Goal: Task Accomplishment & Management: Use online tool/utility

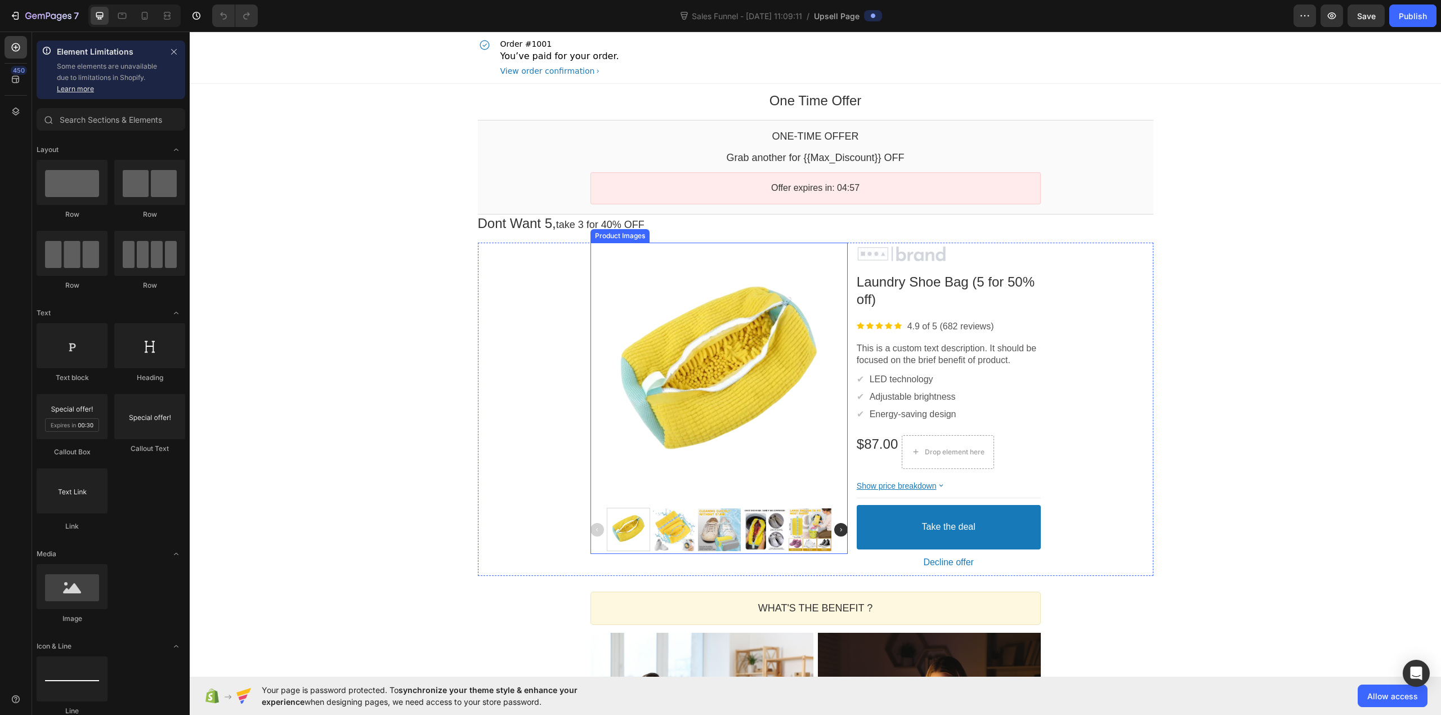
click at [780, 322] on div at bounding box center [719, 373] width 257 height 257
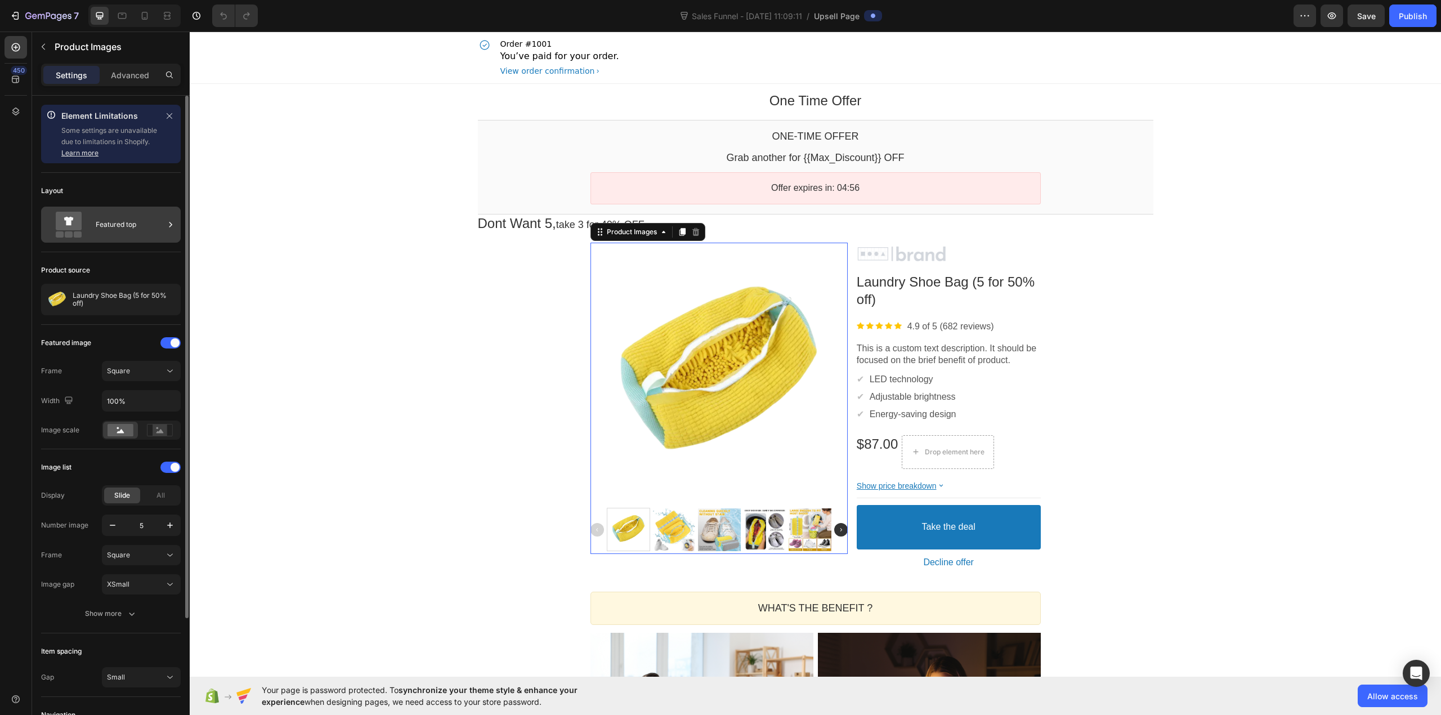
click at [113, 217] on div "Featured top" at bounding box center [130, 225] width 69 height 26
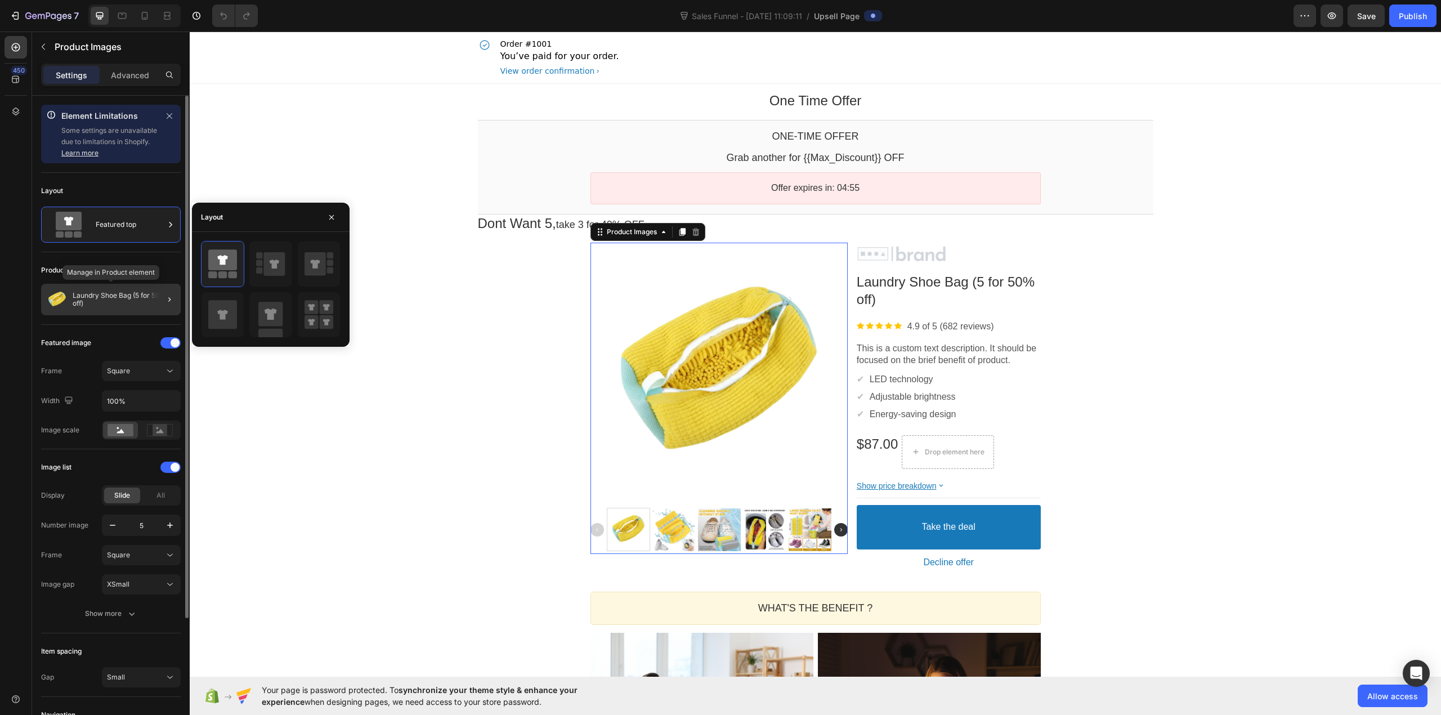
click at [102, 302] on p "Laundry Shoe Bag (5 for 50% off)" at bounding box center [125, 300] width 104 height 16
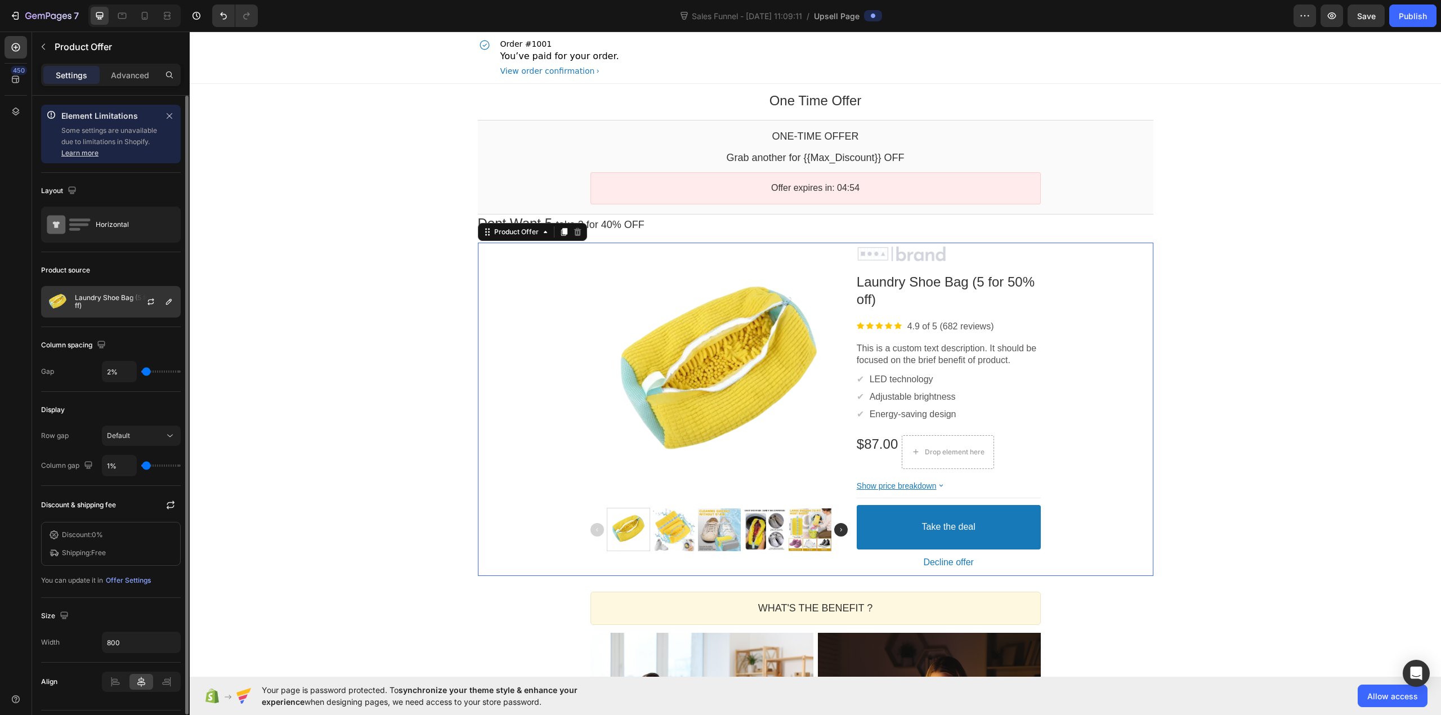
click at [102, 302] on p "Laundry Shoe Bag (5 for 50% off)" at bounding box center [125, 302] width 101 height 16
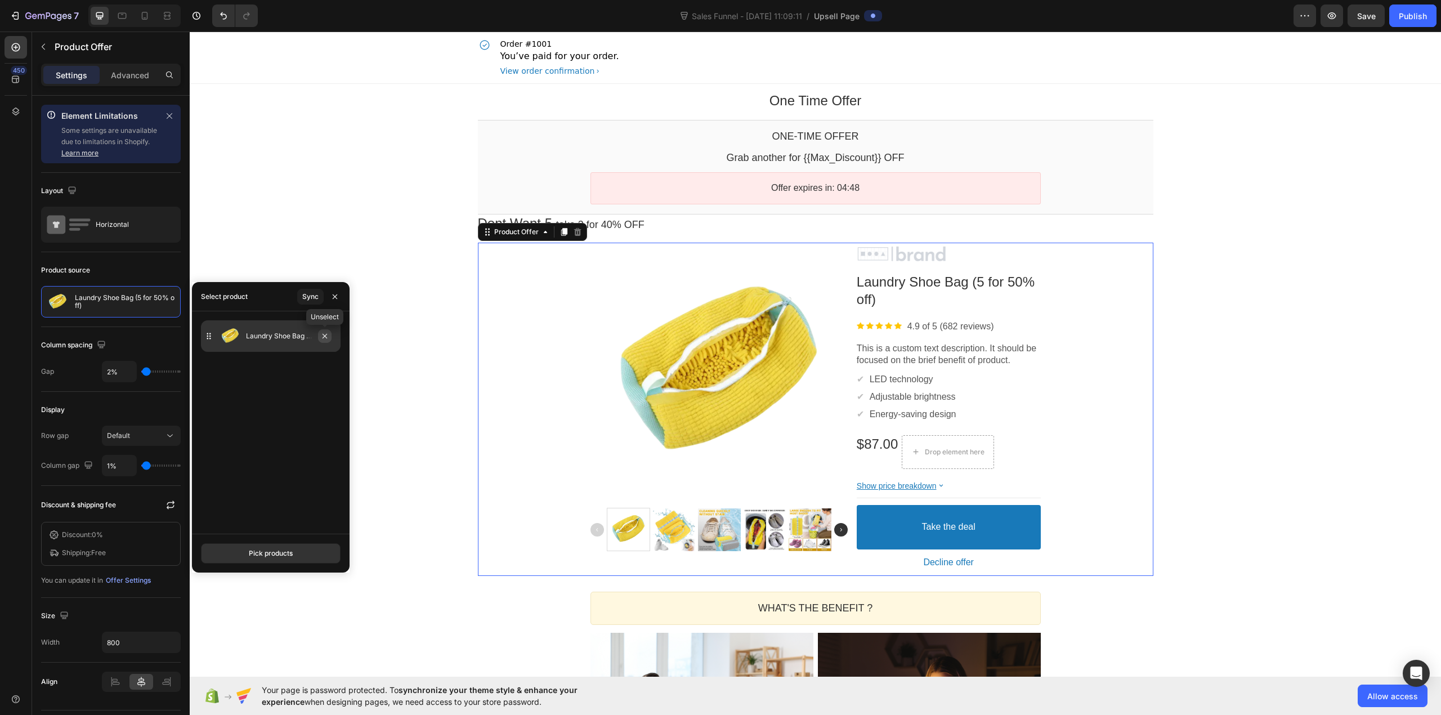
click at [325, 339] on icon "button" at bounding box center [324, 336] width 9 height 9
click at [227, 374] on img at bounding box center [230, 374] width 23 height 23
click at [236, 432] on div "Laundry Shoe Bag (5 for 50% off)" at bounding box center [271, 470] width 158 height 222
click at [264, 548] on button "Pick products" at bounding box center [271, 553] width 140 height 20
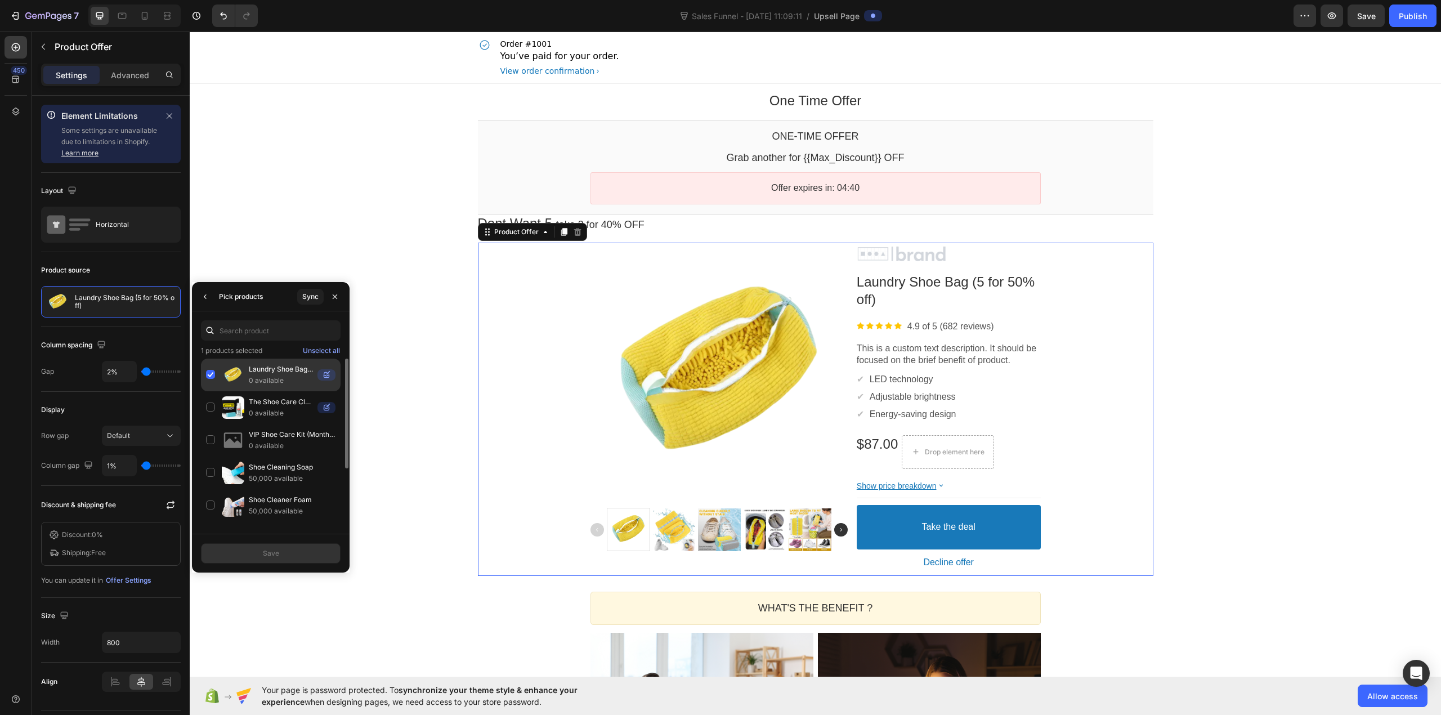
click at [212, 391] on div "Laundry Shoe Bag (5 for 50% off) 0 available" at bounding box center [271, 407] width 140 height 33
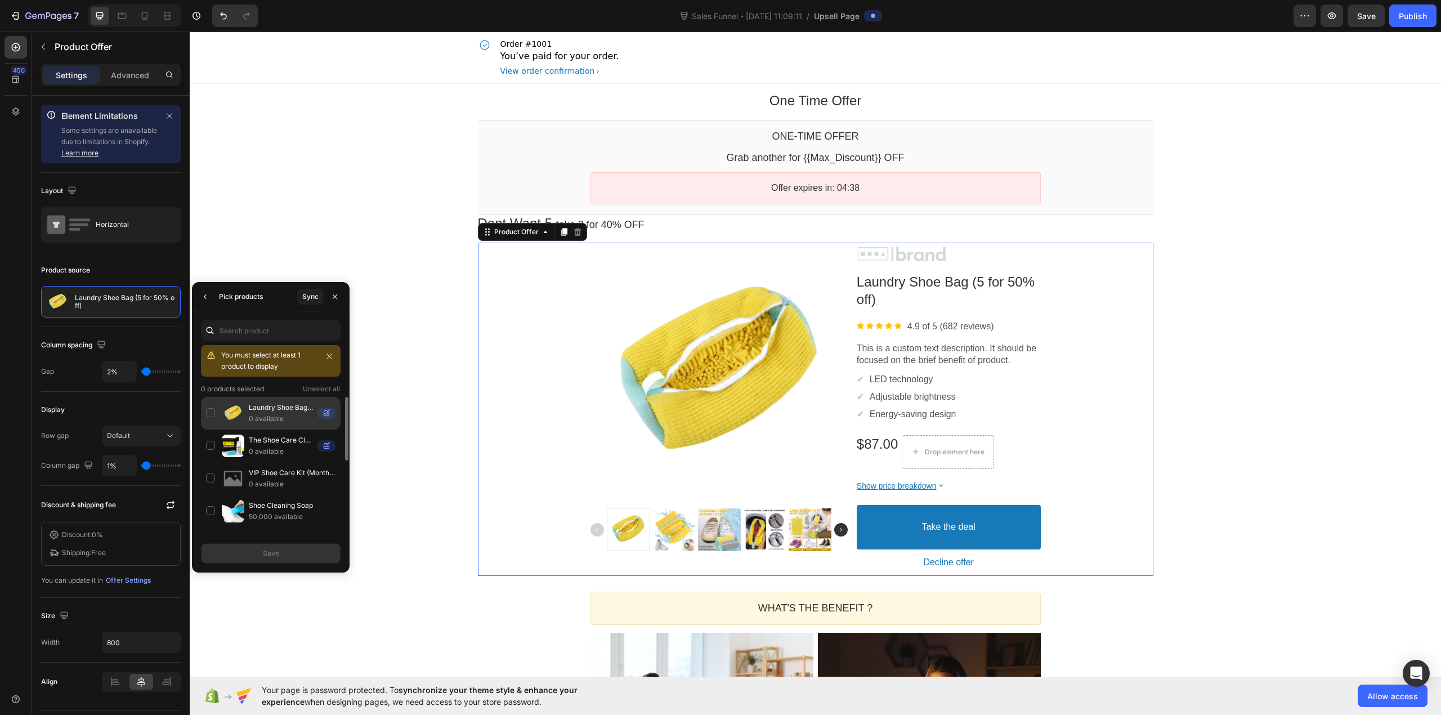
click at [212, 430] on div "Laundry Shoe Bag (5 for 50% off) 0 available" at bounding box center [271, 446] width 140 height 33
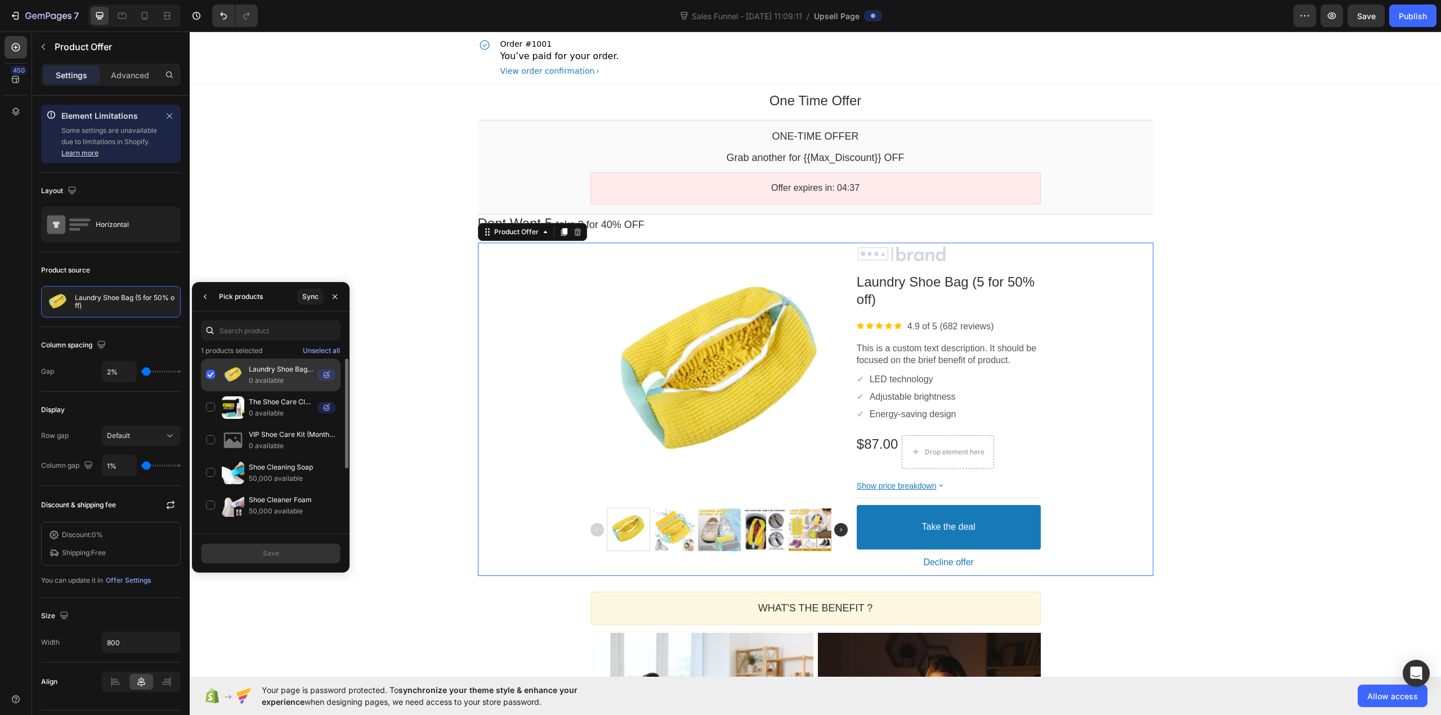
click at [212, 391] on div "Laundry Shoe Bag (5 for 50% off) 0 available" at bounding box center [271, 407] width 140 height 33
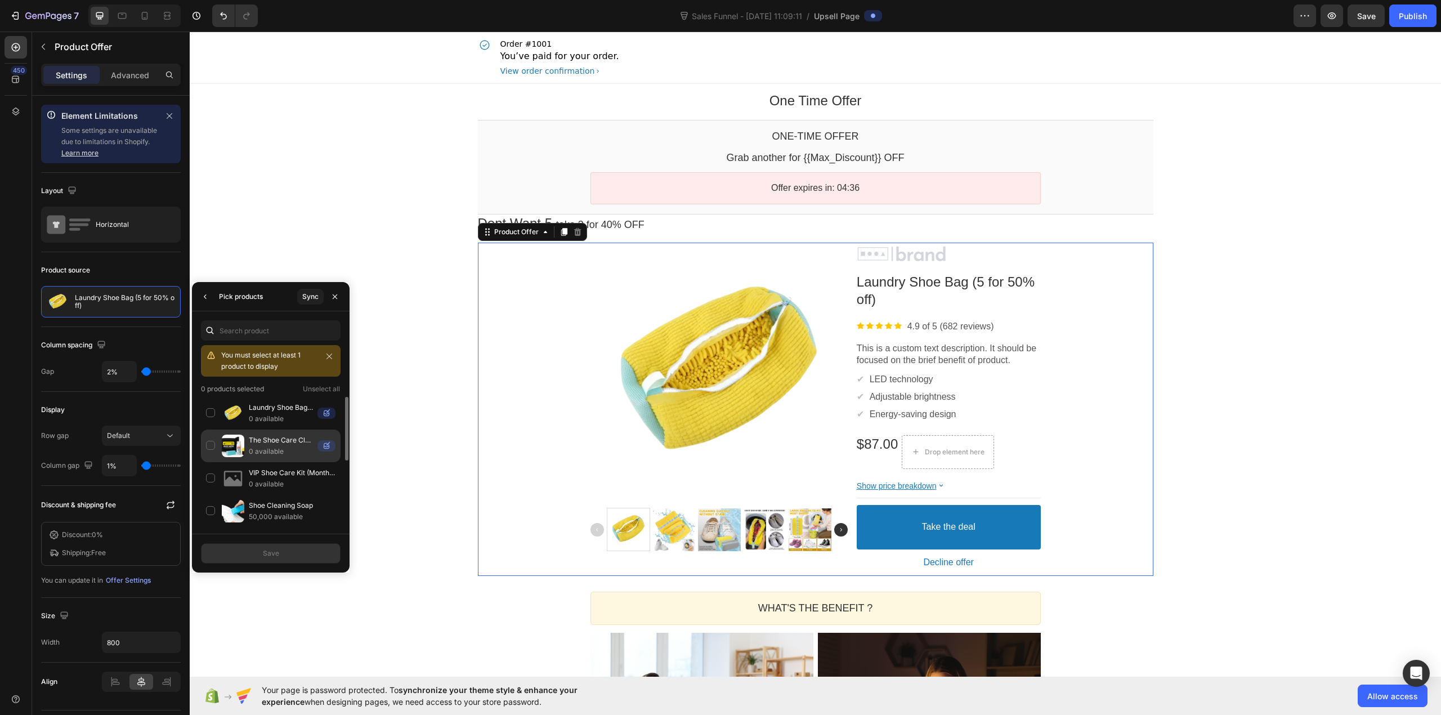
click at [210, 462] on div "The Shoe Care Club (monthly subscription) 0 available" at bounding box center [271, 478] width 140 height 33
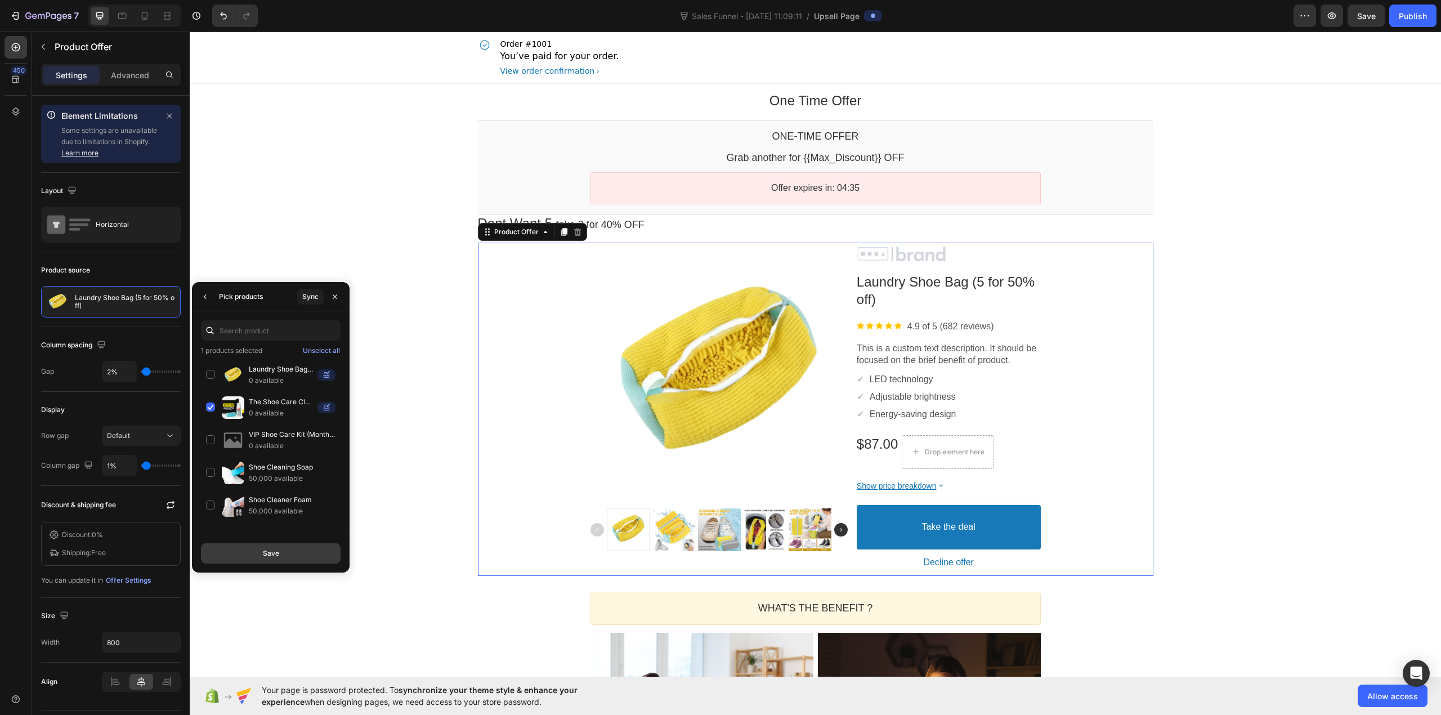
click at [255, 546] on button "Save" at bounding box center [271, 553] width 140 height 20
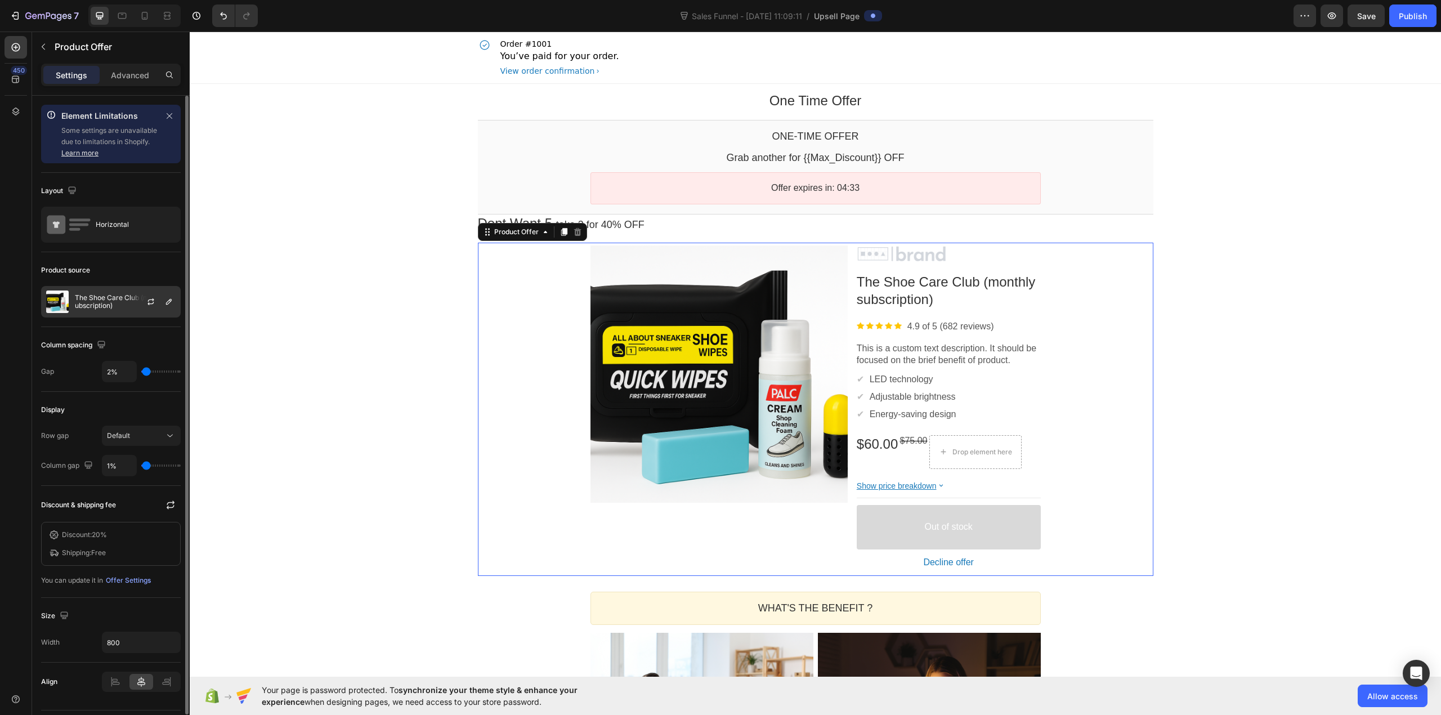
click at [88, 306] on p "The Shoe Care Club (monthly subscription)" at bounding box center [125, 302] width 101 height 16
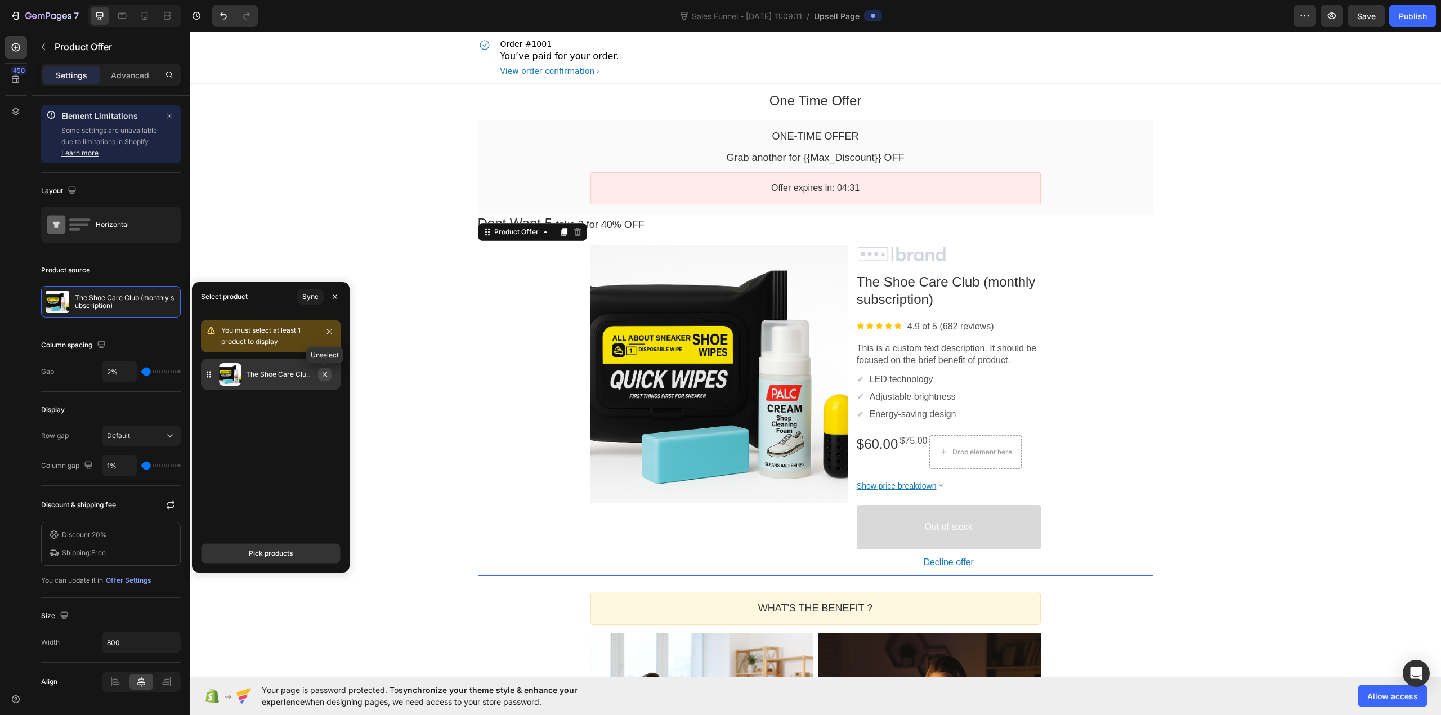
click at [320, 374] on icon "button" at bounding box center [324, 374] width 9 height 9
click at [307, 561] on button "Pick products" at bounding box center [271, 553] width 140 height 20
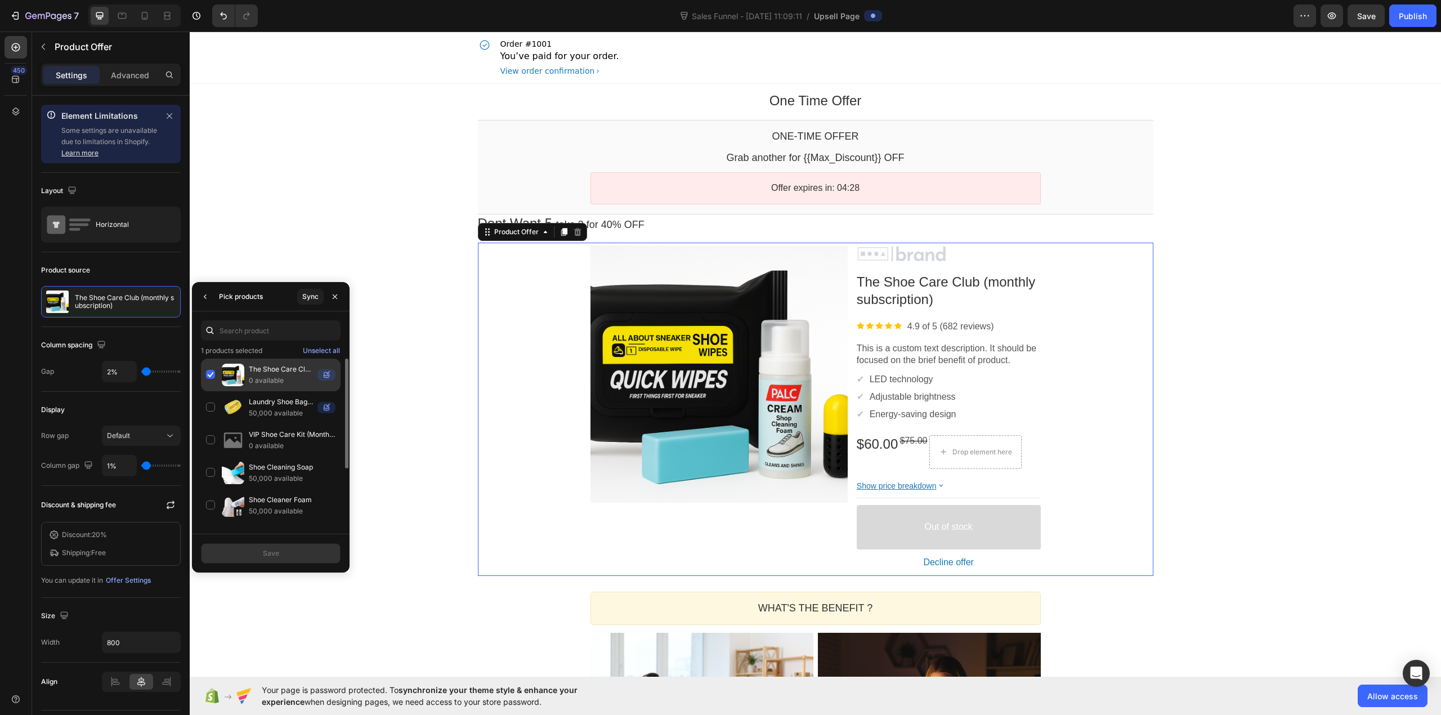
click at [209, 391] on div "The Shoe Care Club (monthly subscription) 0 available" at bounding box center [271, 407] width 140 height 33
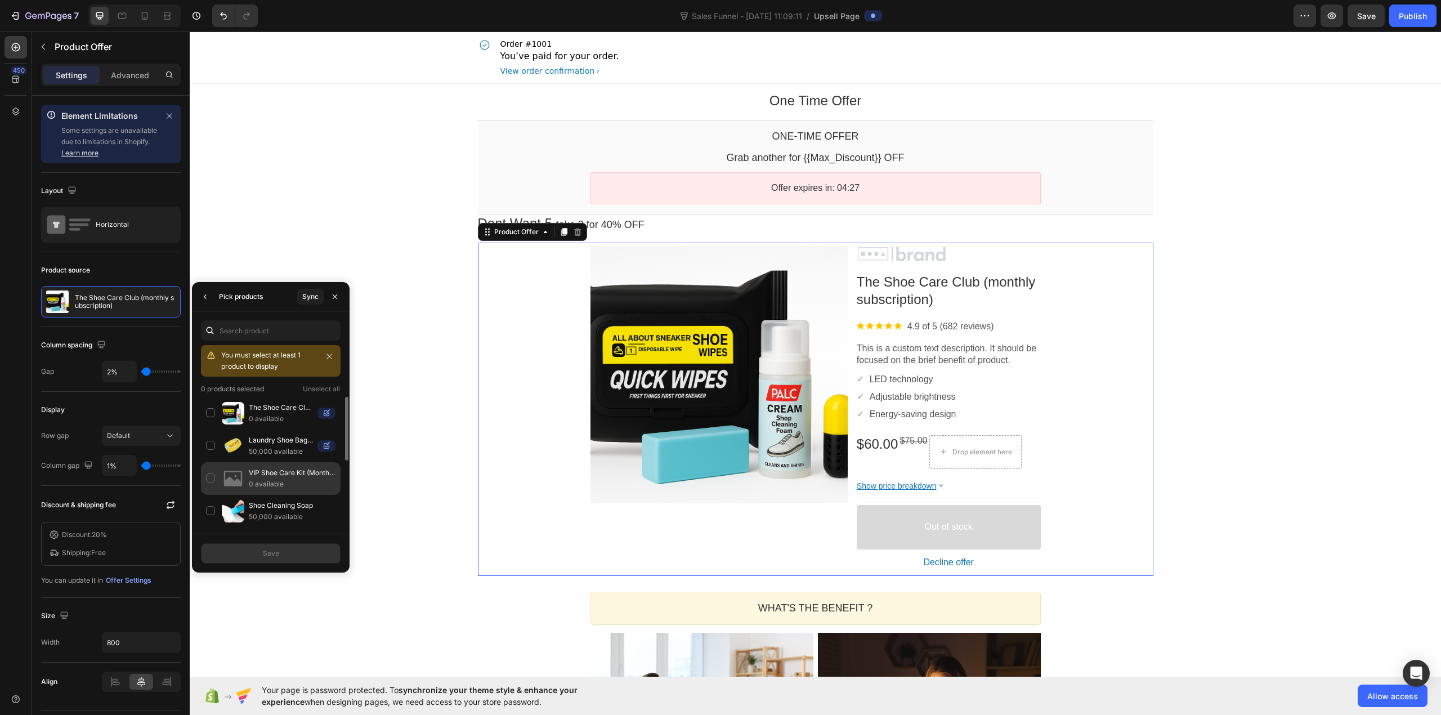
click at [212, 462] on div "Laundry Shoe Bag (5 for 50% off) 50,000 available" at bounding box center [271, 478] width 140 height 33
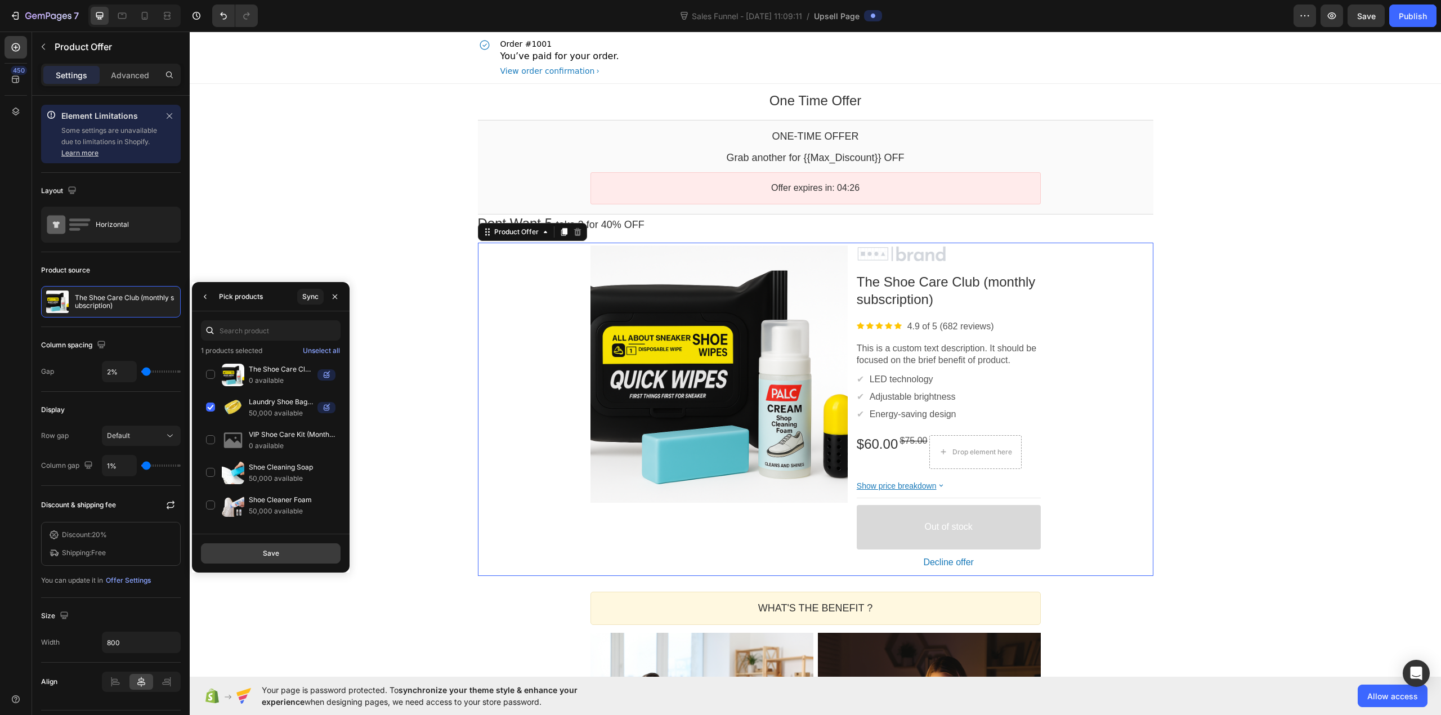
click at [269, 554] on div "Save" at bounding box center [271, 553] width 16 height 10
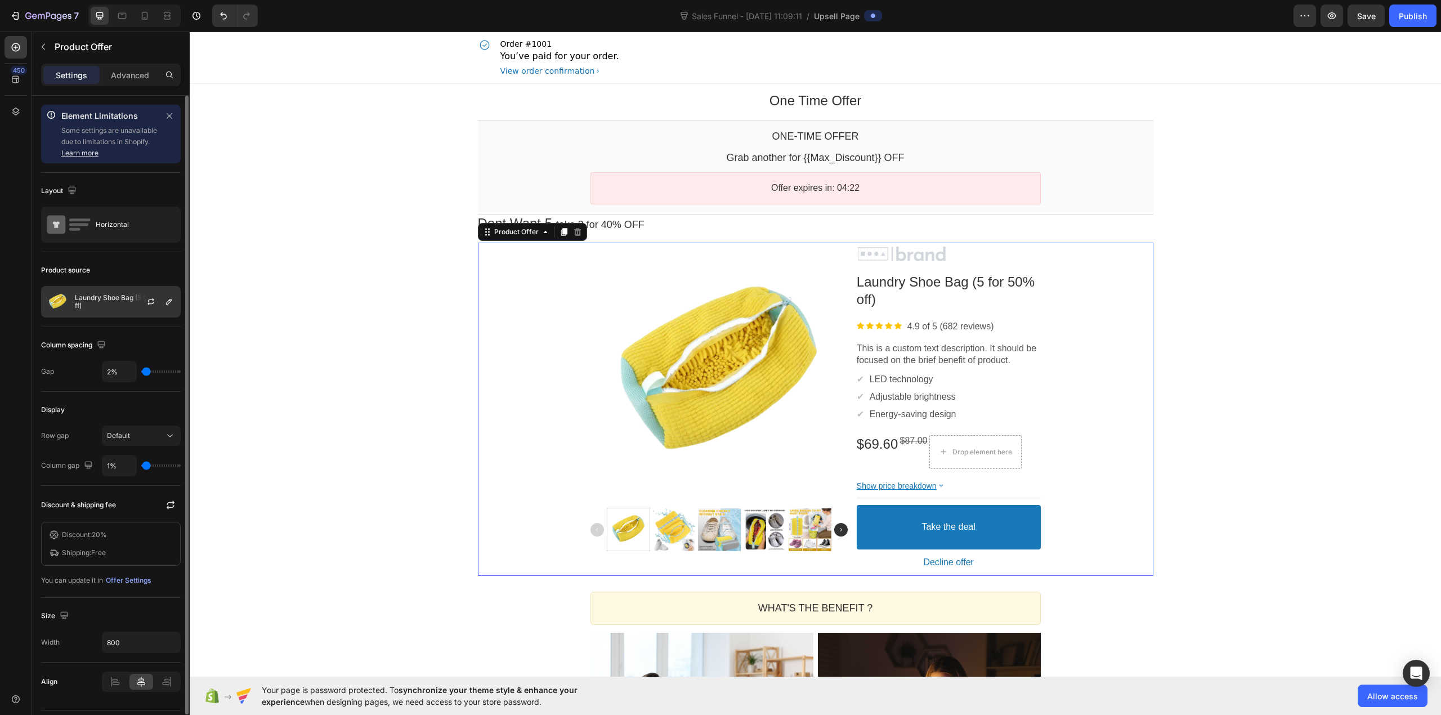
click at [88, 300] on p "Laundry Shoe Bag (5 for 50% off)" at bounding box center [125, 302] width 101 height 16
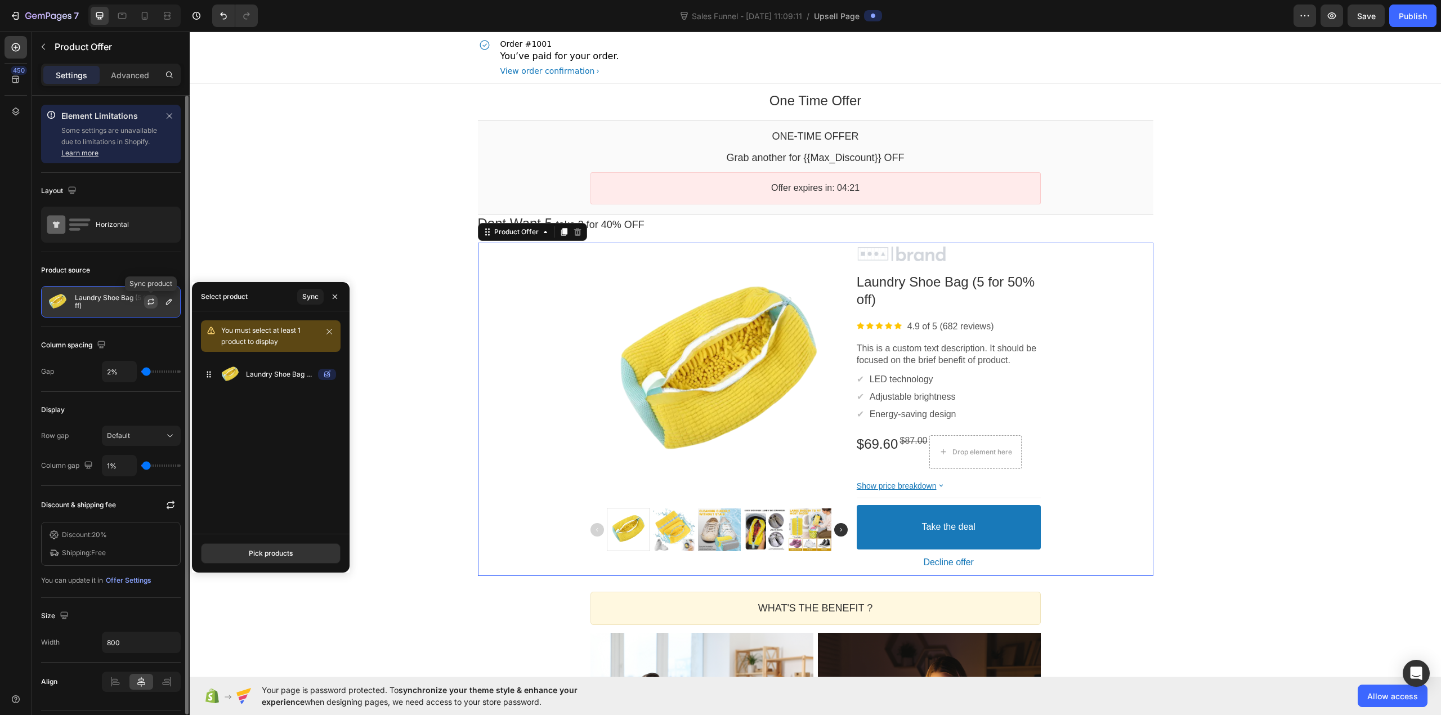
click at [149, 304] on icon "button" at bounding box center [150, 301] width 9 height 9
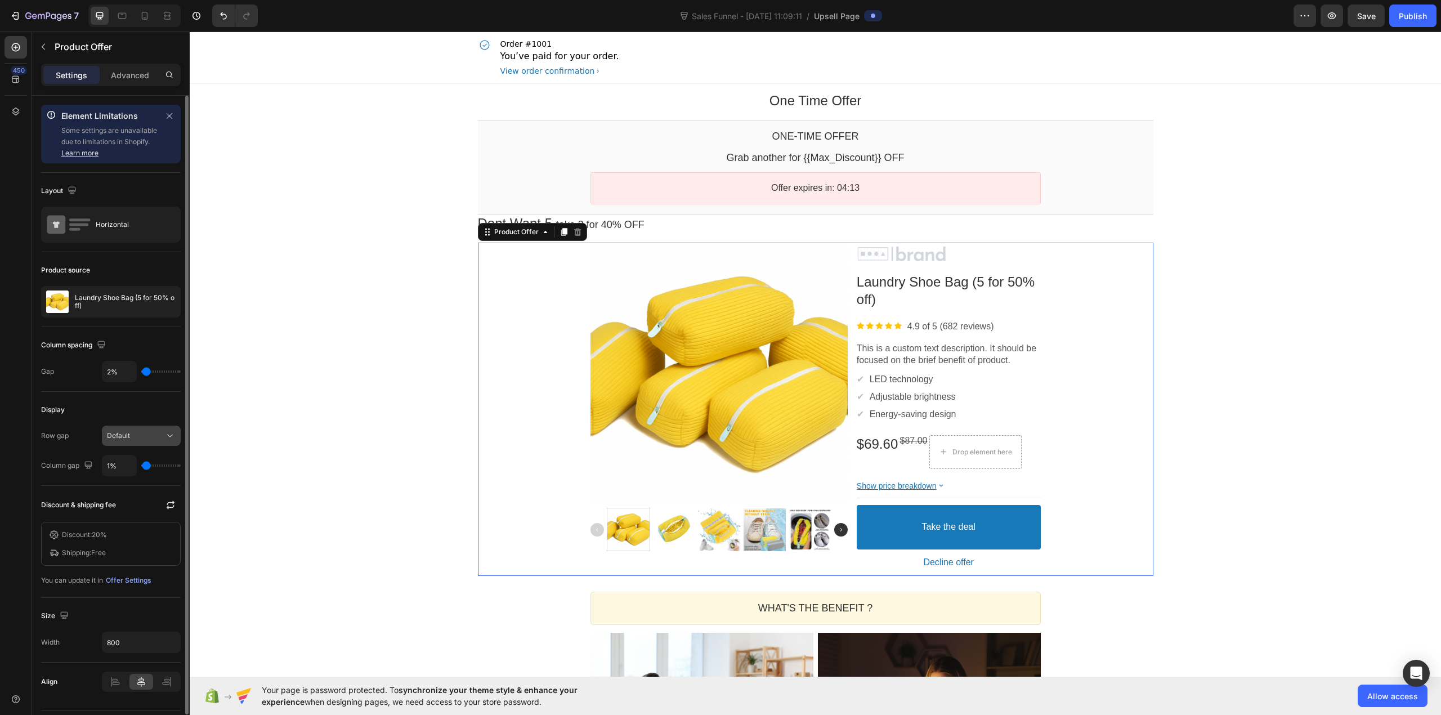
click at [130, 438] on span "Default" at bounding box center [118, 435] width 23 height 8
click at [131, 438] on div "Default" at bounding box center [135, 436] width 57 height 10
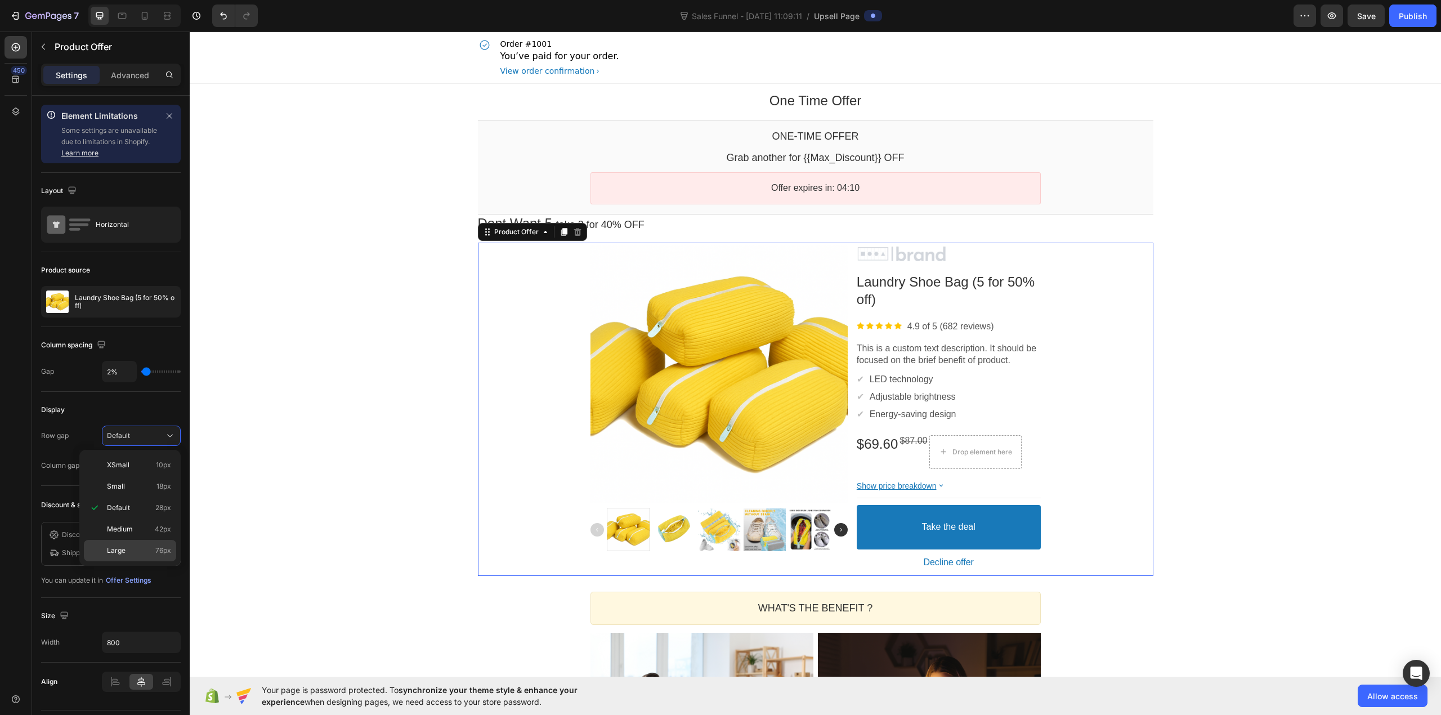
click at [148, 548] on p "Large 76px" at bounding box center [139, 551] width 64 height 10
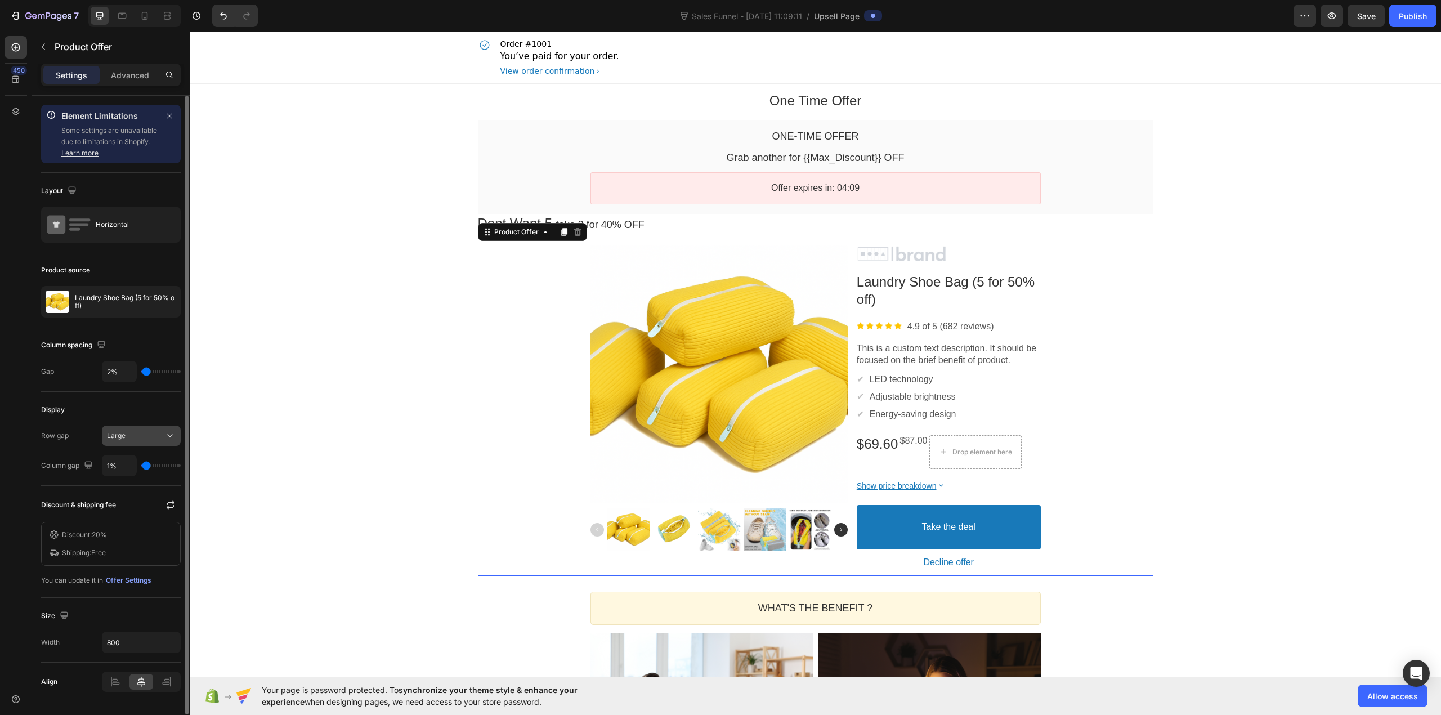
click at [146, 430] on button "Large" at bounding box center [141, 436] width 79 height 20
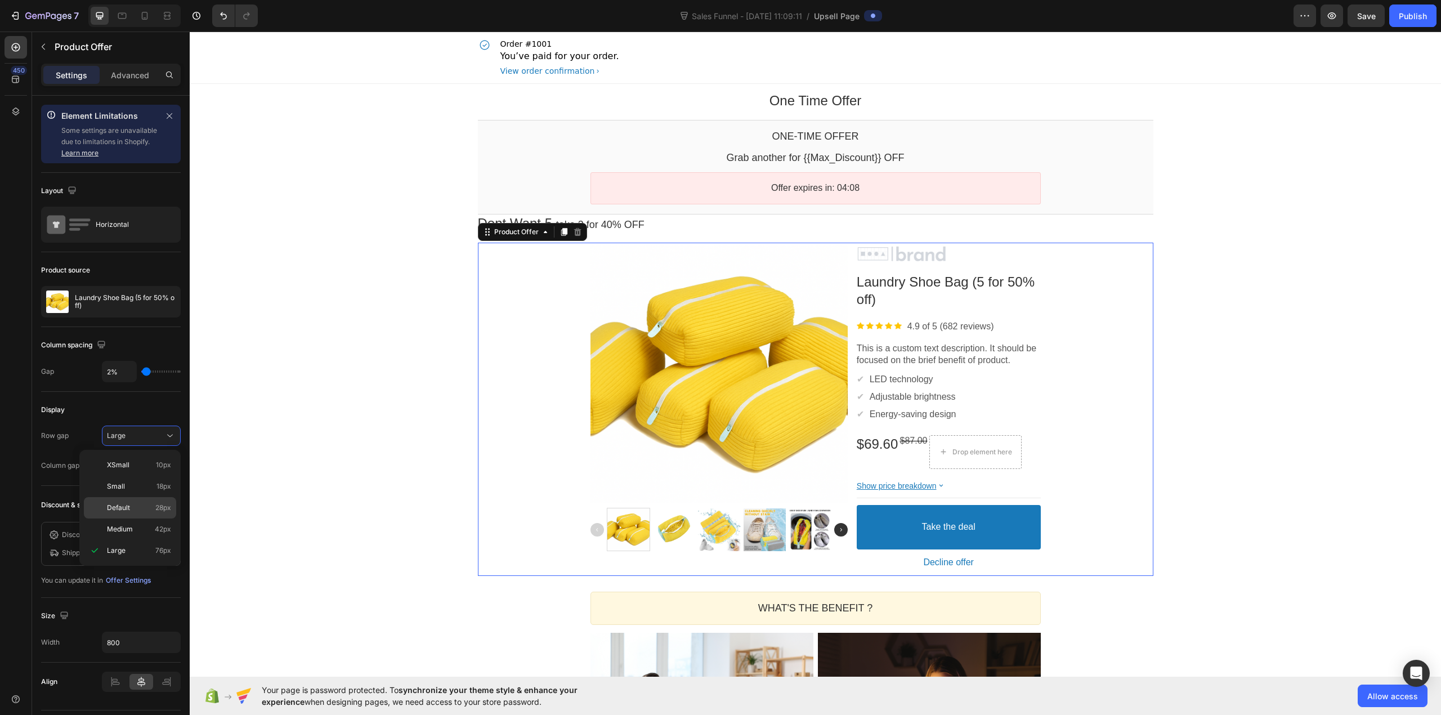
click at [155, 507] on span "28px" at bounding box center [163, 508] width 16 height 10
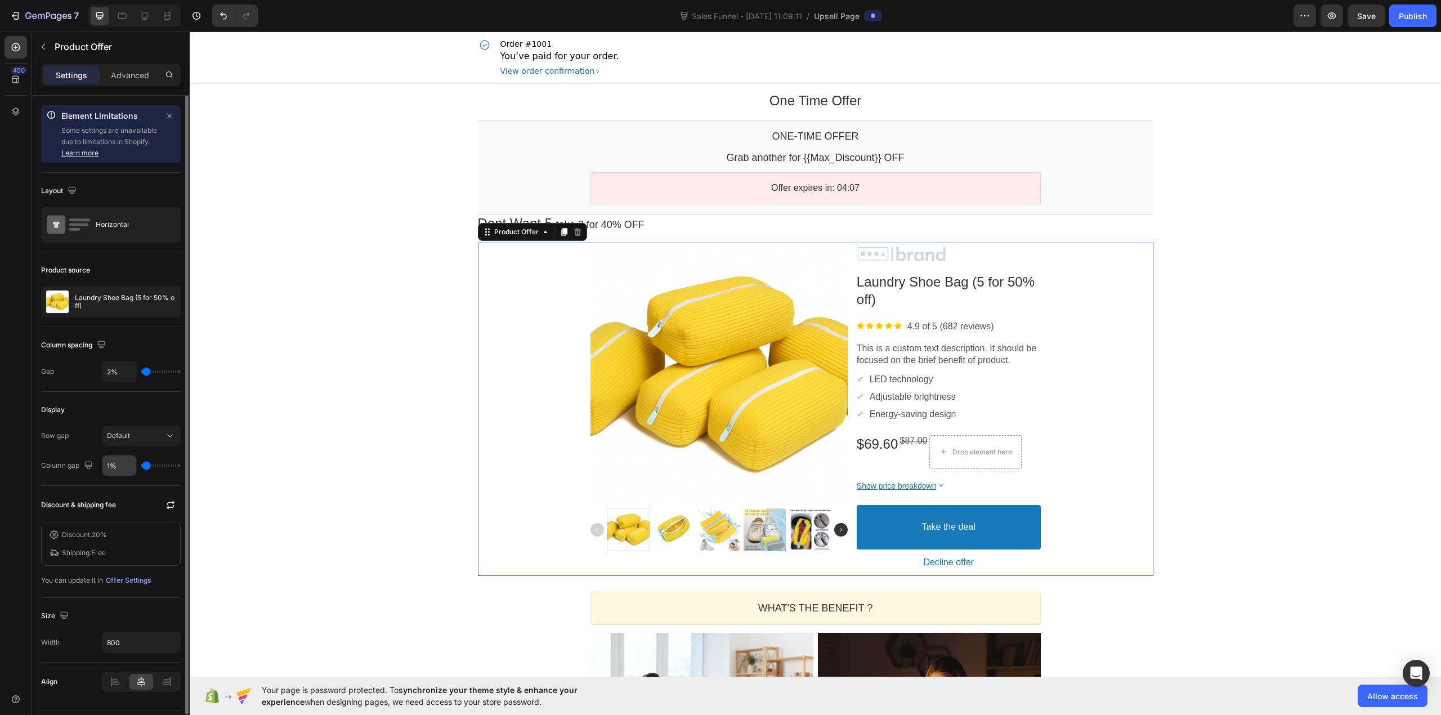
scroll to position [34, 0]
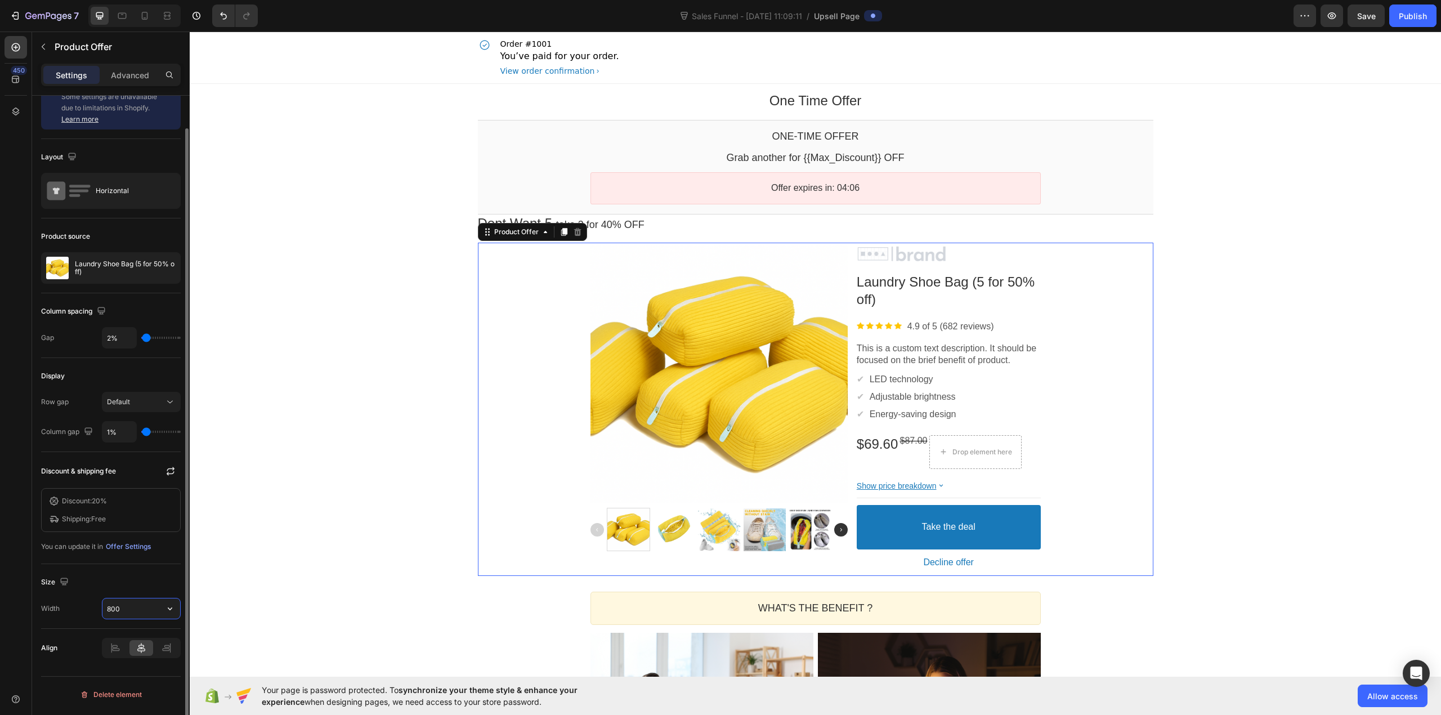
click at [133, 608] on input "800" at bounding box center [141, 609] width 78 height 20
click at [168, 608] on icon "button" at bounding box center [169, 608] width 11 height 11
click at [147, 658] on span "1200px" at bounding box center [159, 662] width 24 height 10
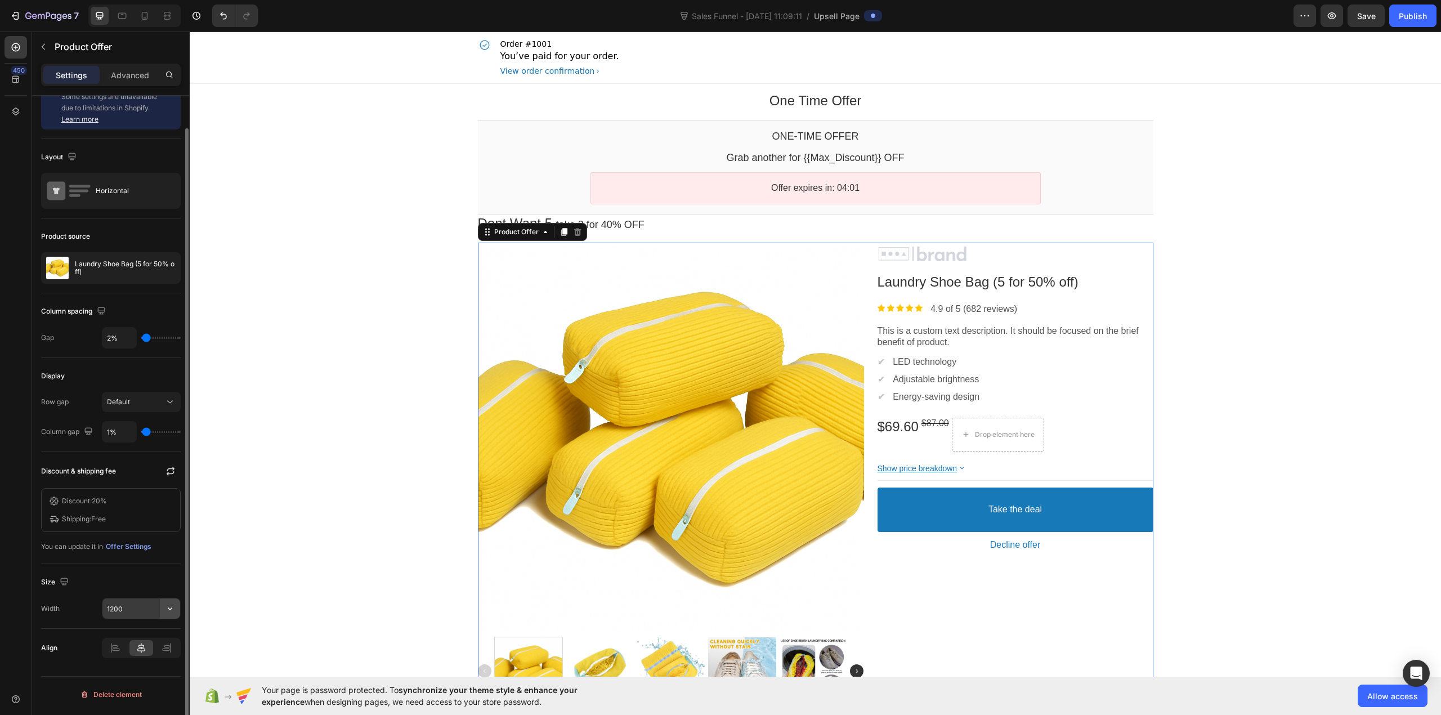
click at [169, 608] on icon "button" at bounding box center [169, 608] width 11 height 11
click at [158, 633] on div "Full 100%" at bounding box center [129, 640] width 92 height 21
type input "100%"
click at [113, 654] on div at bounding box center [141, 648] width 79 height 20
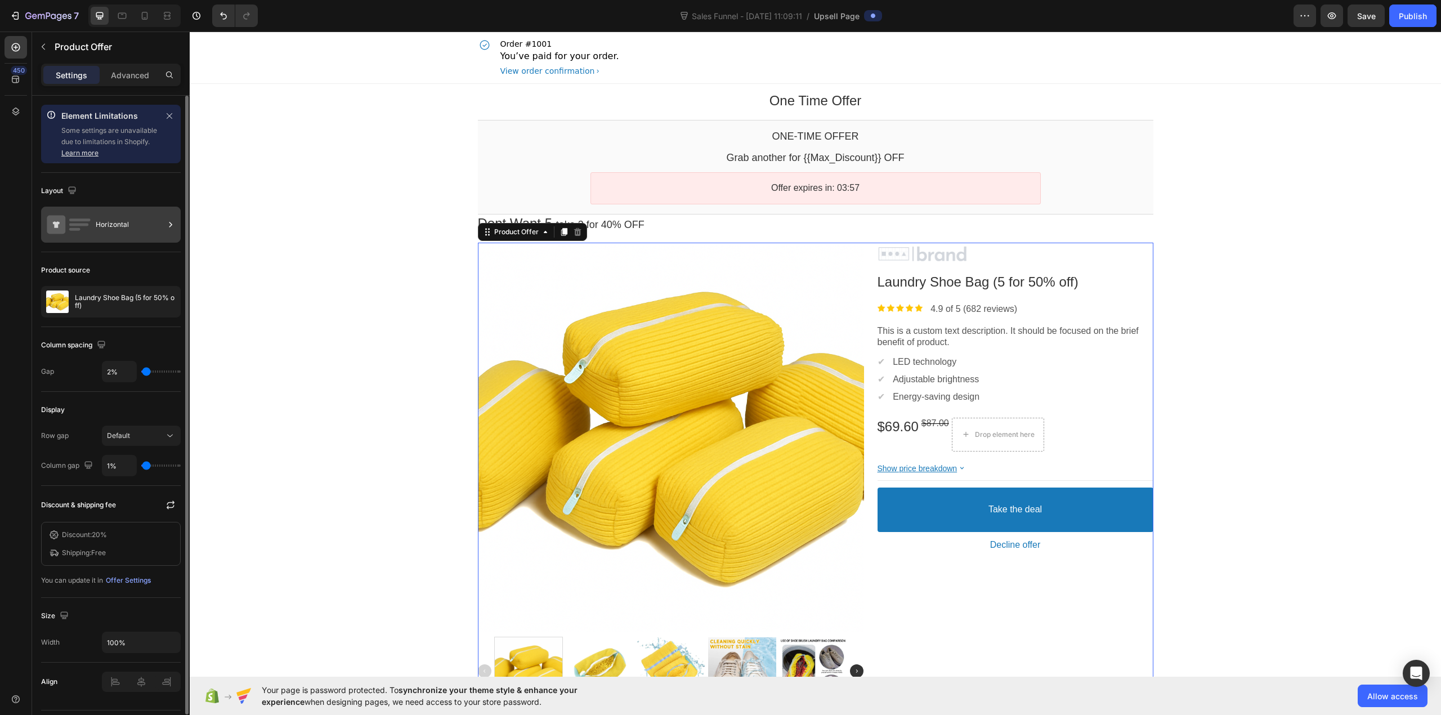
click at [100, 230] on div "Horizontal" at bounding box center [130, 225] width 69 height 26
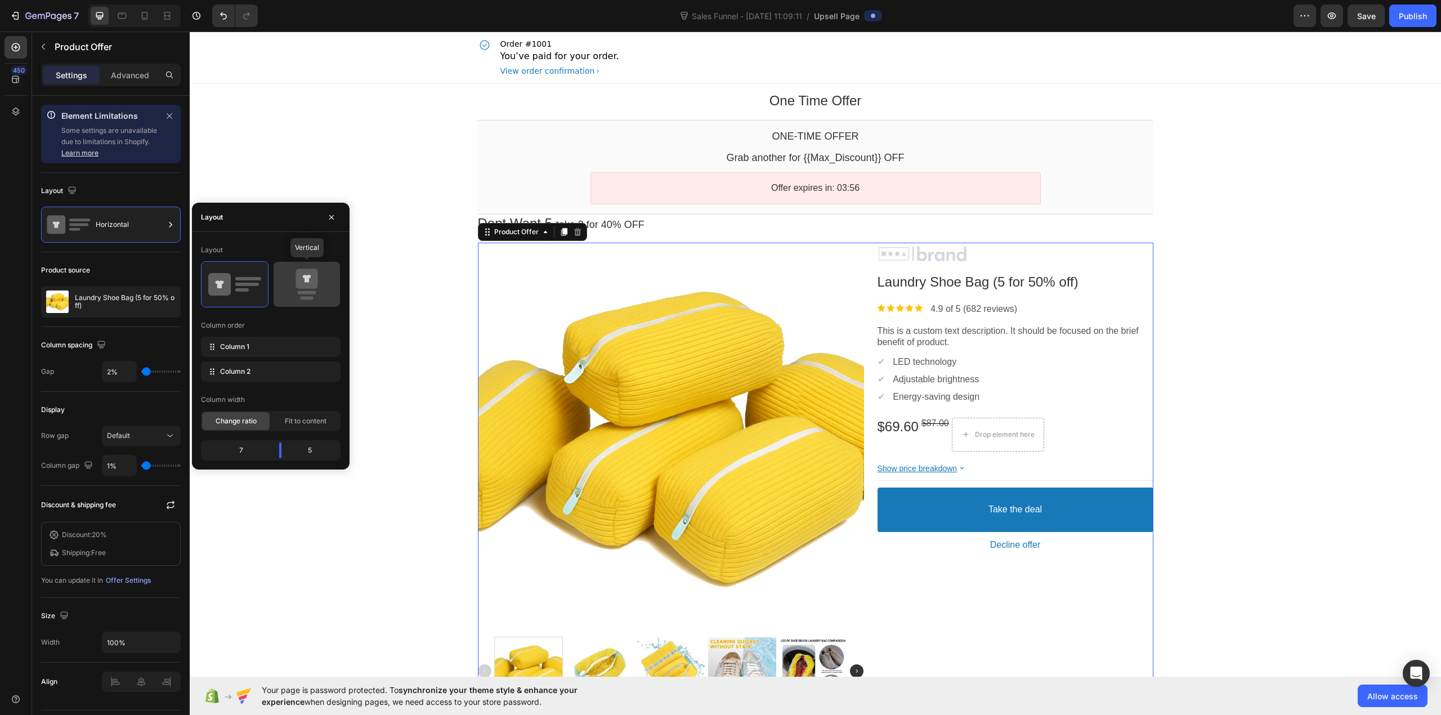
click at [319, 271] on icon at bounding box center [306, 285] width 53 height 32
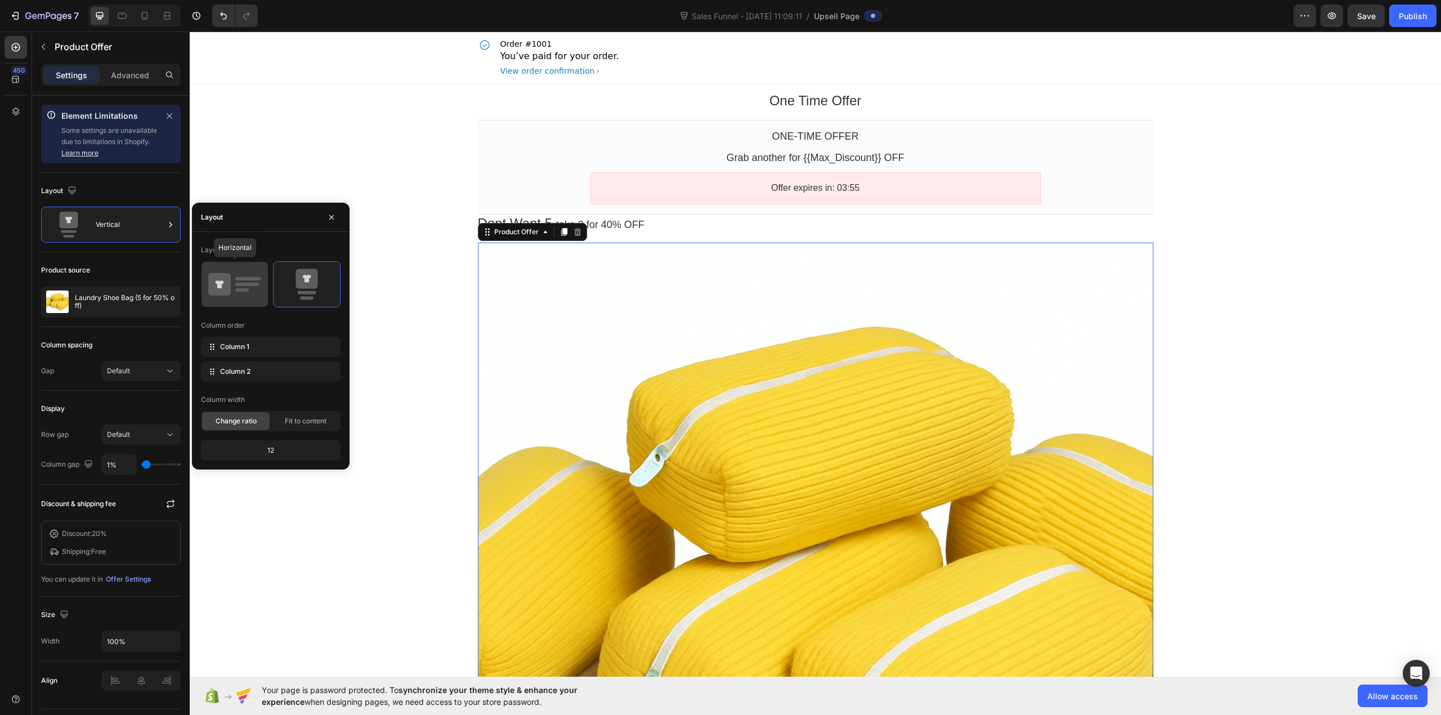
click at [251, 289] on icon at bounding box center [234, 285] width 53 height 32
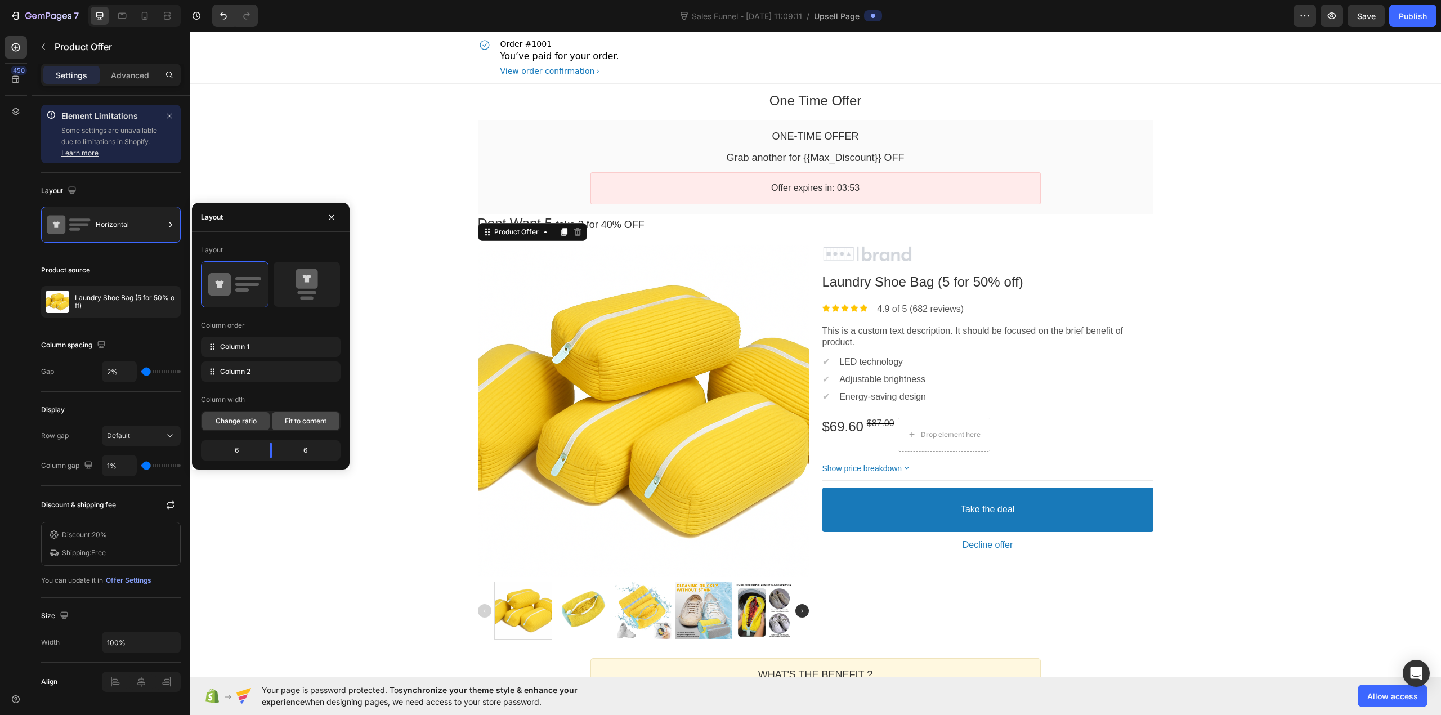
click at [285, 426] on span "Fit to content" at bounding box center [306, 421] width 42 height 10
click at [246, 426] on span "Change ratio" at bounding box center [236, 421] width 41 height 10
click at [236, 450] on div "6" at bounding box center [231, 451] width 57 height 16
click at [278, 0] on body "7 Sales Funnel - Aug 27, 11:09:11 / Upsell Page Preview Save Publish 450 Elemen…" at bounding box center [720, 0] width 1441 height 0
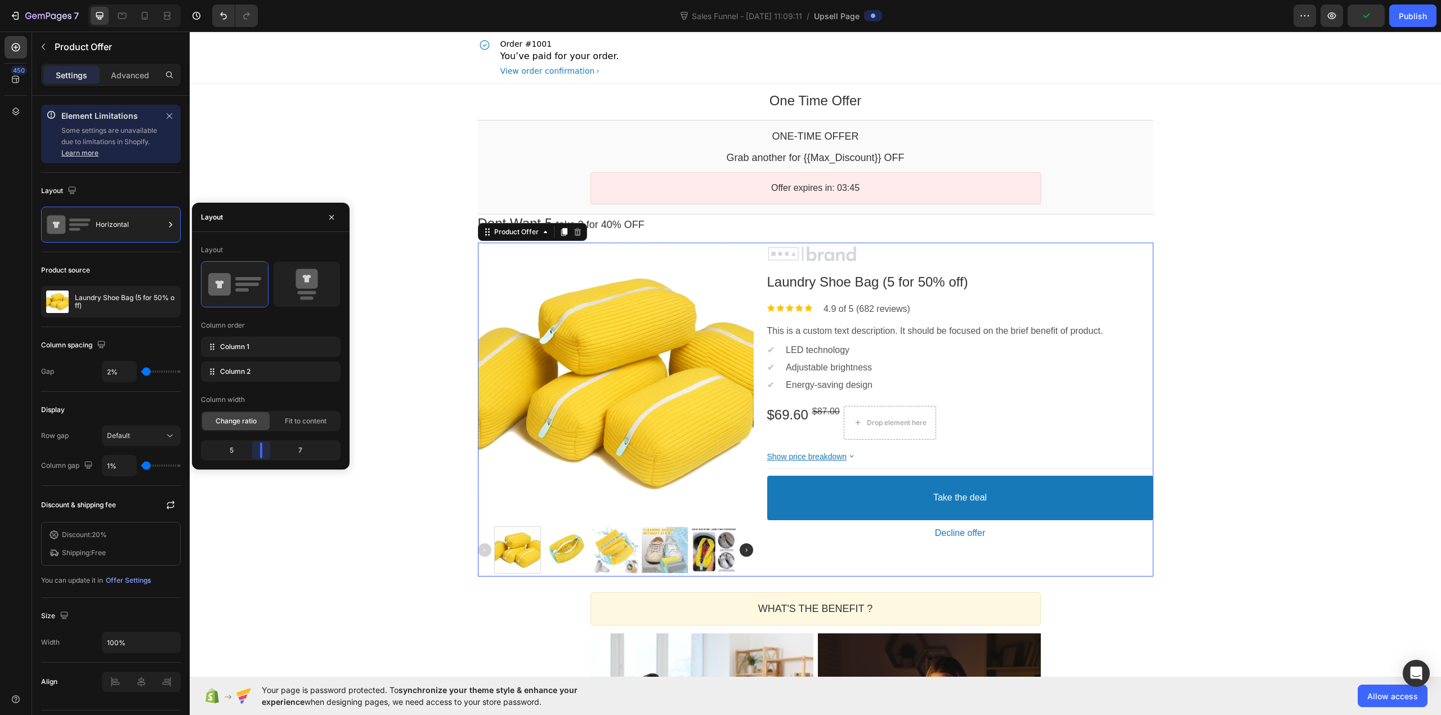
drag, startPoint x: 266, startPoint y: 449, endPoint x: 258, endPoint y: 448, distance: 8.5
click at [258, 0] on body "7 Sales Funnel - Aug 27, 11:09:11 / Upsell Page Preview Publish 450 Element Lim…" at bounding box center [720, 0] width 1441 height 0
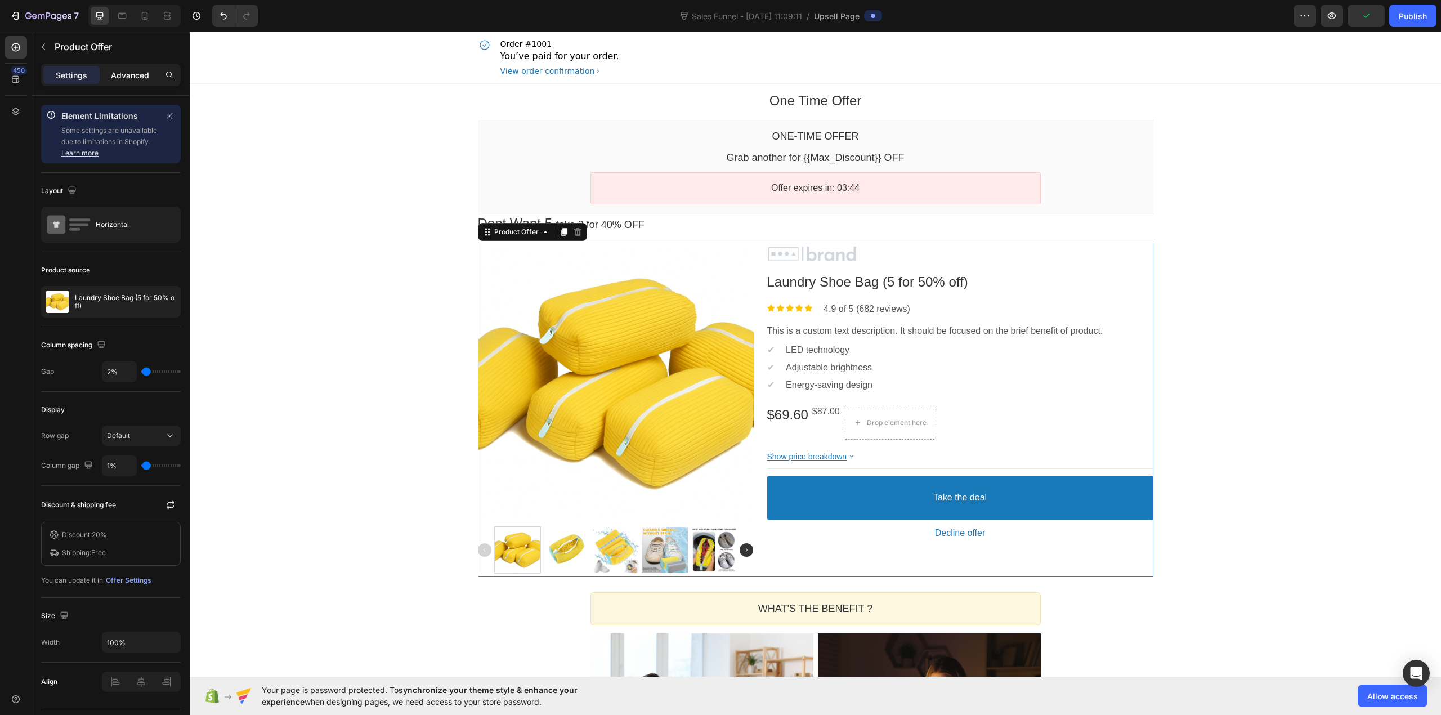
click at [135, 79] on p "Advanced" at bounding box center [130, 75] width 38 height 12
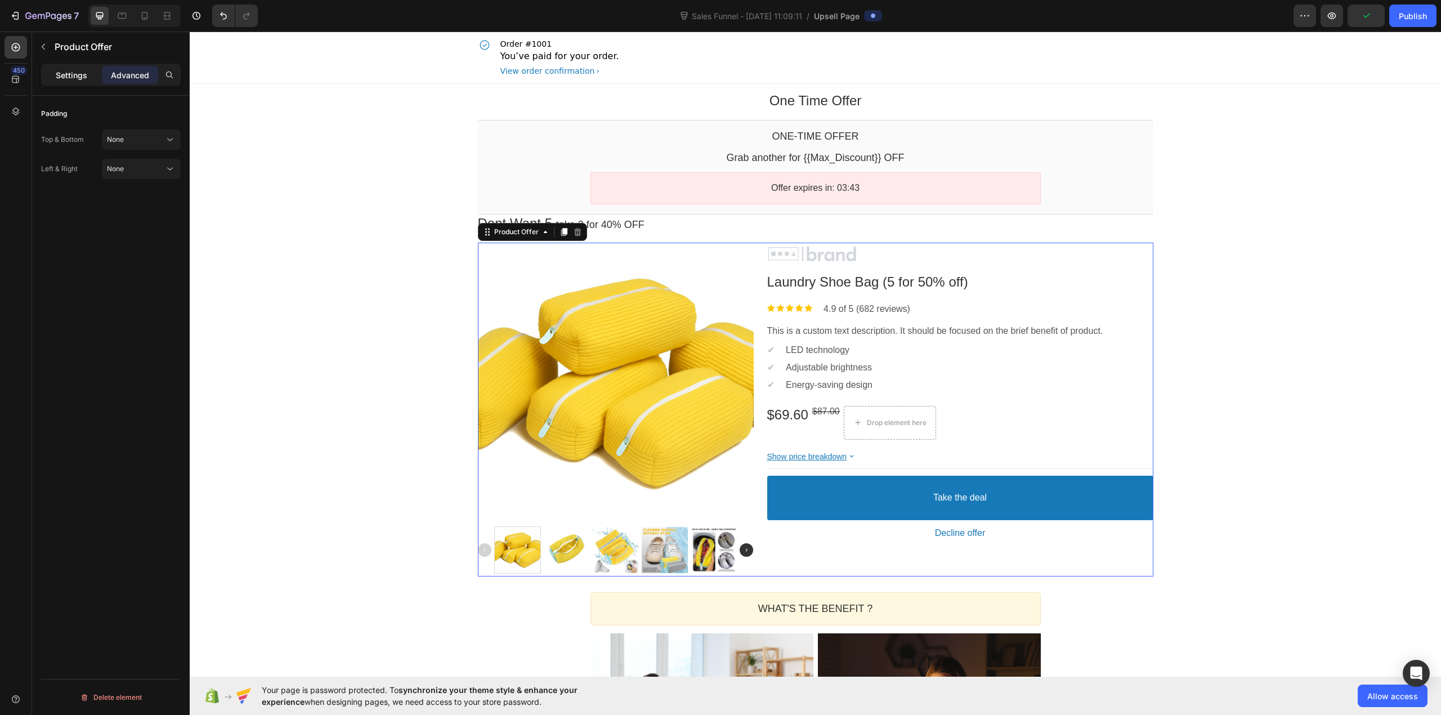
click at [75, 70] on p "Settings" at bounding box center [72, 75] width 32 height 12
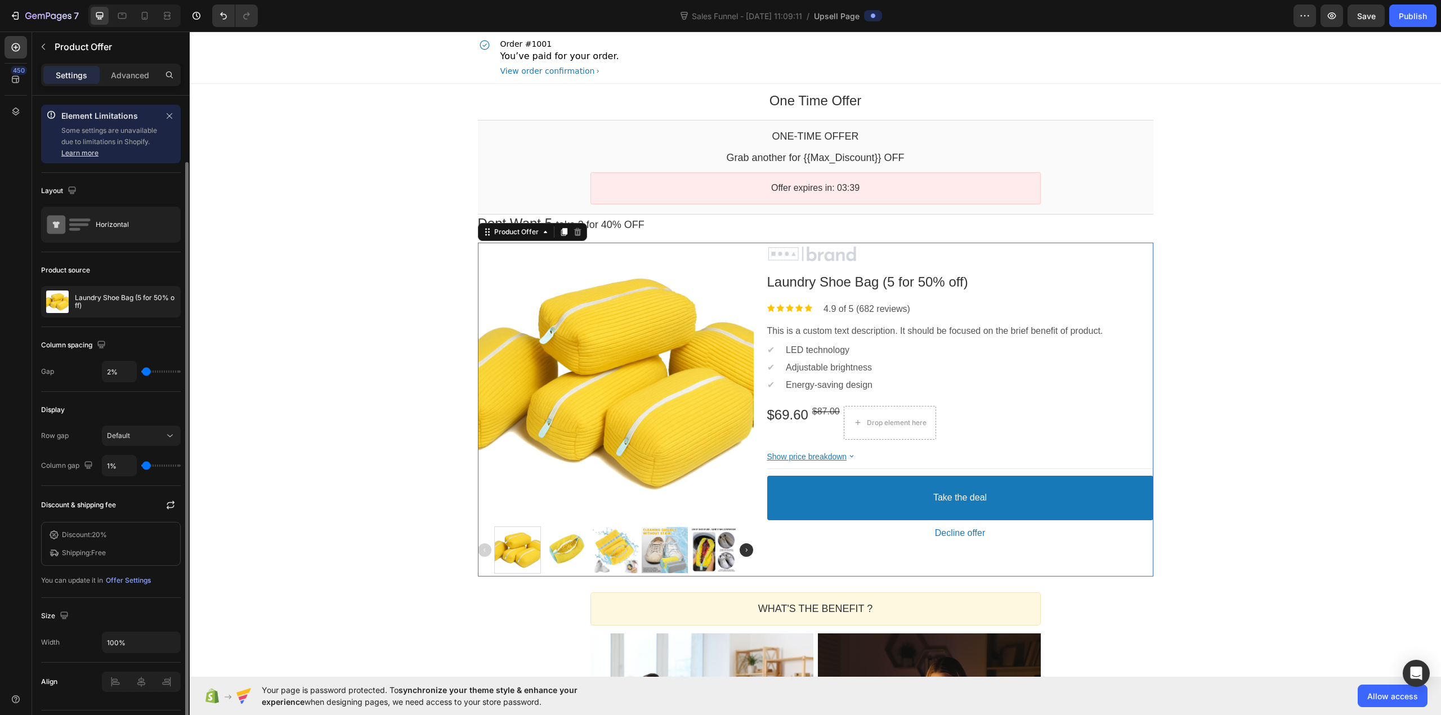
scroll to position [34, 0]
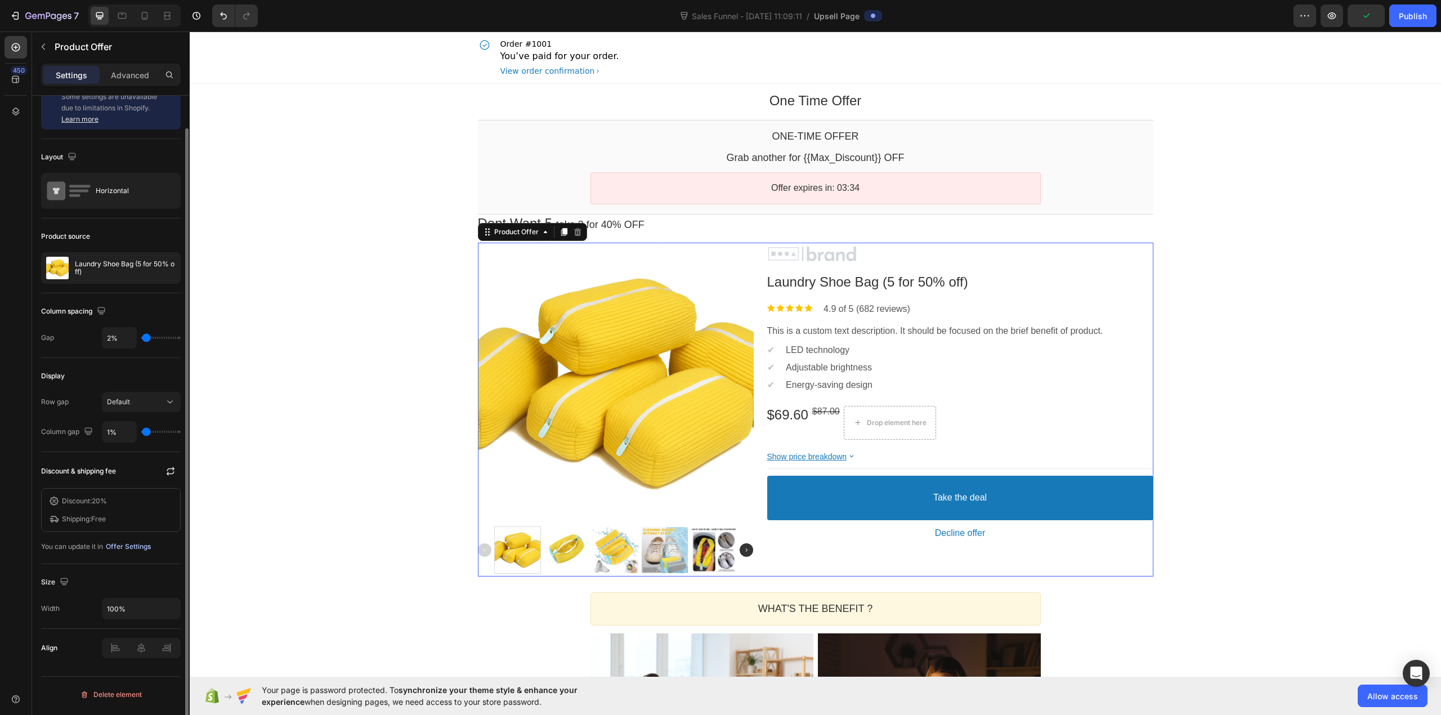
click at [133, 552] on div "Offer Settings" at bounding box center [128, 547] width 45 height 10
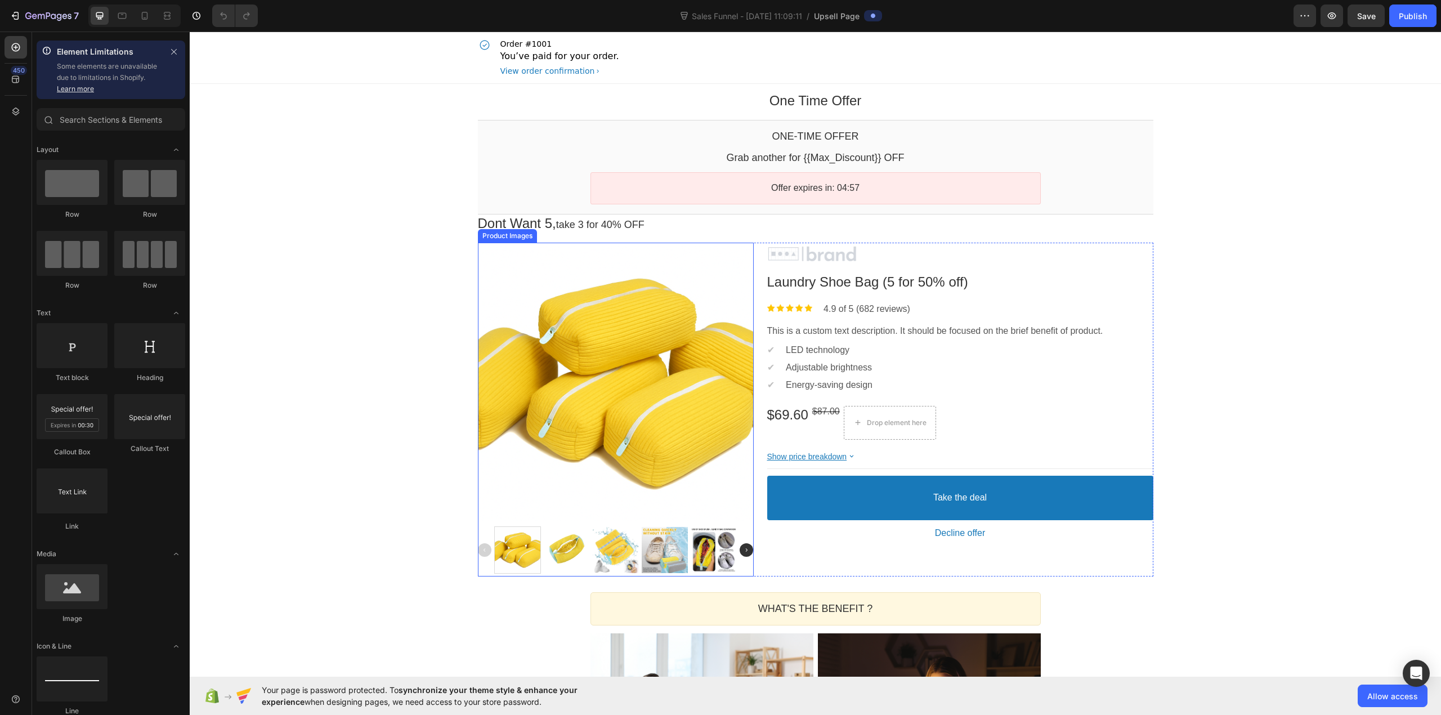
click at [535, 359] on div at bounding box center [616, 383] width 276 height 276
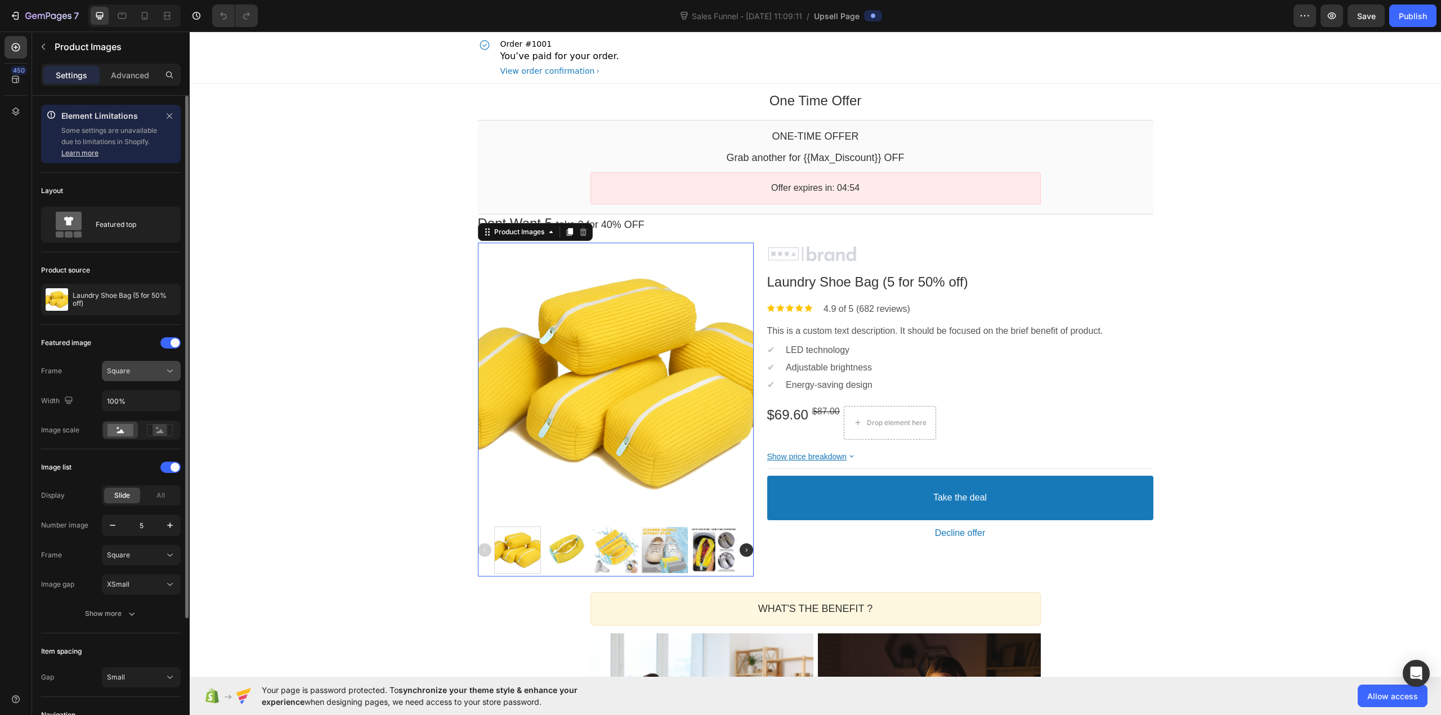
click at [160, 368] on div "Square" at bounding box center [135, 371] width 57 height 10
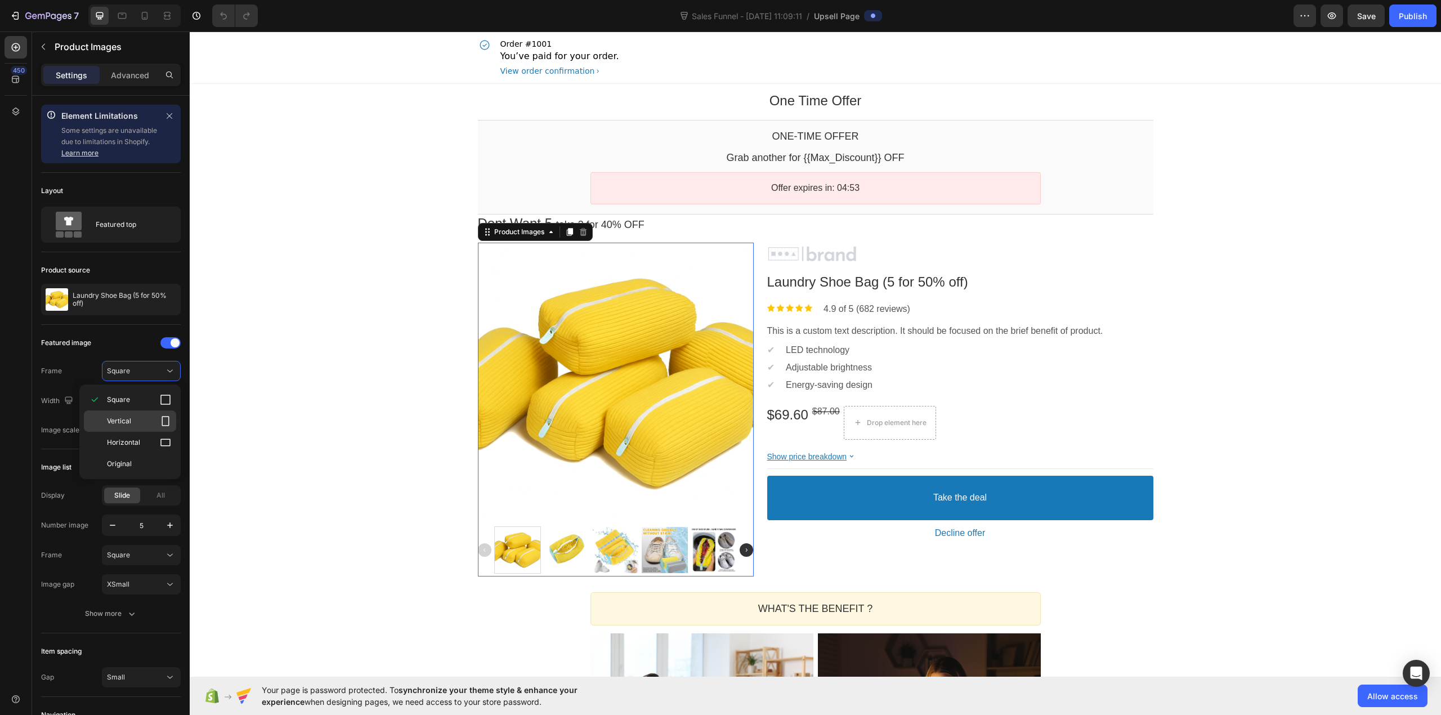
click at [149, 432] on div "Vertical" at bounding box center [130, 442] width 92 height 21
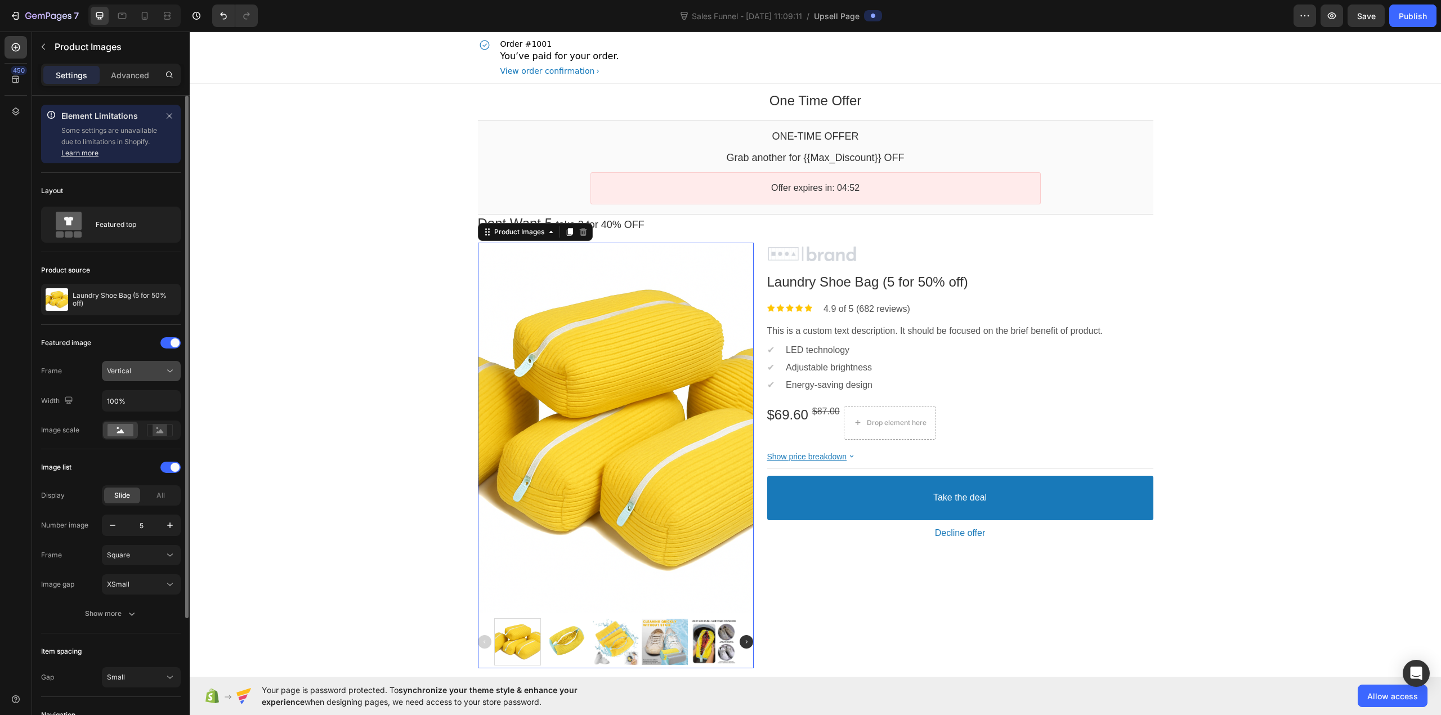
click at [154, 374] on div "Vertical" at bounding box center [135, 371] width 57 height 10
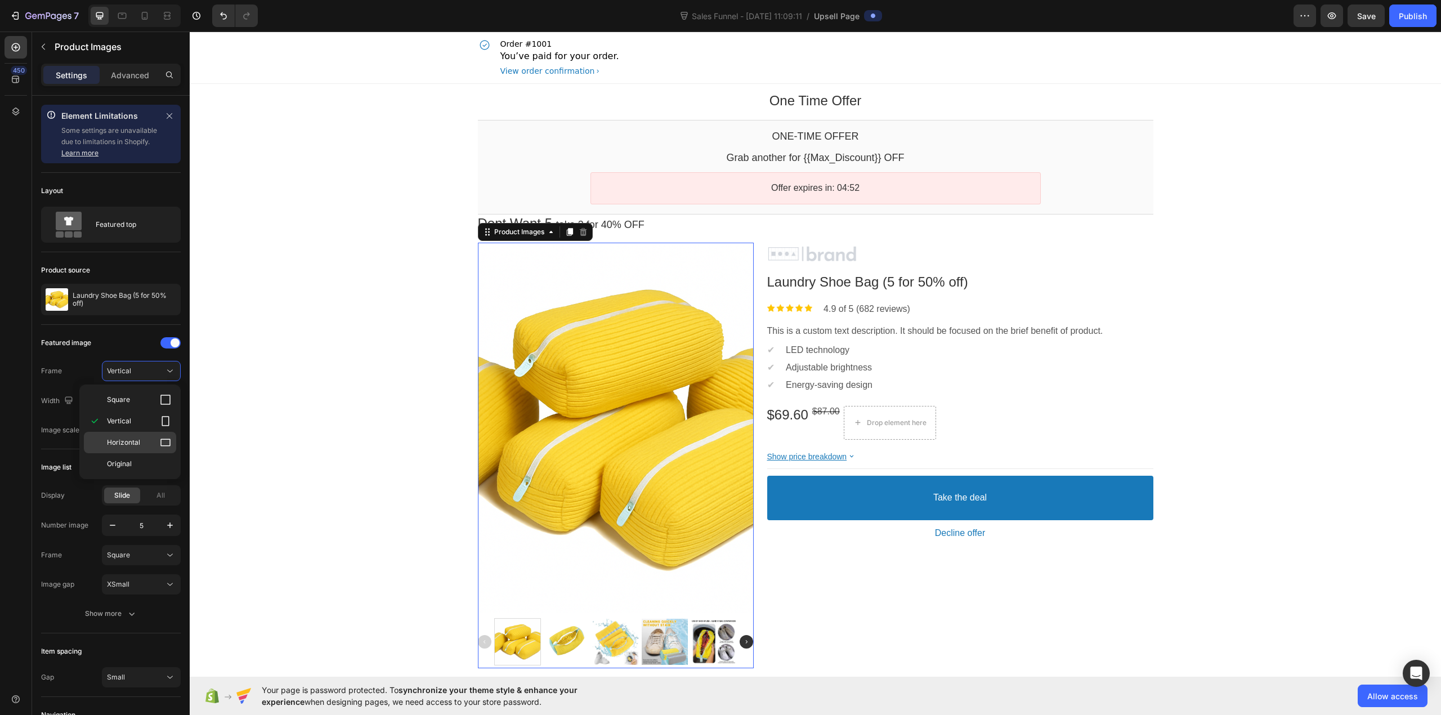
click at [142, 444] on p "Horizontal" at bounding box center [139, 442] width 64 height 11
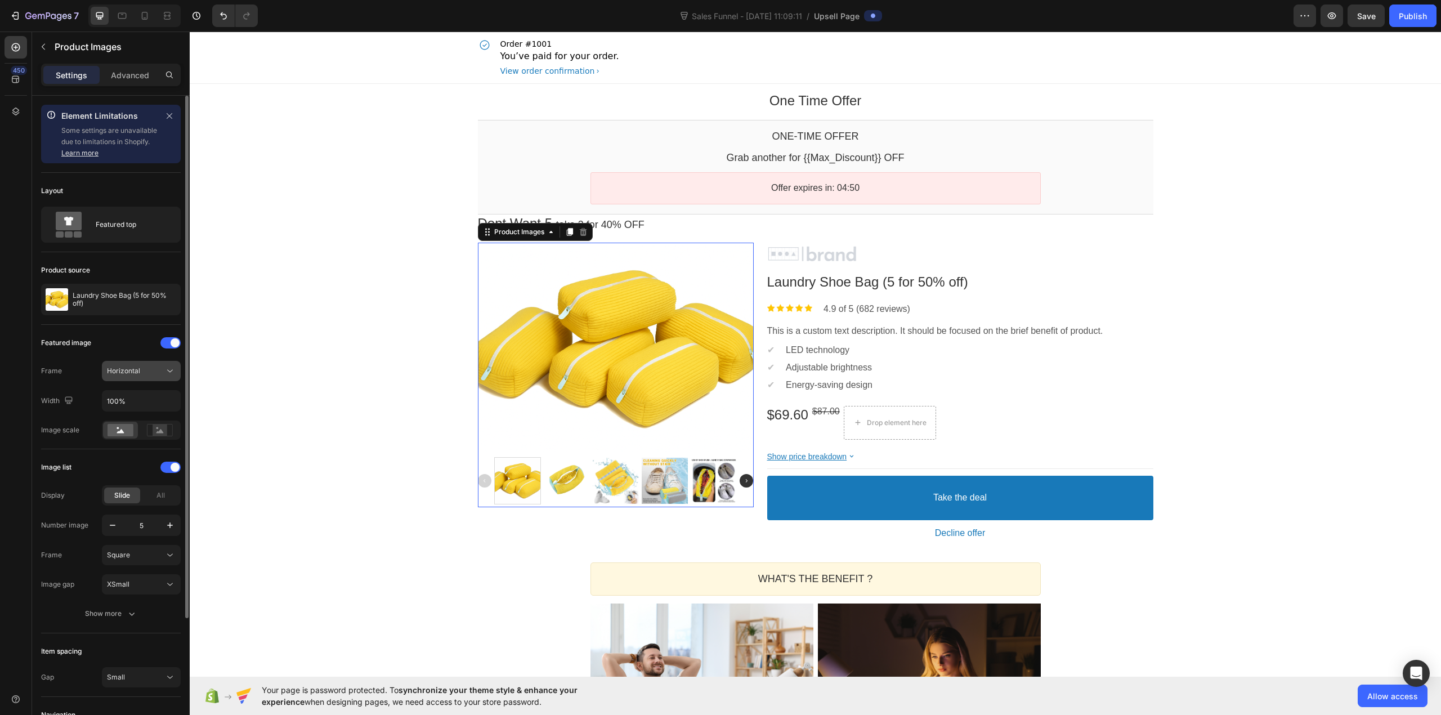
click at [136, 376] on span "Horizontal" at bounding box center [123, 371] width 33 height 10
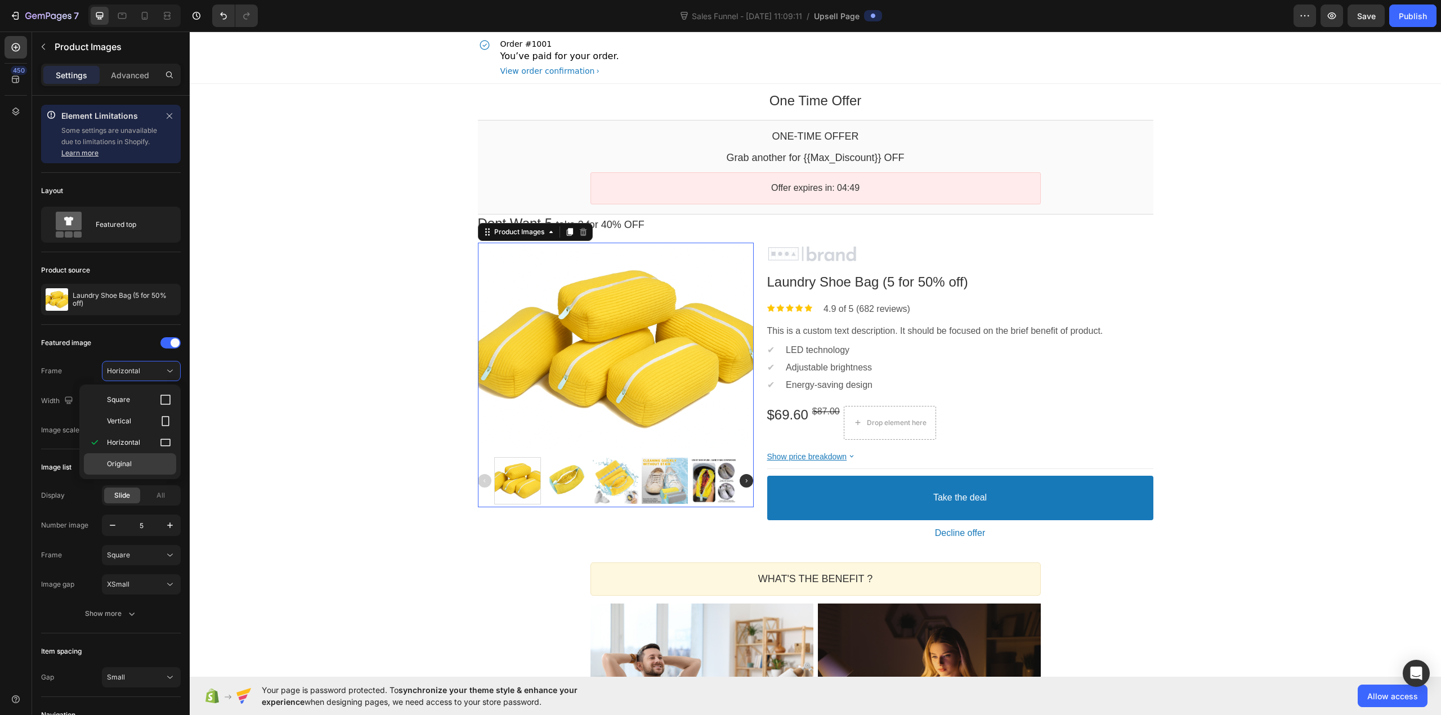
click at [139, 468] on p "Original" at bounding box center [139, 464] width 64 height 10
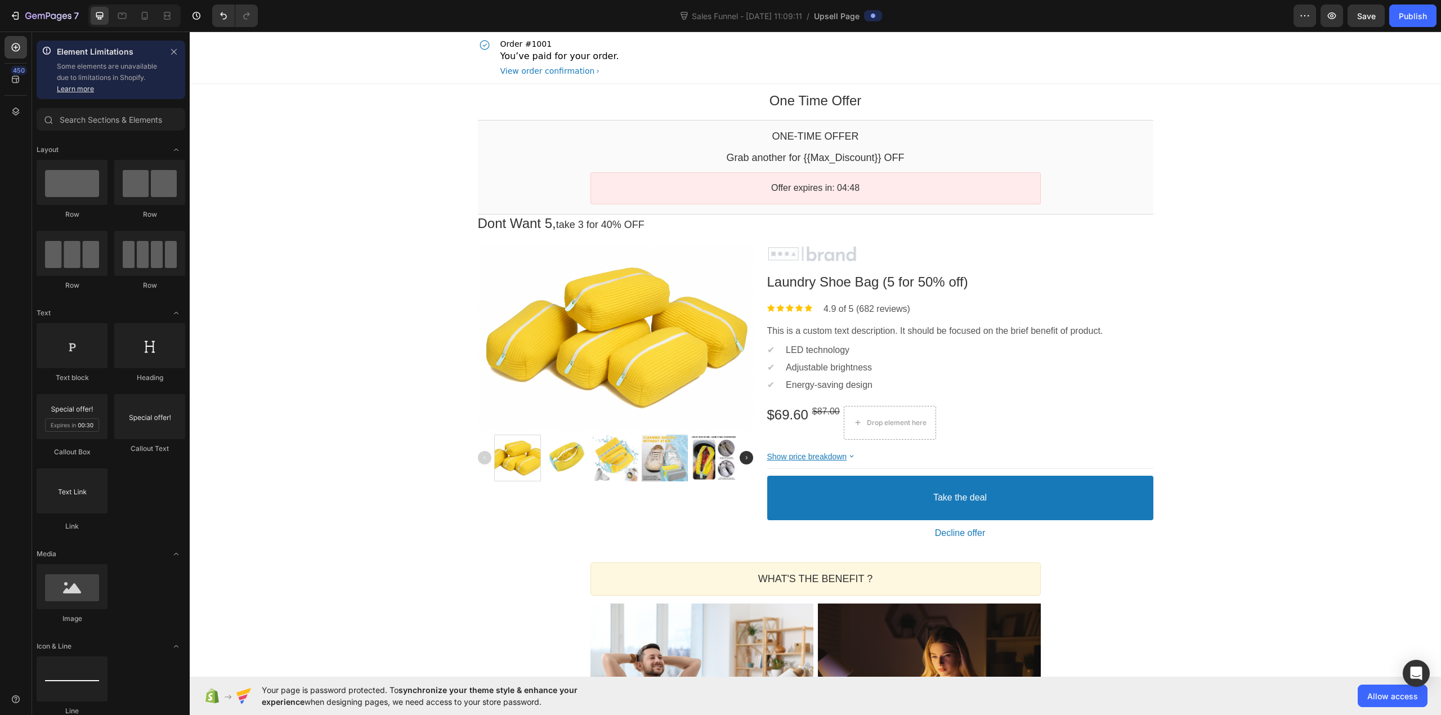
click at [279, 422] on div "One Time Offer Heading Row Section 1 One-time Offer Callout Text Grab another f…" at bounding box center [816, 616] width 1252 height 1065
click at [538, 349] on div at bounding box center [616, 337] width 276 height 184
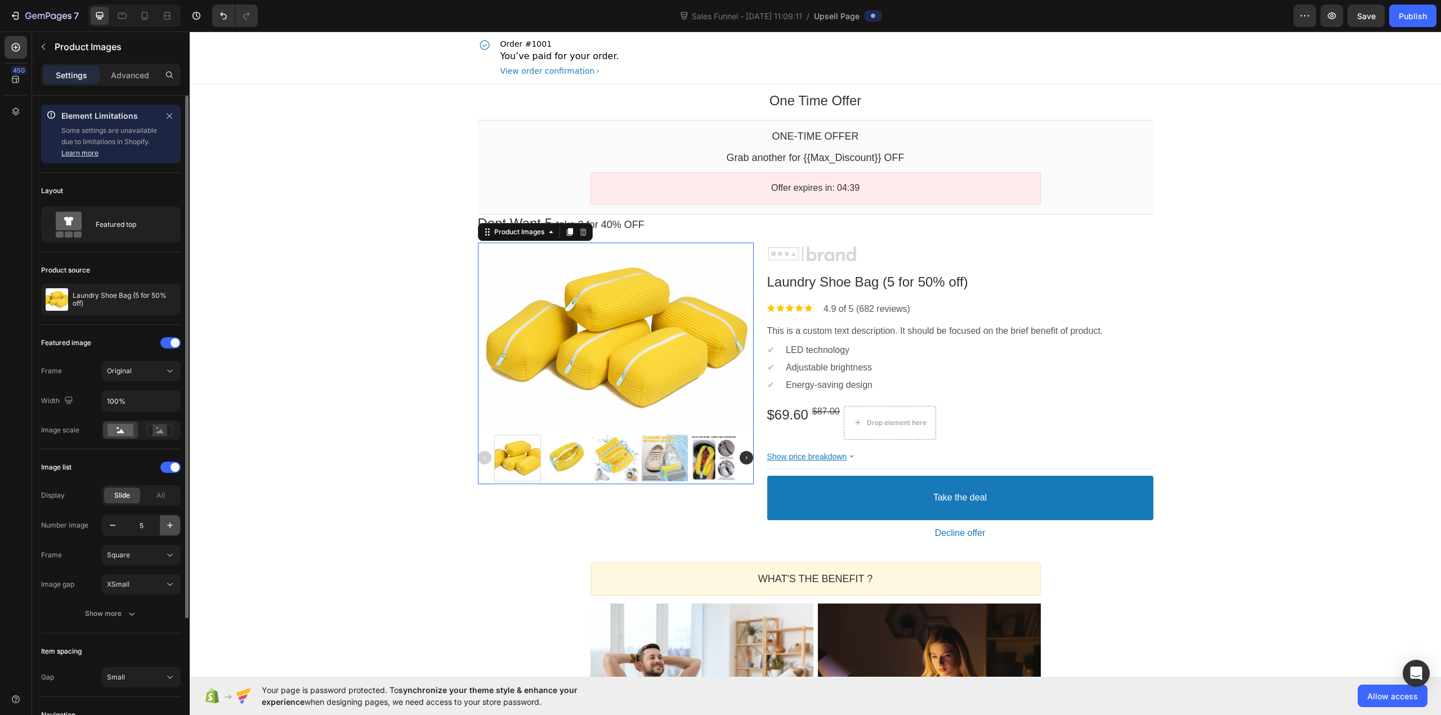
click at [170, 528] on icon "button" at bounding box center [169, 525] width 11 height 11
click at [105, 528] on button "button" at bounding box center [112, 525] width 20 height 20
type input "5"
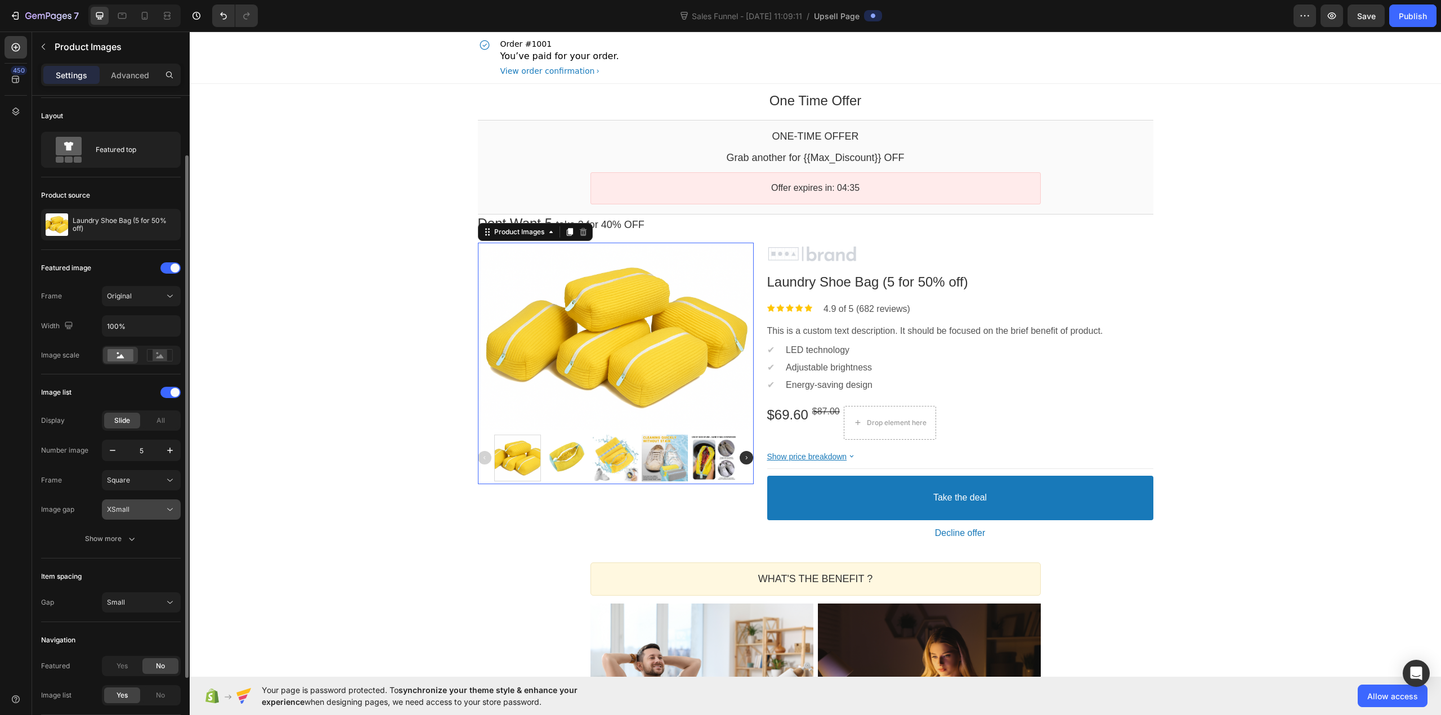
click at [134, 512] on div "XSmall" at bounding box center [135, 510] width 57 height 10
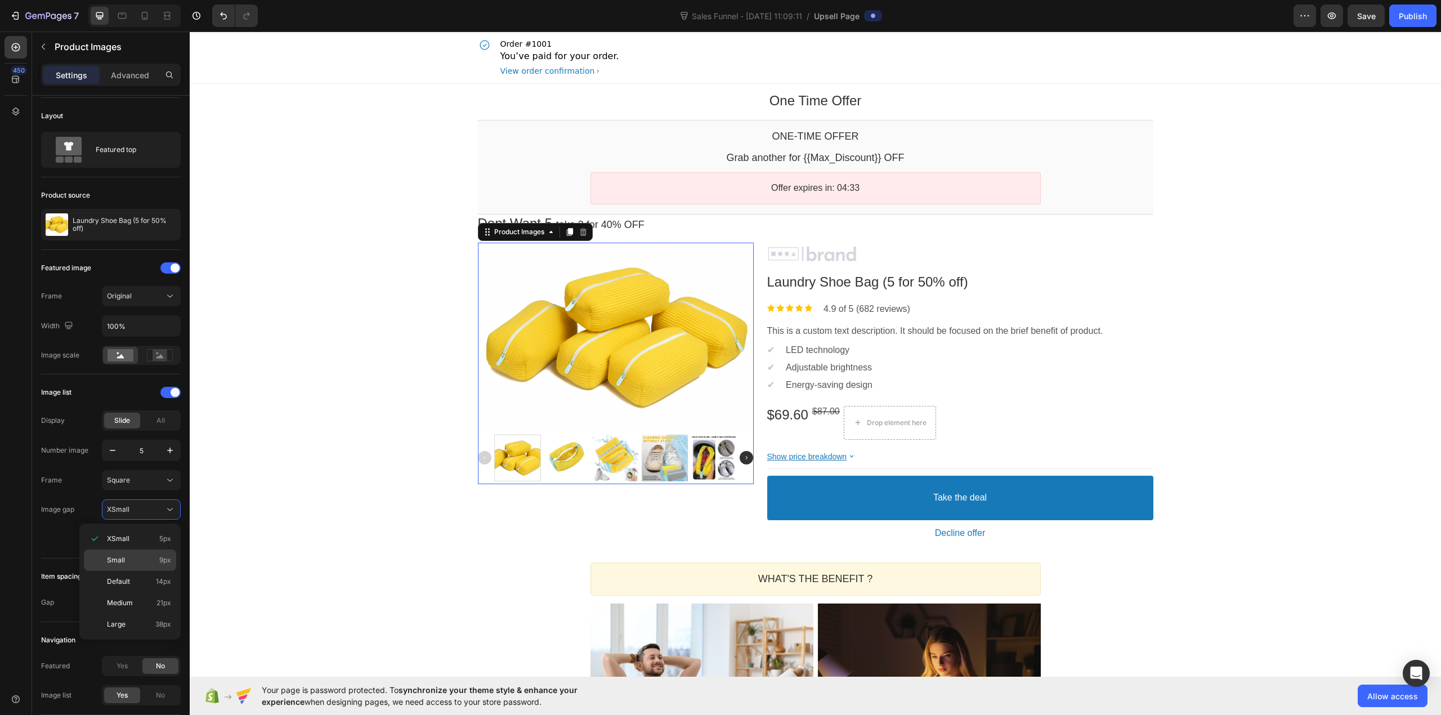
click at [140, 571] on div "Small 9px" at bounding box center [130, 581] width 92 height 21
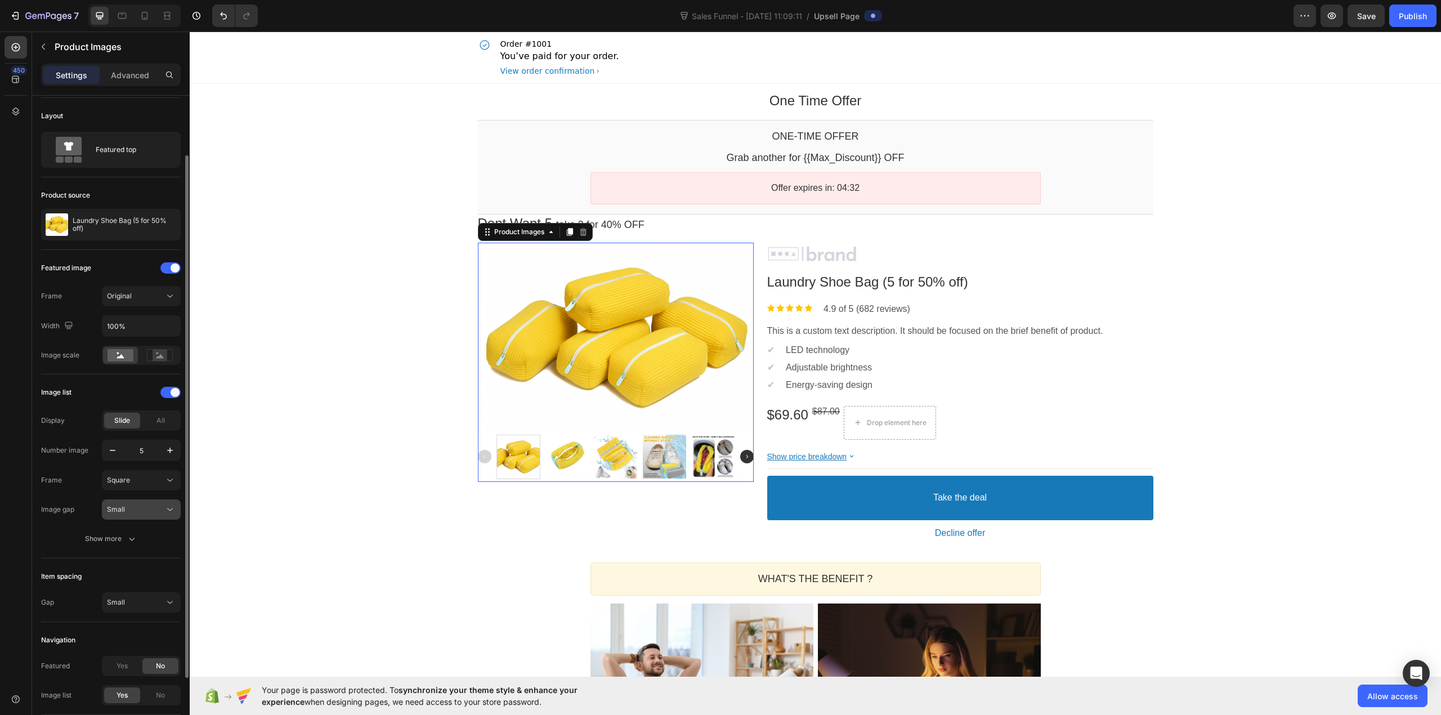
click at [142, 510] on div "Small" at bounding box center [135, 510] width 57 height 10
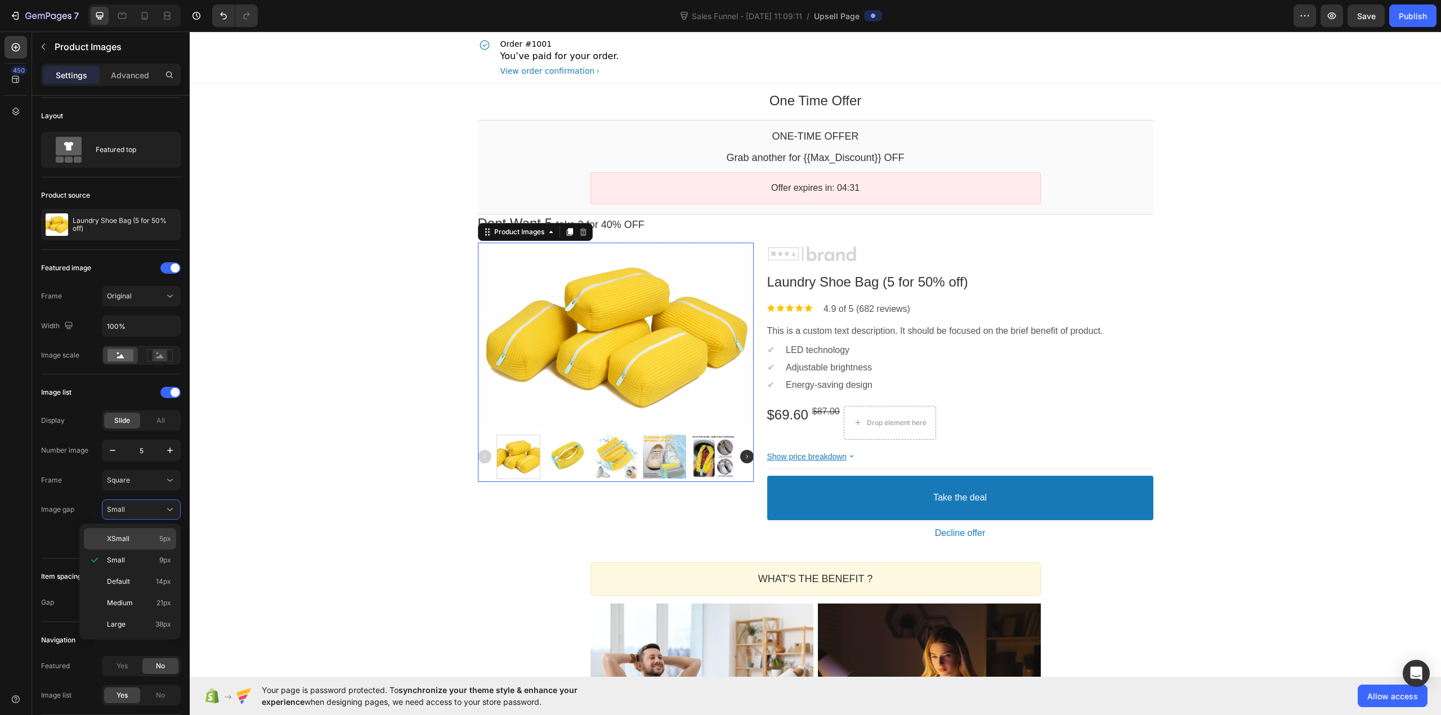
click at [140, 534] on p "XSmall 5px" at bounding box center [139, 539] width 64 height 10
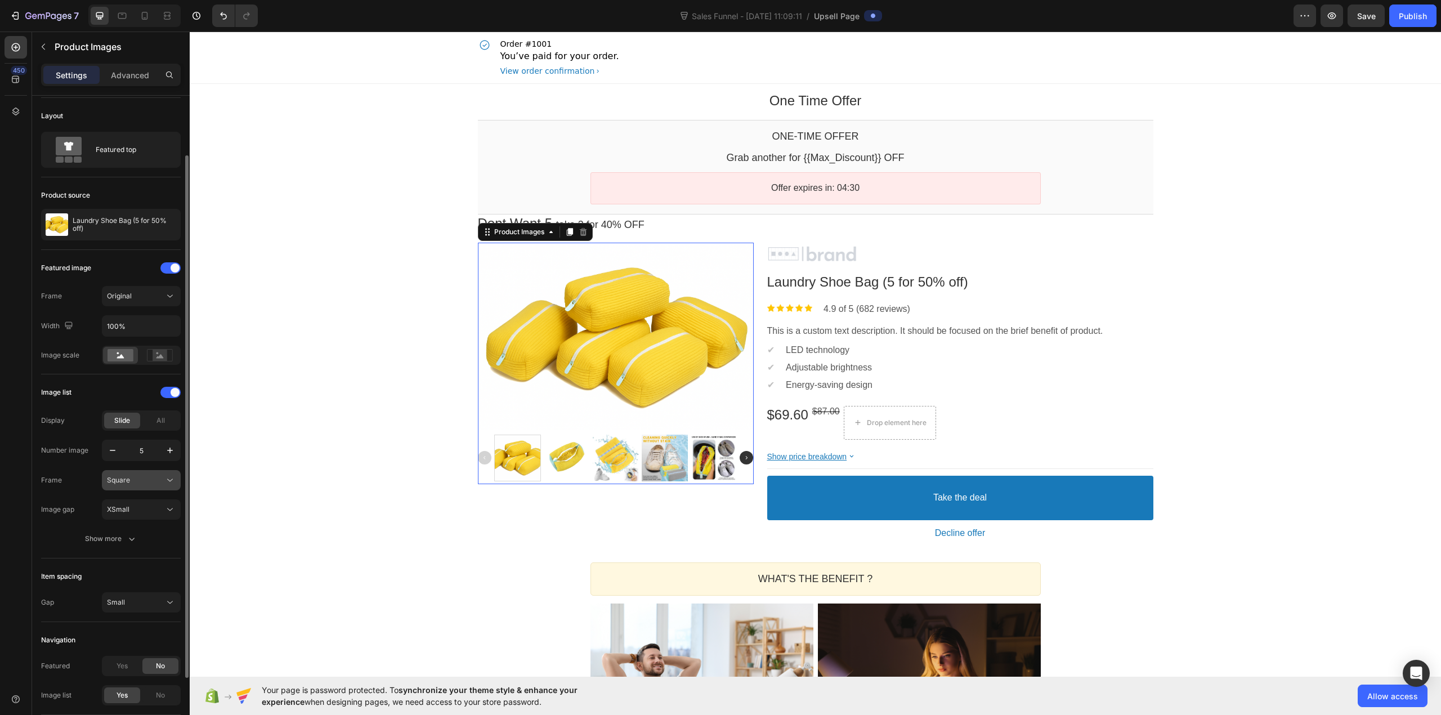
click at [147, 483] on div "Square" at bounding box center [135, 480] width 57 height 10
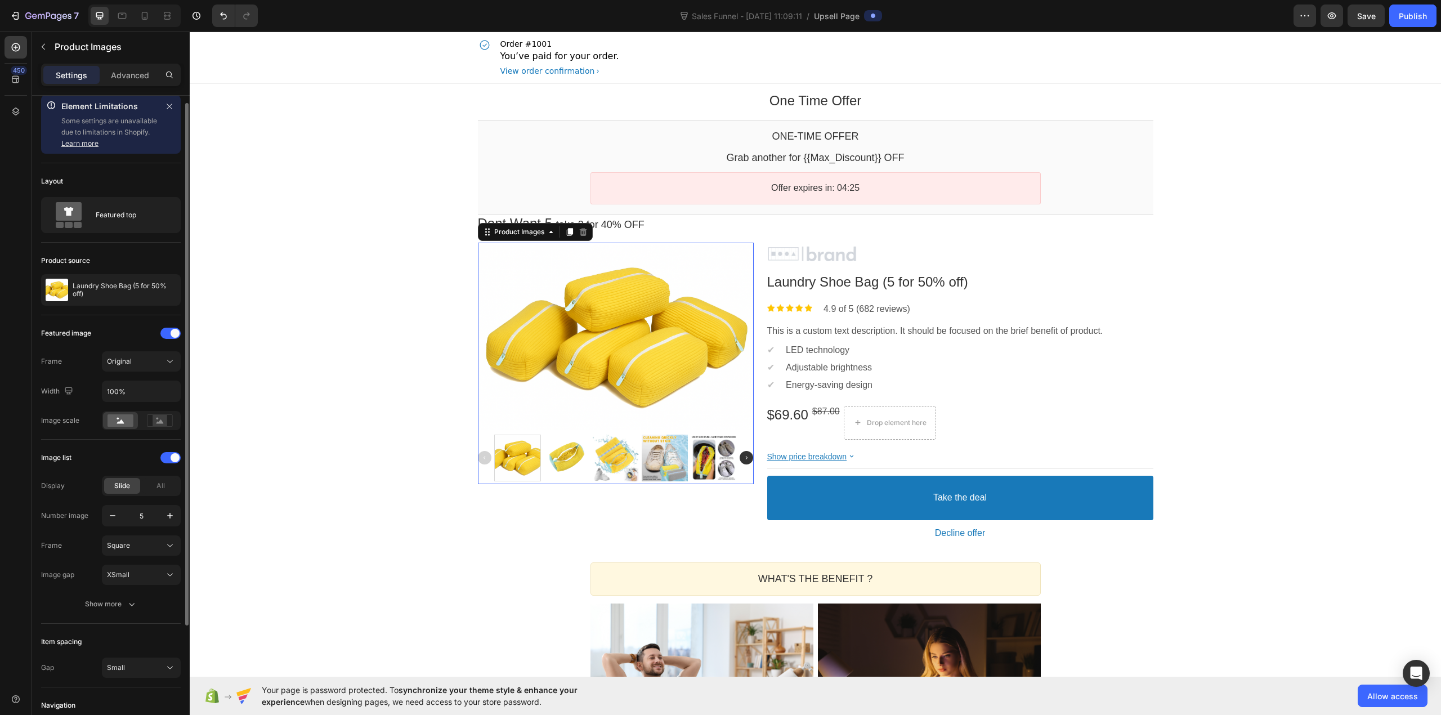
scroll to position [0, 0]
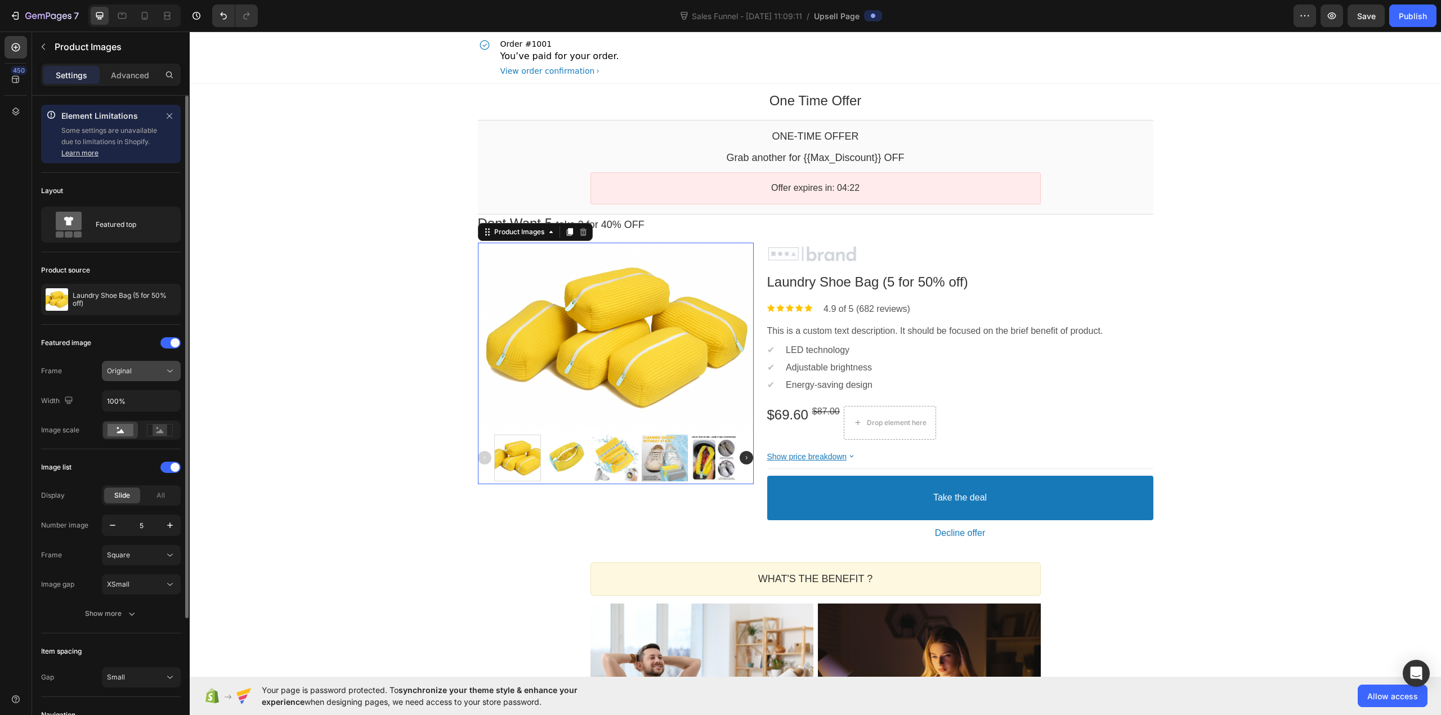
click at [155, 376] on div "Original" at bounding box center [135, 371] width 57 height 10
click at [176, 404] on button "button" at bounding box center [170, 401] width 20 height 20
click at [151, 397] on input "100%" at bounding box center [141, 401] width 78 height 20
click at [153, 431] on rect at bounding box center [160, 430] width 15 height 11
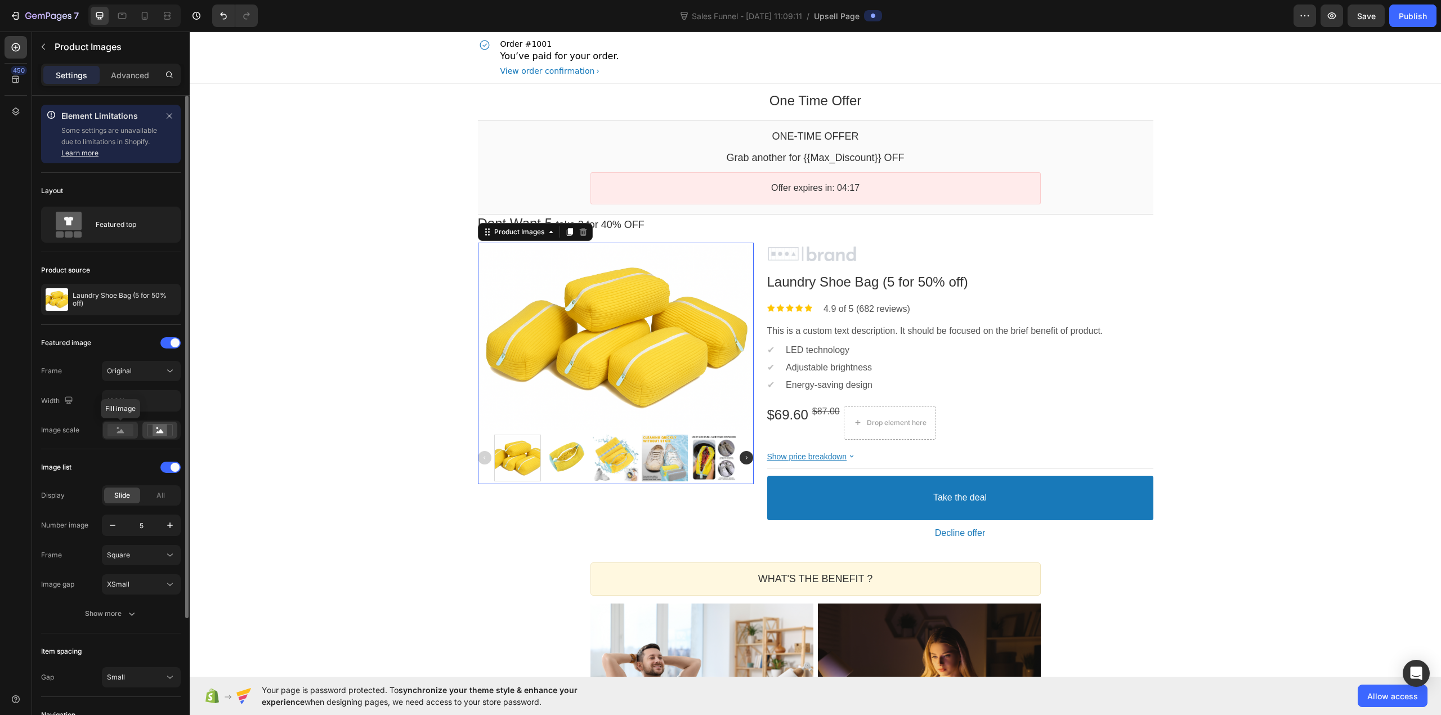
click at [118, 431] on rect at bounding box center [121, 430] width 26 height 12
click at [154, 500] on div "All" at bounding box center [160, 496] width 36 height 16
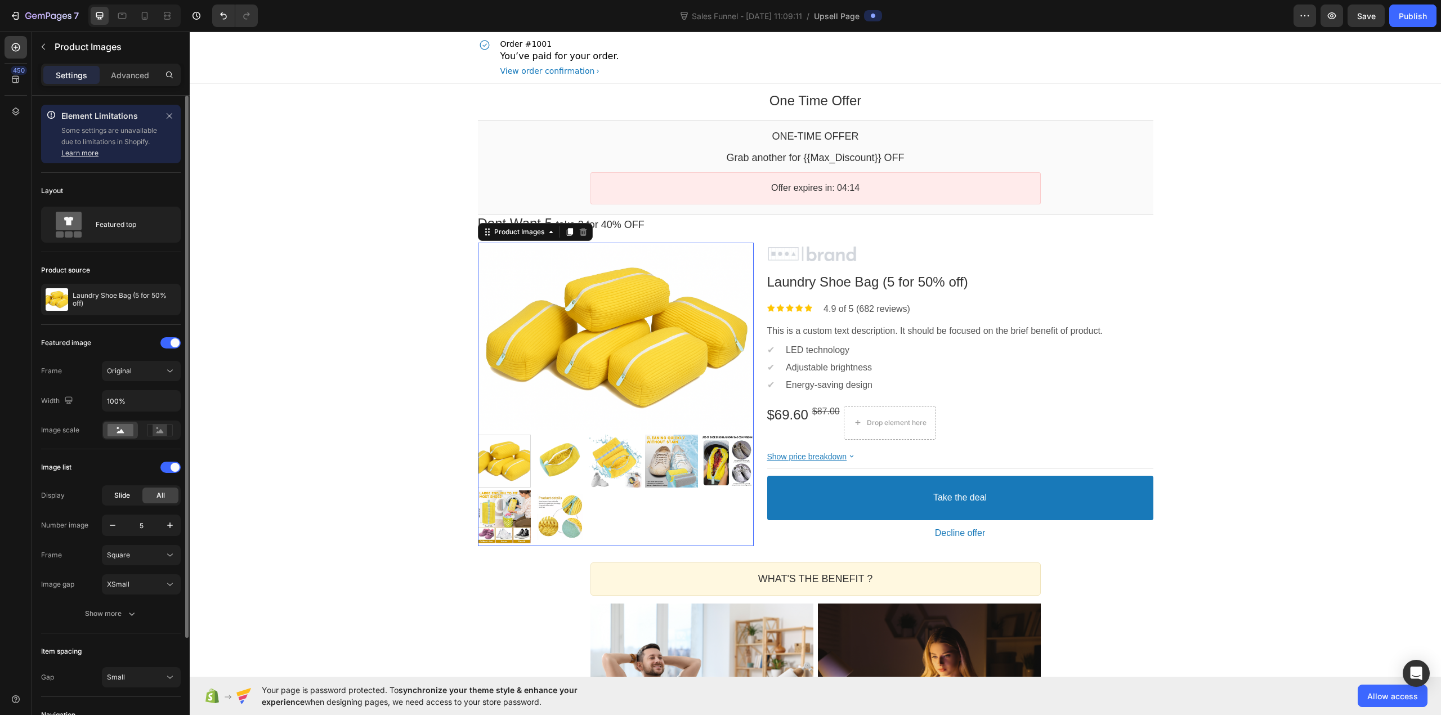
click at [122, 501] on span "Slide" at bounding box center [122, 495] width 16 height 10
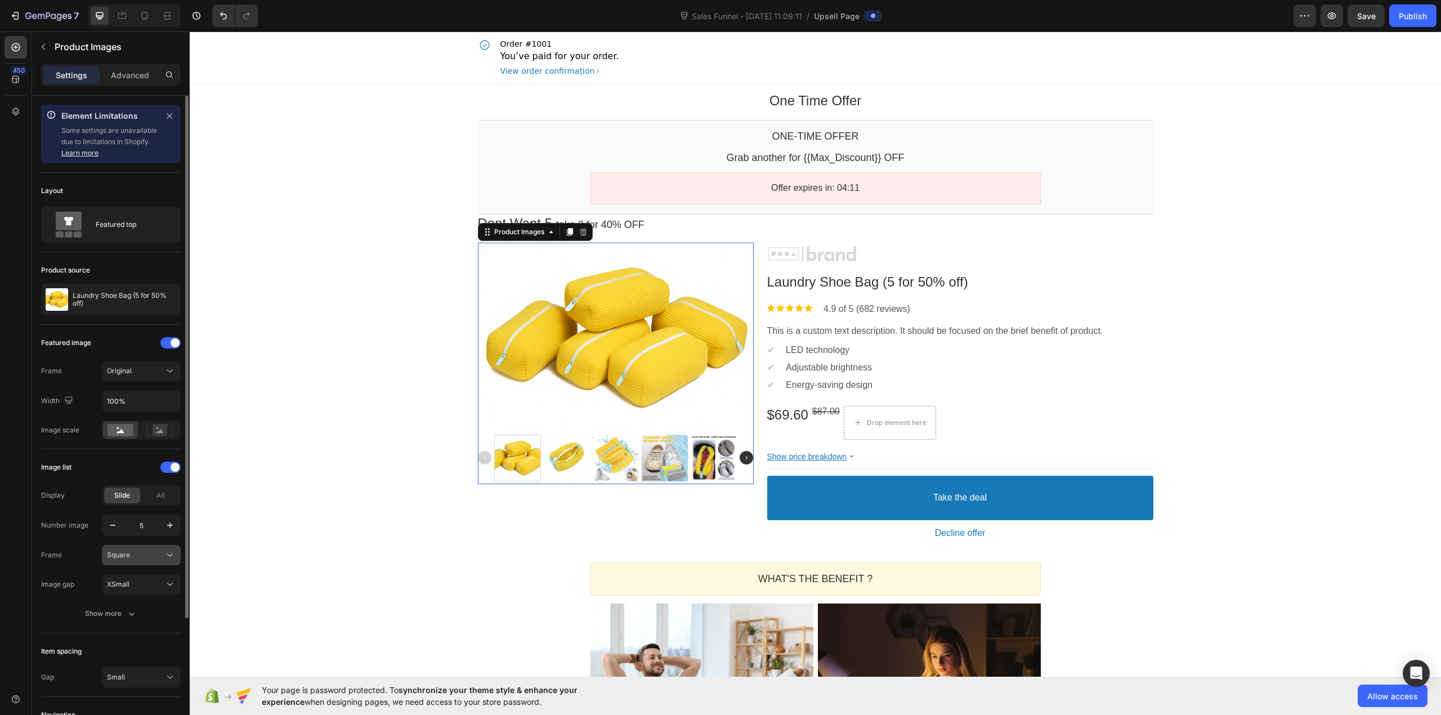
click at [150, 555] on div "Square" at bounding box center [135, 555] width 57 height 10
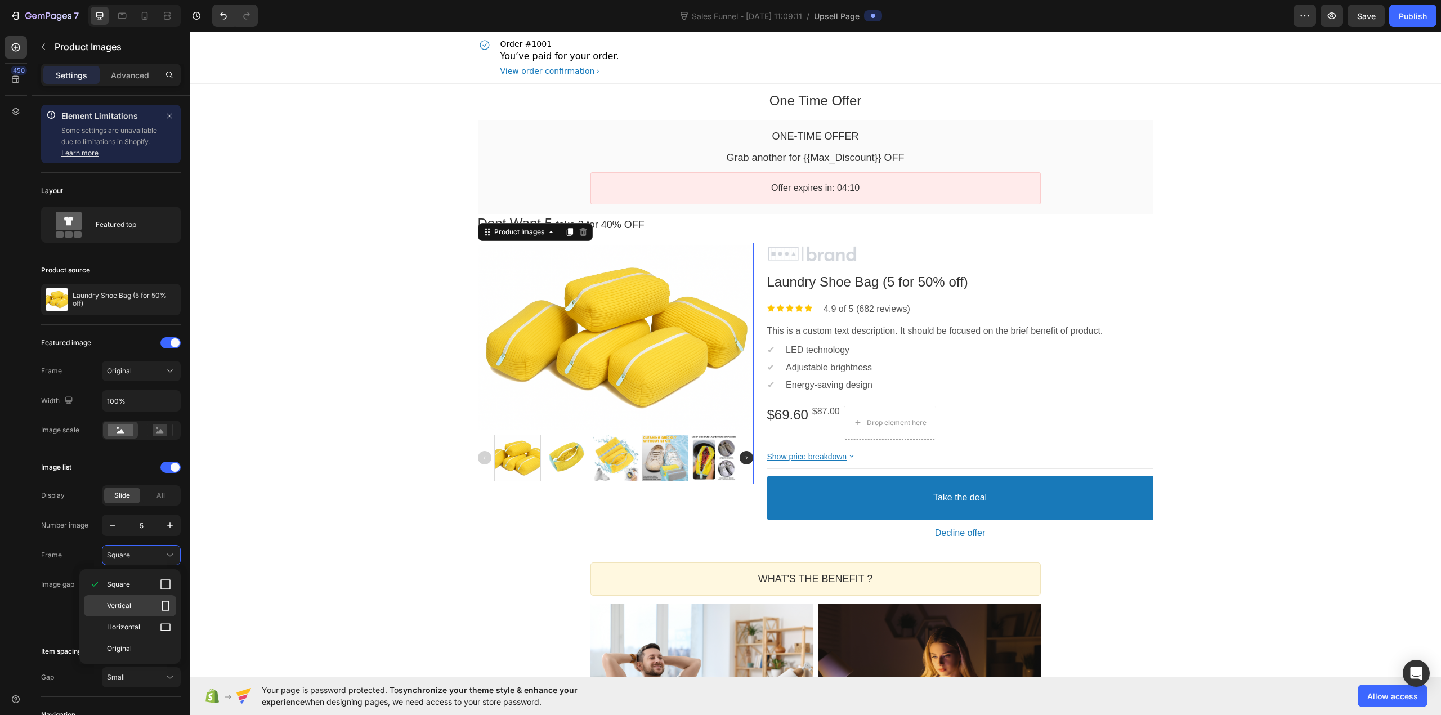
click at [140, 598] on div "Vertical" at bounding box center [130, 605] width 92 height 21
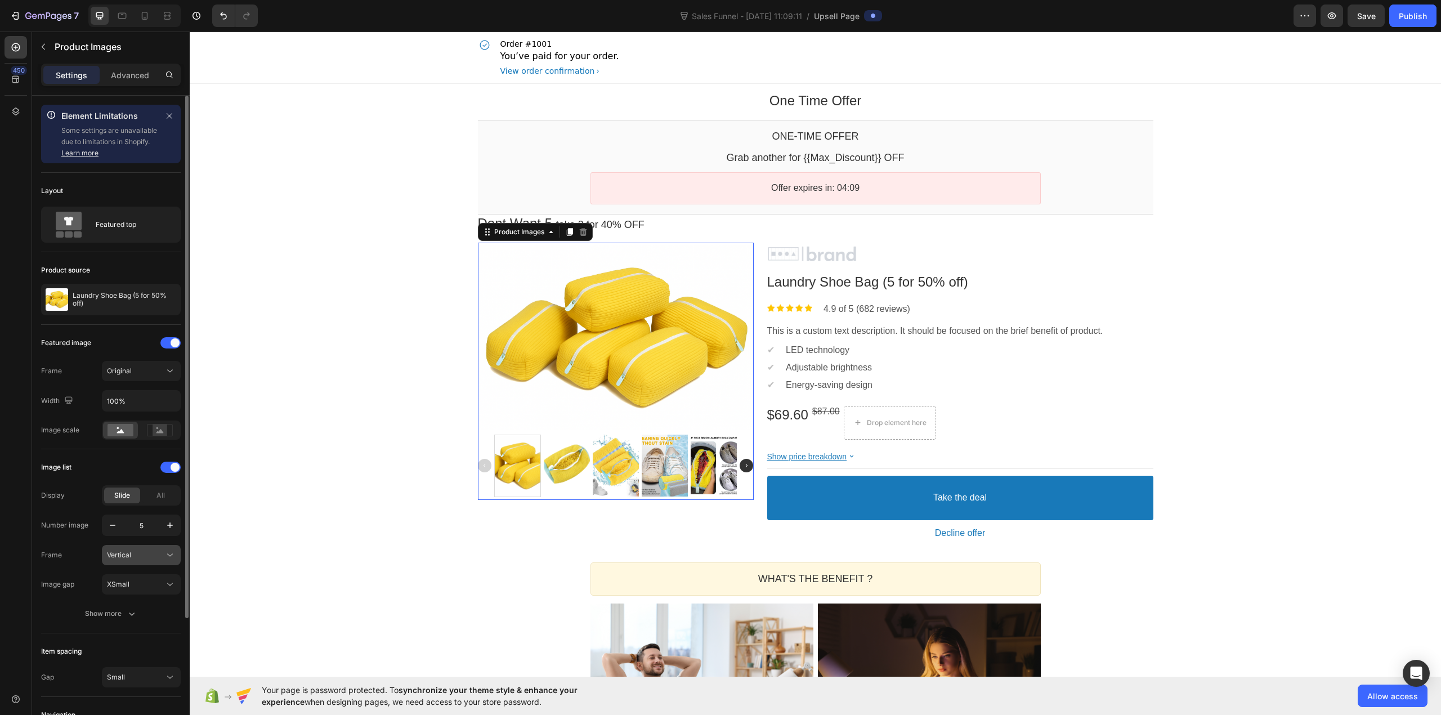
click at [138, 555] on div "Vertical" at bounding box center [135, 555] width 57 height 10
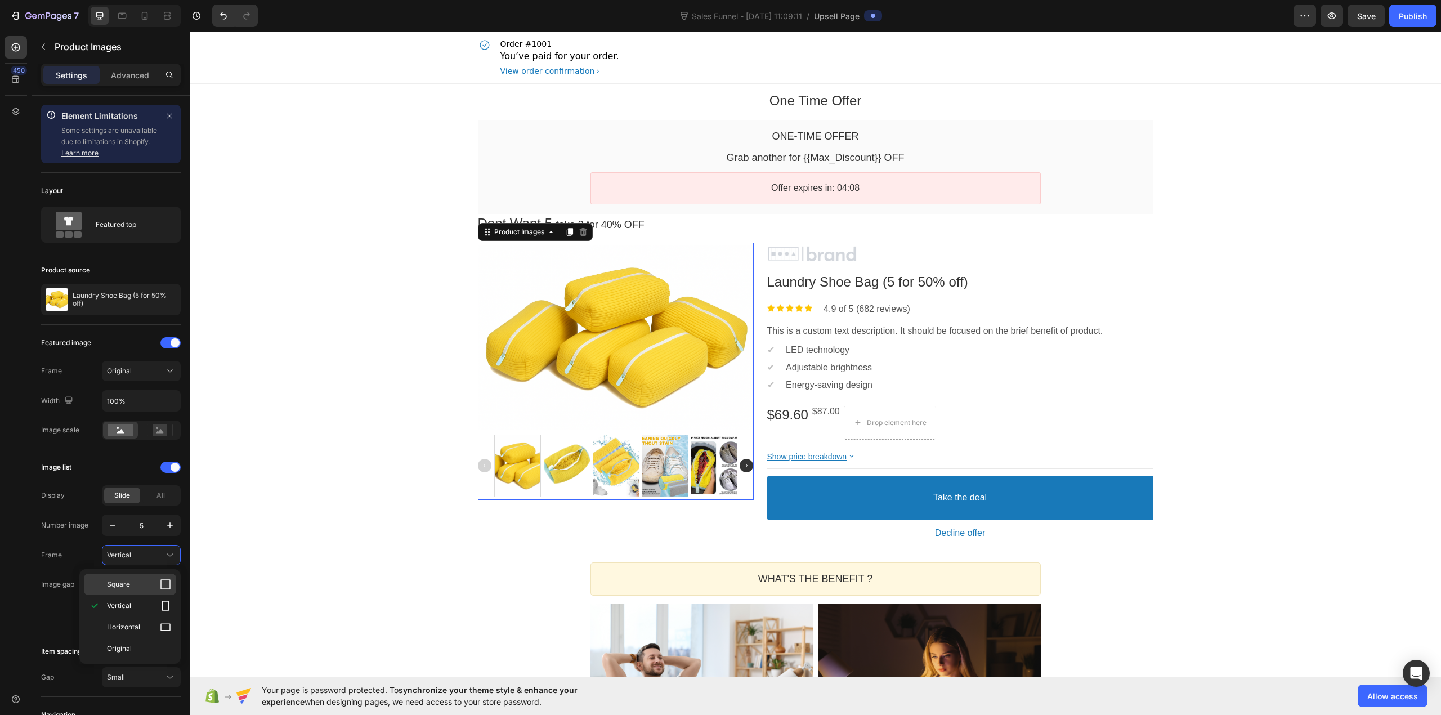
click at [137, 583] on p "Square" at bounding box center [139, 584] width 64 height 11
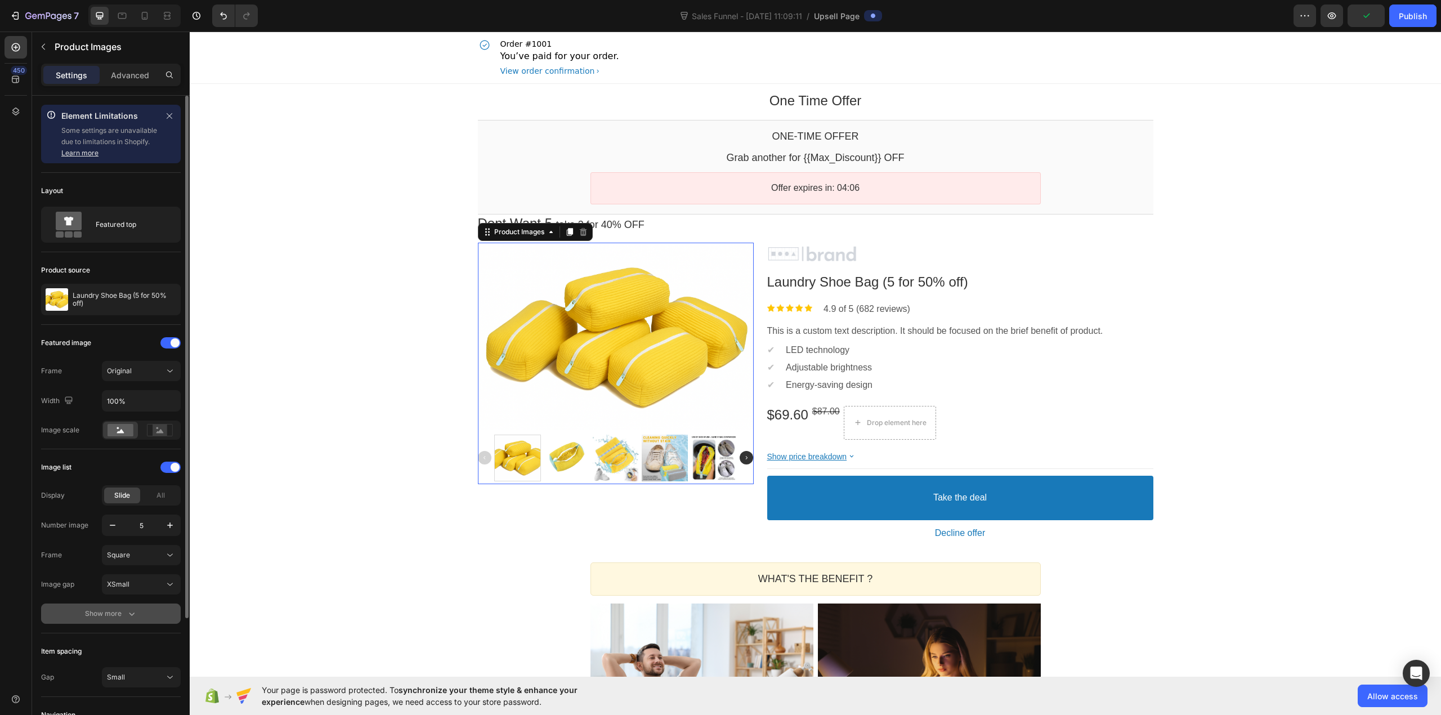
click at [131, 609] on button "Show more" at bounding box center [111, 614] width 140 height 20
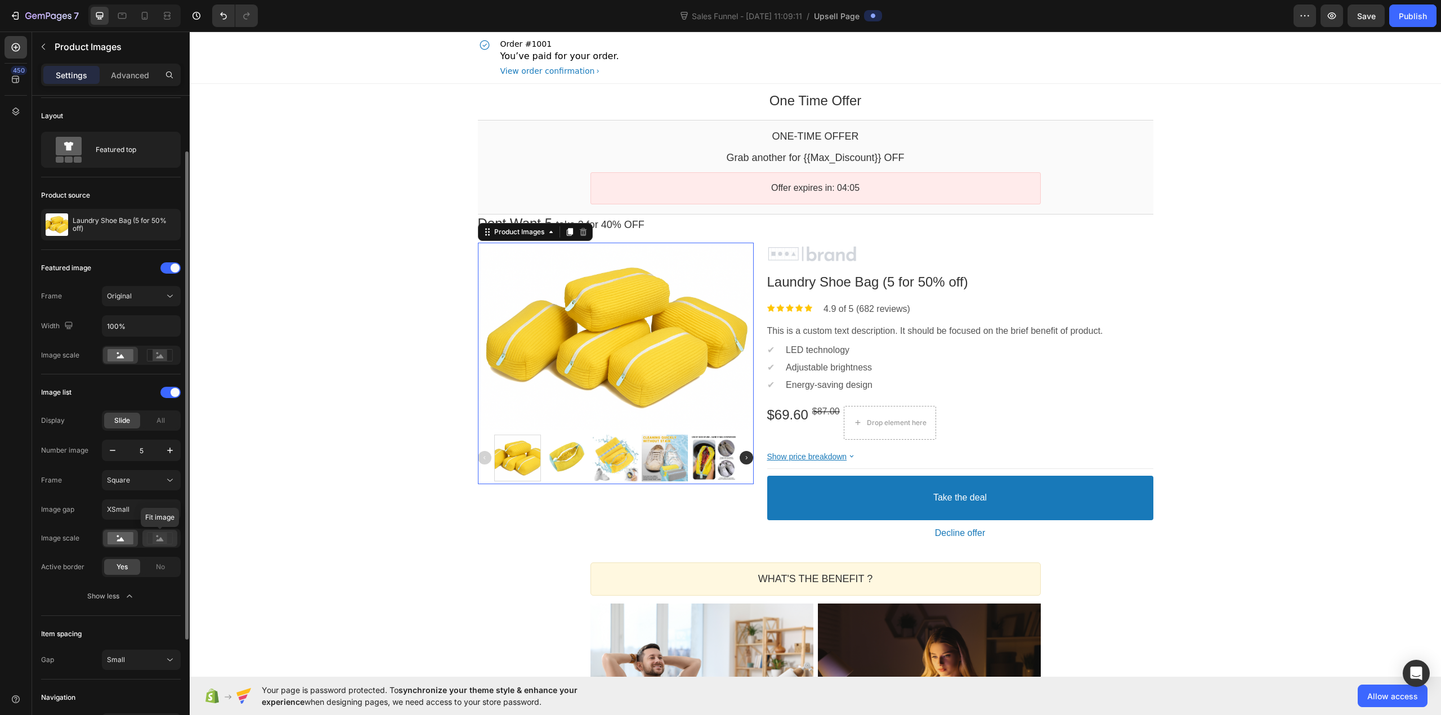
click at [164, 536] on rect at bounding box center [160, 538] width 15 height 11
click at [124, 539] on rect at bounding box center [121, 538] width 26 height 12
click at [147, 541] on rect at bounding box center [159, 539] width 25 height 12
click at [122, 541] on icon at bounding box center [120, 539] width 7 height 4
click at [144, 541] on div at bounding box center [159, 538] width 35 height 17
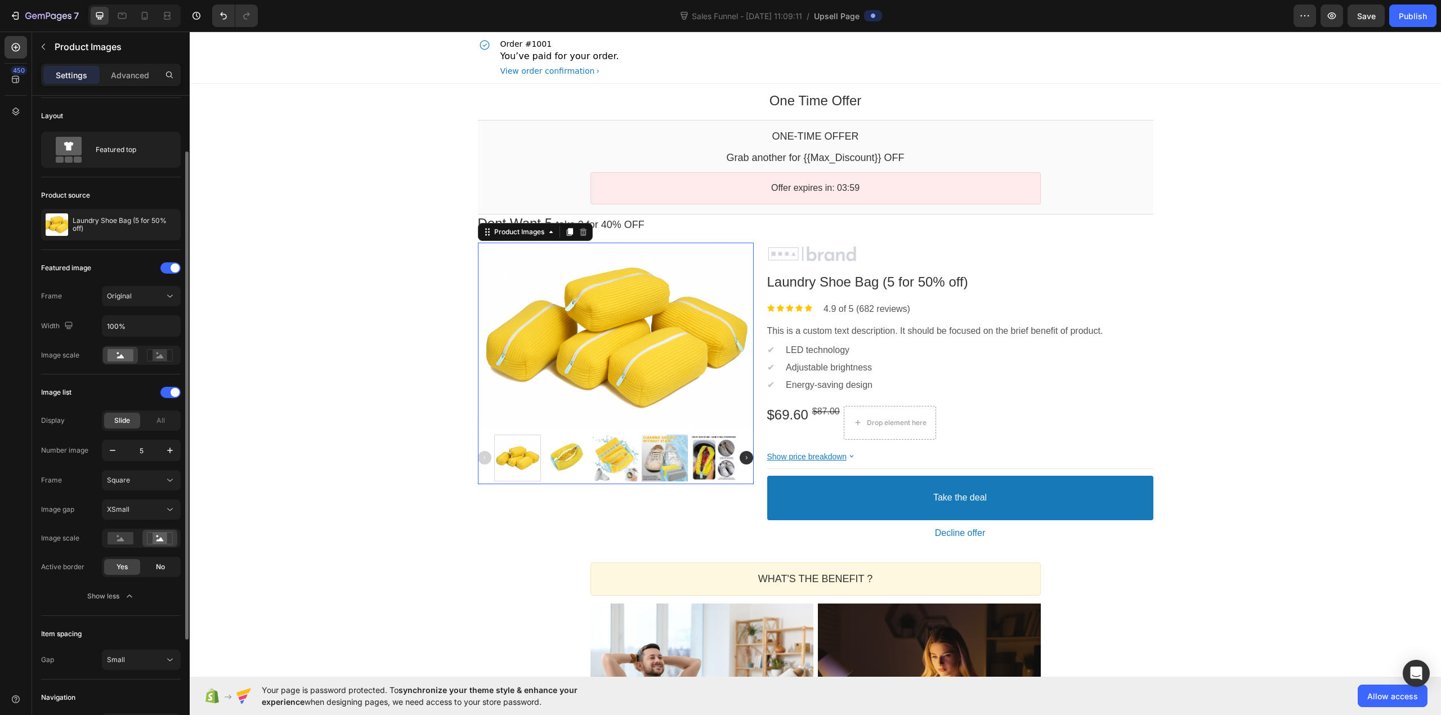
click at [147, 573] on div "No" at bounding box center [160, 567] width 36 height 16
click at [123, 570] on span "Yes" at bounding box center [122, 567] width 11 height 10
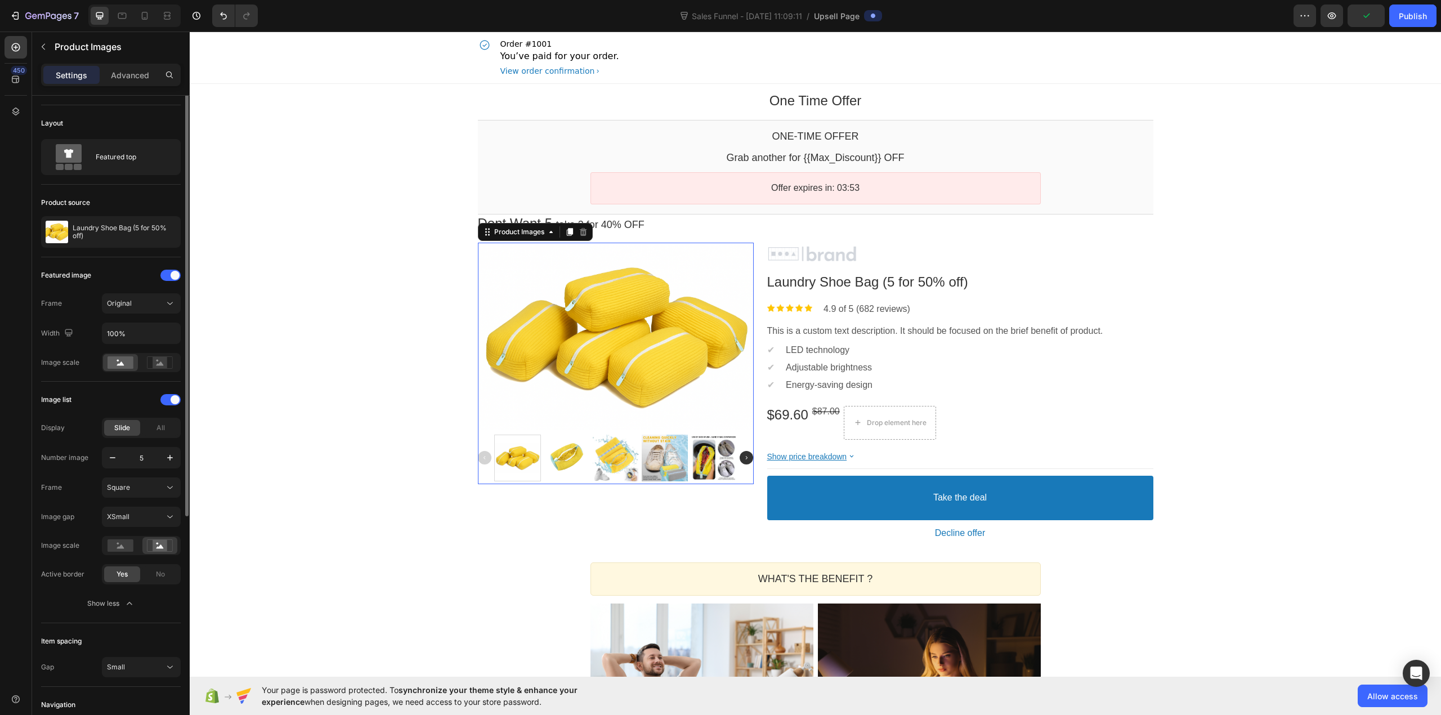
scroll to position [0, 0]
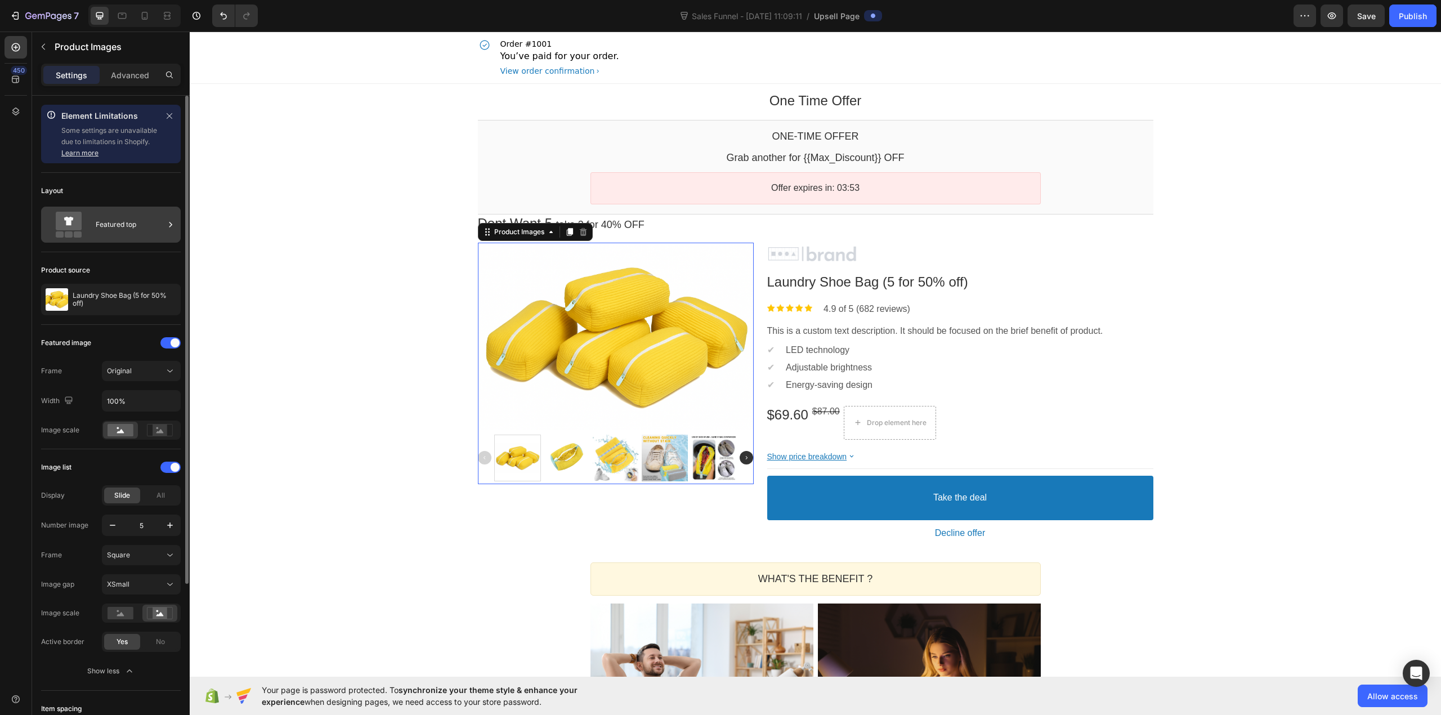
click at [109, 224] on div "Featured top" at bounding box center [130, 225] width 69 height 26
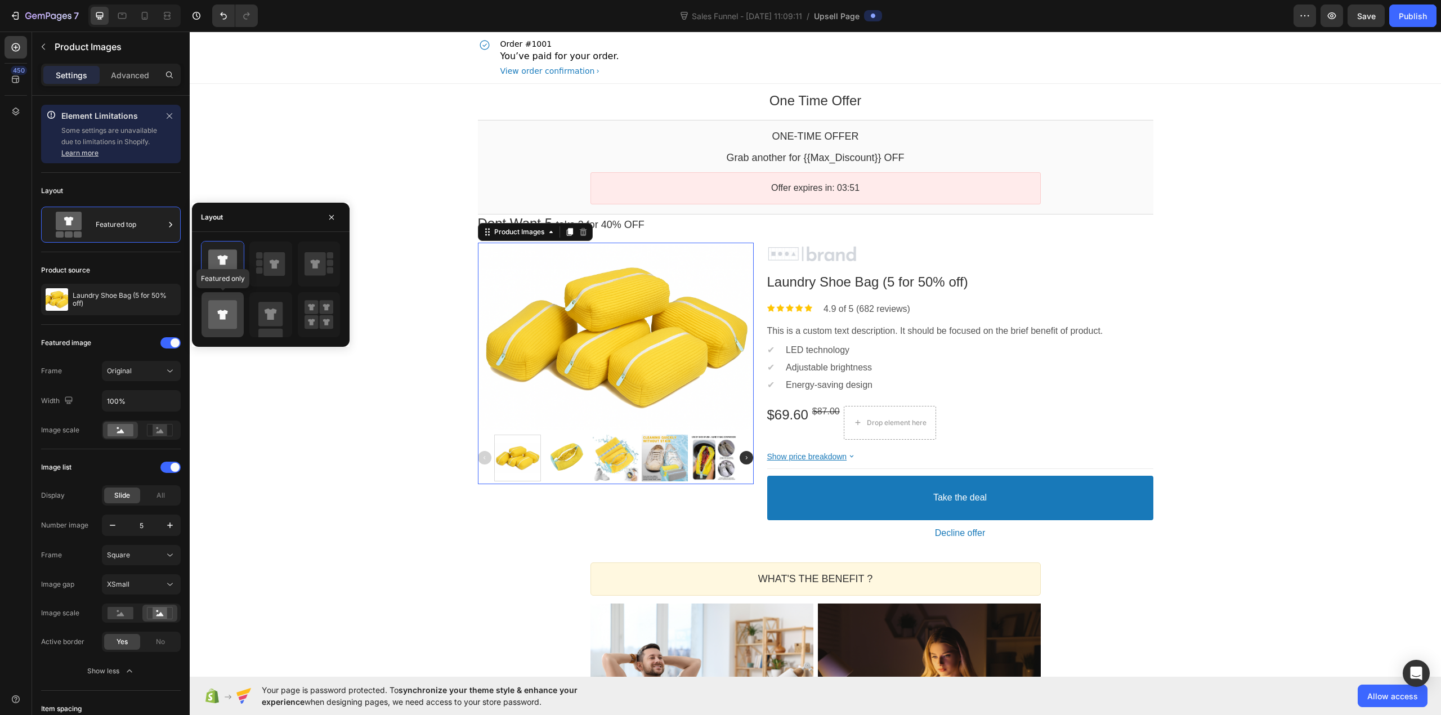
click at [226, 309] on icon at bounding box center [222, 314] width 29 height 29
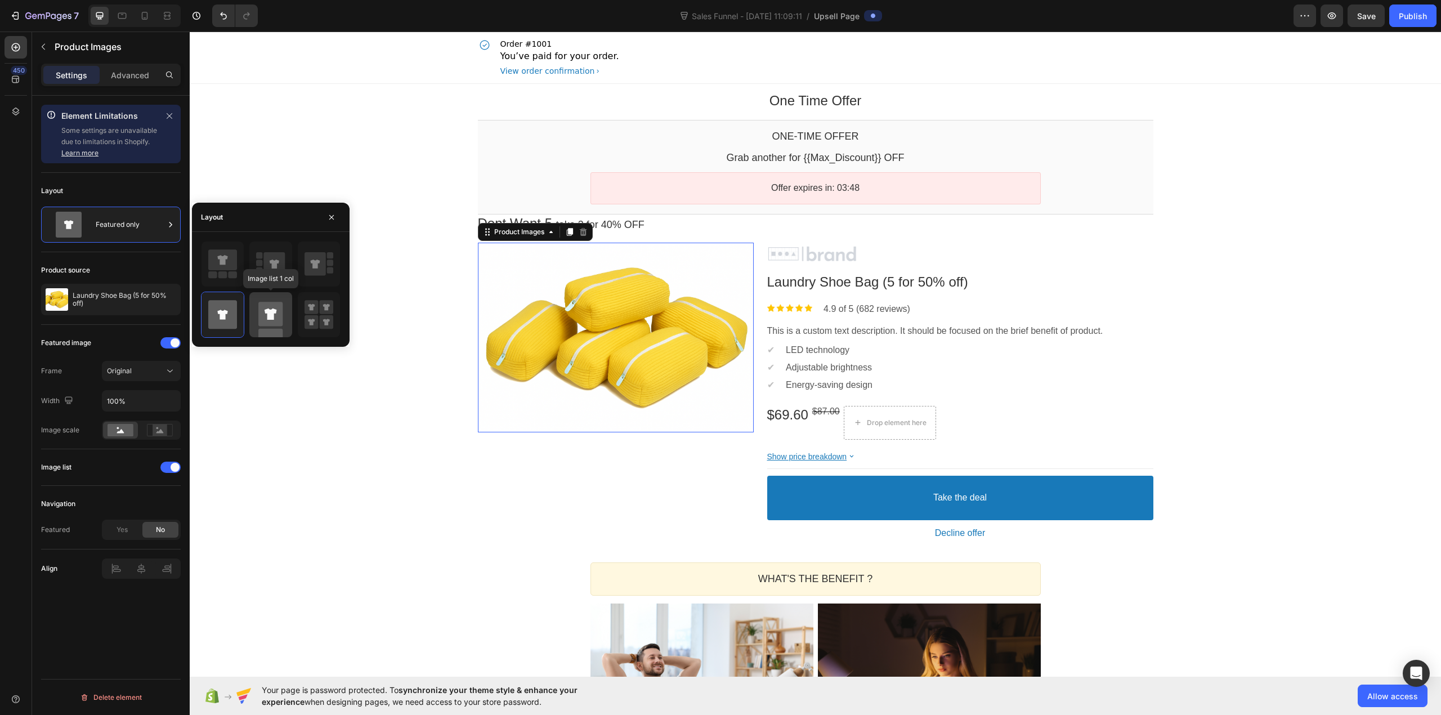
click at [280, 307] on rect at bounding box center [270, 314] width 24 height 24
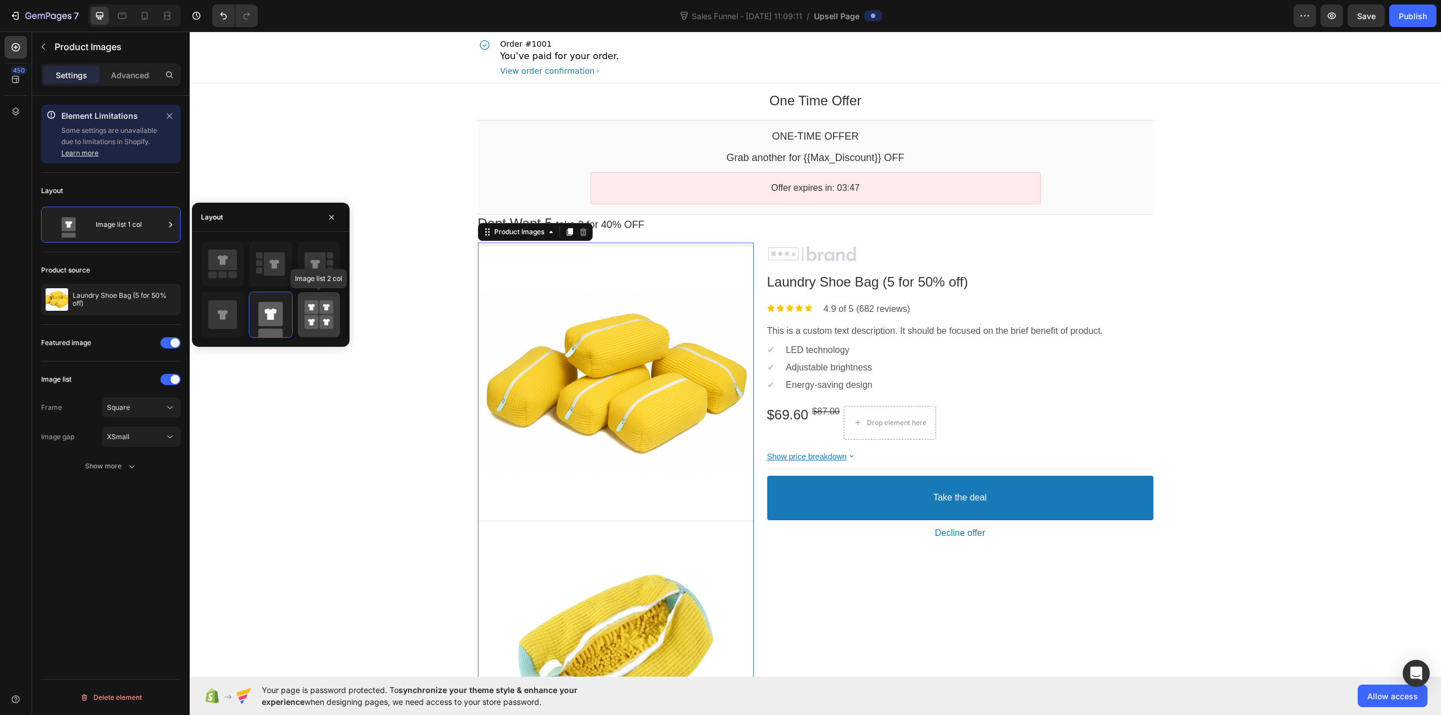
click at [313, 319] on rect at bounding box center [312, 322] width 14 height 14
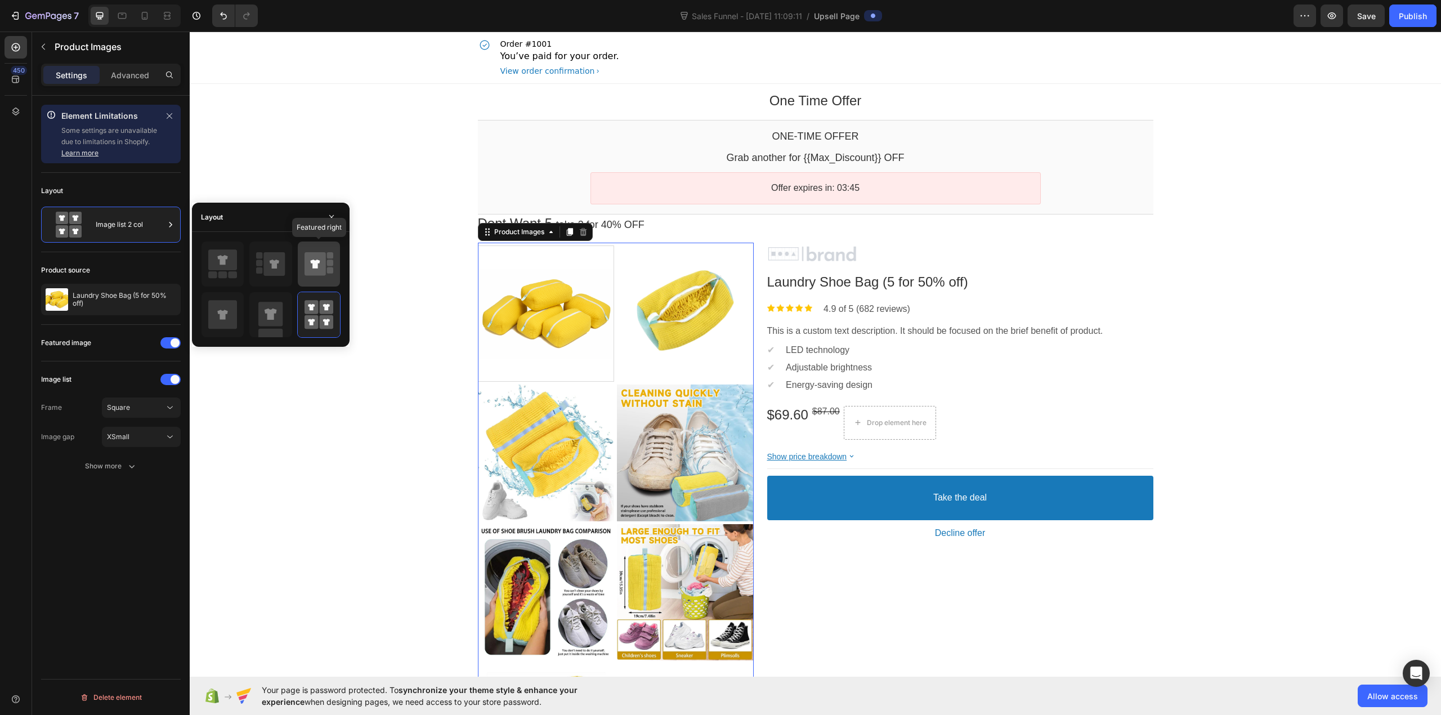
click at [315, 258] on icon at bounding box center [315, 264] width 21 height 24
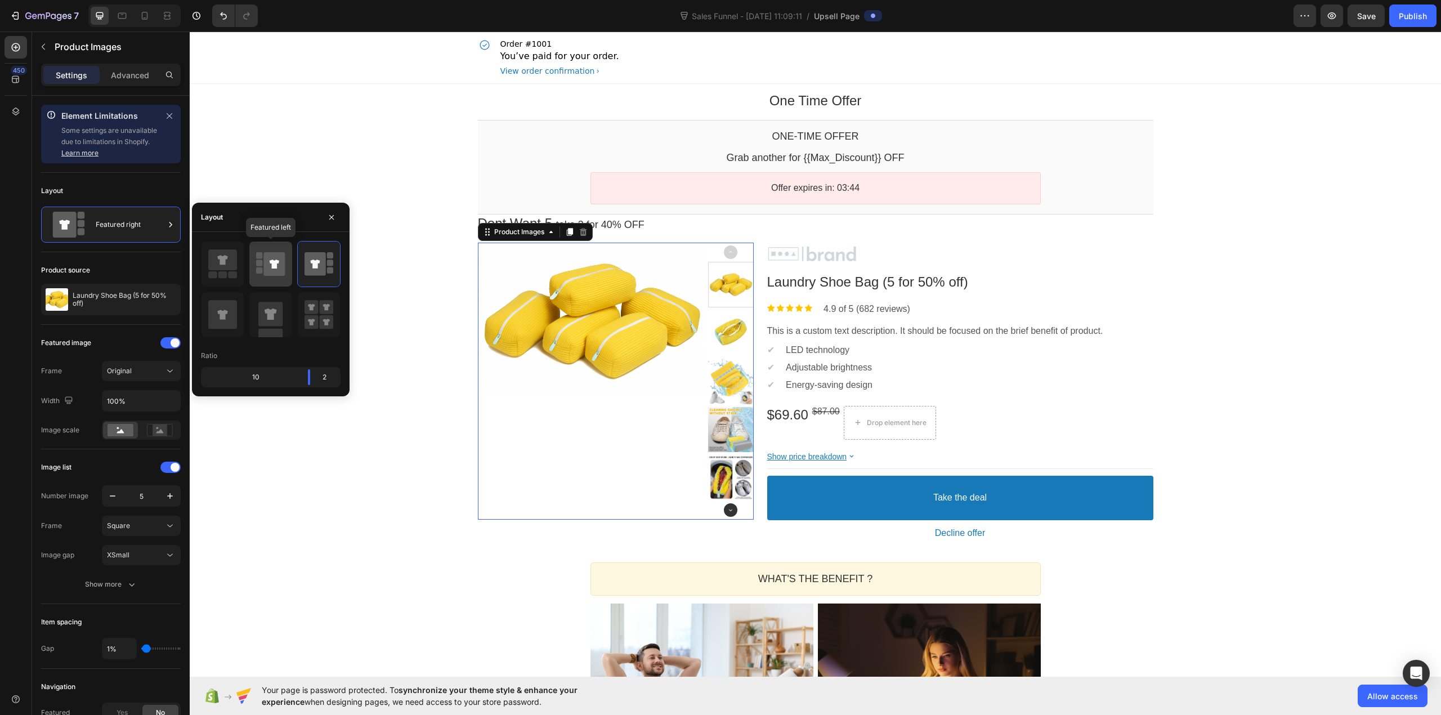
click at [277, 264] on icon at bounding box center [275, 264] width 10 height 9
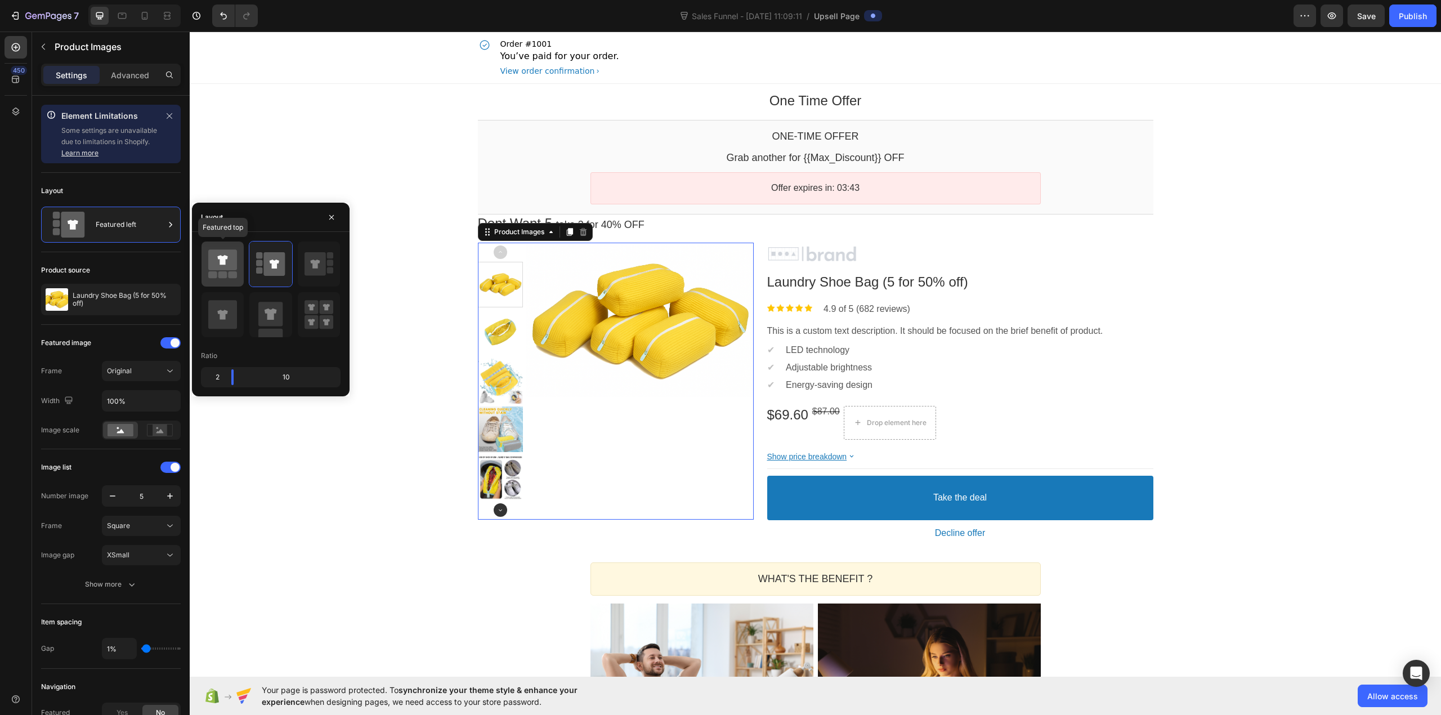
click at [227, 264] on icon at bounding box center [222, 259] width 29 height 21
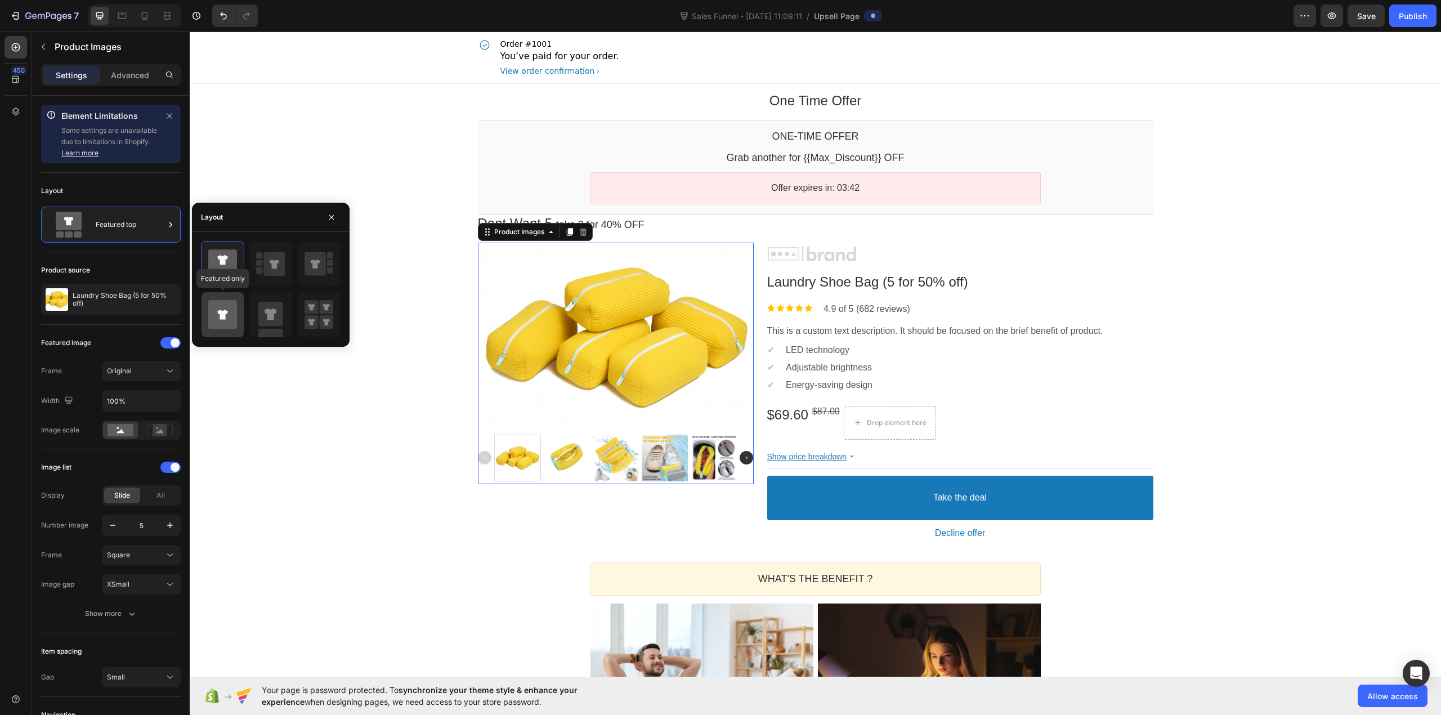
click at [221, 329] on icon at bounding box center [222, 314] width 29 height 29
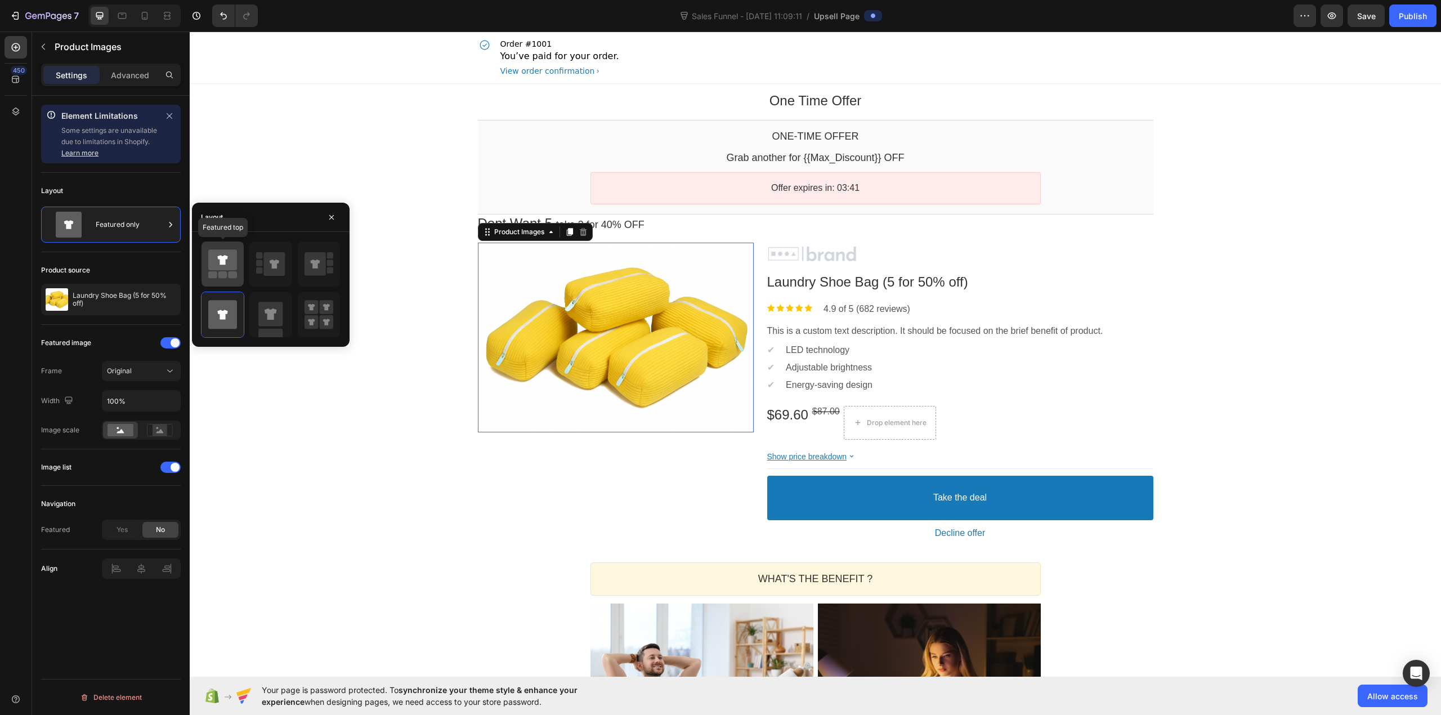
click at [221, 266] on icon at bounding box center [222, 259] width 29 height 21
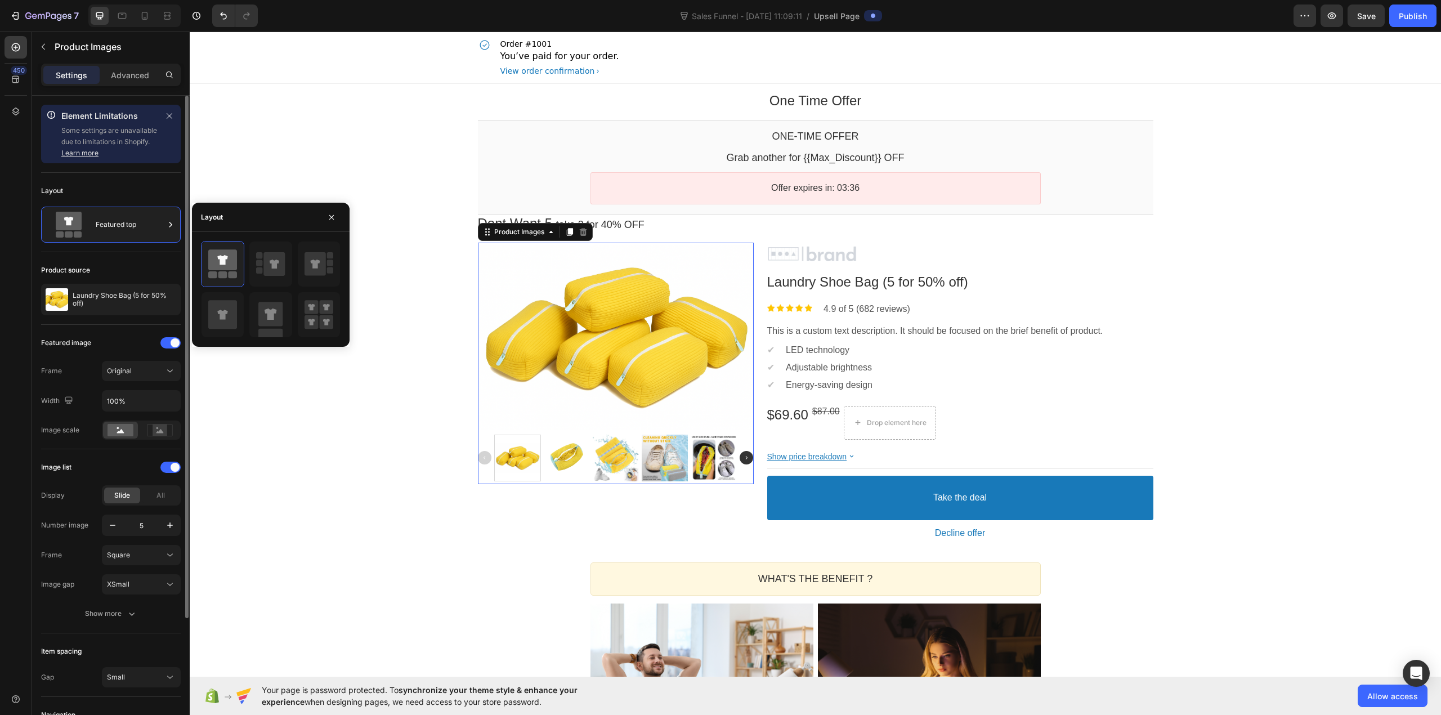
click at [136, 269] on div "Product source" at bounding box center [111, 270] width 140 height 18
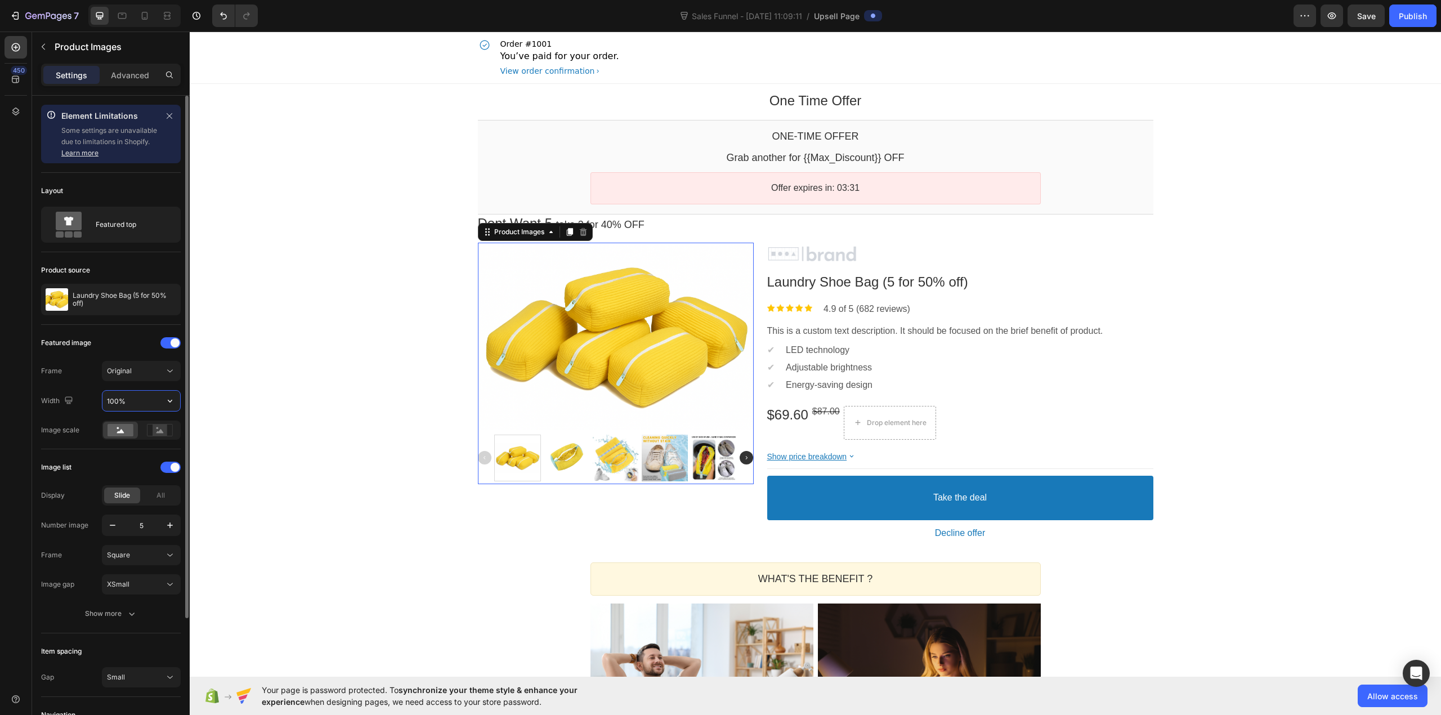
click at [149, 393] on input "100%" at bounding box center [141, 401] width 78 height 20
click at [170, 395] on button "button" at bounding box center [170, 401] width 20 height 20
click at [127, 401] on input "100%" at bounding box center [141, 401] width 78 height 20
click at [118, 404] on input "100%" at bounding box center [141, 401] width 78 height 20
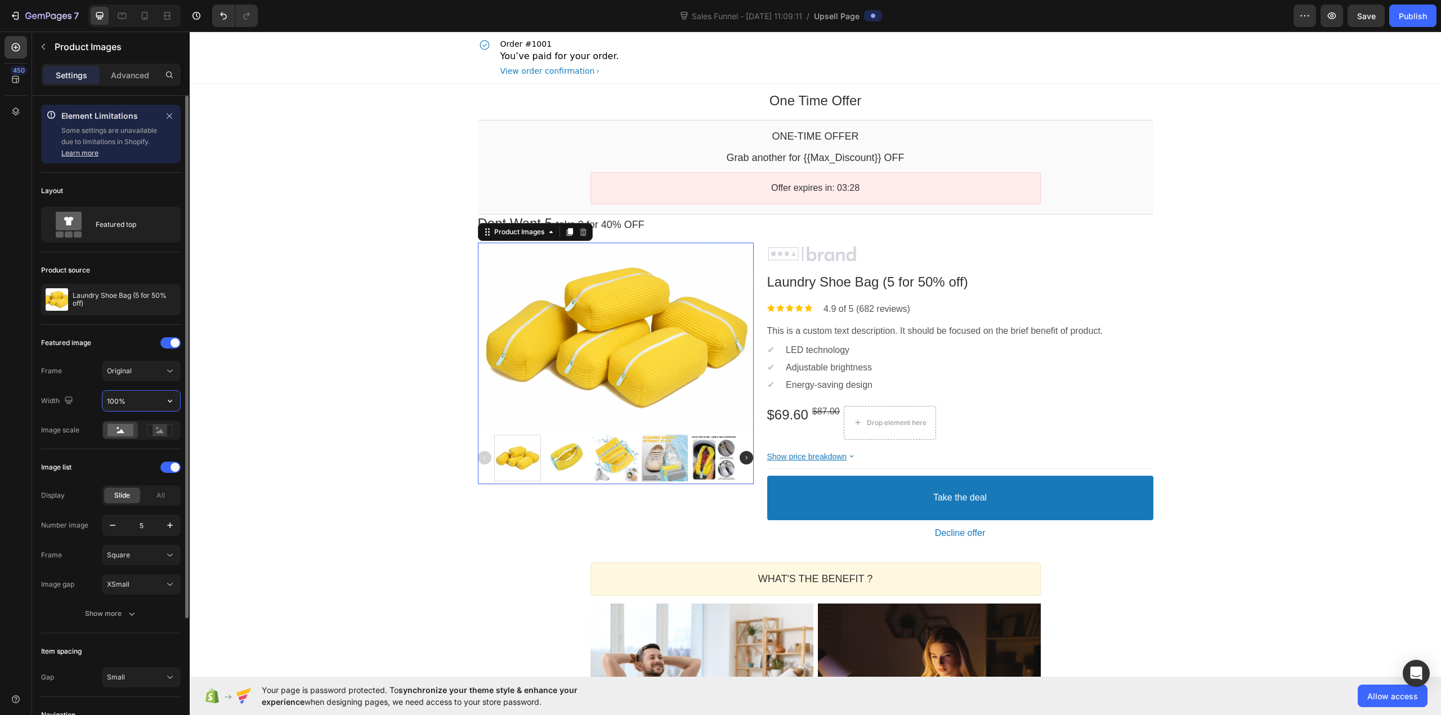
drag, startPoint x: 118, startPoint y: 404, endPoint x: 102, endPoint y: 402, distance: 15.3
click at [102, 402] on input "100%" at bounding box center [141, 401] width 78 height 20
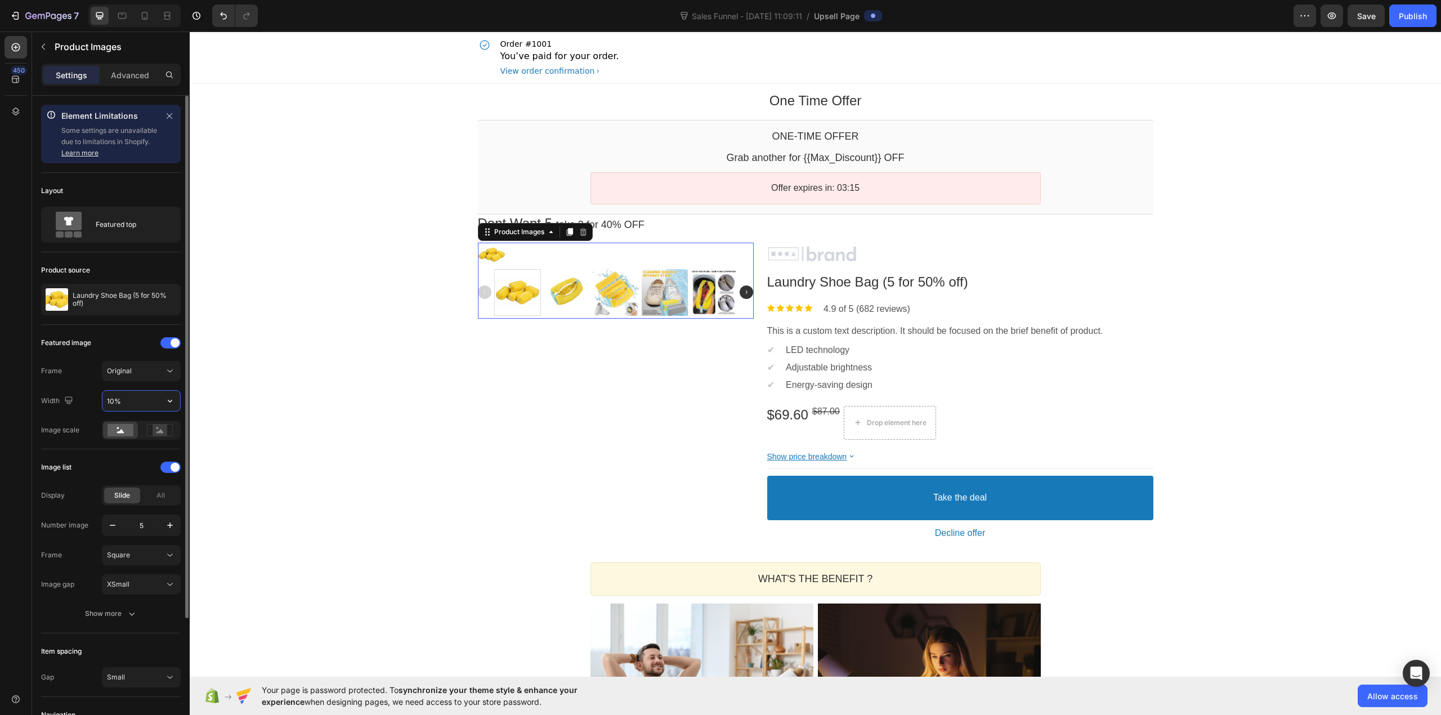
type input "100%"
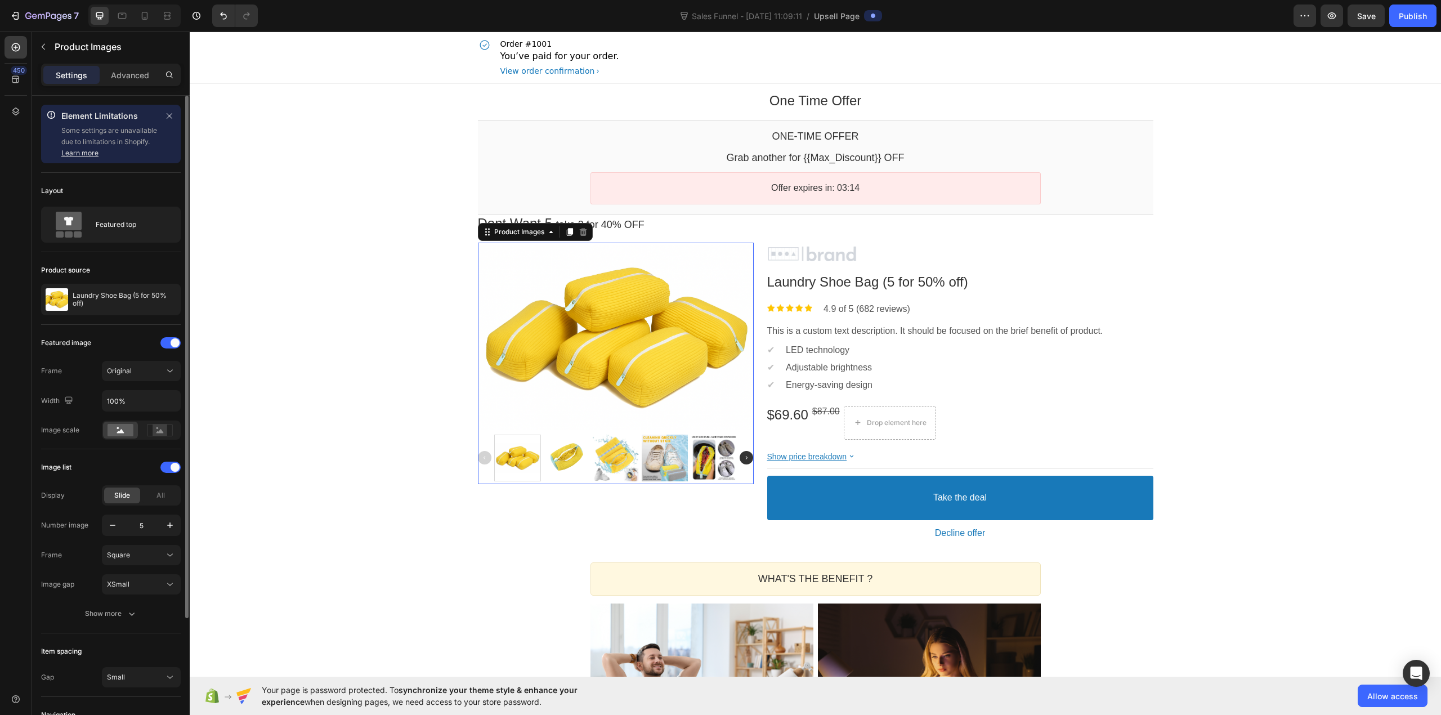
click at [86, 403] on div "Width 100%" at bounding box center [111, 400] width 140 height 21
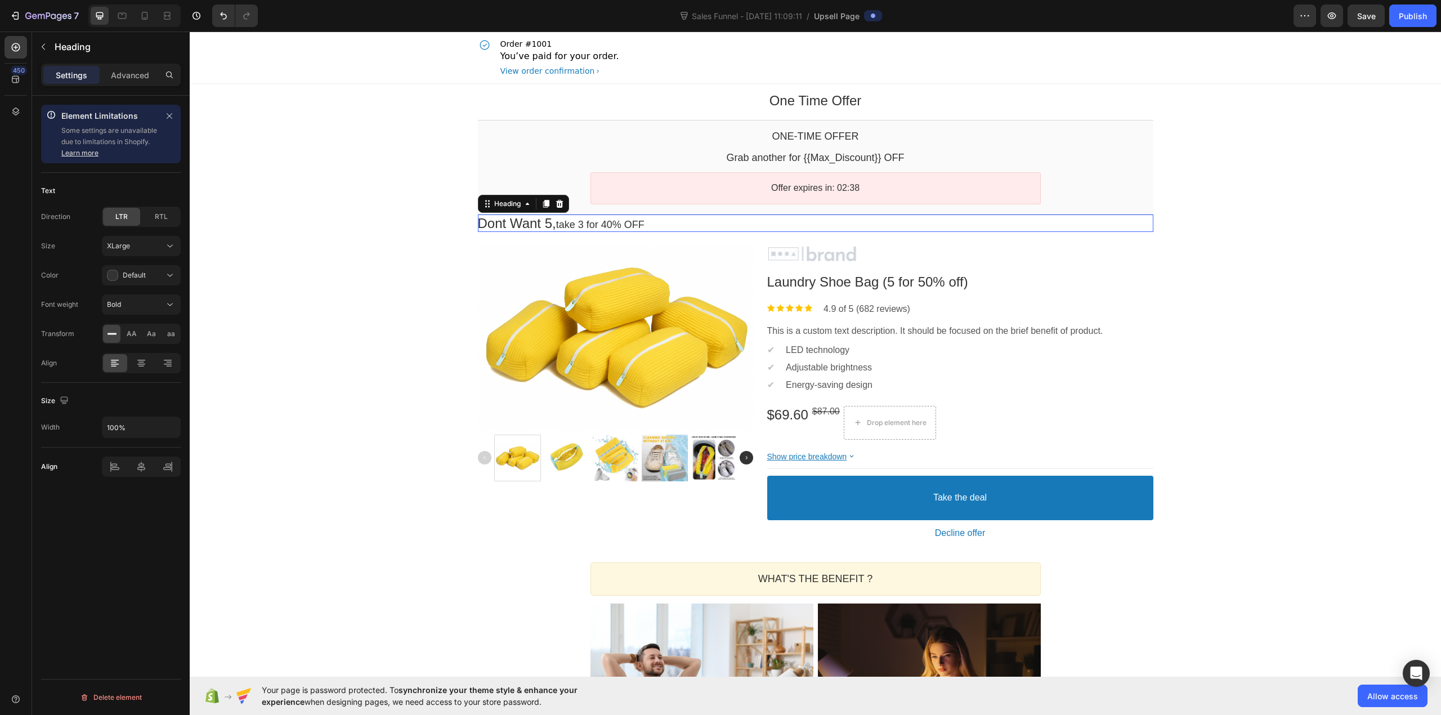
click at [630, 224] on span "take 3 for 40% OFF" at bounding box center [600, 224] width 88 height 11
click at [136, 18] on div at bounding box center [145, 16] width 18 height 18
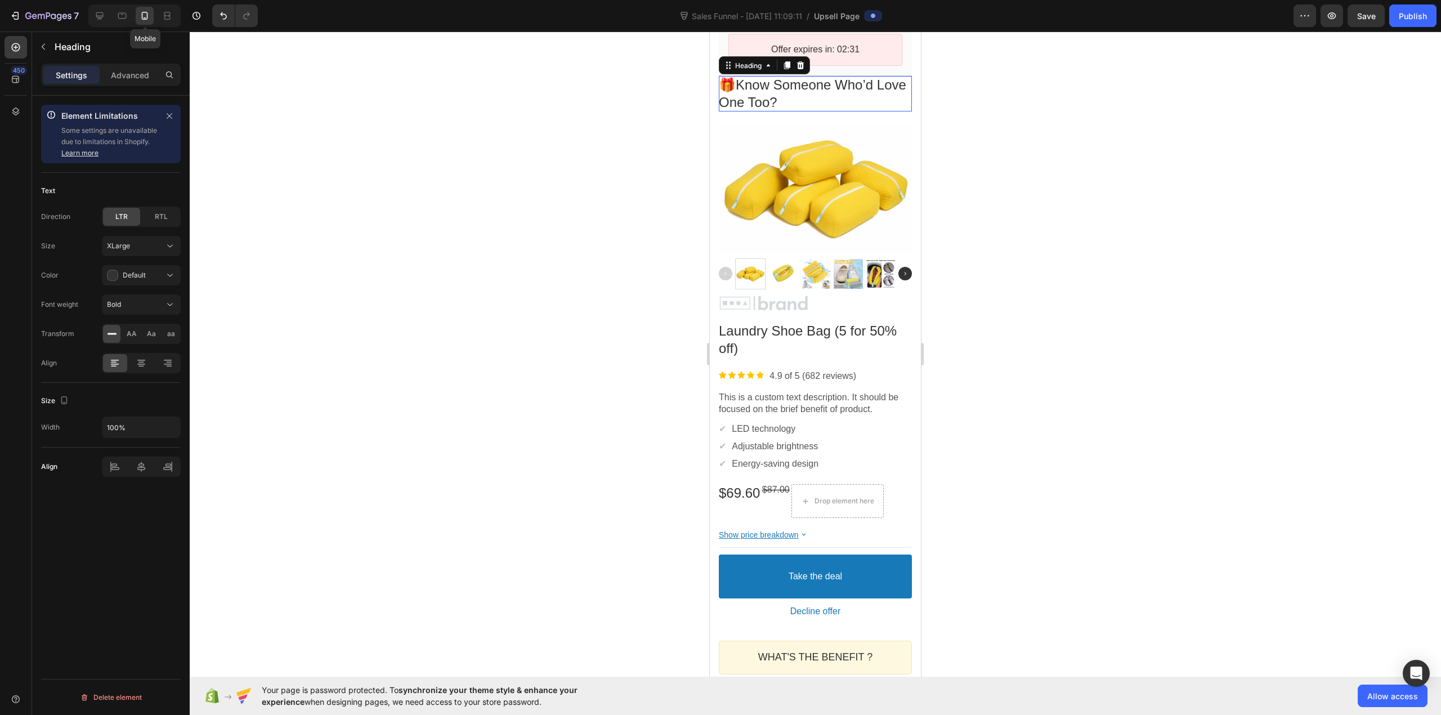
scroll to position [158, 0]
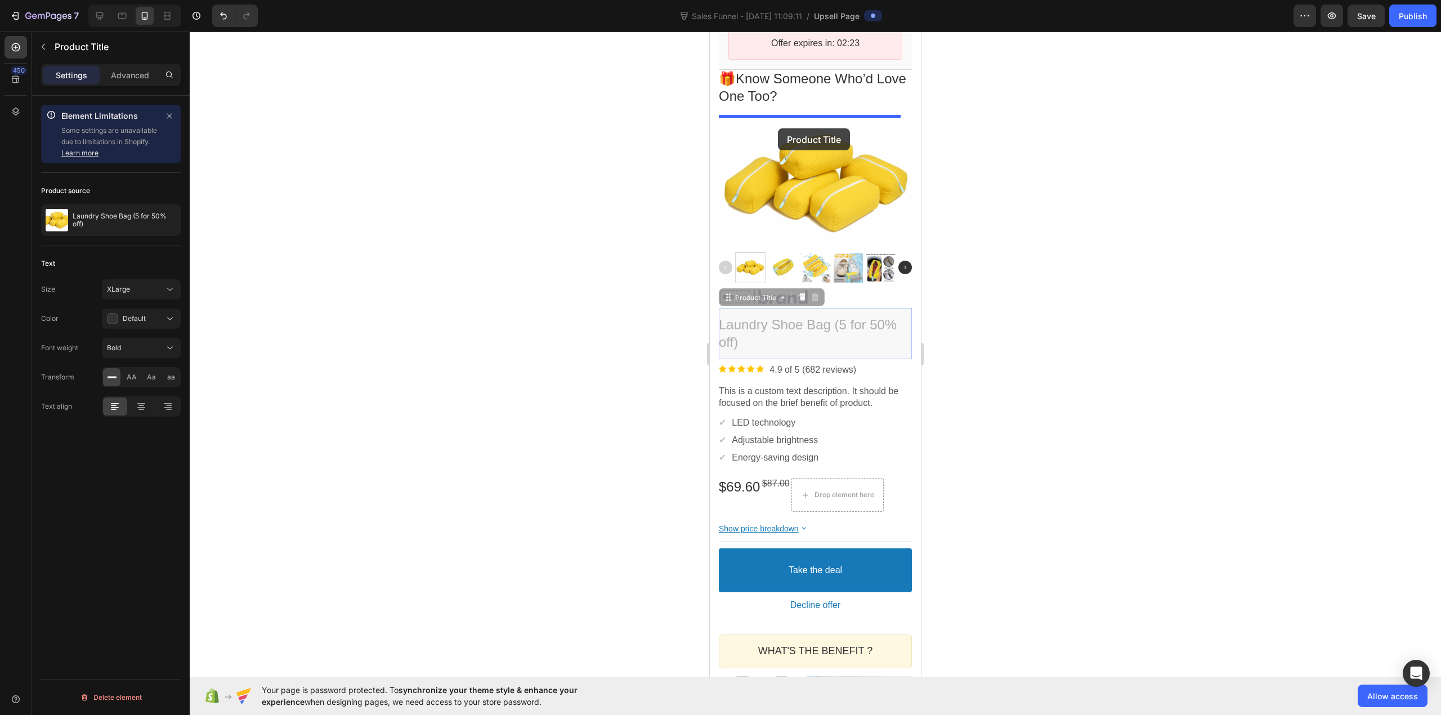
drag, startPoint x: 789, startPoint y: 331, endPoint x: 778, endPoint y: 128, distance: 203.0
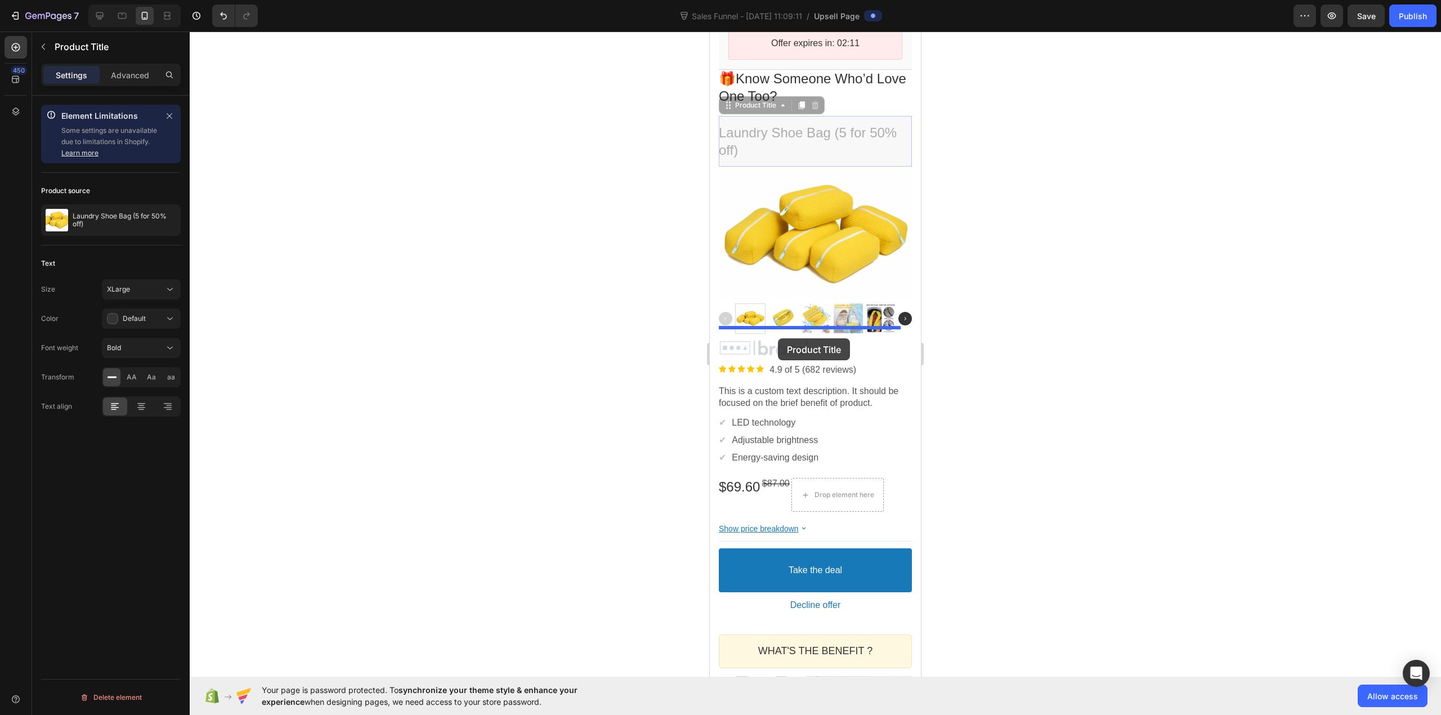
drag, startPoint x: 785, startPoint y: 140, endPoint x: 778, endPoint y: 338, distance: 198.9
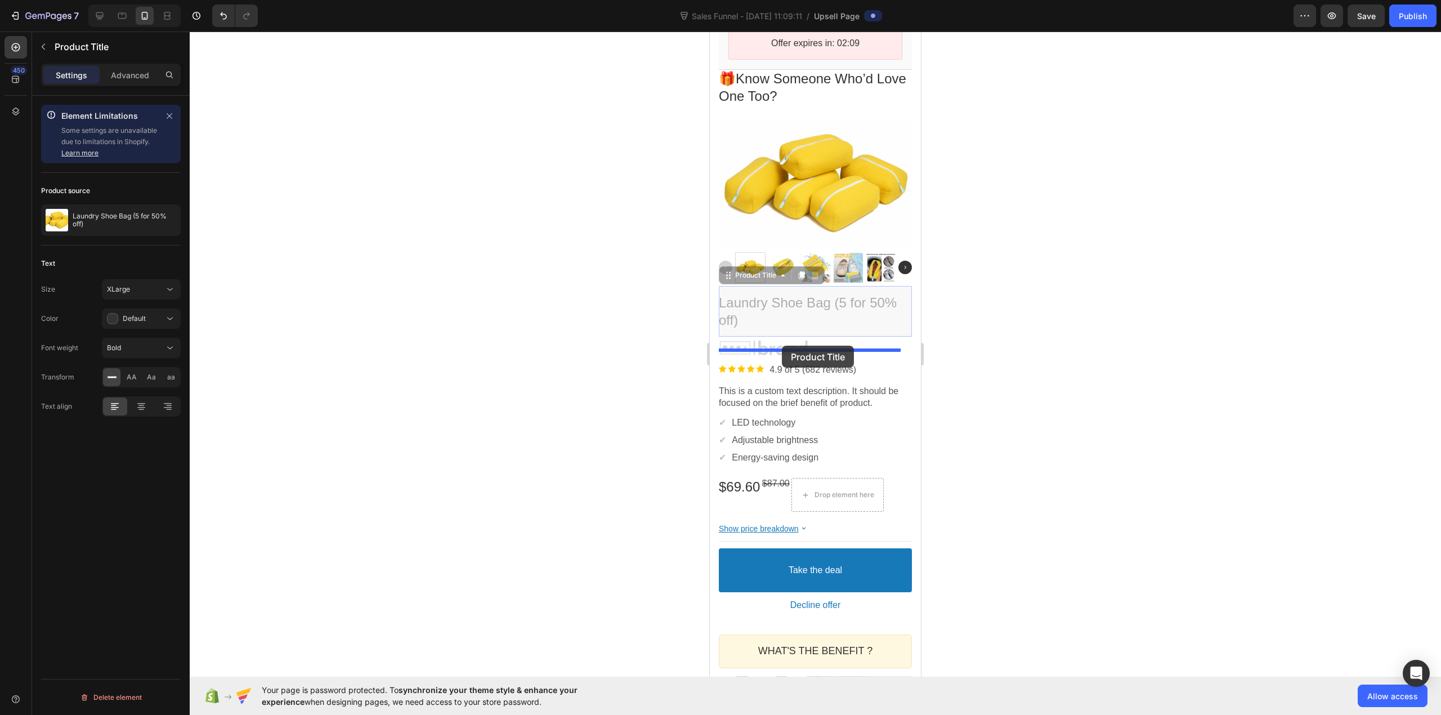
drag, startPoint x: 780, startPoint y: 298, endPoint x: 782, endPoint y: 346, distance: 47.3
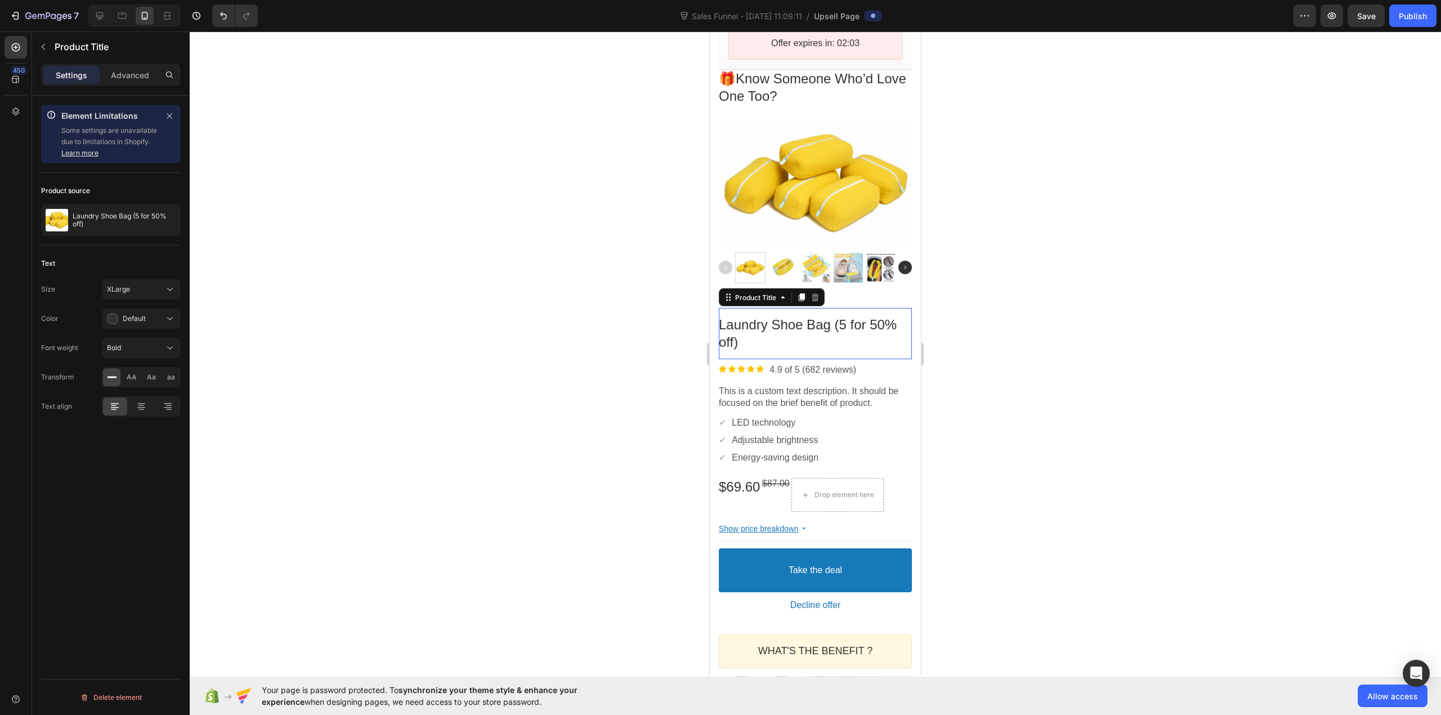
click at [607, 277] on div at bounding box center [816, 374] width 1252 height 684
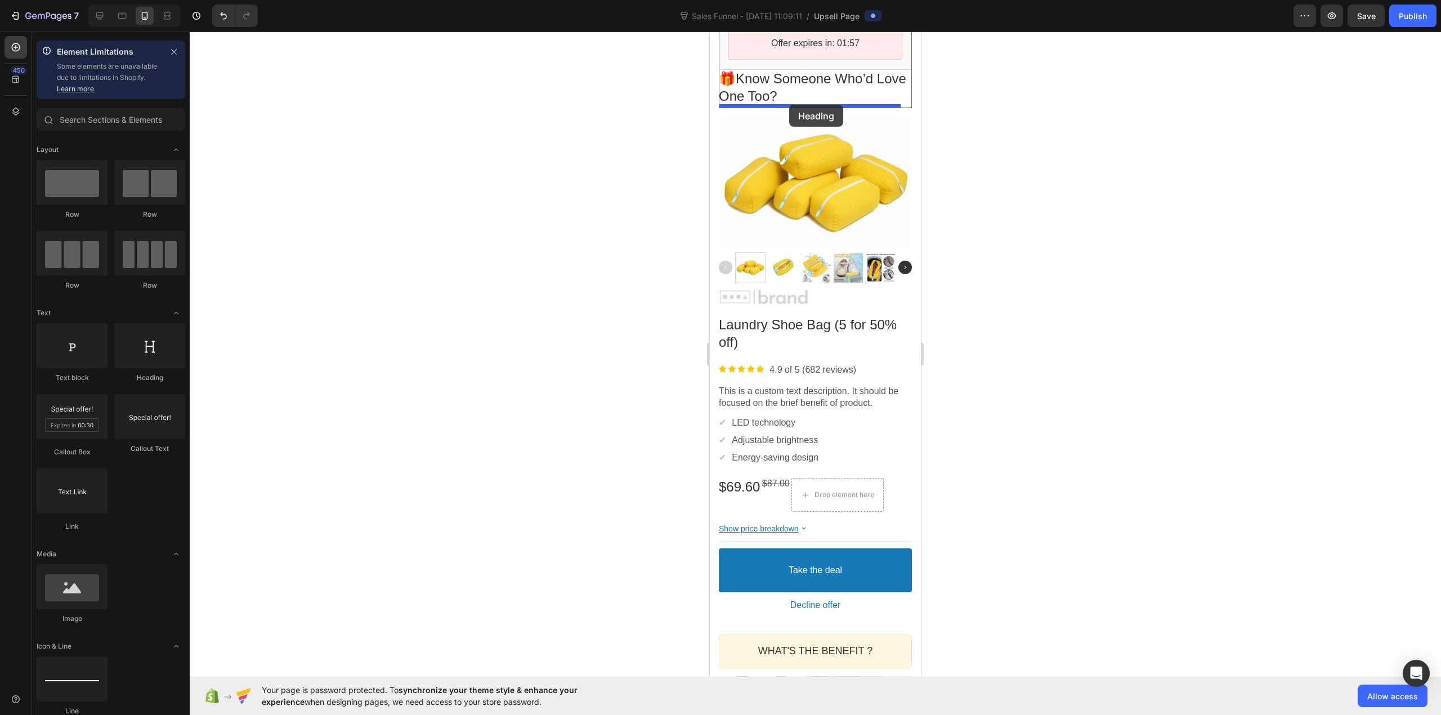
drag, startPoint x: 853, startPoint y: 381, endPoint x: 789, endPoint y: 105, distance: 283.1
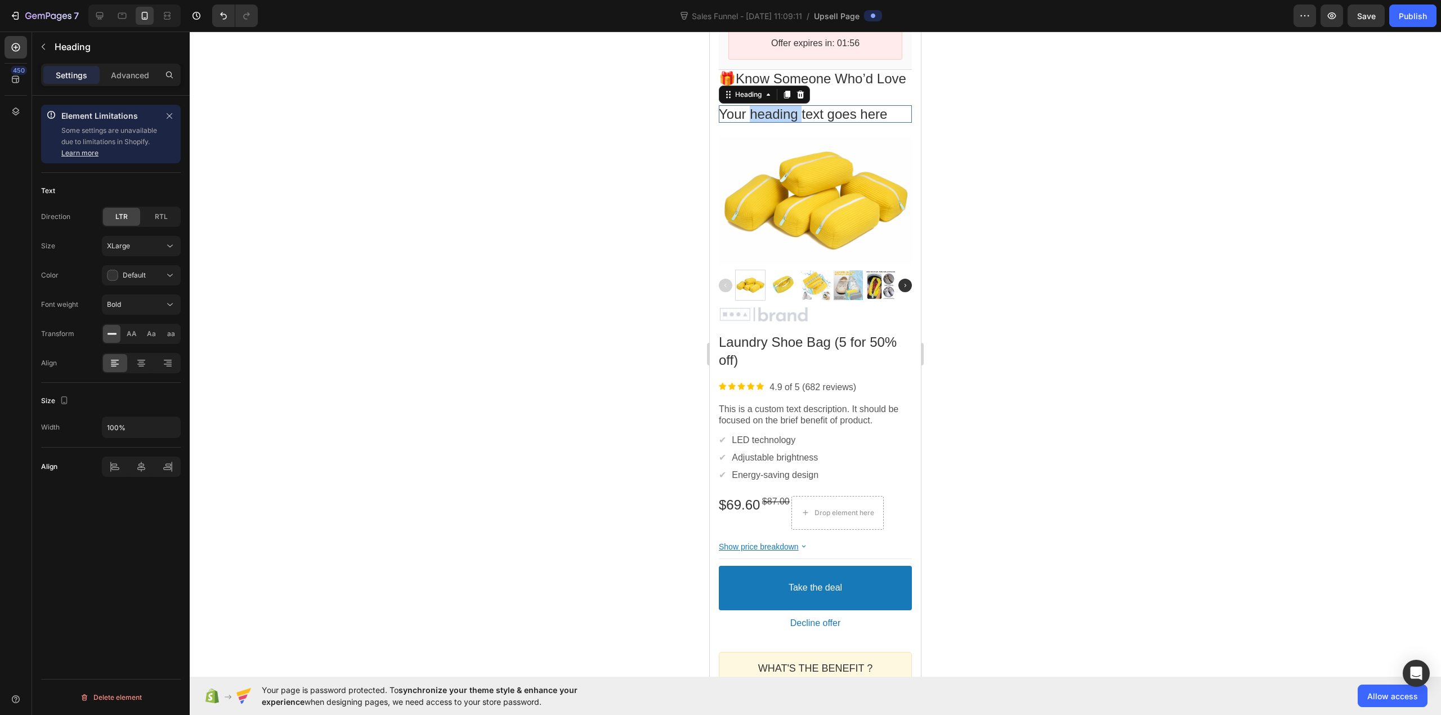
click at [786, 111] on p "Your heading text goes here" at bounding box center [815, 113] width 193 height 17
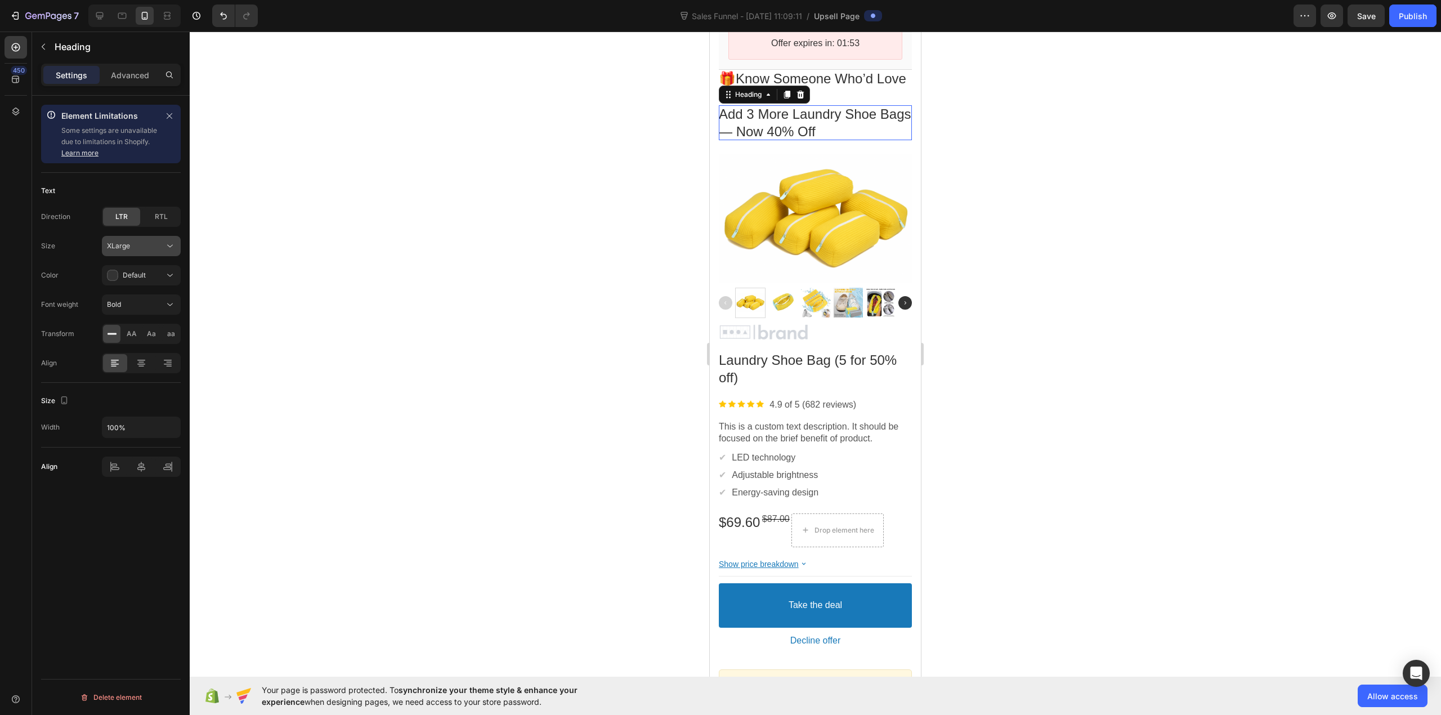
click at [139, 253] on button "XLarge" at bounding box center [141, 246] width 79 height 20
click at [136, 332] on div "Large 18px" at bounding box center [130, 338] width 92 height 21
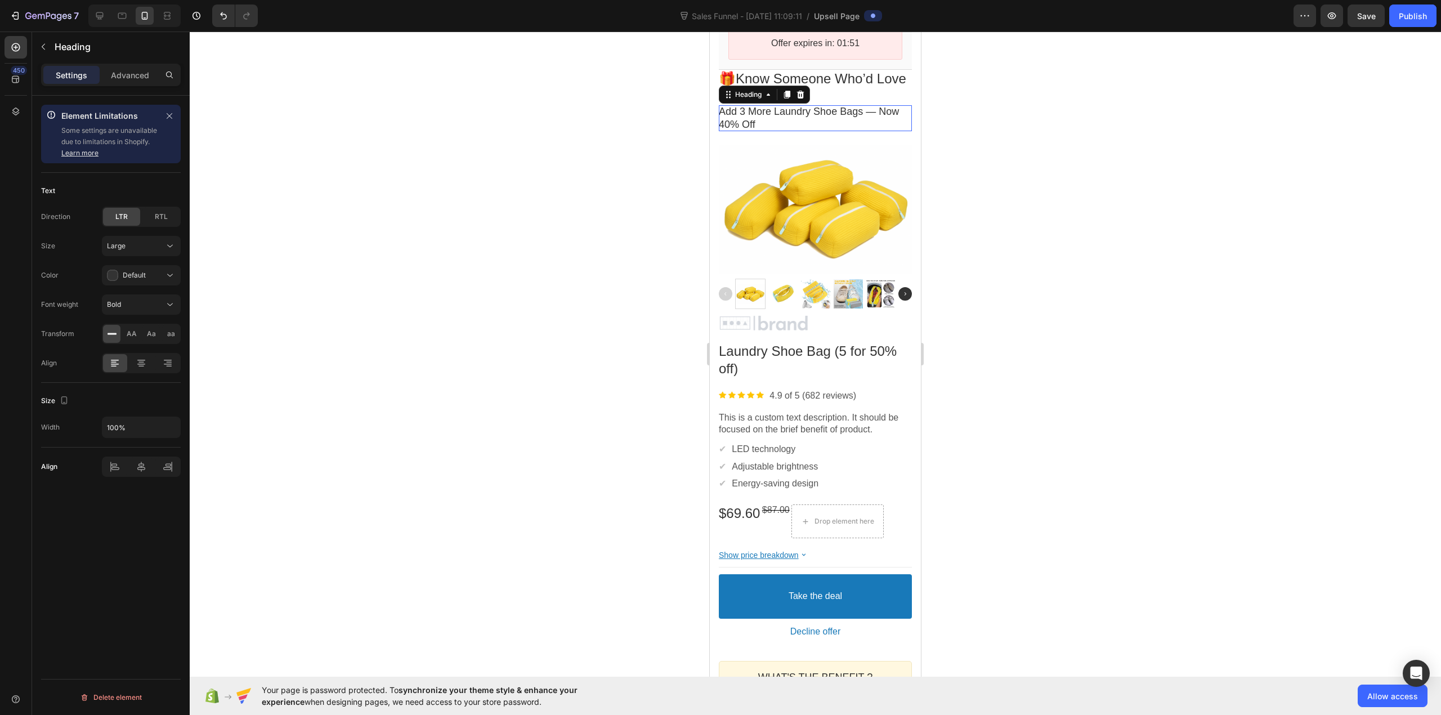
click at [494, 223] on div at bounding box center [816, 374] width 1252 height 684
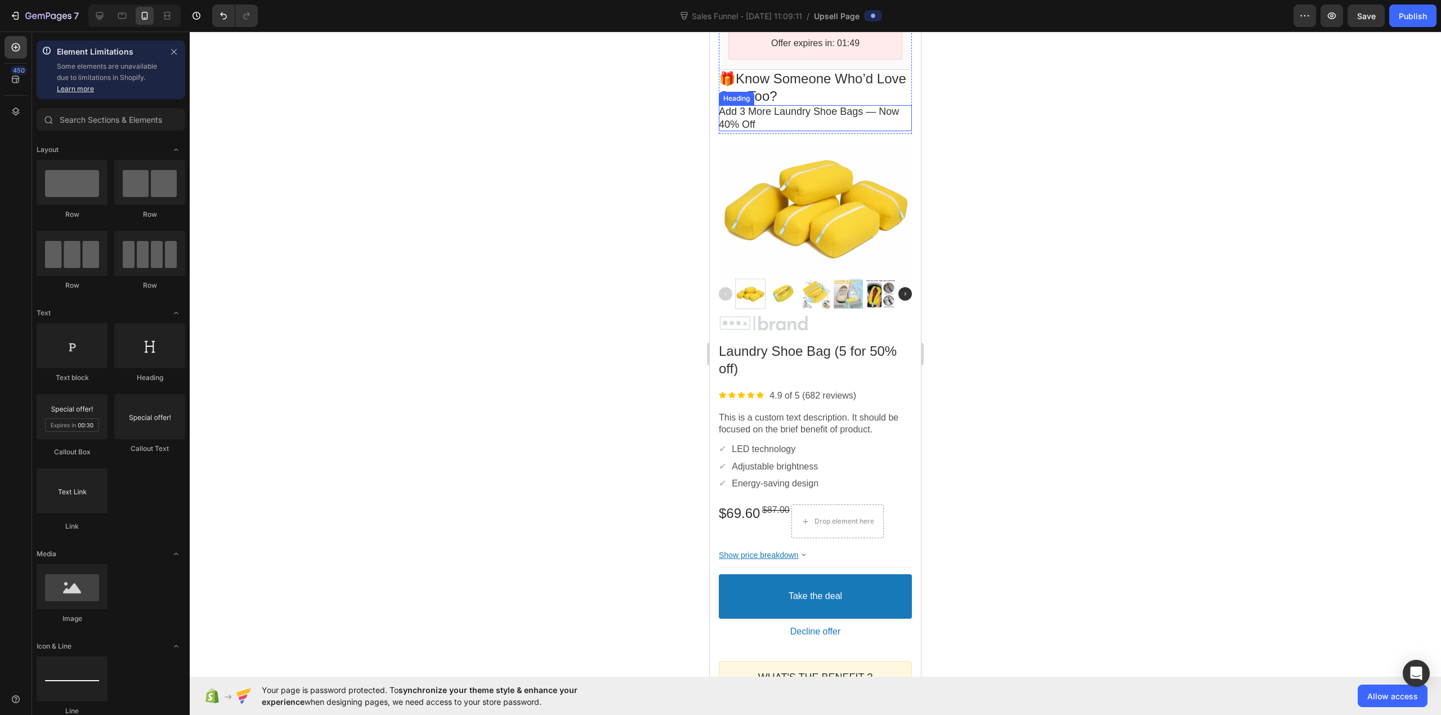
click at [778, 113] on p "Add 3 More Laundry Shoe Bags — Now 40% Off" at bounding box center [815, 118] width 193 height 26
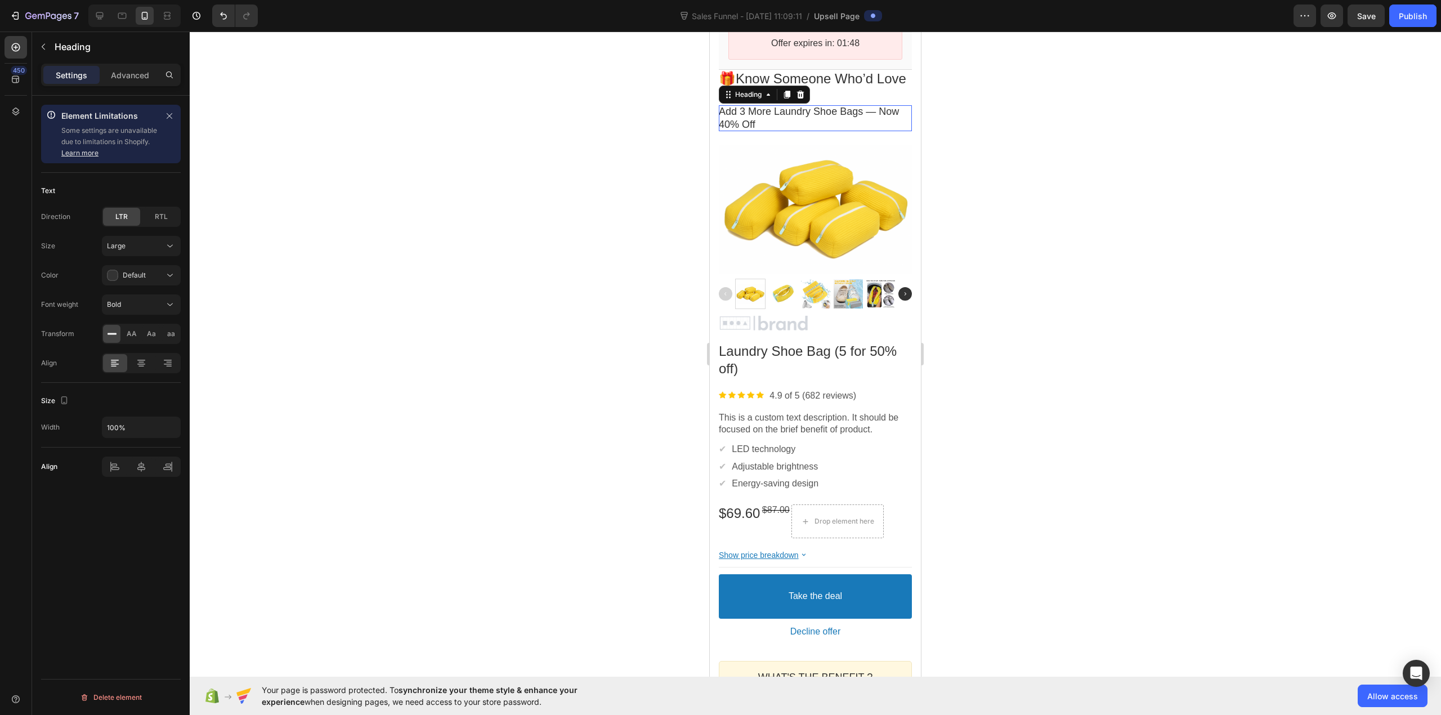
click at [579, 187] on div at bounding box center [816, 374] width 1252 height 684
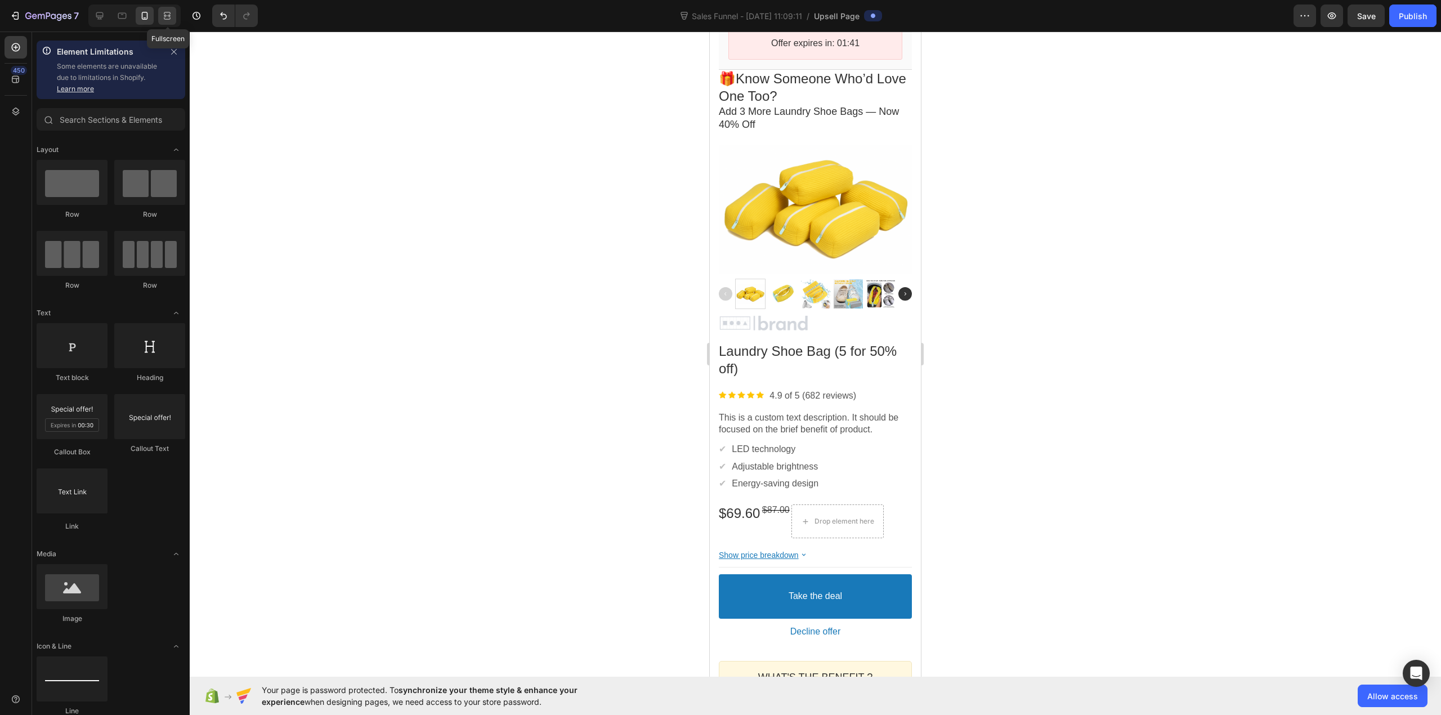
click at [163, 12] on icon at bounding box center [167, 15] width 11 height 11
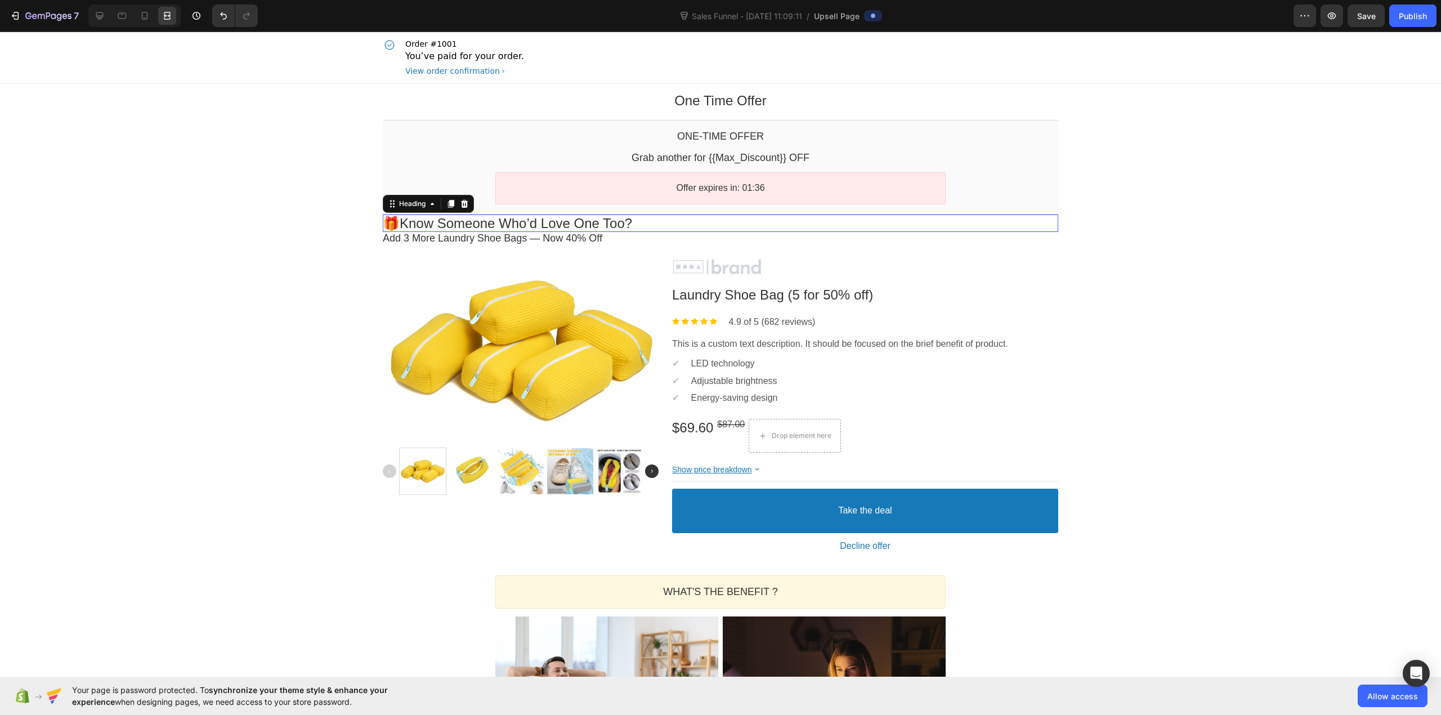
click at [402, 218] on p "🎁 Know Someone Who’d Love One Too?" at bounding box center [721, 223] width 676 height 17
click at [301, 250] on div "One Time Offer Heading Row Section 1 One-time Offer Callout Text Grab another f…" at bounding box center [720, 623] width 1441 height 1078
click at [148, 12] on icon at bounding box center [144, 15] width 11 height 11
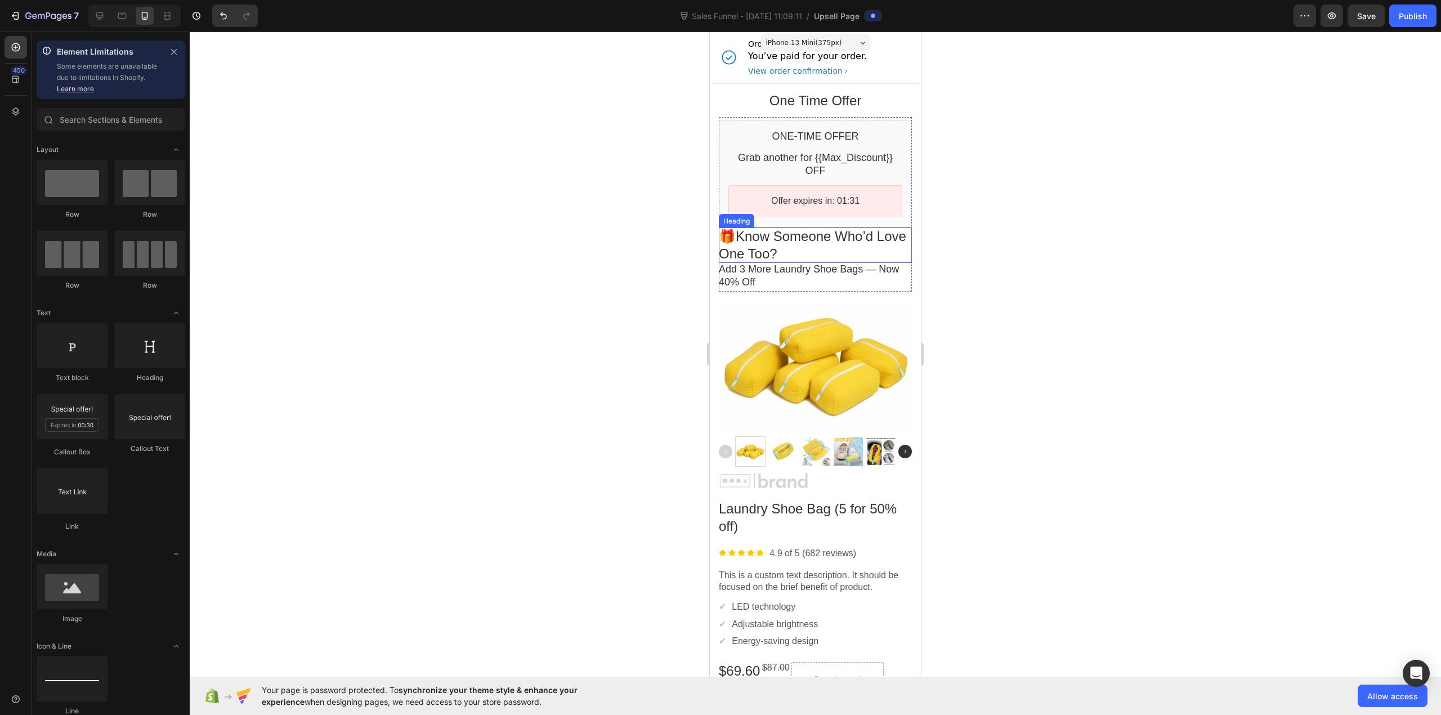
click at [766, 240] on p "🎁 Know Someone Who’d Love One Too?" at bounding box center [815, 244] width 193 height 35
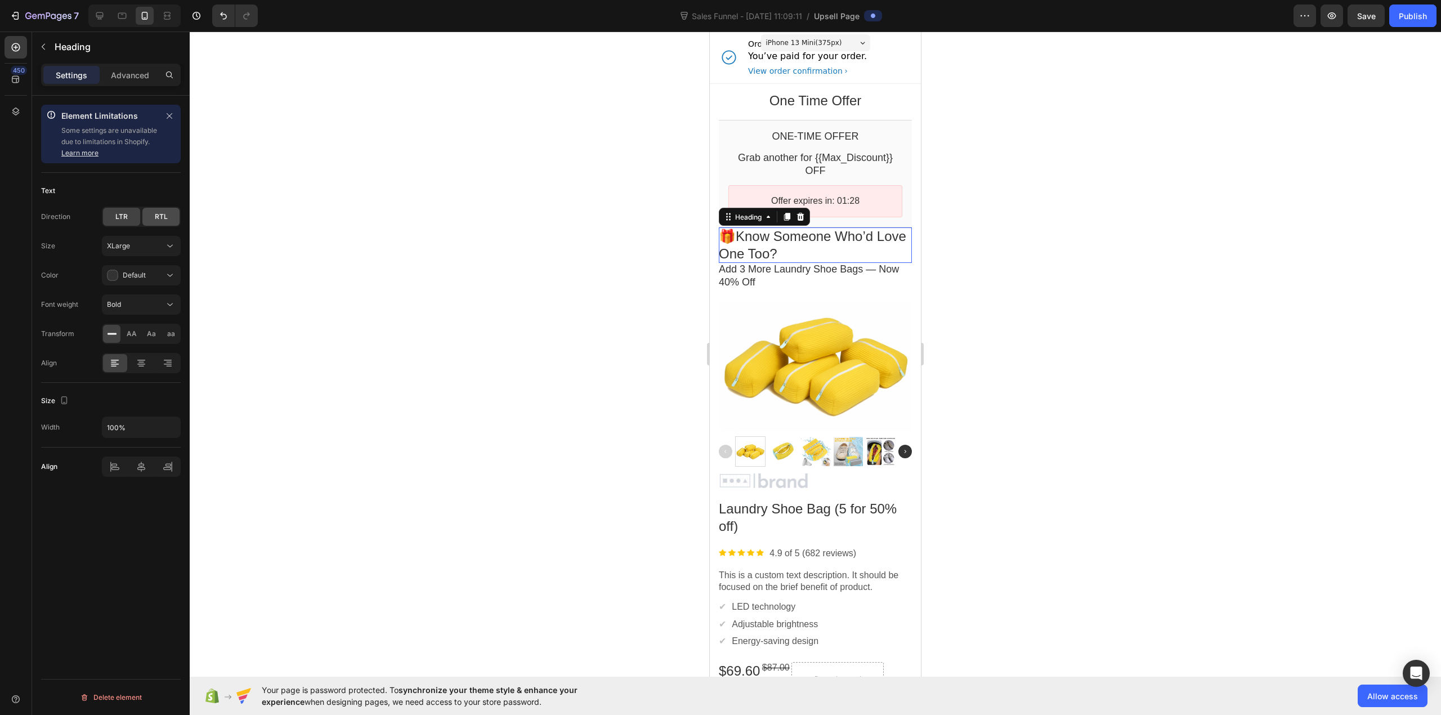
click at [159, 226] on div "RTL" at bounding box center [160, 217] width 37 height 18
click at [133, 223] on div "LTR" at bounding box center [121, 217] width 37 height 18
click at [145, 357] on div at bounding box center [142, 363] width 24 height 18
click at [118, 361] on icon at bounding box center [115, 360] width 8 height 1
click at [162, 14] on icon at bounding box center [167, 15] width 11 height 11
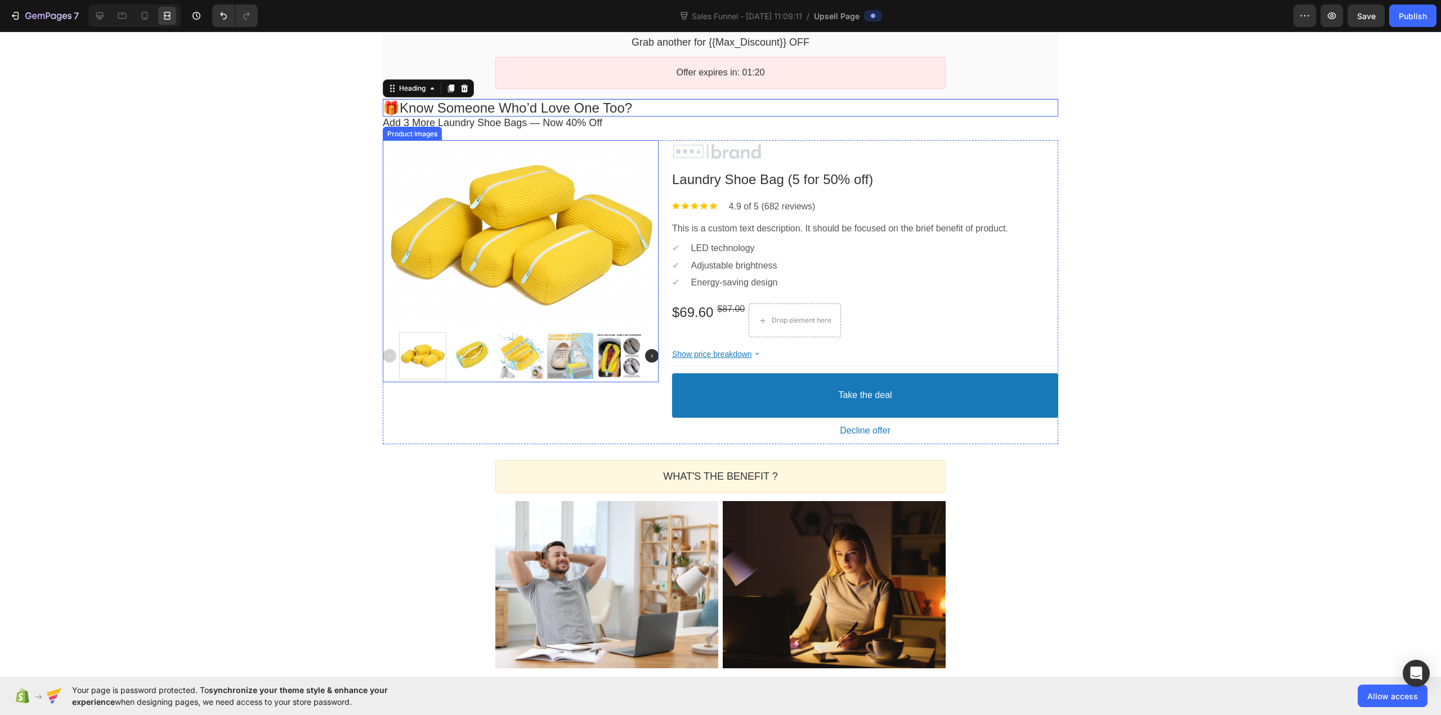
scroll to position [144, 0]
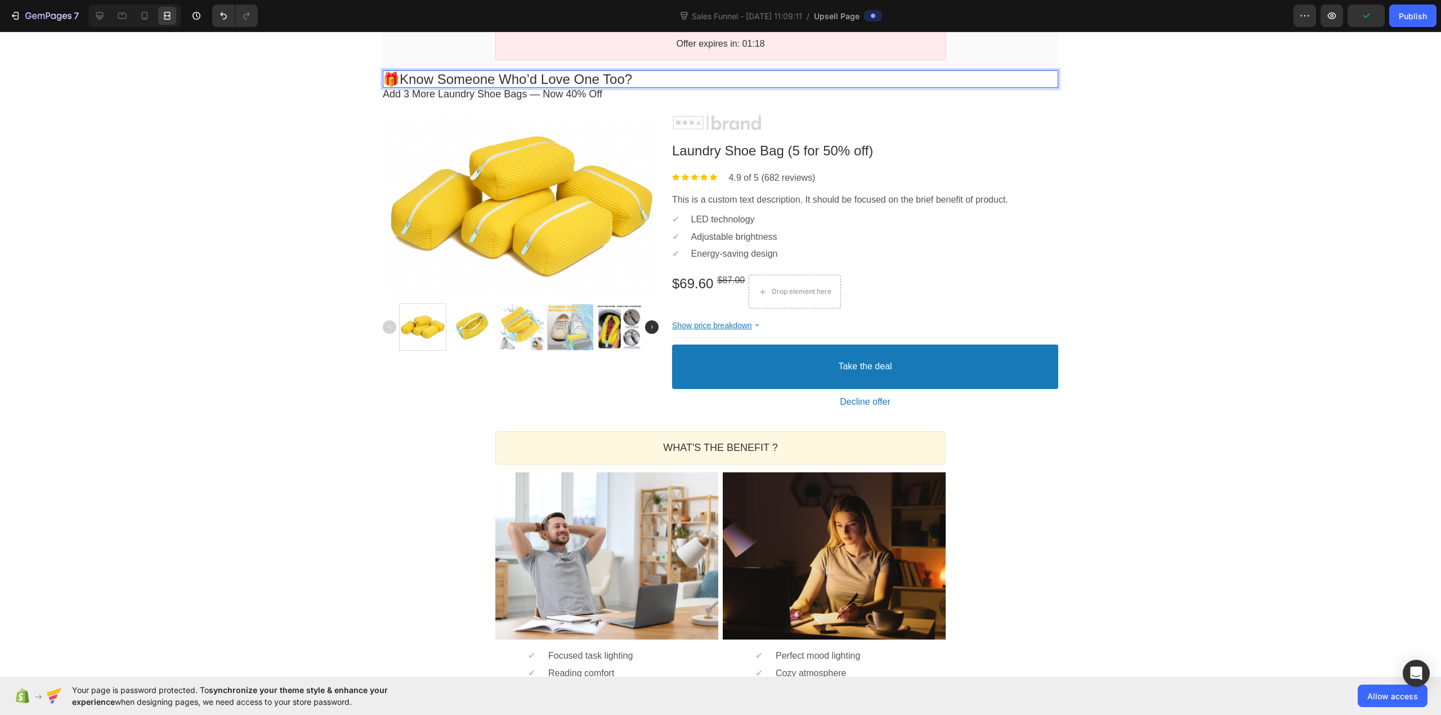
click at [227, 124] on div "One Time Offer Heading Row Section 1 One-time Offer Callout Text Grab another f…" at bounding box center [720, 479] width 1441 height 1078
click at [442, 77] on p "🎁 Know Someone Who’d Love One Too?" at bounding box center [721, 78] width 676 height 17
click at [101, 15] on icon at bounding box center [99, 15] width 11 height 11
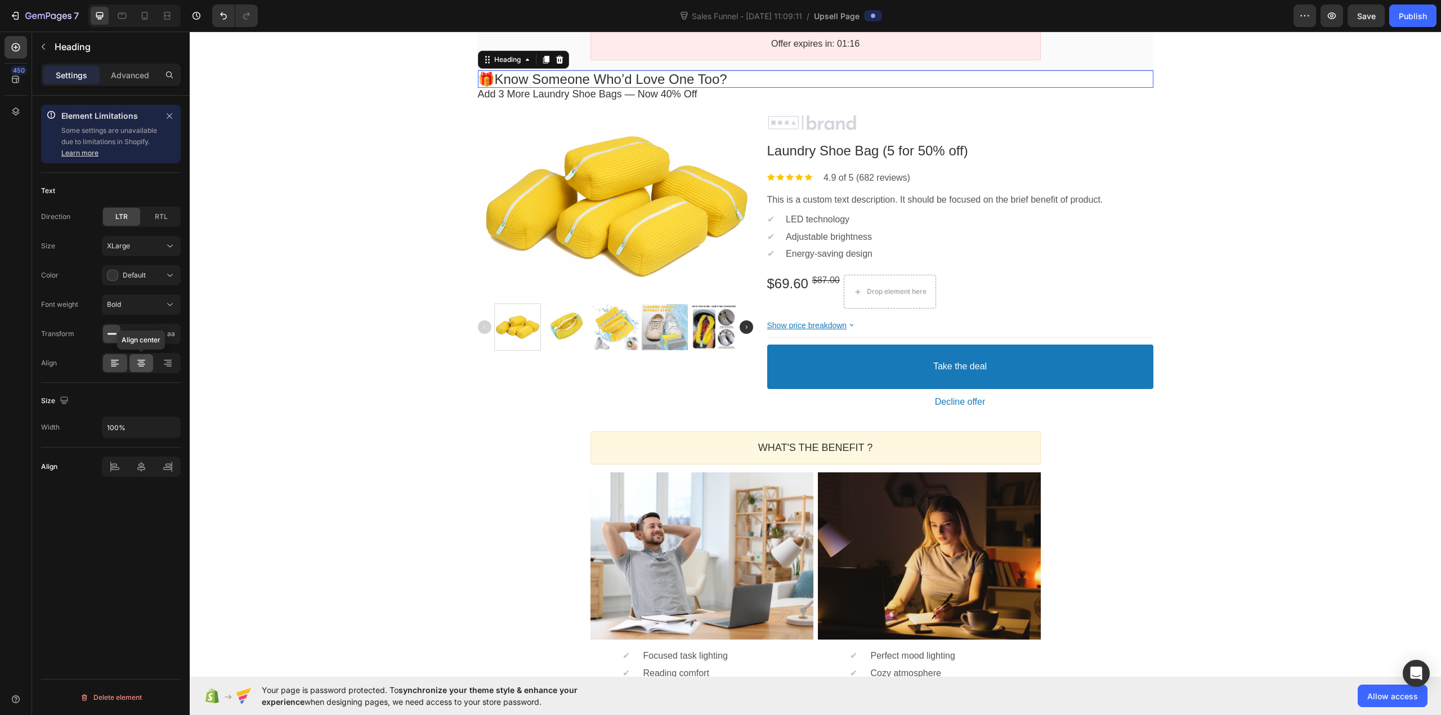
click at [137, 364] on icon at bounding box center [141, 363] width 11 height 11
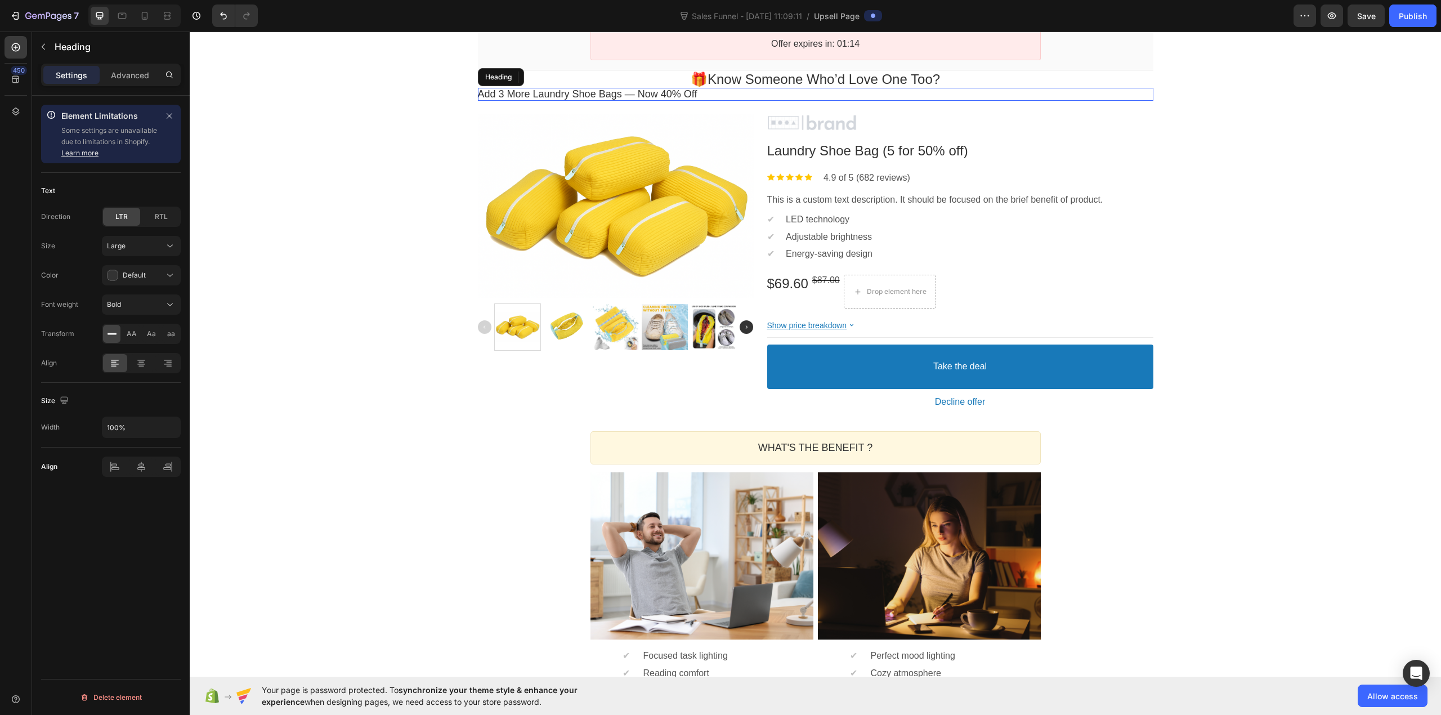
click at [554, 100] on p "Add 3 More Laundry Shoe Bags — Now 40% Off" at bounding box center [816, 94] width 676 height 13
click at [142, 361] on icon at bounding box center [141, 363] width 11 height 11
click at [294, 301] on div "One Time Offer Heading Row Section 1 One-time Offer Callout Text Grab another f…" at bounding box center [816, 479] width 1252 height 1078
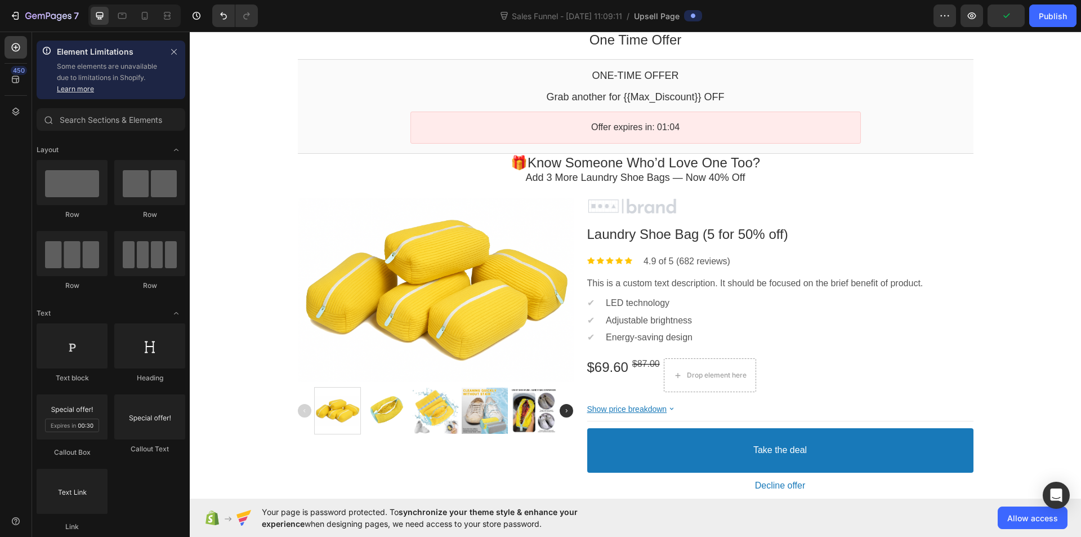
scroll to position [56, 0]
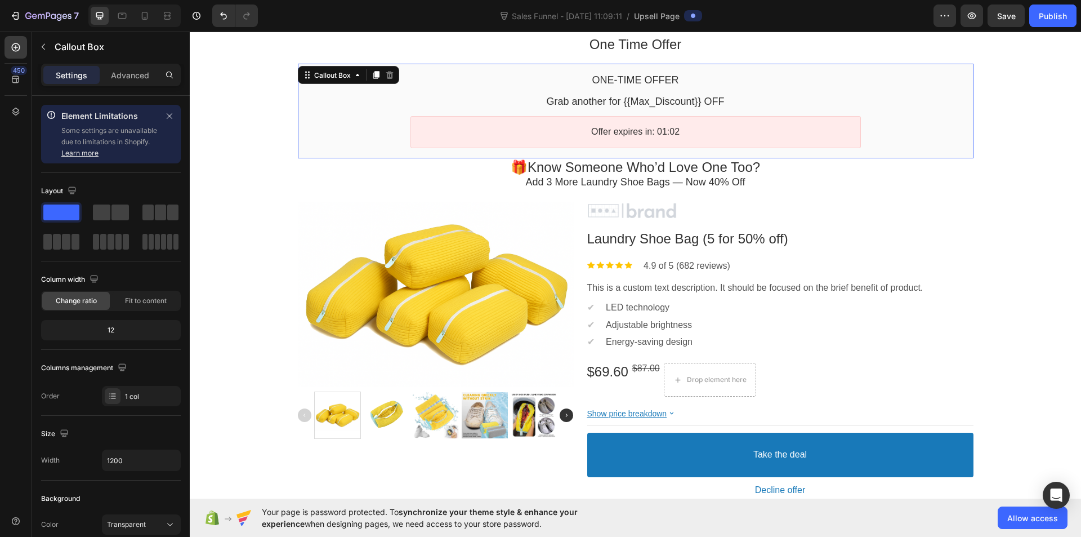
click at [303, 151] on div "One-time Offer Callout Text Grab another for {{Max_Discount}} OFF Callout Text …" at bounding box center [636, 111] width 676 height 95
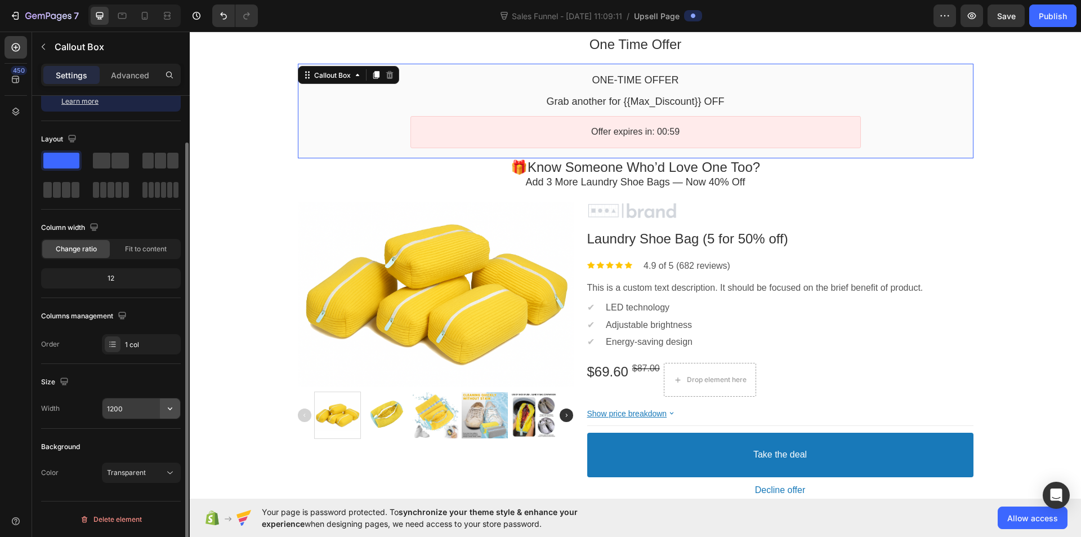
click at [168, 406] on icon "button" at bounding box center [169, 408] width 11 height 11
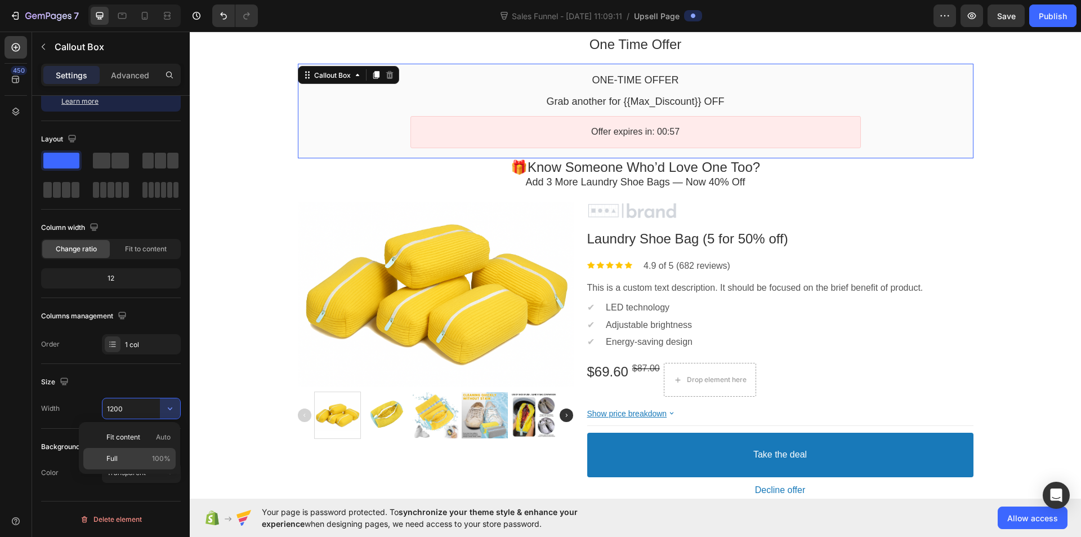
click at [150, 450] on div "Full 100%" at bounding box center [129, 458] width 92 height 21
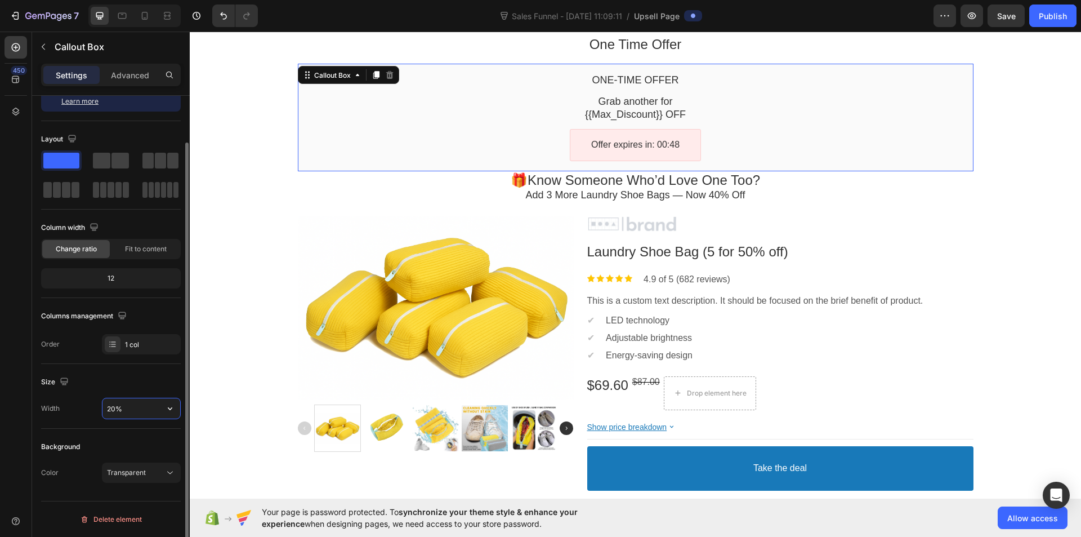
type input "1200"
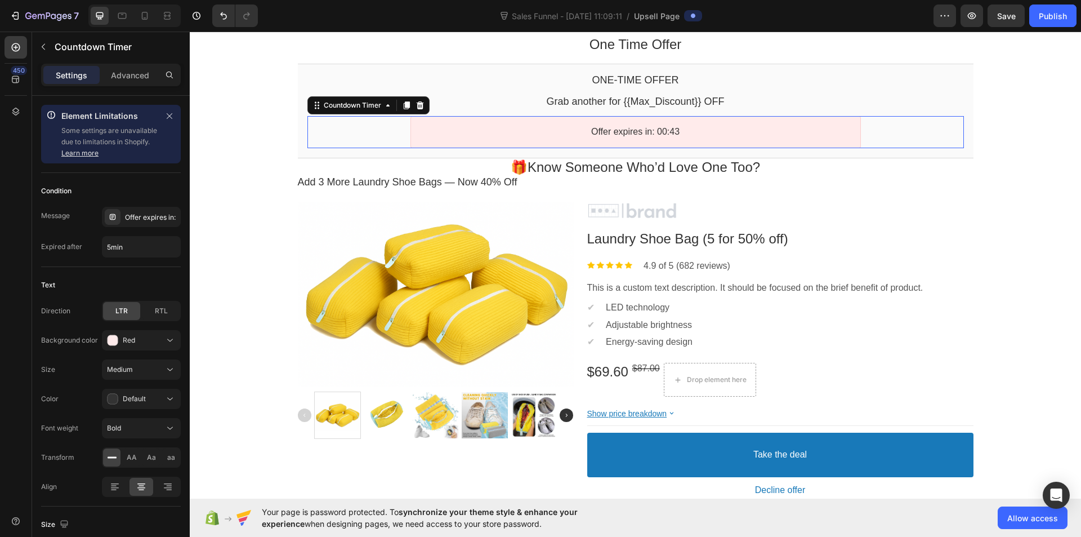
click at [310, 145] on div "Offer expires in: 00:43" at bounding box center [635, 132] width 657 height 32
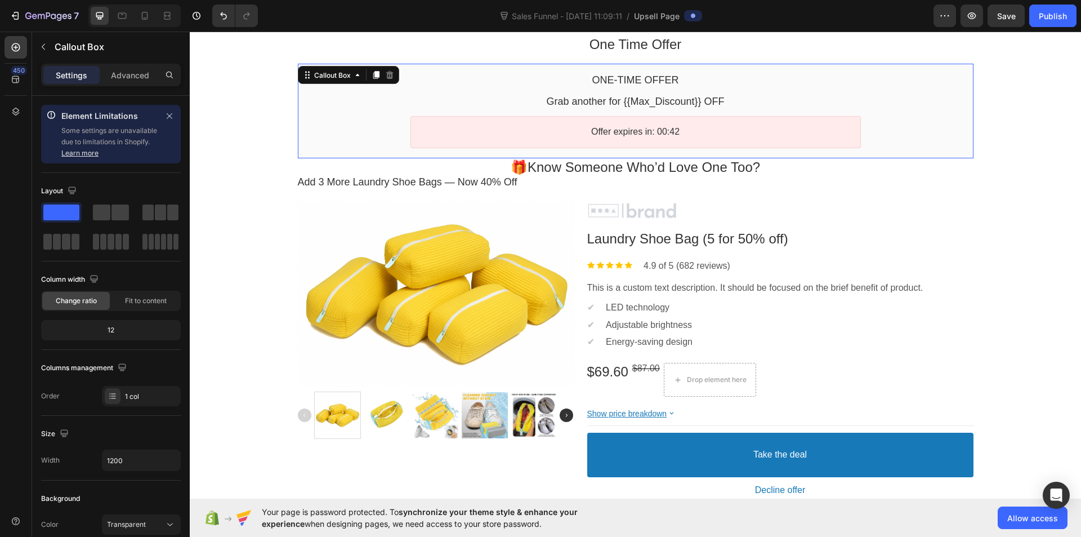
click at [309, 153] on div "One-time Offer Callout Text Grab another for {{Max_Discount}} OFF Callout Text …" at bounding box center [636, 111] width 676 height 95
click at [145, 300] on span "Fit to content" at bounding box center [146, 301] width 42 height 10
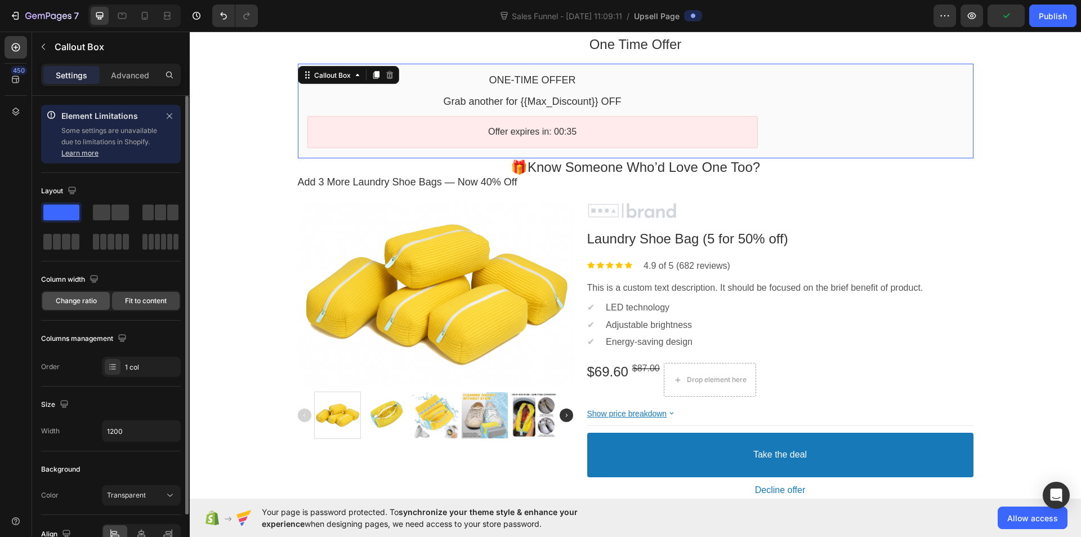
click at [99, 299] on div "Change ratio" at bounding box center [76, 301] width 68 height 18
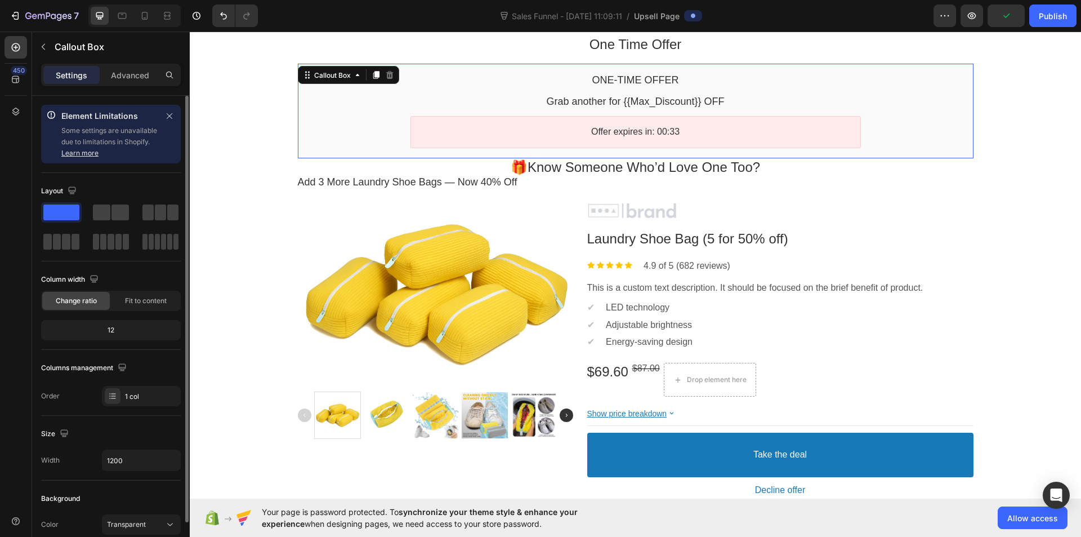
click at [122, 328] on div "12" at bounding box center [110, 330] width 135 height 16
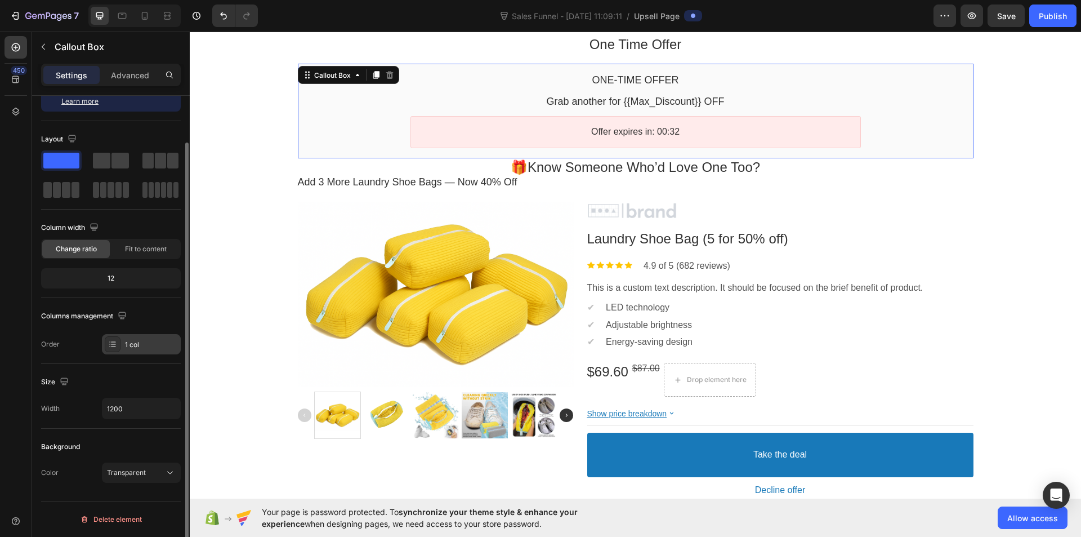
click at [130, 344] on div "1 col" at bounding box center [151, 345] width 53 height 10
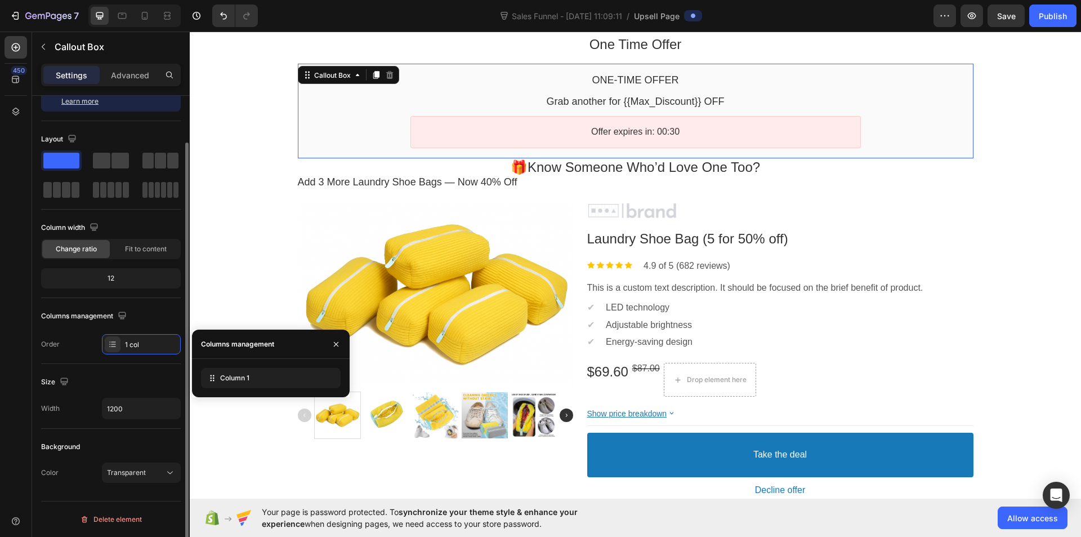
click at [107, 355] on div "Layout Column width Change ratio Fit to content 12 Columns management Order 1 c…" at bounding box center [111, 242] width 140 height 243
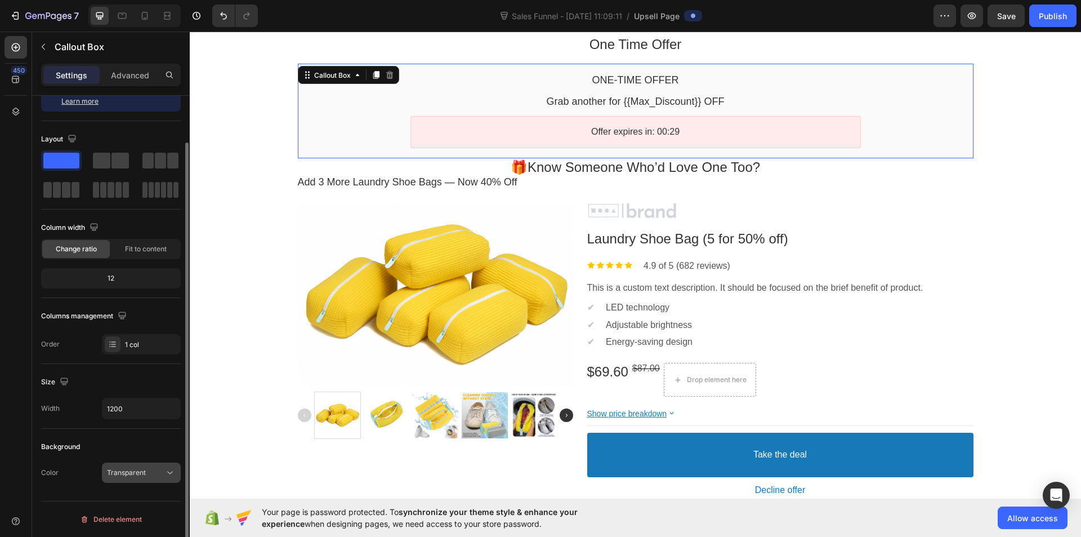
click at [143, 471] on span "Transparent" at bounding box center [126, 472] width 39 height 8
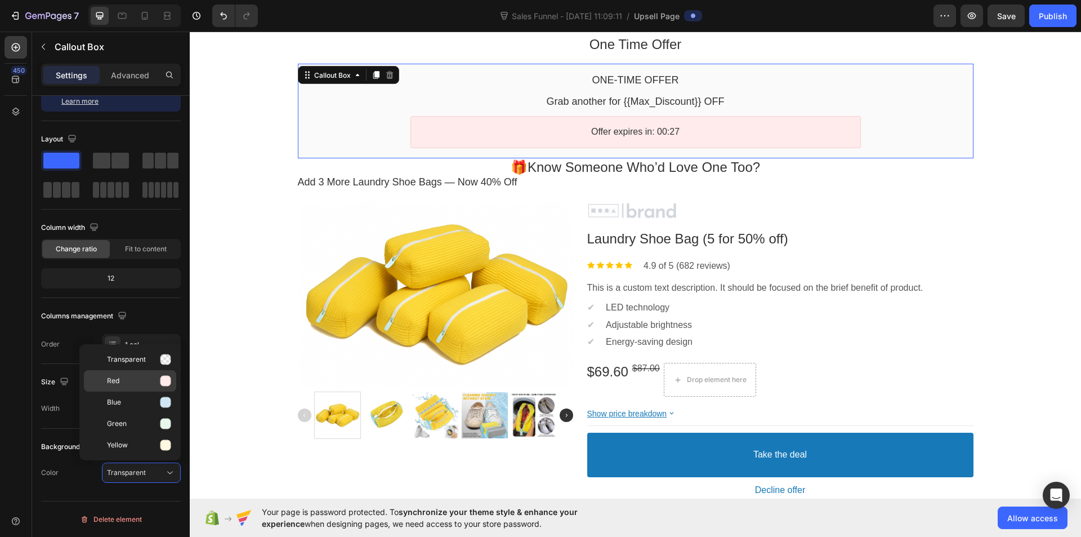
click at [137, 378] on p "Red" at bounding box center [139, 380] width 64 height 11
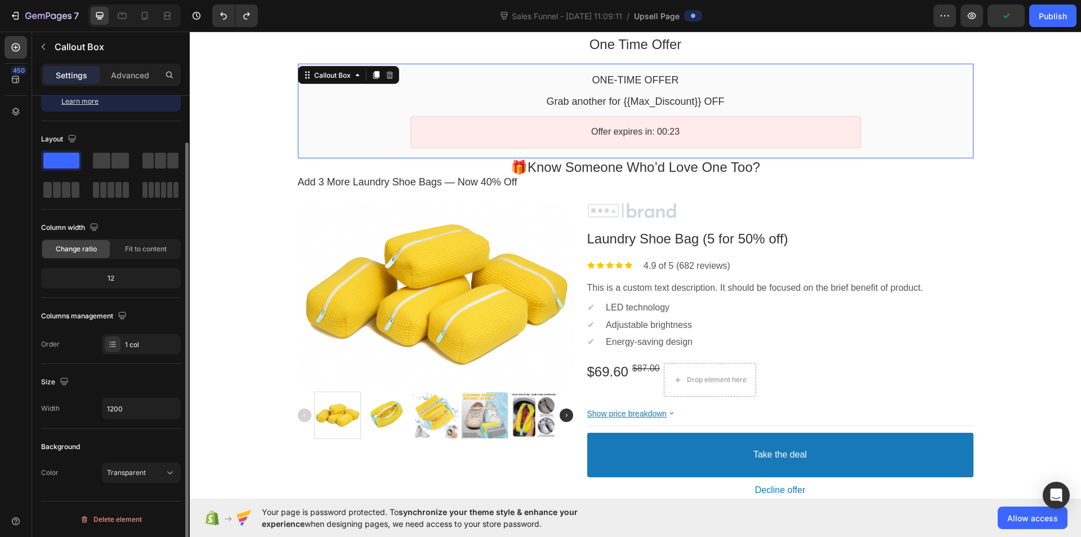
click at [97, 445] on div "Background" at bounding box center [111, 447] width 140 height 18
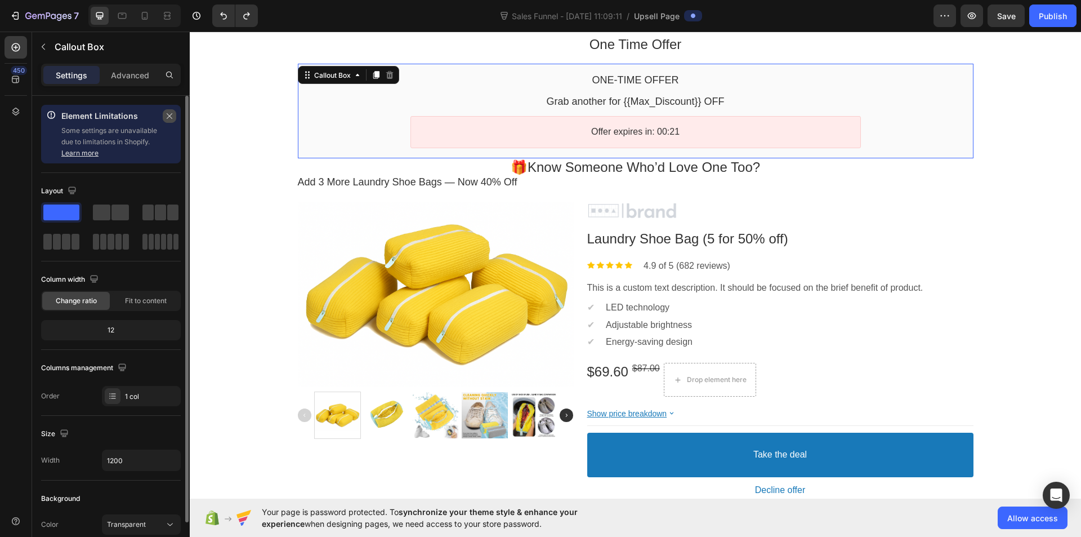
click at [168, 118] on icon "button" at bounding box center [170, 116] width 8 height 8
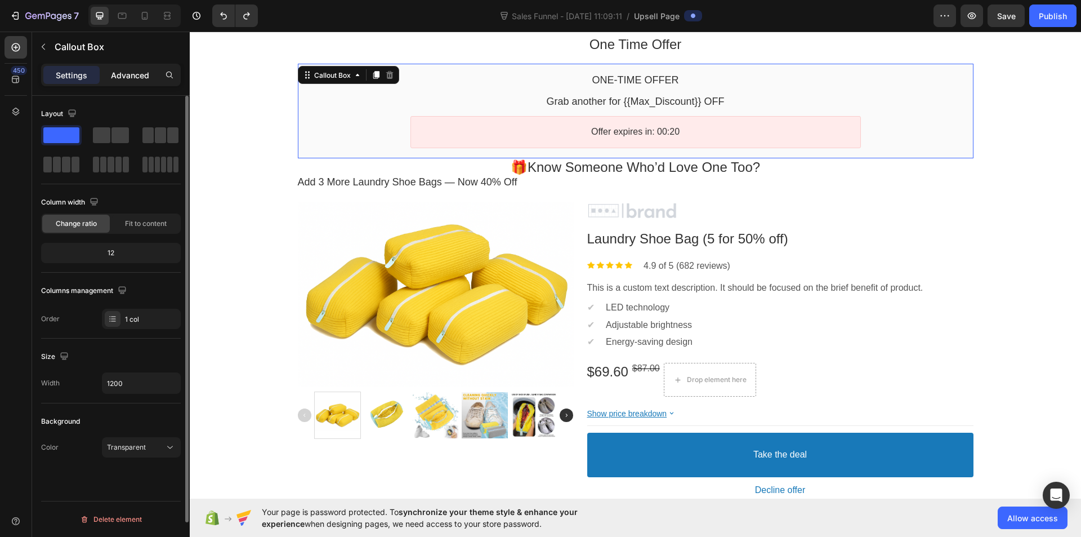
click at [132, 75] on p "Advanced" at bounding box center [130, 75] width 38 height 12
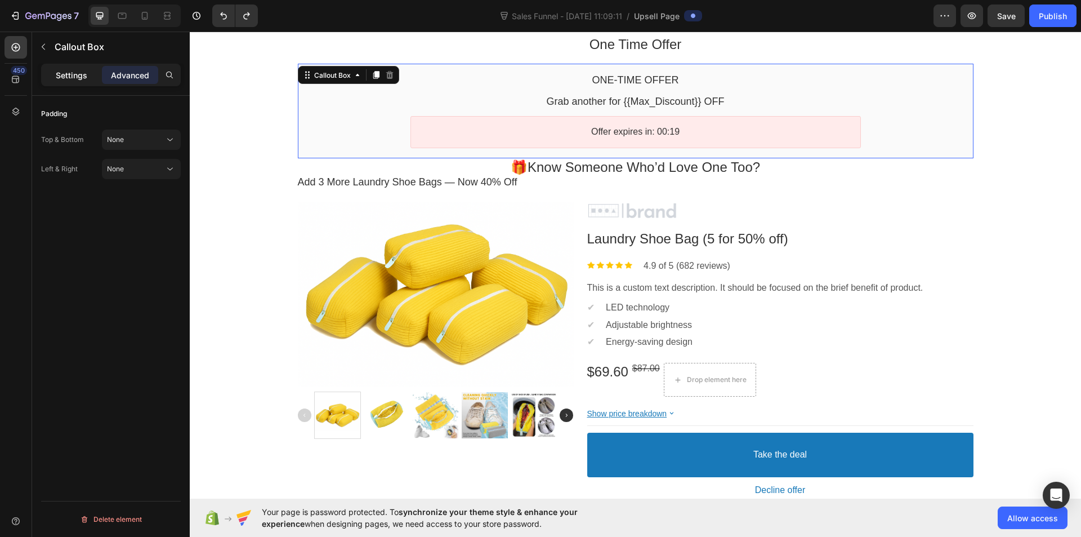
click at [69, 75] on p "Settings" at bounding box center [72, 75] width 32 height 12
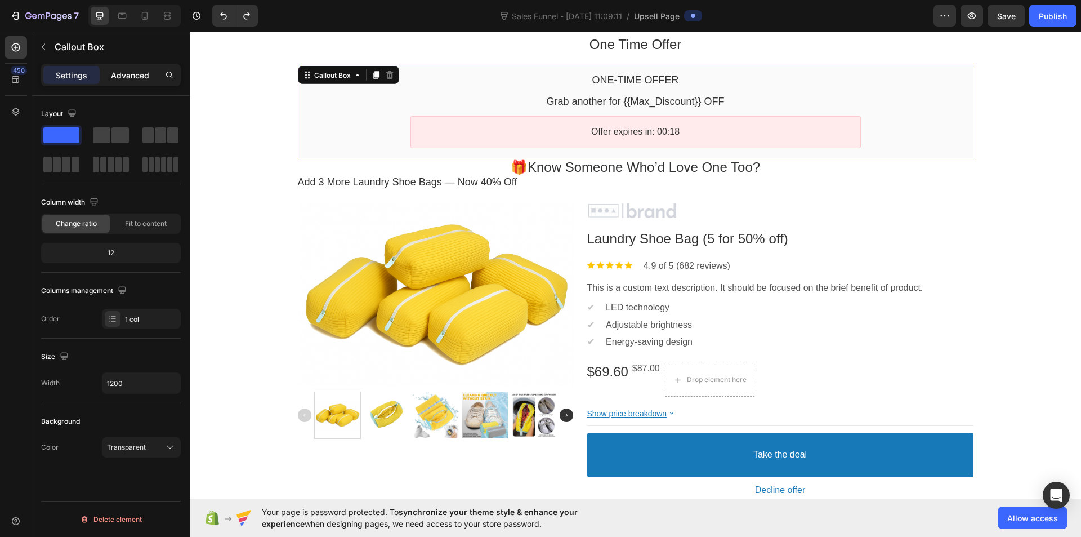
click at [111, 74] on p "Advanced" at bounding box center [130, 75] width 38 height 12
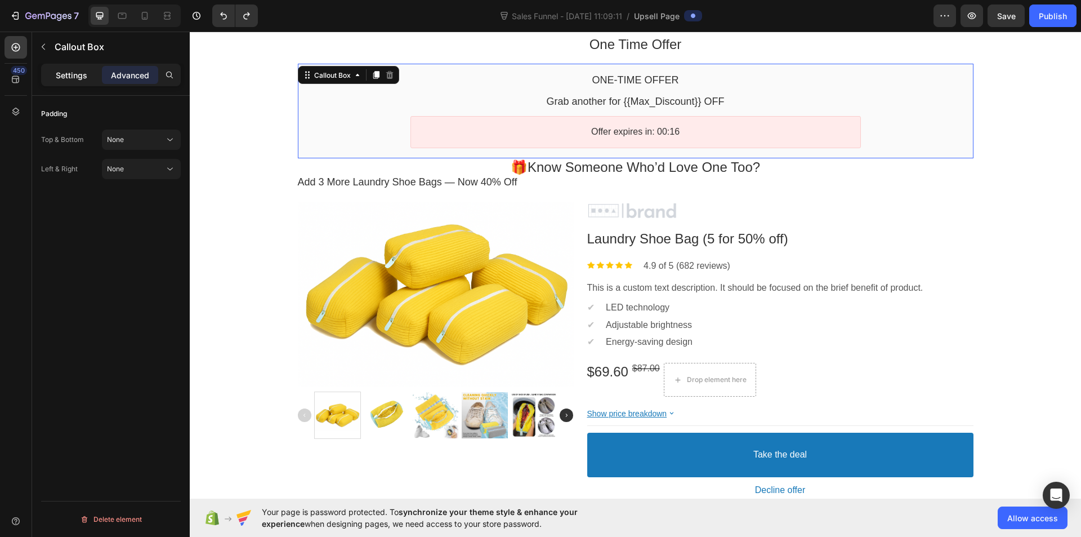
click at [63, 75] on p "Settings" at bounding box center [72, 75] width 32 height 12
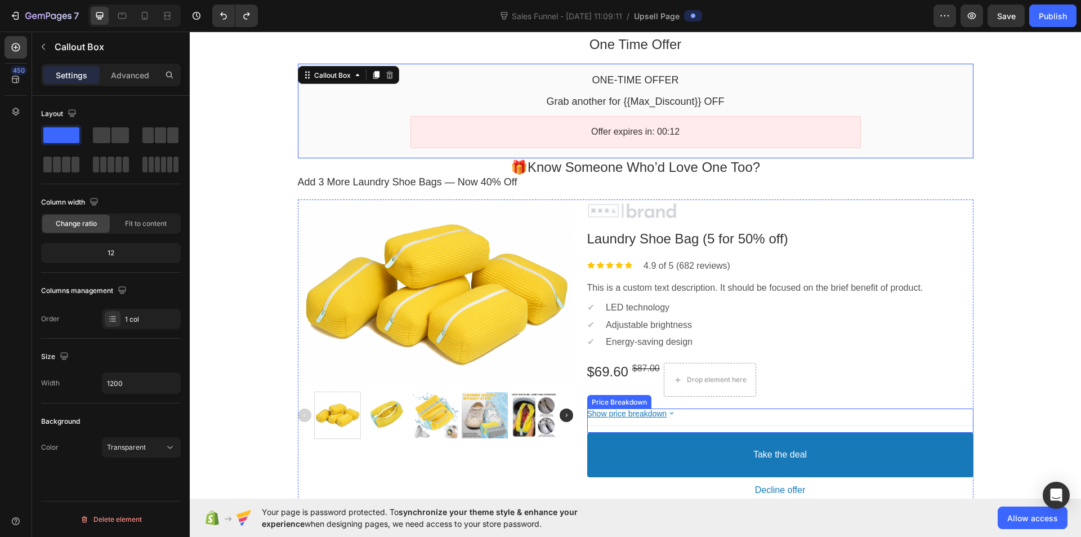
click at [631, 410] on bdo "Show price breakdown" at bounding box center [627, 413] width 80 height 9
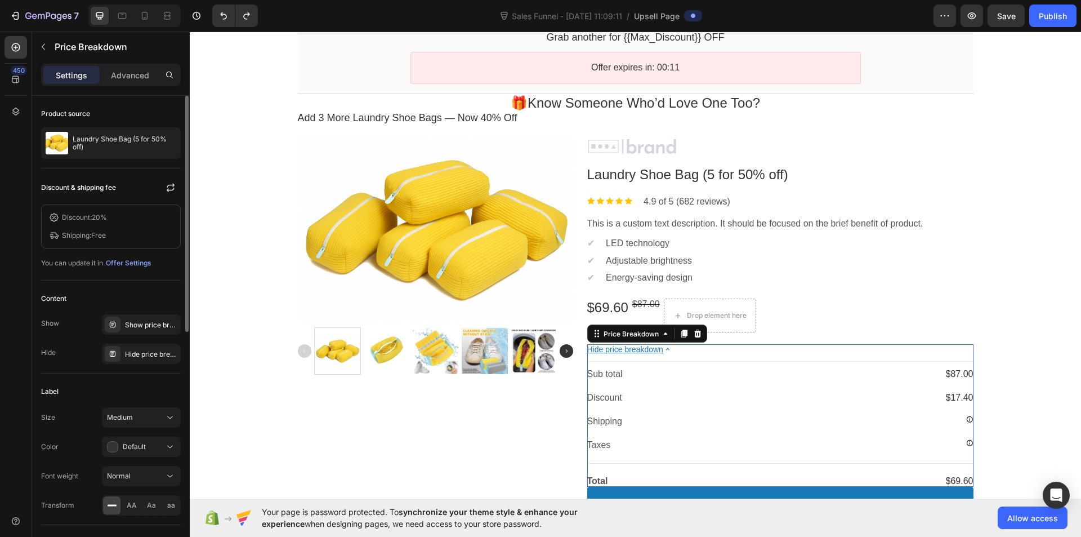
scroll to position [169, 0]
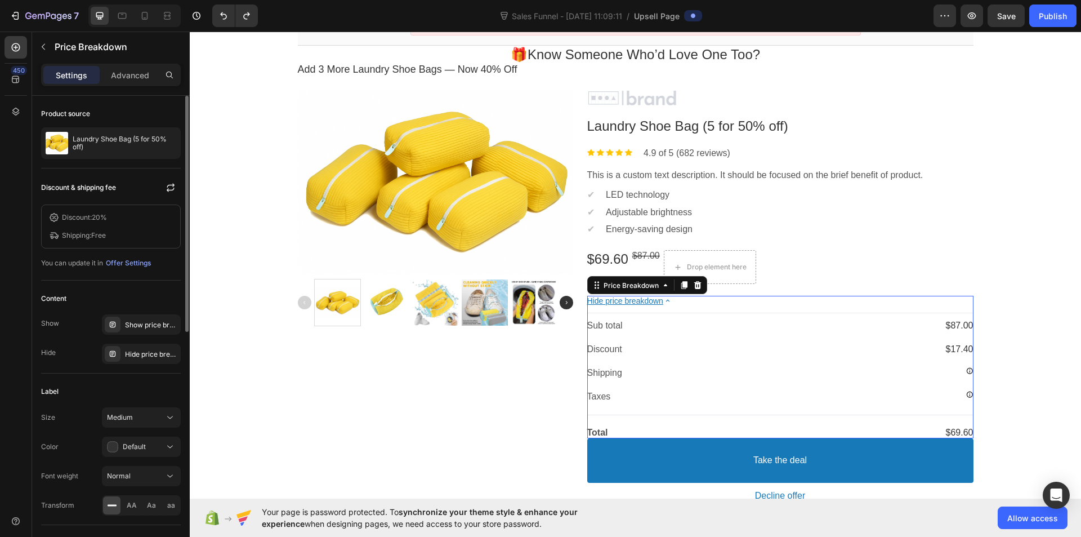
click at [967, 369] on icon at bounding box center [969, 370] width 7 height 7
click at [635, 297] on bdo "Hide price breakdown" at bounding box center [625, 300] width 76 height 9
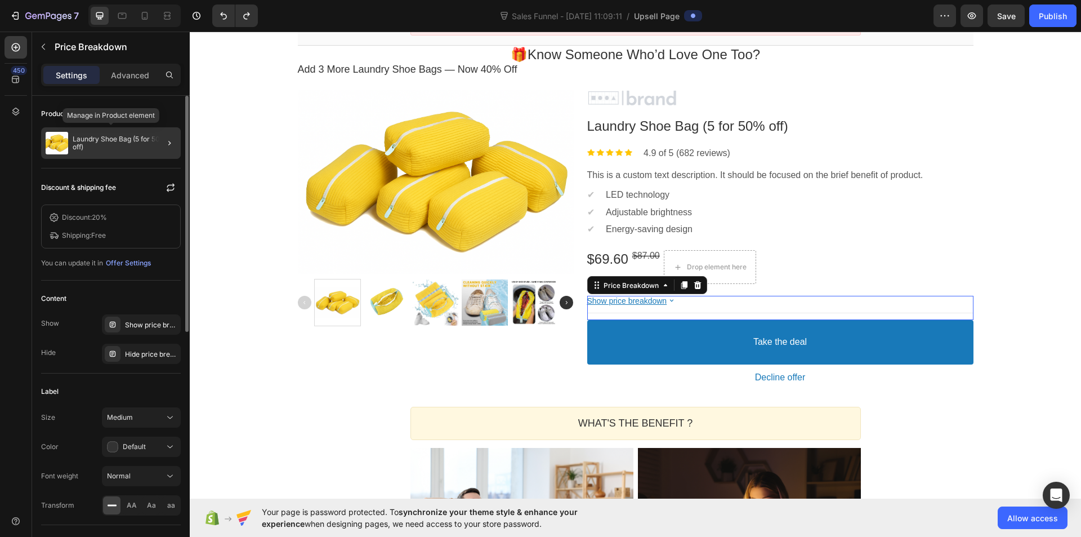
click at [140, 144] on p "Laundry Shoe Bag (5 for 50% off)" at bounding box center [125, 143] width 104 height 16
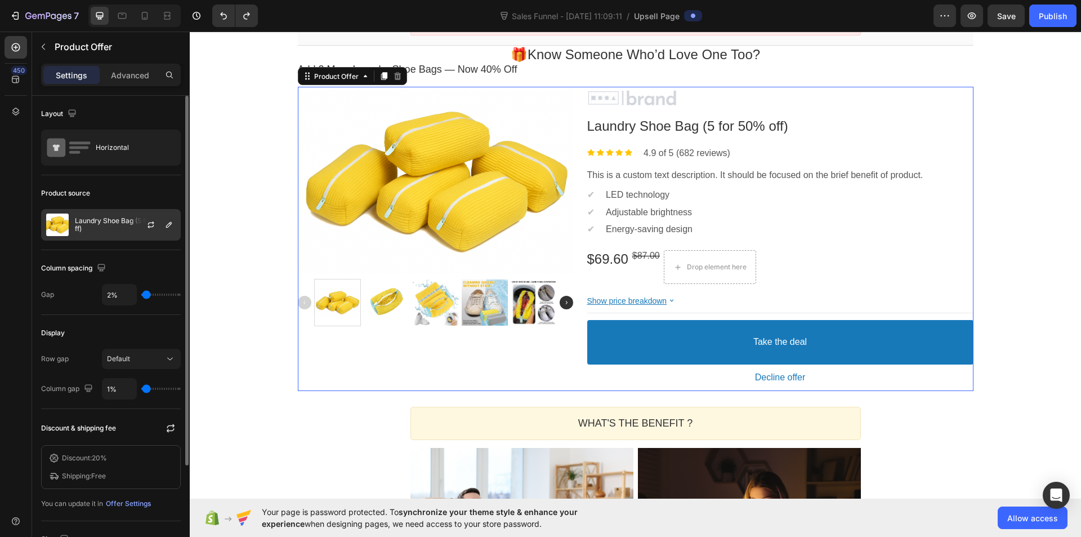
click at [115, 230] on p "Laundry Shoe Bag (5 for 50% off)" at bounding box center [125, 225] width 101 height 16
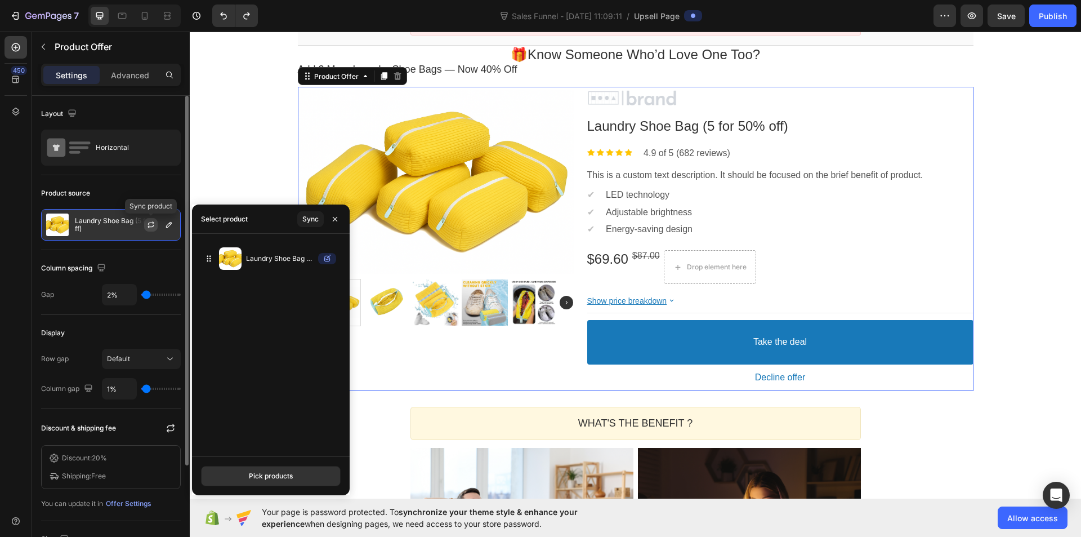
click at [153, 225] on icon "button" at bounding box center [151, 226] width 6 height 3
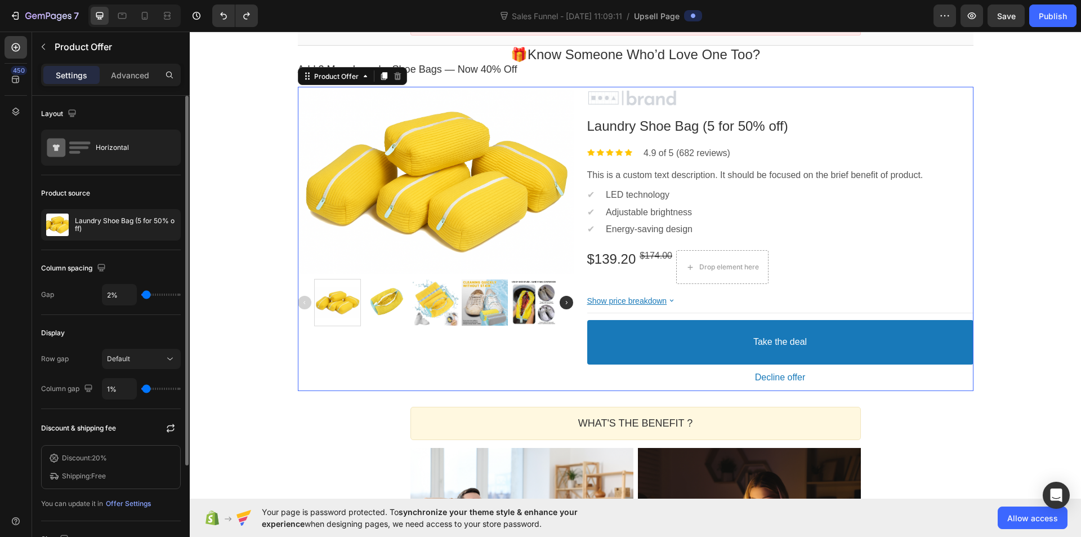
scroll to position [56, 0]
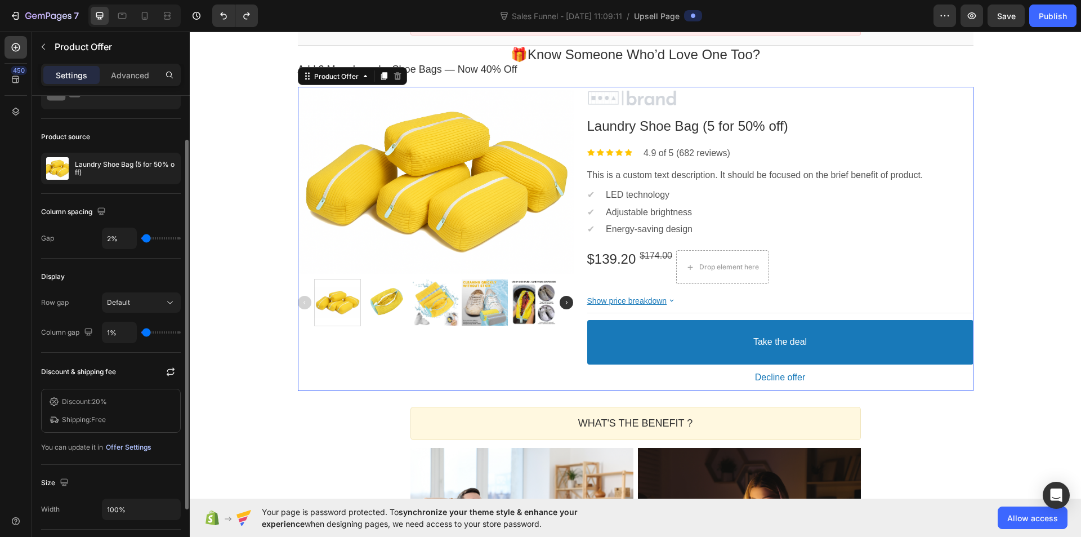
click at [143, 446] on div "Offer Settings" at bounding box center [128, 447] width 45 height 10
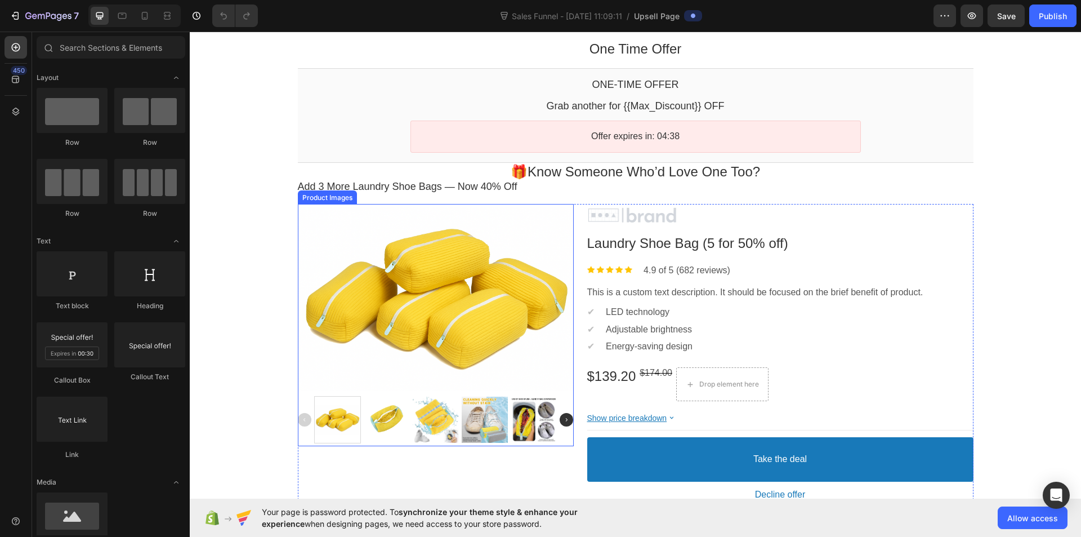
scroll to position [56, 0]
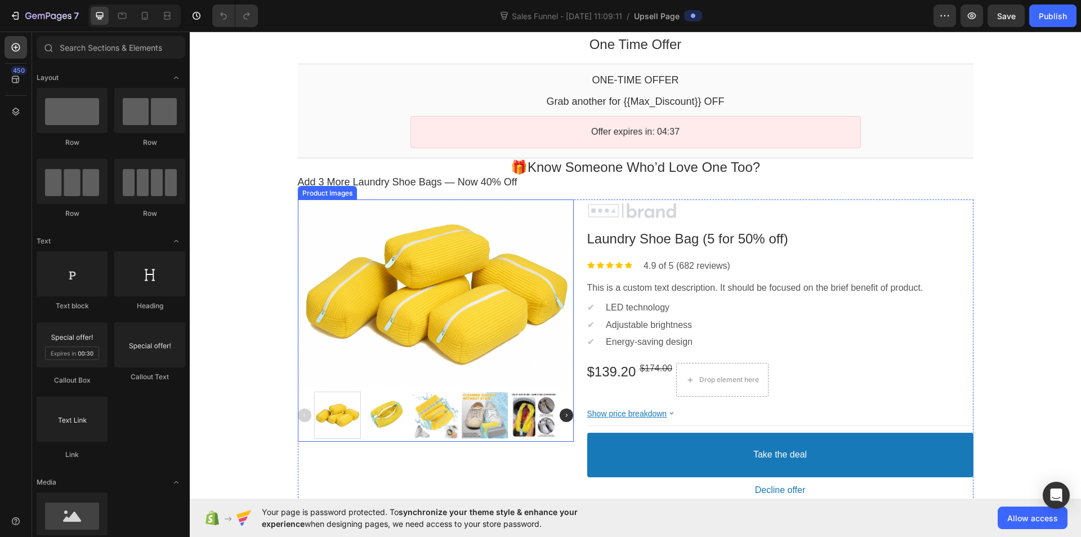
click at [457, 291] on div at bounding box center [436, 294] width 276 height 184
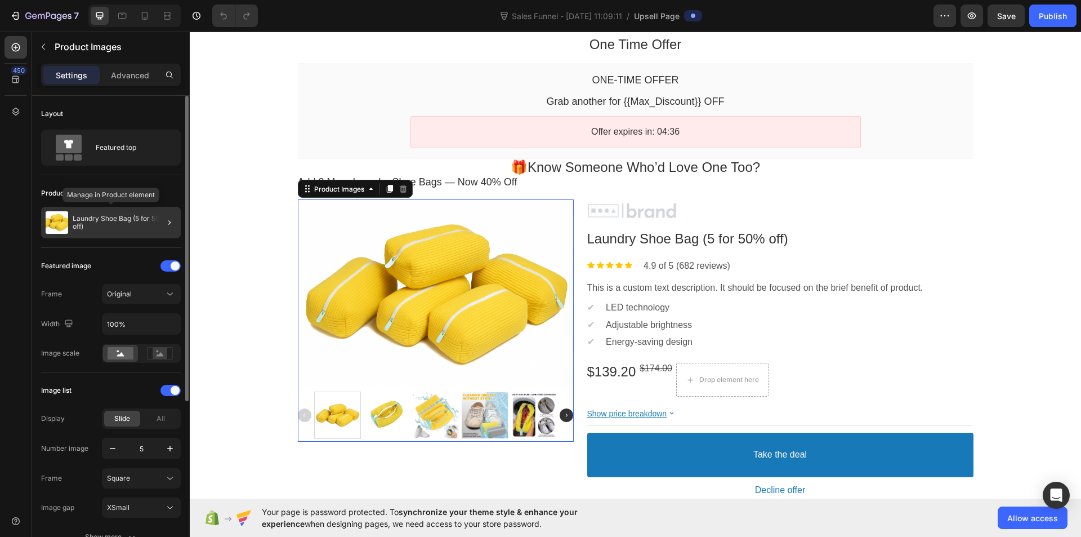
click at [142, 220] on p "Laundry Shoe Bag (5 for 50% off)" at bounding box center [125, 223] width 104 height 16
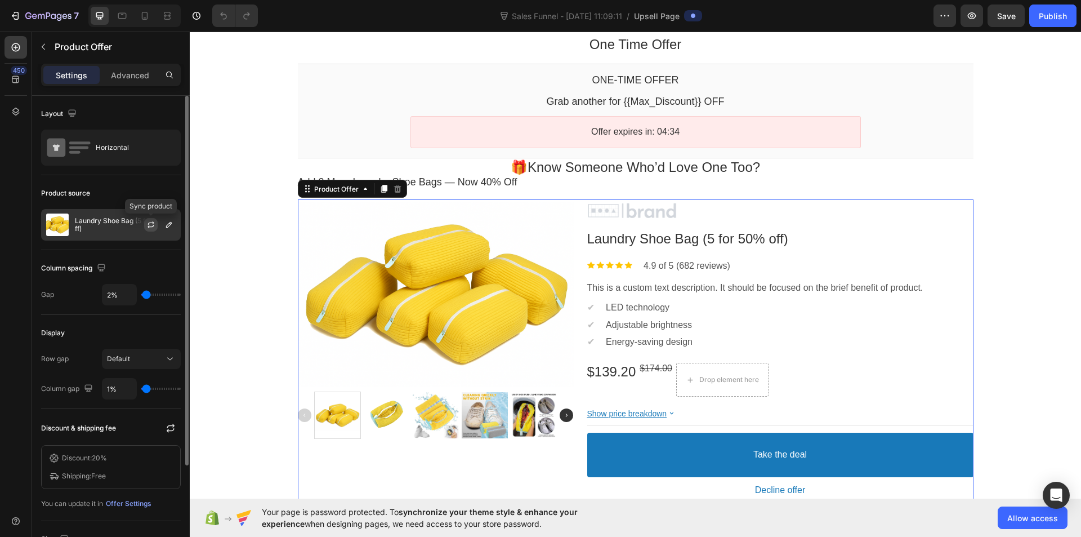
click at [151, 224] on icon "button" at bounding box center [150, 224] width 9 height 9
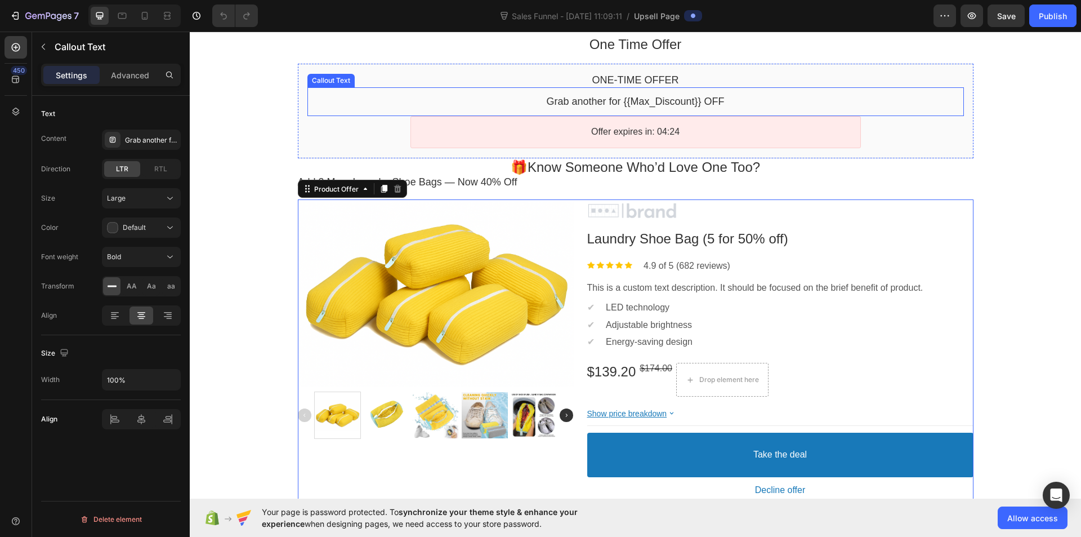
click at [569, 102] on bdo "Grab another for {{Max_Discount}} OFF" at bounding box center [635, 101] width 178 height 11
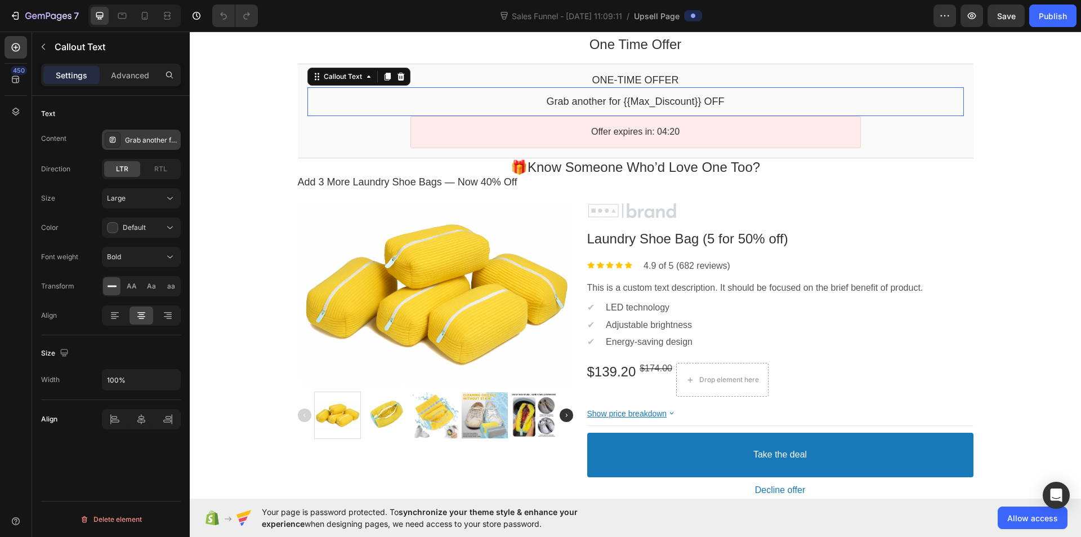
click at [150, 145] on div "Grab another for {{Max_Discount}} OFF" at bounding box center [151, 140] width 53 height 10
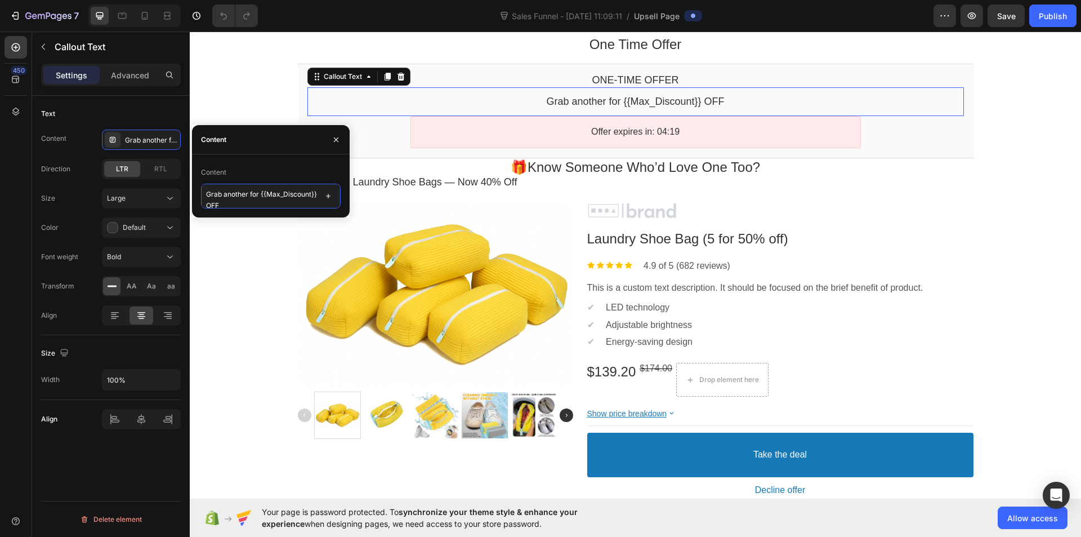
click at [240, 194] on textarea "Grab another for {{Max_Discount}} OFF" at bounding box center [271, 196] width 140 height 25
click at [227, 193] on textarea "Grab another for {{Max_Discount}} OFF" at bounding box center [271, 196] width 140 height 25
click at [224, 194] on textarea "Grab another for {{Max_Discount}} OFF" at bounding box center [271, 196] width 140 height 25
type textarea "Grab 5 More Bags for {{Max_Discount}} OFF"
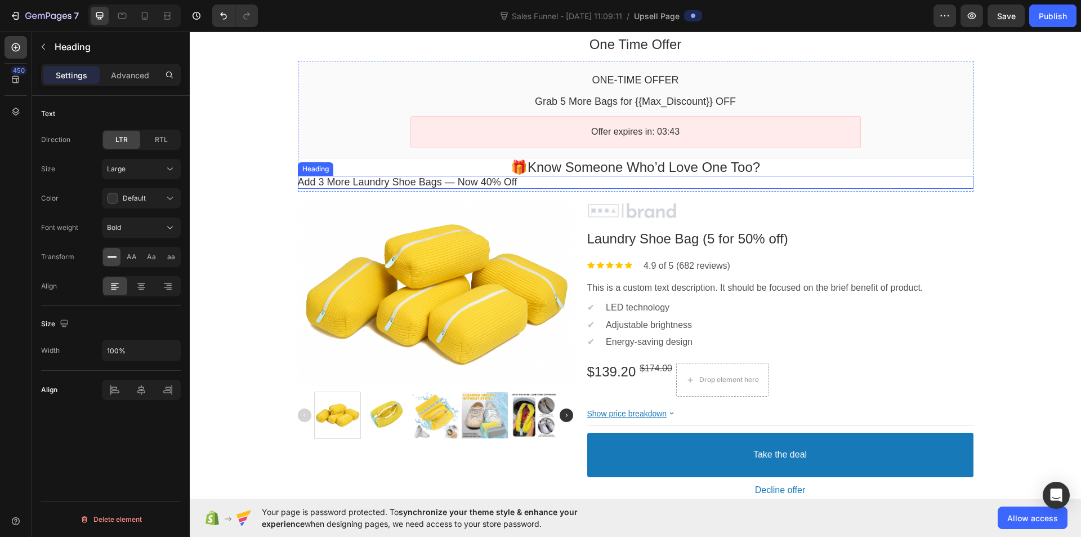
click at [318, 179] on p "Add 3 More Laundry Shoe Bags — Now 40% Off" at bounding box center [636, 182] width 676 height 13
click at [320, 181] on p "Add 3 More Laundry Shoe Bags — Now 40% Off" at bounding box center [636, 182] width 676 height 13
click at [143, 287] on icon at bounding box center [141, 287] width 8 height 1
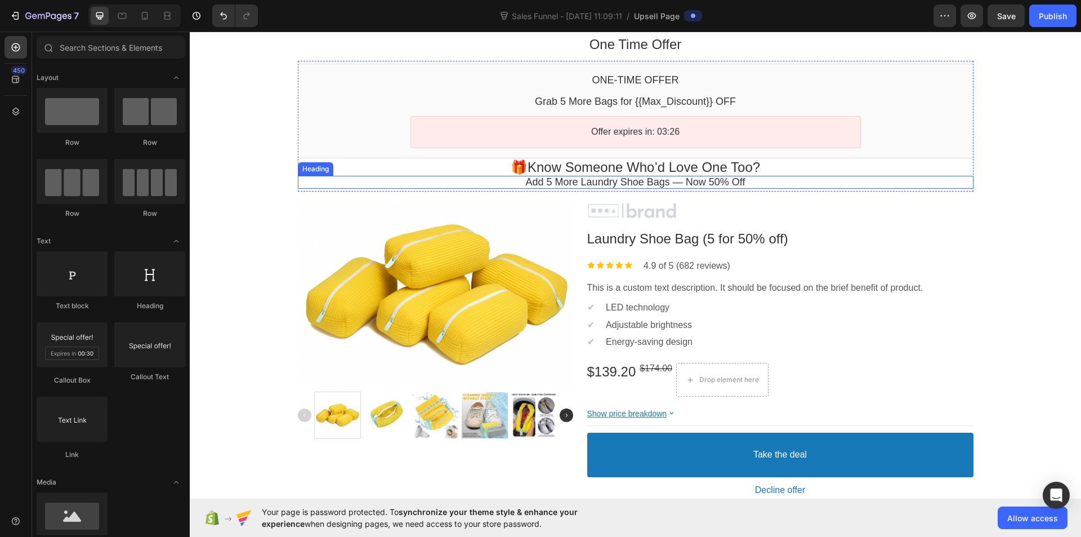
click at [688, 181] on p "Add 5 More Laundry Shoe Bags — Now 50% Off" at bounding box center [636, 182] width 676 height 13
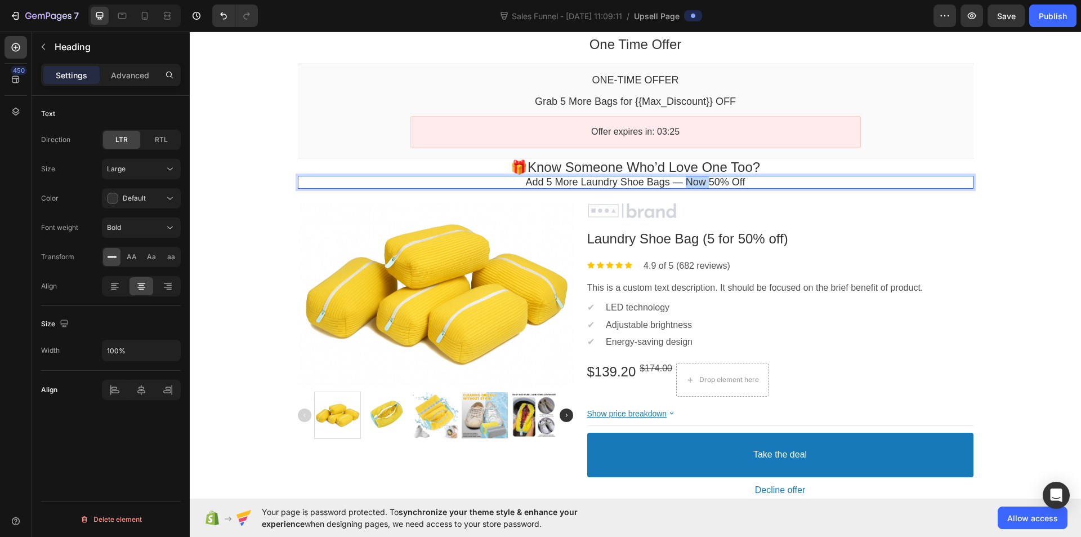
click at [688, 181] on p "Add 5 More Laundry Shoe Bags — Now 50% Off" at bounding box center [636, 182] width 676 height 13
click at [718, 153] on icon "Editor contextual toolbar" at bounding box center [722, 157] width 11 height 11
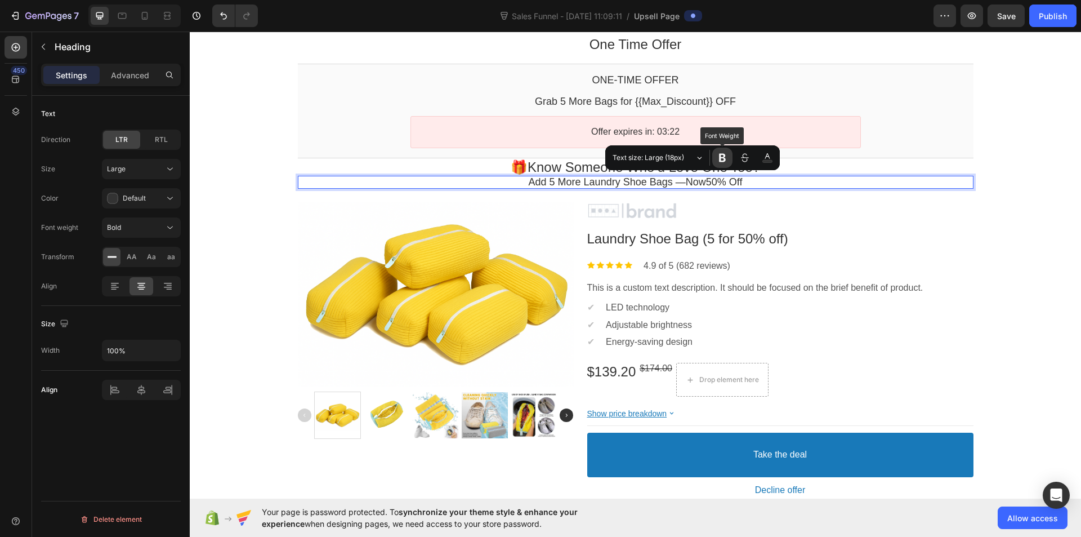
click at [724, 152] on icon "Editor contextual toolbar" at bounding box center [722, 157] width 11 height 11
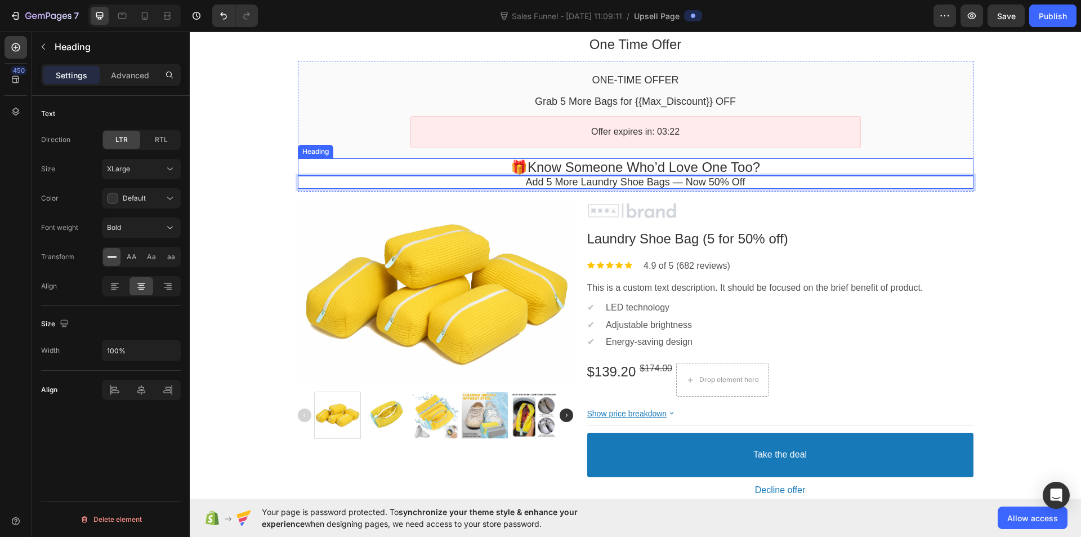
click at [448, 168] on p "🎁 Know Someone Who’d Love One Too?" at bounding box center [636, 166] width 676 height 17
click at [436, 178] on p "Add 5 More Laundry Shoe Bags — Now 50% Off" at bounding box center [636, 182] width 676 height 13
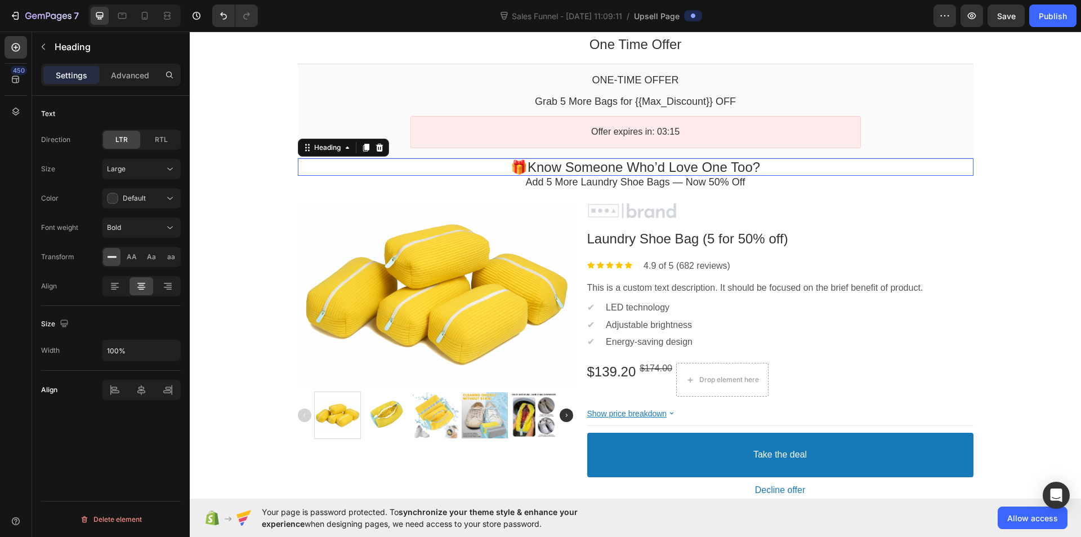
click at [440, 165] on p "🎁 Know Someone Who’d Love One Too?" at bounding box center [636, 166] width 676 height 17
click at [117, 81] on p "Advanced" at bounding box center [130, 75] width 38 height 12
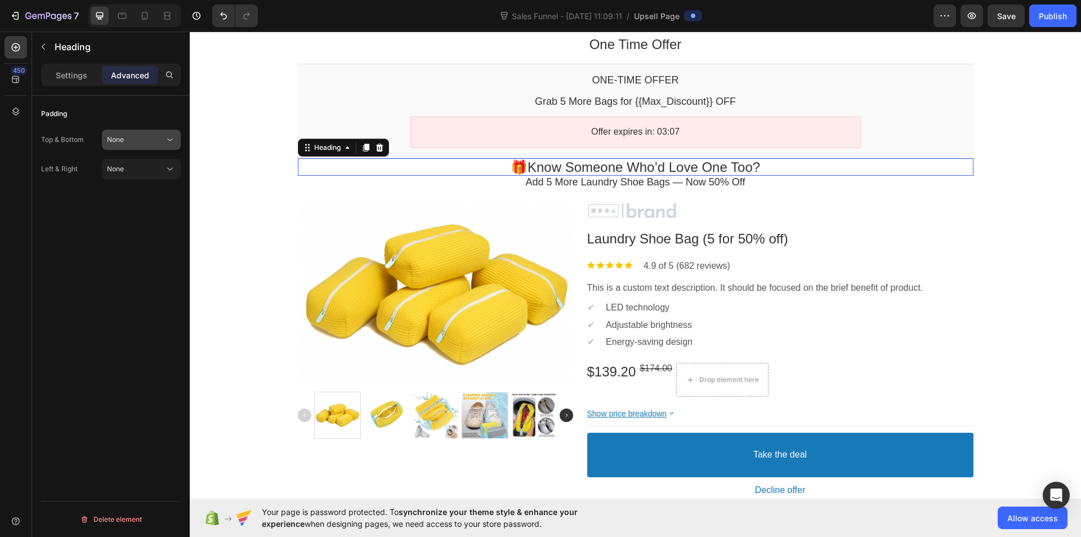
click at [126, 143] on div "None" at bounding box center [135, 140] width 57 height 10
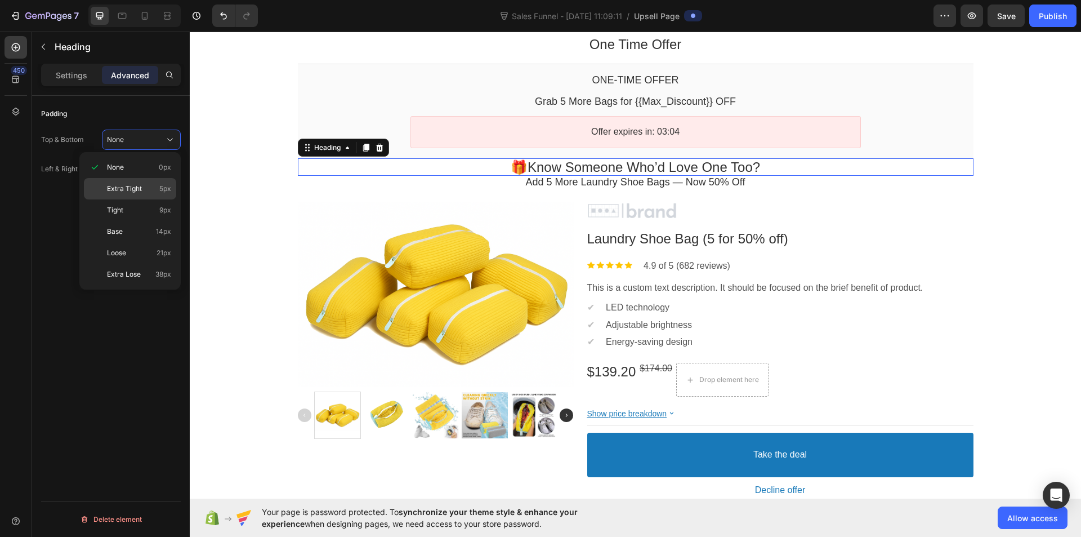
click at [131, 199] on div "Extra Tight 5px" at bounding box center [130, 209] width 92 height 21
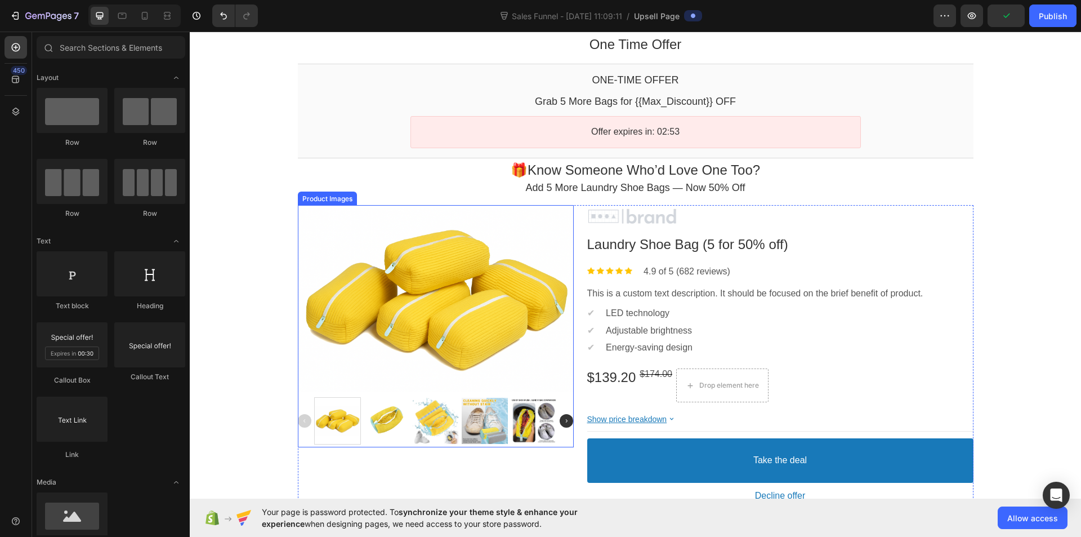
click at [423, 288] on div at bounding box center [436, 300] width 276 height 184
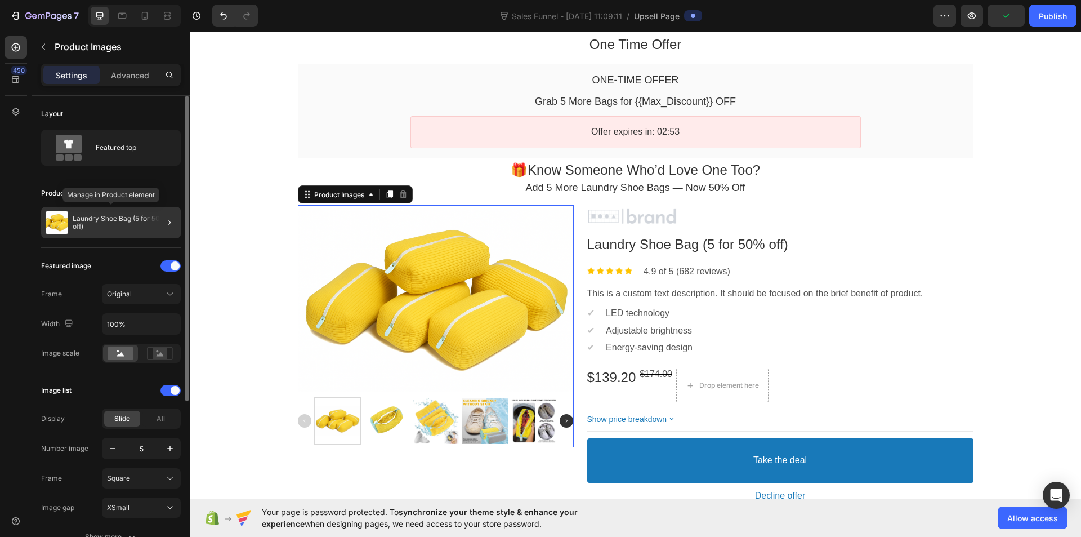
click at [120, 223] on p "Laundry Shoe Bag (5 for 50% off)" at bounding box center [125, 223] width 104 height 16
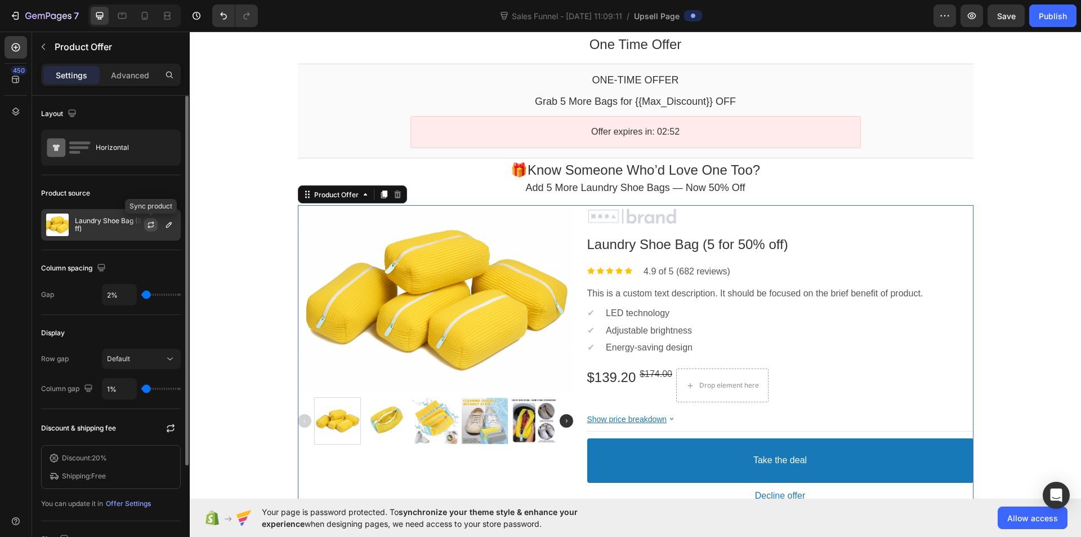
click at [145, 226] on button "button" at bounding box center [151, 225] width 14 height 14
click at [167, 426] on icon "button" at bounding box center [170, 427] width 11 height 11
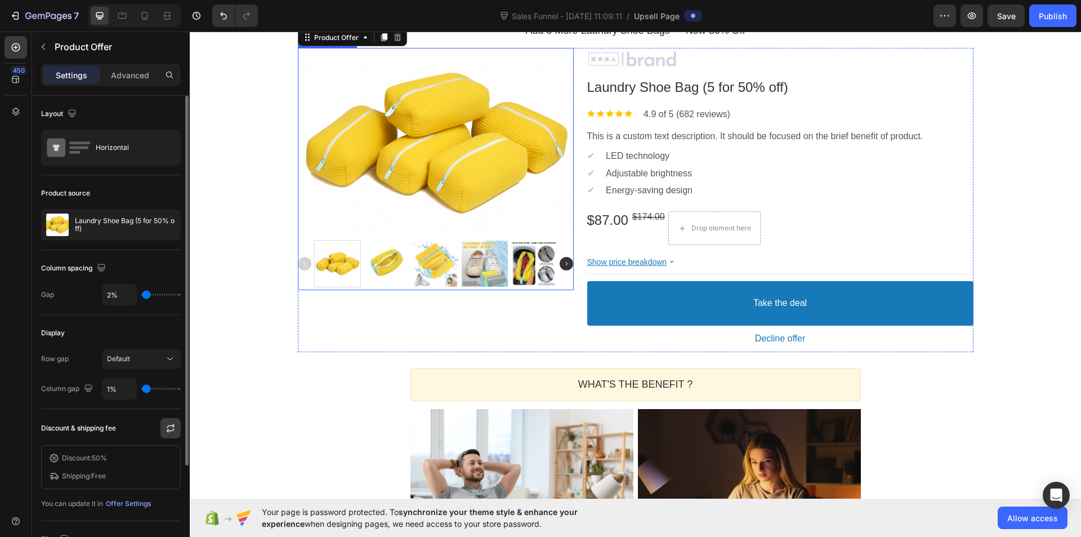
scroll to position [225, 0]
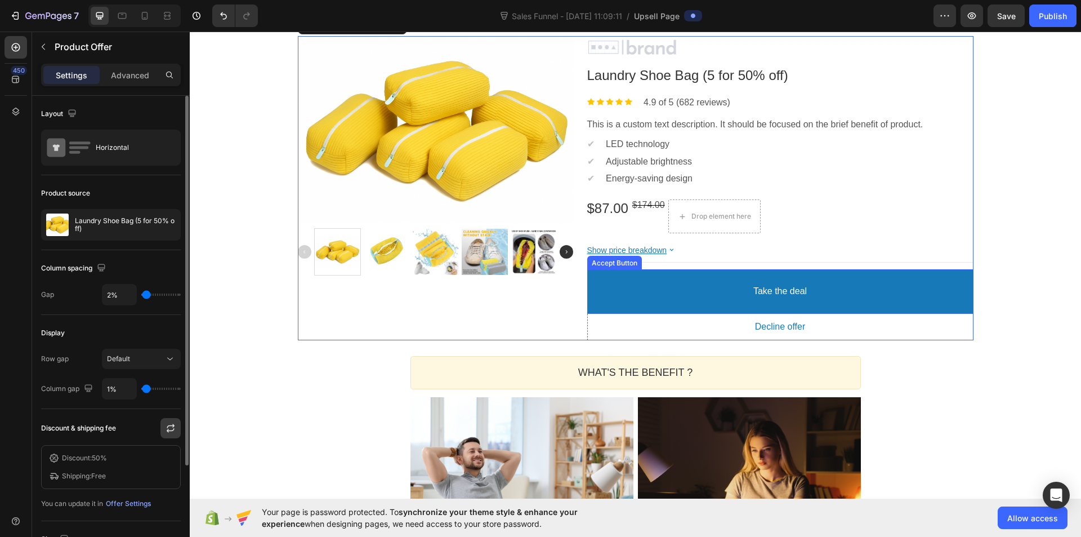
click at [686, 293] on button "Take the deal" at bounding box center [780, 291] width 386 height 44
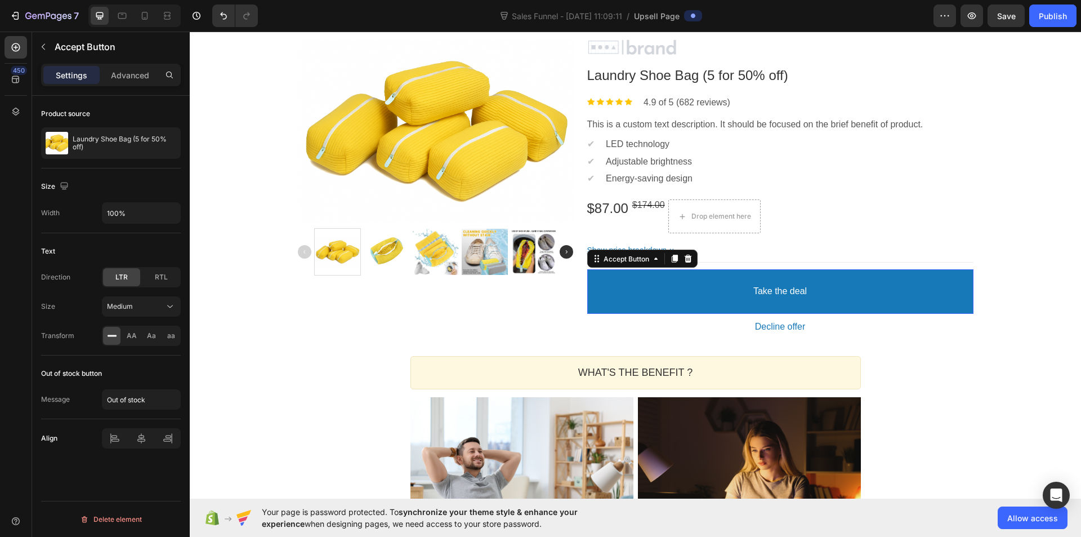
click at [686, 293] on button "Take the deal" at bounding box center [780, 291] width 386 height 44
click at [624, 293] on button "Take the deal" at bounding box center [780, 291] width 386 height 44
click at [140, 301] on div "Medium" at bounding box center [141, 306] width 69 height 11
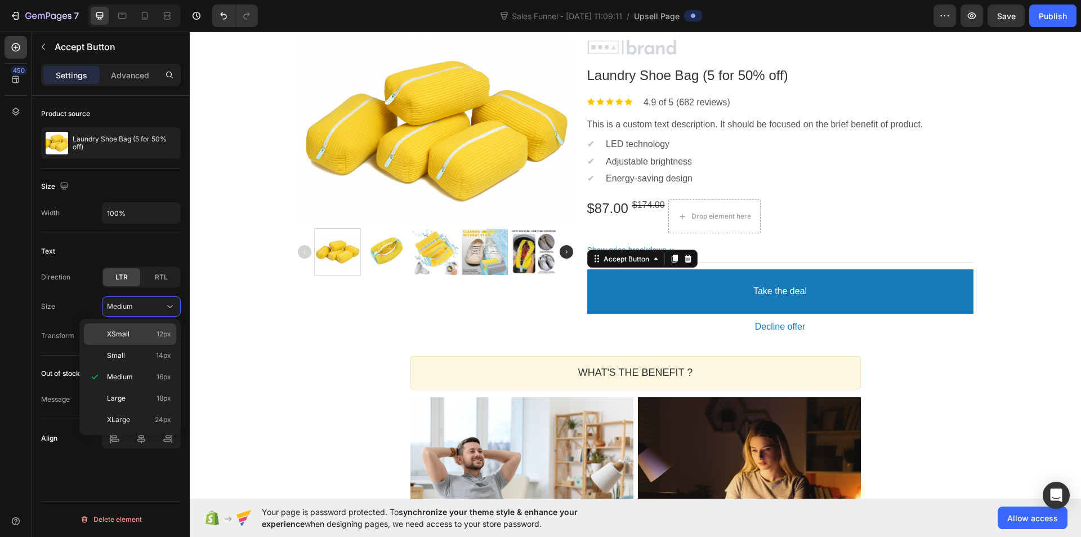
click at [135, 331] on p "XSmall 12px" at bounding box center [139, 334] width 64 height 10
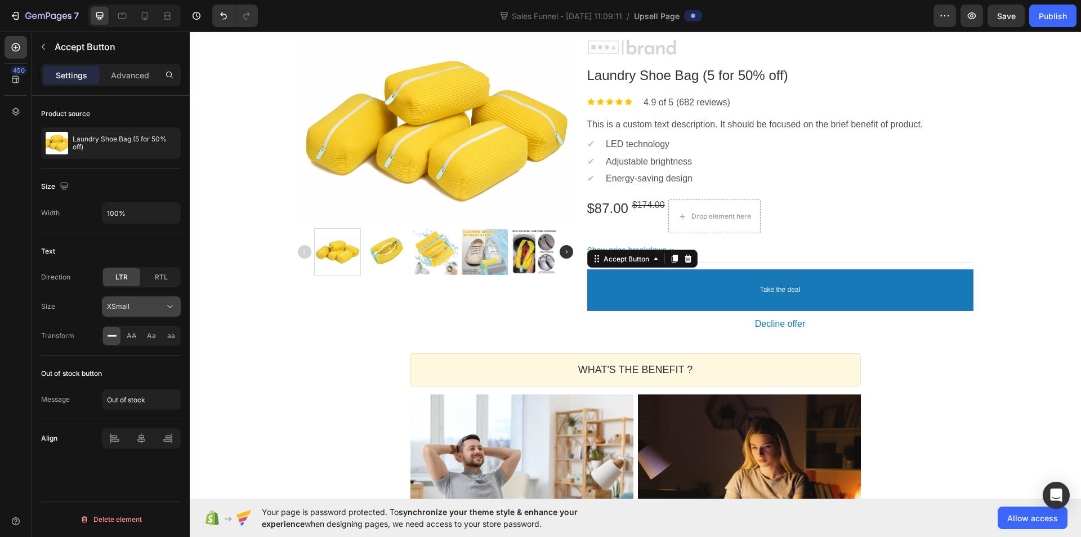
click at [139, 304] on div "XSmall" at bounding box center [135, 306] width 57 height 10
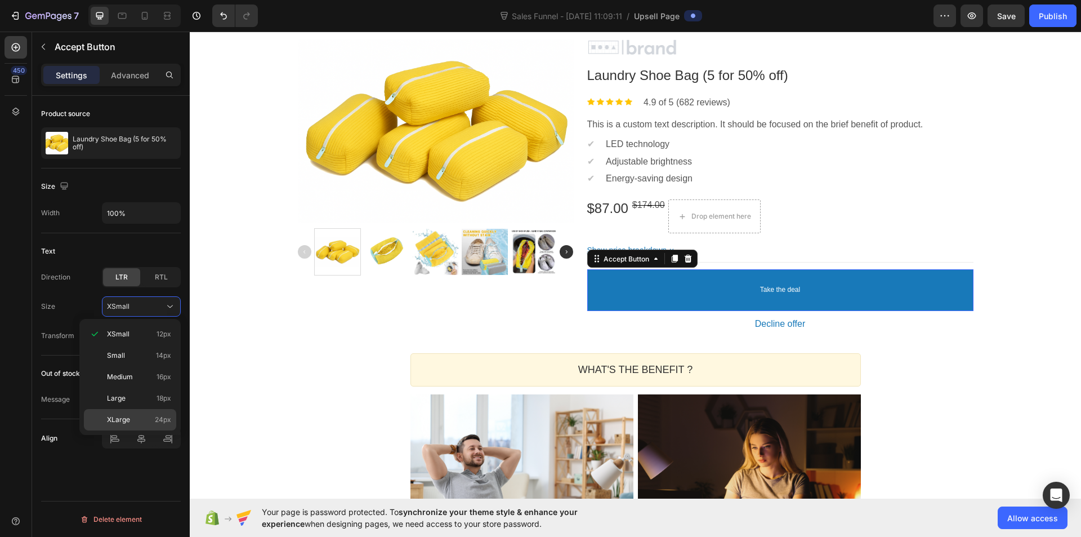
click at [131, 416] on p "XLarge 24px" at bounding box center [139, 419] width 64 height 10
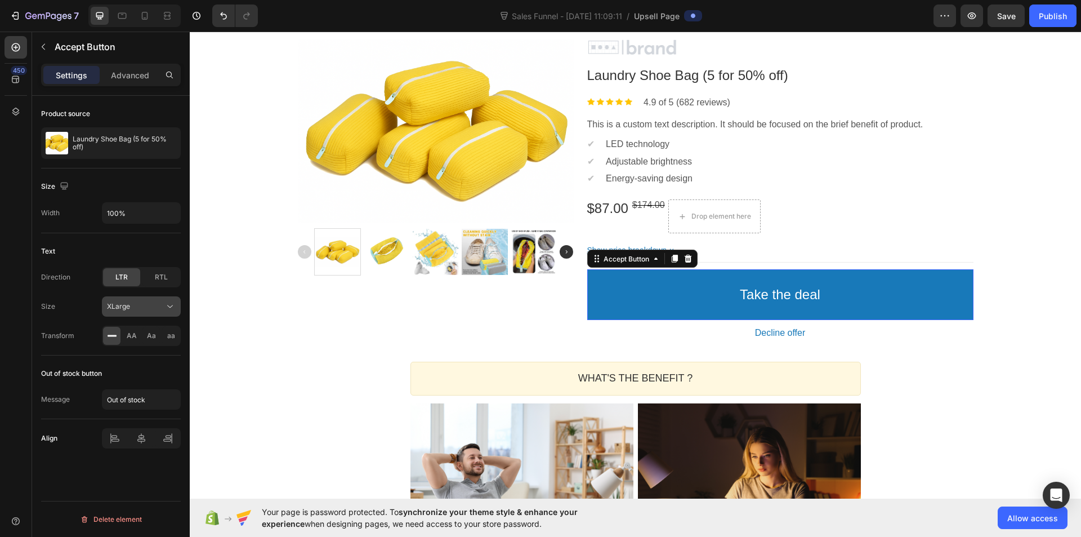
click at [136, 308] on div "XLarge" at bounding box center [135, 306] width 57 height 10
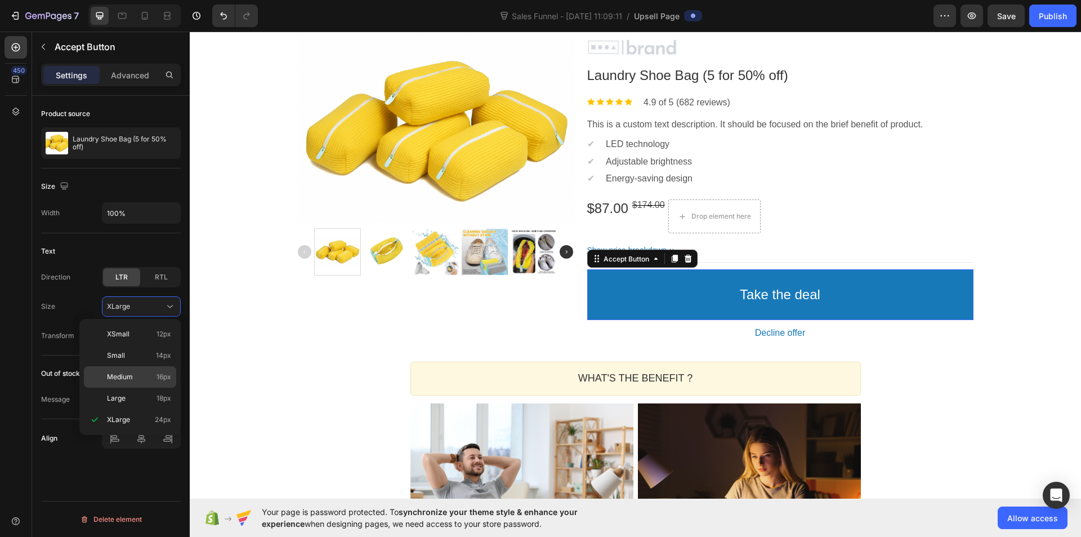
click at [131, 380] on span "Medium" at bounding box center [120, 377] width 26 height 10
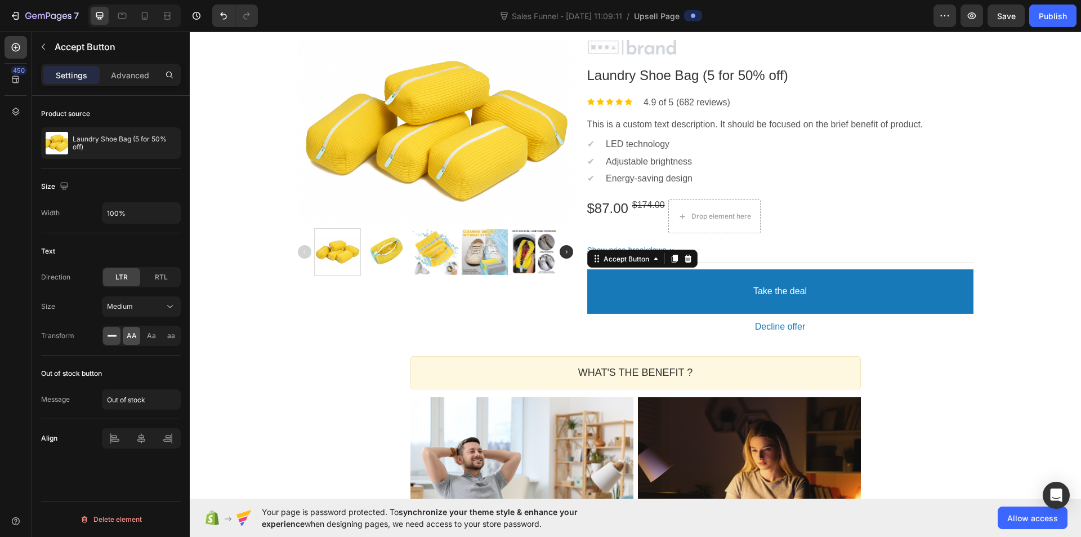
click at [130, 338] on span "AA" at bounding box center [132, 336] width 10 height 10
click at [154, 334] on span "Aa" at bounding box center [151, 336] width 9 height 10
click at [124, 70] on p "Advanced" at bounding box center [130, 75] width 38 height 12
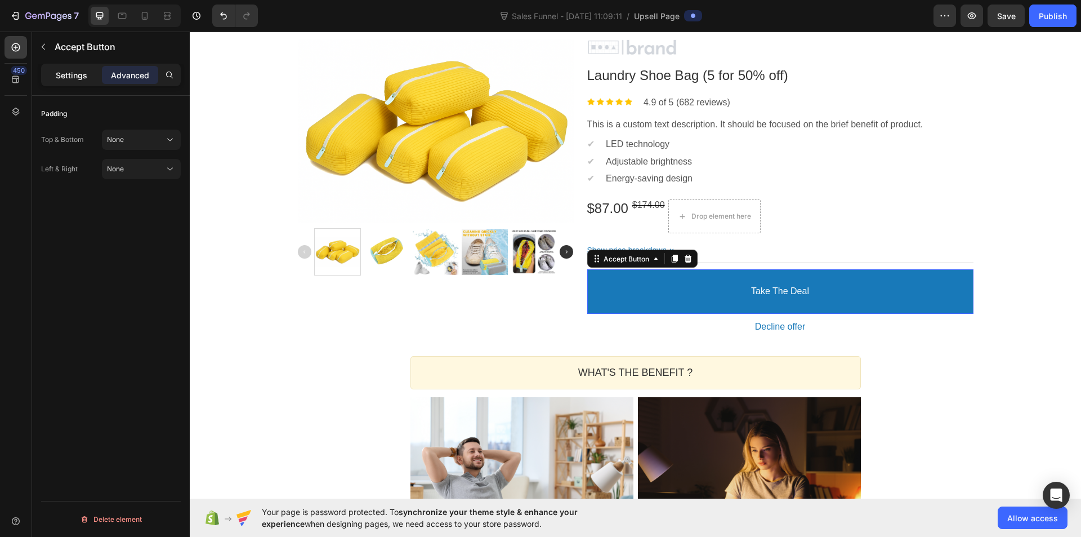
click at [81, 72] on p "Settings" at bounding box center [72, 75] width 32 height 12
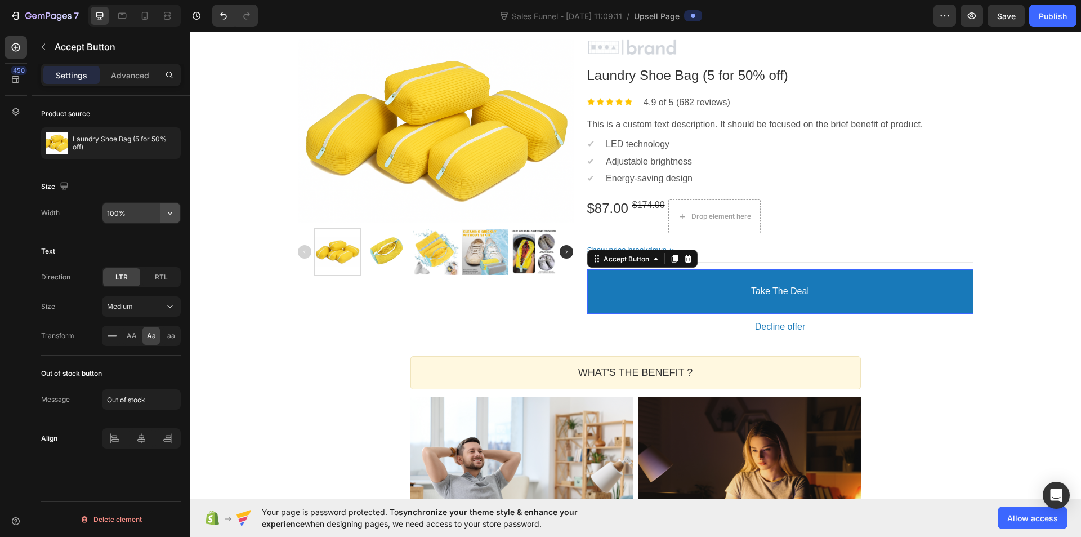
click at [166, 213] on icon "button" at bounding box center [169, 212] width 11 height 11
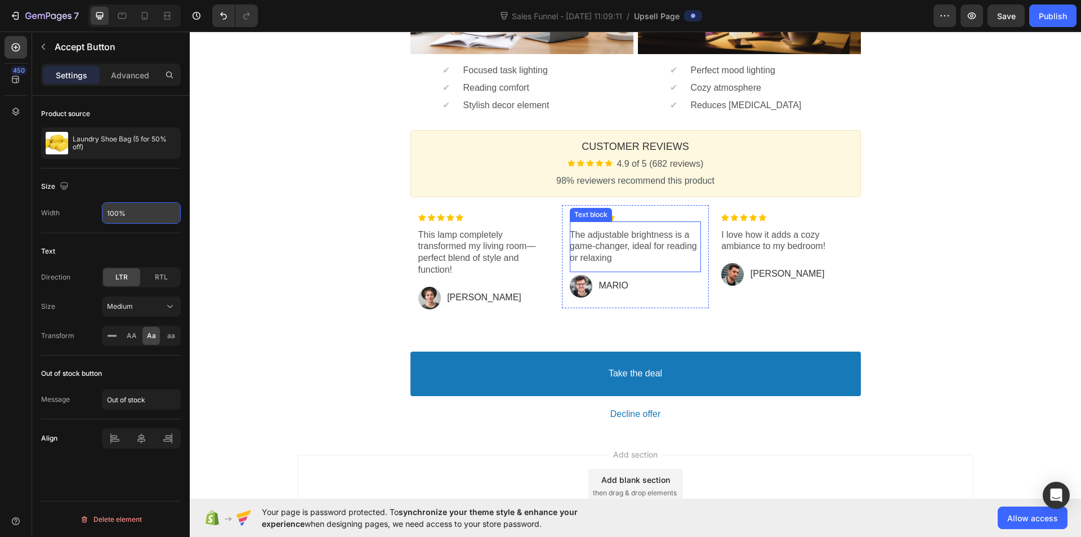
scroll to position [769, 0]
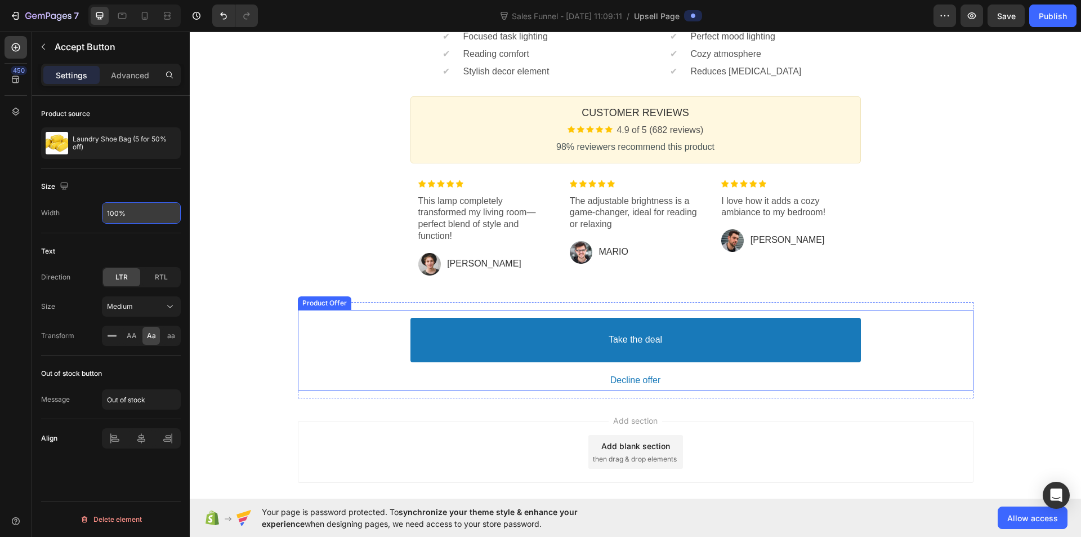
click at [944, 356] on div "Take the deal Accept Button Decline offer Decline Button" at bounding box center [636, 350] width 676 height 81
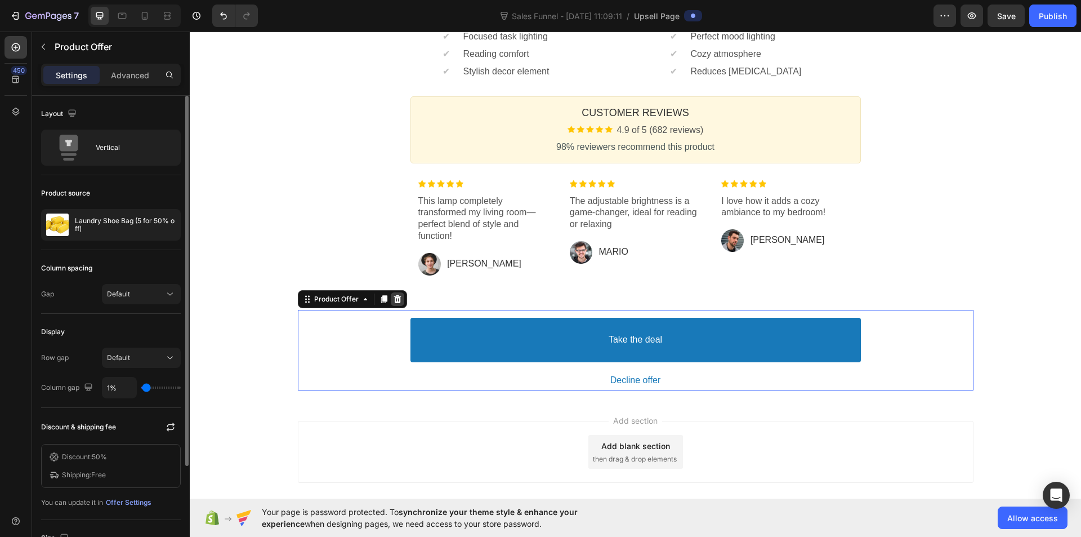
click at [396, 294] on div at bounding box center [398, 299] width 14 height 14
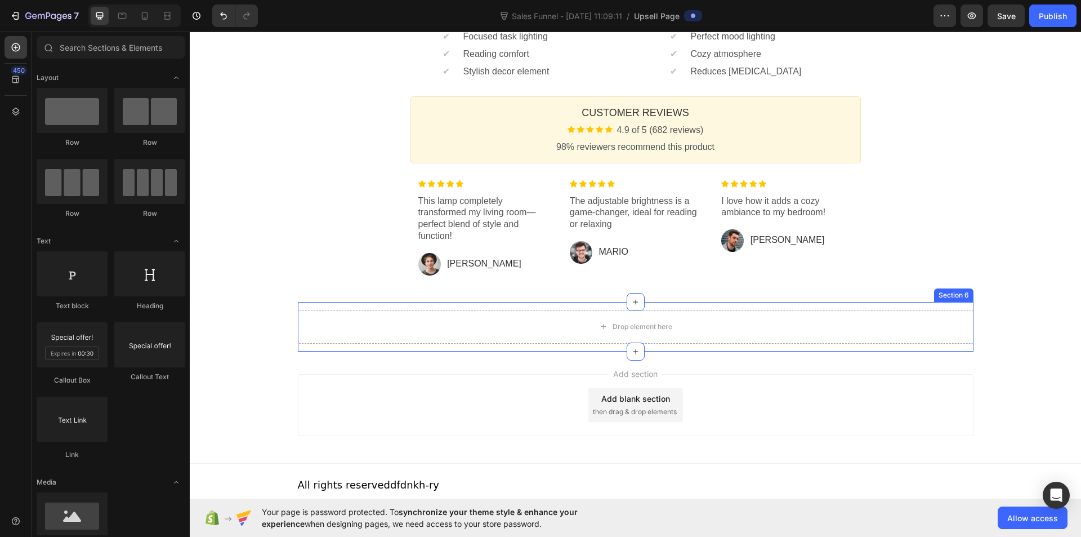
click at [944, 347] on div "Drop element here Section 6" at bounding box center [636, 327] width 676 height 50
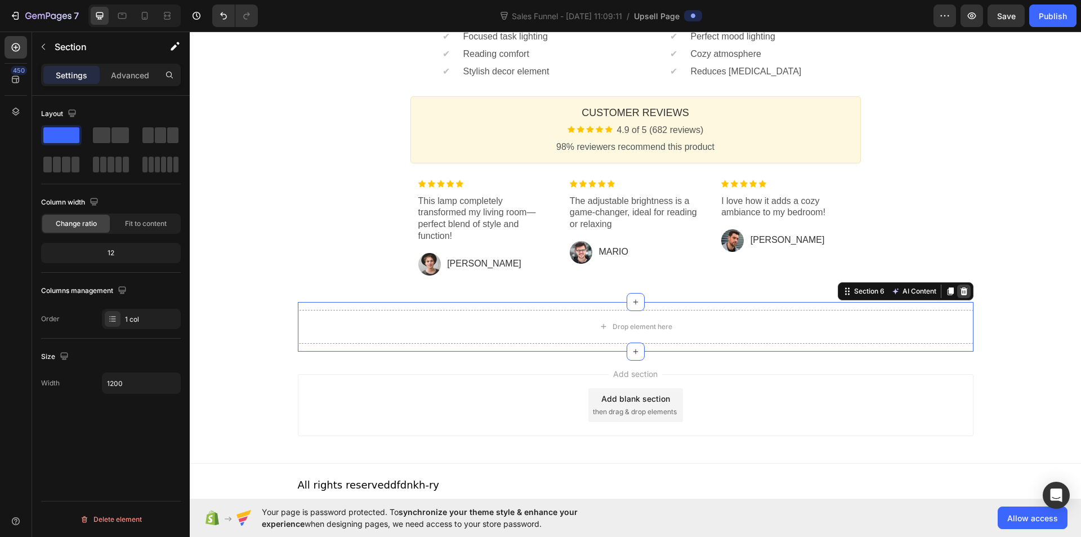
click at [964, 290] on div at bounding box center [964, 291] width 14 height 14
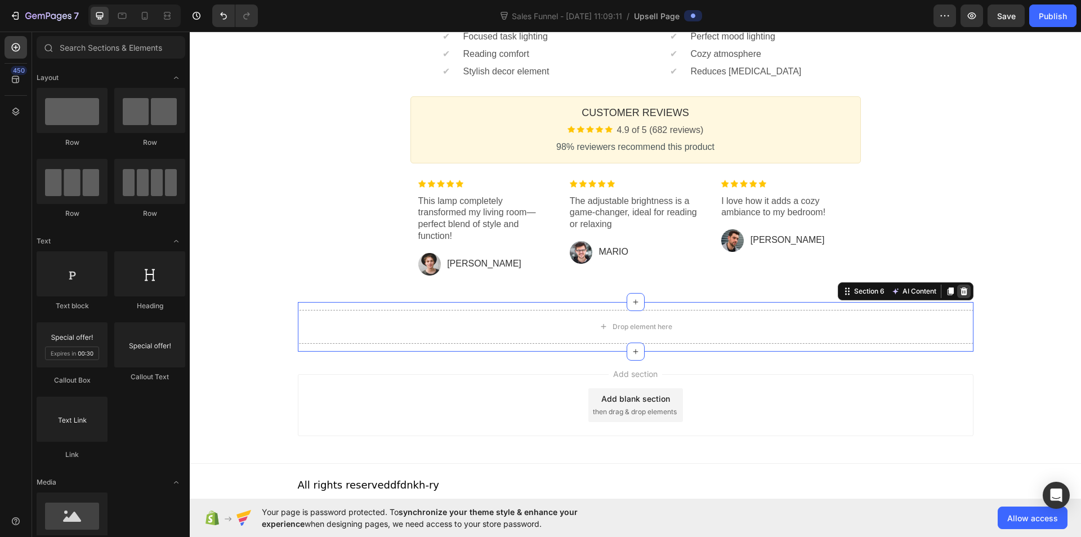
scroll to position [729, 0]
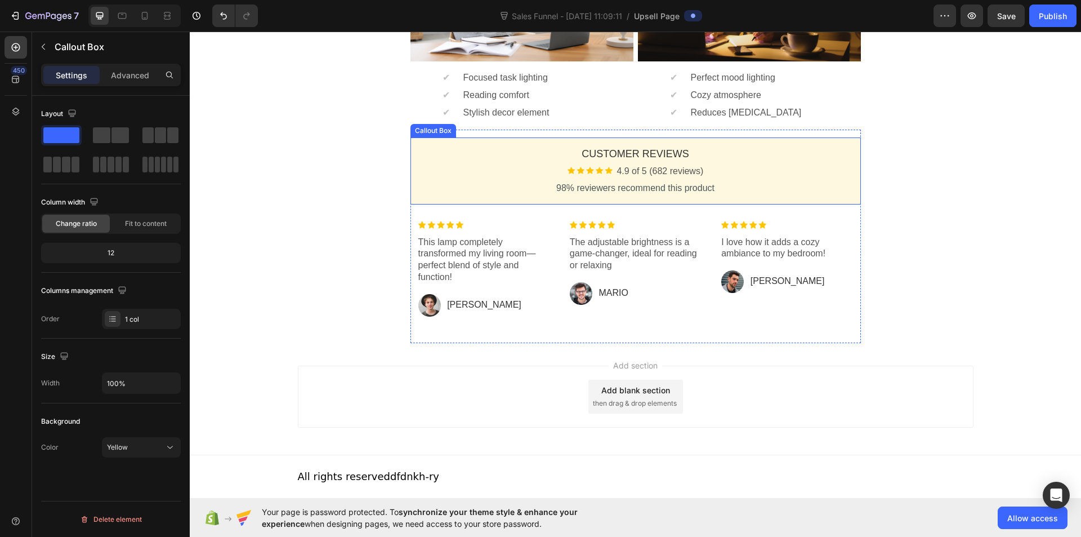
click at [845, 139] on div "Customer Reviews Heading Image 4.9 of 5 (682 reviews) Text block Row 98% review…" at bounding box center [635, 170] width 450 height 67
click at [502, 128] on div at bounding box center [502, 127] width 14 height 14
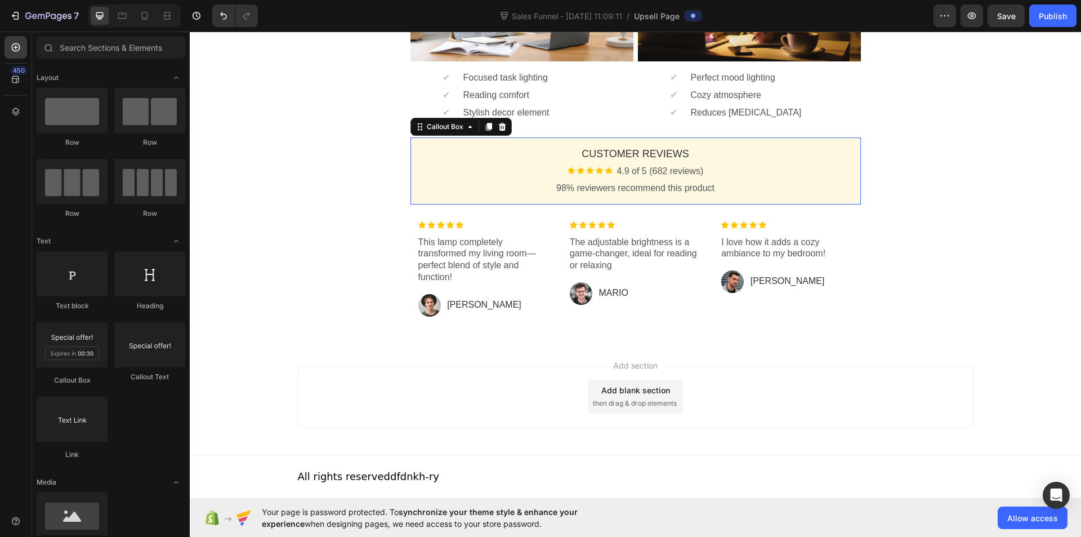
scroll to position [662, 0]
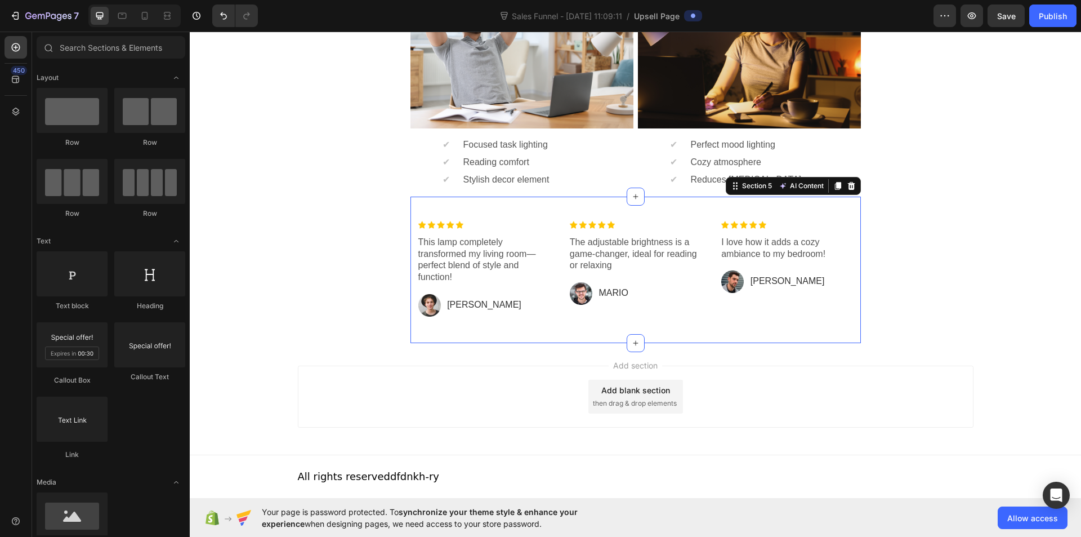
click at [830, 202] on div "Image This lamp completely transformed my living room—perfect blend of style an…" at bounding box center [635, 270] width 450 height 146
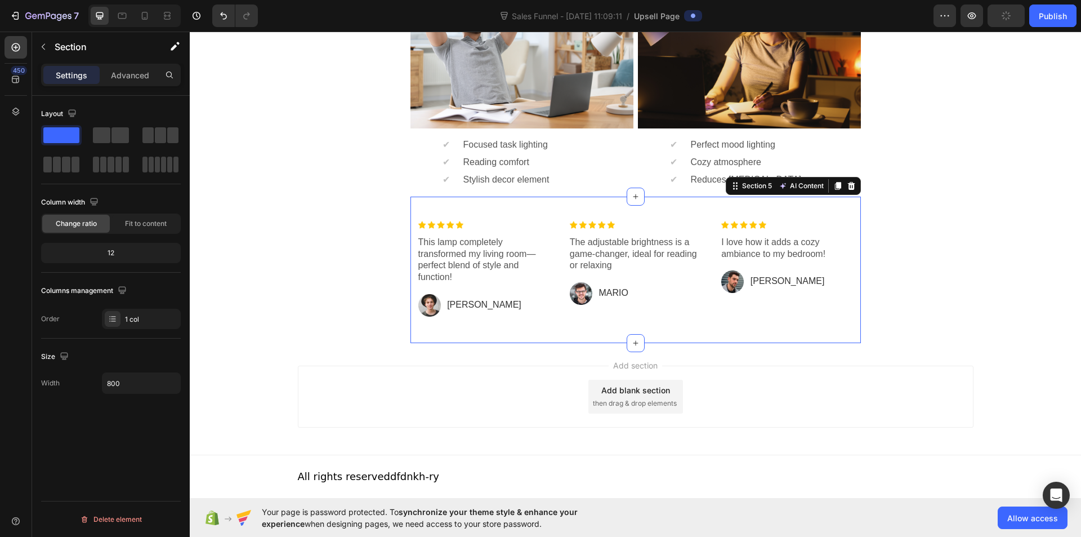
click at [850, 190] on div at bounding box center [852, 186] width 14 height 14
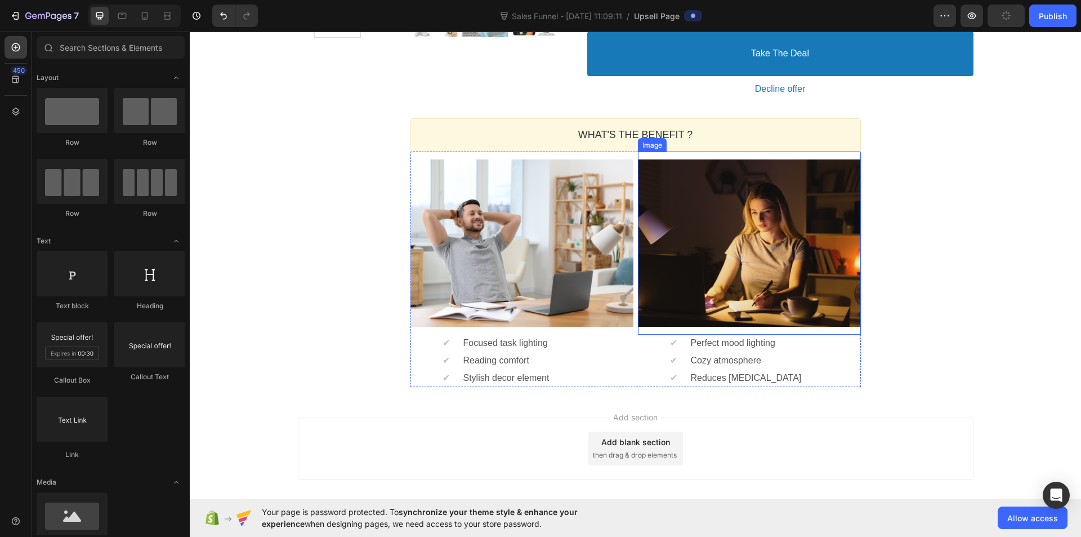
scroll to position [458, 0]
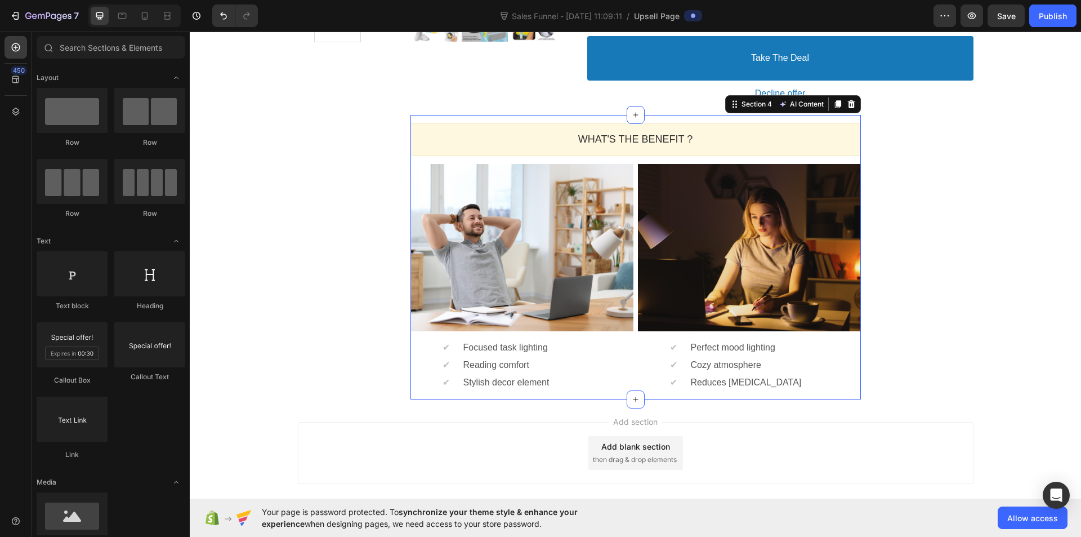
click at [841, 117] on div "WHAT'S THE BENEFIT ? Heading Callout Box Image ✔ Text block Focused task lighti…" at bounding box center [635, 257] width 450 height 284
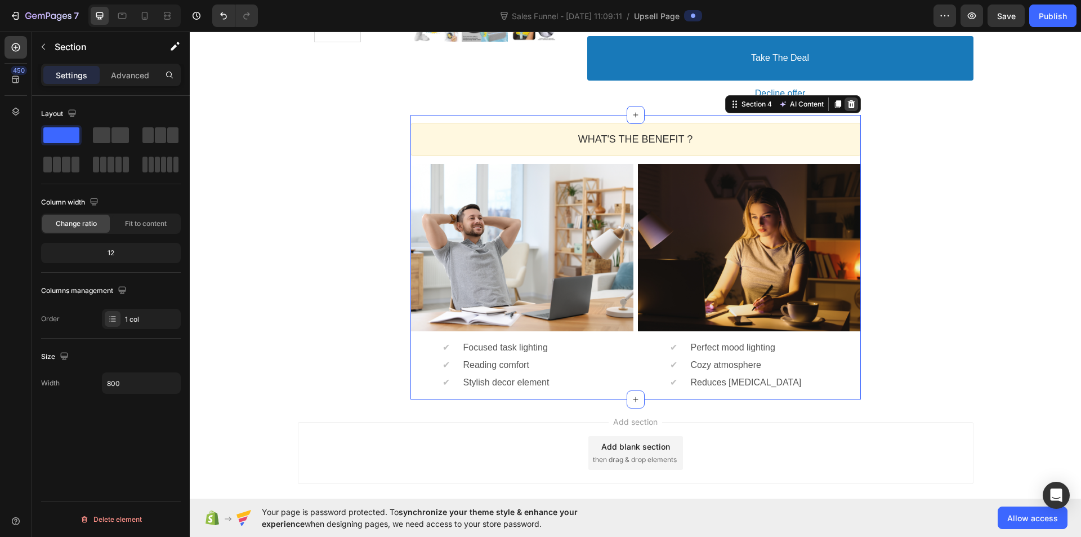
click at [849, 102] on icon at bounding box center [850, 104] width 7 height 8
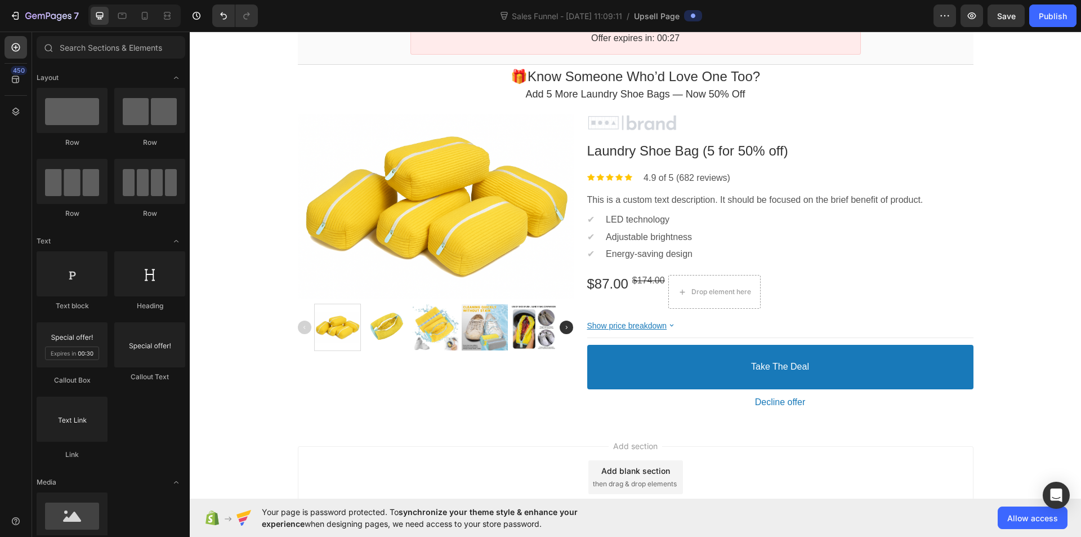
scroll to position [118, 0]
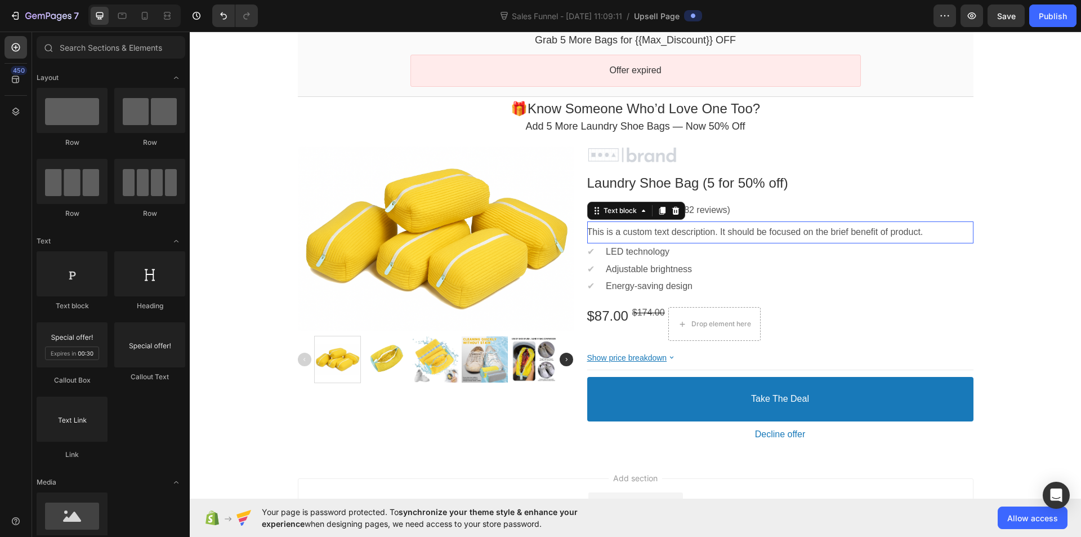
click at [631, 233] on p "This is a custom text description. It should be focused on the brief benefit of…" at bounding box center [780, 232] width 386 height 12
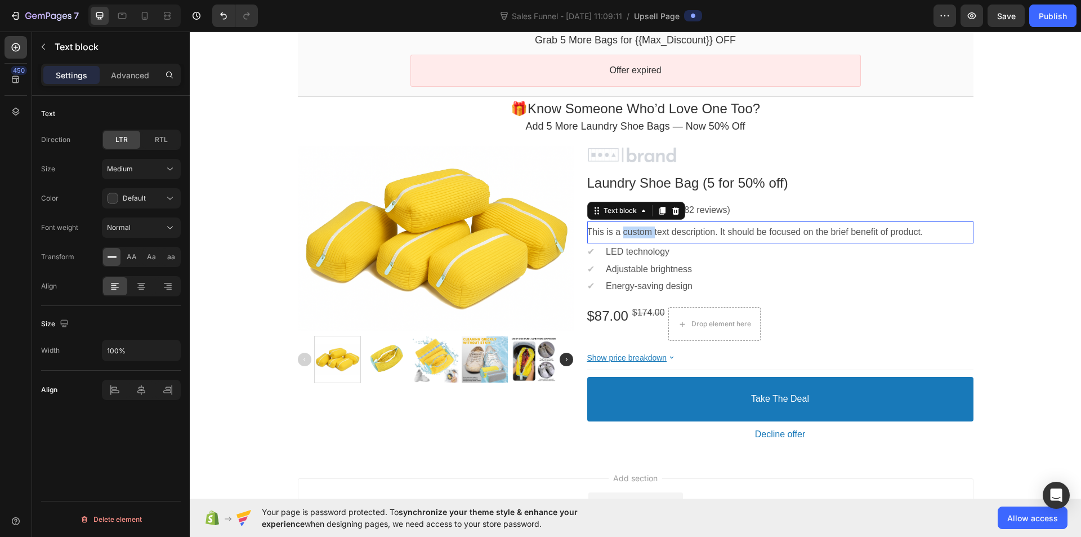
click at [619, 230] on p "This is a custom text description. It should be focused on the brief benefit of…" at bounding box center [780, 232] width 386 height 12
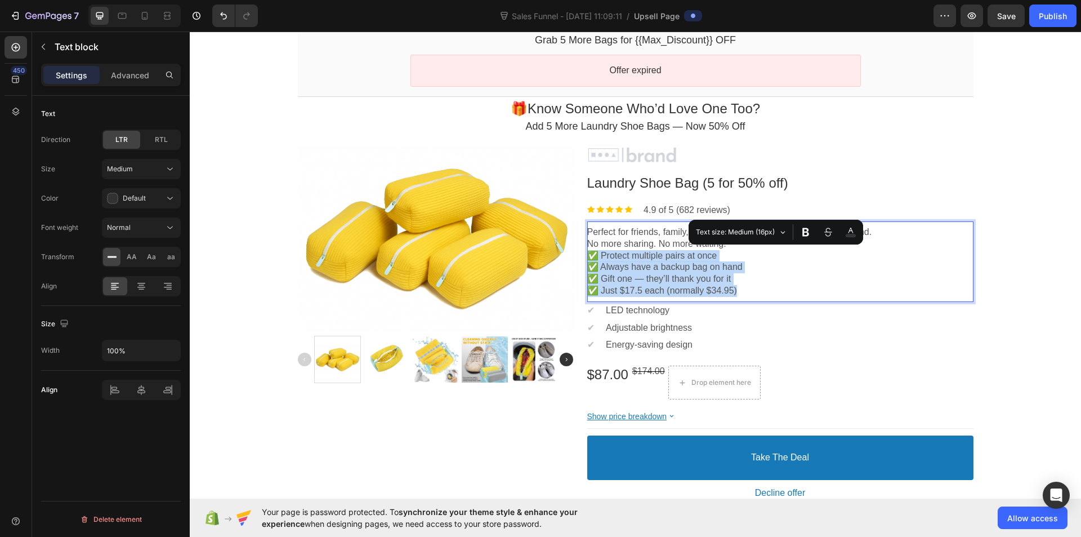
drag, startPoint x: 733, startPoint y: 291, endPoint x: 587, endPoint y: 257, distance: 149.1
click at [587, 257] on div "Perfect for friends, family, gym partners, or just keeping extras on hand. No m…" at bounding box center [780, 261] width 386 height 70
click at [738, 285] on p "✅ Just $17.5 each (normally $34.95)" at bounding box center [780, 291] width 386 height 12
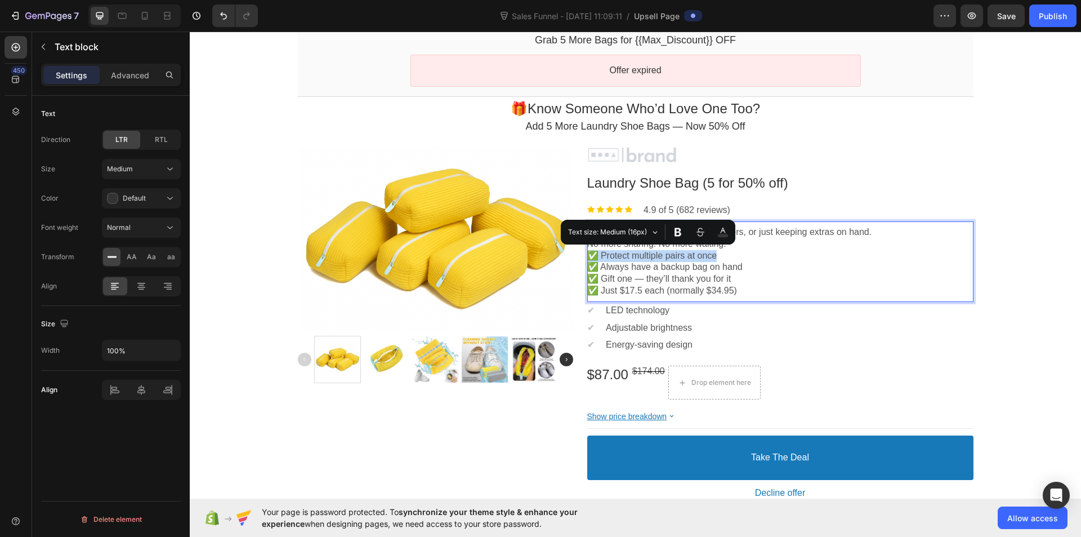
drag, startPoint x: 726, startPoint y: 257, endPoint x: 586, endPoint y: 256, distance: 140.8
click at [587, 256] on p "✅ Protect multiple pairs at once" at bounding box center [780, 256] width 386 height 12
copy p "✅ Protect multiple pairs at once"
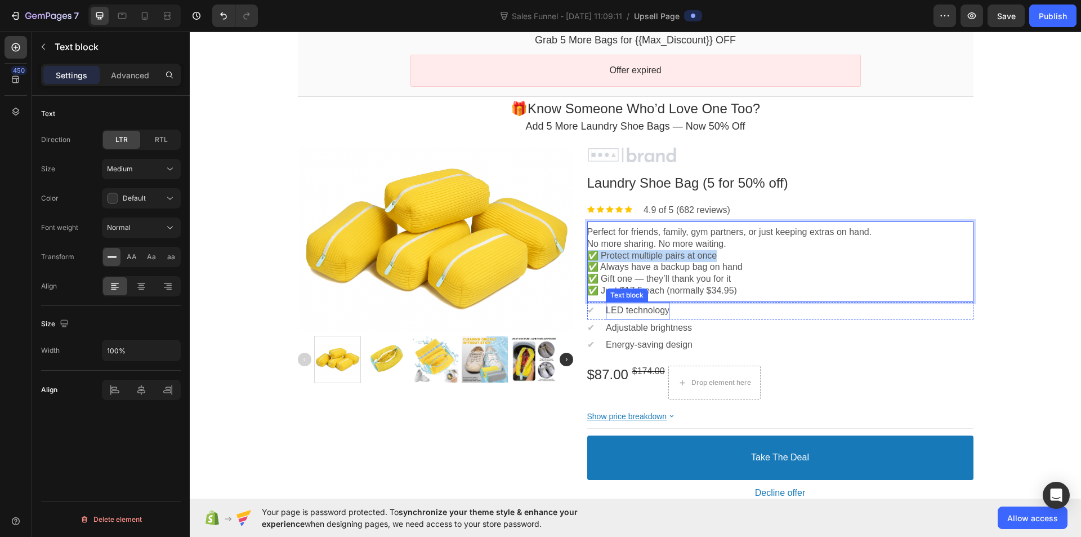
click at [632, 310] on p "LED technology" at bounding box center [638, 311] width 64 height 12
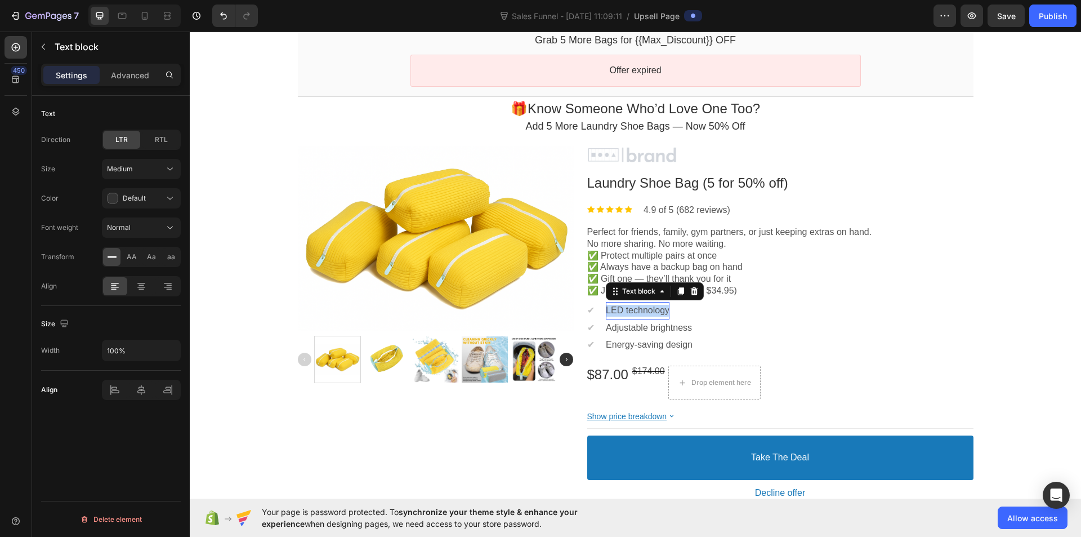
click at [632, 310] on p "LED technology" at bounding box center [638, 311] width 64 height 12
click at [623, 310] on p "✅ Protect multiple pairs at once" at bounding box center [671, 311] width 130 height 12
click at [635, 264] on p "✅ Always have a backup bag on hand" at bounding box center [780, 267] width 386 height 12
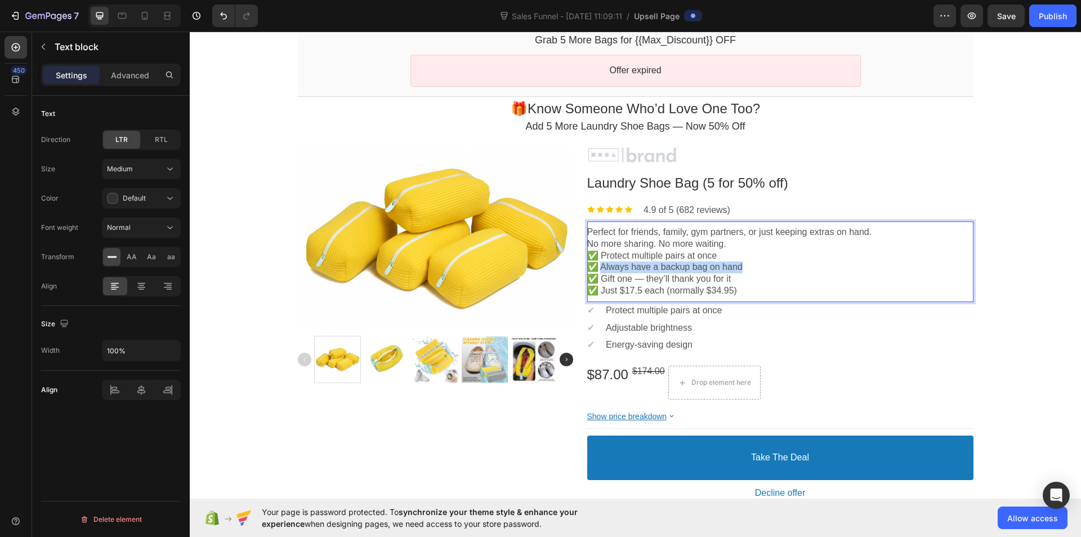
drag, startPoint x: 600, startPoint y: 265, endPoint x: 740, endPoint y: 267, distance: 140.8
click at [652, 325] on p "Adjustable brightness" at bounding box center [649, 328] width 86 height 12
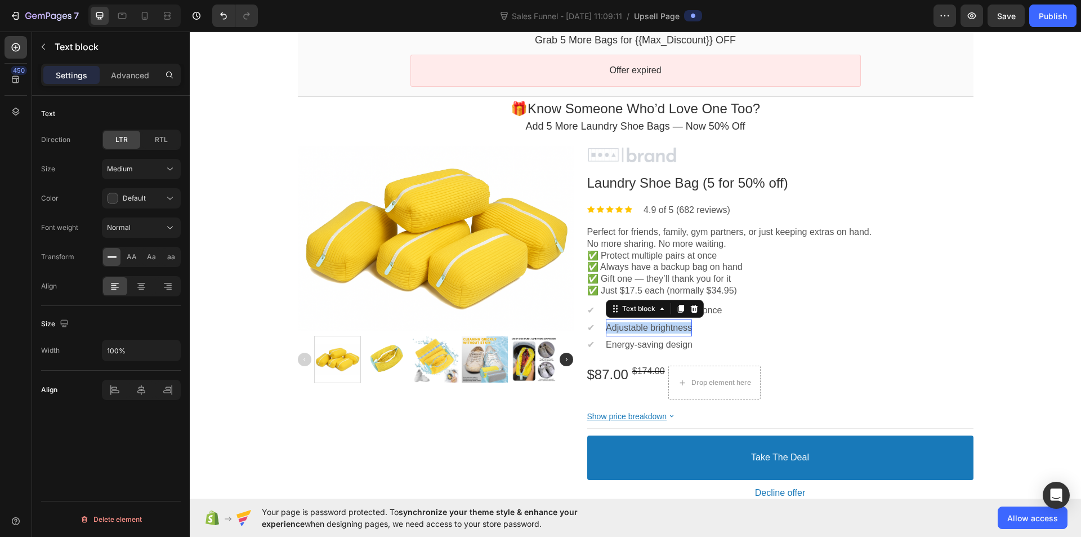
click at [652, 325] on p "Adjustable brightness" at bounding box center [649, 328] width 86 height 12
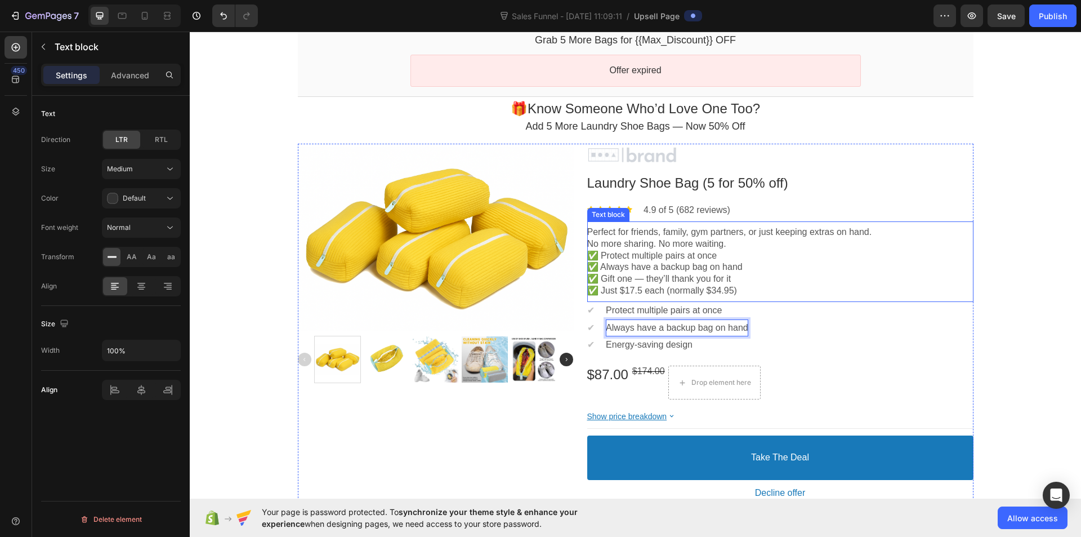
click at [713, 273] on p "✅ Gift one — they’ll thank you for it" at bounding box center [780, 279] width 386 height 12
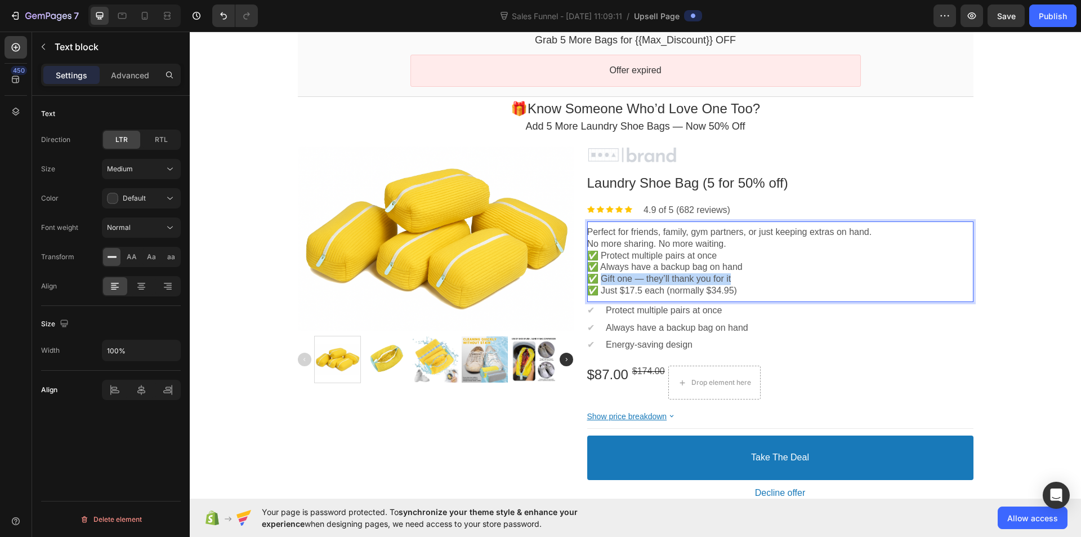
drag, startPoint x: 735, startPoint y: 280, endPoint x: 600, endPoint y: 279, distance: 135.1
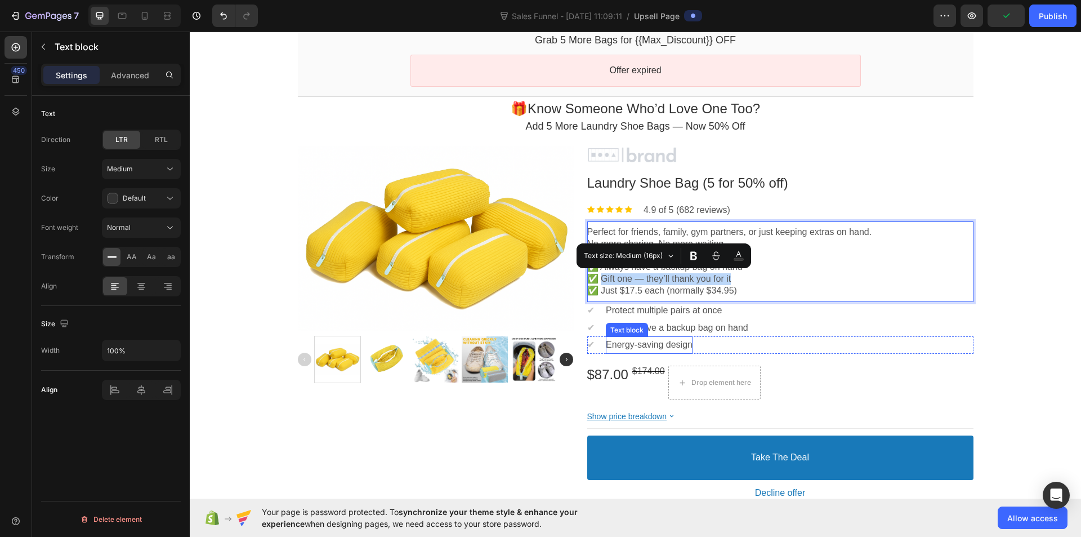
click at [666, 345] on p "Energy-saving design" at bounding box center [649, 345] width 87 height 12
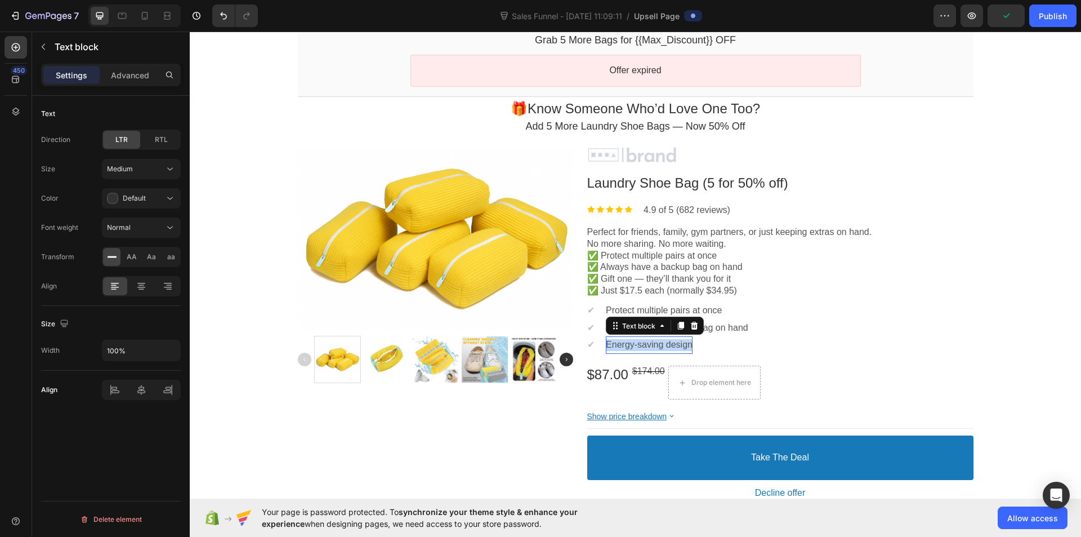
click at [666, 345] on p "Energy-saving design" at bounding box center [649, 345] width 87 height 12
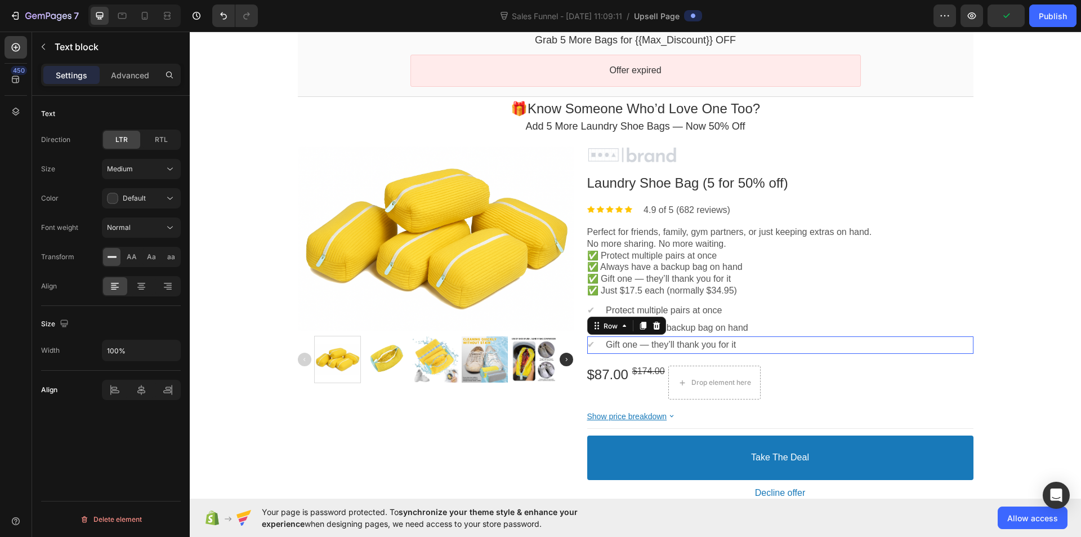
click at [749, 344] on div "✔ Text block Gift one — they’ll thank you for it Text block Row" at bounding box center [780, 344] width 386 height 17
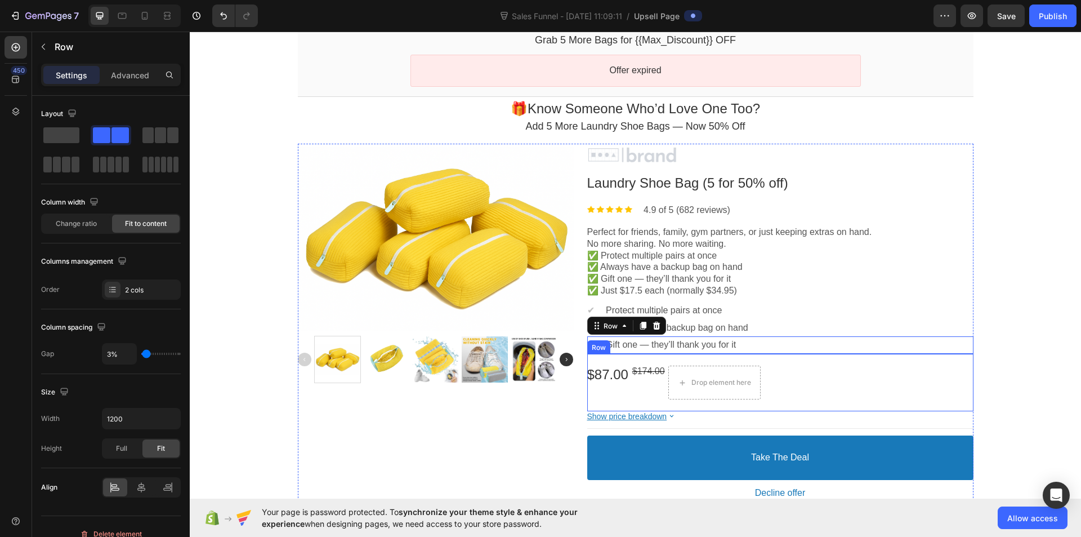
click at [772, 354] on div "$87.00 Price $174.00 Price Drop element here Row" at bounding box center [780, 382] width 386 height 57
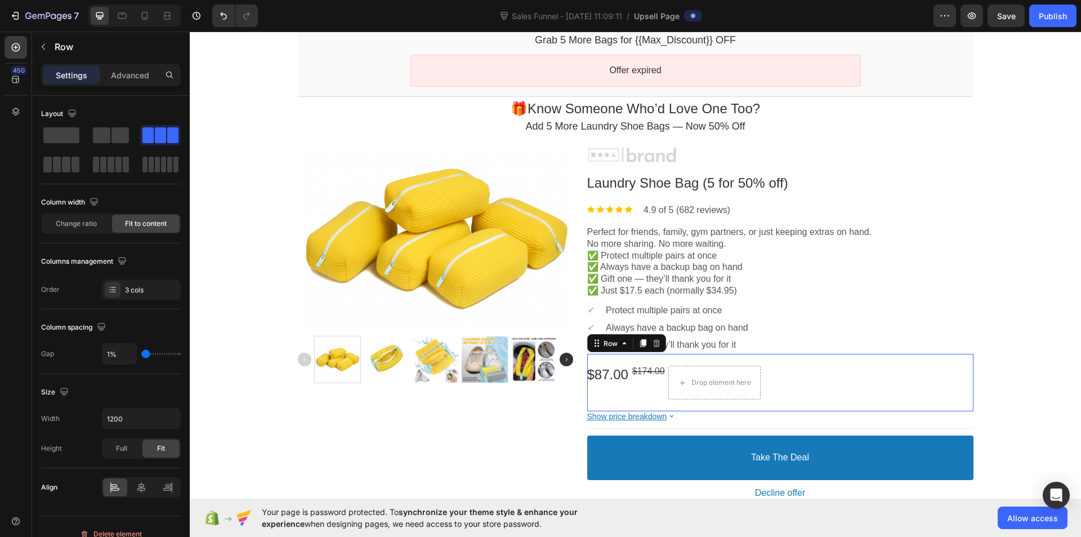
click at [77, 75] on p "Settings" at bounding box center [72, 75] width 32 height 12
click at [37, 46] on button "button" at bounding box center [43, 47] width 18 height 18
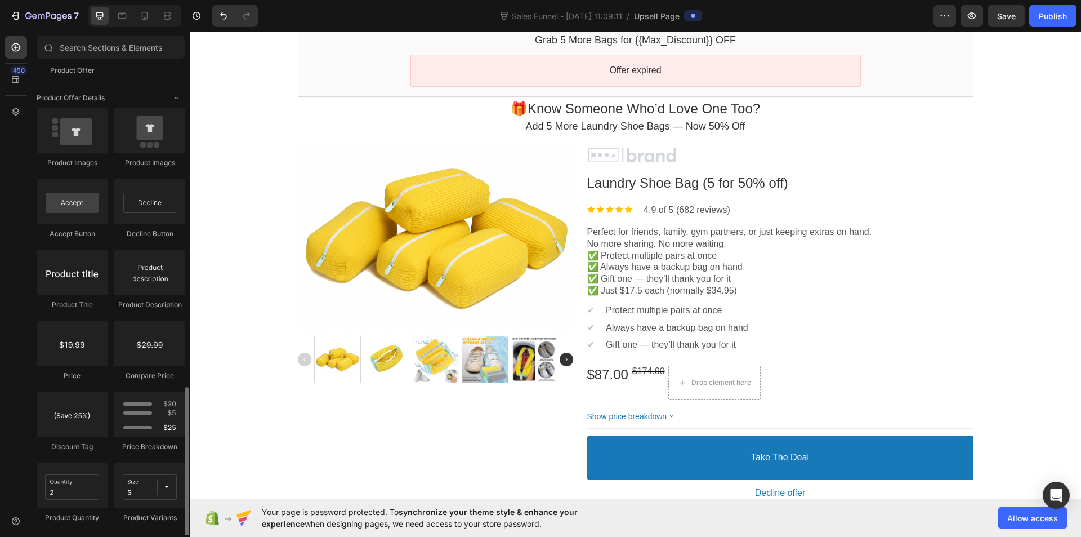
scroll to position [788, 0]
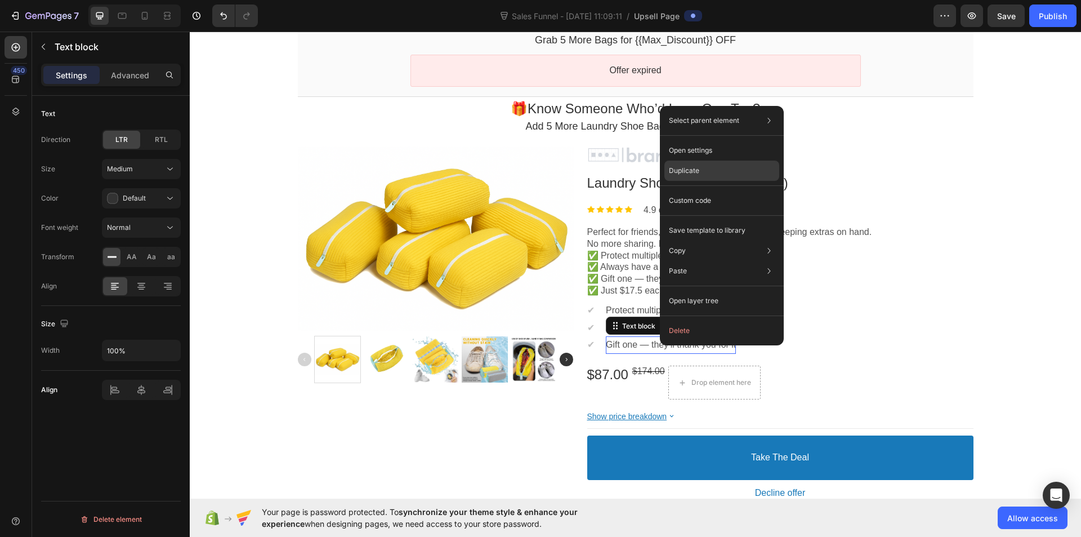
click at [681, 170] on p "Duplicate" at bounding box center [684, 171] width 30 height 10
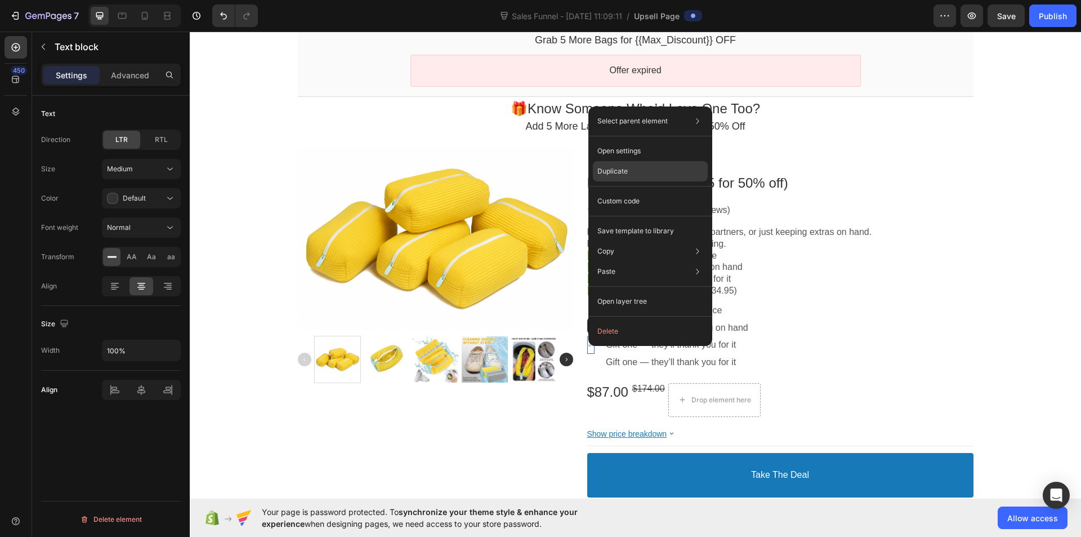
click at [619, 172] on p "Duplicate" at bounding box center [612, 171] width 30 height 10
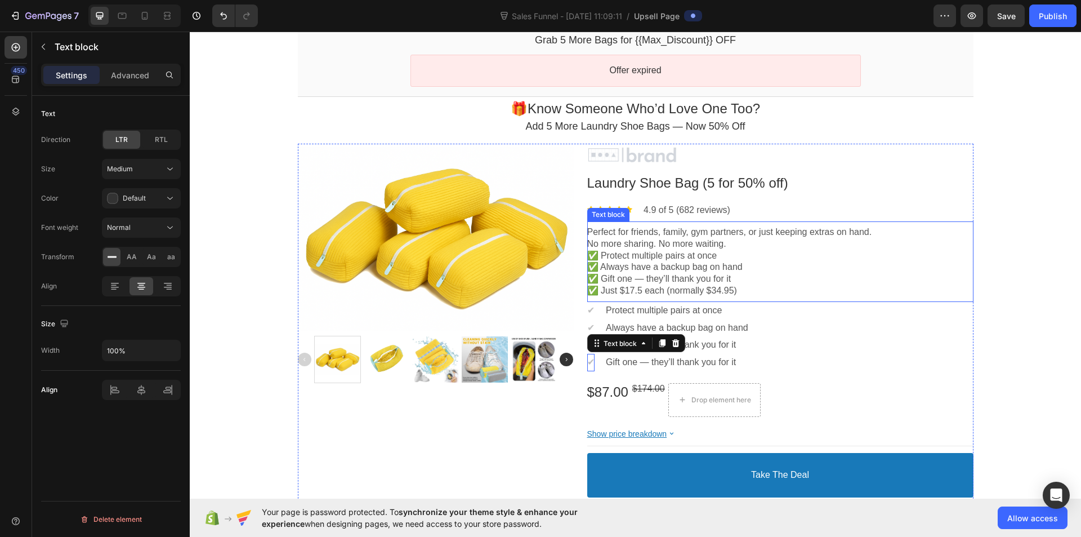
click at [695, 288] on p "✅ Just $17.5 each (normally $34.95)" at bounding box center [780, 291] width 386 height 12
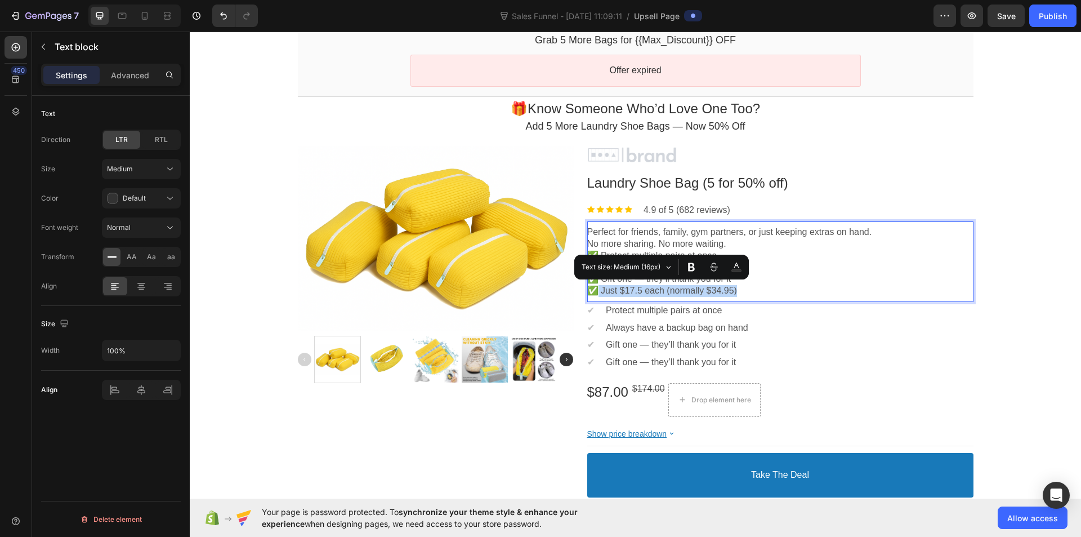
drag, startPoint x: 733, startPoint y: 287, endPoint x: 596, endPoint y: 288, distance: 137.4
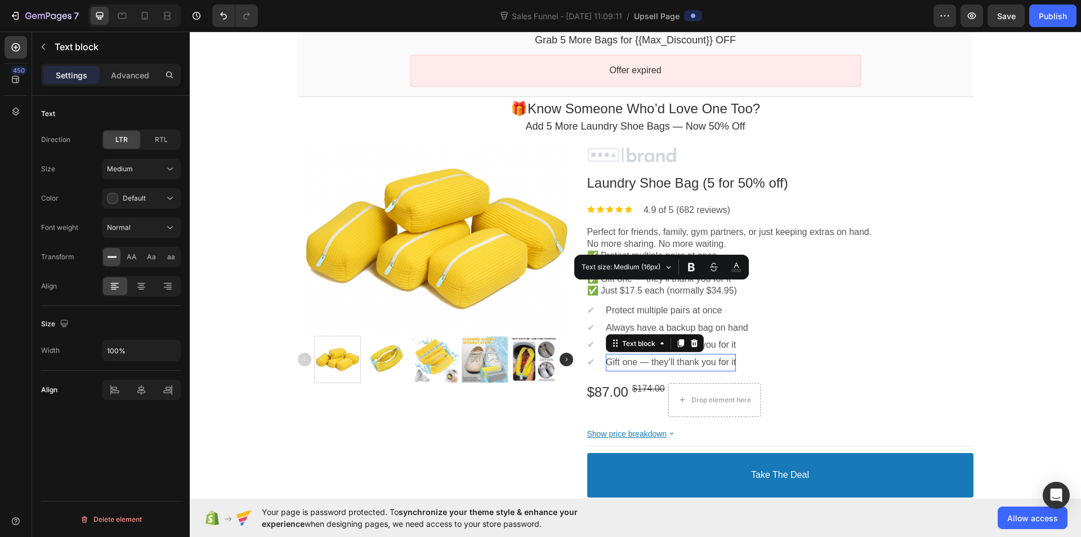
click at [648, 364] on p "Gift one — they’ll thank you for it" at bounding box center [671, 362] width 130 height 12
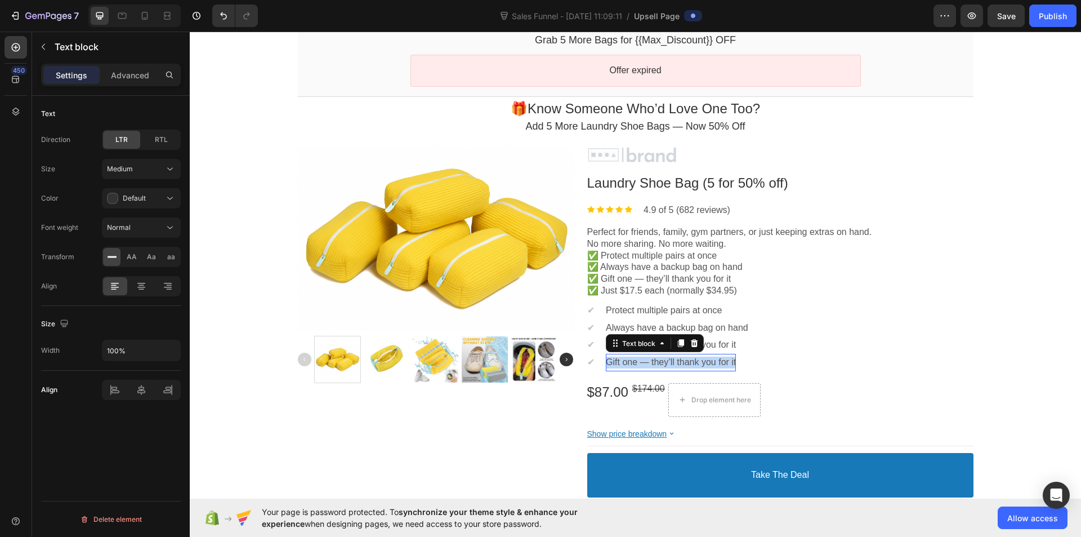
click at [648, 364] on p "Gift one — they’ll thank you for it" at bounding box center [671, 362] width 130 height 12
click at [593, 359] on span "✔" at bounding box center [590, 362] width 7 height 10
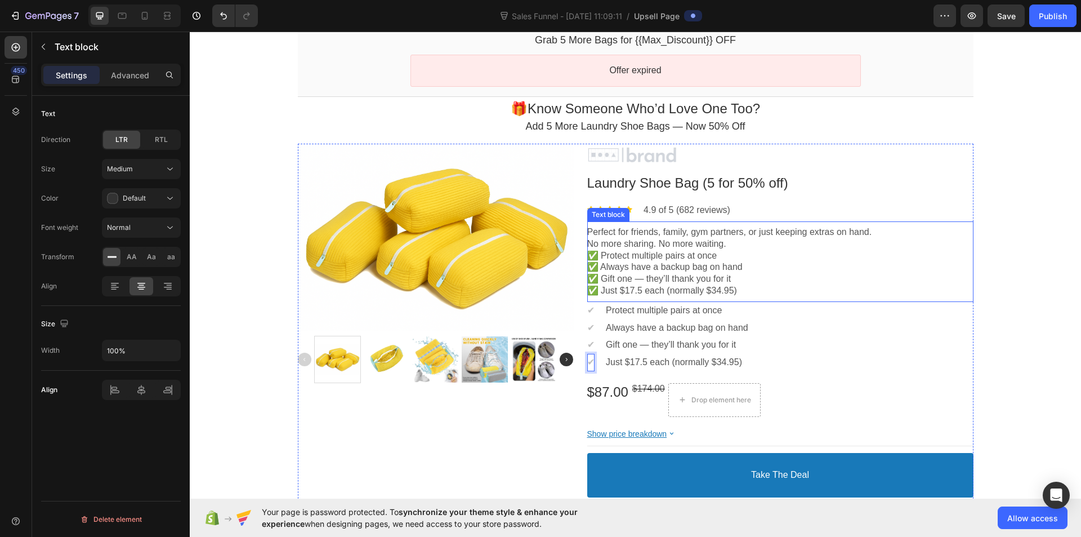
click at [588, 252] on p "✅ Protect multiple pairs at once" at bounding box center [780, 256] width 386 height 12
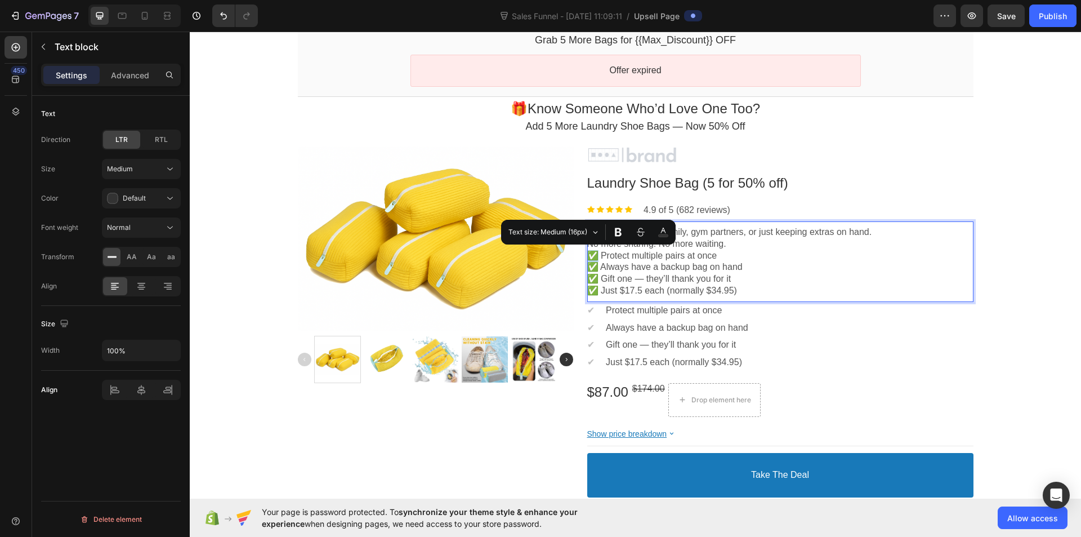
drag, startPoint x: 593, startPoint y: 252, endPoint x: 584, endPoint y: 252, distance: 9.0
copy p "✅"
click at [587, 360] on span "✔" at bounding box center [590, 362] width 7 height 10
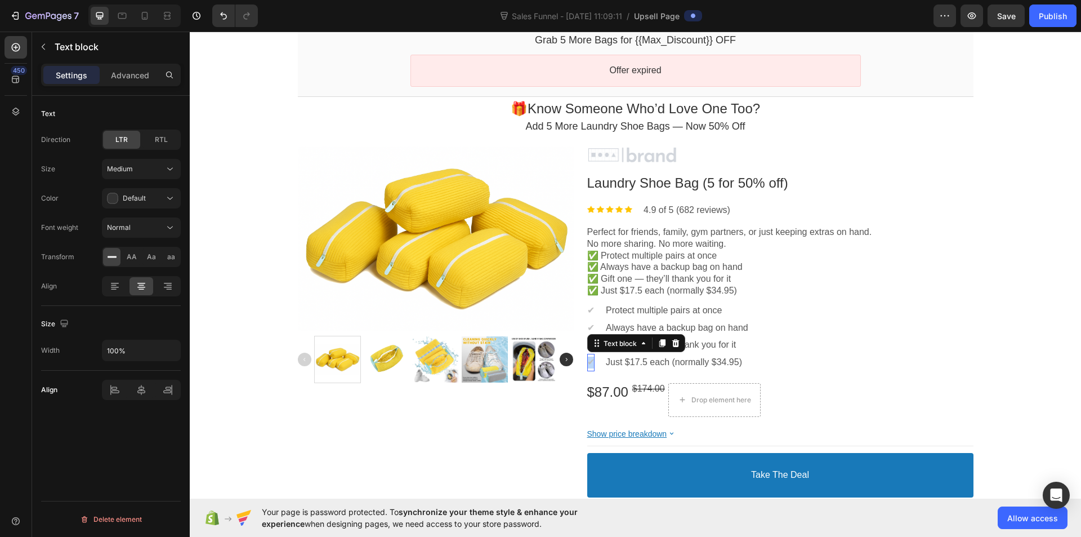
click at [587, 360] on span "✔" at bounding box center [590, 362] width 7 height 10
click at [591, 340] on span "✔" at bounding box center [592, 345] width 7 height 10
click at [588, 323] on span "✔" at bounding box center [590, 328] width 7 height 10
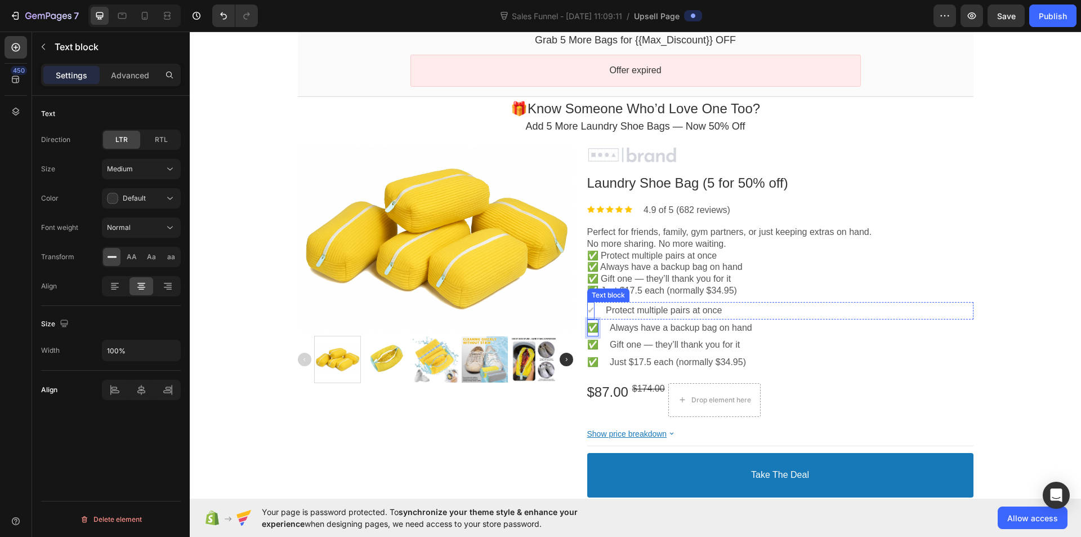
click at [588, 309] on span "✔" at bounding box center [590, 310] width 7 height 10
click at [738, 283] on p "✅ Gift one — they’ll thank you for it" at bounding box center [780, 279] width 386 height 12
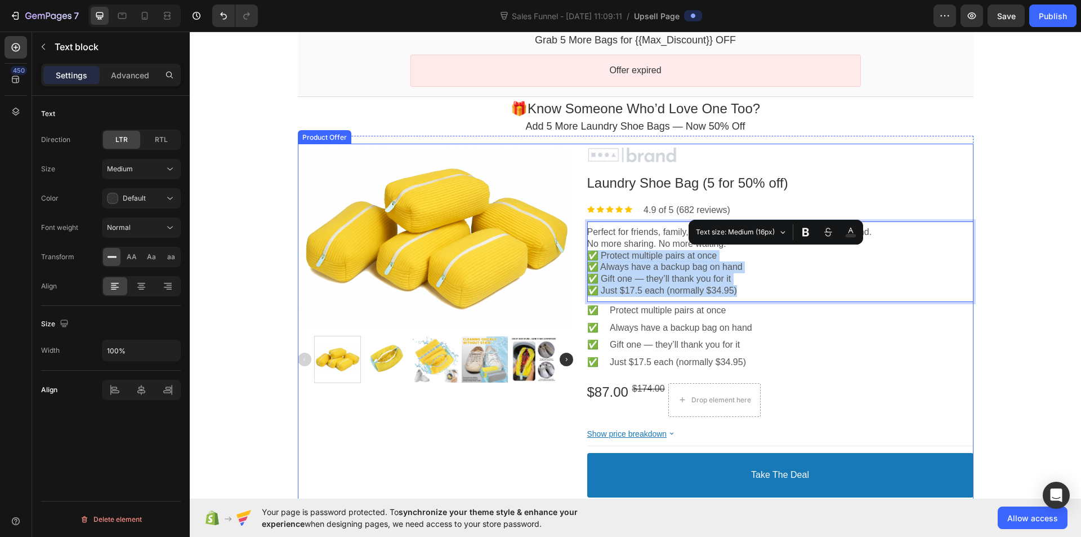
drag, startPoint x: 739, startPoint y: 291, endPoint x: 582, endPoint y: 253, distance: 161.6
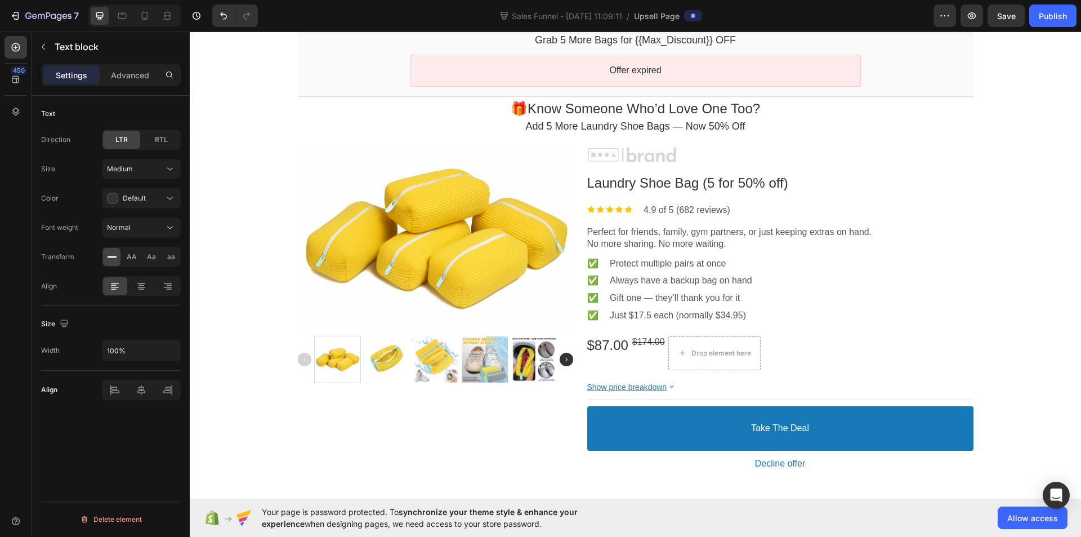
click at [1012, 290] on div "One Time Offer Heading Row Section 1 One-time Offer Callout Text Grab 5 More Ba…" at bounding box center [635, 225] width 891 height 519
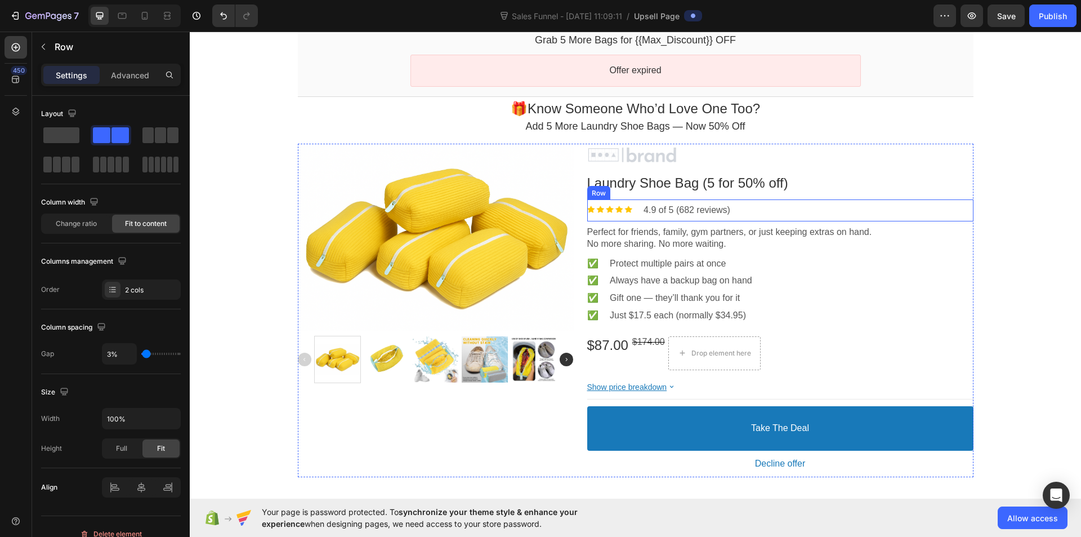
click at [740, 208] on div "Image 4.9 of 5 (682 reviews) Text block Row" at bounding box center [780, 210] width 386 height 22
click at [655, 187] on icon at bounding box center [656, 188] width 9 height 9
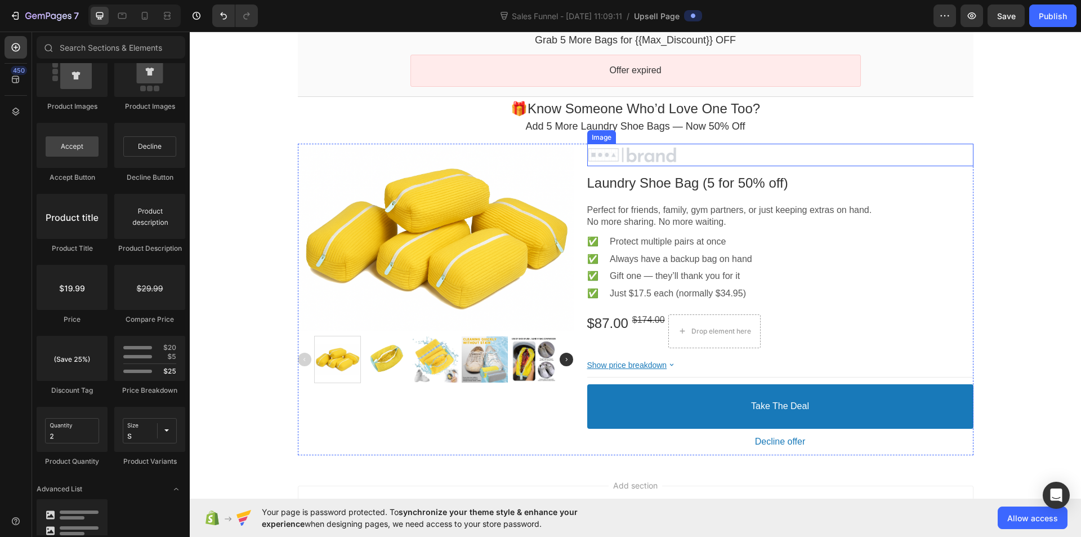
click at [649, 153] on div at bounding box center [780, 154] width 386 height 17
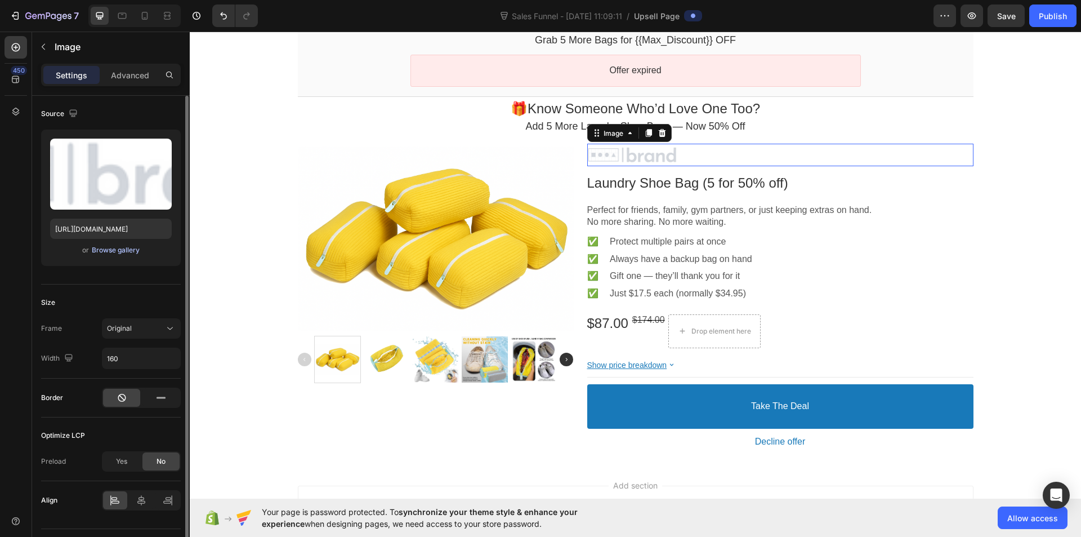
click at [106, 250] on div "Browse gallery" at bounding box center [116, 250] width 48 height 10
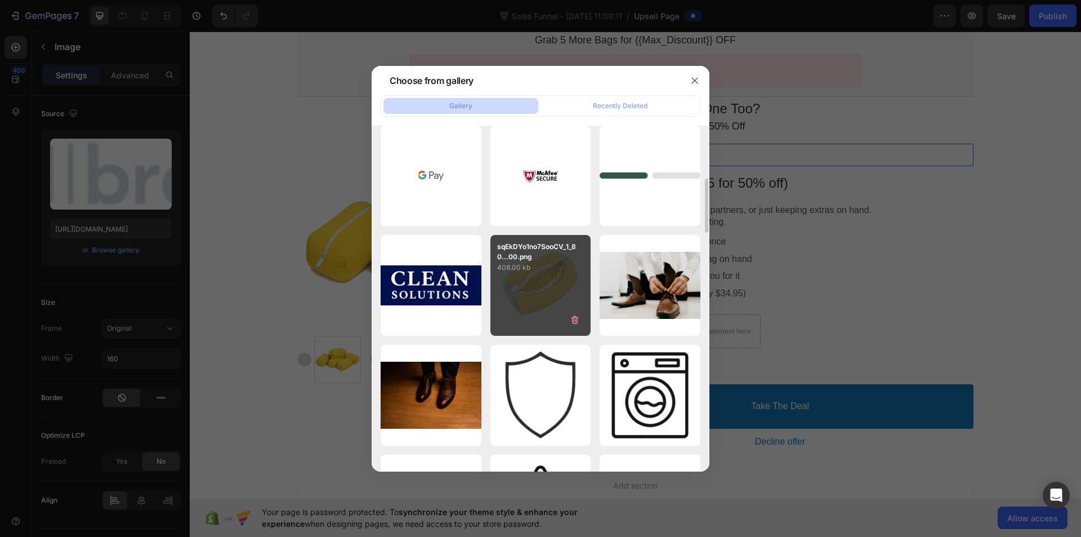
scroll to position [394, 0]
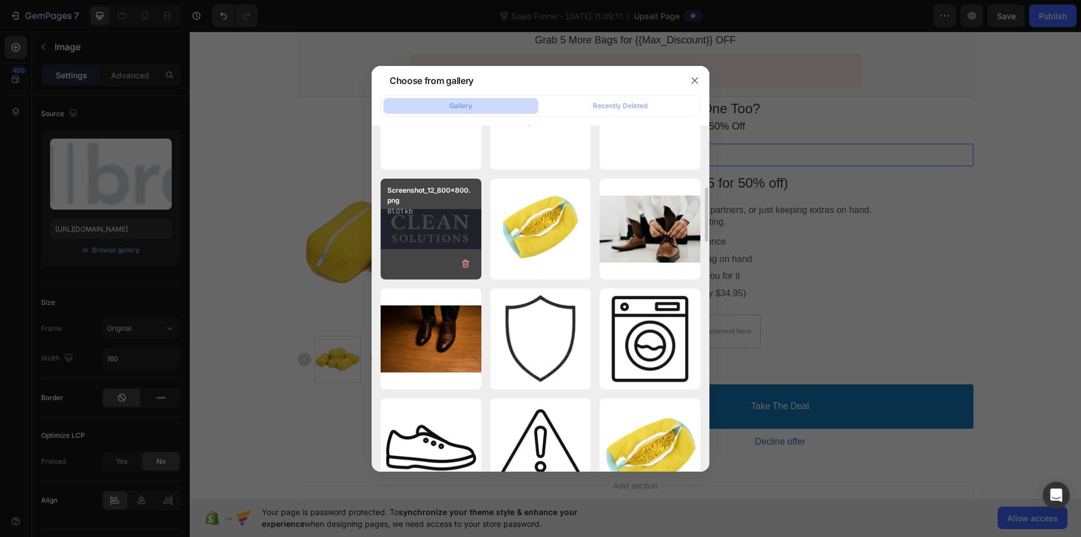
click at [432, 238] on div "Screenshot_12_800x800.png 81.01 kb" at bounding box center [431, 228] width 101 height 101
type input "https://cdn.shopify.com/s/files/1/0671/8989/9354/files/gempages_580312810643259…"
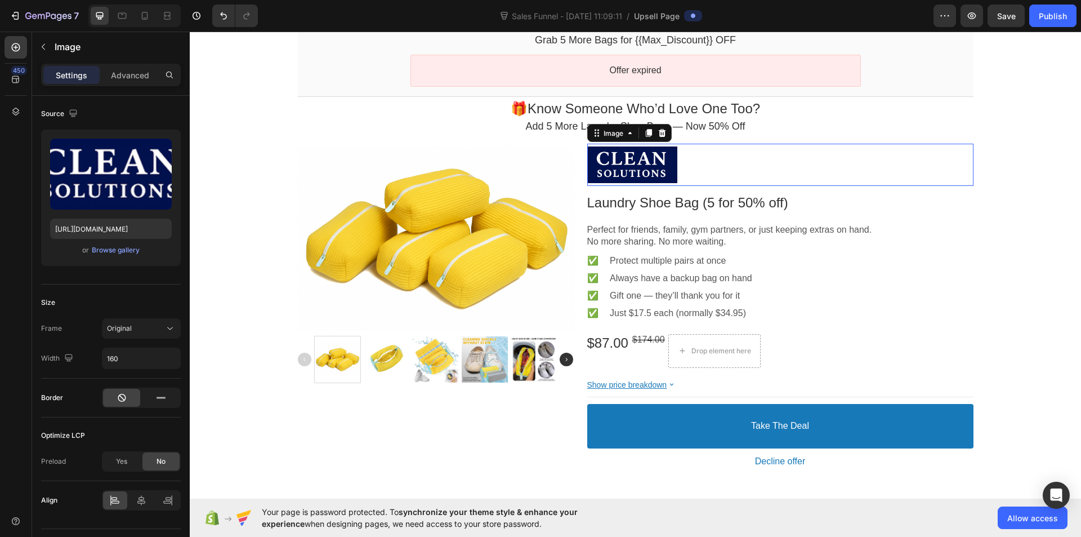
click at [693, 168] on div at bounding box center [780, 164] width 386 height 36
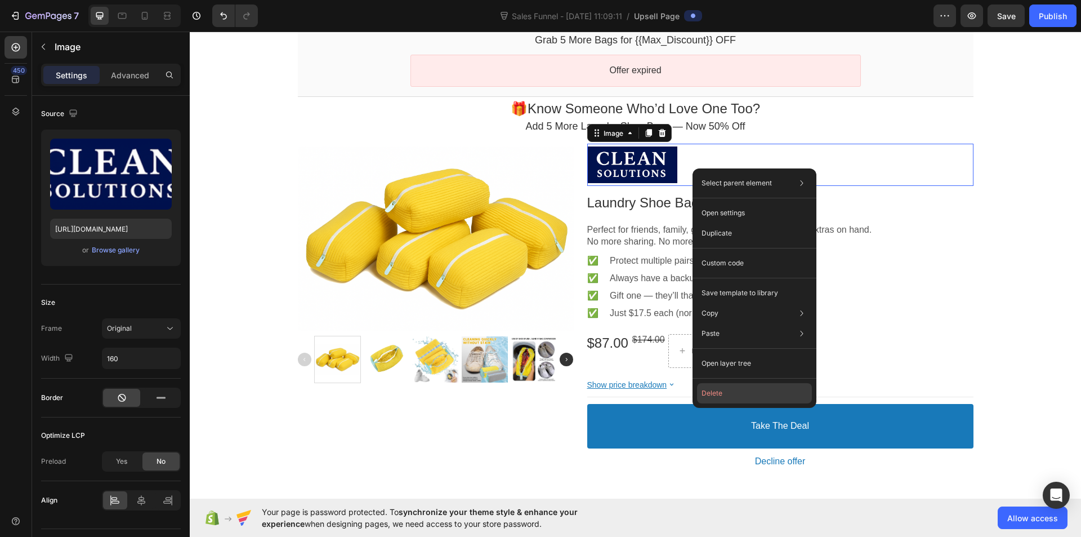
click at [733, 387] on button "Delete" at bounding box center [754, 393] width 115 height 20
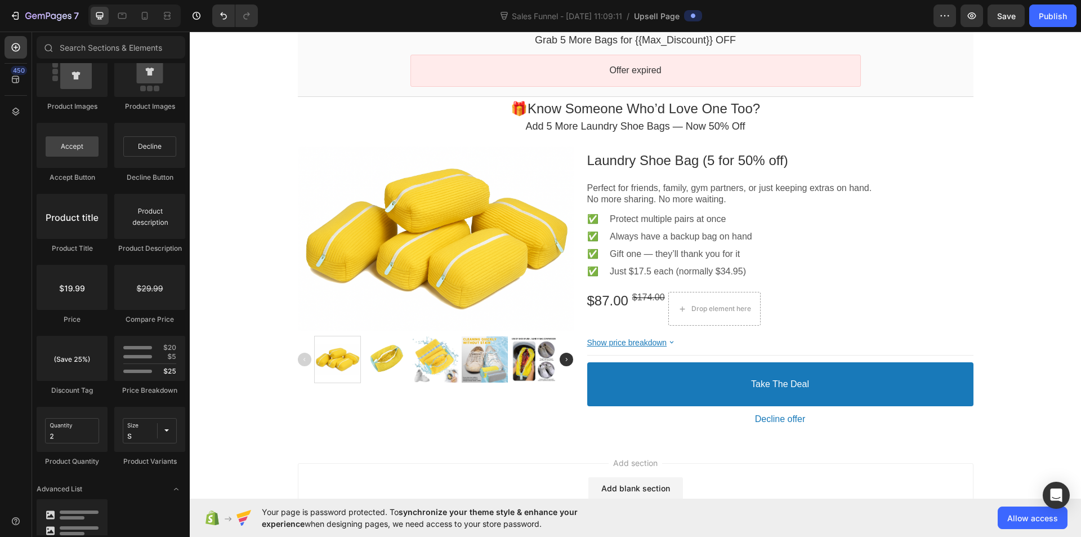
click at [1008, 195] on div "One Time Offer Heading Row Section 1 One-time Offer Callout Text Grab 5 More Ba…" at bounding box center [635, 203] width 891 height 474
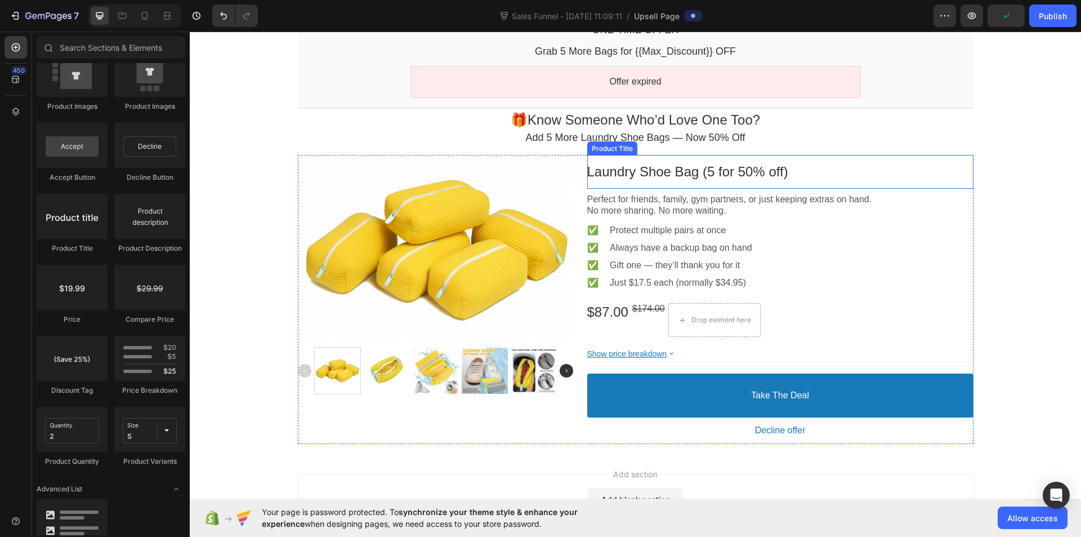
scroll to position [102, 0]
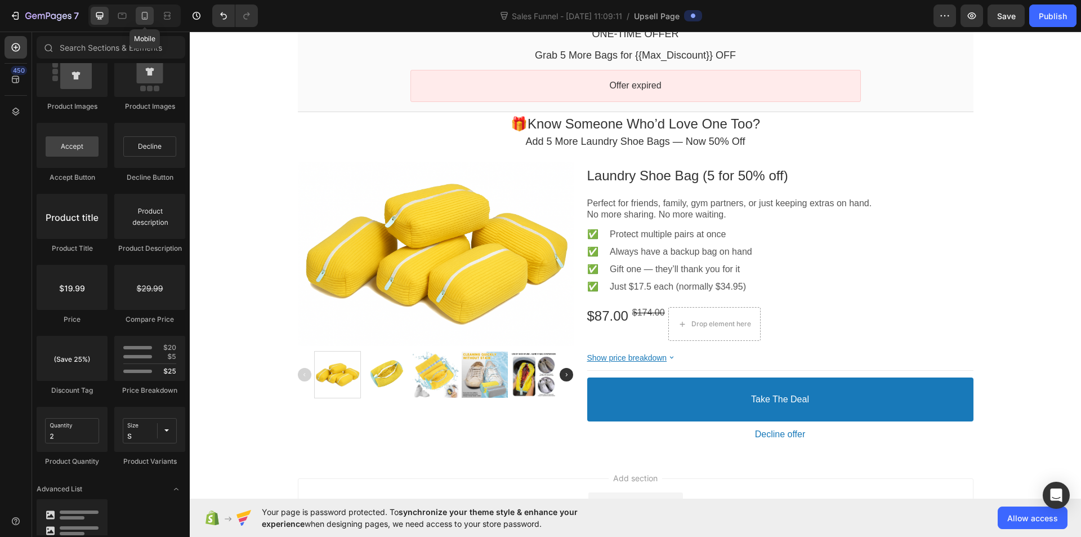
click at [144, 19] on icon at bounding box center [145, 16] width 6 height 8
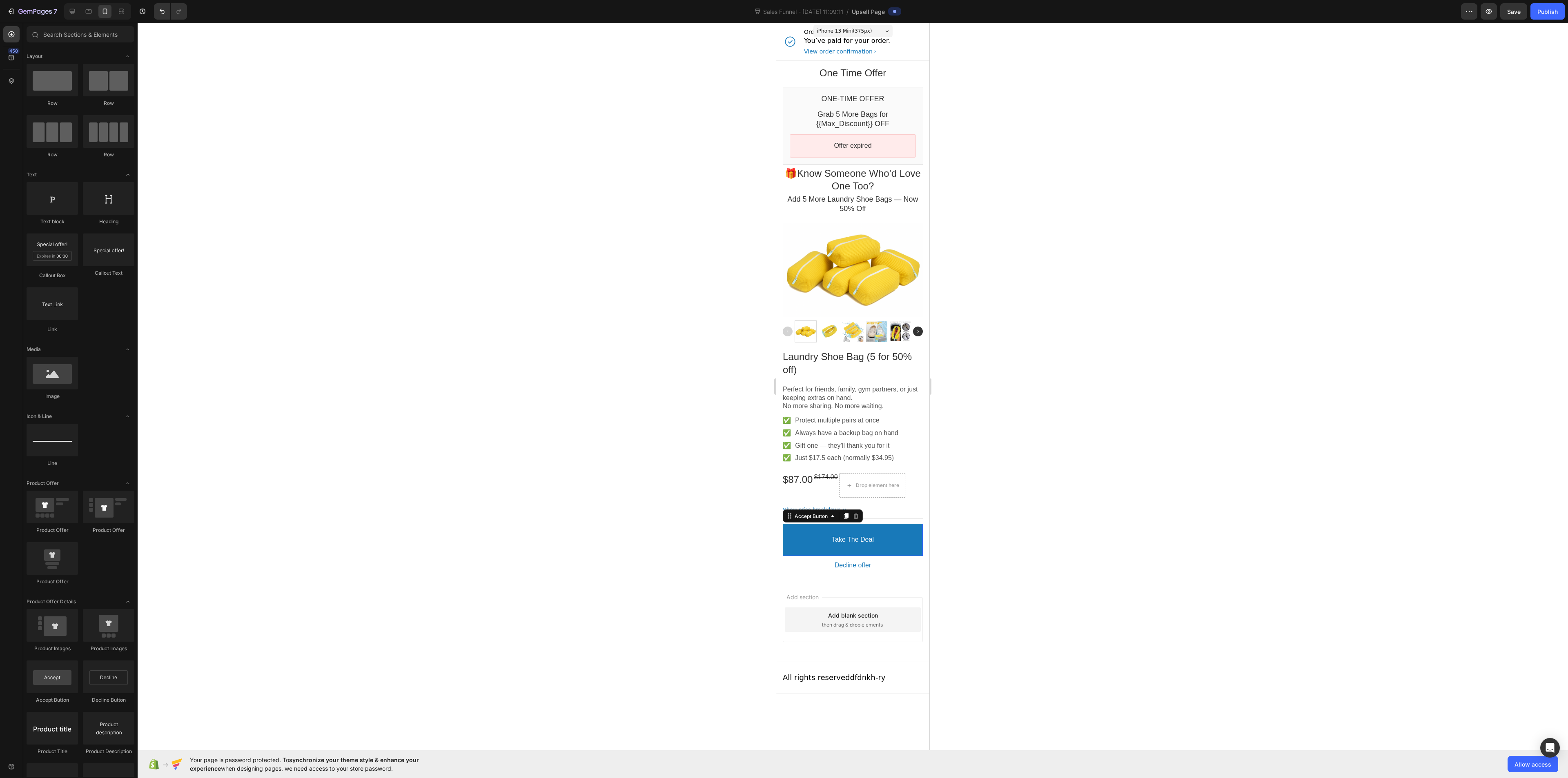
click at [784, 389] on button "take the deal" at bounding box center [852, 539] width 140 height 32
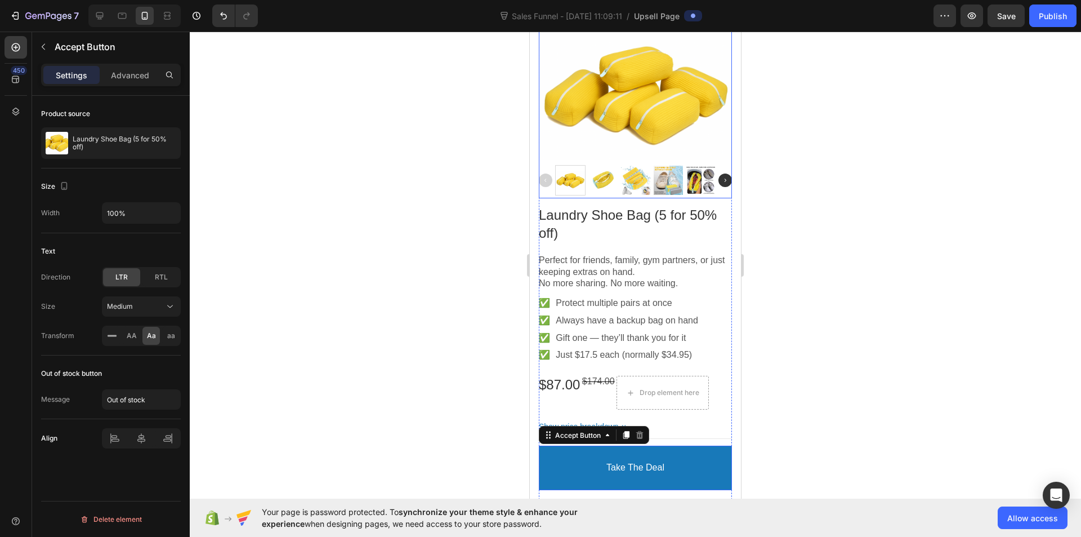
scroll to position [282, 0]
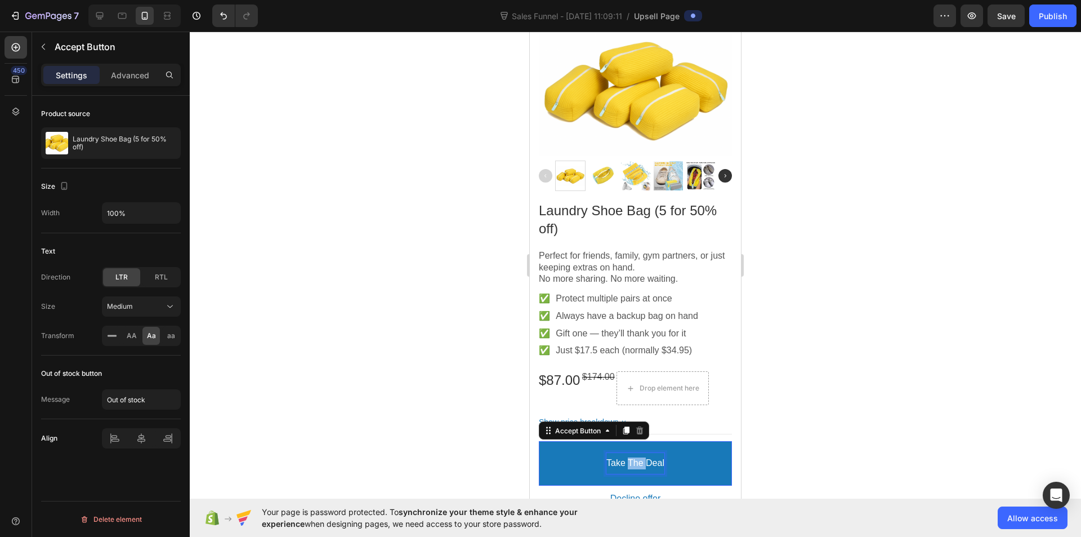
click at [623, 457] on p "take the deal" at bounding box center [635, 463] width 58 height 12
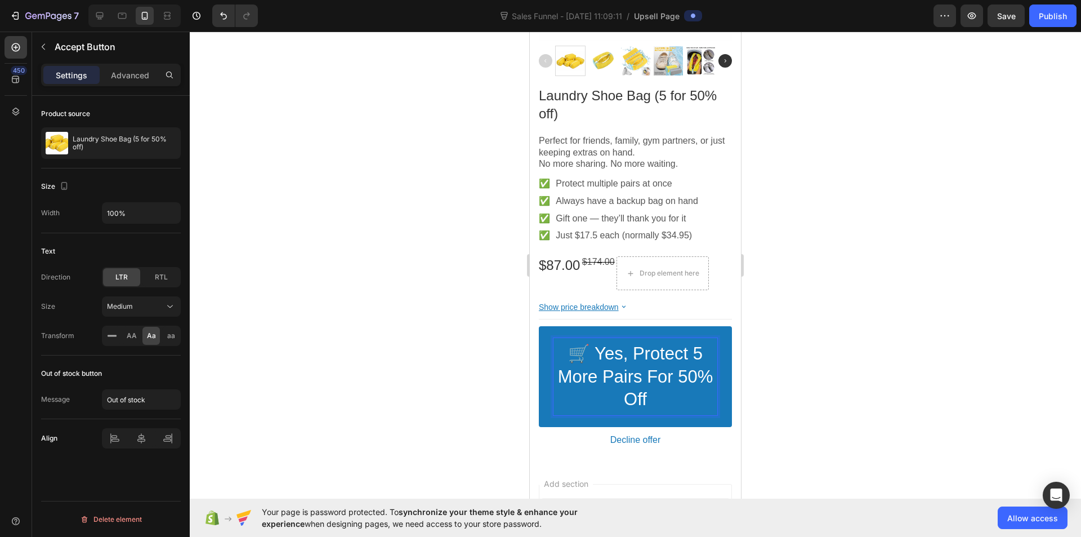
scroll to position [425, 0]
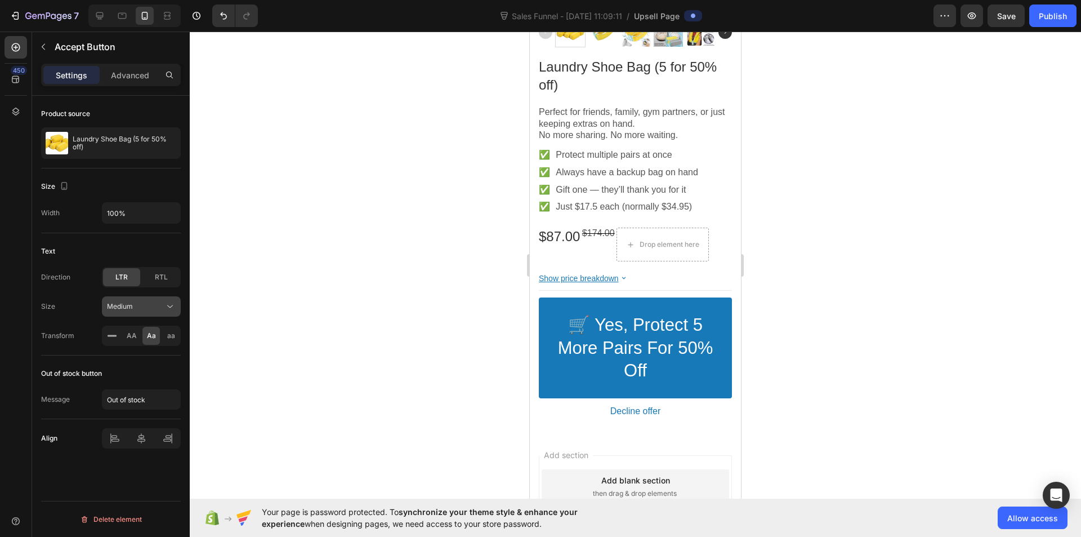
click at [154, 305] on div "Medium" at bounding box center [135, 306] width 57 height 10
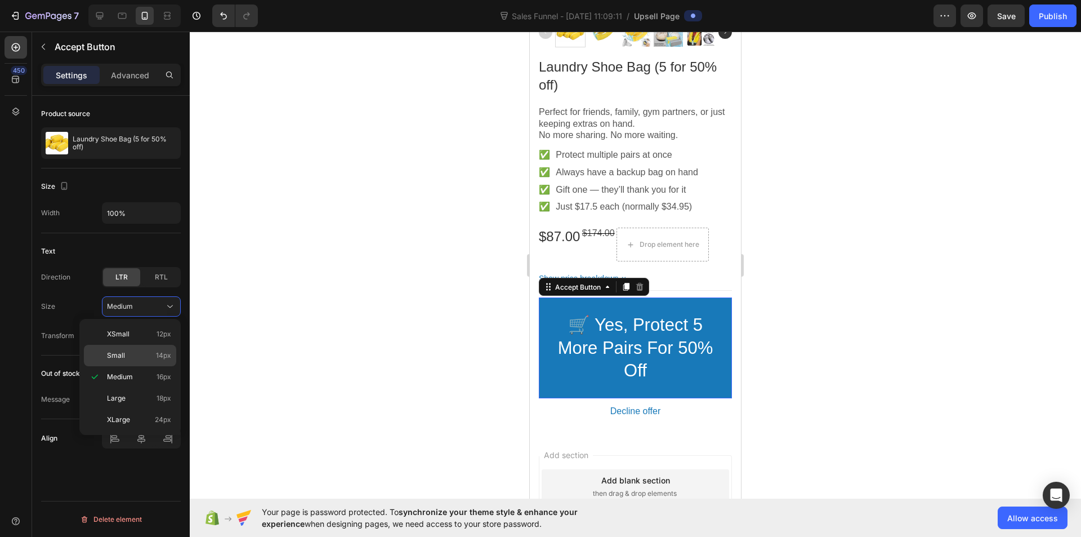
click at [148, 352] on p "Small 14px" at bounding box center [139, 355] width 64 height 10
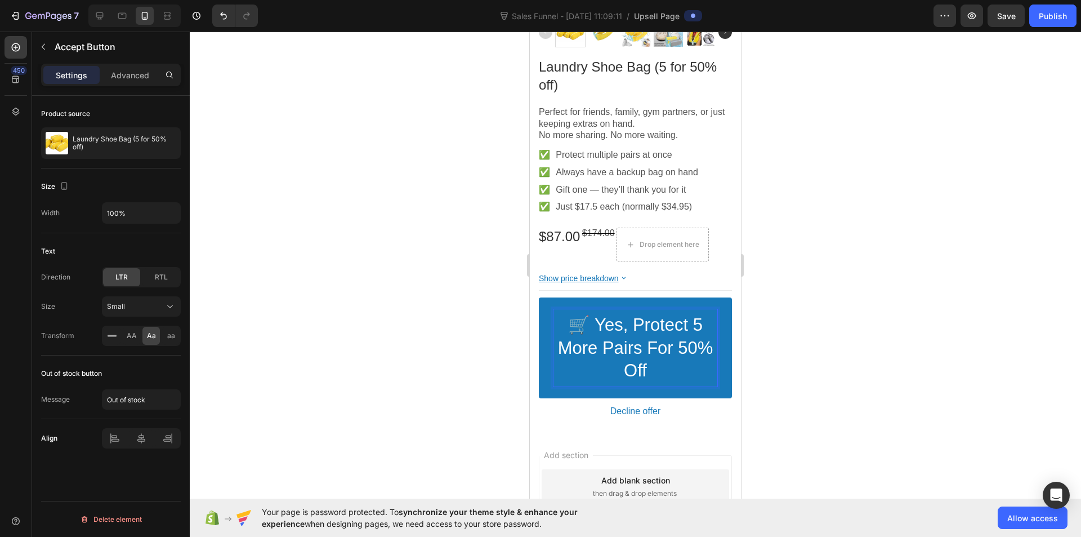
click at [634, 336] on span "🛒 Yes, Protect 5 More Pairs for 50% Off" at bounding box center [635, 347] width 155 height 65
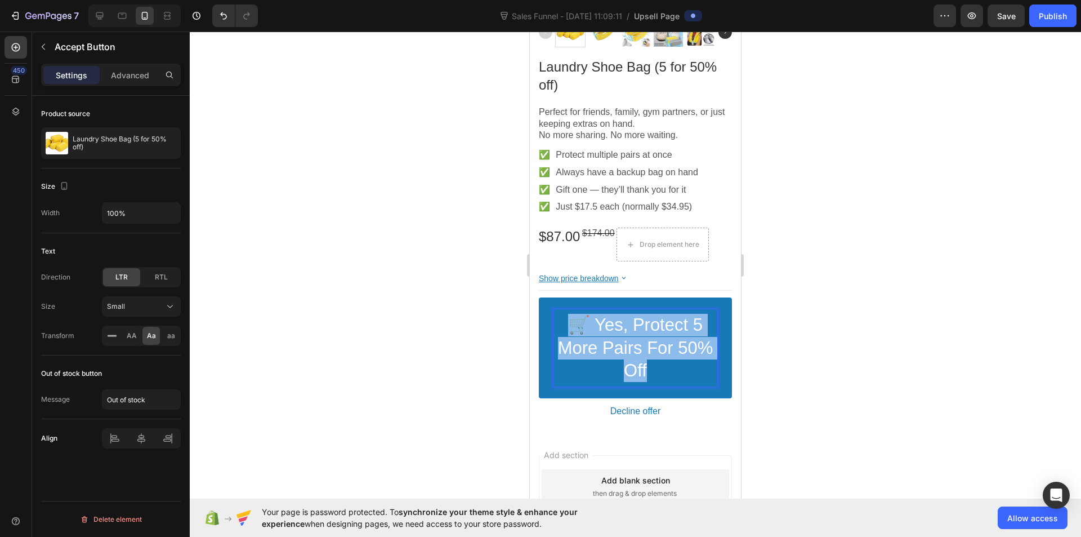
click at [634, 336] on span "🛒 Yes, Protect 5 More Pairs for 50% Off" at bounding box center [635, 347] width 155 height 65
click at [439, 345] on div at bounding box center [635, 284] width 891 height 505
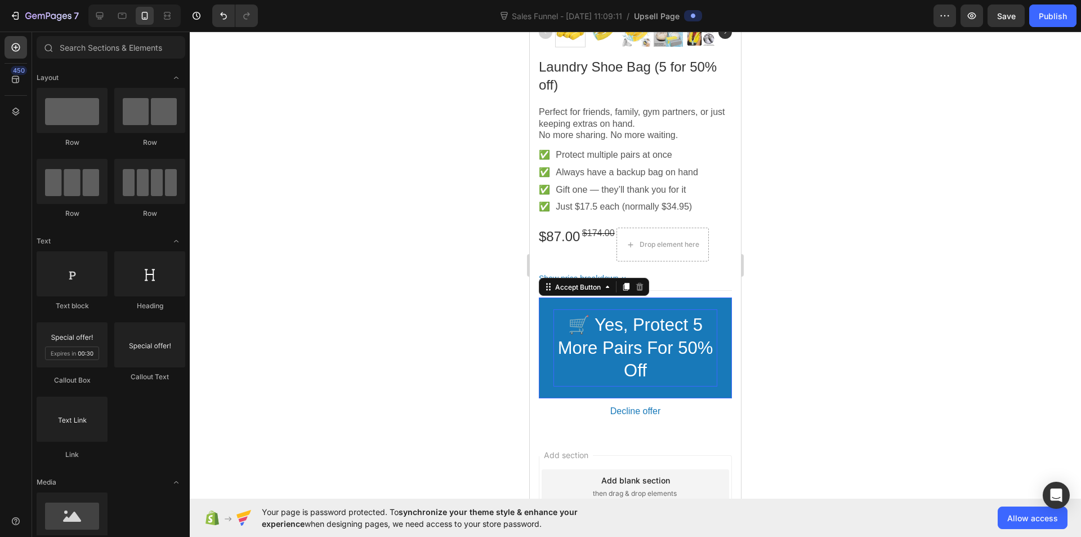
click at [599, 342] on span "🛒 Yes, Protect 5 More Pairs for 50% Off" at bounding box center [635, 347] width 155 height 65
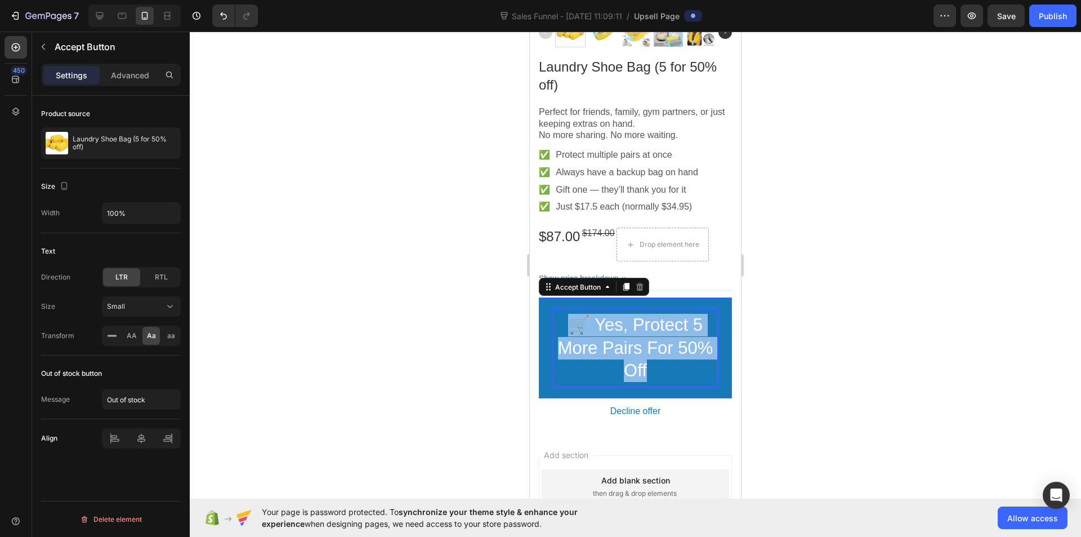
click at [599, 342] on span "🛒 Yes, Protect 5 More Pairs for 50% Off" at bounding box center [635, 347] width 155 height 65
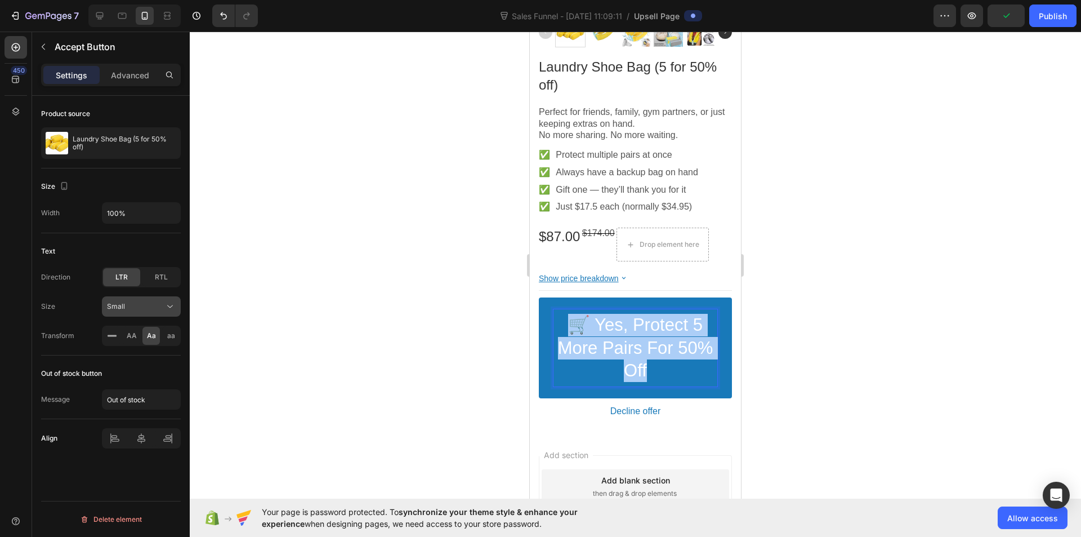
click at [119, 307] on span "Small" at bounding box center [116, 306] width 18 height 8
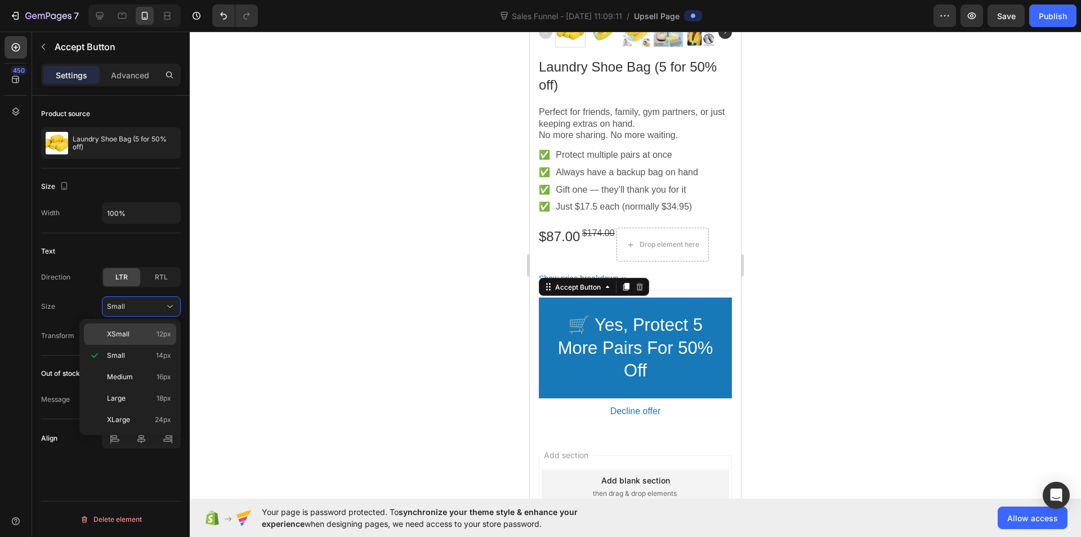
click at [126, 336] on span "XSmall" at bounding box center [118, 334] width 23 height 10
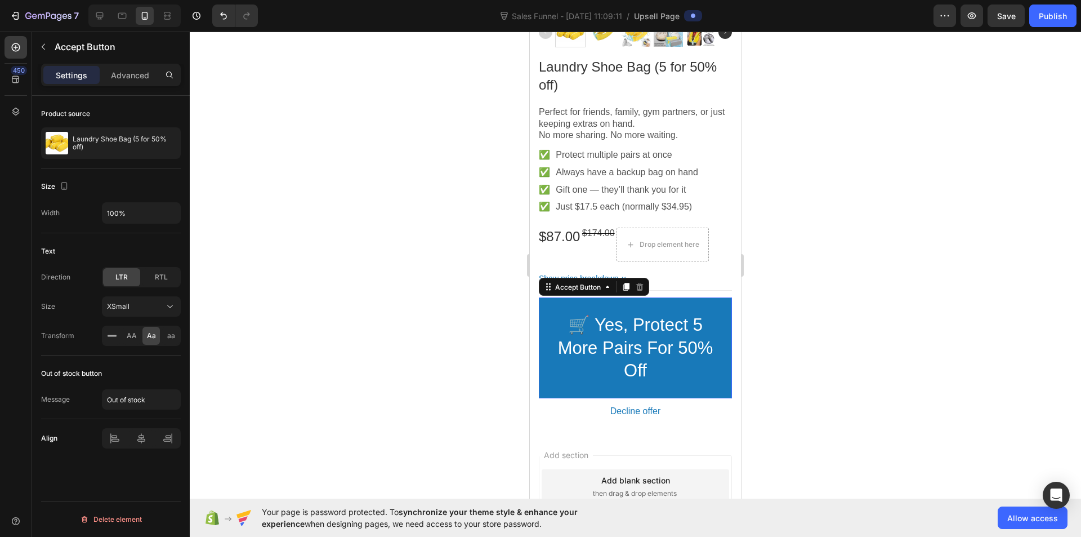
click at [453, 382] on div at bounding box center [635, 284] width 891 height 505
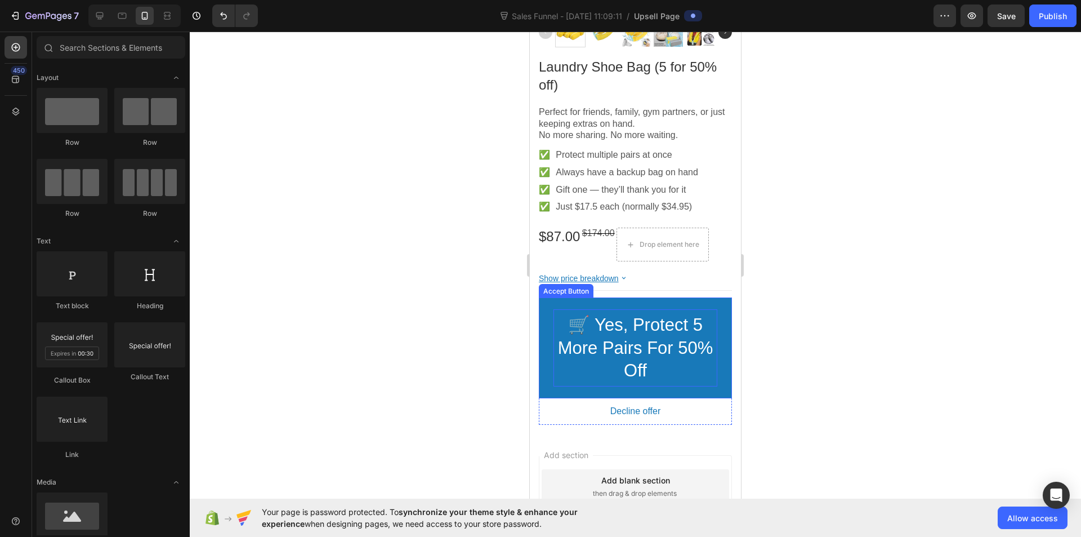
click at [655, 362] on p "🛒 Yes, Protect 5 More Pairs for 50% Off" at bounding box center [635, 348] width 164 height 68
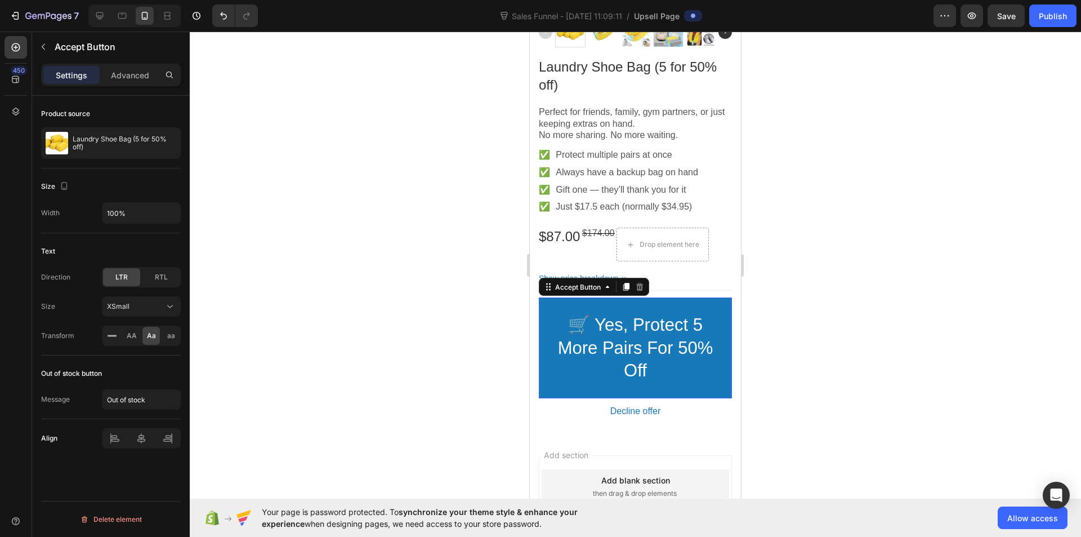
click at [549, 383] on button "🛒 Yes, Protect 5 More Pairs for 50% Off" at bounding box center [635, 347] width 193 height 101
click at [169, 215] on icon "button" at bounding box center [169, 212] width 11 height 11
click at [154, 239] on span "100%" at bounding box center [161, 241] width 19 height 10
click at [635, 333] on span "🛒 Yes, Protect 5 More Pairs for 50% Off" at bounding box center [635, 347] width 155 height 65
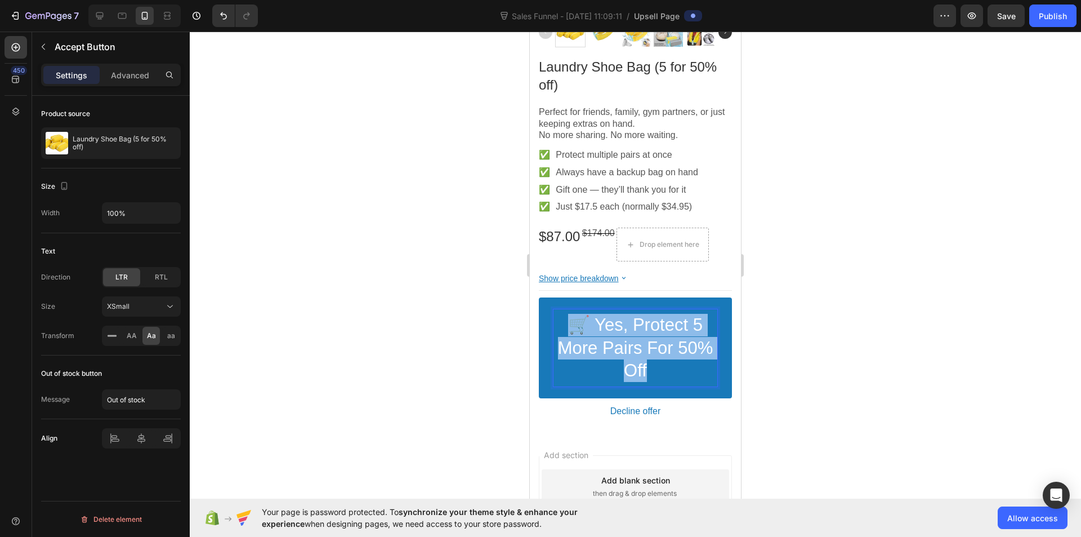
click at [635, 333] on span "🛒 Yes, Protect 5 More Pairs for 50% Off" at bounding box center [635, 347] width 155 height 65
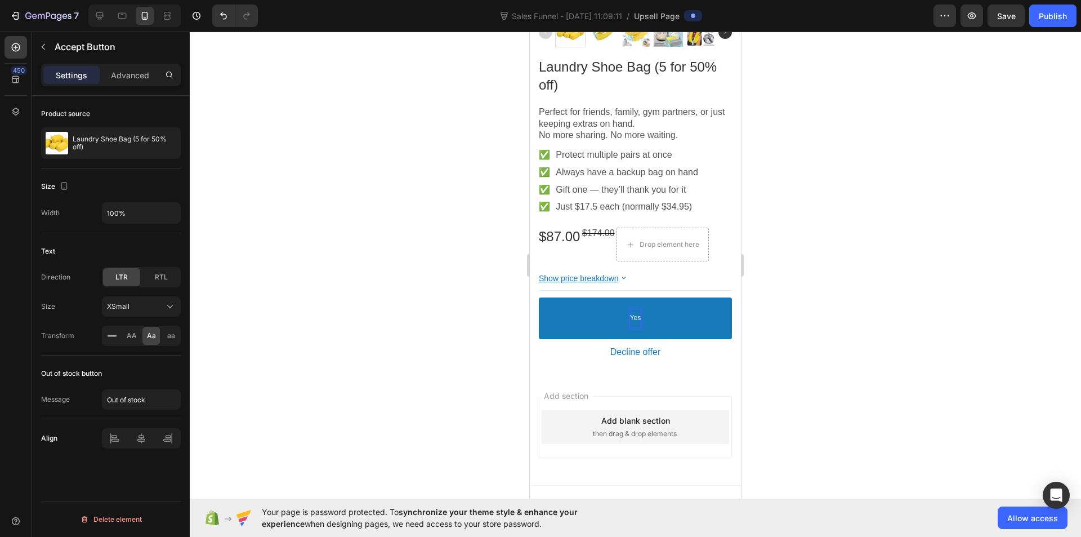
click at [539, 297] on button "Yes" at bounding box center [635, 318] width 193 height 42
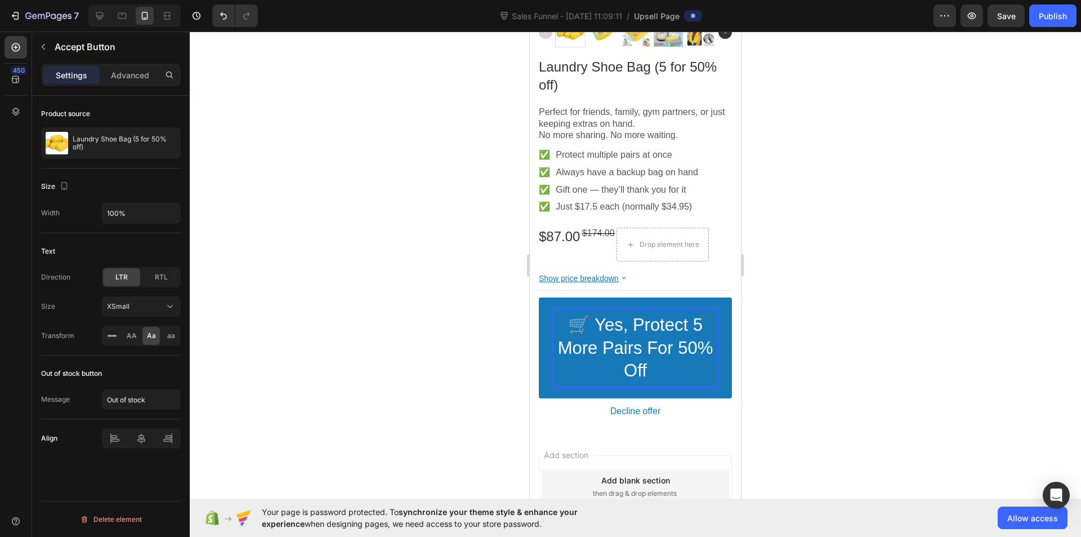
click at [428, 343] on div at bounding box center [635, 284] width 891 height 505
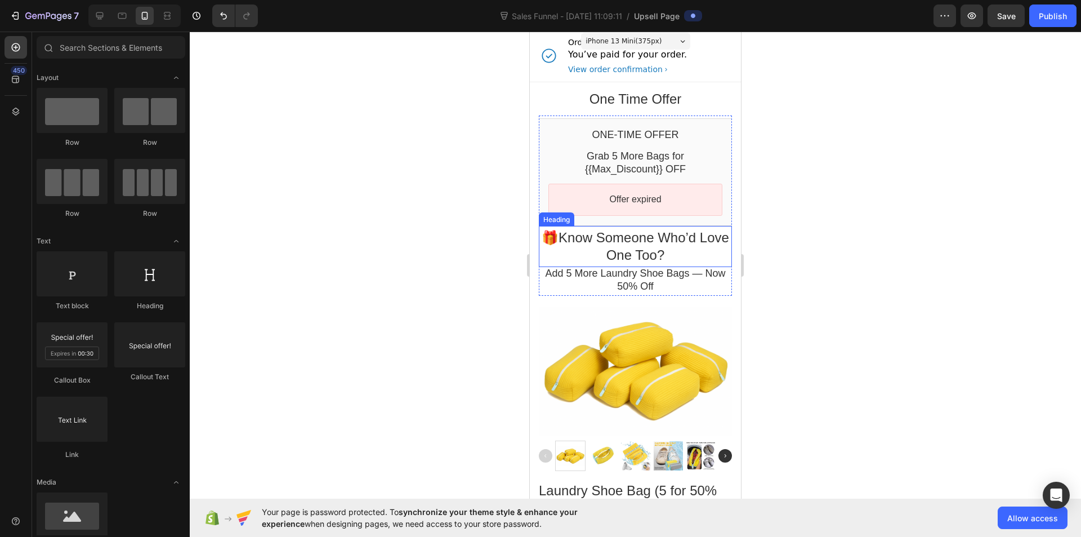
scroll to position [0, 0]
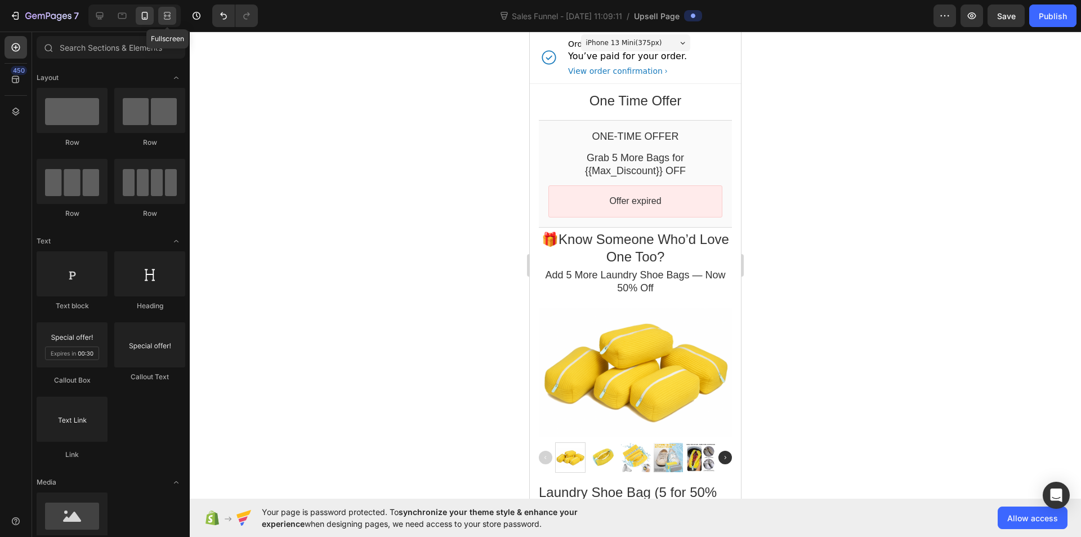
click at [163, 18] on icon at bounding box center [167, 15] width 11 height 11
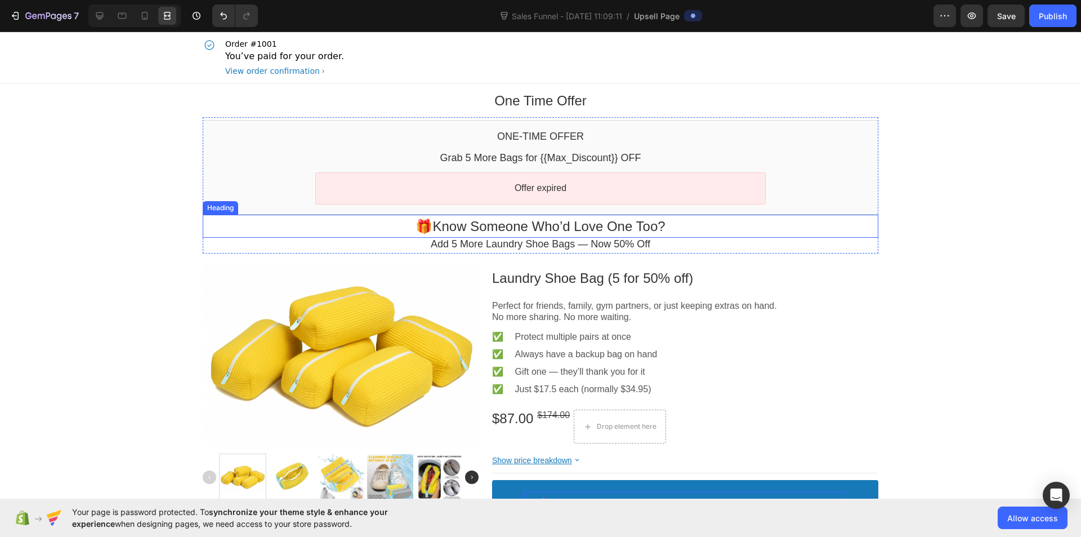
click at [481, 222] on p "🎁 Know Someone Who’d Love One Too?" at bounding box center [541, 225] width 676 height 17
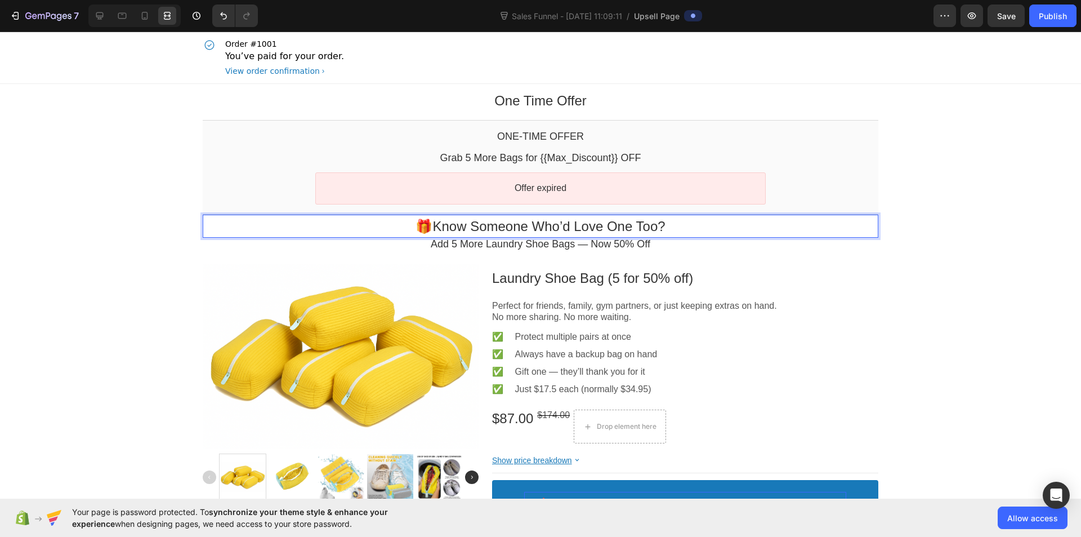
click at [486, 225] on p "🎁 Know Someone Who’d Love One Too?" at bounding box center [541, 225] width 676 height 17
click at [141, 12] on icon at bounding box center [144, 15] width 11 height 11
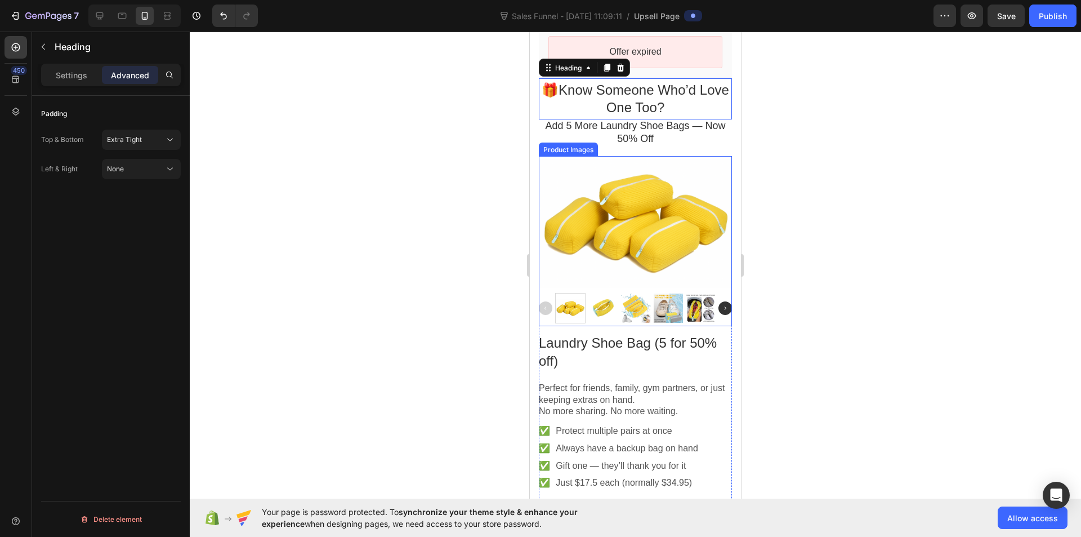
scroll to position [157, 0]
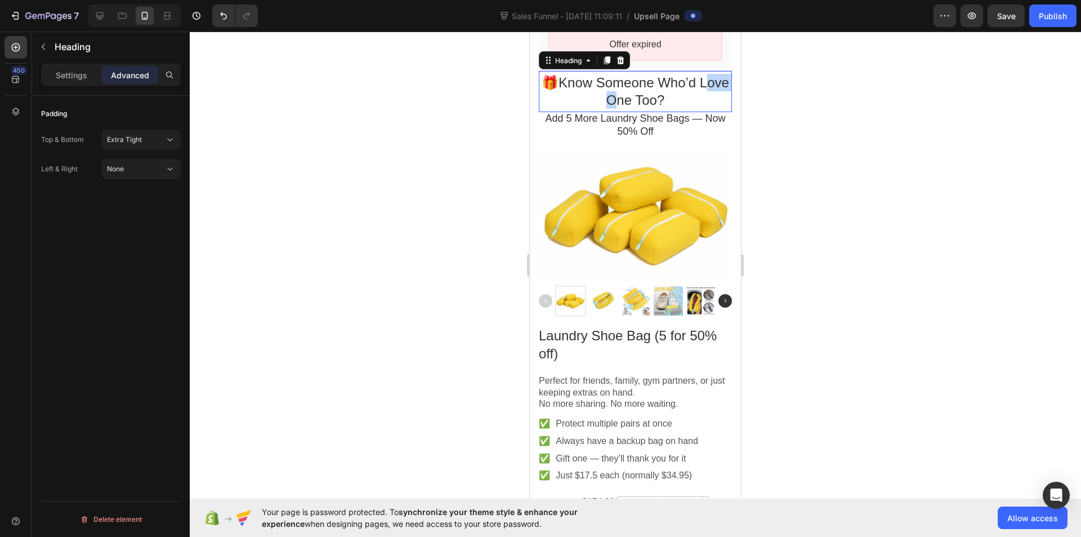
click at [600, 95] on p "🎁 Know Someone Who’d Love One Too?" at bounding box center [635, 91] width 193 height 35
click at [463, 127] on div at bounding box center [635, 284] width 891 height 505
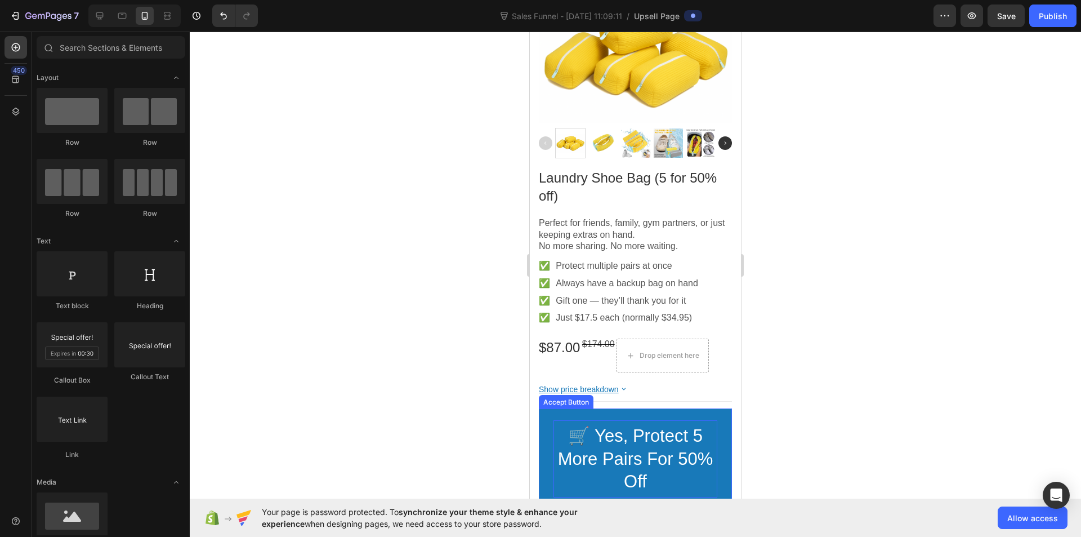
scroll to position [325, 0]
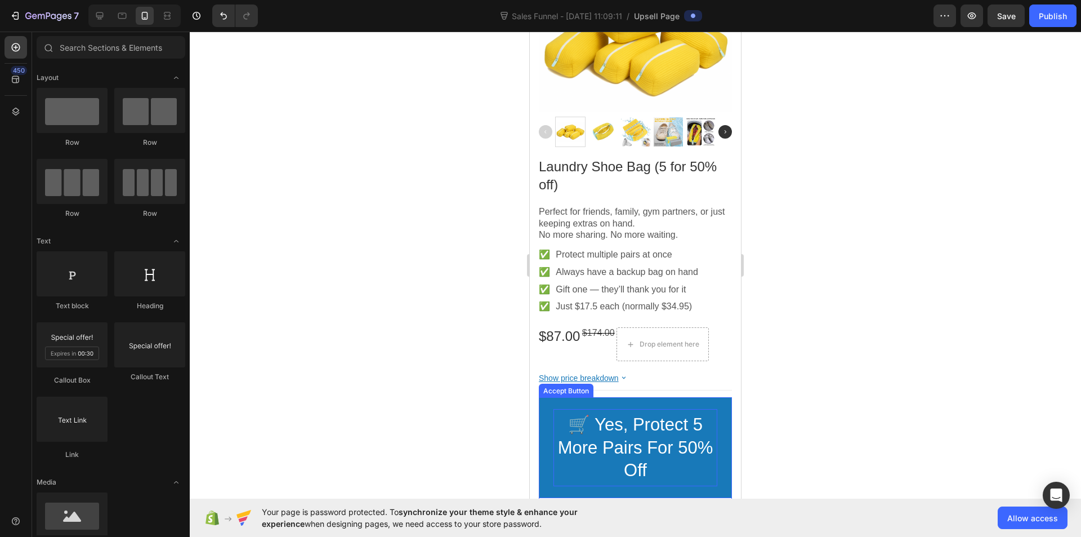
click at [623, 416] on span "🛒 Yes, Protect 5 More Pairs for 50% Off" at bounding box center [635, 446] width 155 height 65
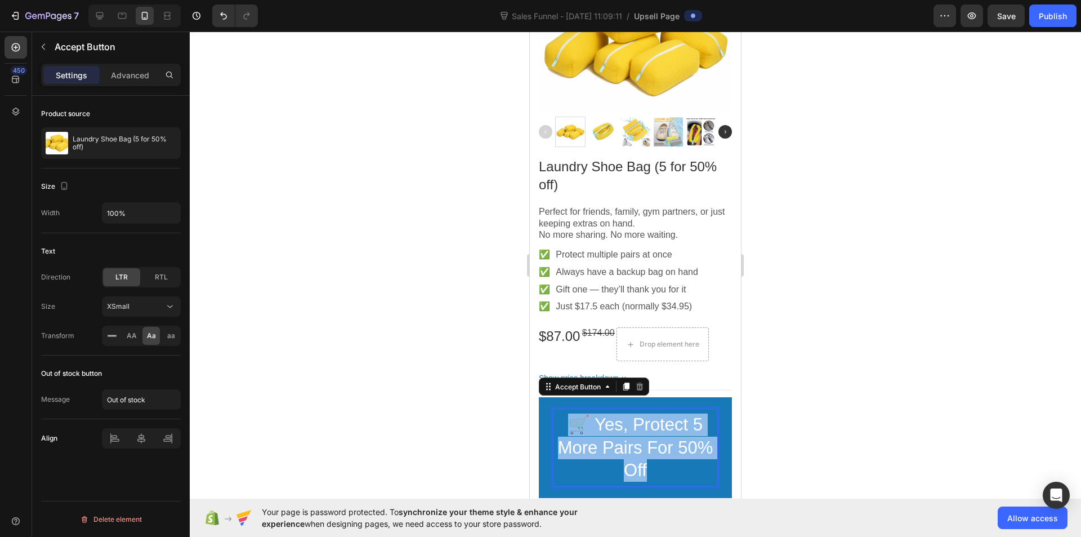
click at [623, 416] on span "🛒 Yes, Protect 5 More Pairs for 50% Off" at bounding box center [635, 446] width 155 height 65
click at [607, 416] on span "🛒 Yes, Protect 5 More Pairs for 50% Off" at bounding box center [635, 446] width 155 height 65
drag, startPoint x: 596, startPoint y: 416, endPoint x: 648, endPoint y: 463, distance: 69.7
click at [648, 463] on p "🛒 Yes, Protect 5 More Pairs for 50% Off" at bounding box center [635, 447] width 164 height 68
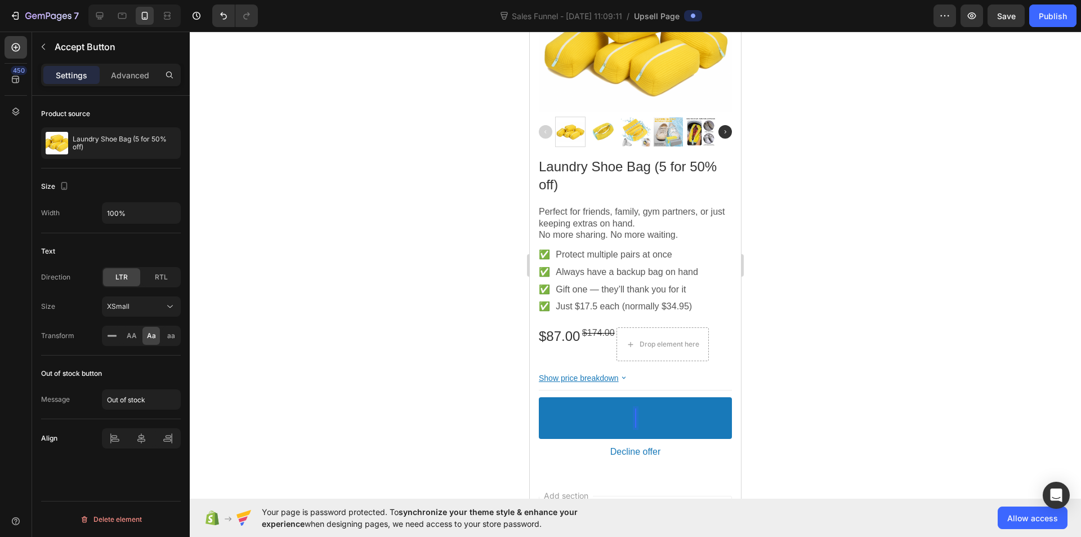
click at [453, 407] on div at bounding box center [635, 284] width 891 height 505
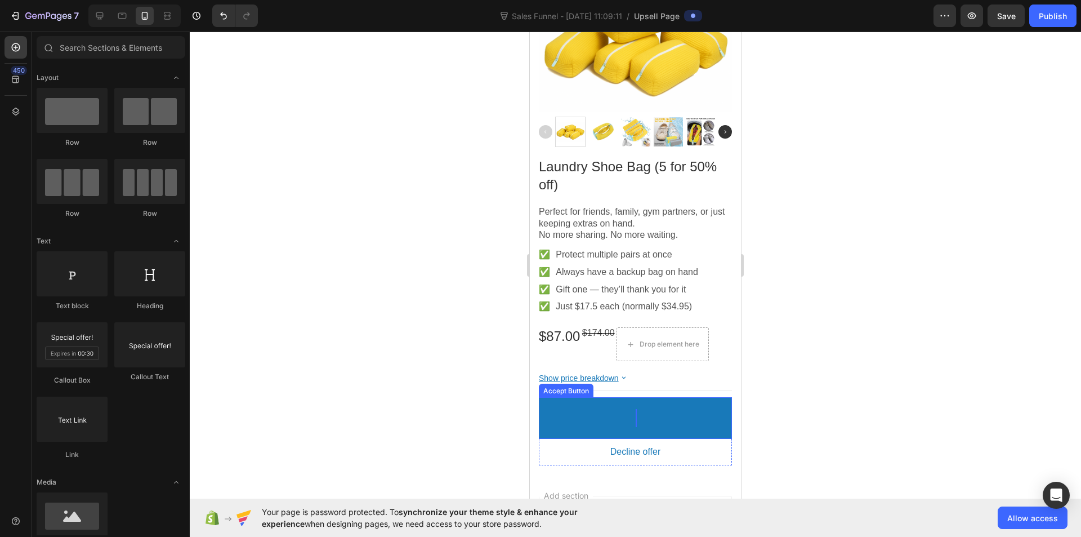
click at [620, 412] on button at bounding box center [635, 418] width 193 height 42
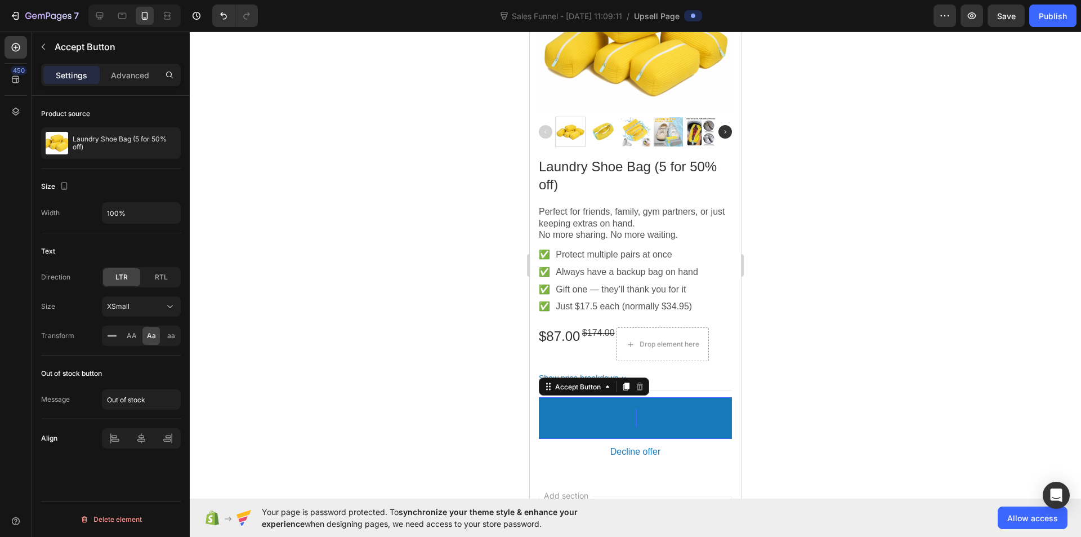
click at [654, 407] on button at bounding box center [635, 418] width 193 height 42
click at [636, 407] on button at bounding box center [635, 418] width 193 height 42
click at [635, 407] on button at bounding box center [635, 418] width 193 height 42
click at [636, 418] on span "🛒 ye" at bounding box center [635, 424] width 46 height 20
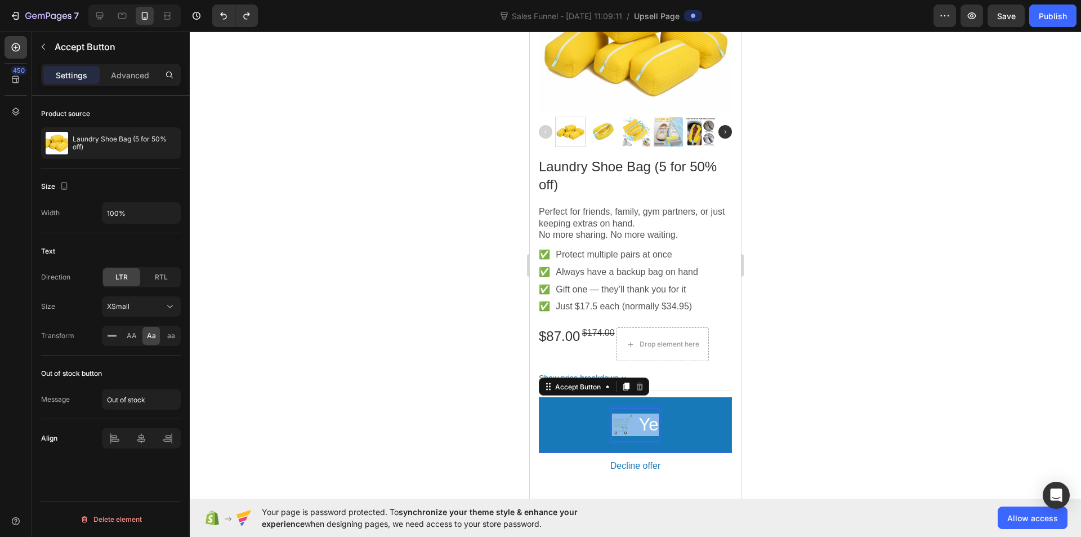
click at [636, 418] on span "🛒 ye" at bounding box center [635, 424] width 46 height 20
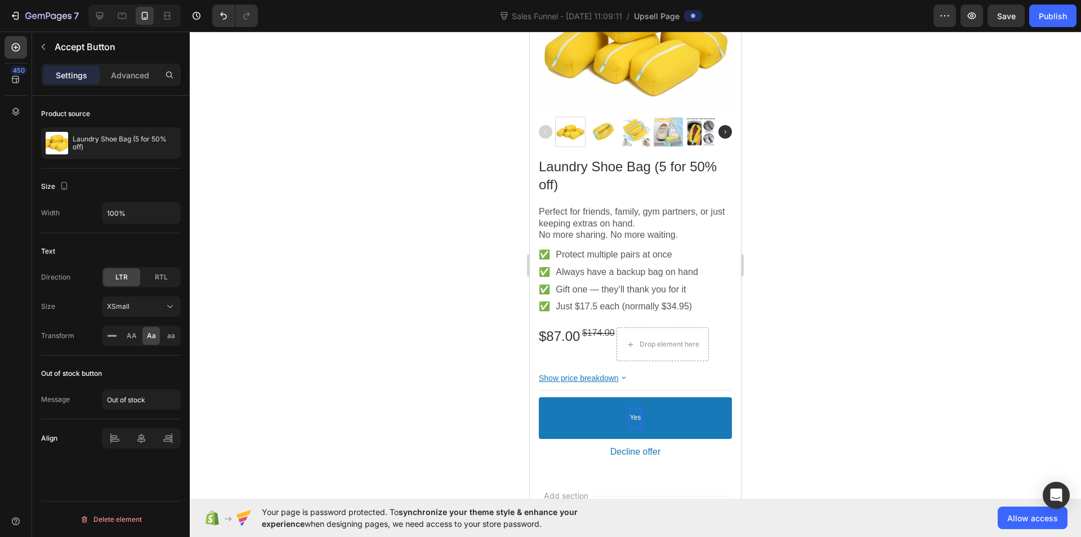
click at [539, 397] on button "Yes" at bounding box center [635, 418] width 193 height 42
click at [665, 413] on p "🎁 Know Someone Who’d Love One Too?" at bounding box center [635, 417] width 125 height 9
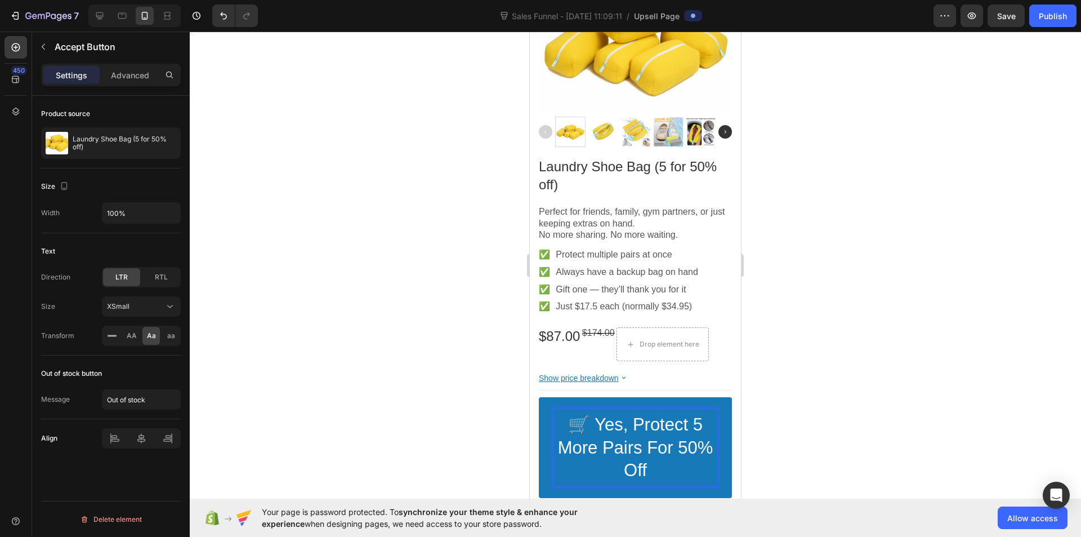
click at [585, 415] on span "🛒 Yes, Protect 5 More Pairs for 50% Off" at bounding box center [635, 446] width 155 height 65
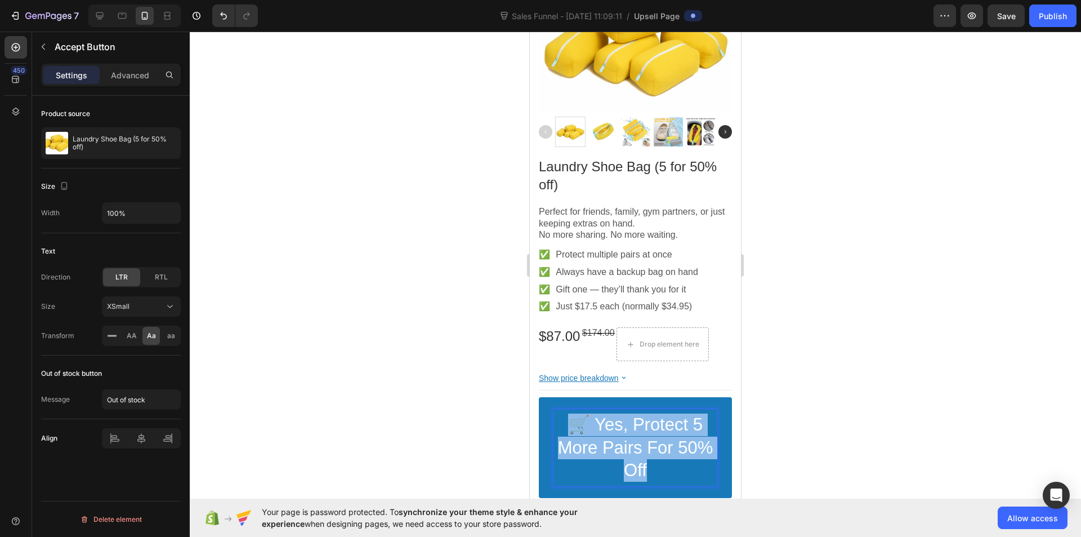
click at [585, 415] on span "🛒 Yes, Protect 5 More Pairs for 50% Off" at bounding box center [635, 446] width 155 height 65
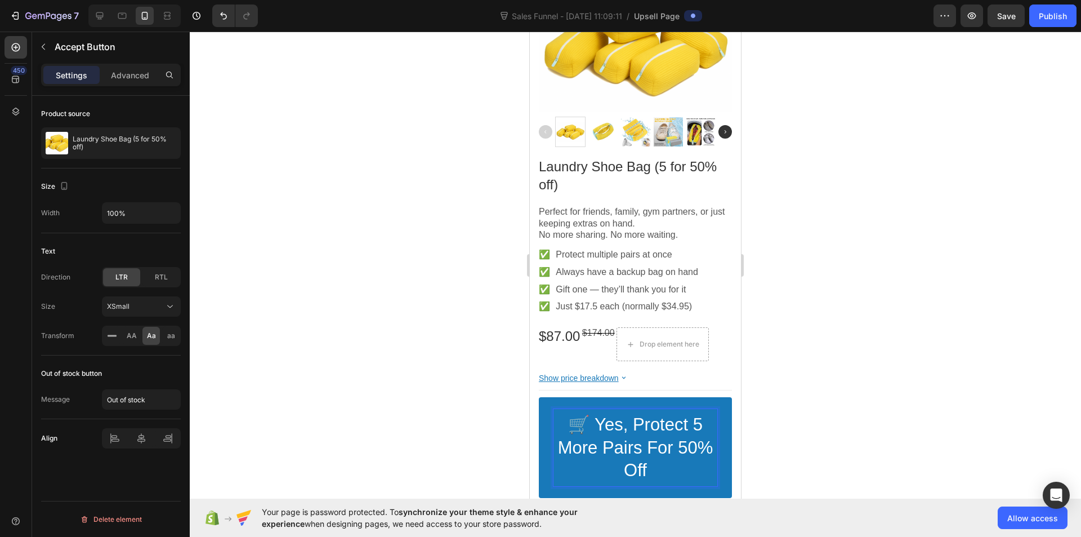
click at [584, 414] on span "🛒 Yes, Protect 5 More Pairs for 50% Off" at bounding box center [635, 446] width 155 height 65
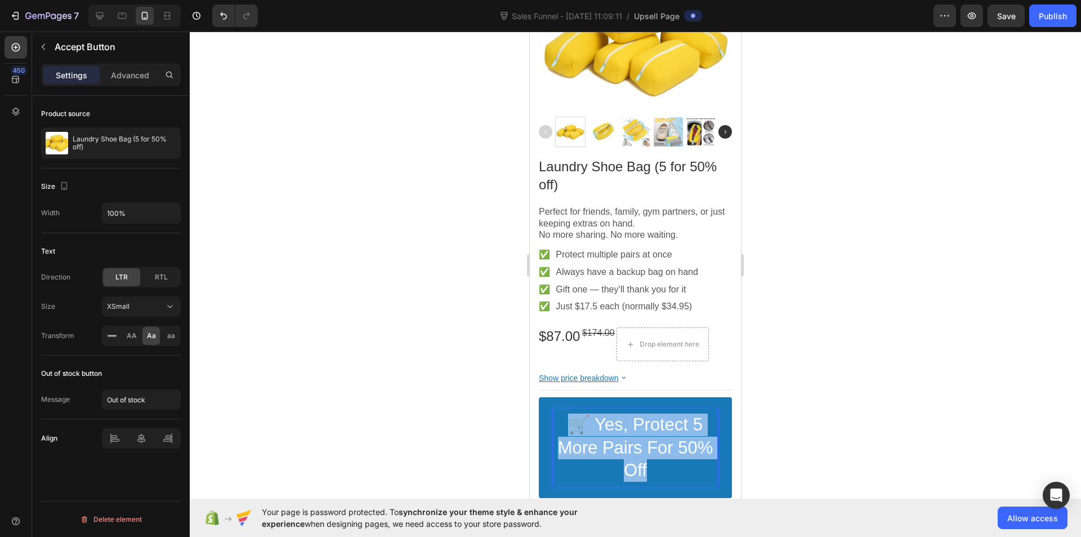
click at [584, 414] on span "🛒 Yes, Protect 5 More Pairs for 50% Off" at bounding box center [635, 446] width 155 height 65
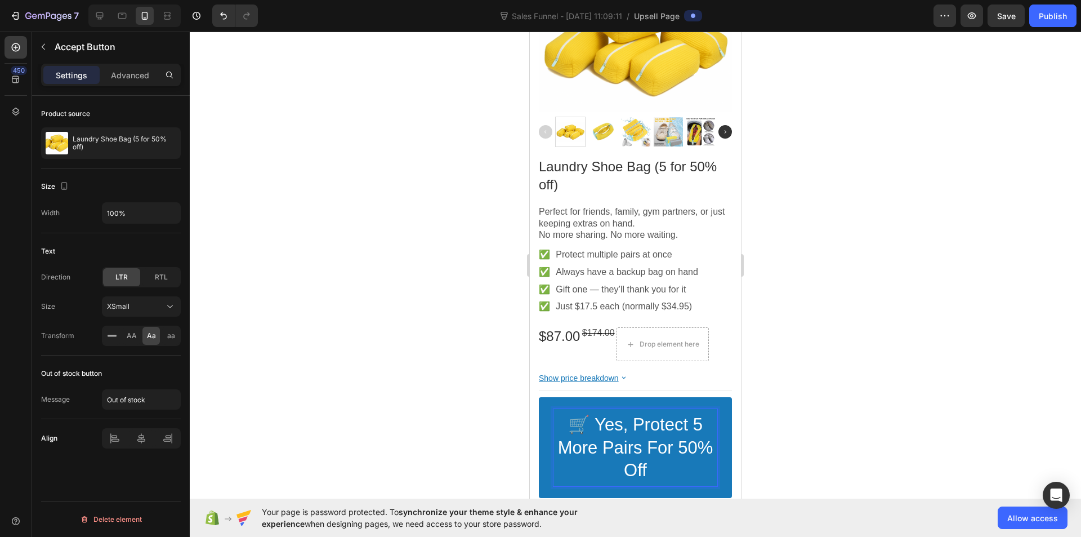
click at [425, 408] on div at bounding box center [635, 284] width 891 height 505
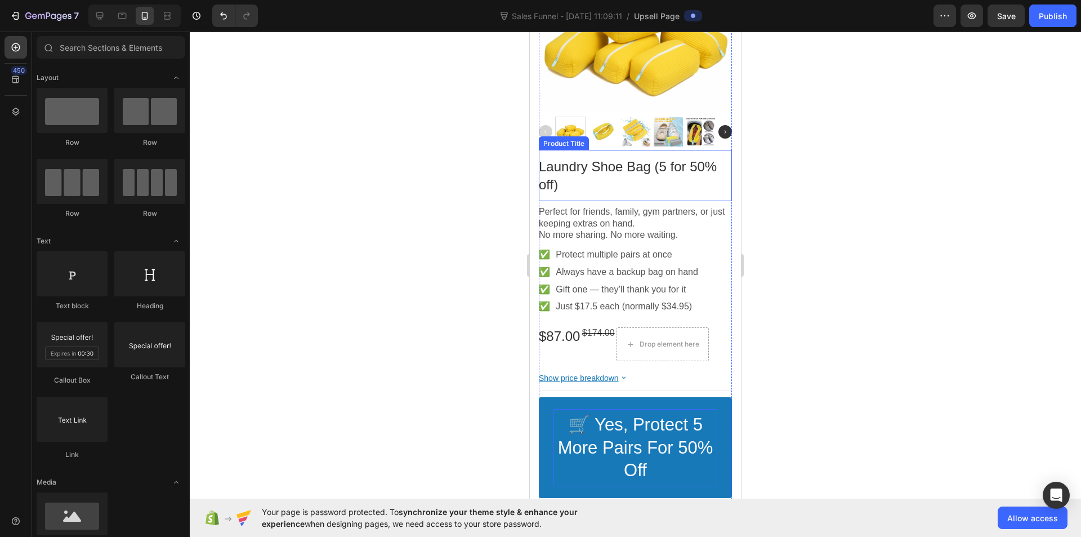
click at [583, 165] on bdo "Laundry Shoe Bag (5 for 50% off)" at bounding box center [628, 175] width 178 height 33
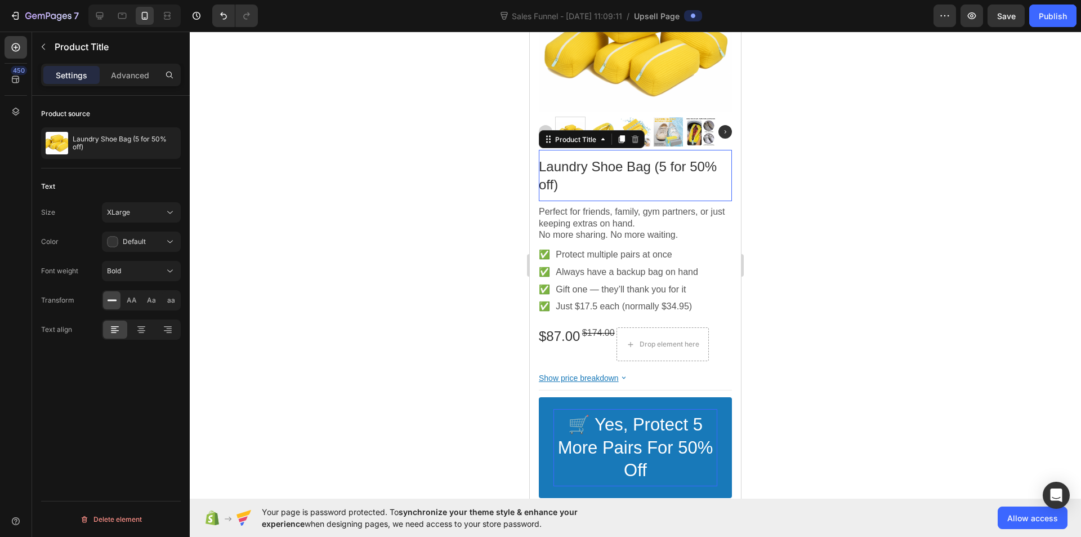
click at [583, 165] on bdo "Laundry Shoe Bag (5 for 50% off)" at bounding box center [628, 175] width 178 height 33
click at [578, 159] on bdo "Laundry Shoe Bag (5 for 50% off)" at bounding box center [628, 175] width 178 height 33
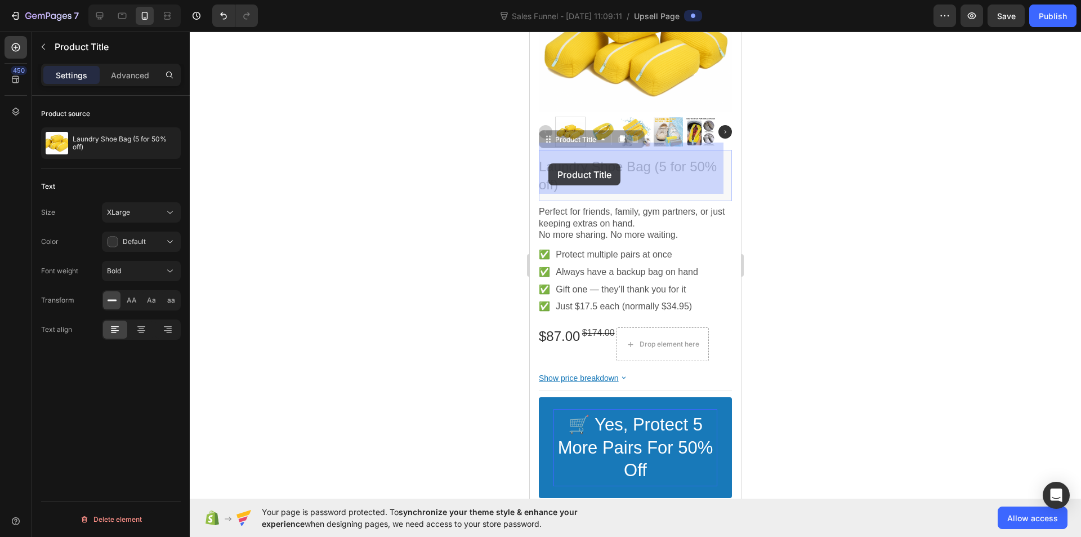
drag, startPoint x: 574, startPoint y: 173, endPoint x: 548, endPoint y: 163, distance: 27.3
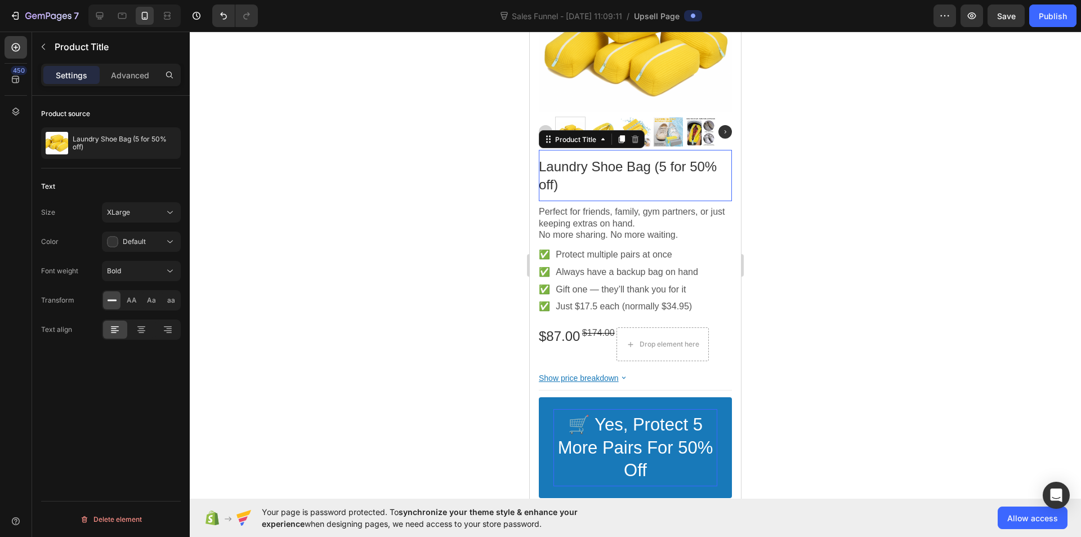
click at [548, 163] on bdo "Laundry Shoe Bag (5 for 50% off)" at bounding box center [628, 175] width 178 height 33
click at [553, 160] on bdo "Laundry Shoe Bag (5 for 50% off)" at bounding box center [628, 175] width 178 height 33
click at [557, 159] on bdo "Laundry Shoe Bag (5 for 50% off)" at bounding box center [628, 175] width 178 height 33
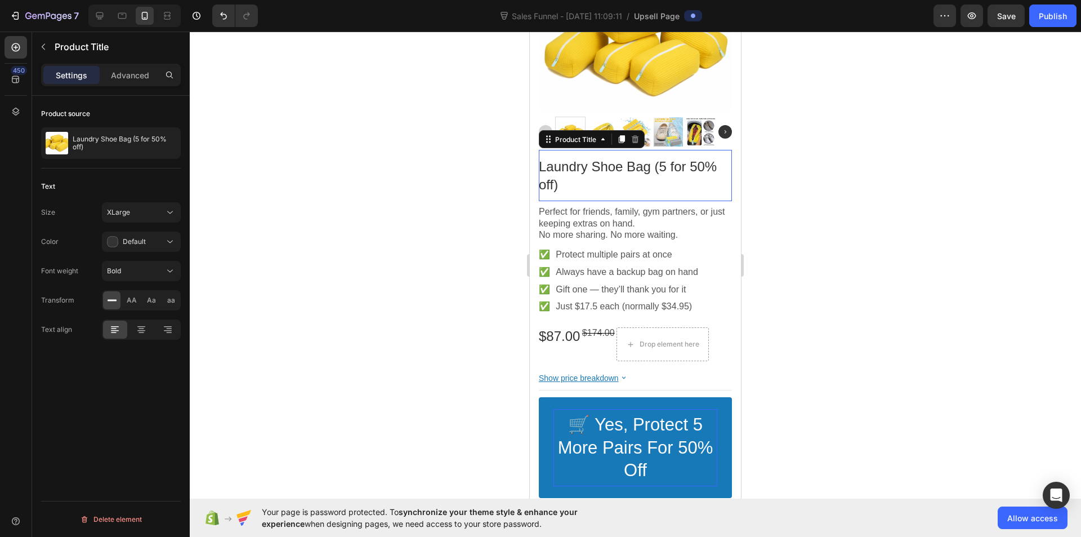
click at [405, 187] on div at bounding box center [635, 284] width 891 height 505
click at [601, 159] on bdo "Laundry Shoe Bag (5 for 50% off)" at bounding box center [628, 175] width 178 height 33
click at [599, 159] on bdo "Laundry Shoe Bag (5 for 50% off)" at bounding box center [628, 175] width 178 height 33
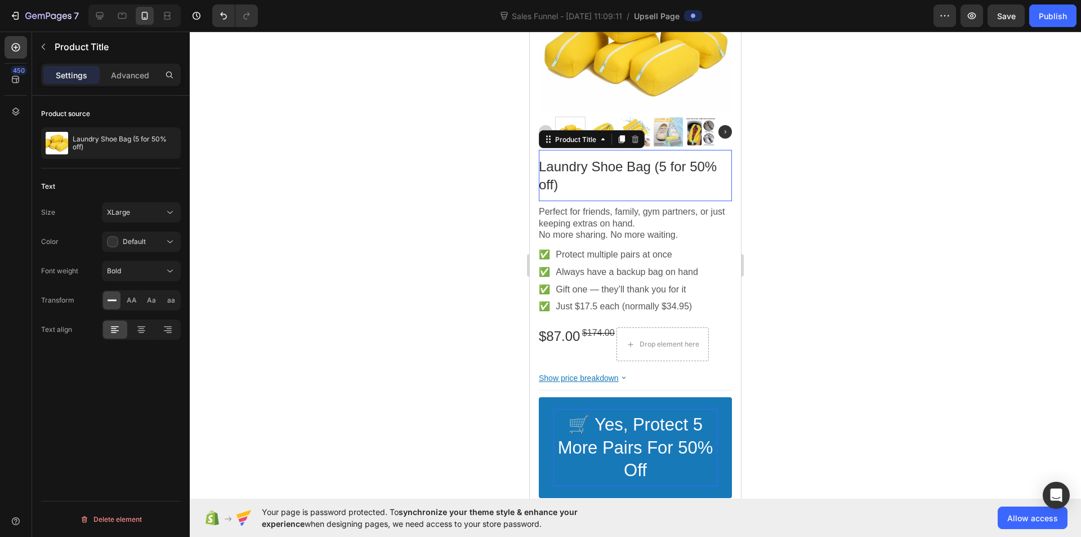
click at [599, 159] on bdo "Laundry Shoe Bag (5 for 50% off)" at bounding box center [628, 175] width 178 height 33
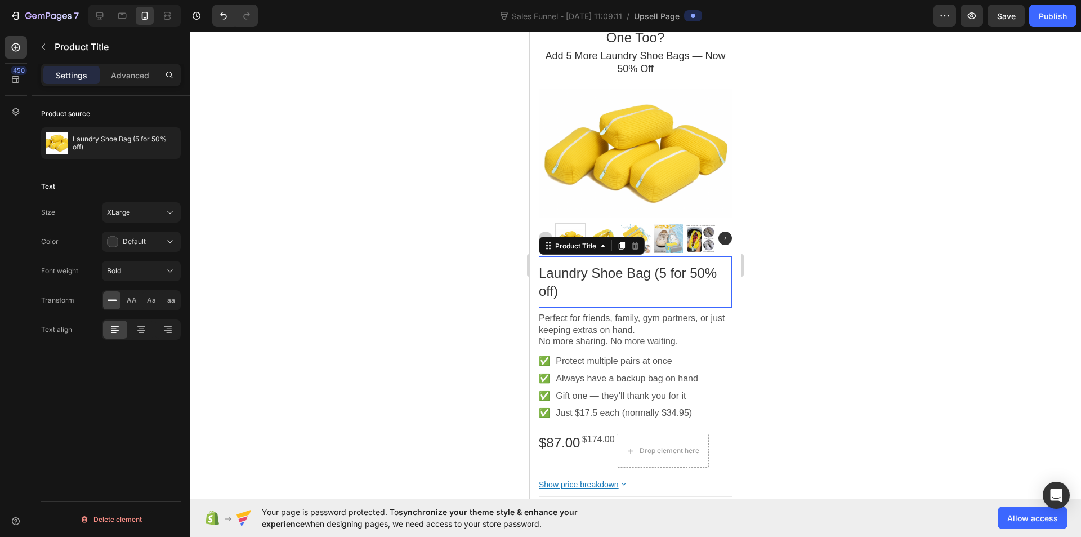
scroll to position [213, 0]
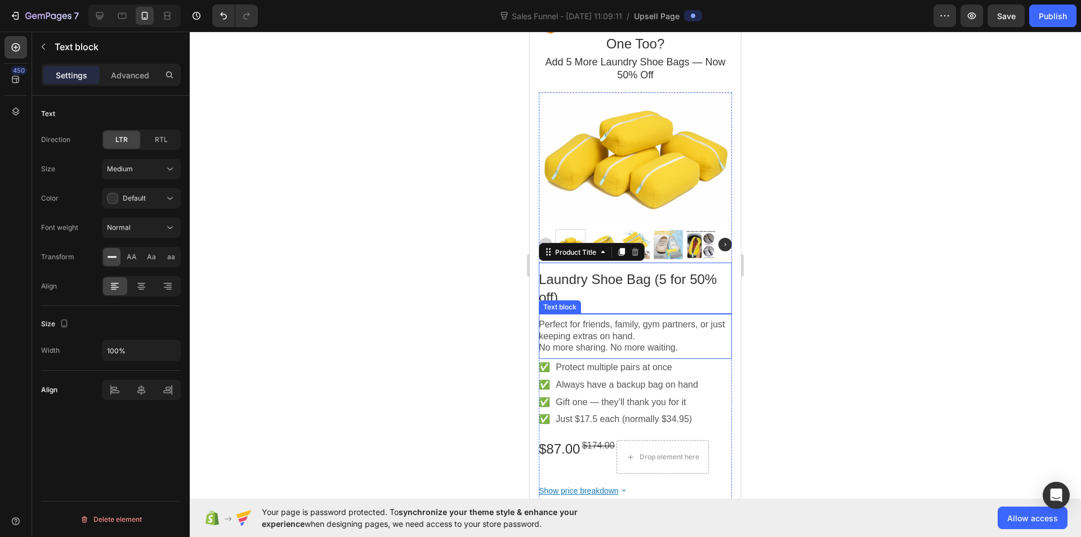
click at [622, 321] on p "Perfect for friends, family, gym partners, or just keeping extras on hand." at bounding box center [635, 331] width 193 height 24
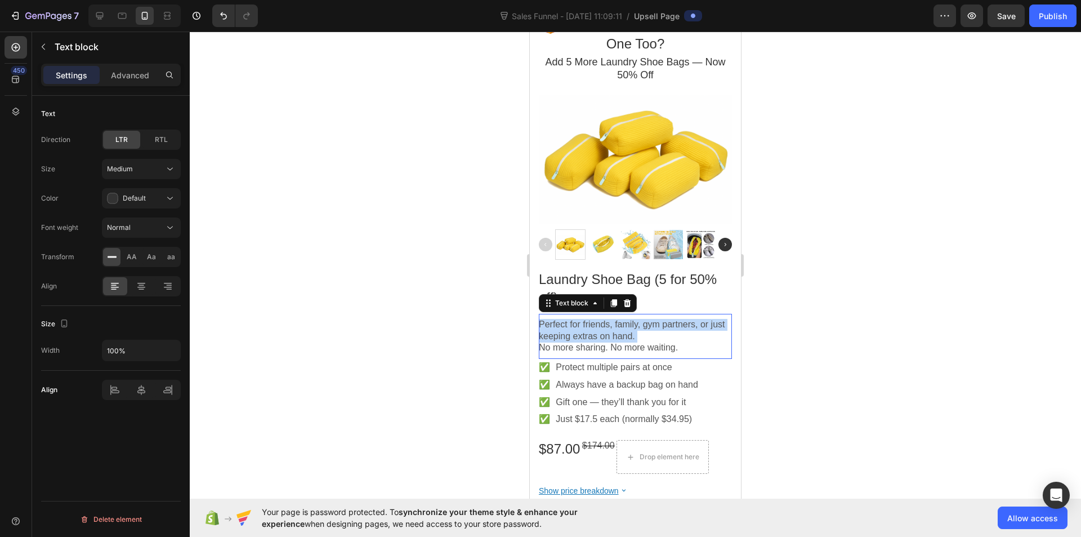
click at [622, 322] on p "Perfect for friends, family, gym partners, or just keeping extras on hand." at bounding box center [635, 331] width 193 height 24
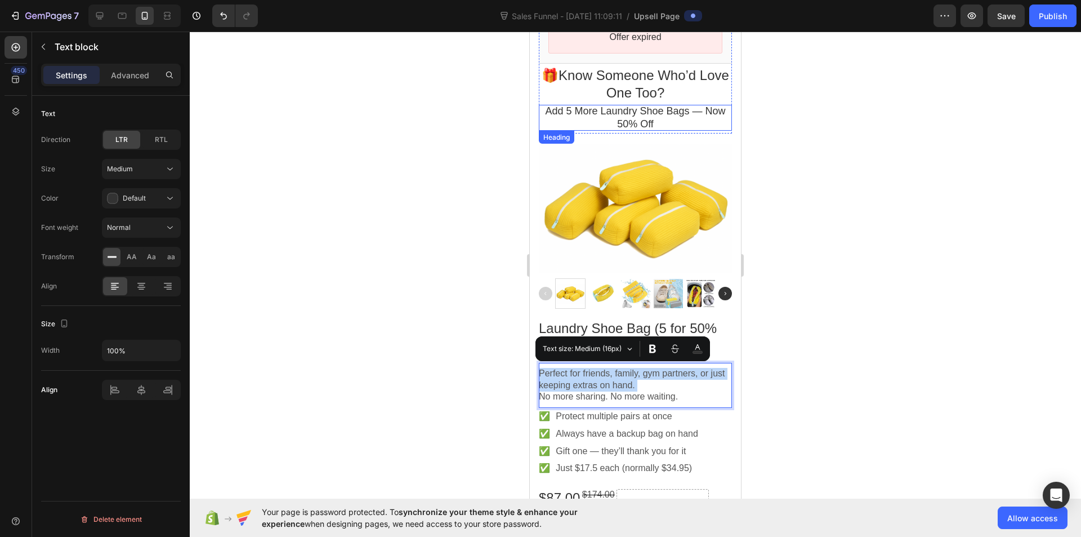
scroll to position [157, 0]
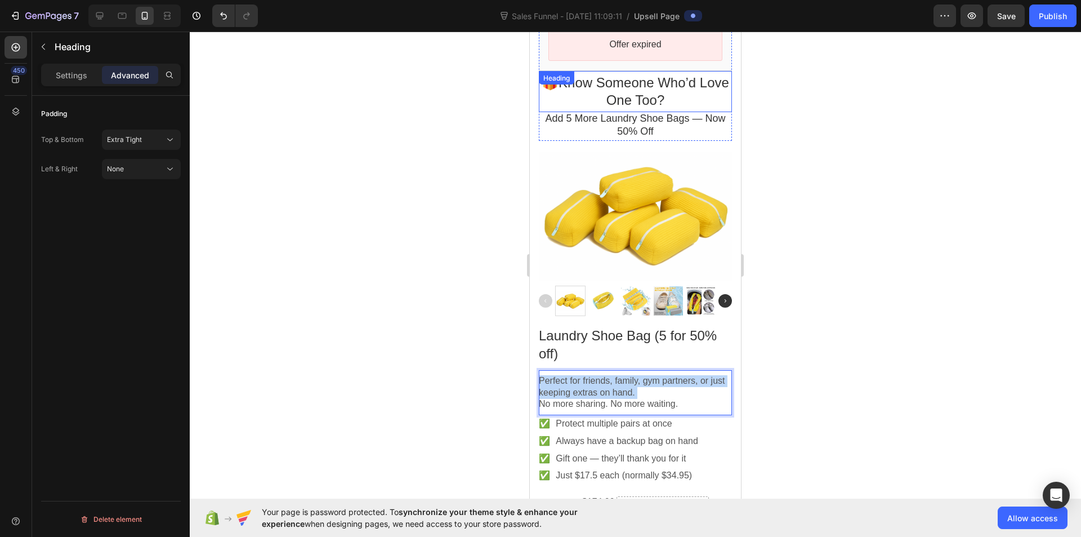
click at [631, 81] on p "🎁 Know Someone Who’d Love One Too?" at bounding box center [635, 91] width 193 height 35
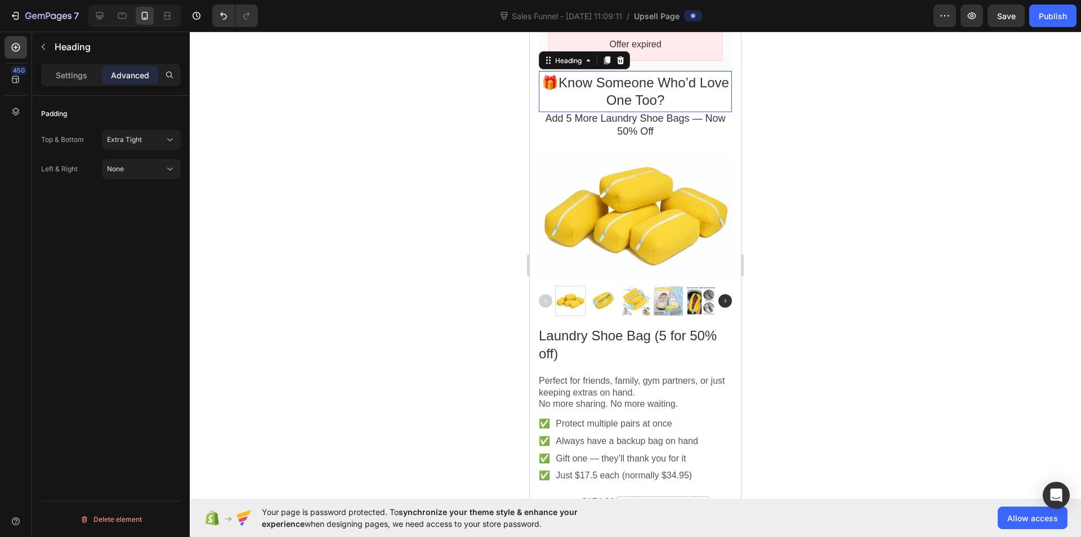
click at [631, 81] on p "🎁 Know Someone Who’d Love One Too?" at bounding box center [635, 91] width 193 height 35
copy p "🎁 Know Someone Who’d Love One Too?"
click at [613, 90] on p "🎁 Know Someone Who’d Love One Too?" at bounding box center [635, 91] width 193 height 35
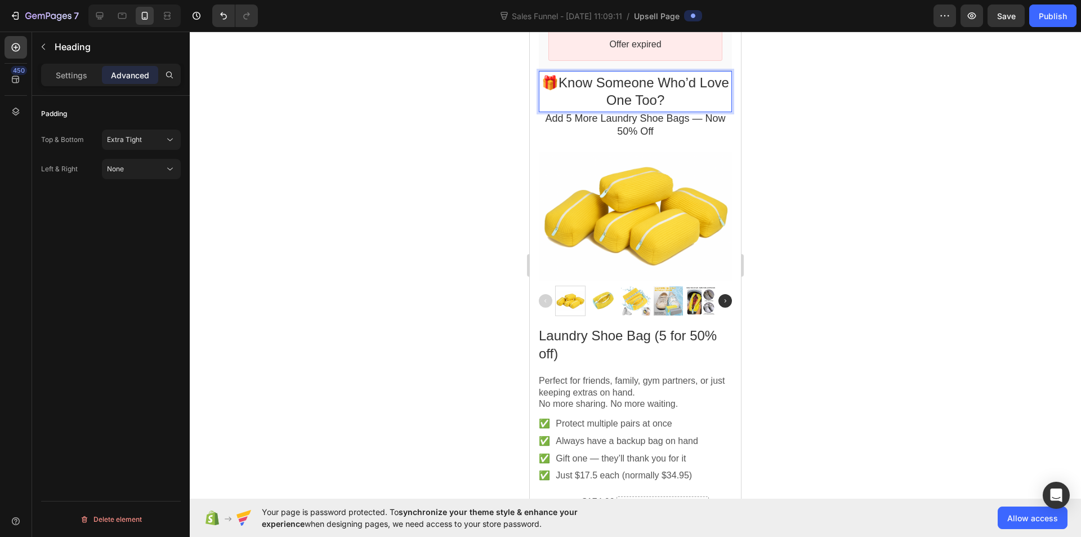
click at [363, 166] on div at bounding box center [635, 284] width 891 height 505
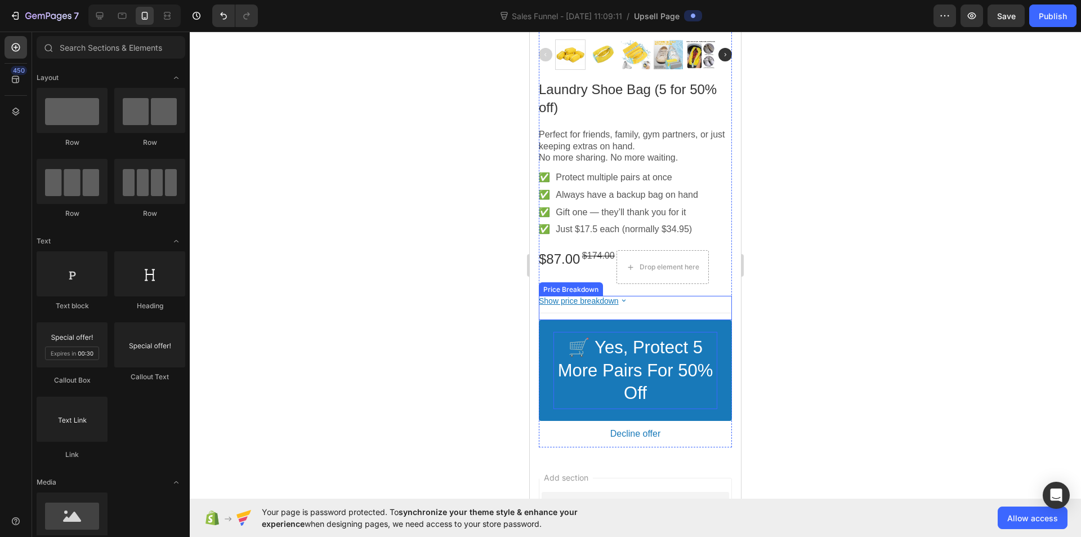
scroll to position [494, 0]
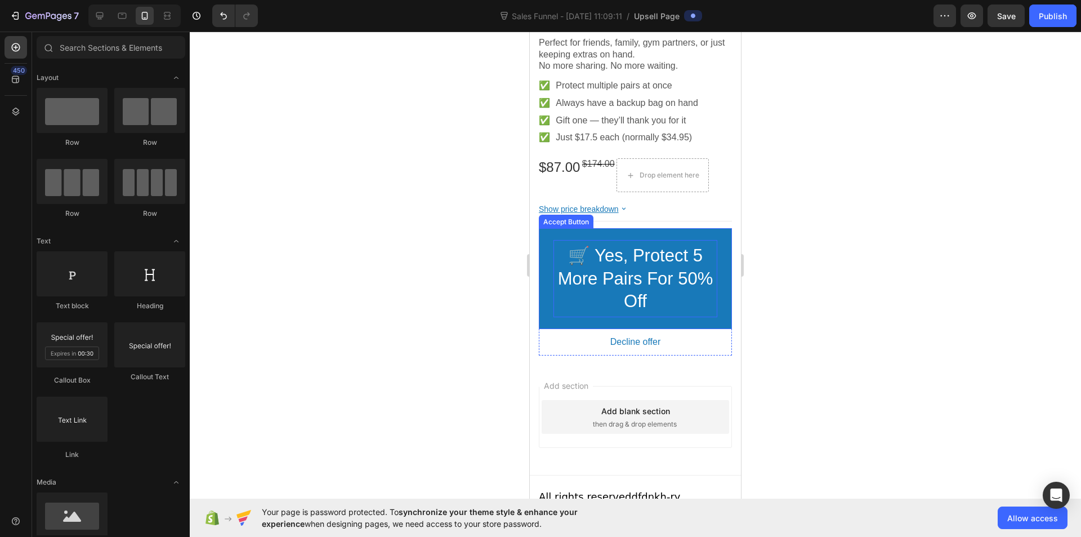
click at [598, 281] on span "🛒 Yes, Protect 5 More Pairs for 50% Off" at bounding box center [635, 277] width 155 height 65
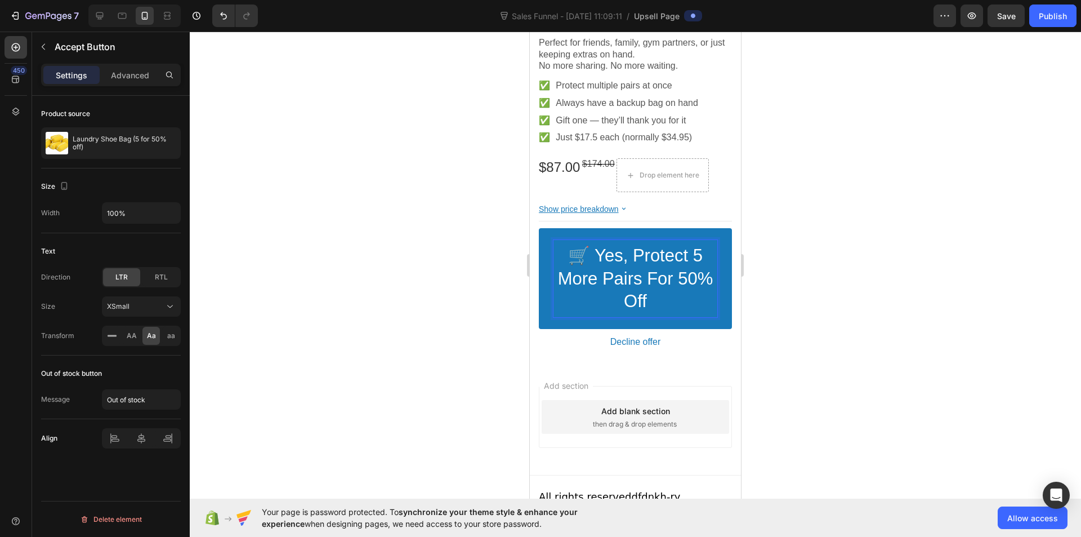
click at [598, 279] on span "🛒 Yes, Protect 5 More Pairs for 50% Off" at bounding box center [635, 277] width 155 height 65
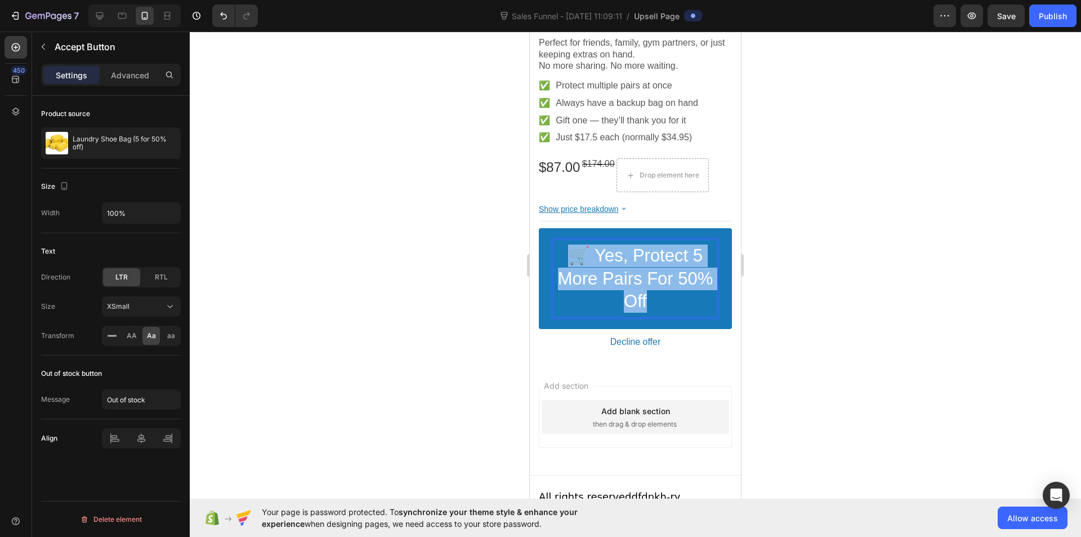
click at [598, 278] on span "🛒 Yes, Protect 5 More Pairs for 50% Off" at bounding box center [635, 277] width 155 height 65
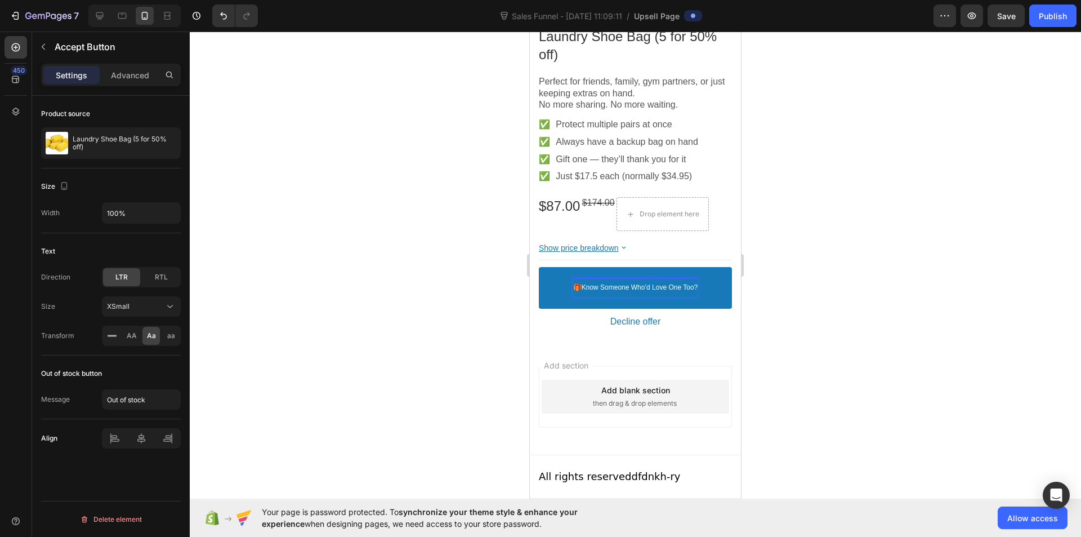
scroll to position [448, 0]
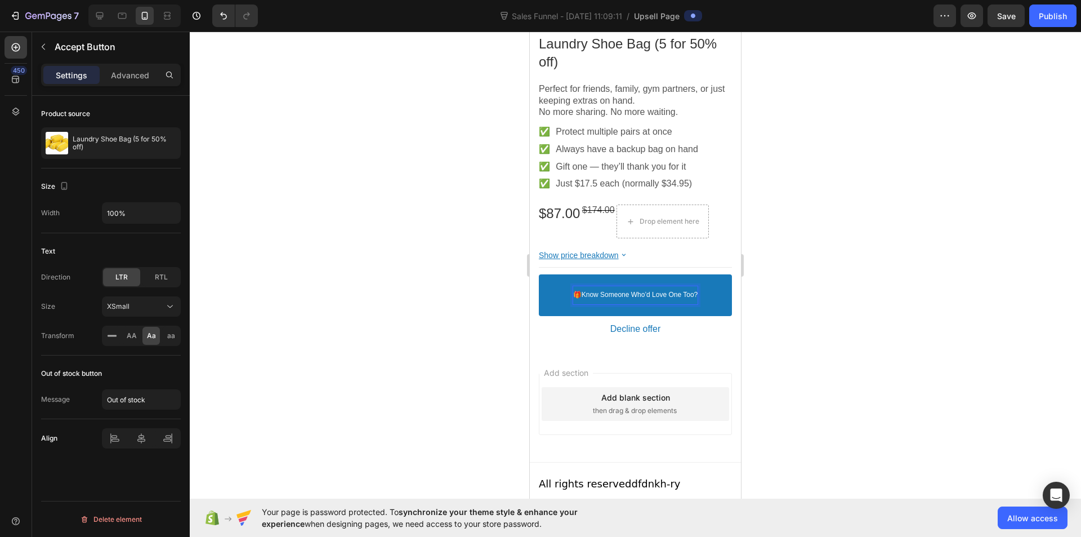
click at [612, 291] on p "🎁 Know Someone Who’d Love One Too?" at bounding box center [635, 295] width 125 height 9
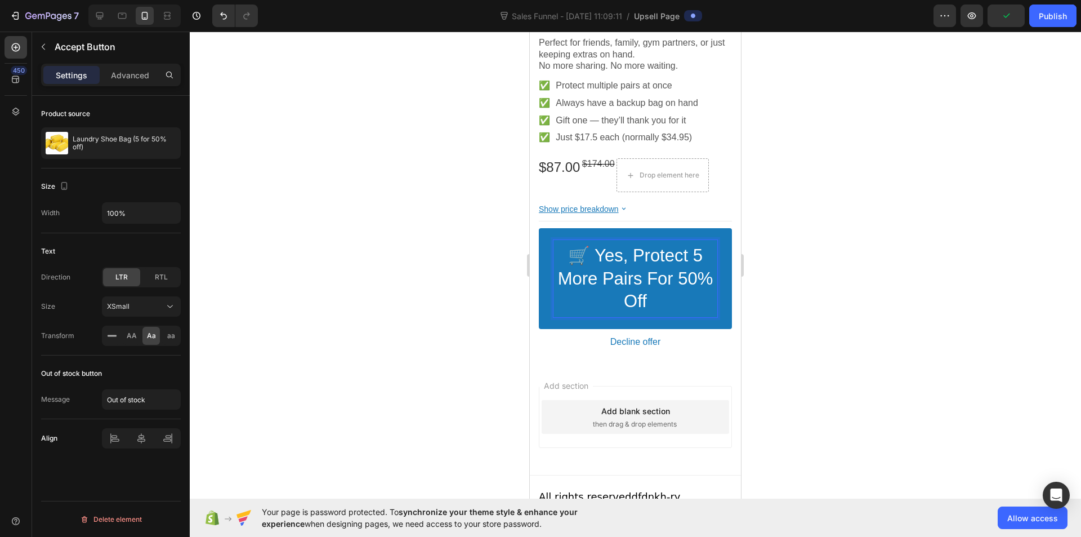
click at [430, 319] on div at bounding box center [635, 284] width 891 height 505
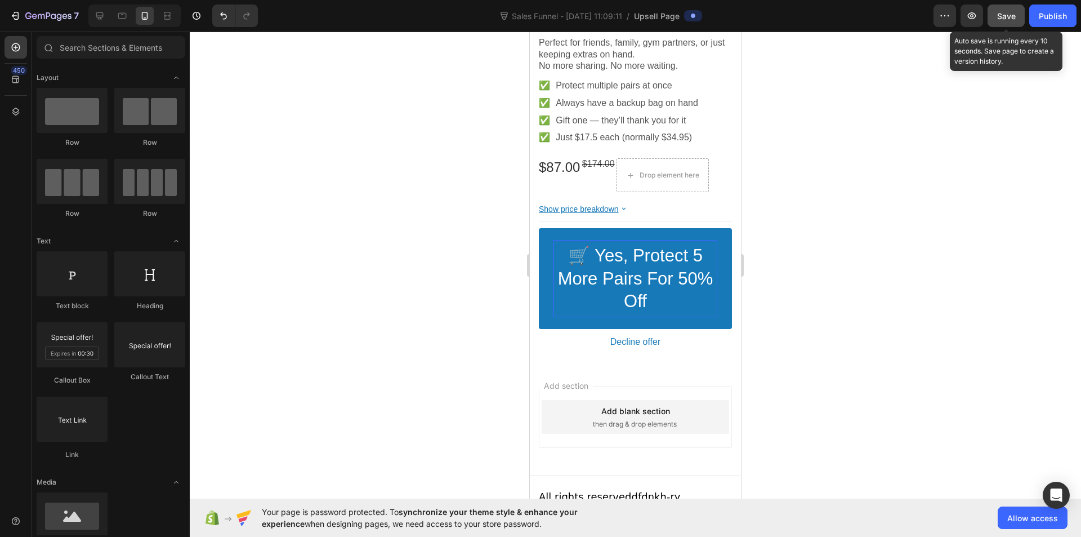
click at [1012, 15] on span "Save" at bounding box center [1006, 16] width 19 height 10
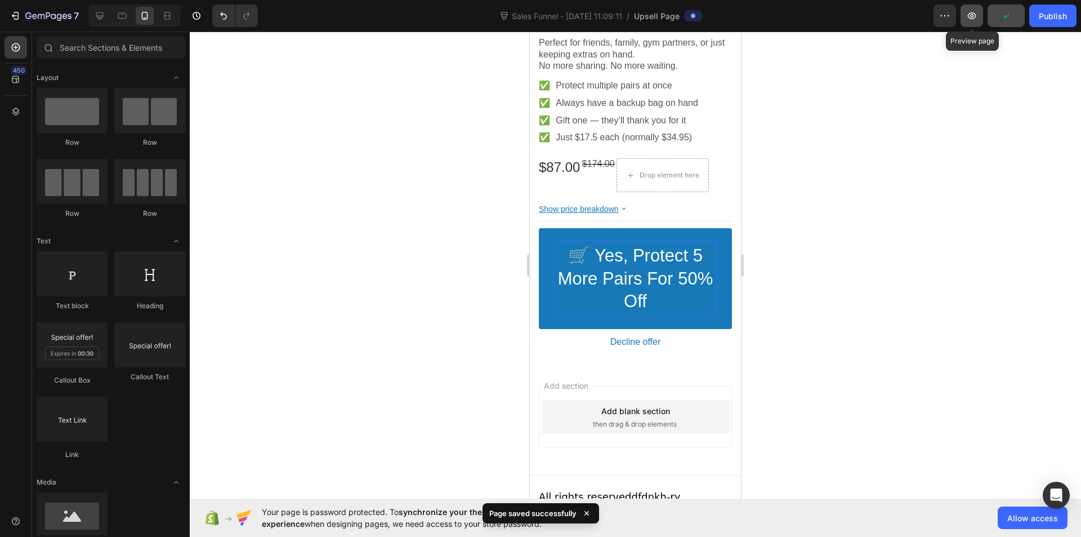
click at [977, 16] on icon "button" at bounding box center [971, 15] width 11 height 11
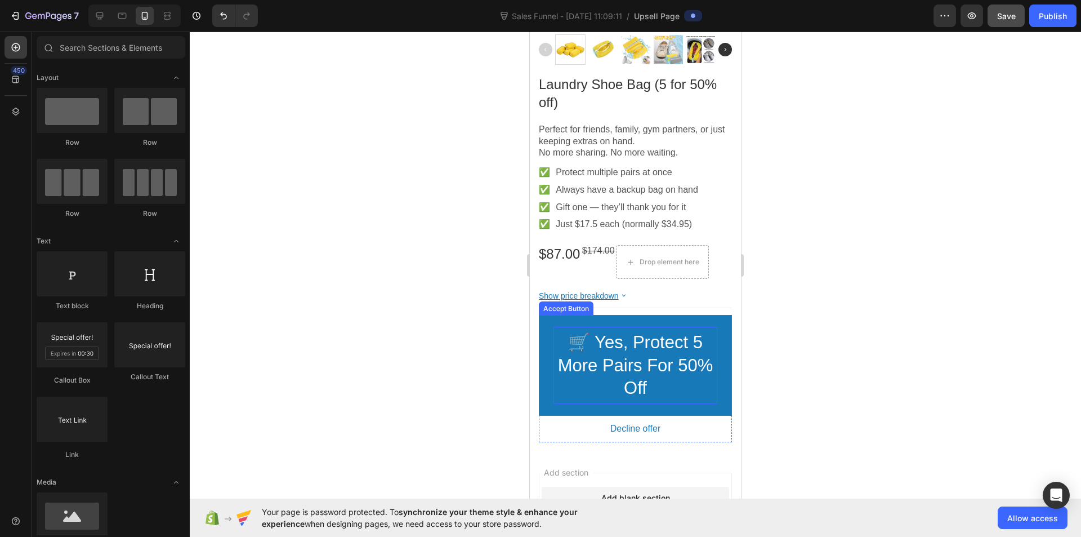
scroll to position [438, 0]
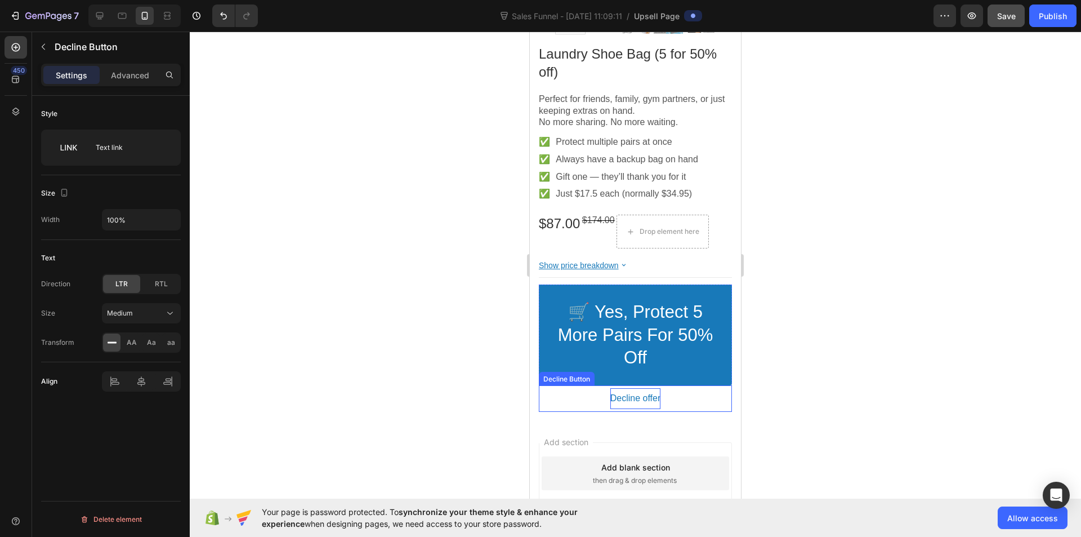
click at [613, 394] on bdo "Decline offer" at bounding box center [635, 398] width 51 height 12
click at [146, 320] on button "Medium" at bounding box center [141, 313] width 79 height 20
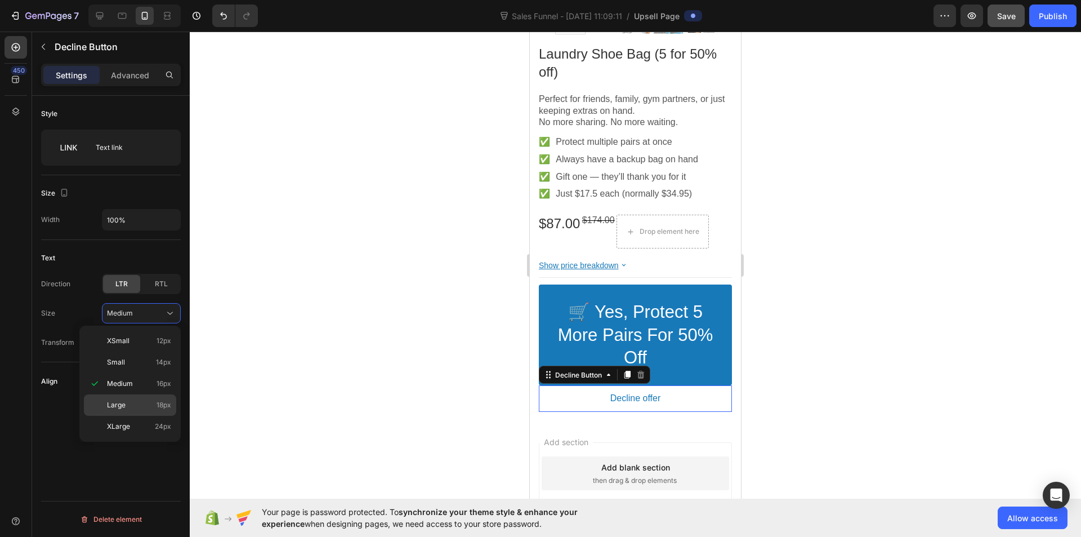
click at [151, 400] on p "Large 18px" at bounding box center [139, 405] width 64 height 10
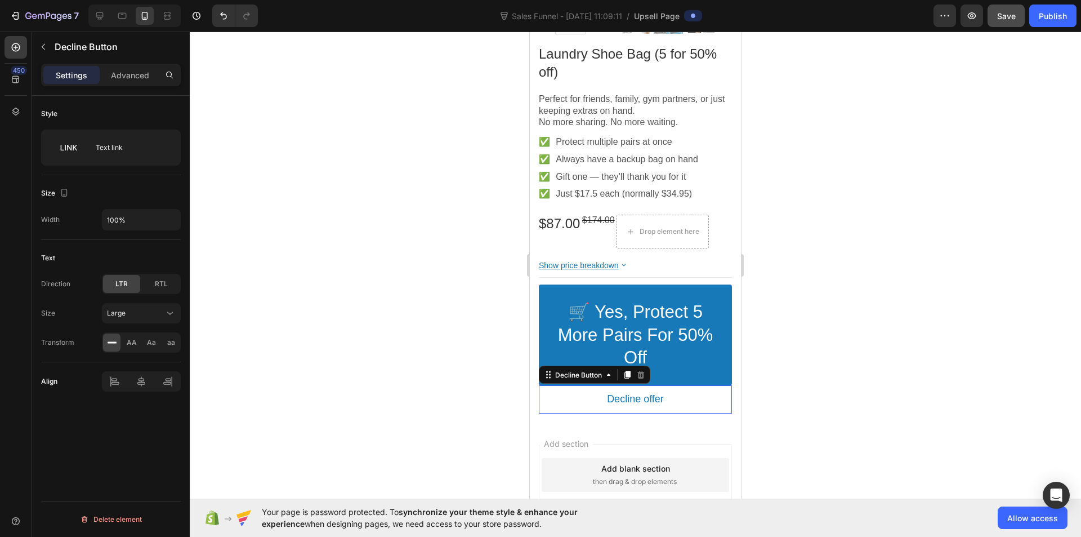
click at [234, 396] on div at bounding box center [635, 284] width 891 height 505
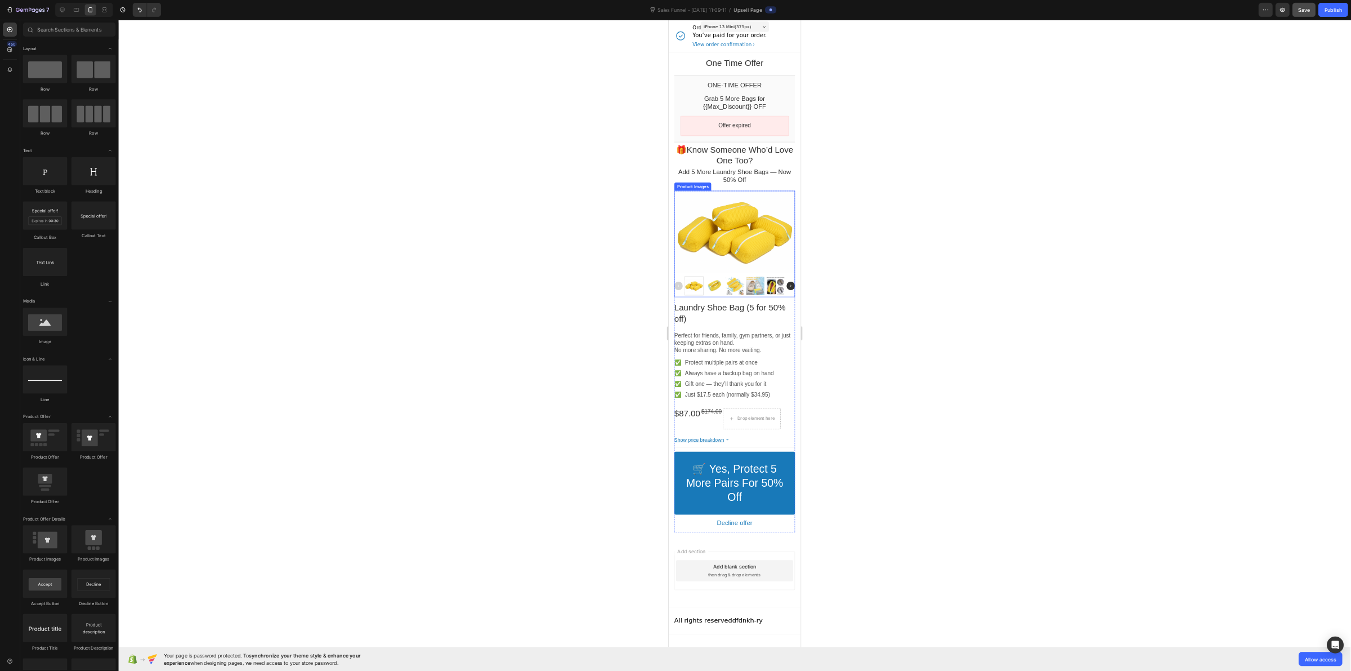
scroll to position [0, 0]
click at [1081, 114] on div "One Time Offer Heading Row Section 1 AI Content Write with GemAI You've reached…" at bounding box center [1175, 100] width 211 height 33
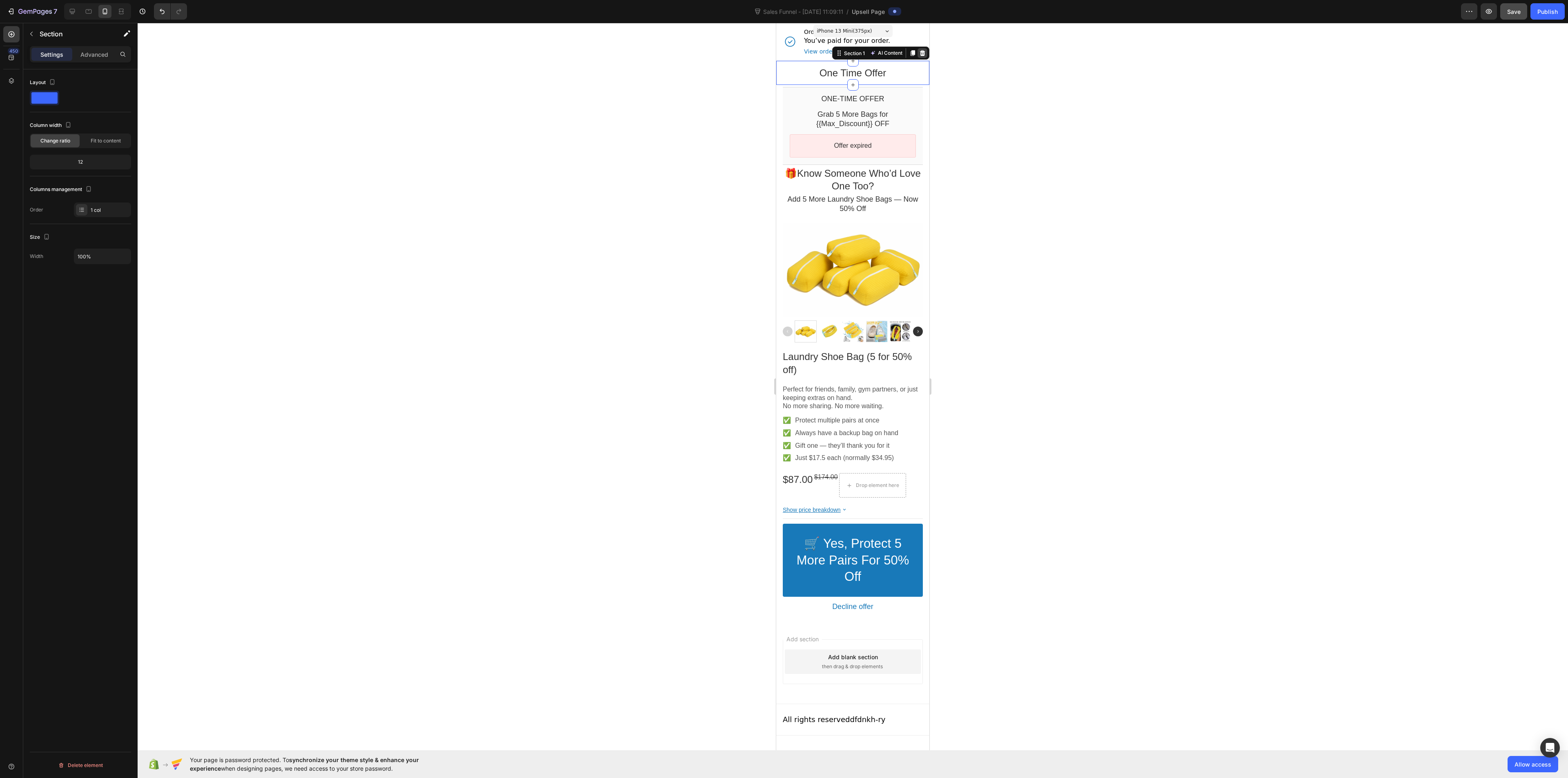
click at [784, 56] on icon at bounding box center [923, 53] width 5 height 6
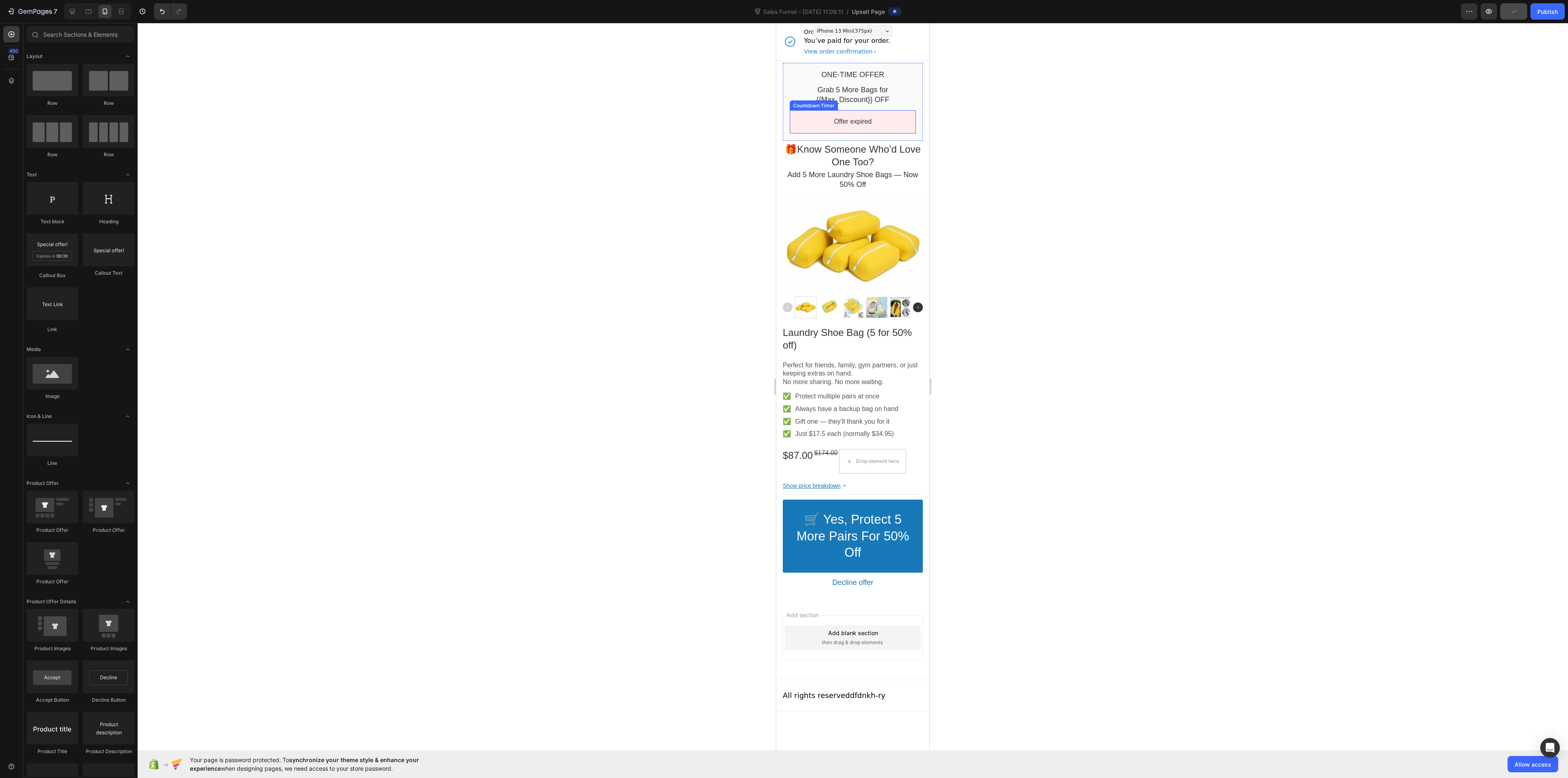
click at [784, 124] on div "Offer expired" at bounding box center [853, 122] width 112 height 9
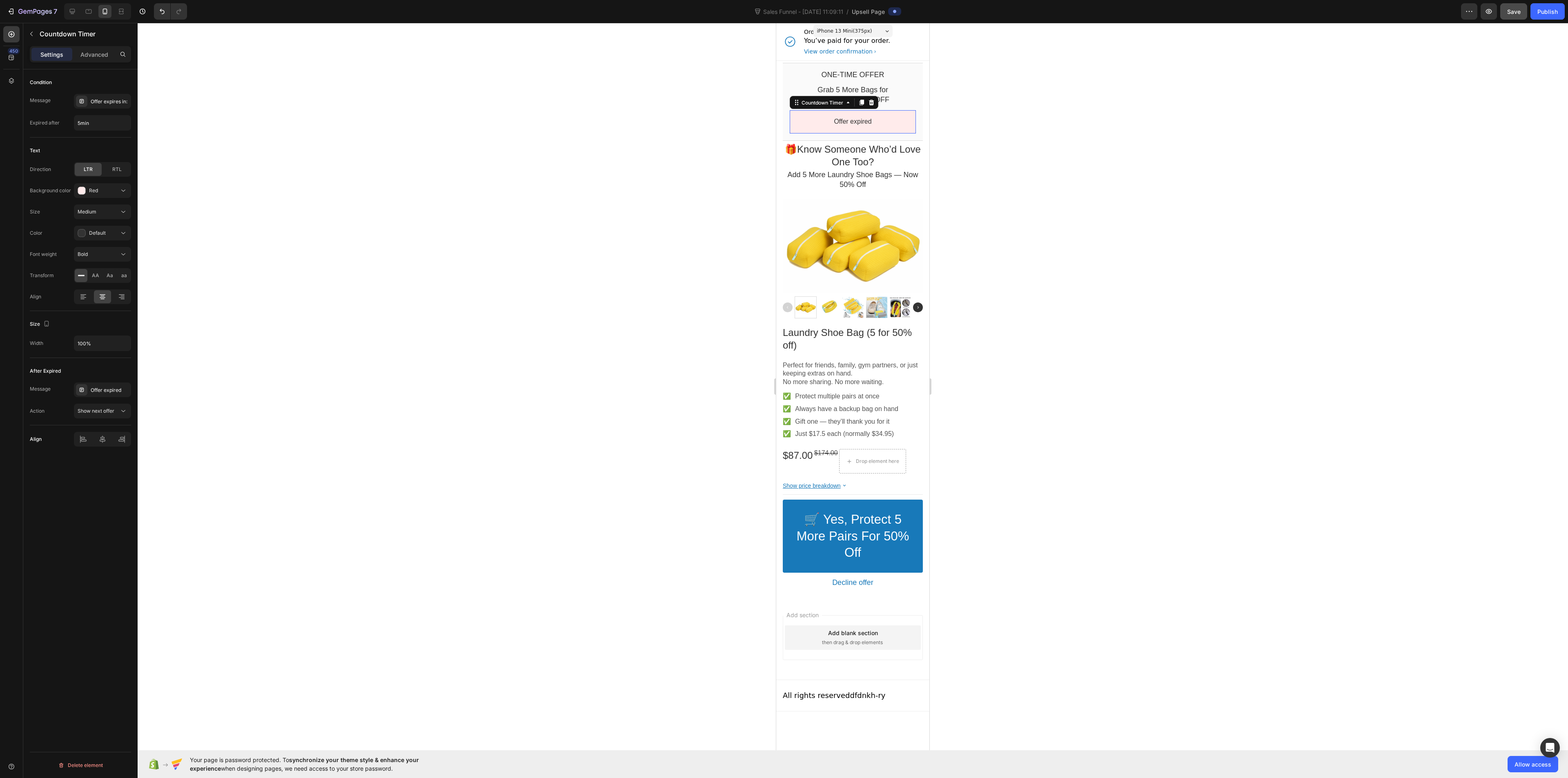
click at [659, 160] on div at bounding box center [853, 401] width 1430 height 756
click at [784, 345] on div "Laundry Shoe Bag (5 for 50% off)" at bounding box center [852, 339] width 140 height 25
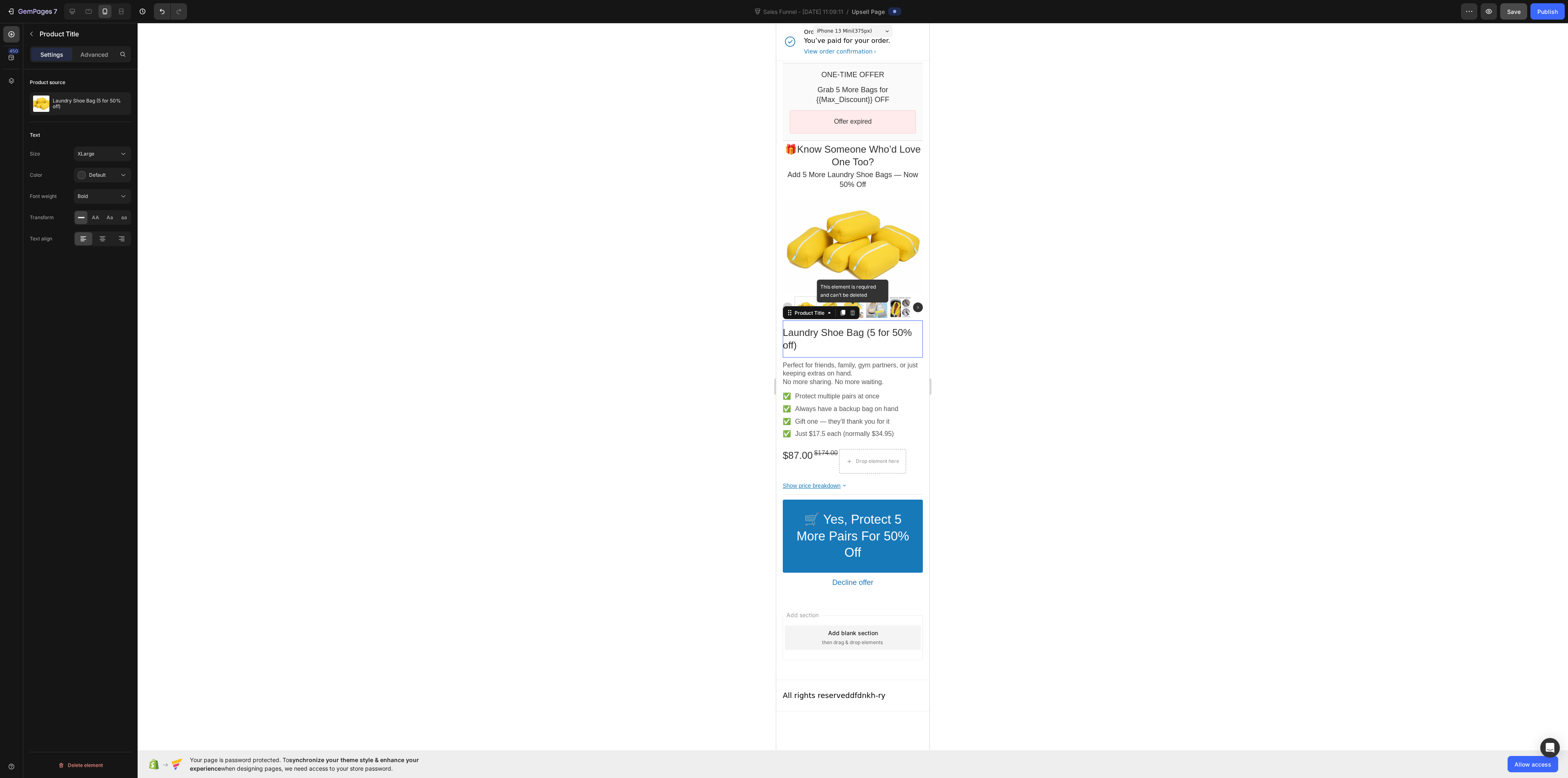
click at [784, 318] on div "This element is required and can’t be deleted" at bounding box center [853, 313] width 10 height 10
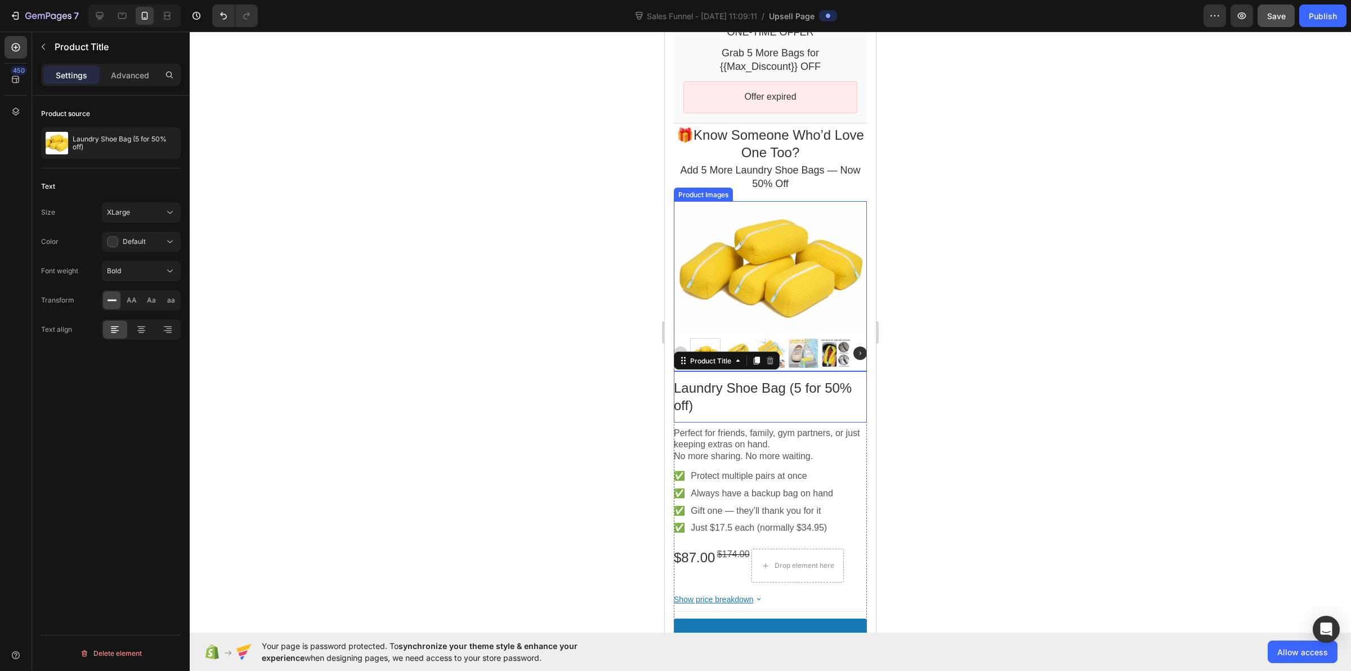
scroll to position [141, 0]
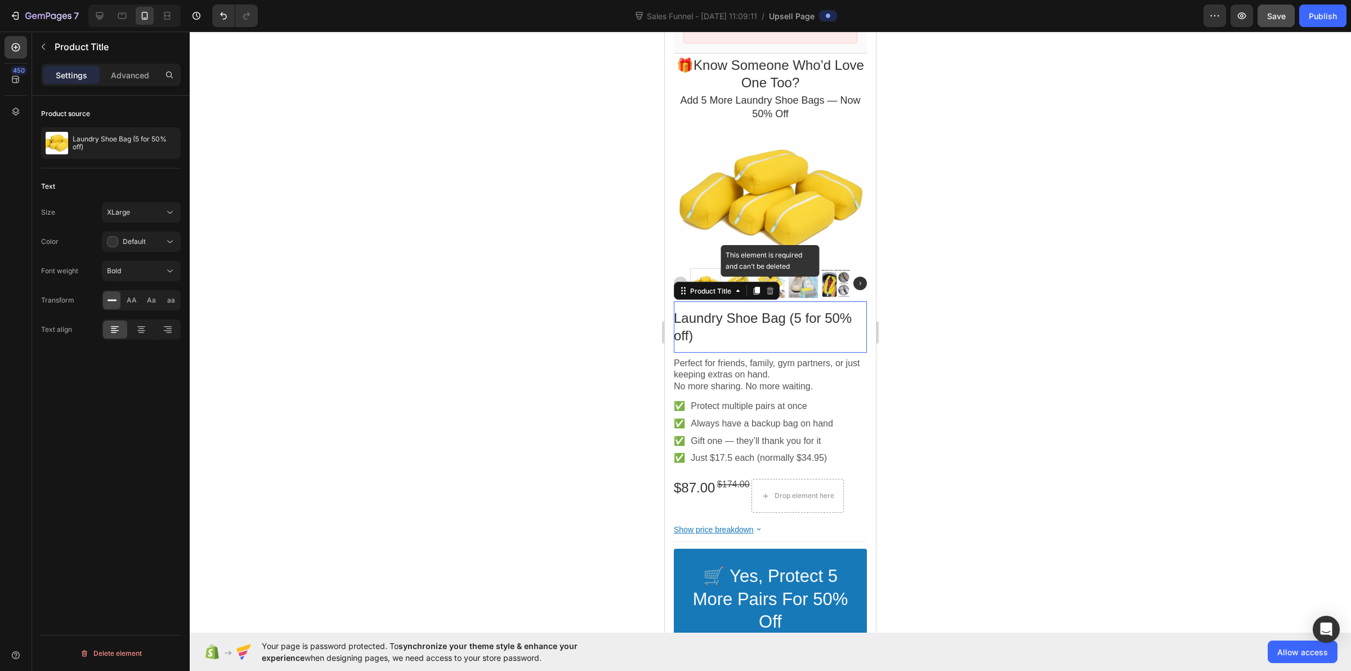
click at [770, 287] on icon at bounding box center [770, 291] width 7 height 8
click at [680, 310] on bdo "Laundry Shoe Bag (5 for 50% off)" at bounding box center [763, 326] width 178 height 33
click at [677, 310] on bdo "Laundry Shoe Bag (5 for 50% off)" at bounding box center [763, 326] width 178 height 33
click at [550, 344] on div at bounding box center [771, 351] width 1162 height 639
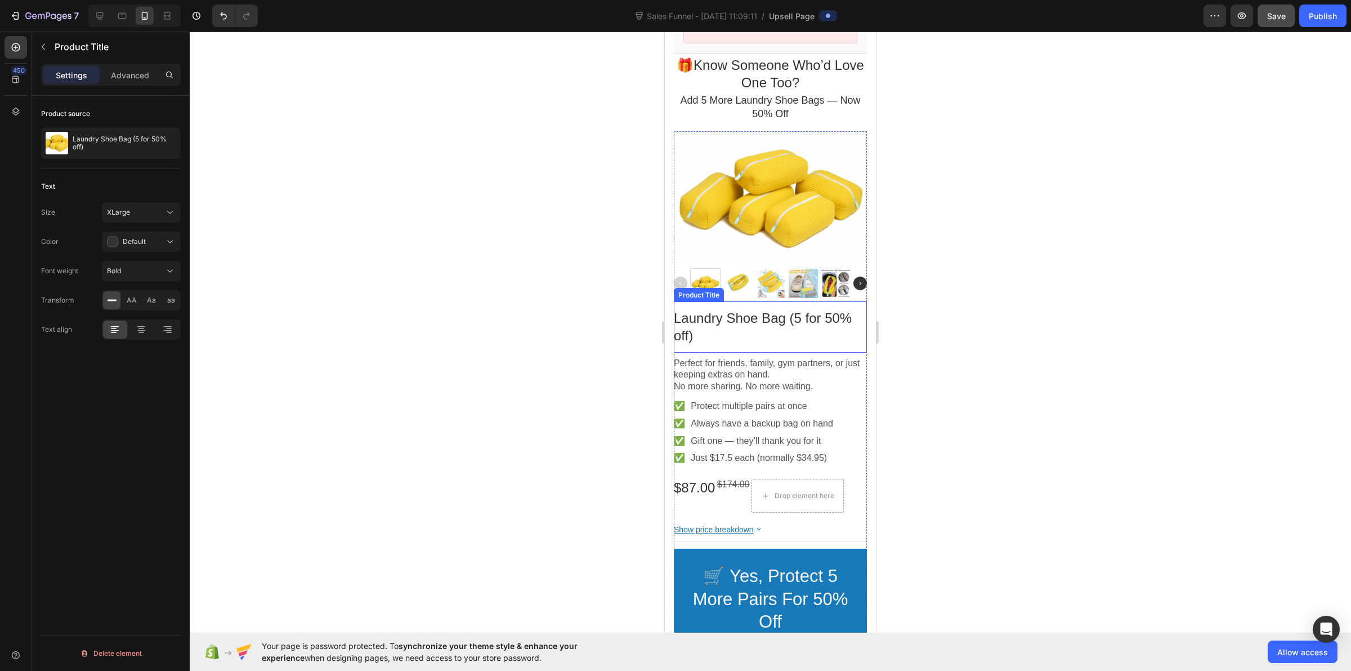
click at [721, 310] on bdo "Laundry Shoe Bag (5 for 50% off)" at bounding box center [763, 326] width 178 height 33
click at [141, 203] on button "XLarge" at bounding box center [141, 212] width 79 height 20
click at [147, 294] on div "Medium 16px" at bounding box center [130, 304] width 92 height 21
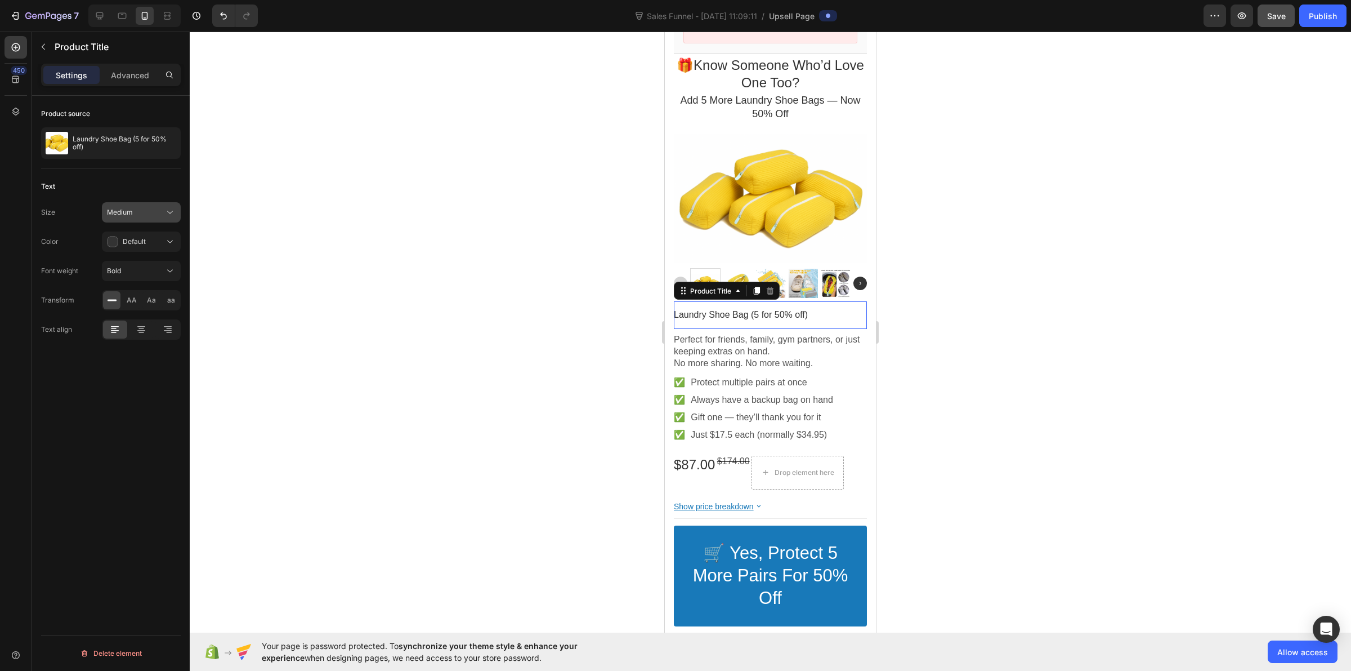
click at [144, 212] on div "Medium" at bounding box center [135, 212] width 57 height 10
click at [141, 301] on p "Large 18px" at bounding box center [139, 305] width 64 height 10
click at [386, 305] on div at bounding box center [771, 351] width 1162 height 639
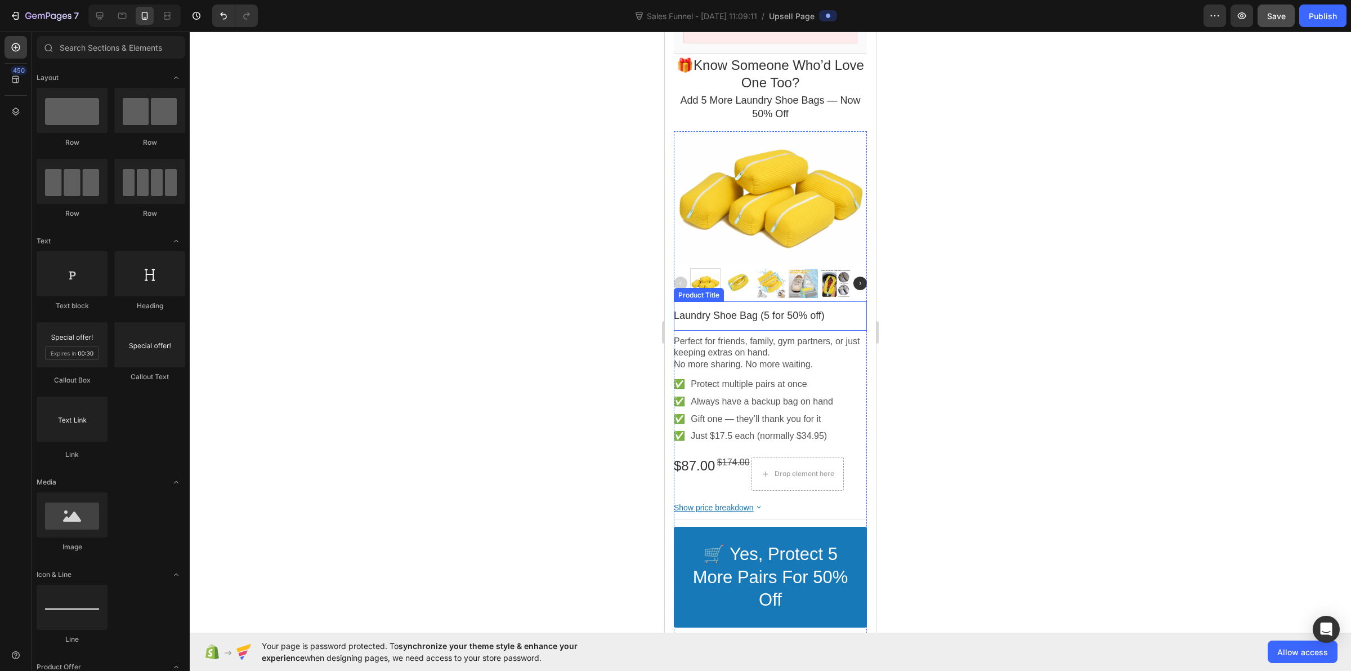
click at [575, 306] on div at bounding box center [771, 351] width 1162 height 639
click at [630, 398] on div at bounding box center [771, 351] width 1162 height 639
click at [922, 328] on div at bounding box center [771, 351] width 1162 height 639
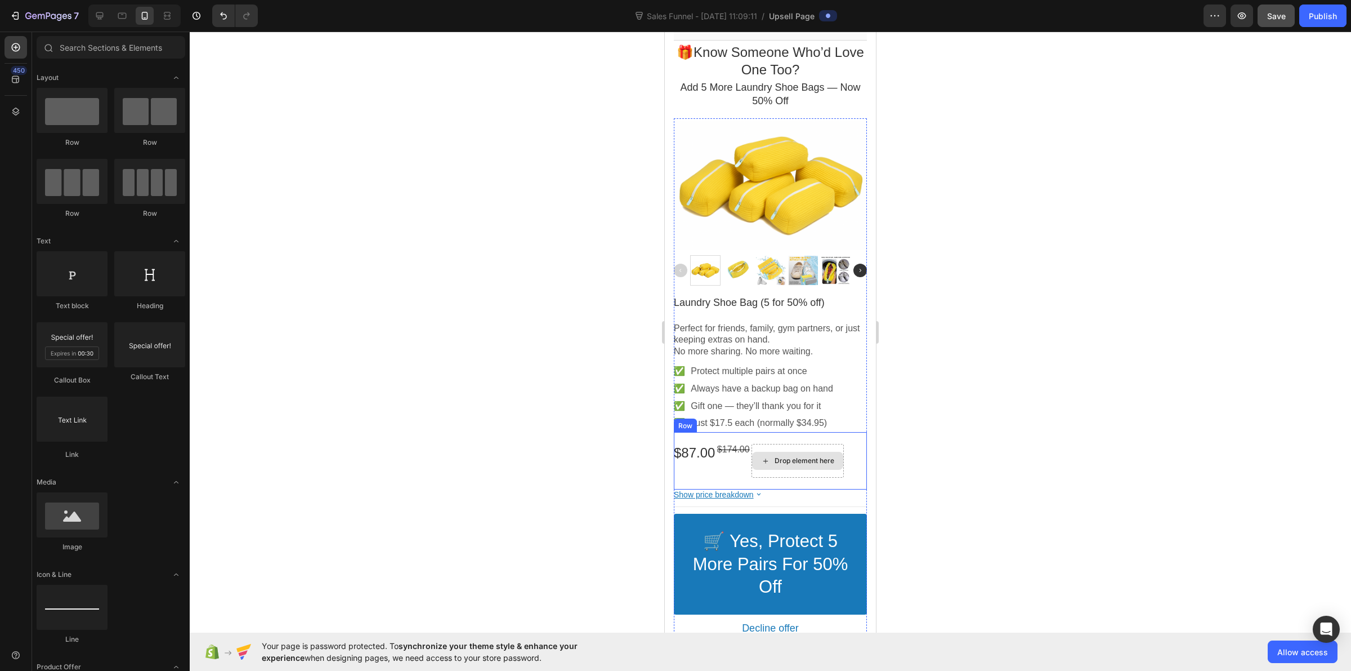
scroll to position [70, 0]
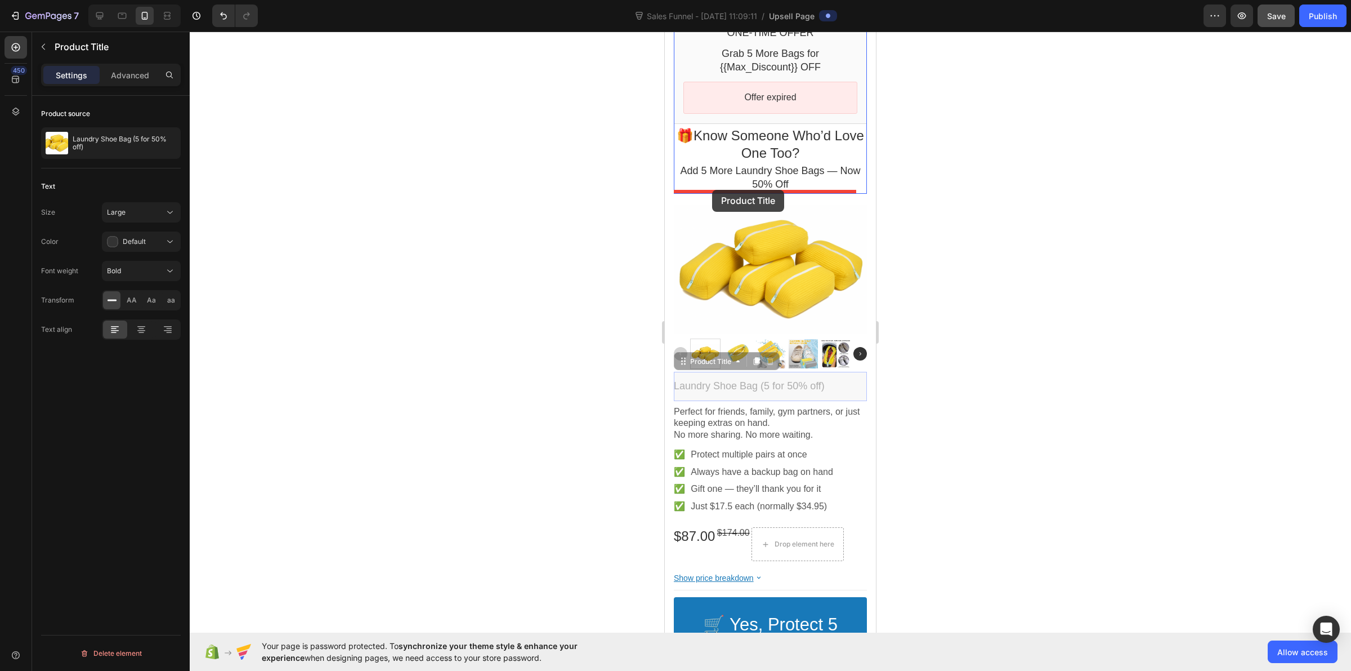
drag, startPoint x: 749, startPoint y: 376, endPoint x: 712, endPoint y: 190, distance: 189.4
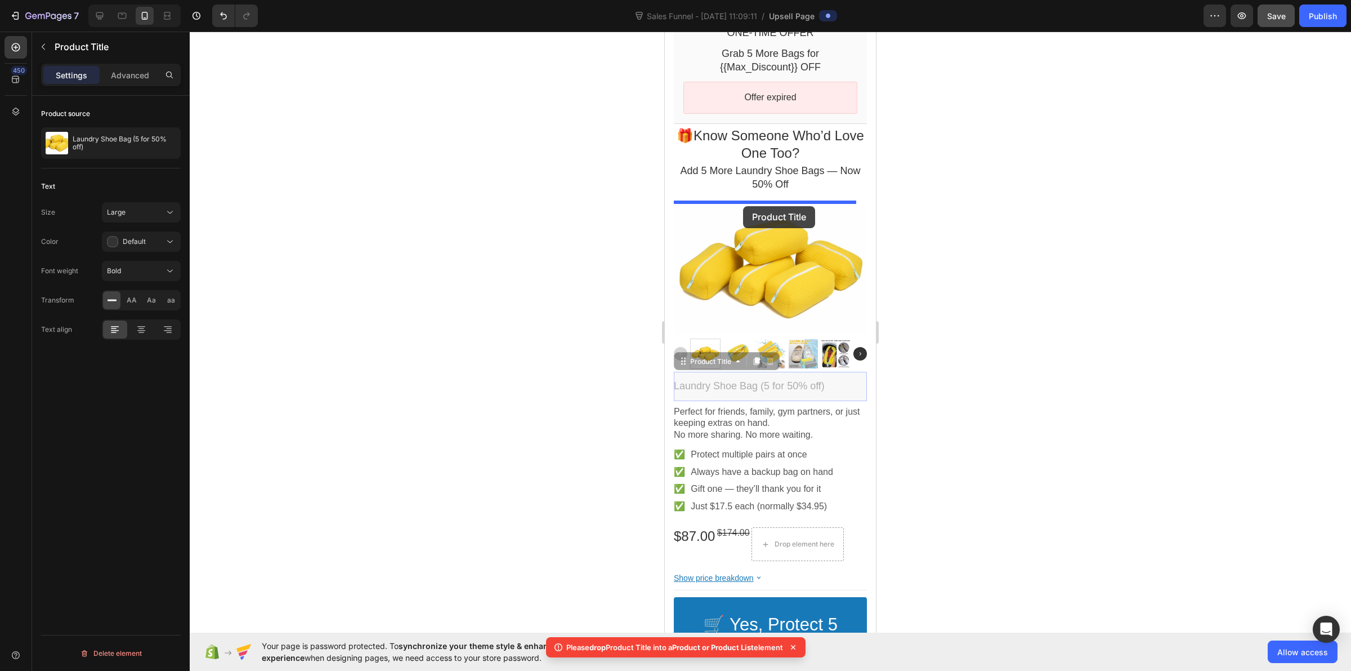
drag, startPoint x: 759, startPoint y: 379, endPoint x: 743, endPoint y: 206, distance: 173.6
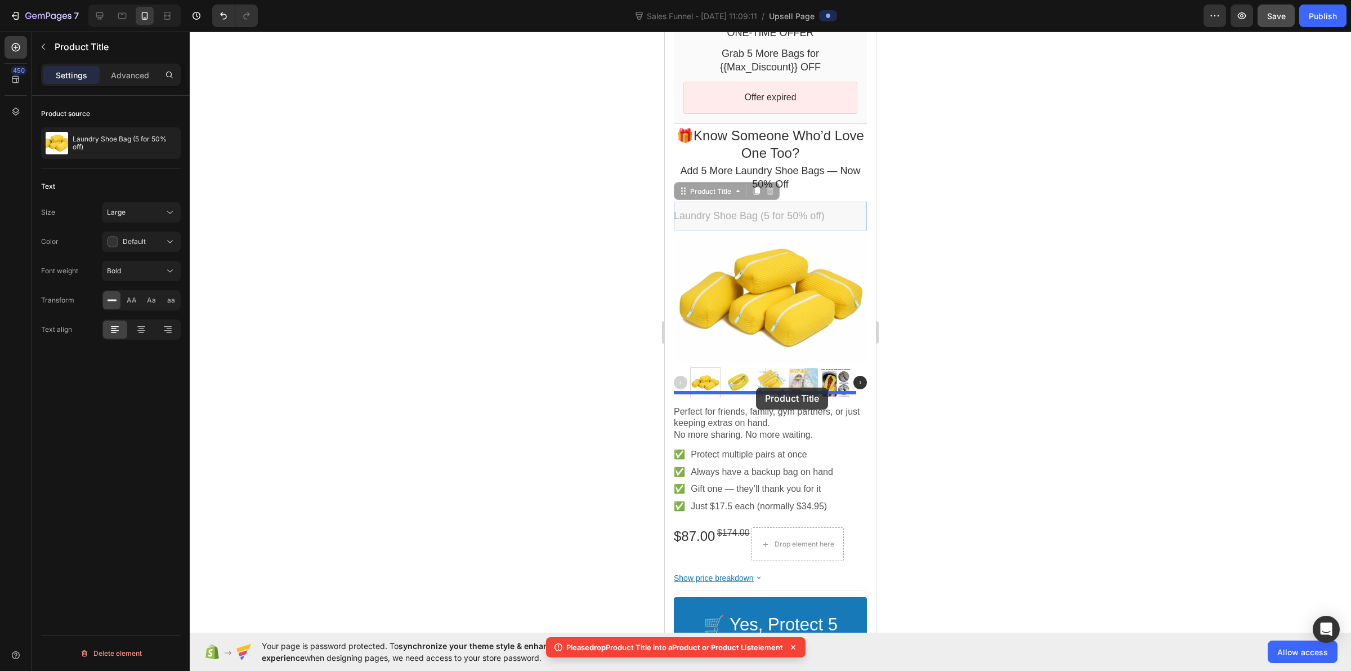
drag, startPoint x: 739, startPoint y: 215, endPoint x: 756, endPoint y: 387, distance: 173.7
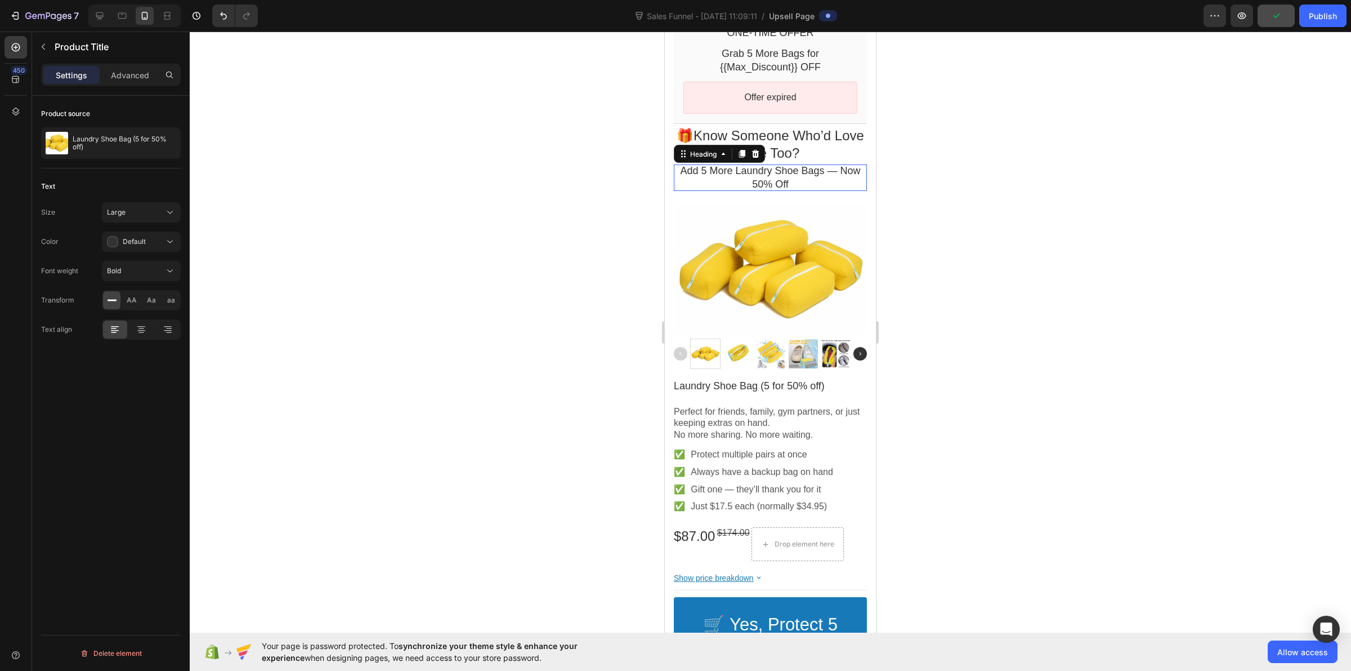
click at [740, 172] on p "Add 5 More Laundry Shoe Bags — Now 50% Off" at bounding box center [770, 177] width 193 height 26
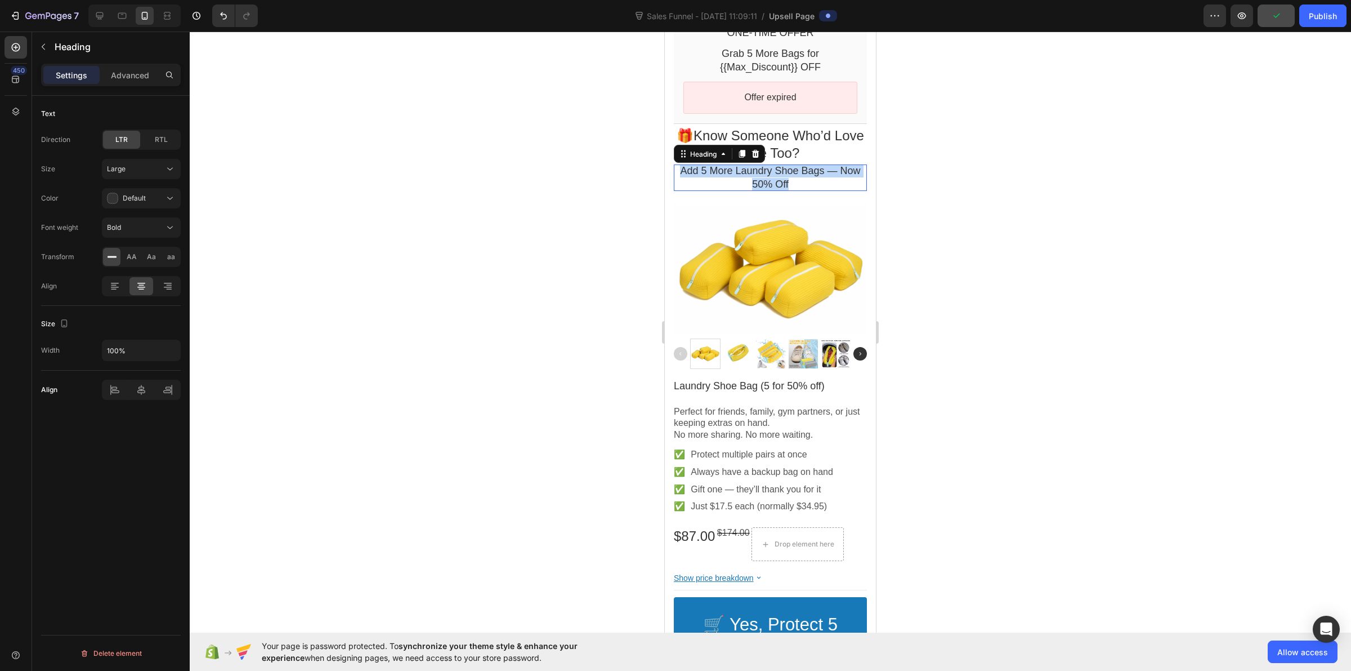
click at [740, 172] on p "Add 5 More Laundry Shoe Bags — Now 50% Off" at bounding box center [770, 177] width 193 height 26
copy p "Add 5 More Laundry Shoe Bags — Now 50% Off"
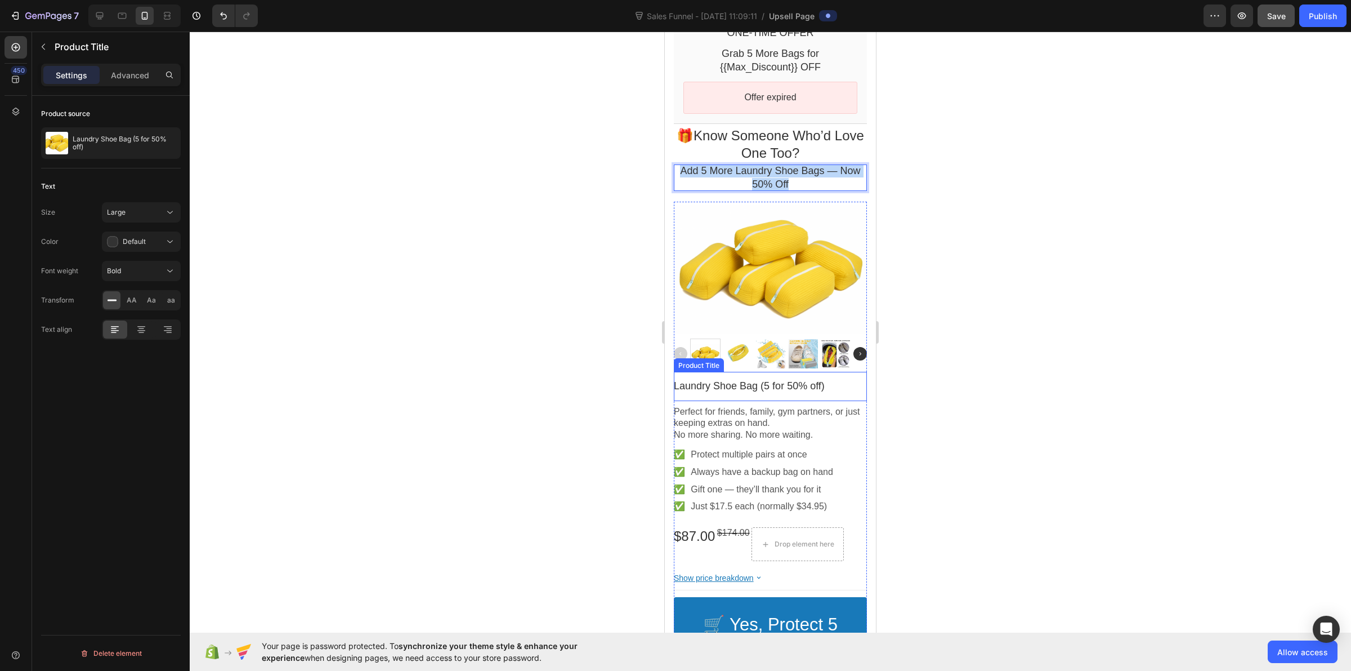
click at [720, 380] on bdo "Laundry Shoe Bag (5 for 50% off)" at bounding box center [749, 385] width 151 height 11
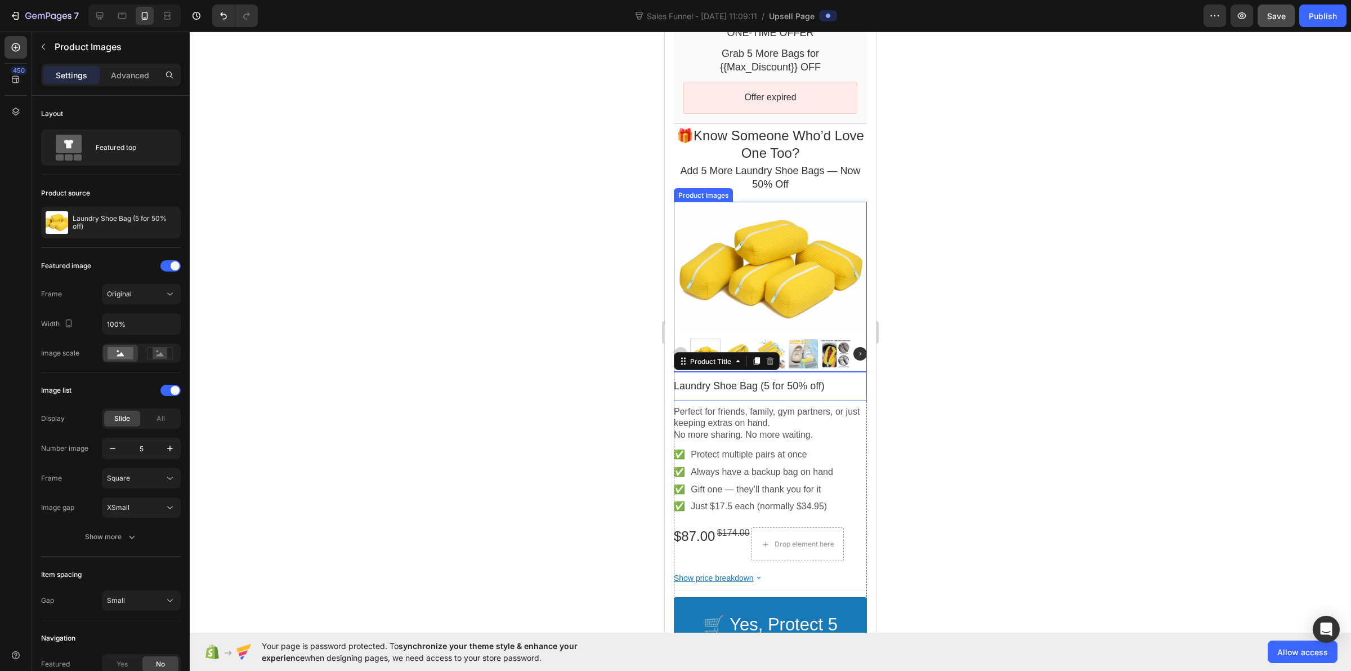
click at [724, 238] on div at bounding box center [770, 268] width 193 height 129
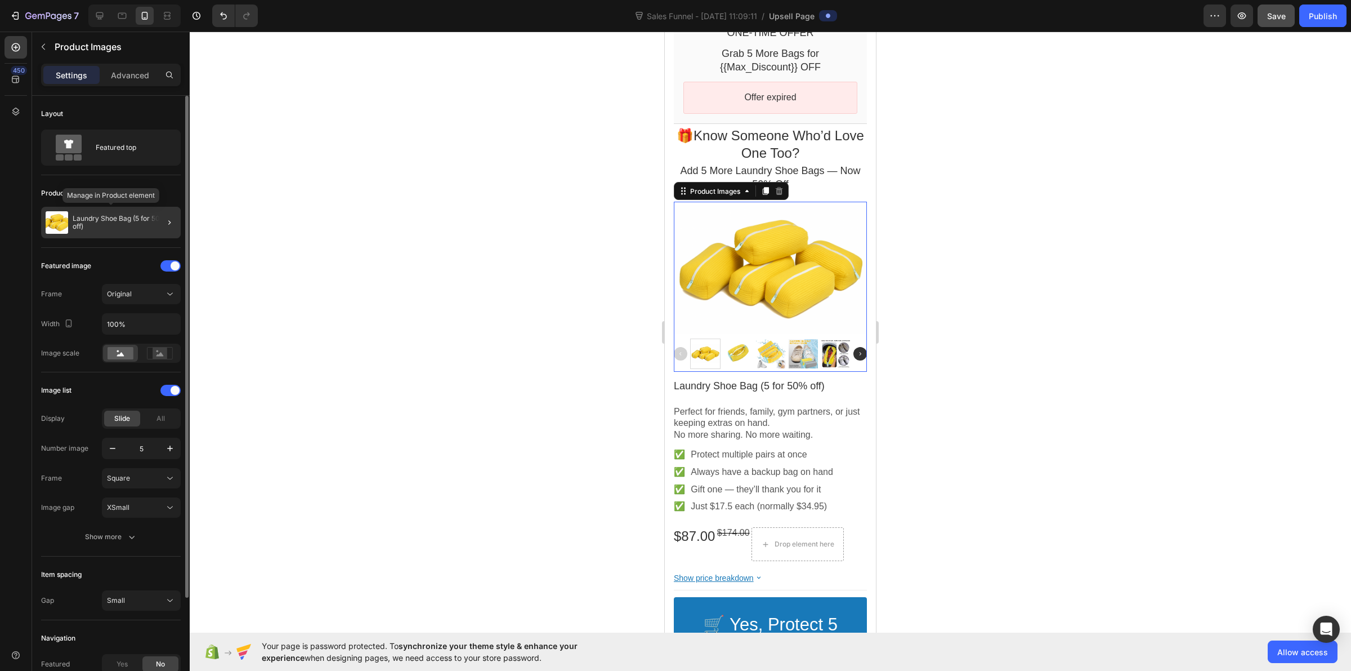
click at [115, 233] on div "Laundry Shoe Bag (5 for 50% off)" at bounding box center [111, 223] width 140 height 32
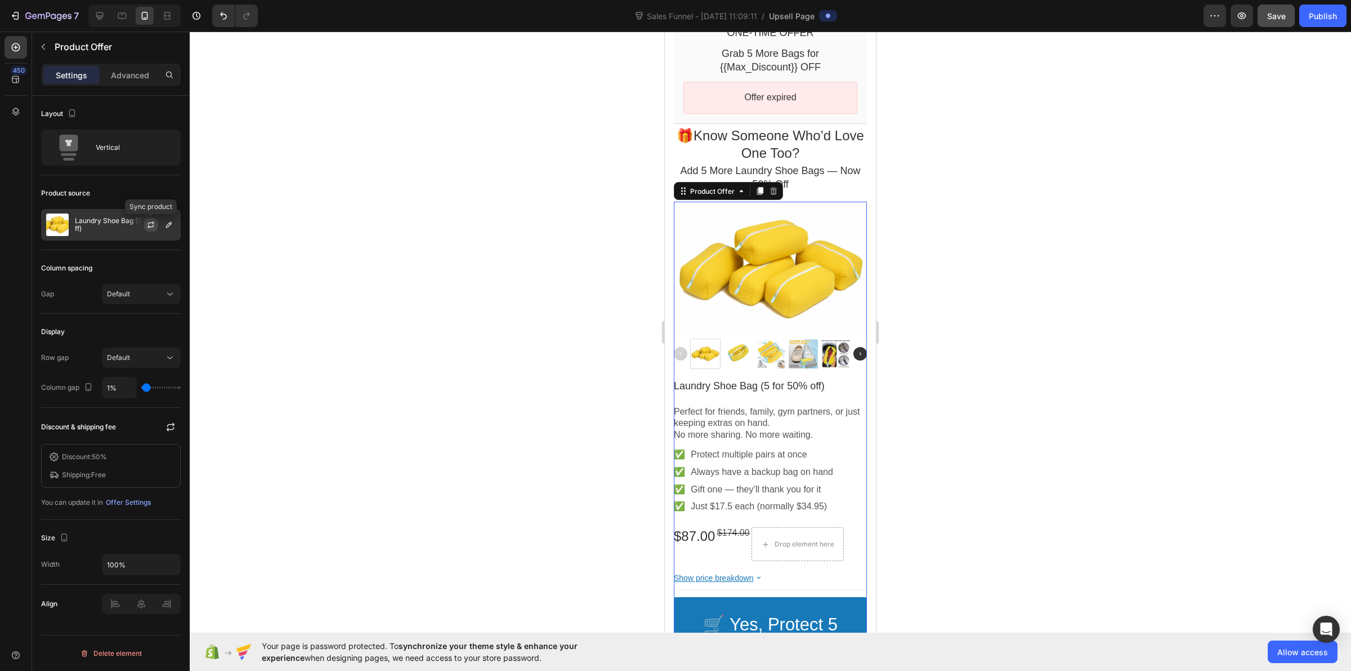
click at [150, 225] on icon "button" at bounding box center [150, 224] width 9 height 9
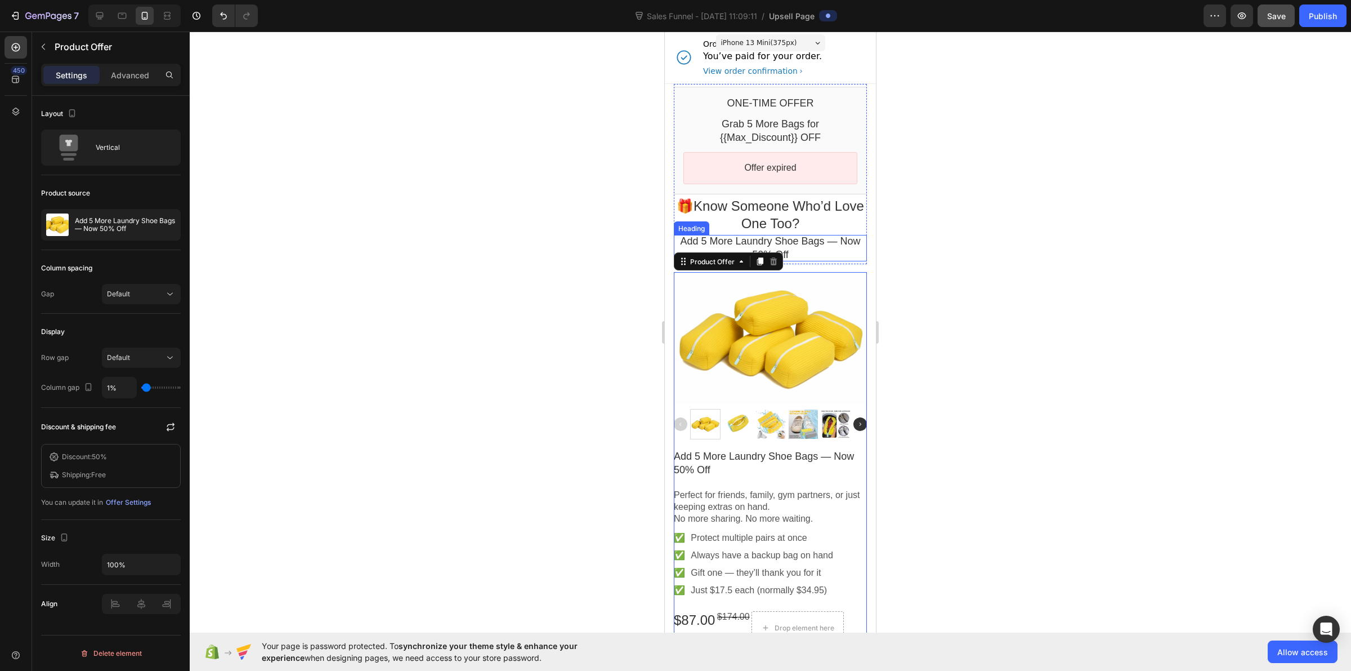
click at [811, 241] on p "Add 5 More Laundry Shoe Bags — Now 50% Off" at bounding box center [770, 248] width 193 height 26
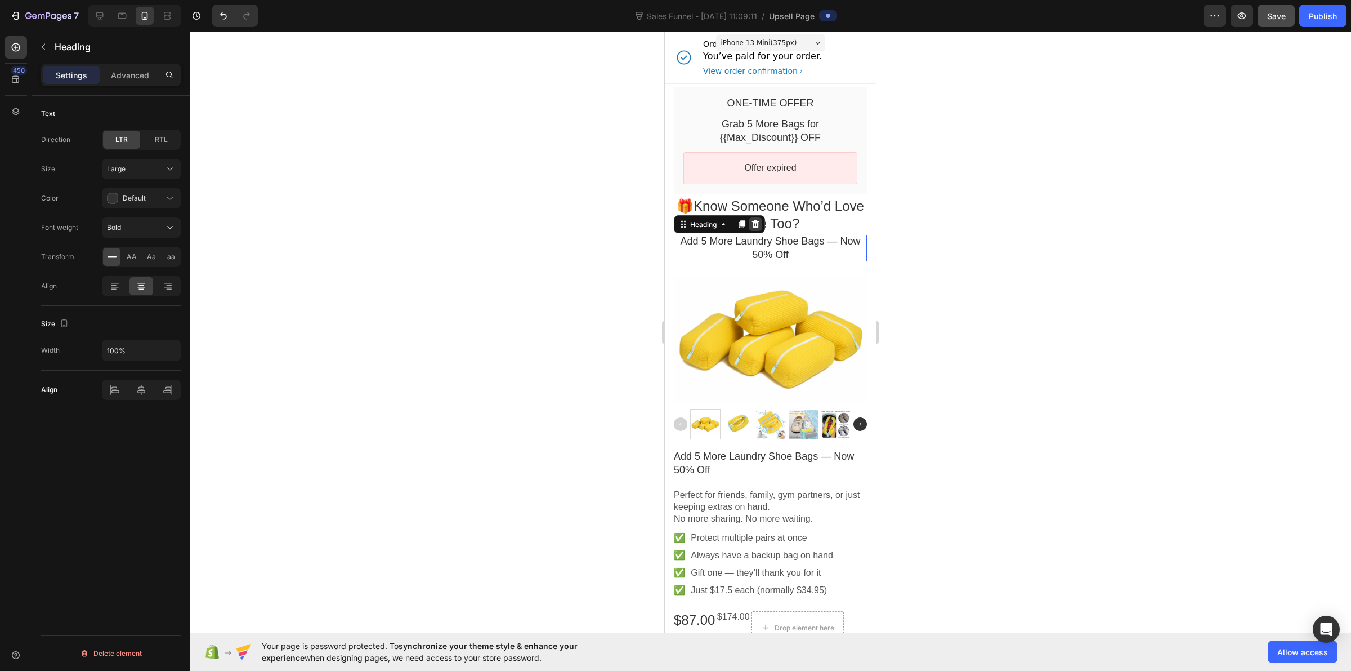
click at [759, 229] on icon at bounding box center [755, 224] width 9 height 9
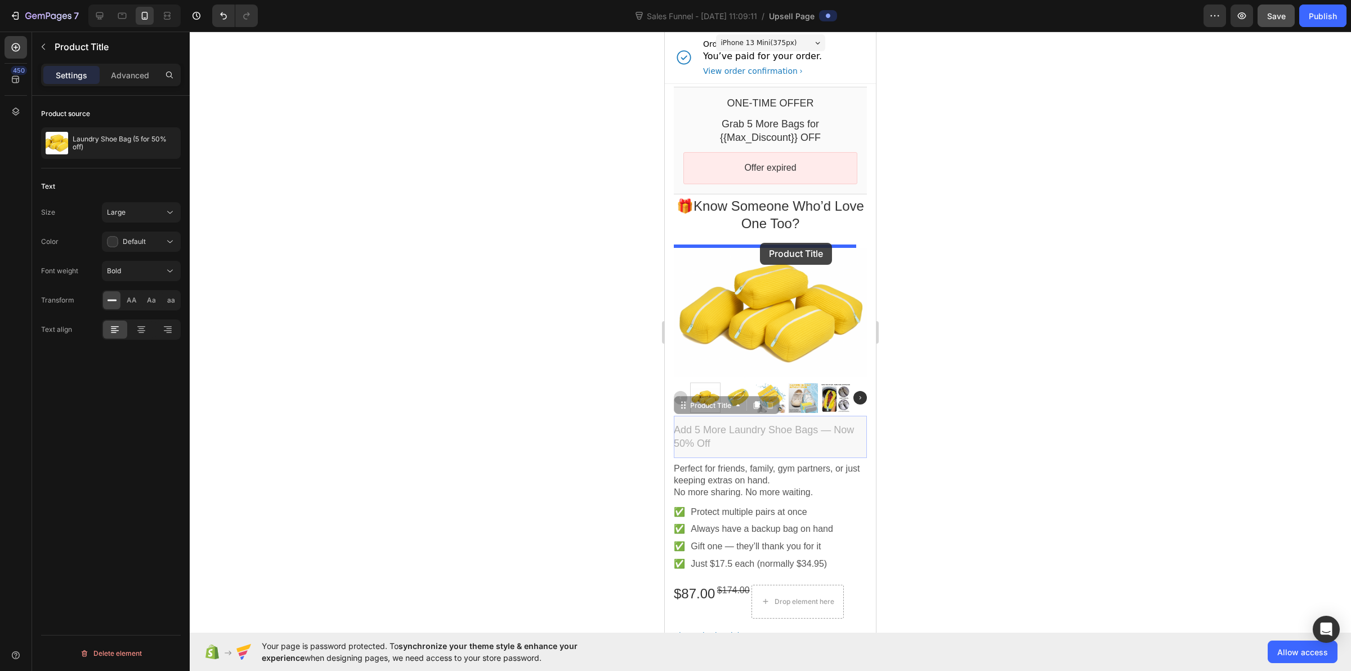
drag, startPoint x: 756, startPoint y: 429, endPoint x: 760, endPoint y: 243, distance: 186.4
click at [760, 243] on div "iPhone 13 Mini ( 375 px) iPhone 13 Mini iPhone 13 Pro iPhone 11 Pro Max iPhone …" at bounding box center [770, 489] width 211 height 914
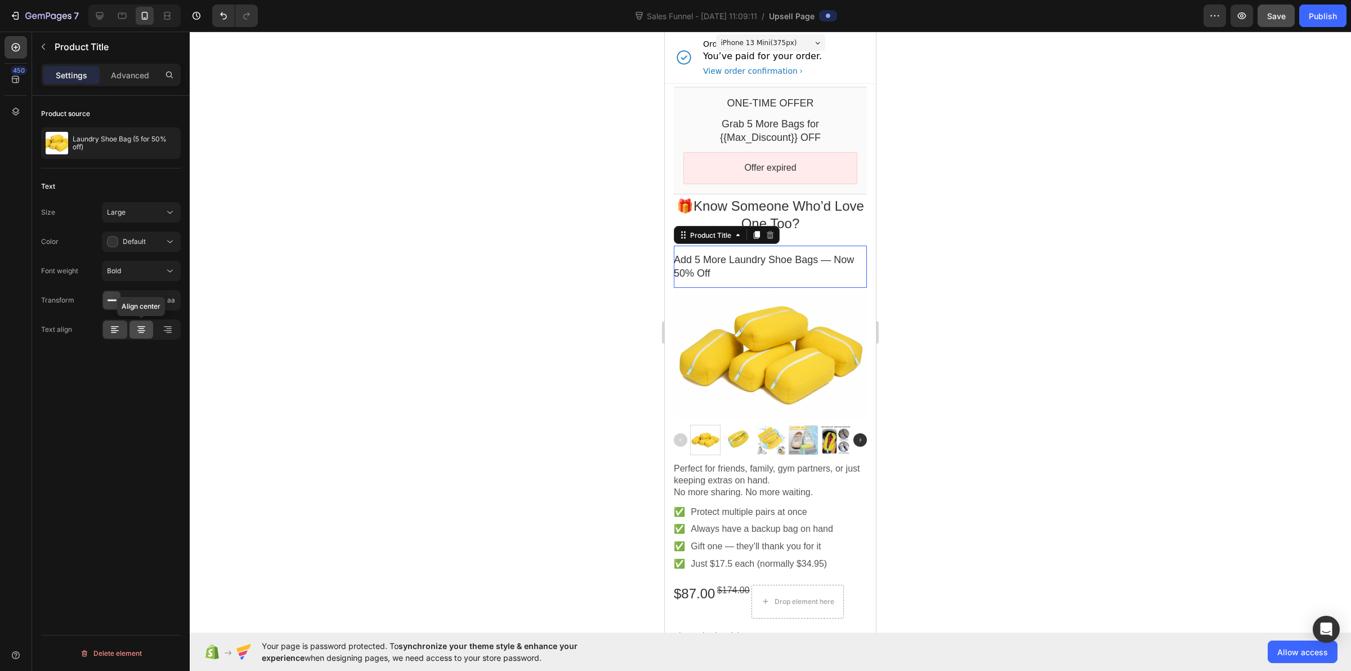
click at [141, 329] on icon at bounding box center [141, 329] width 11 height 11
click at [345, 311] on div at bounding box center [771, 351] width 1162 height 639
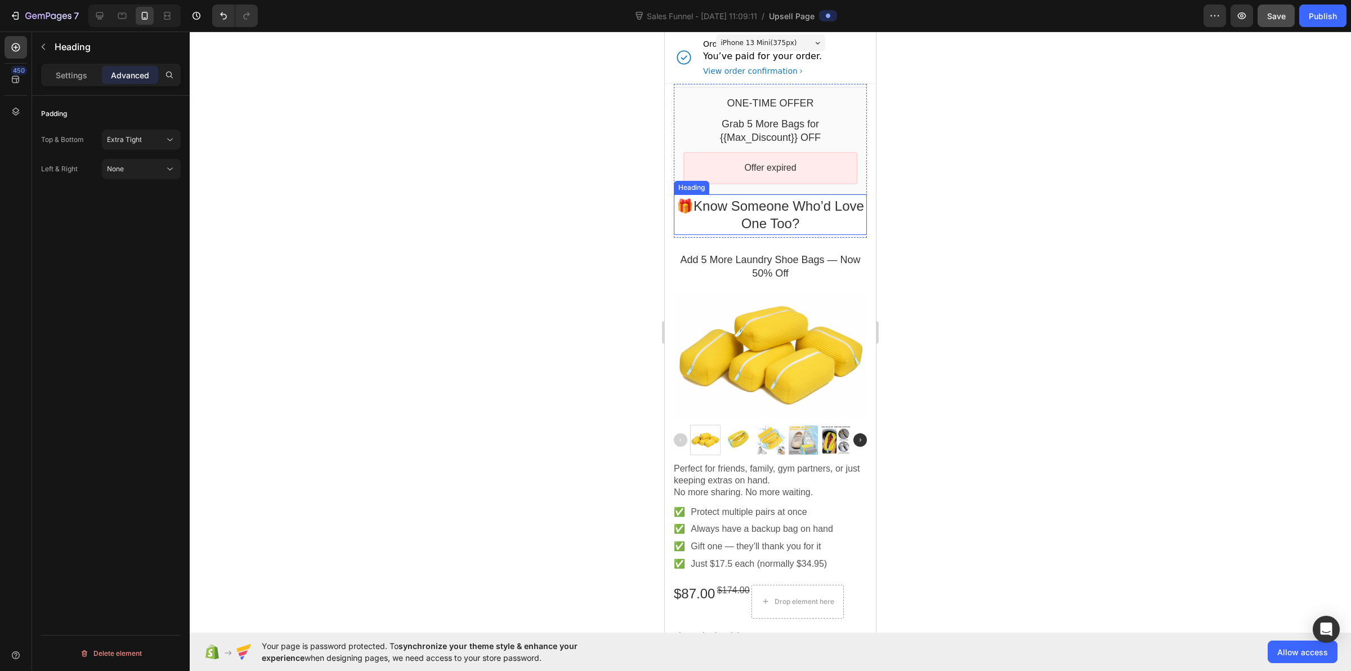
click at [755, 214] on p "🎁 Know Someone Who’d Love One Too?" at bounding box center [770, 214] width 193 height 35
click at [158, 146] on button "Extra Tight" at bounding box center [141, 140] width 79 height 20
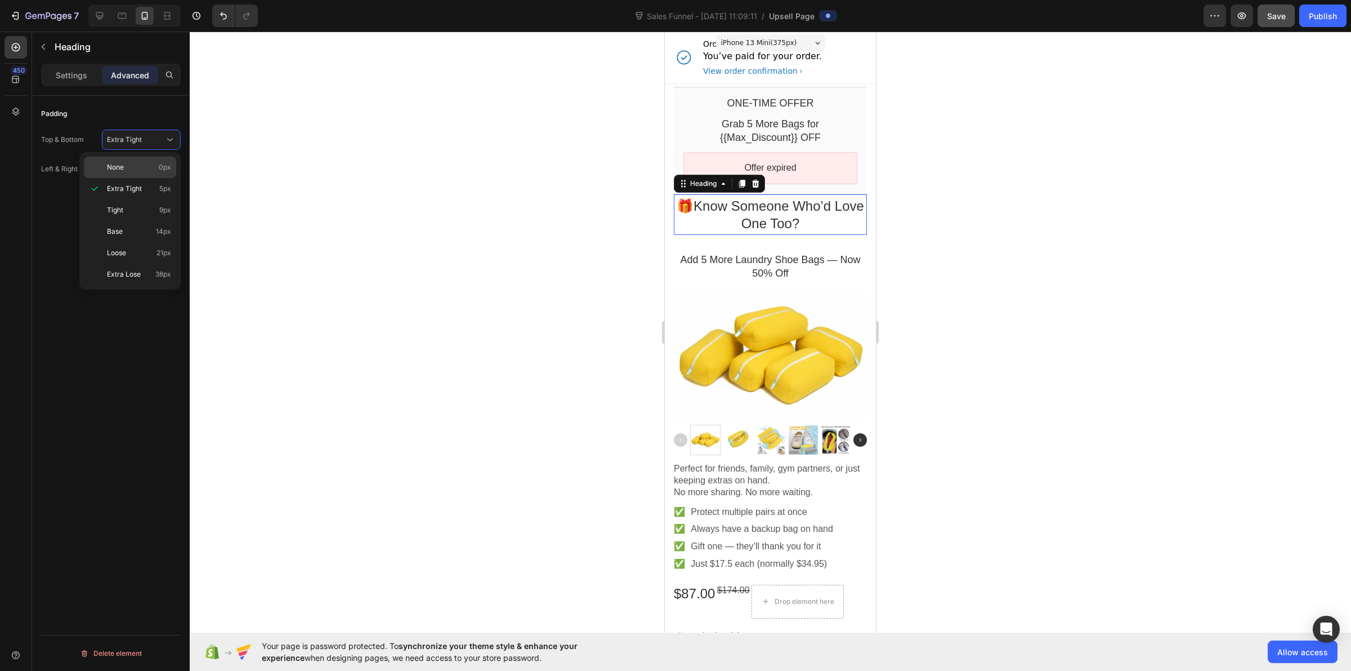
click at [151, 170] on p "None 0px" at bounding box center [139, 167] width 64 height 10
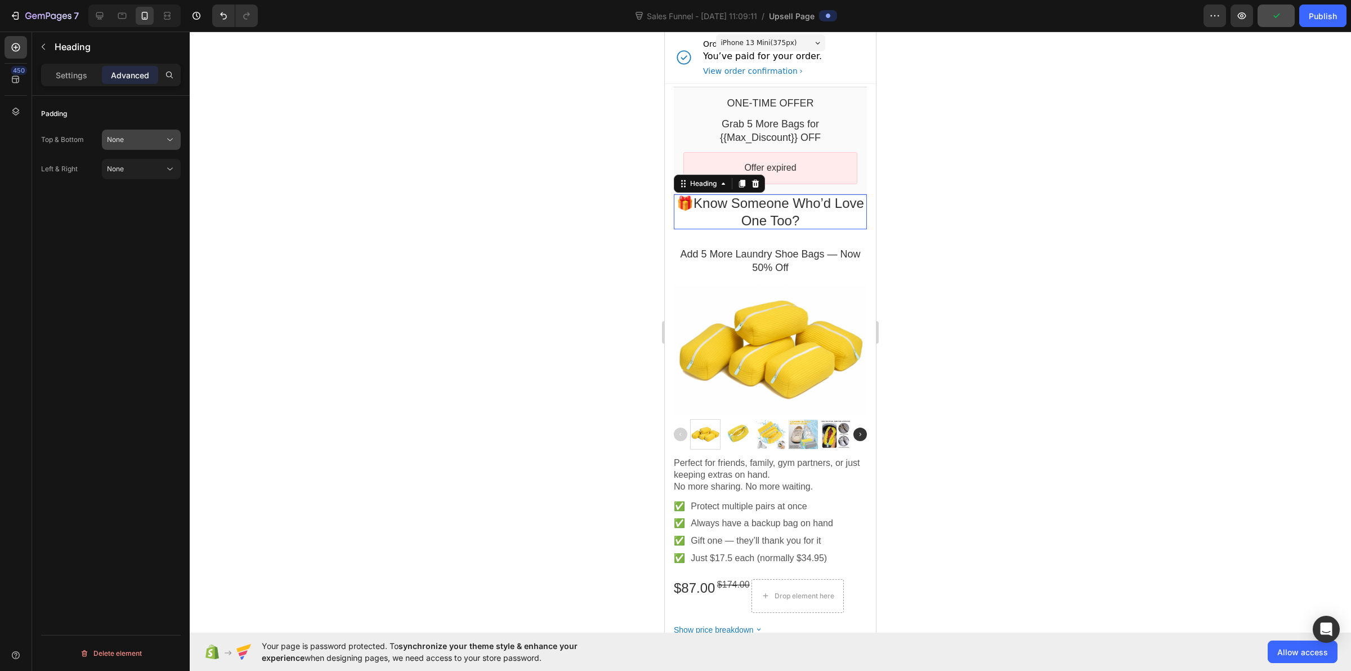
click at [148, 144] on div "None" at bounding box center [135, 140] width 57 height 10
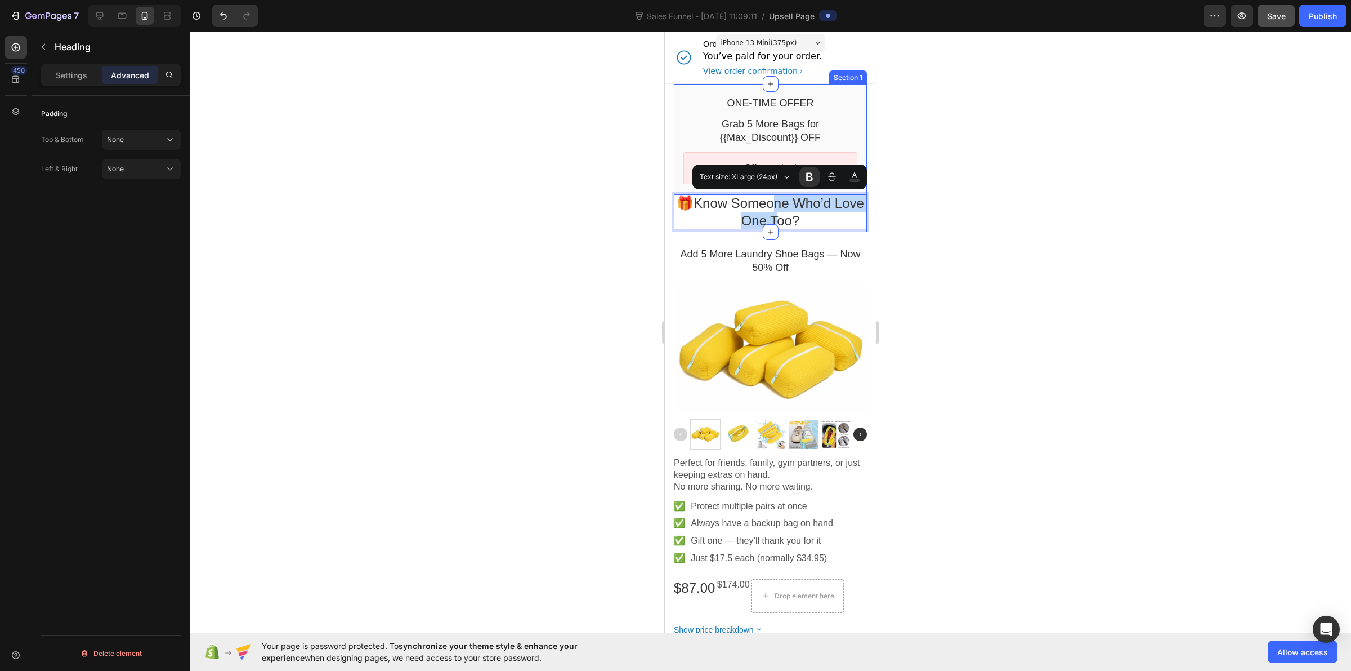
drag, startPoint x: 783, startPoint y: 206, endPoint x: 781, endPoint y: 231, distance: 25.4
click at [525, 241] on div at bounding box center [771, 351] width 1162 height 639
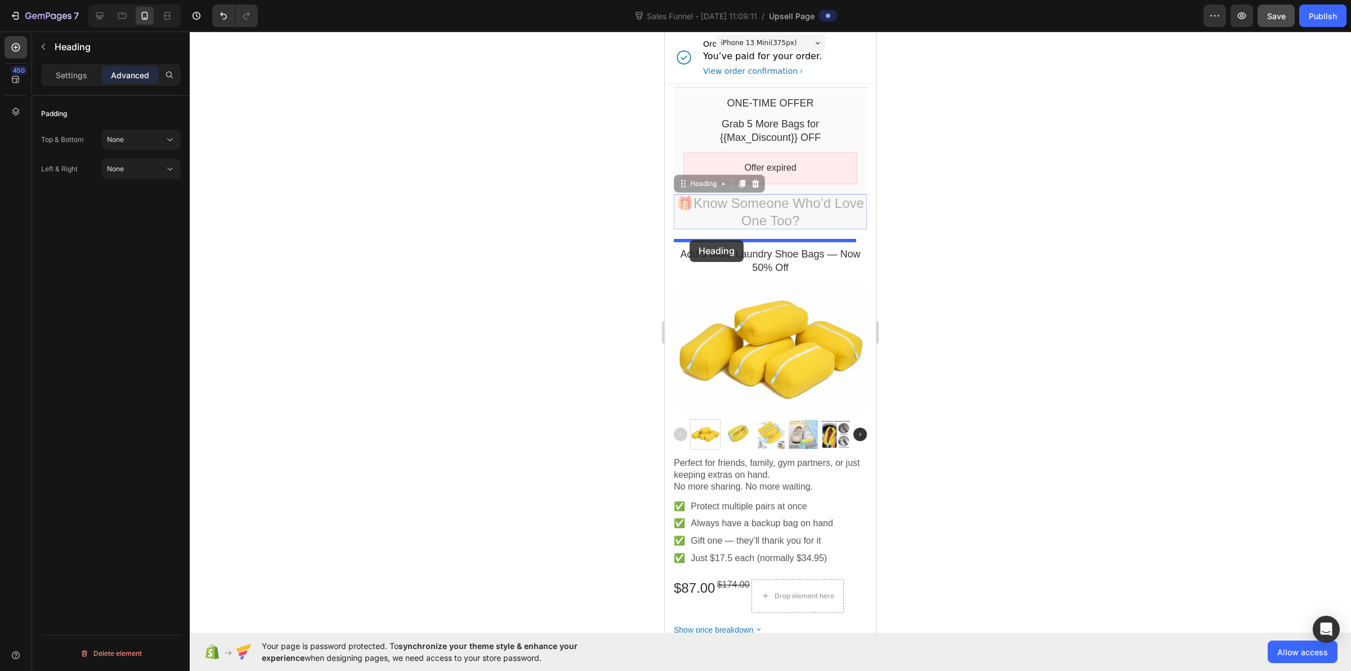
drag, startPoint x: 688, startPoint y: 212, endPoint x: 690, endPoint y: 238, distance: 26.0
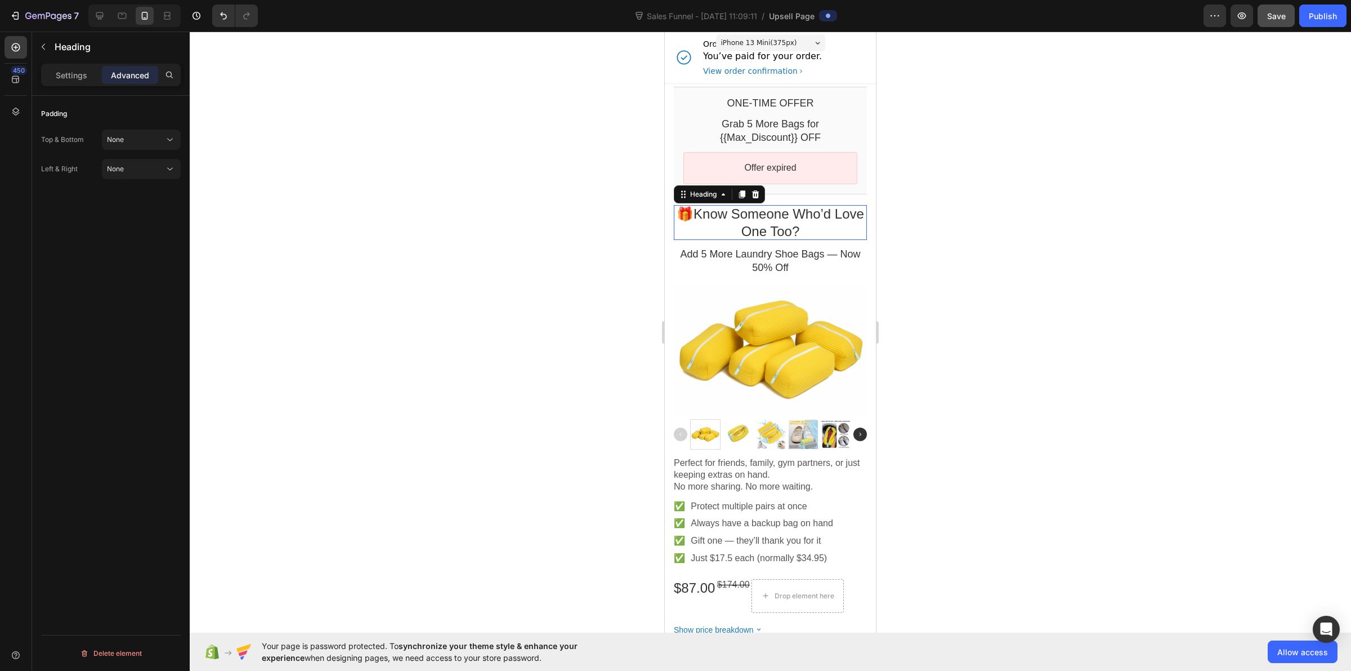
click at [627, 215] on div at bounding box center [771, 351] width 1162 height 639
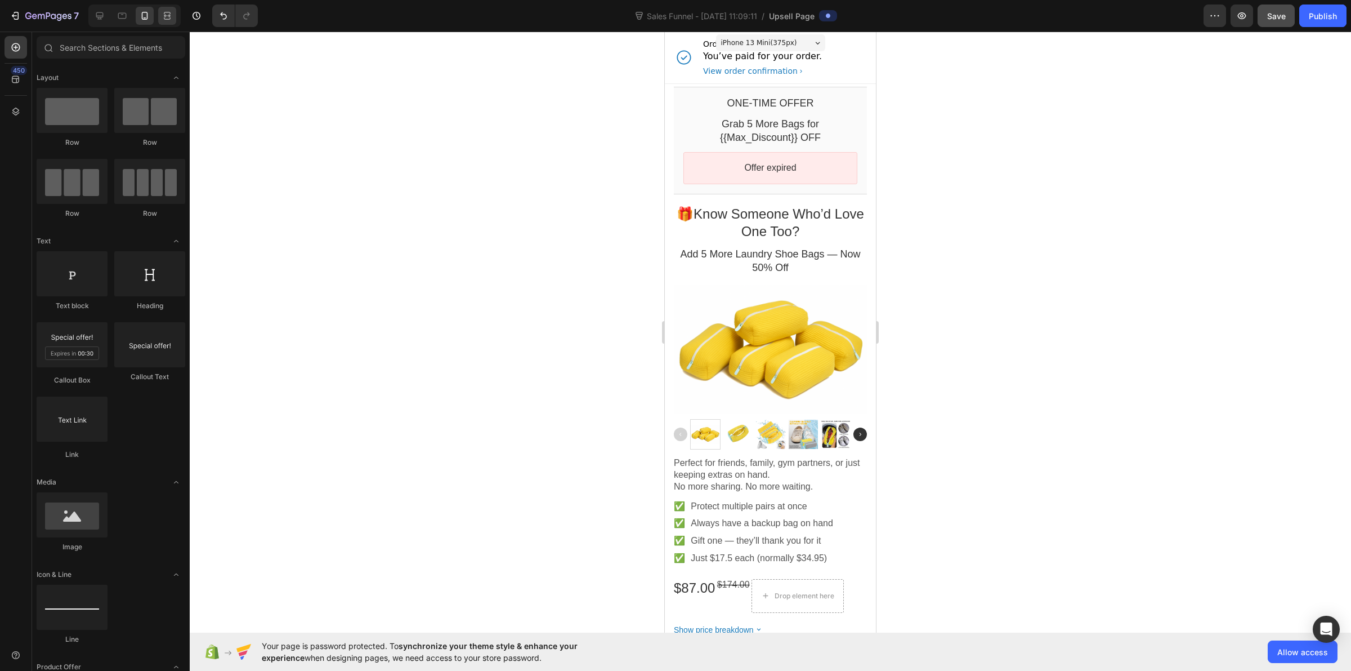
click at [168, 17] on icon at bounding box center [167, 15] width 11 height 11
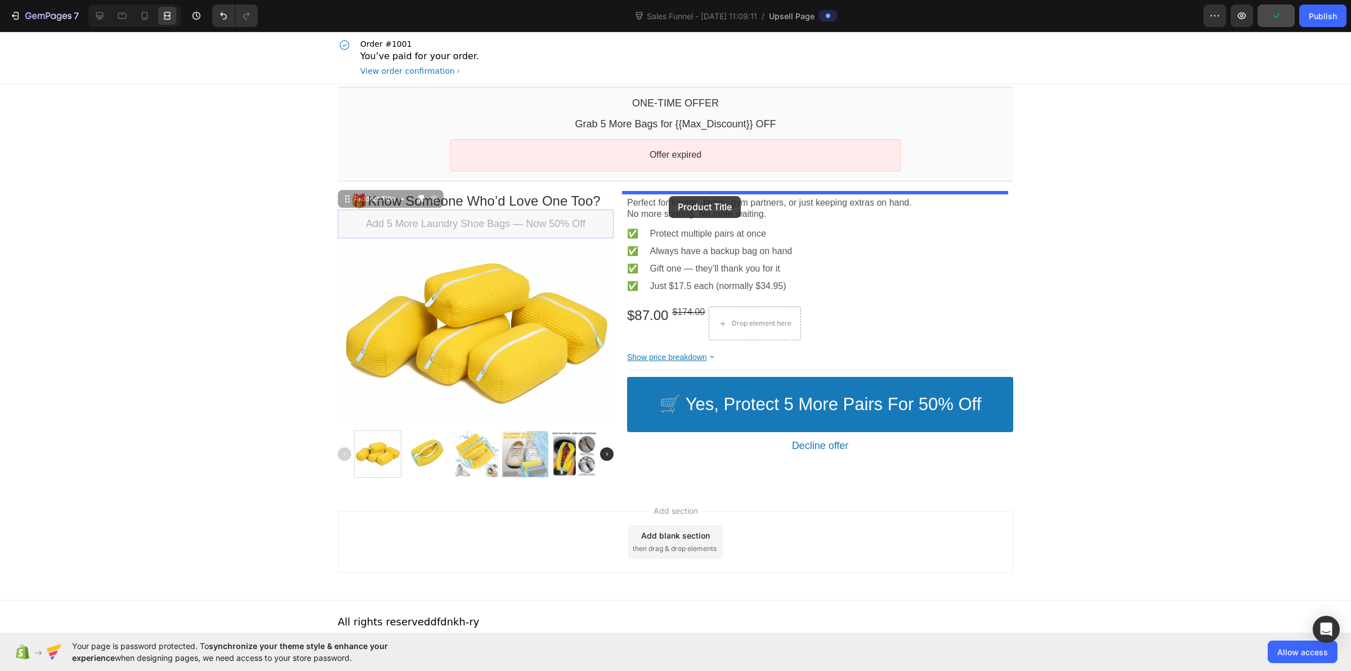
drag, startPoint x: 414, startPoint y: 224, endPoint x: 669, endPoint y: 196, distance: 256.1
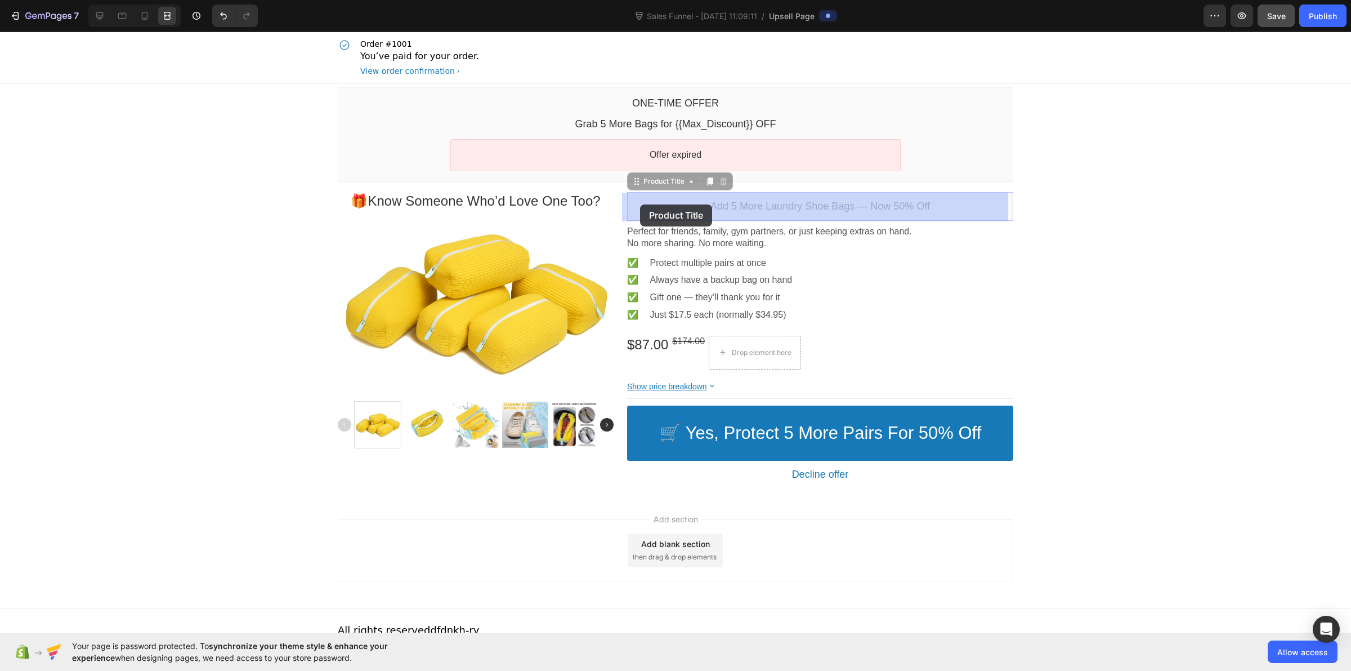
drag, startPoint x: 675, startPoint y: 202, endPoint x: 640, endPoint y: 204, distance: 34.5
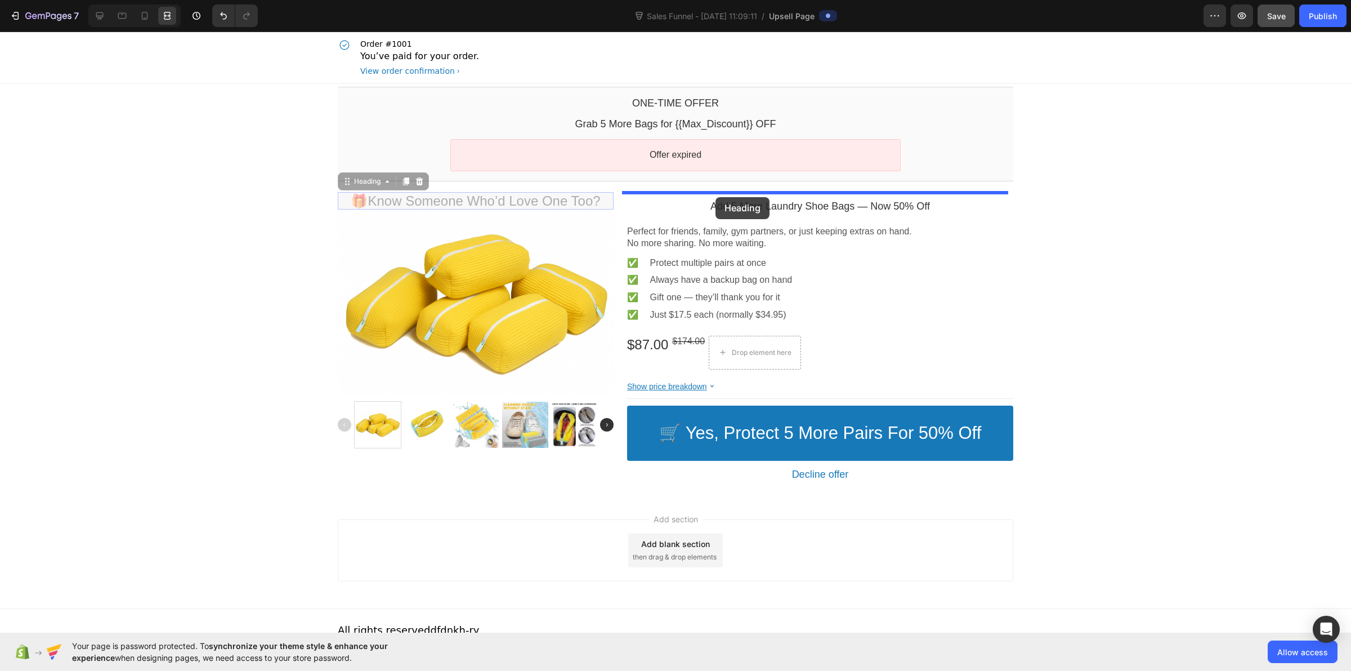
drag, startPoint x: 538, startPoint y: 202, endPoint x: 716, endPoint y: 197, distance: 178.0
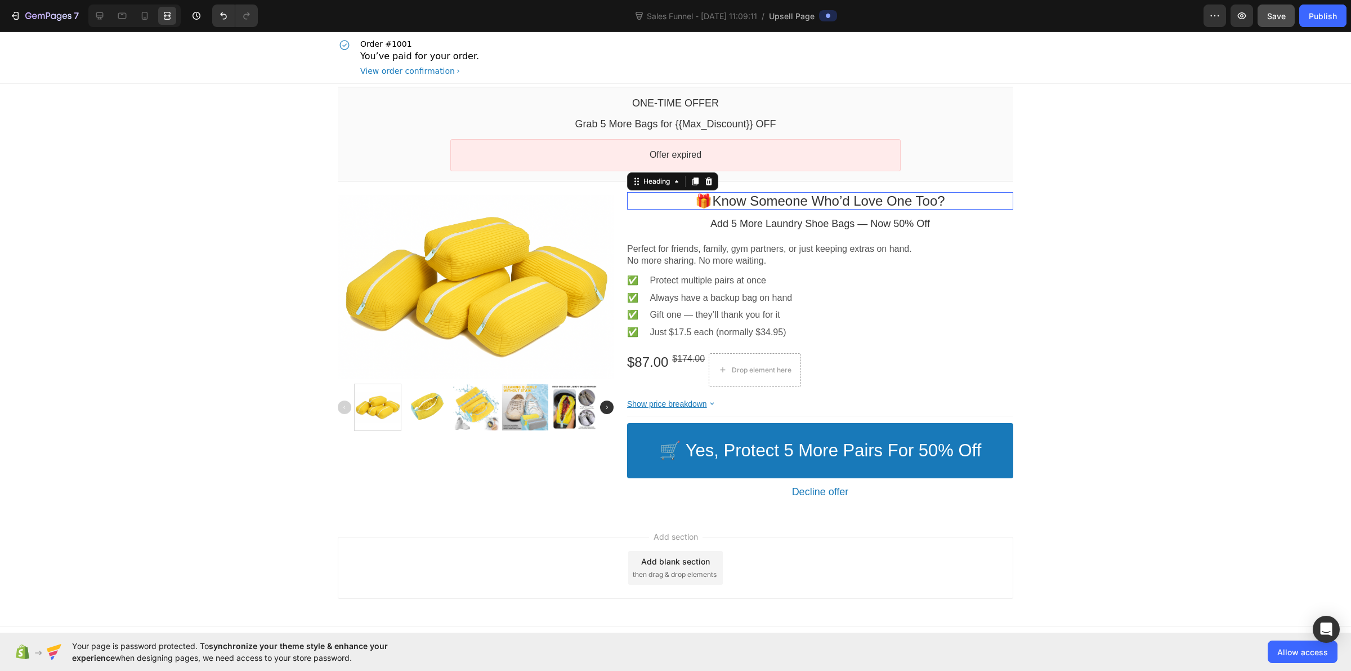
click at [207, 229] on div "One-time Offer Callout Text Grab 5 More Bags for {{Max_Discount}} OFF Callout T…" at bounding box center [675, 299] width 1351 height 430
click at [142, 17] on icon at bounding box center [145, 16] width 6 height 8
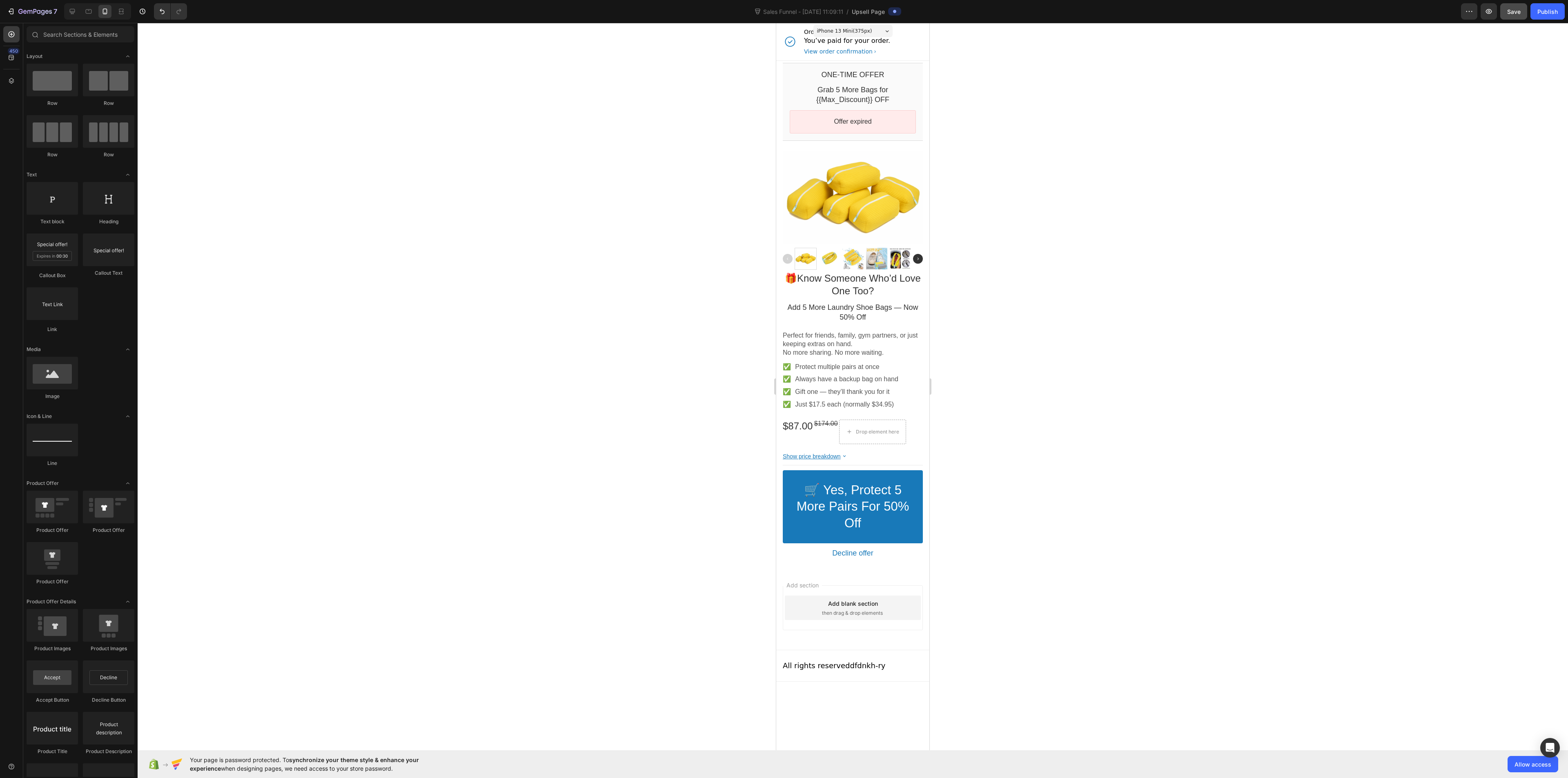
click at [624, 378] on div at bounding box center [853, 401] width 1430 height 756
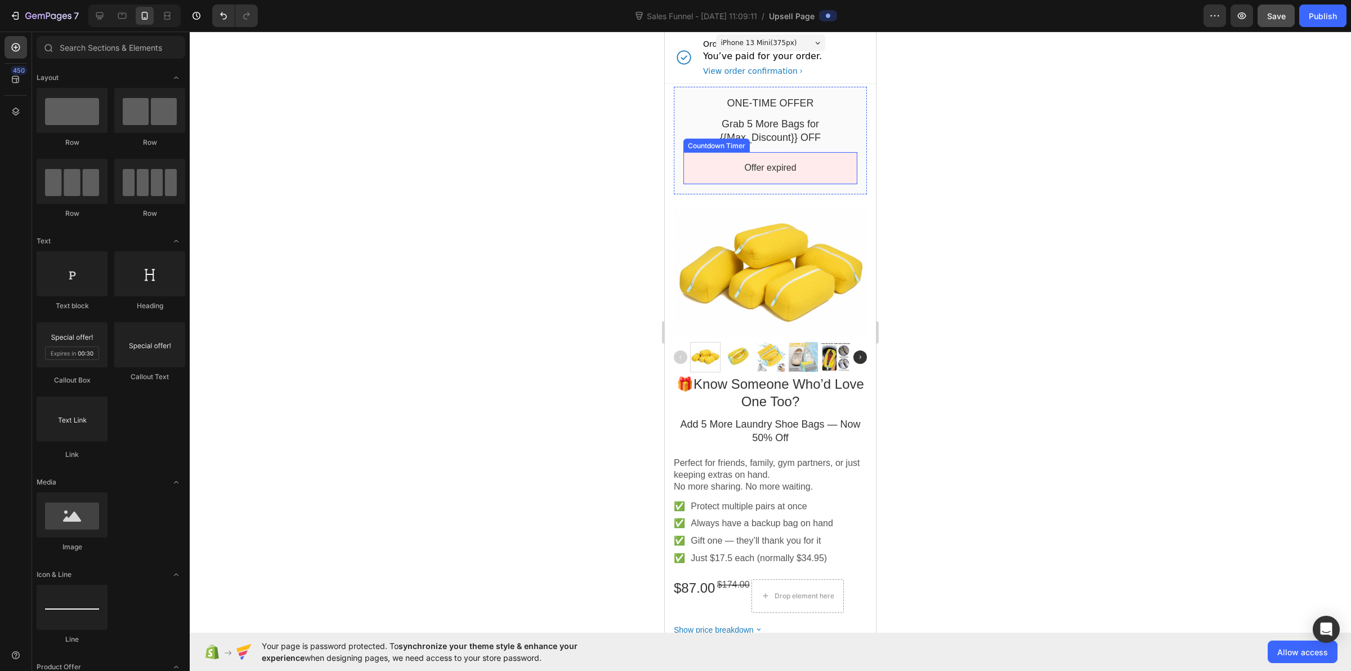
click at [755, 168] on bdo "Offer expired" at bounding box center [770, 168] width 52 height 10
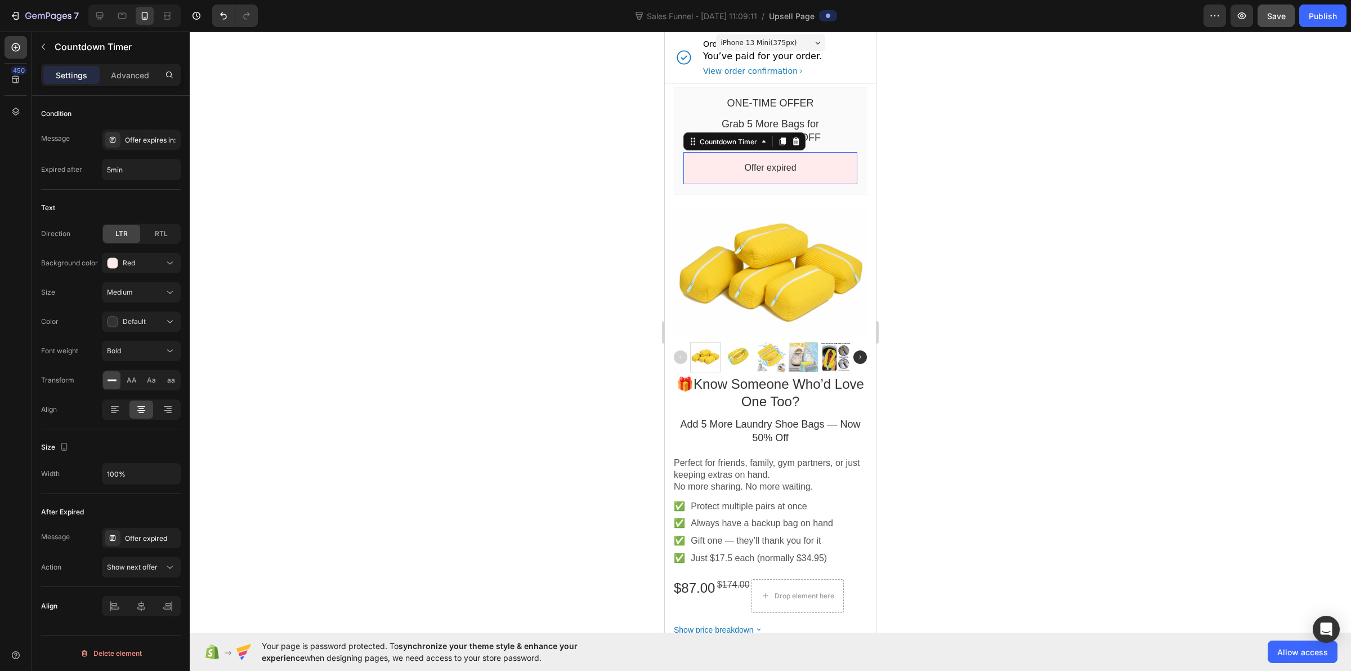
click at [755, 169] on bdo "Offer expired" at bounding box center [770, 168] width 52 height 10
click at [138, 136] on div "Offer expires in:" at bounding box center [151, 140] width 53 height 10
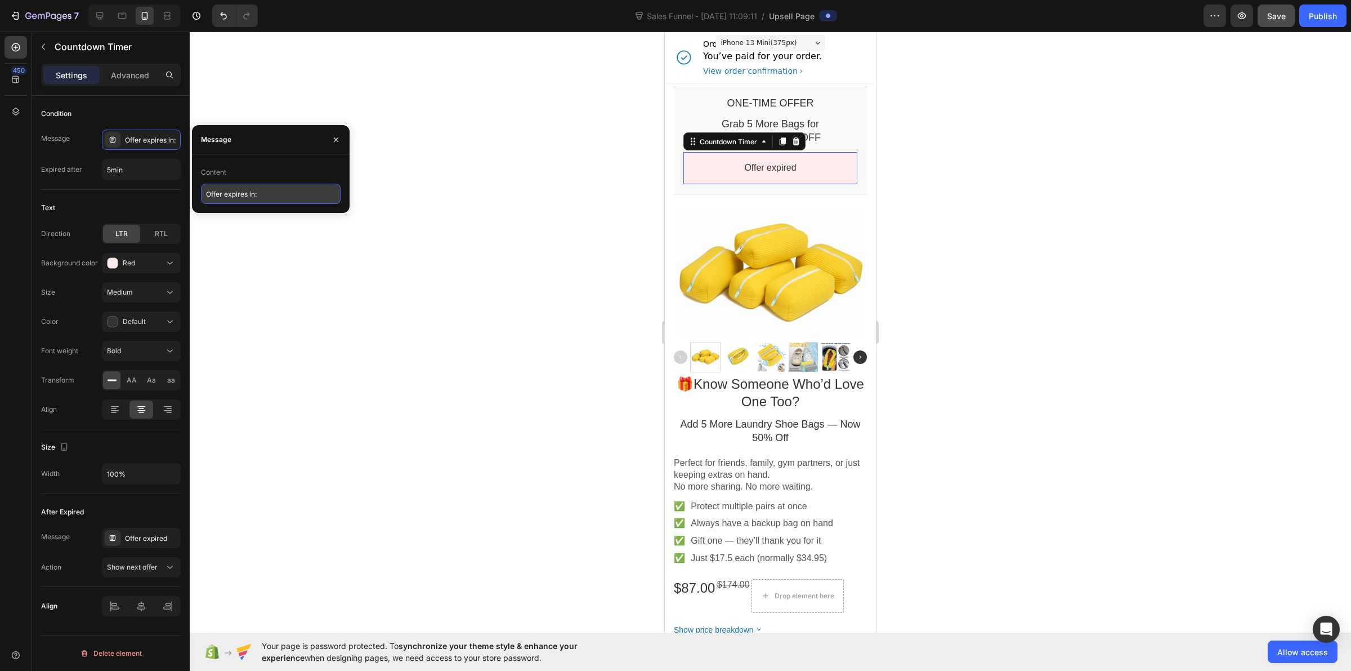
click at [243, 196] on input "Offer expires in:" at bounding box center [271, 194] width 140 height 20
paste input "text"
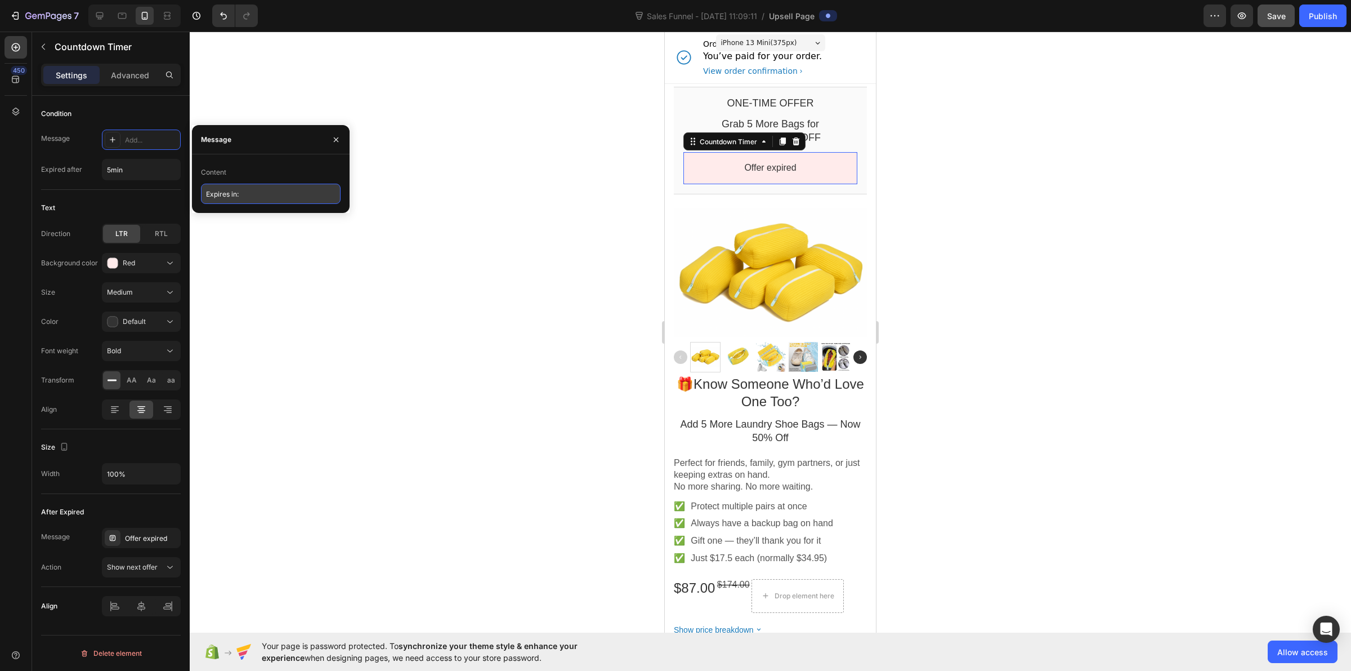
type input "Expires in:"
click at [271, 262] on div at bounding box center [771, 351] width 1162 height 639
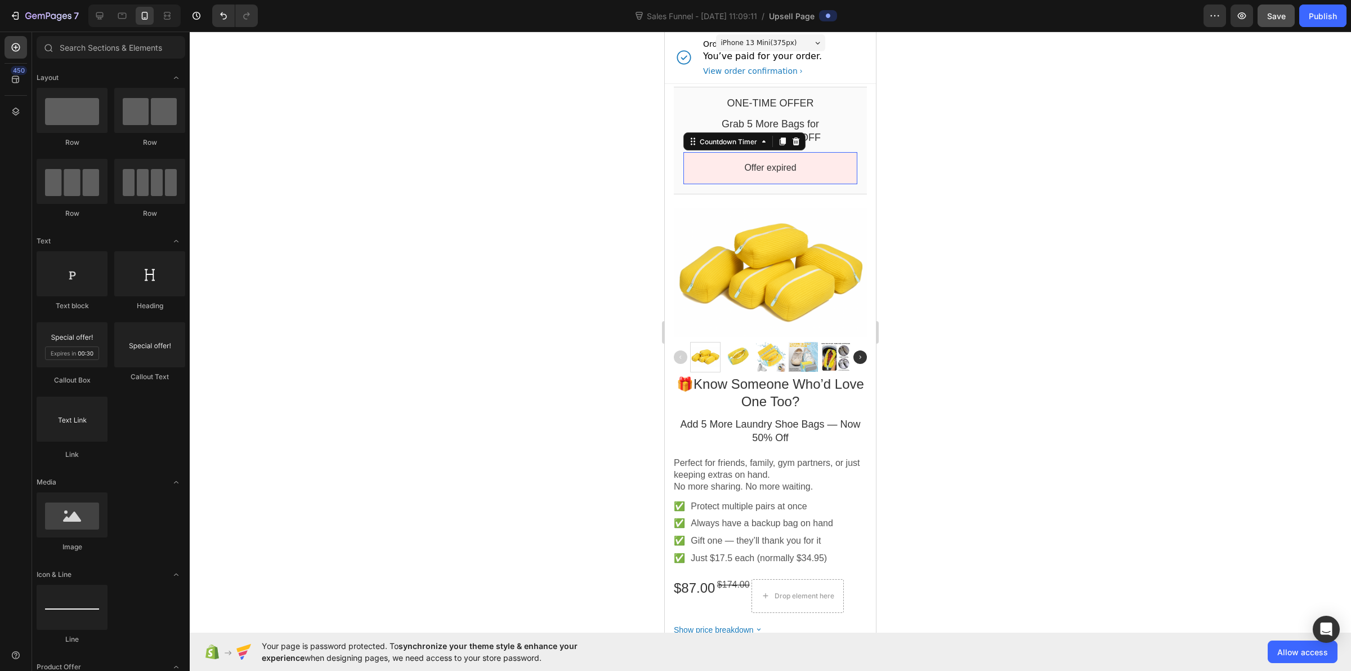
click at [733, 173] on div "Offer expired" at bounding box center [771, 168] width 154 height 12
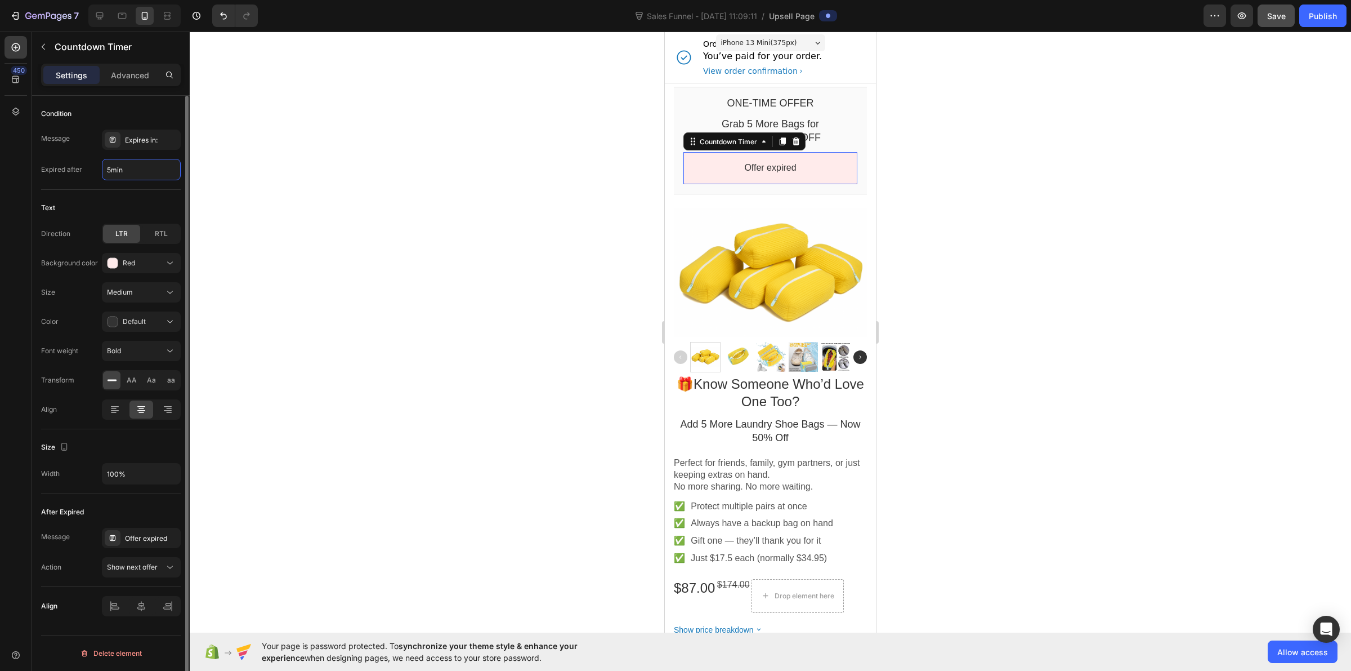
click at [142, 175] on input "5min" at bounding box center [141, 169] width 78 height 20
click at [130, 192] on div "Text Direction LTR RTL Background color Red Size Medium Color Default Font weig…" at bounding box center [111, 309] width 140 height 239
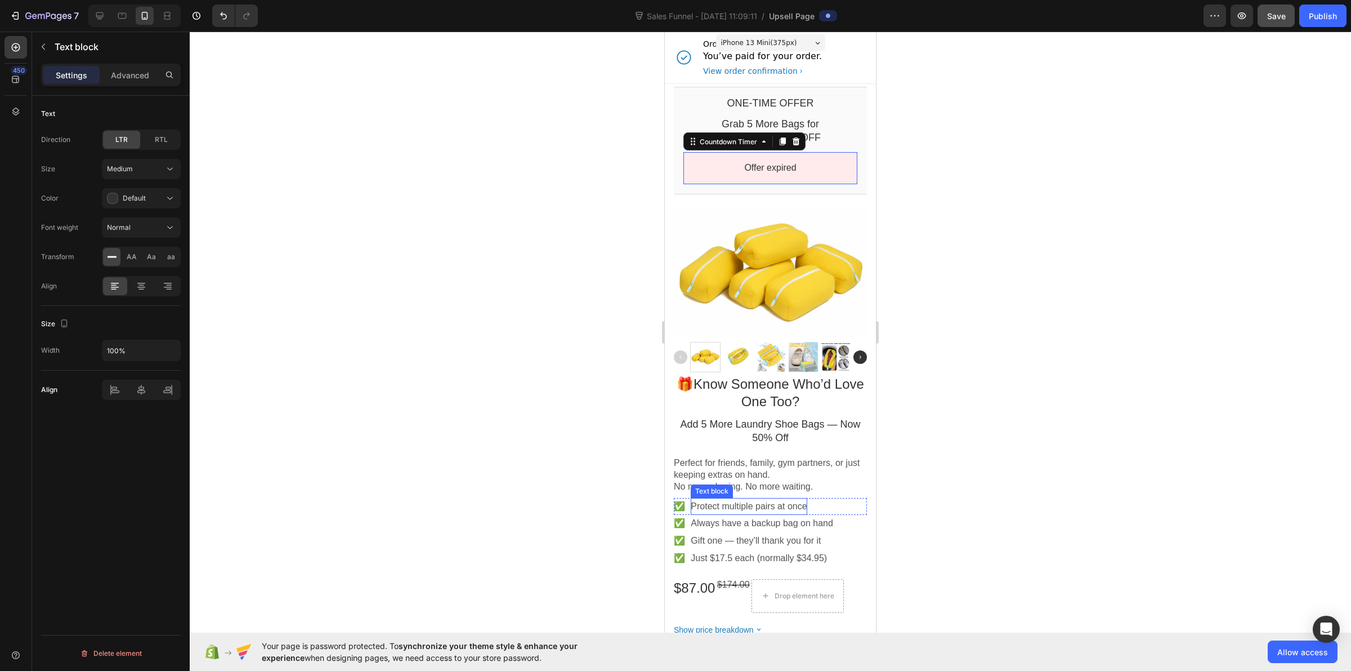
click at [740, 501] on p "Protect multiple pairs at once" at bounding box center [749, 507] width 116 height 12
click at [786, 517] on p "Always have a backup bag on hand" at bounding box center [762, 523] width 142 height 12
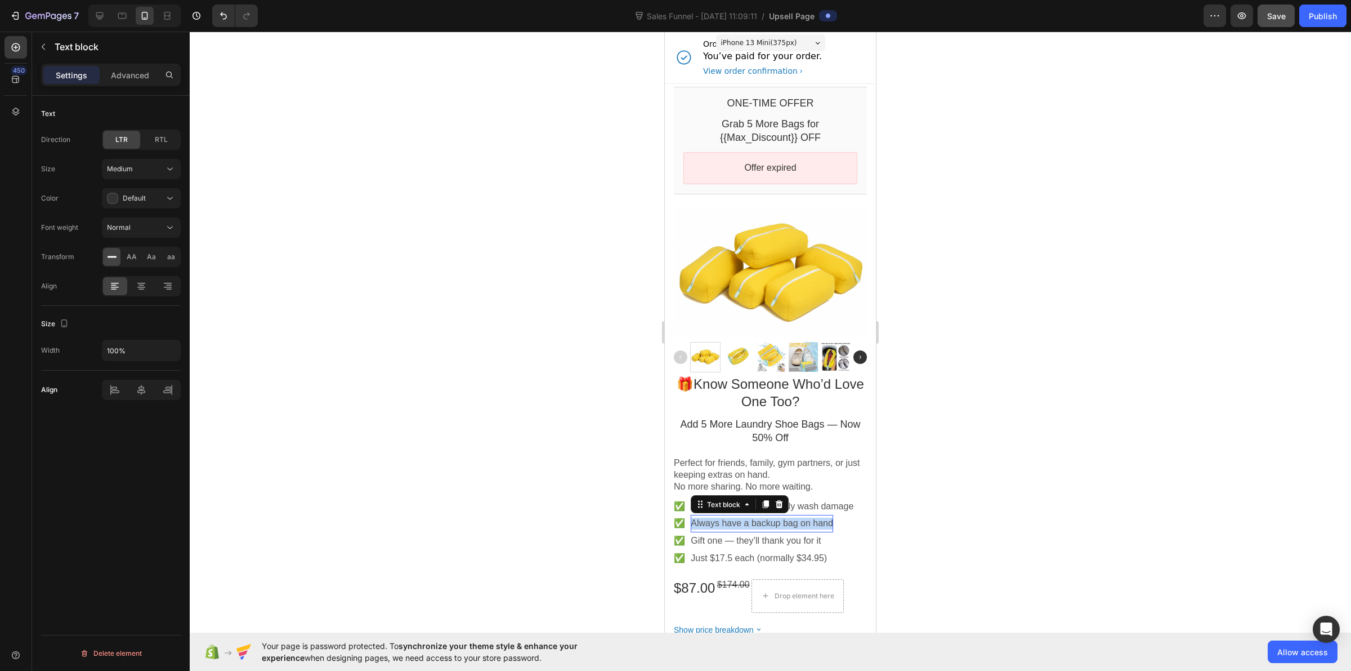
click at [786, 517] on p "Always have a backup bag on hand" at bounding box center [762, 523] width 142 height 12
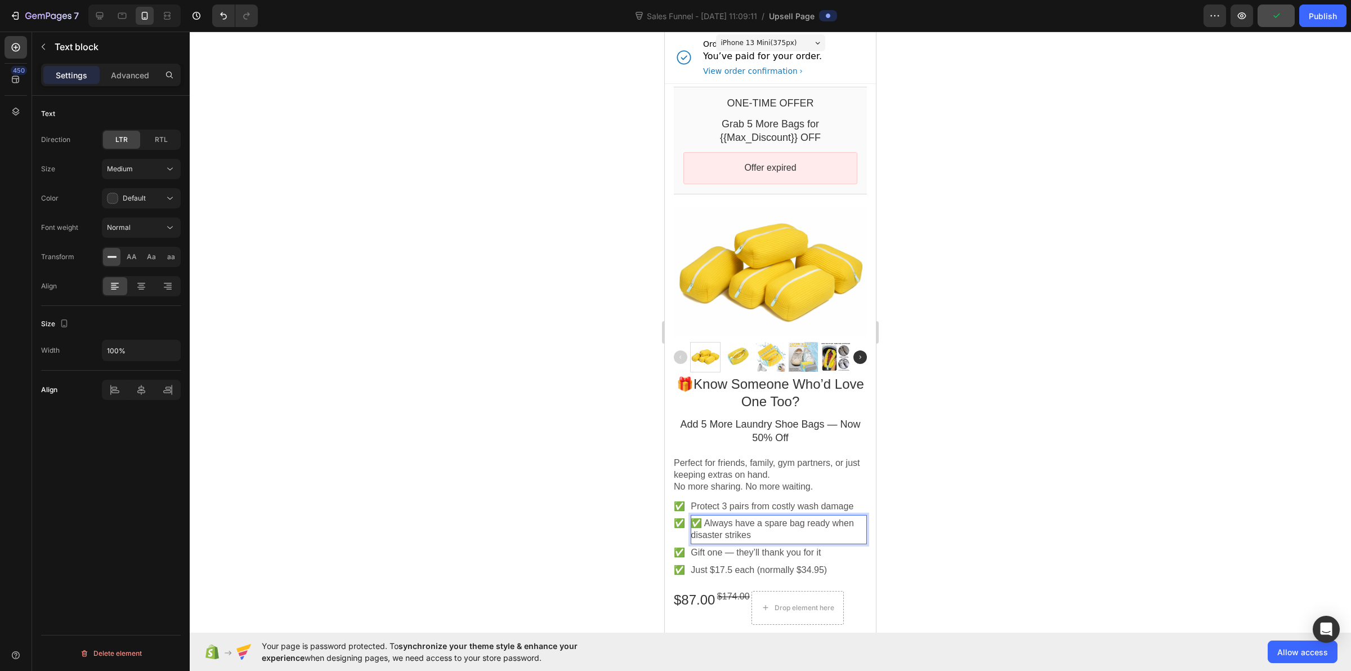
click at [707, 517] on p "✅ Always have a spare bag ready when disaster strikes" at bounding box center [779, 529] width 176 height 24
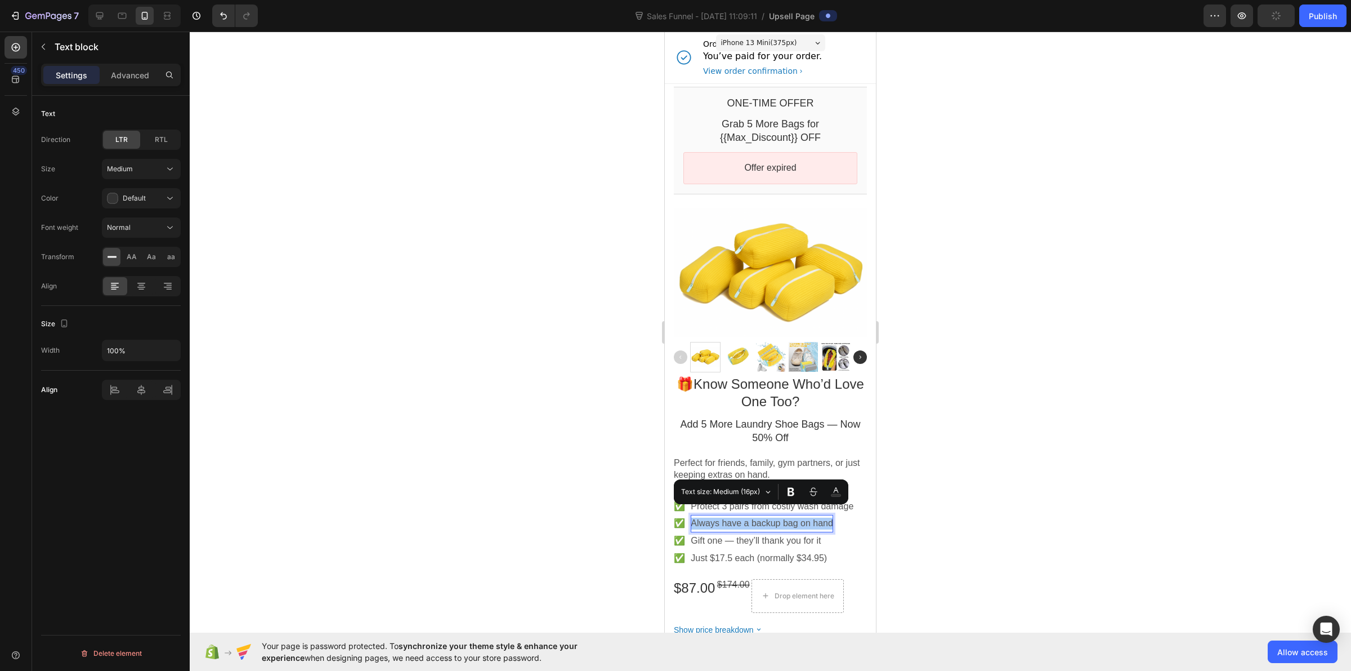
click at [508, 119] on div at bounding box center [771, 351] width 1162 height 639
click at [770, 517] on p "Always have a backup bag on hand" at bounding box center [762, 523] width 142 height 12
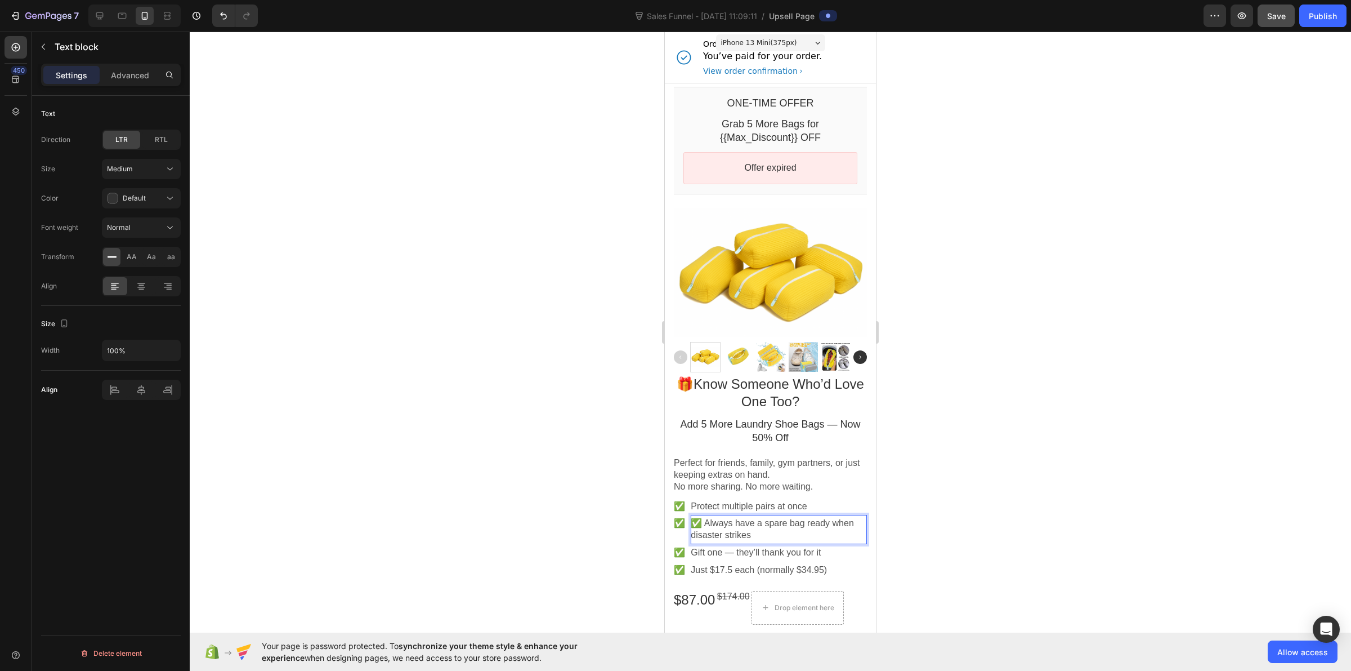
click at [707, 517] on p "✅ Always have a spare bag ready when disaster strikes" at bounding box center [779, 529] width 176 height 24
click at [752, 536] on p "Gift one — they’ll thank you for it" at bounding box center [759, 553] width 136 height 12
click at [709, 536] on p "✅ Share one — friends & family will thank you" at bounding box center [779, 559] width 176 height 24
click at [708, 536] on p "✅ Share one — friends & family will thank you" at bounding box center [779, 559] width 176 height 24
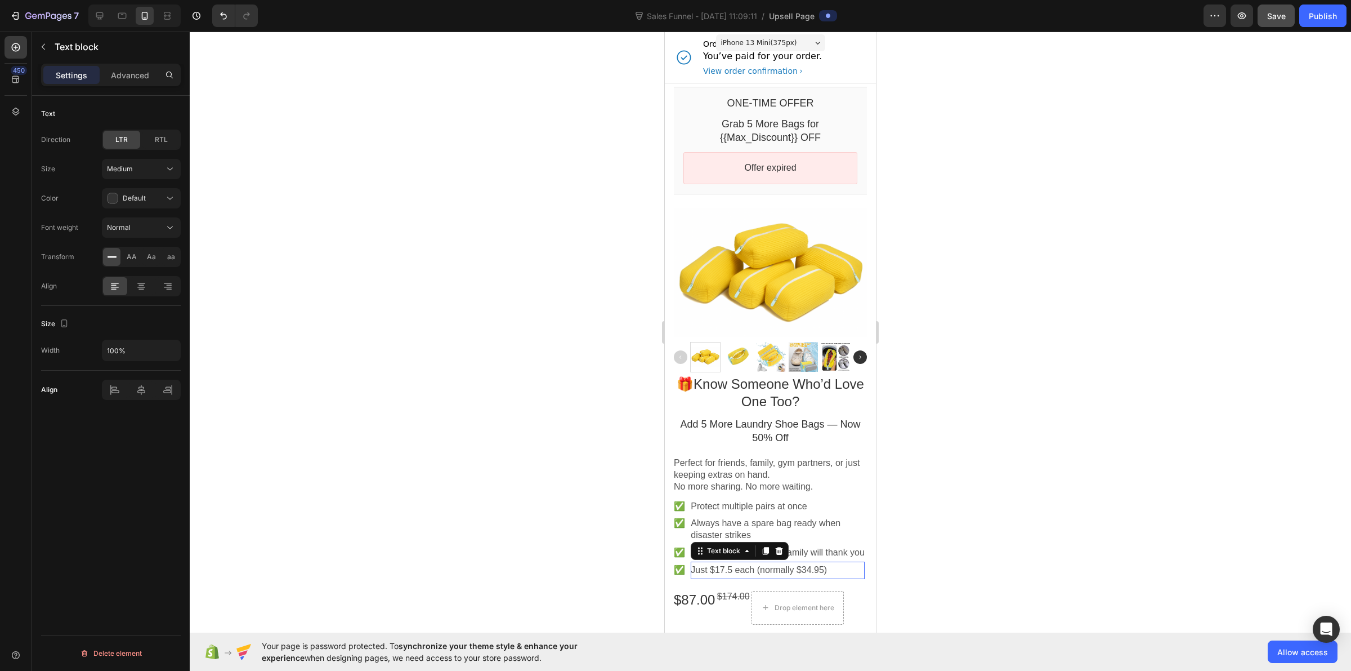
click at [721, 536] on p "Just $17.5 each (normally $34.95)" at bounding box center [778, 570] width 174 height 12
click at [501, 246] on div at bounding box center [771, 351] width 1162 height 639
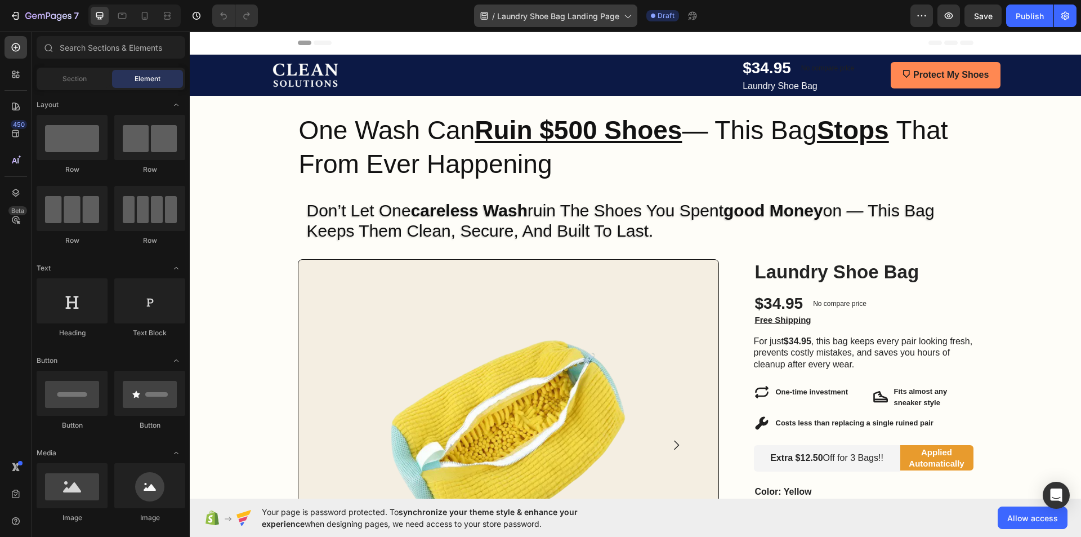
click at [547, 20] on span "Laundry Shoe Bag Landing Page" at bounding box center [558, 16] width 122 height 12
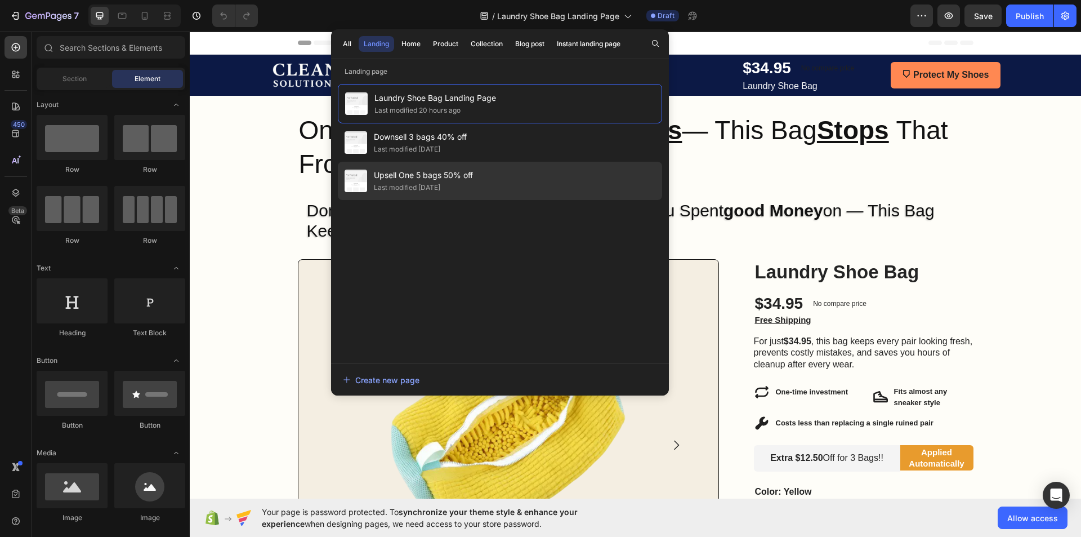
click at [459, 175] on span "Upsell One 5 bags 50% off" at bounding box center [423, 175] width 99 height 14
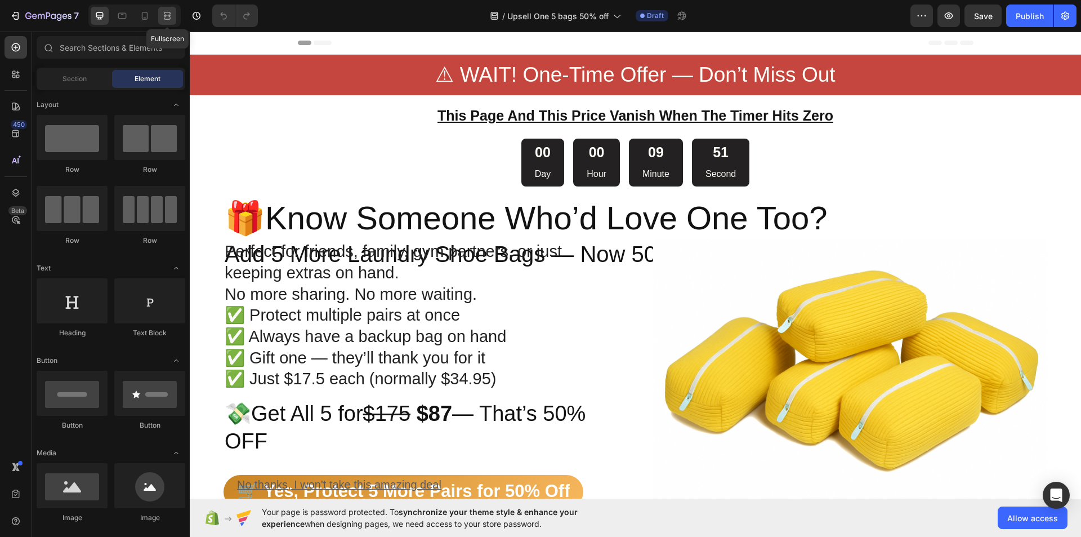
click at [175, 12] on div at bounding box center [167, 16] width 18 height 18
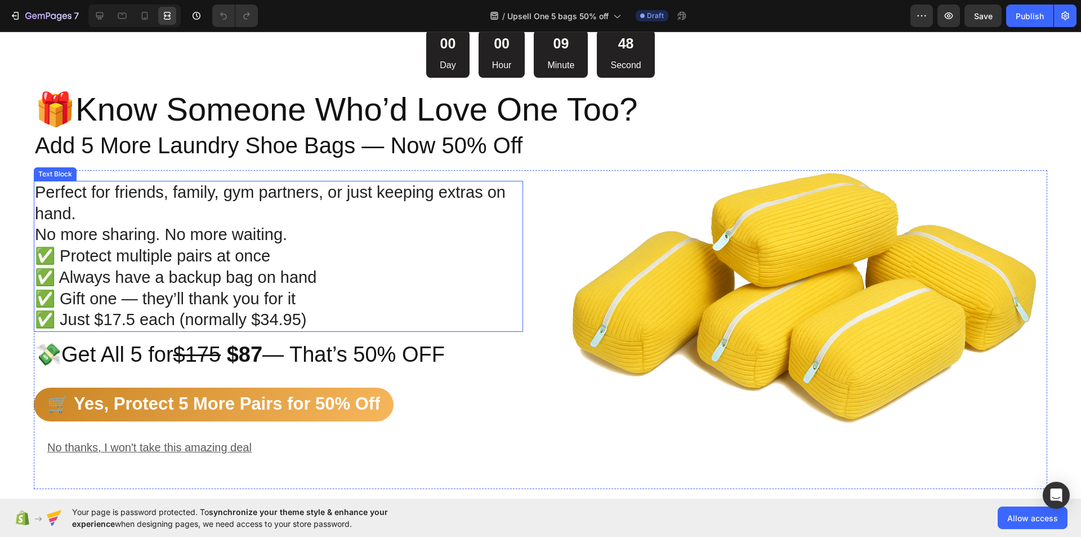
scroll to position [113, 0]
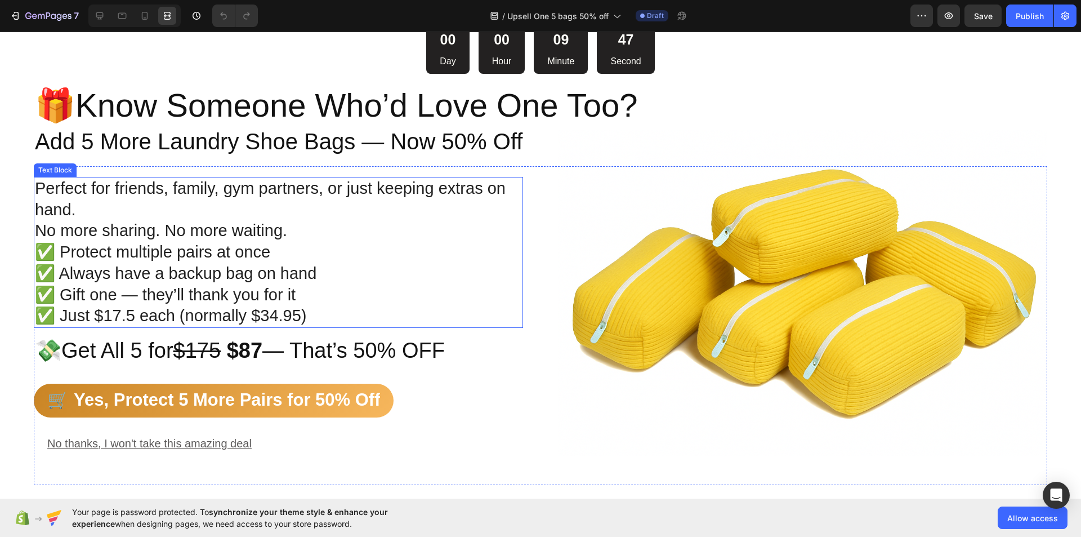
click at [46, 187] on p "Perfect for friends, family, gym partners, or just keeping extras on hand." at bounding box center [278, 199] width 487 height 42
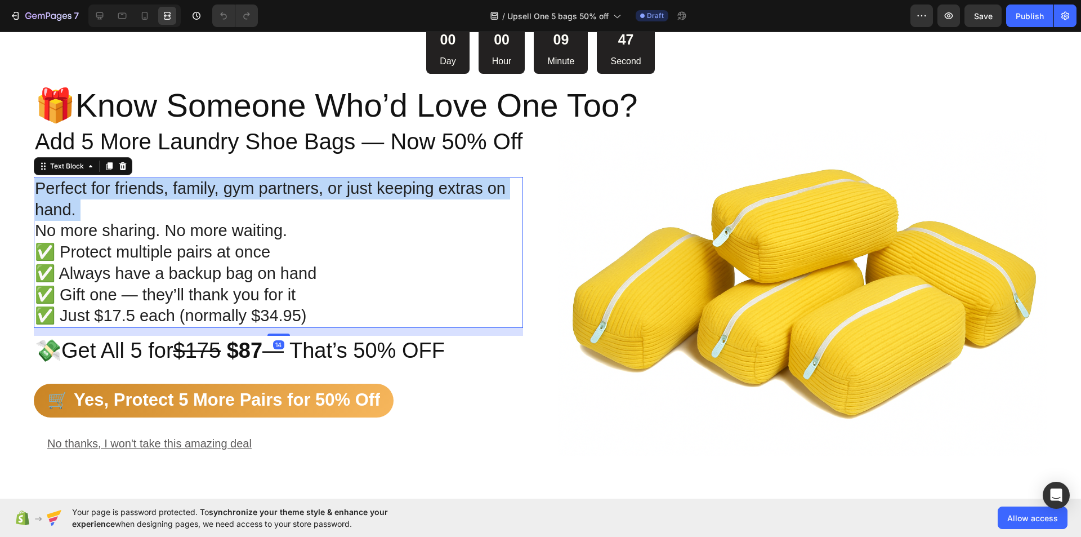
click at [46, 187] on p "Perfect for friends, family, gym partners, or just keeping extras on hand." at bounding box center [278, 199] width 487 height 42
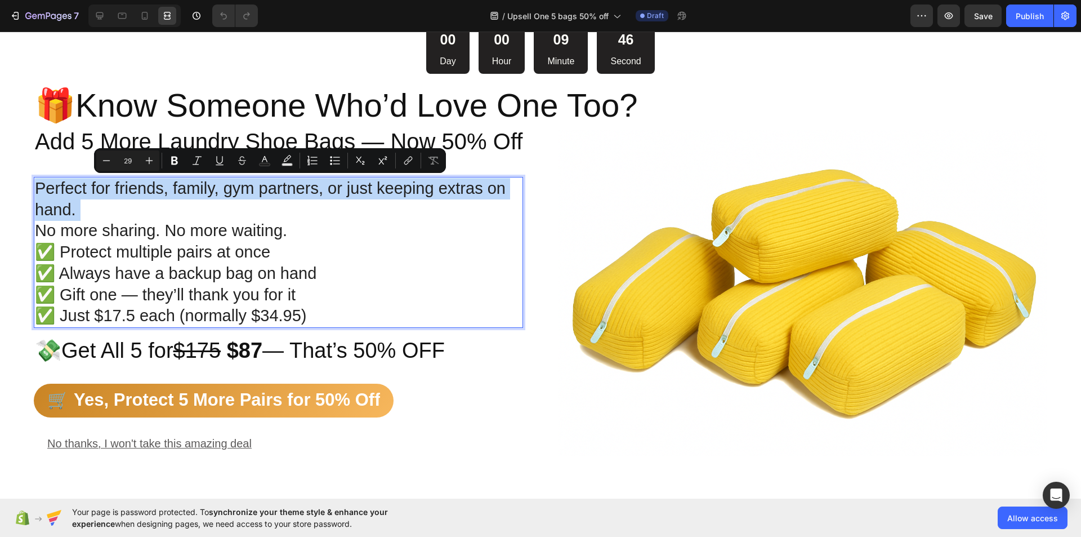
click at [56, 193] on p "Perfect for friends, family, gym partners, or just keeping extras on hand." at bounding box center [278, 199] width 487 height 42
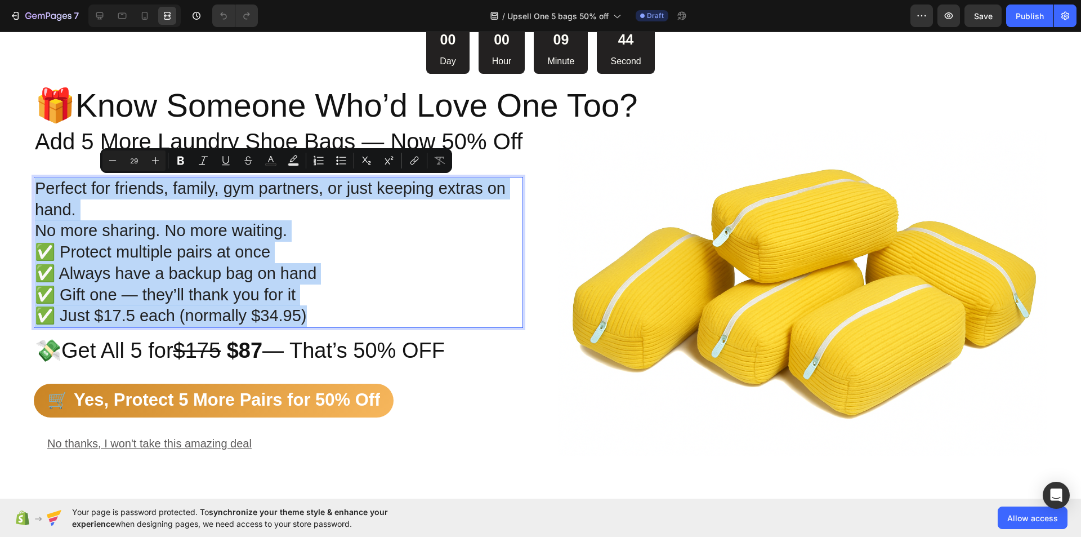
drag, startPoint x: 38, startPoint y: 186, endPoint x: 316, endPoint y: 312, distance: 305.9
click at [316, 312] on div "Perfect for friends, family, gym partners, or just keeping extras on hand. No m…" at bounding box center [278, 252] width 489 height 151
copy div "Perfect for friends, family, gym partners, or just keeping extras on hand. No m…"
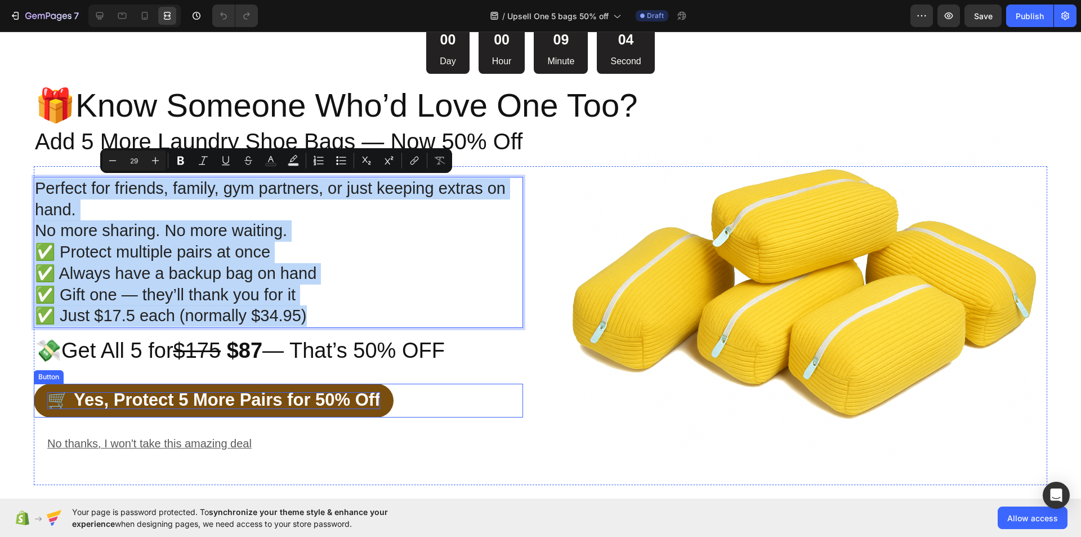
click at [291, 395] on span "🛒 Yes, Protect 5 More Pairs for 50% Off" at bounding box center [213, 400] width 333 height 20
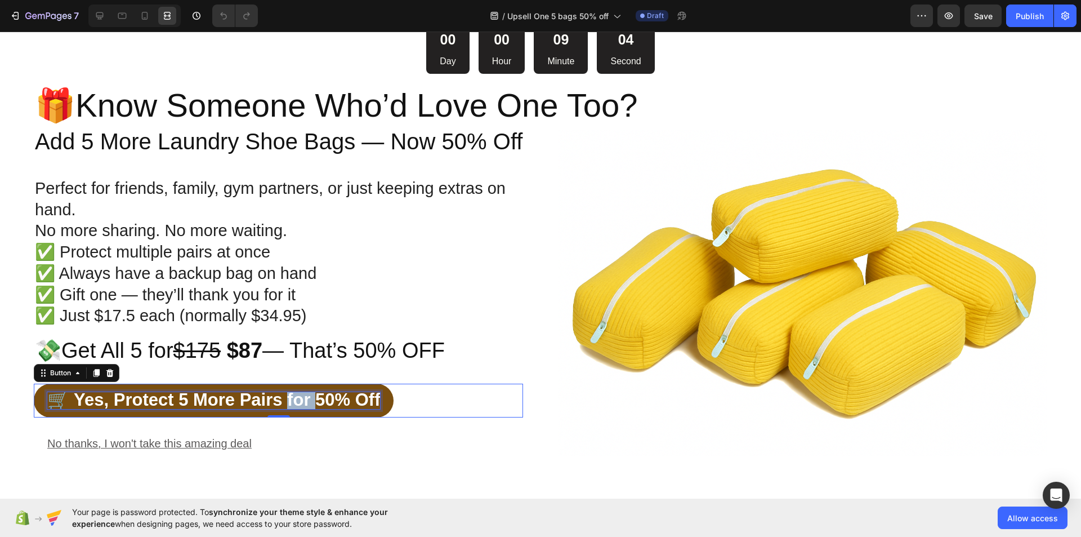
click at [291, 395] on span "🛒 Yes, Protect 5 More Pairs for 50% Off" at bounding box center [213, 400] width 333 height 20
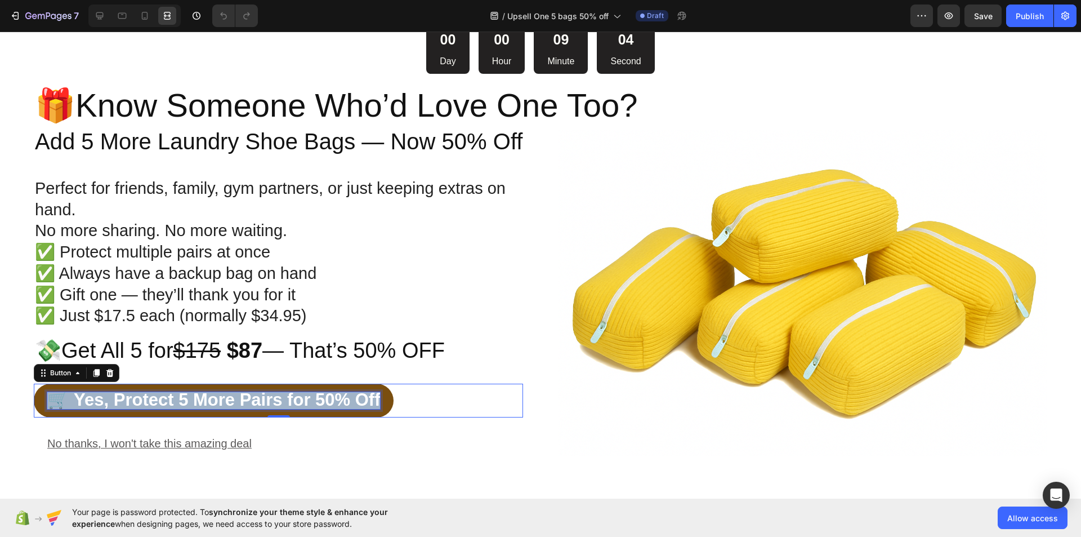
click at [291, 395] on span "🛒 Yes, Protect 5 More Pairs for 50% Off" at bounding box center [213, 400] width 333 height 20
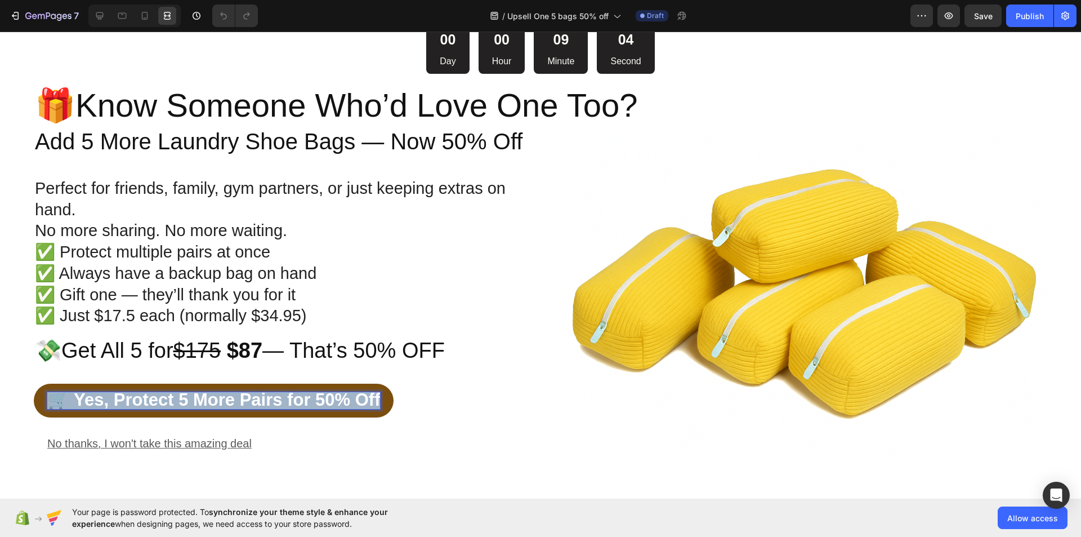
click at [291, 395] on span "🛒 Yes, Protect 5 More Pairs for 50% Off" at bounding box center [213, 400] width 333 height 20
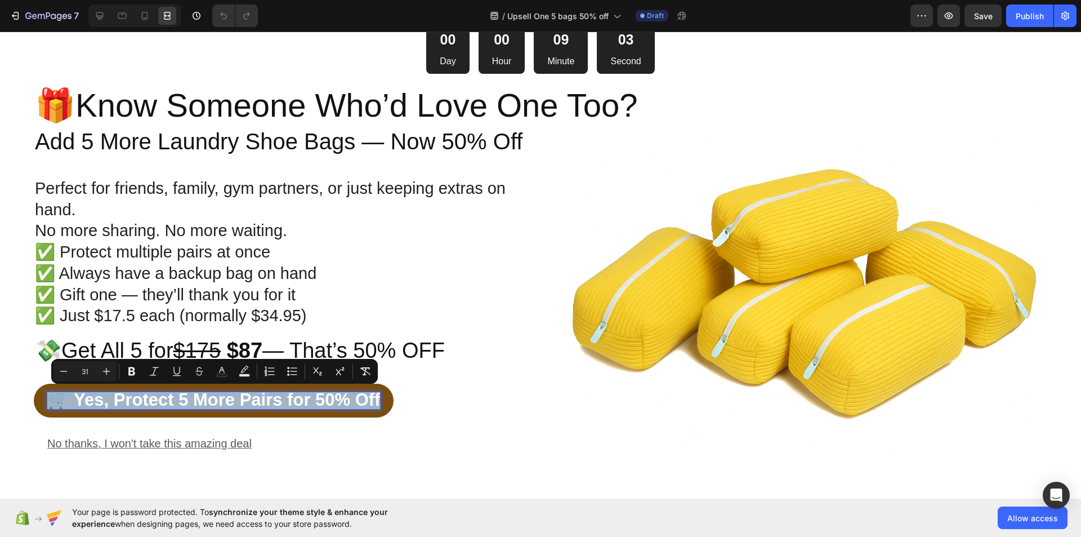
copy span "🛒 Yes, Protect 5 More Pairs for 50% Off"
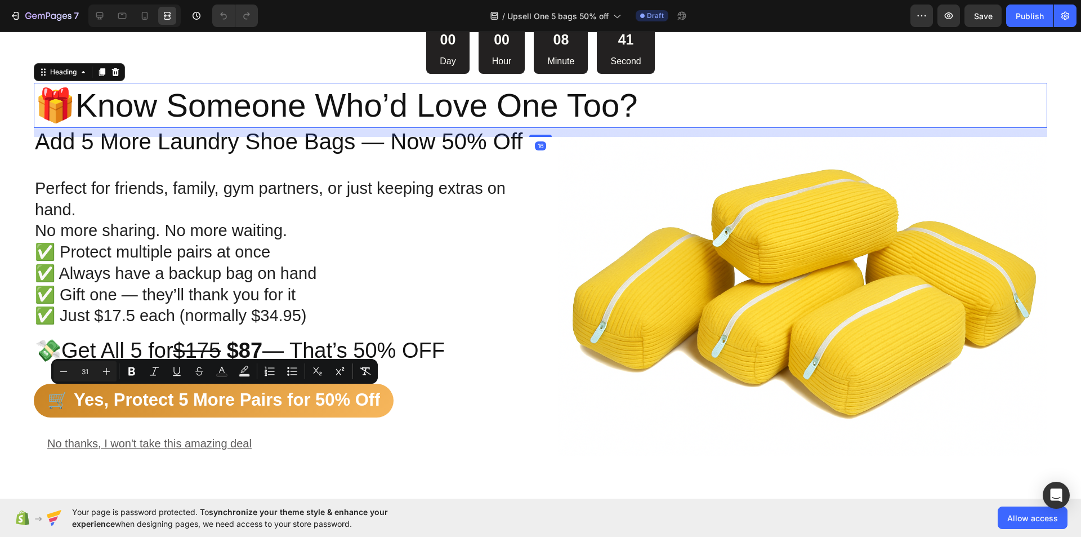
click at [348, 103] on h2 "🎁 Know Someone Who’d Love One Too?" at bounding box center [541, 105] width 1014 height 44
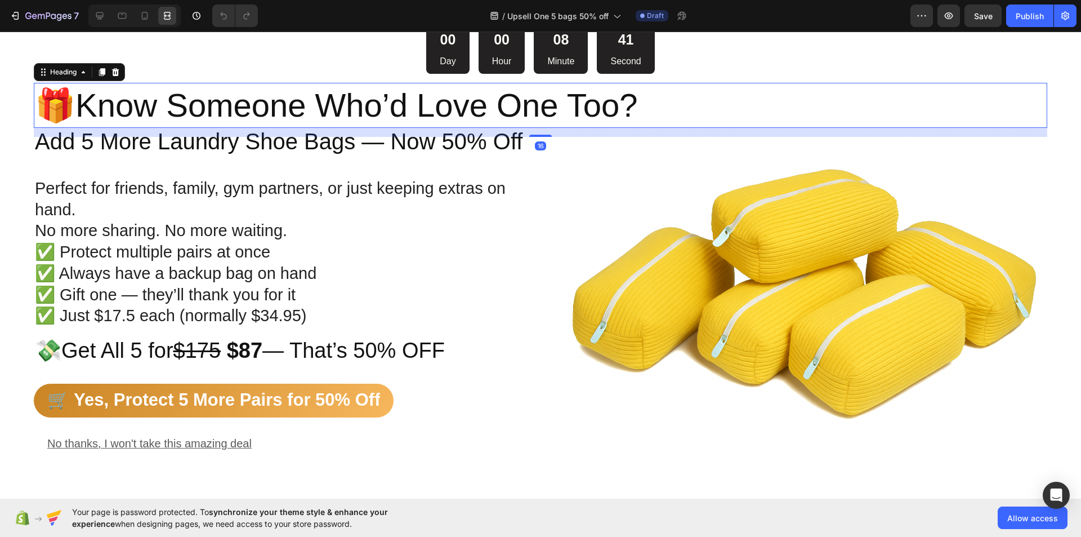
click at [348, 103] on h2 "🎁 Know Someone Who’d Love One Too?" at bounding box center [541, 105] width 1014 height 44
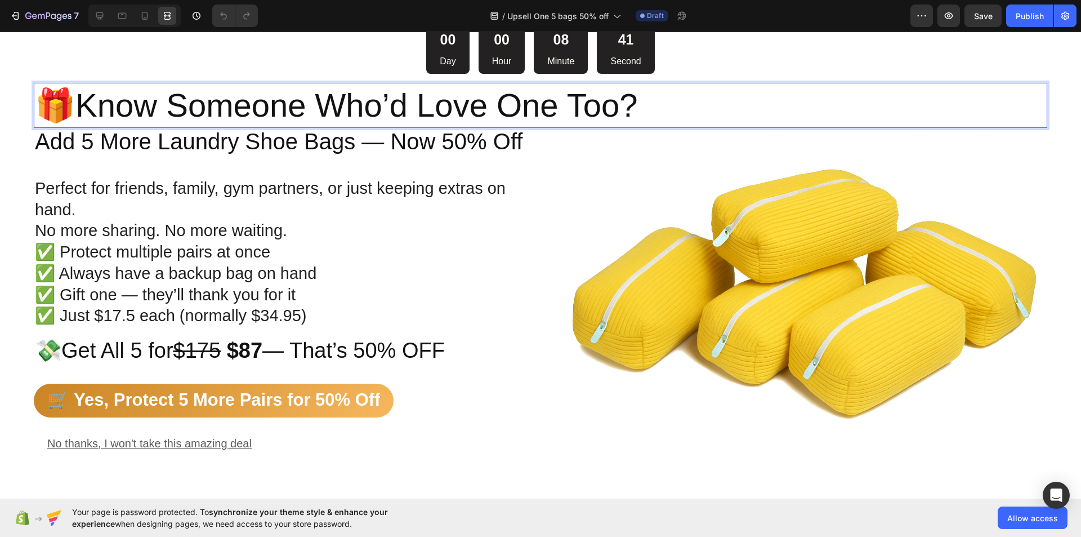
click at [348, 103] on p "🎁 Know Someone Who’d Love One Too?" at bounding box center [540, 105] width 1011 height 42
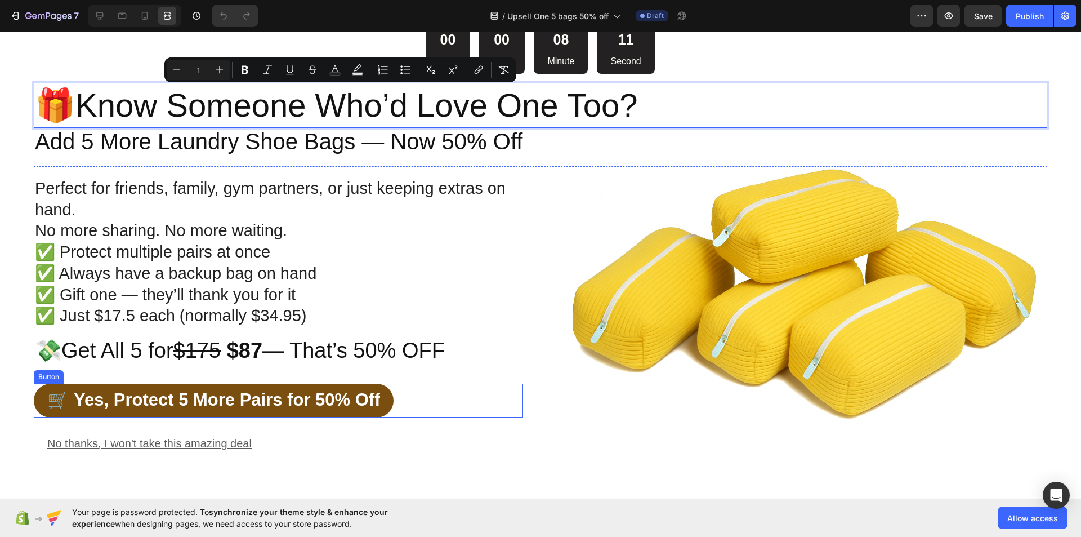
click at [299, 390] on button "🛒 Yes, Protect 5 More Pairs for 50% Off" at bounding box center [214, 400] width 360 height 34
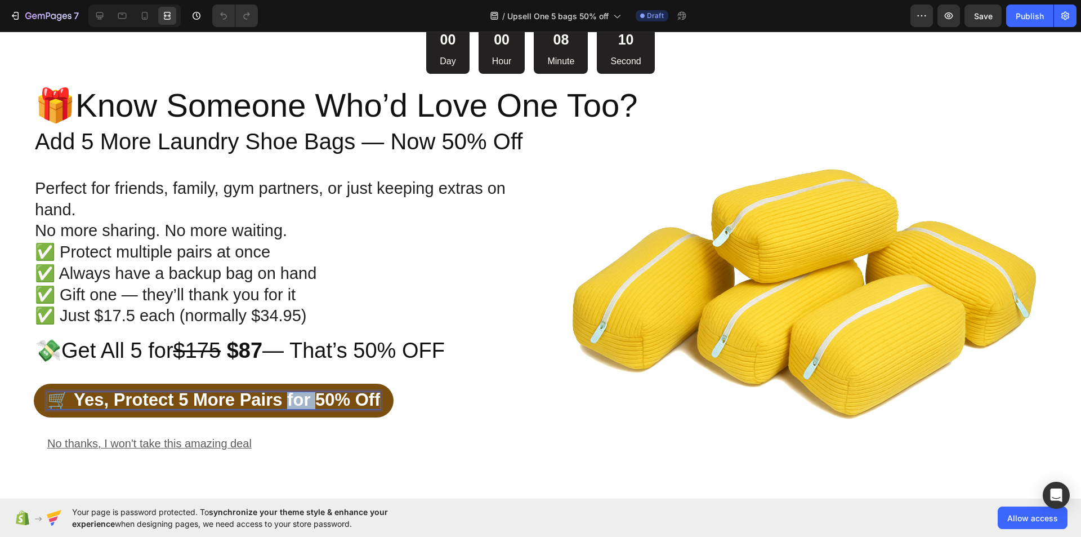
click at [298, 394] on span "🛒 Yes, Protect 5 More Pairs for 50% Off" at bounding box center [213, 400] width 333 height 20
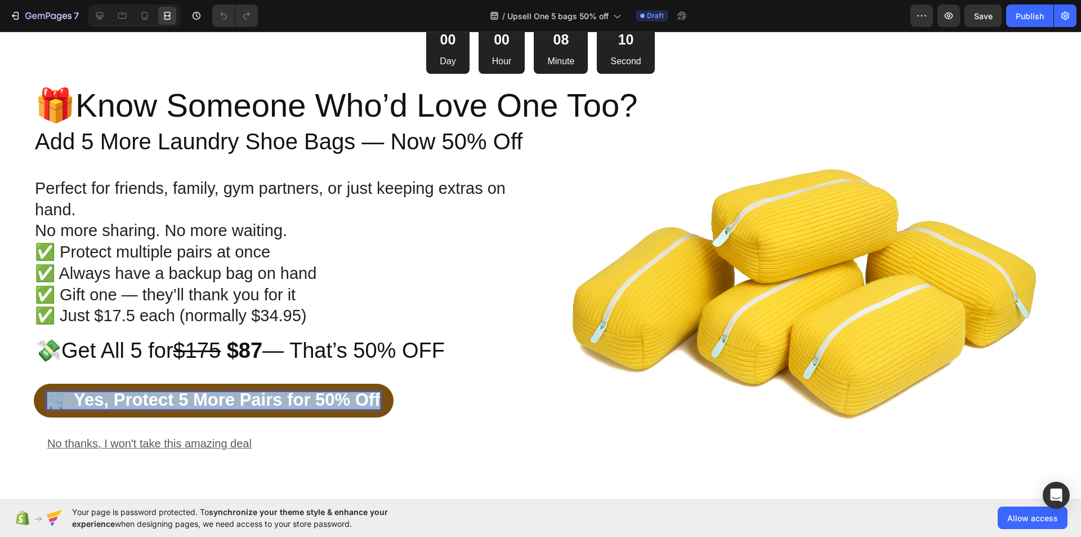
click at [298, 394] on span "🛒 Yes, Protect 5 More Pairs for 50% Off" at bounding box center [213, 400] width 333 height 20
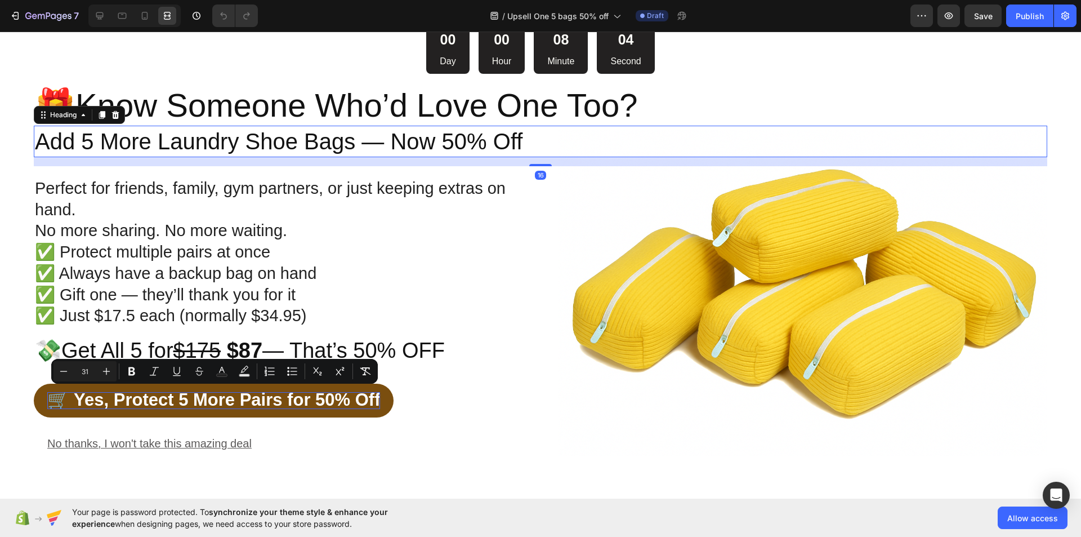
click at [388, 142] on h2 "Add 5 More Laundry Shoe Bags — Now 50% Off" at bounding box center [541, 142] width 1014 height 32
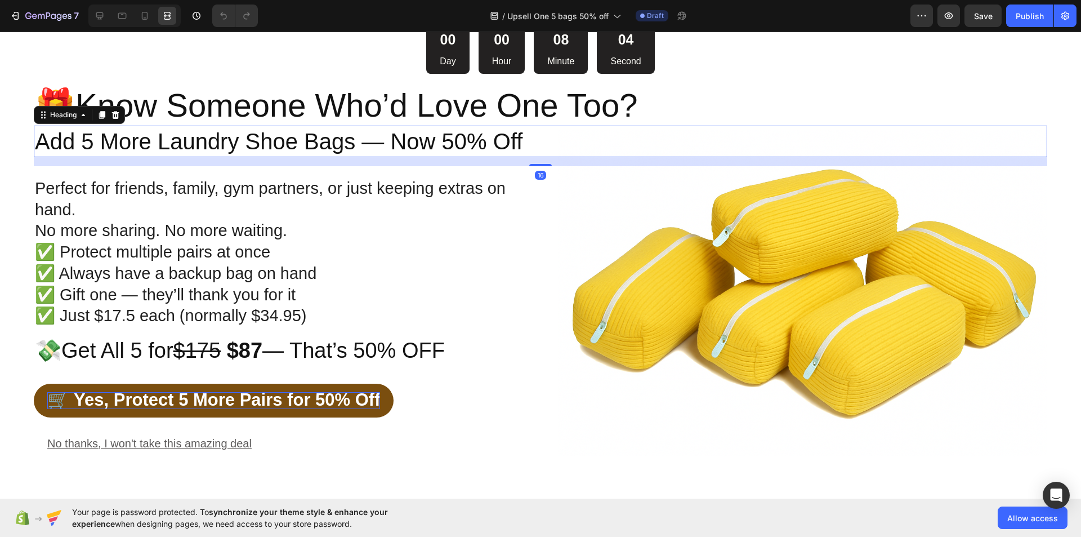
click at [388, 142] on h2 "Add 5 More Laundry Shoe Bags — Now 50% Off" at bounding box center [541, 142] width 1014 height 32
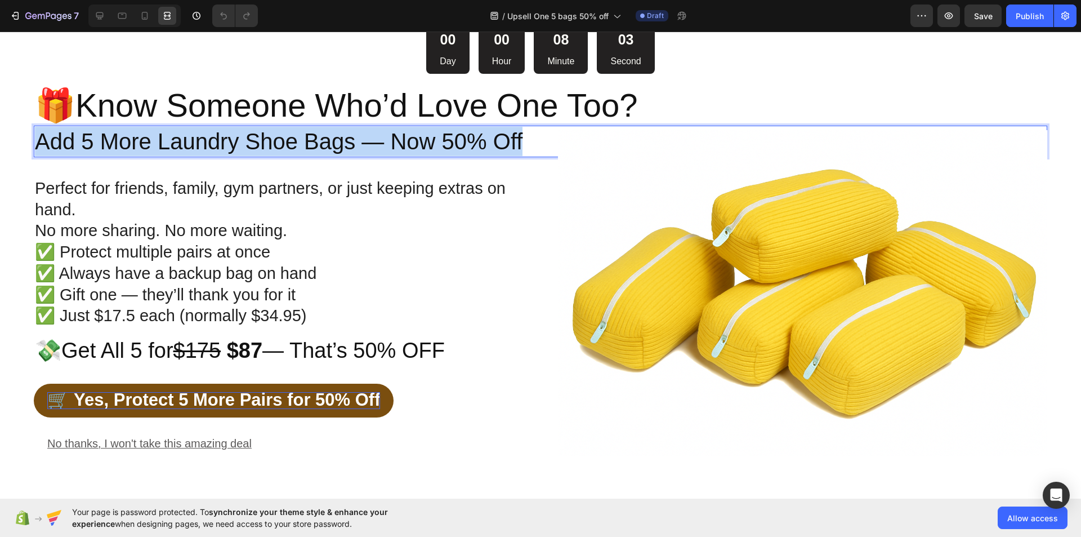
click at [388, 142] on p "Add 5 More Laundry Shoe Bags — Now 50% Off" at bounding box center [540, 141] width 1011 height 29
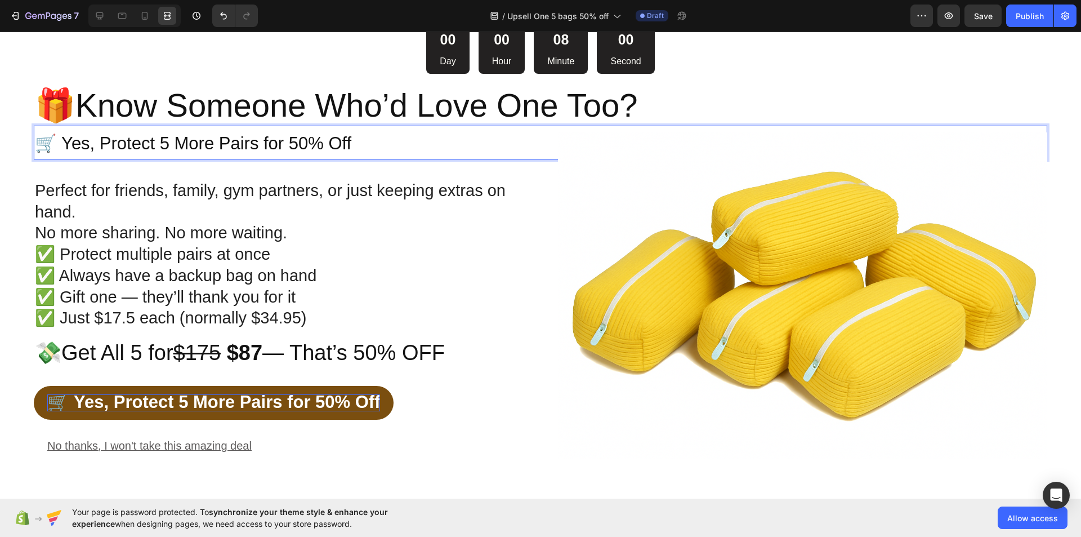
click at [335, 139] on span "🛒 Yes, Protect 5 More Pairs for 50% Off" at bounding box center [193, 143] width 316 height 20
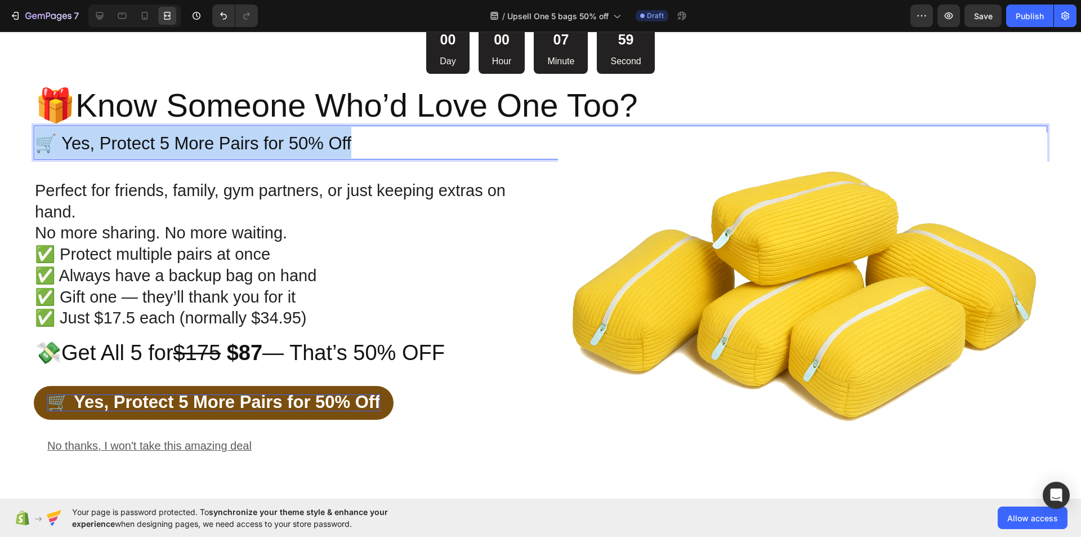
click at [335, 139] on span "🛒 Yes, Protect 5 More Pairs for 50% Off" at bounding box center [193, 143] width 316 height 20
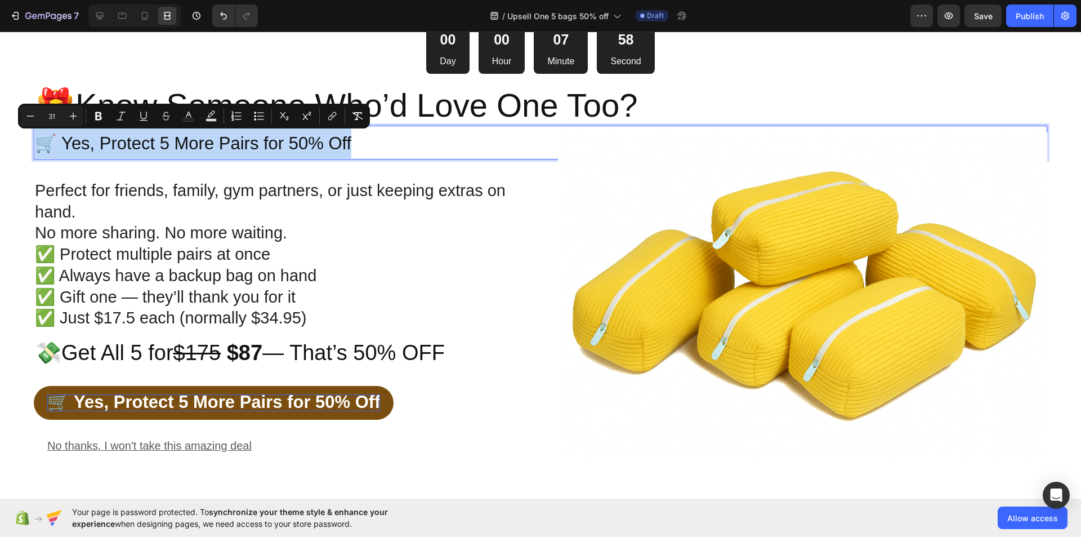
copy span "🛒 Yes, Protect 5 More Pairs for 50% Off"
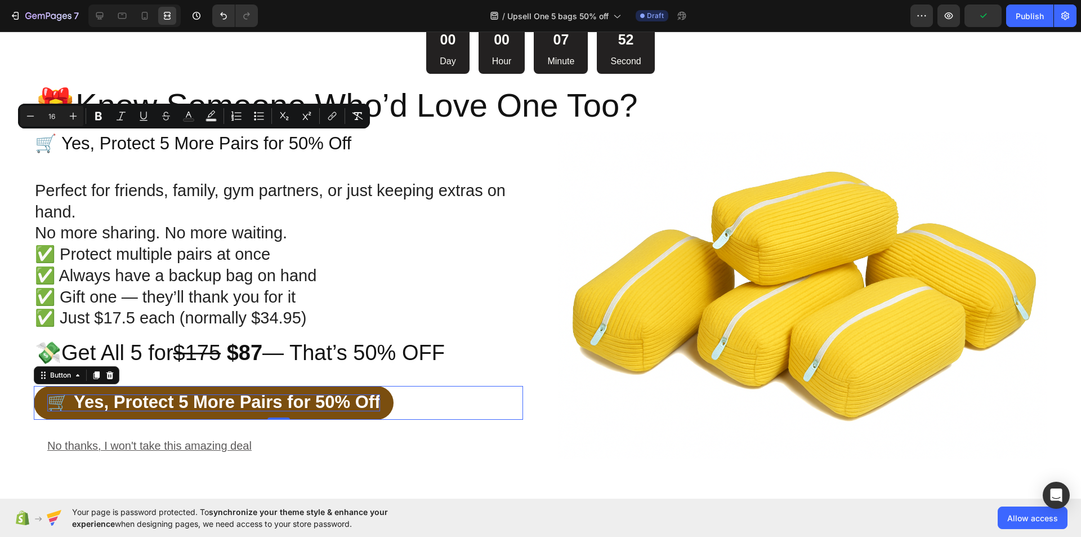
click at [292, 396] on span "🛒 Yes, Protect 5 More Pairs for 50% Off" at bounding box center [213, 402] width 333 height 20
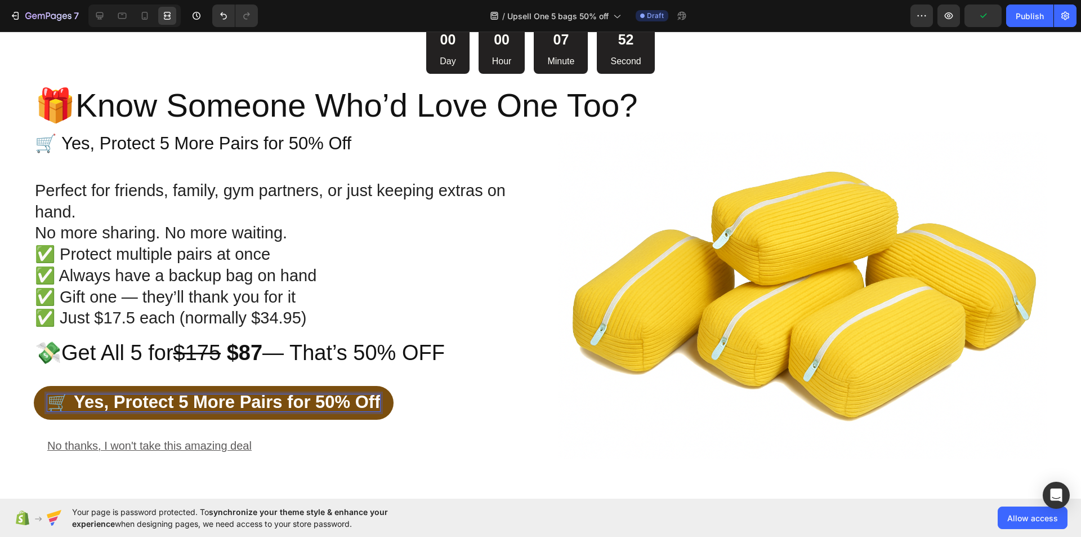
click at [292, 396] on span "🛒 Yes, Protect 5 More Pairs for 50% Off" at bounding box center [213, 402] width 333 height 20
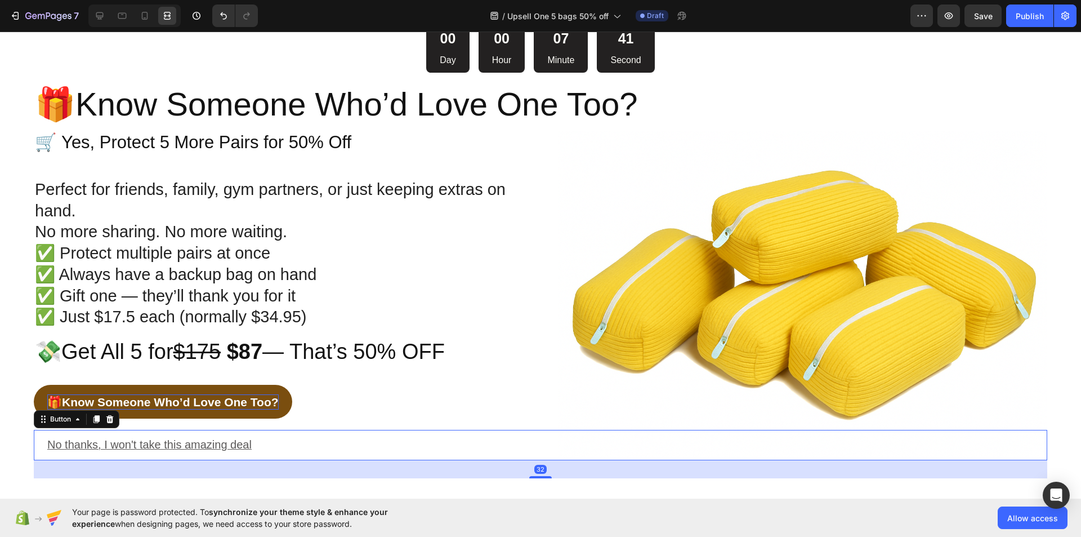
click at [309, 436] on div "No thanks, I won't take this amazing deal Button 32" at bounding box center [541, 445] width 1014 height 31
click at [260, 400] on p "🎁 Know Someone Who’d Love One Too?" at bounding box center [162, 401] width 231 height 15
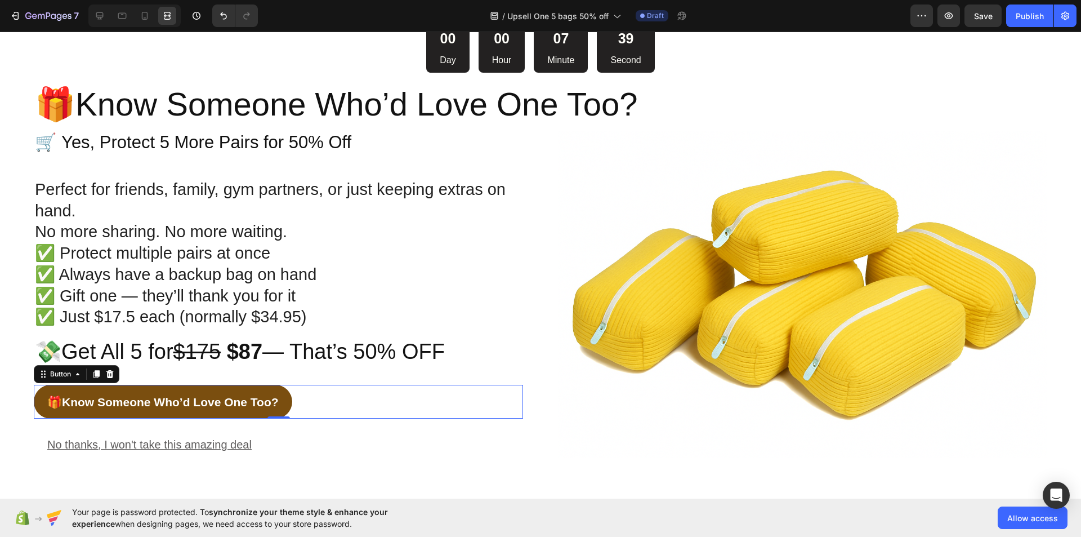
click at [258, 409] on button "🎁 Know Someone Who’d Love One Too?" at bounding box center [163, 402] width 258 height 34
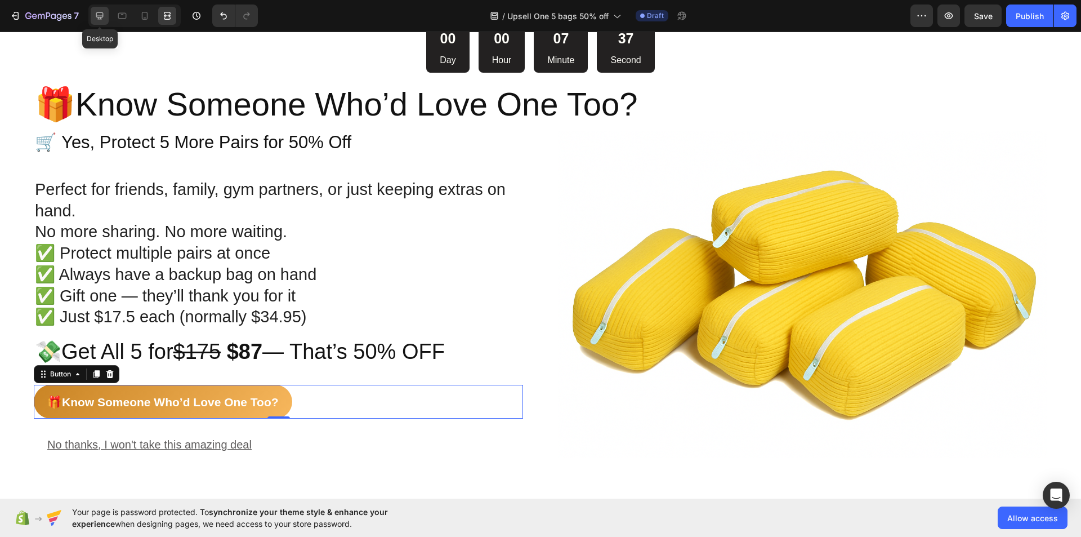
click at [103, 11] on icon at bounding box center [99, 15] width 11 height 11
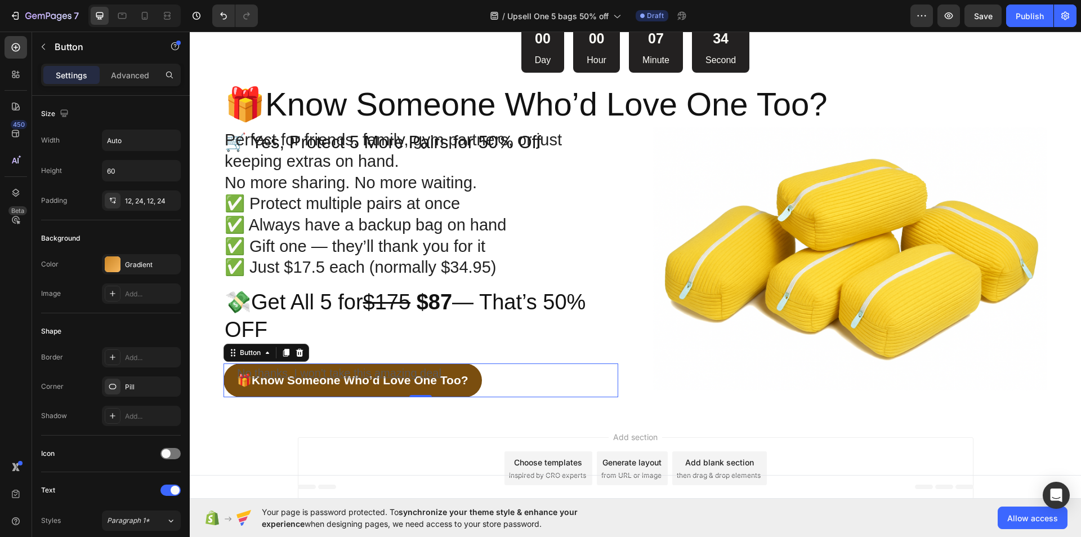
click at [463, 390] on button "🎁 Know Someone Who’d Love One Too?" at bounding box center [353, 380] width 258 height 34
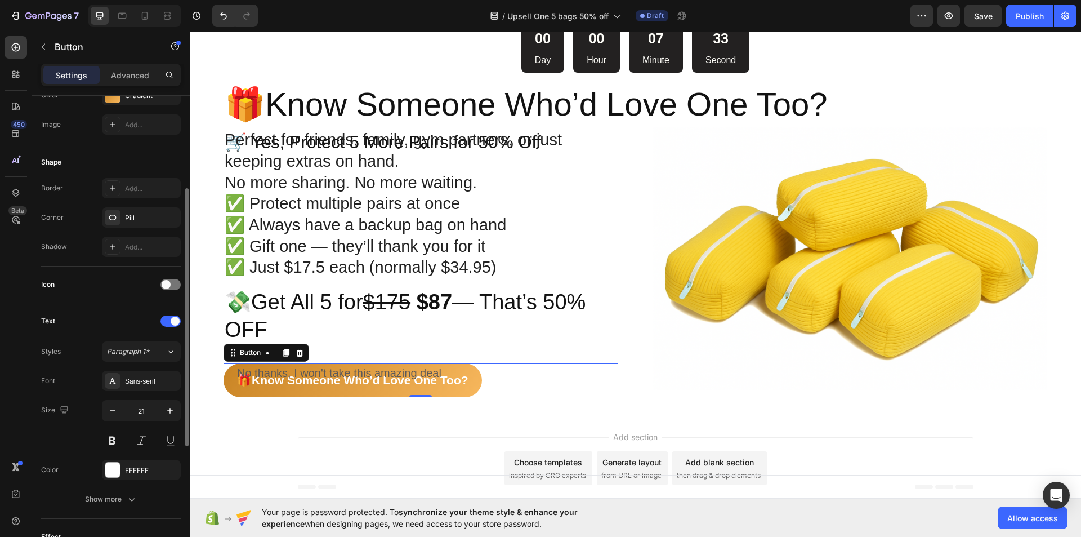
scroll to position [225, 0]
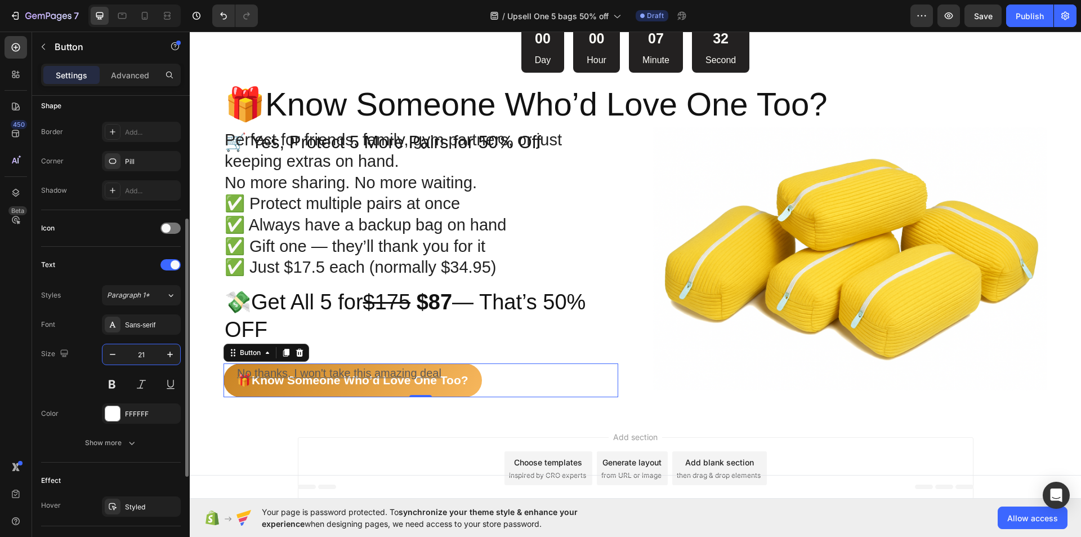
click at [158, 355] on input "21" at bounding box center [141, 354] width 37 height 20
click at [166, 354] on icon "button" at bounding box center [169, 354] width 11 height 11
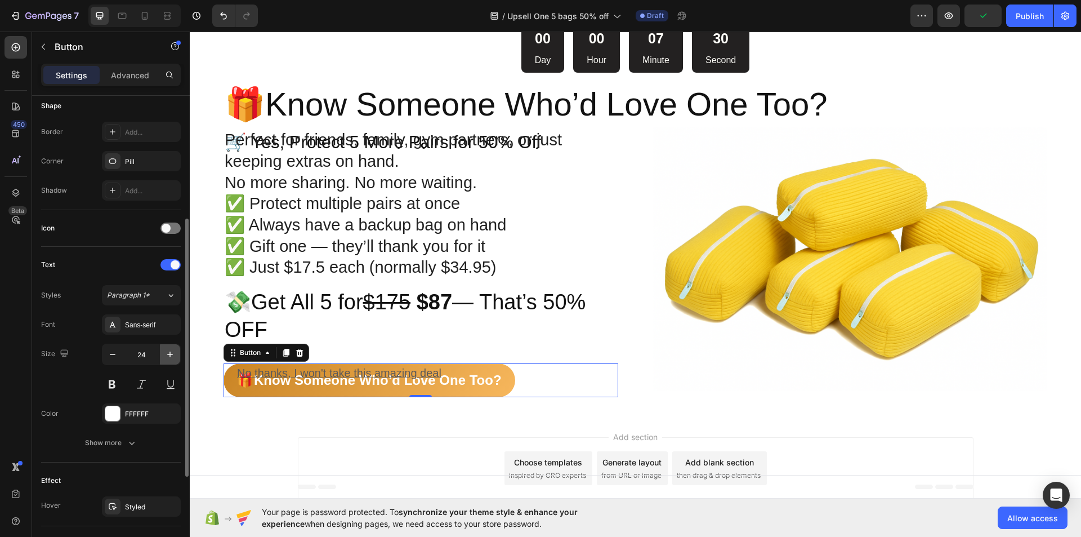
click at [166, 354] on icon "button" at bounding box center [169, 354] width 11 height 11
type input "29"
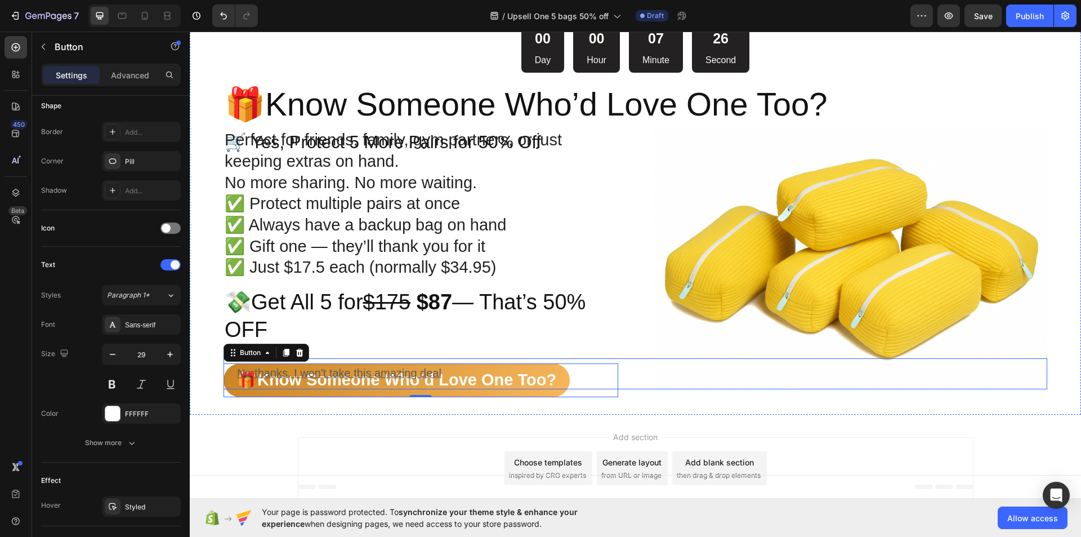
click at [543, 381] on div "No thanks, I won't take this amazing deal Button" at bounding box center [636, 373] width 824 height 31
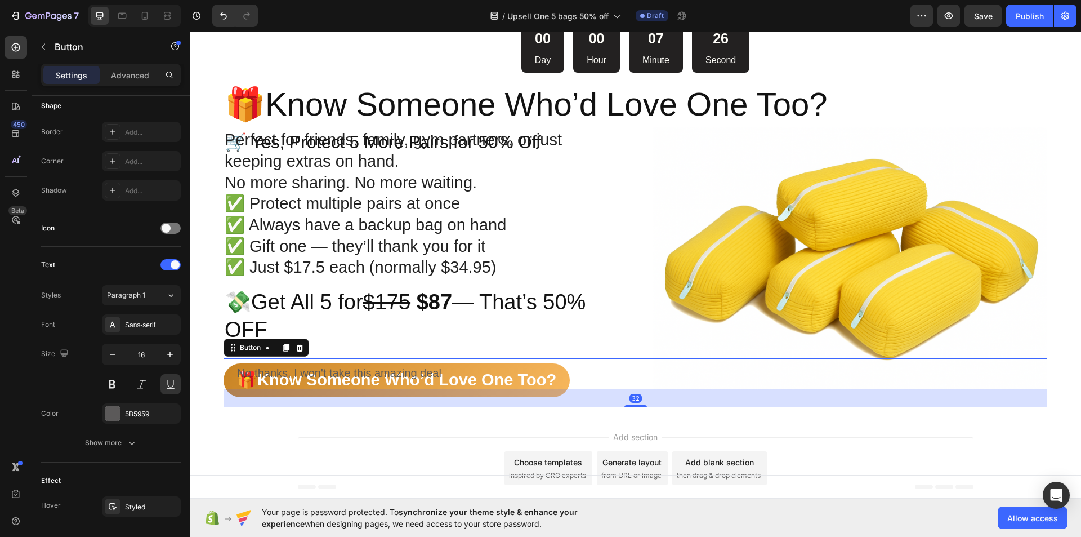
click at [543, 381] on div "No thanks, I won't take this amazing deal Button 32" at bounding box center [636, 373] width 824 height 31
click at [543, 373] on div "No thanks, I won't take this amazing deal Button 32" at bounding box center [636, 373] width 824 height 31
drag, startPoint x: 175, startPoint y: 20, endPoint x: 134, endPoint y: 19, distance: 41.1
click at [175, 20] on div at bounding box center [167, 16] width 18 height 18
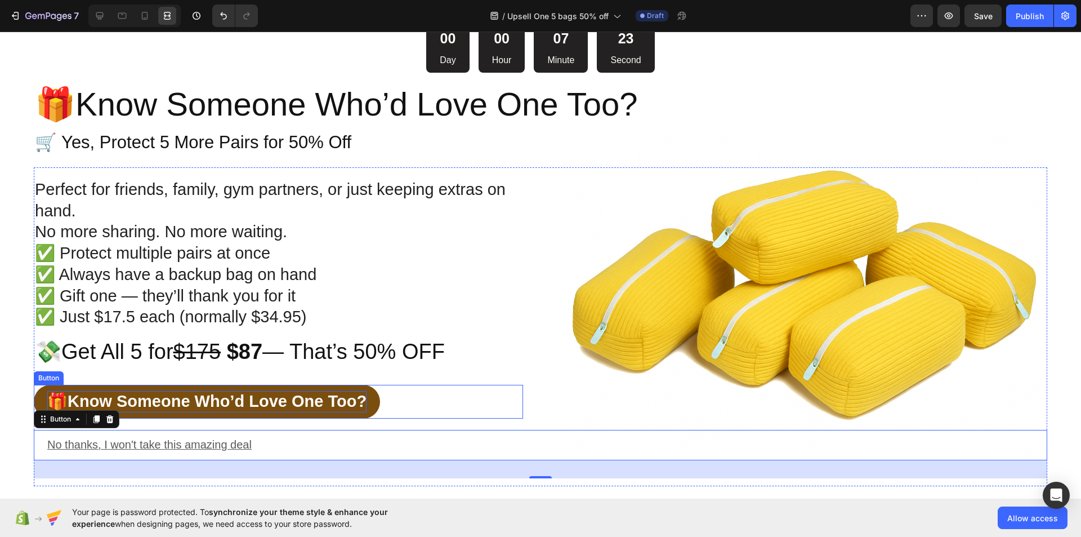
click at [345, 395] on p "🎁 Know Someone Who’d Love One Too?" at bounding box center [206, 401] width 319 height 21
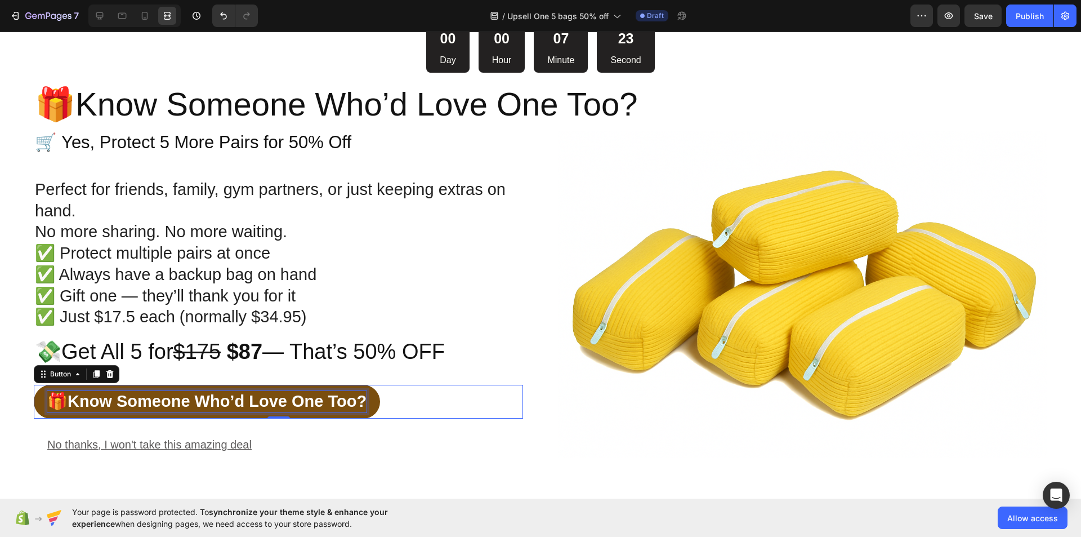
click at [345, 395] on p "🎁 Know Someone Who’d Love One Too?" at bounding box center [206, 401] width 319 height 21
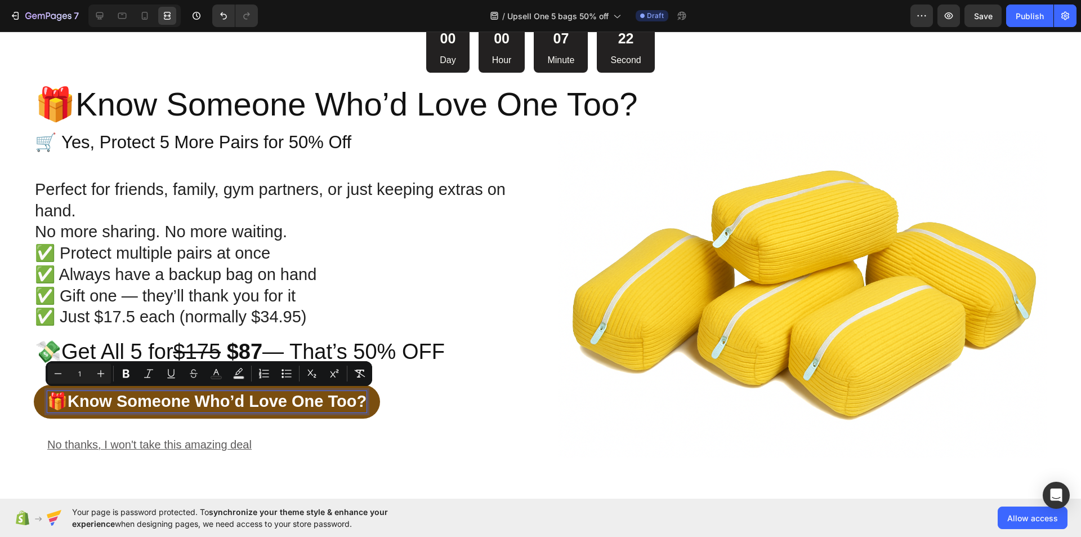
copy p "🎁 Know Someone Who’d Love One Too?"
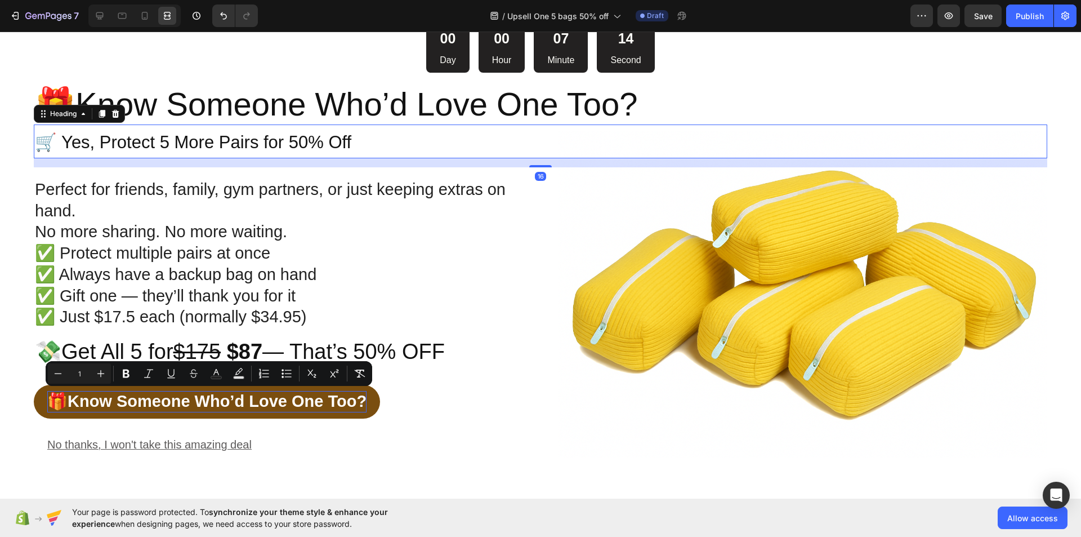
click at [235, 145] on span "🛒 Yes, Protect 5 More Pairs for 50% Off" at bounding box center [193, 142] width 316 height 20
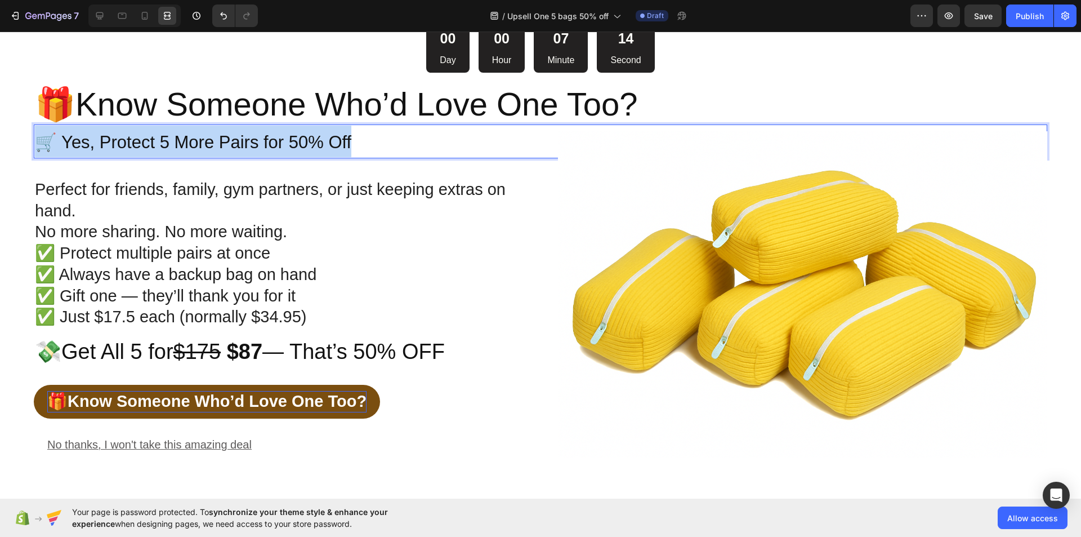
click at [235, 145] on span "🛒 Yes, Protect 5 More Pairs for 50% Off" at bounding box center [193, 142] width 316 height 20
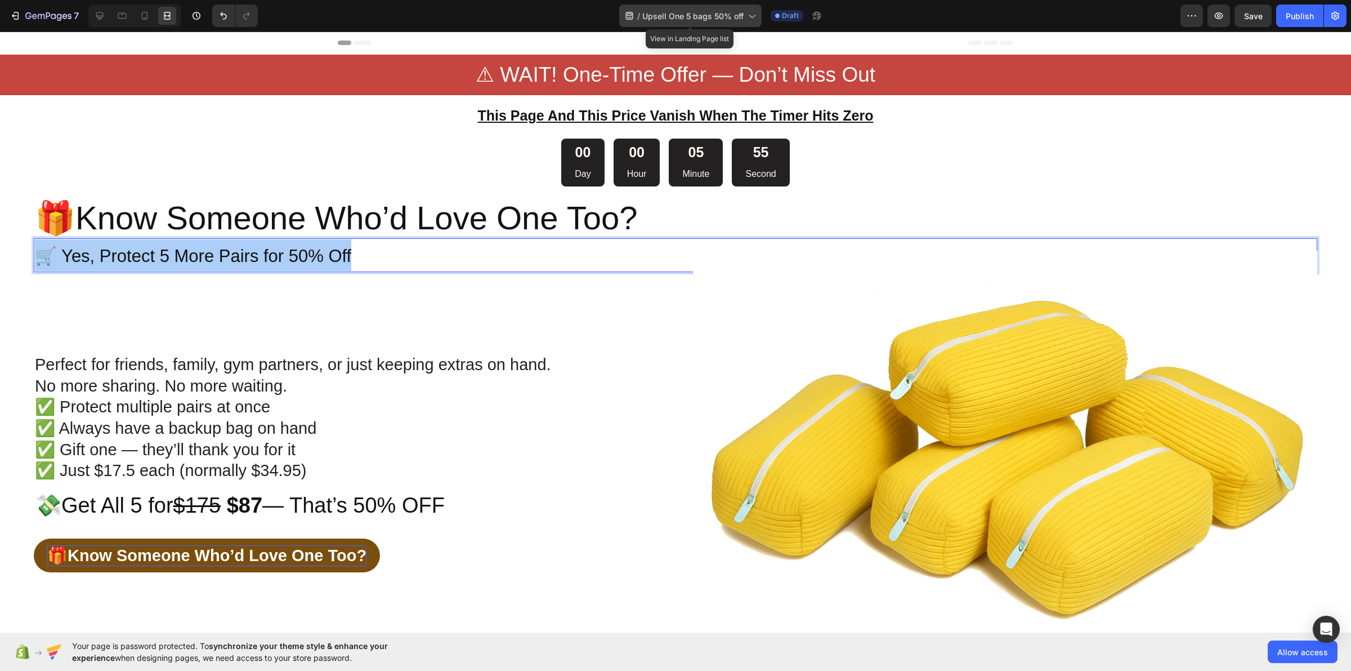
click at [662, 15] on span "Upsell One 5 bags 50% off" at bounding box center [692, 16] width 101 height 12
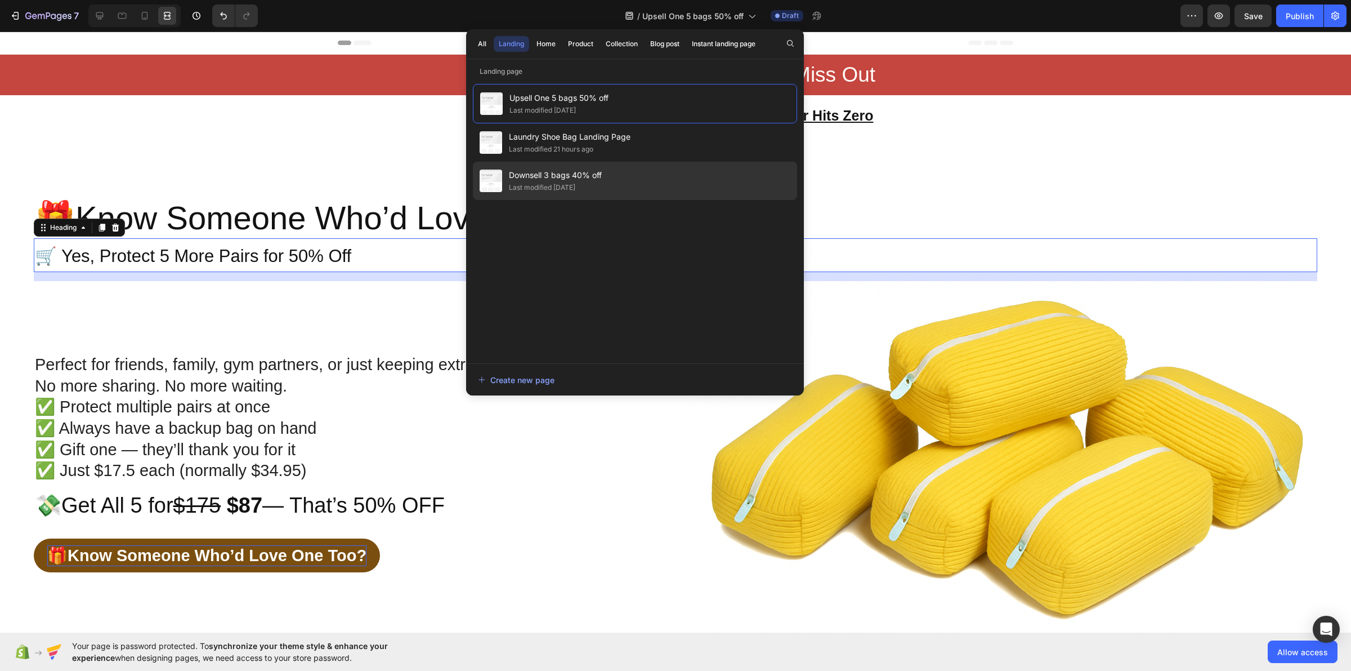
click at [614, 171] on div "Downsell 3 bags 40% off Last modified 4 days ago" at bounding box center [635, 181] width 324 height 38
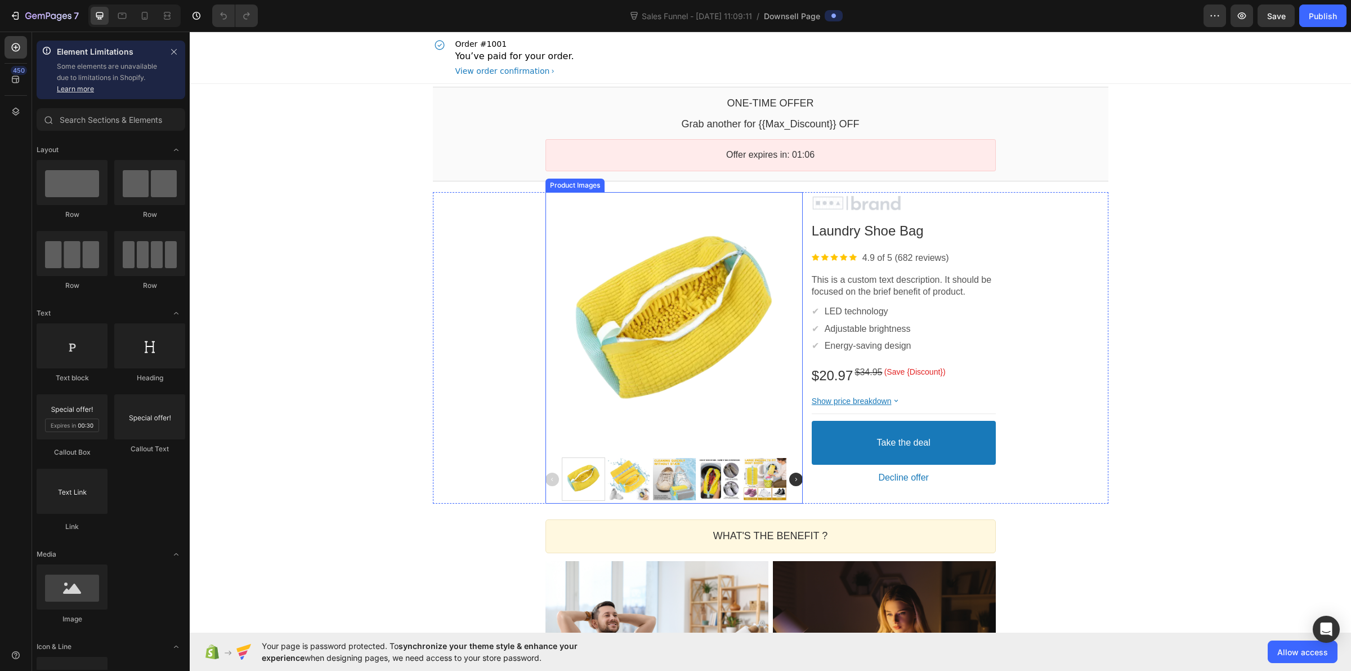
click at [705, 322] on div at bounding box center [674, 323] width 257 height 257
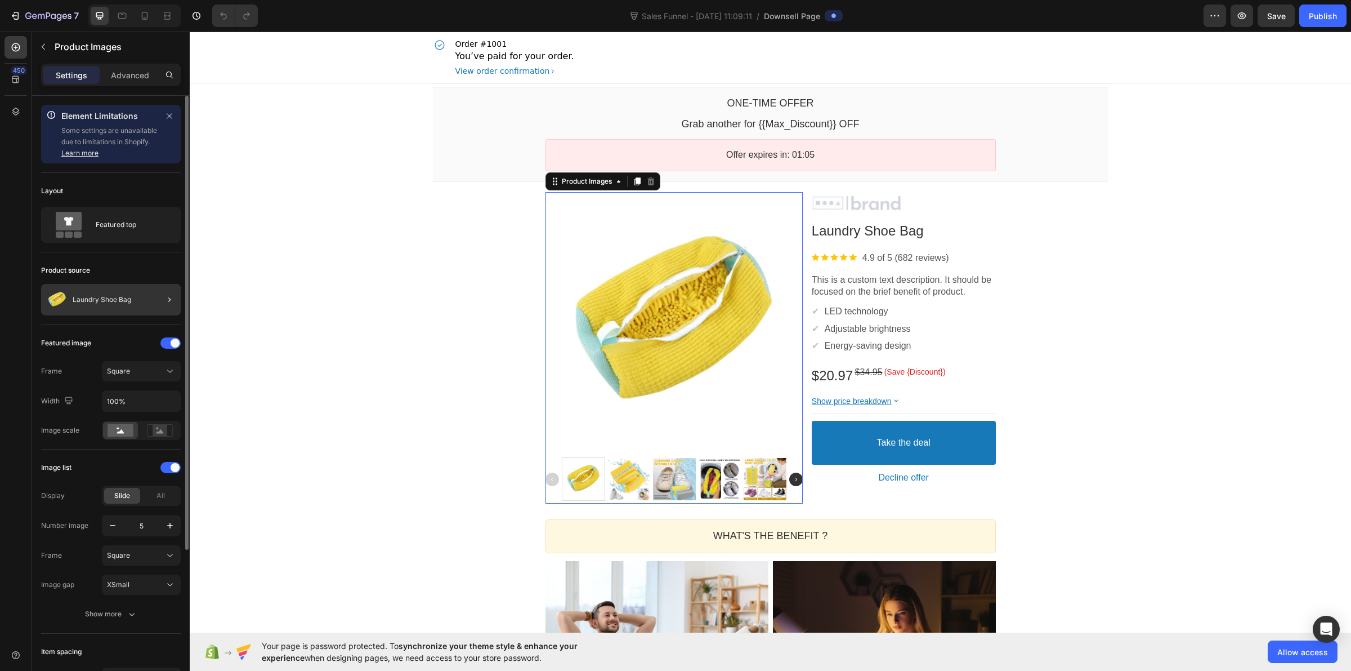
click at [128, 301] on p "Laundry Shoe Bag" at bounding box center [102, 300] width 59 height 8
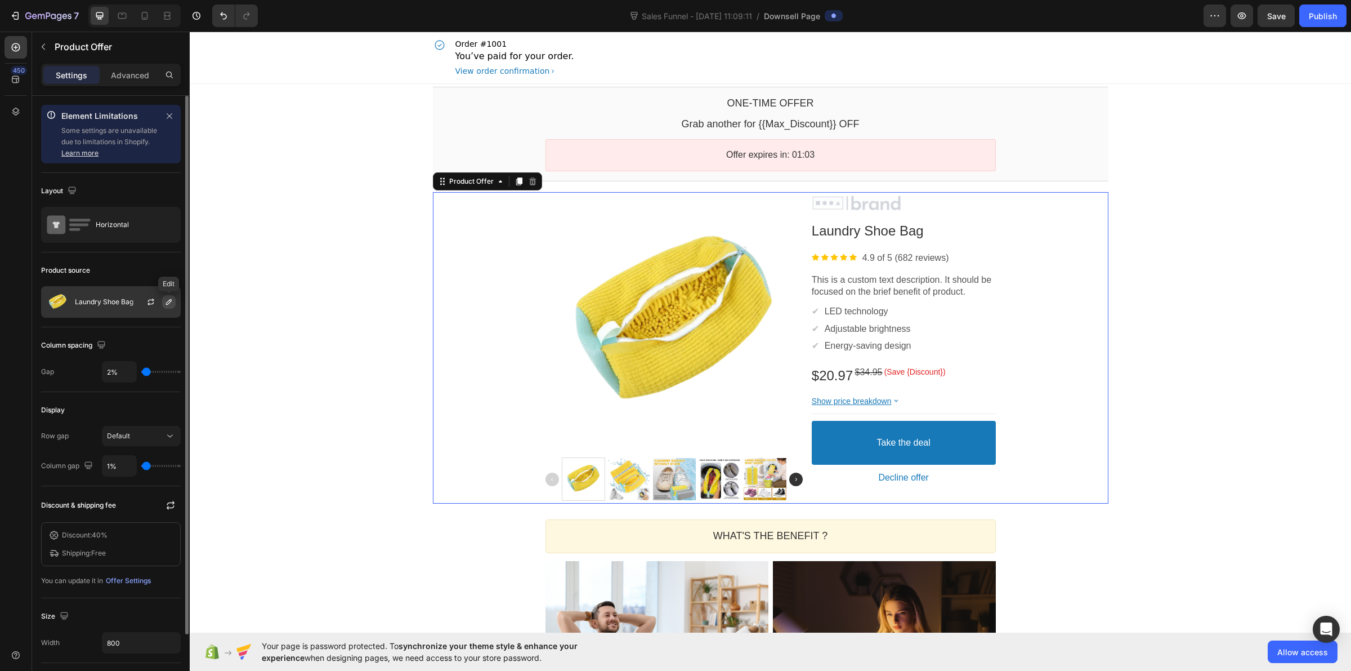
click at [167, 303] on icon "button" at bounding box center [169, 302] width 6 height 6
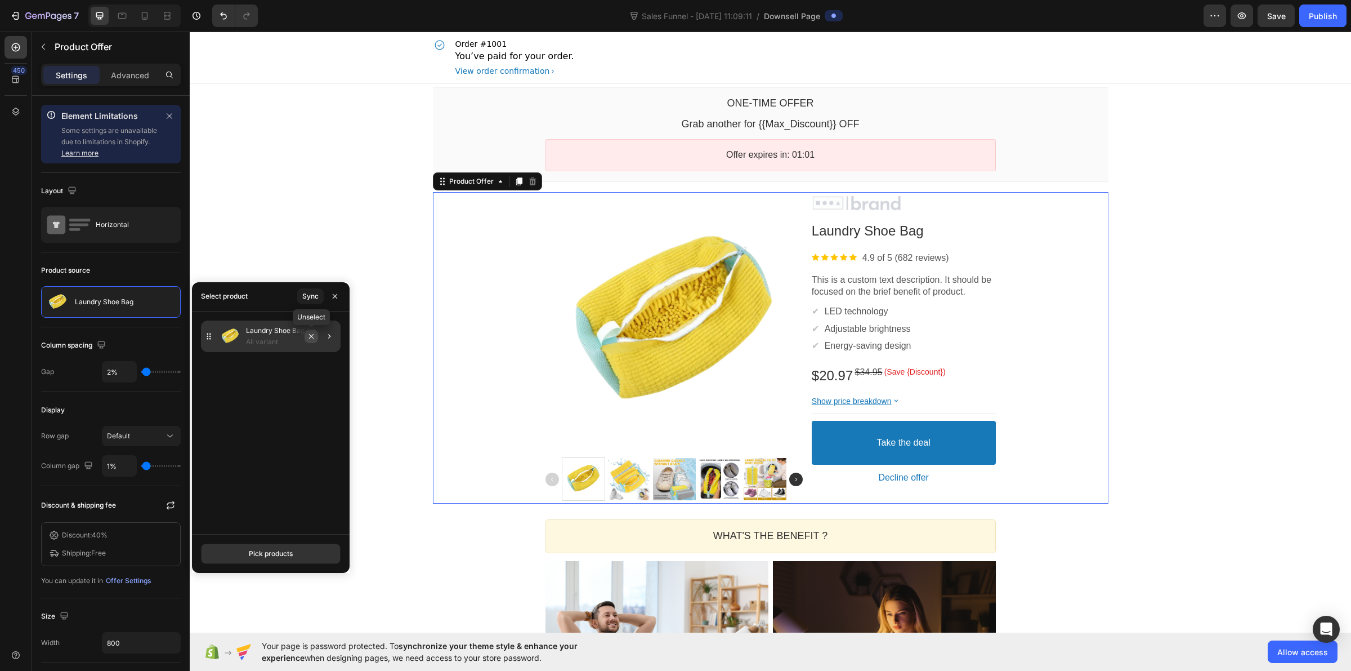
click at [310, 336] on icon "button" at bounding box center [311, 336] width 9 height 9
click at [274, 553] on div "Pick products" at bounding box center [271, 553] width 44 height 10
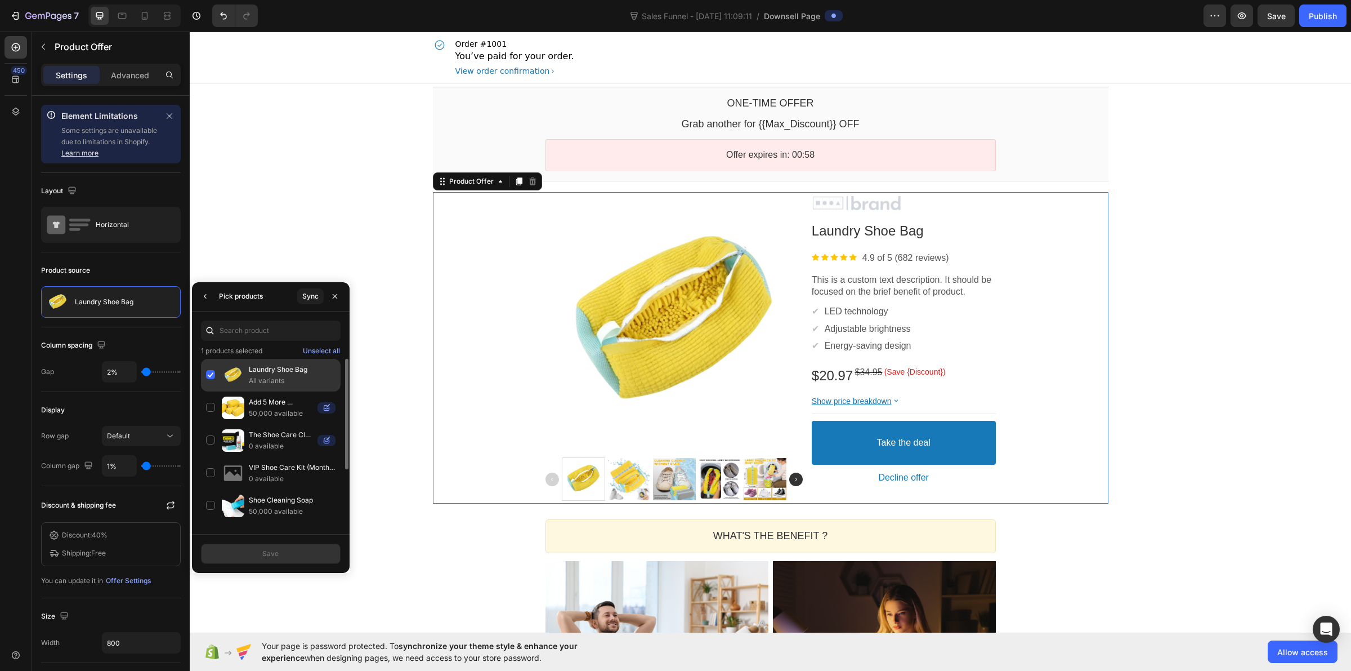
click at [209, 391] on div "Laundry Shoe Bag All variants" at bounding box center [271, 407] width 140 height 33
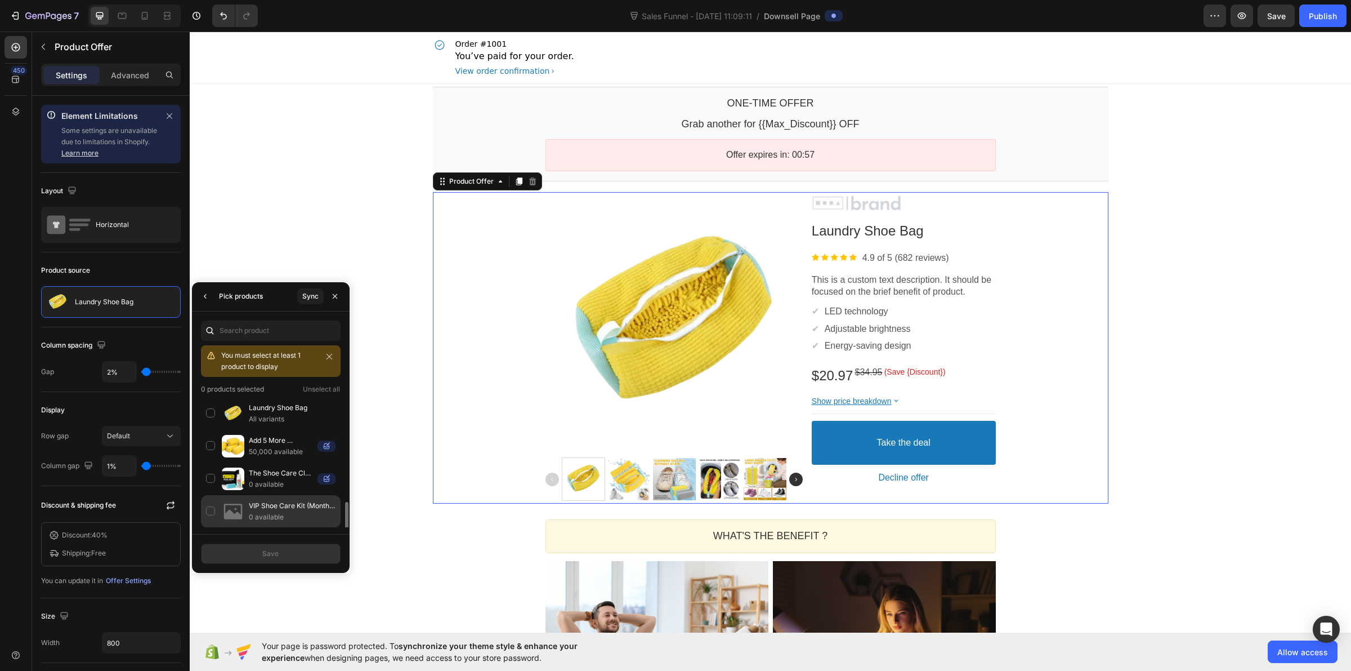
scroll to position [133, 0]
click at [300, 294] on button "Sync" at bounding box center [310, 296] width 26 height 16
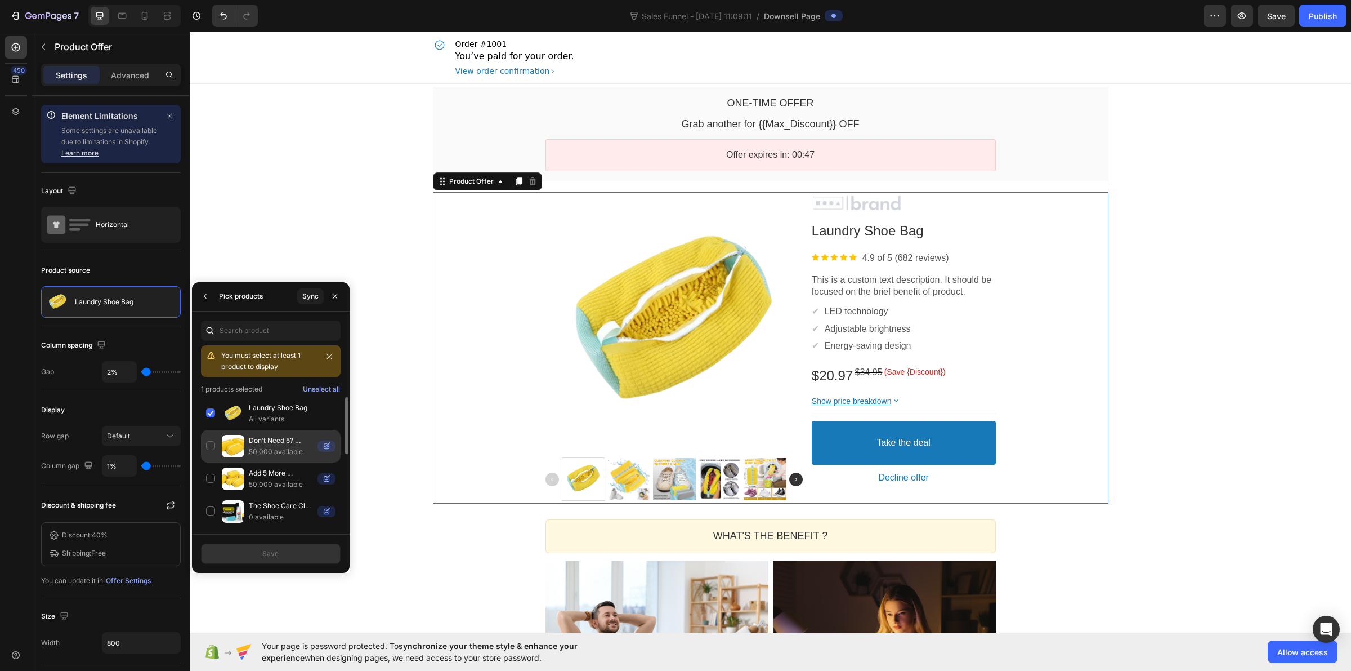
click at [207, 462] on div "Don’t Need 5? Protect 3 Pairs for 40% Off 50,000 available" at bounding box center [271, 478] width 140 height 33
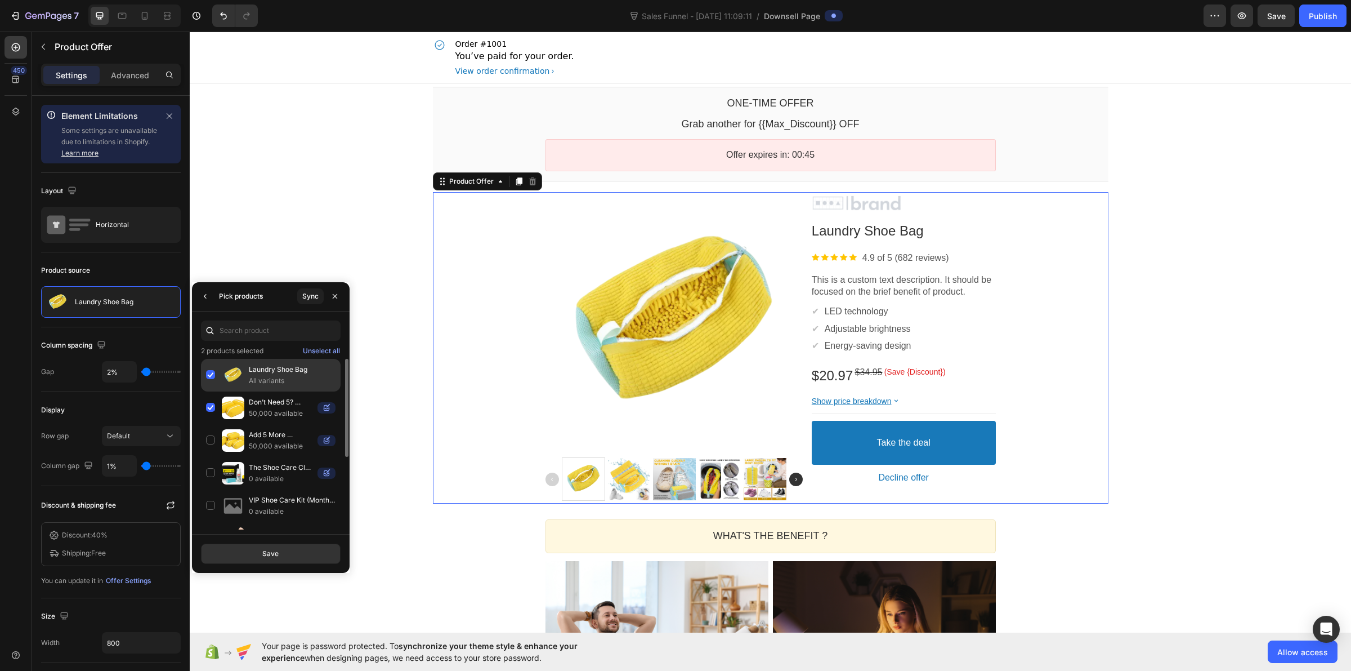
click at [209, 391] on div "Laundry Shoe Bag All variants" at bounding box center [271, 407] width 140 height 33
click at [246, 546] on button "Save" at bounding box center [271, 553] width 140 height 20
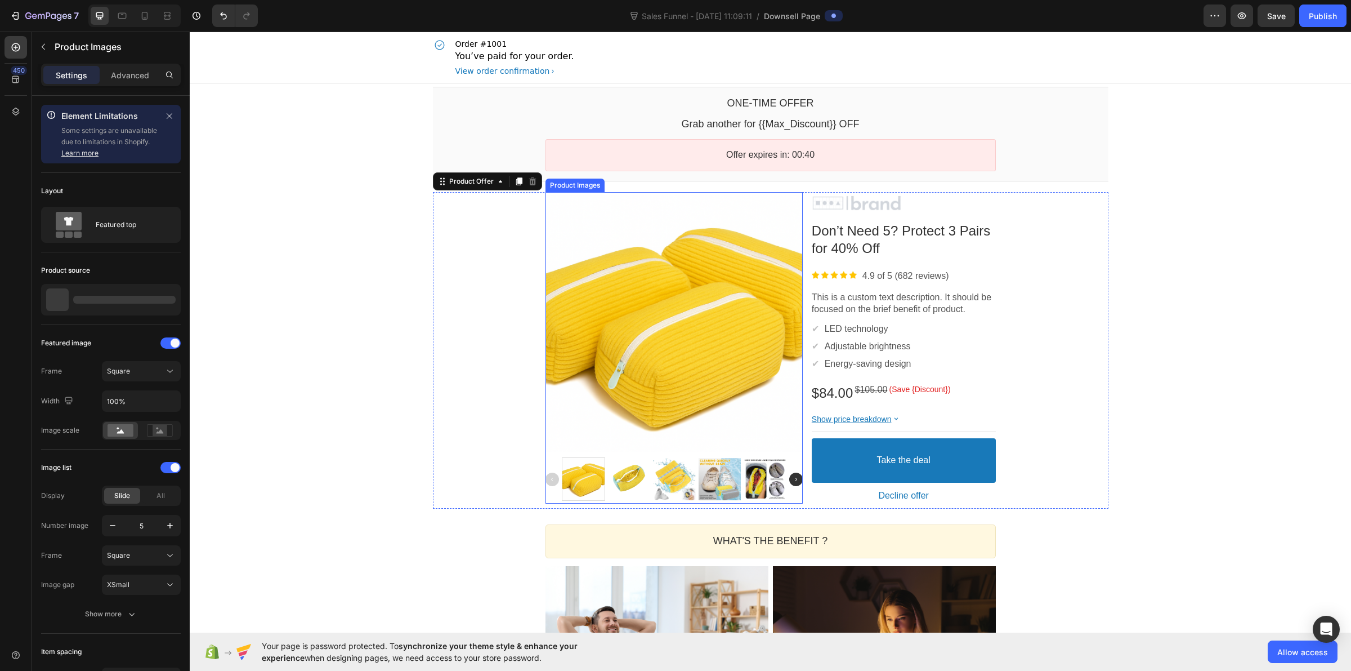
click at [600, 355] on div at bounding box center [674, 323] width 257 height 257
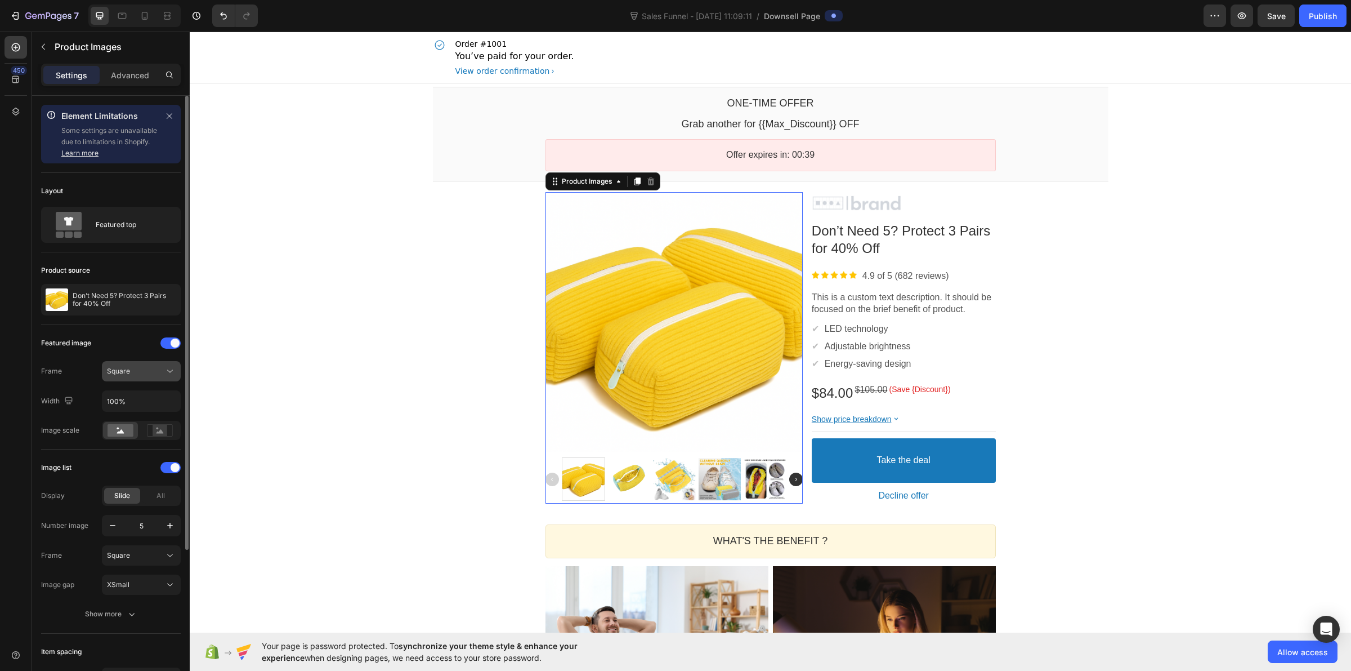
click at [147, 368] on div "Square" at bounding box center [135, 371] width 57 height 10
click at [139, 440] on span "Horizontal" at bounding box center [123, 442] width 33 height 10
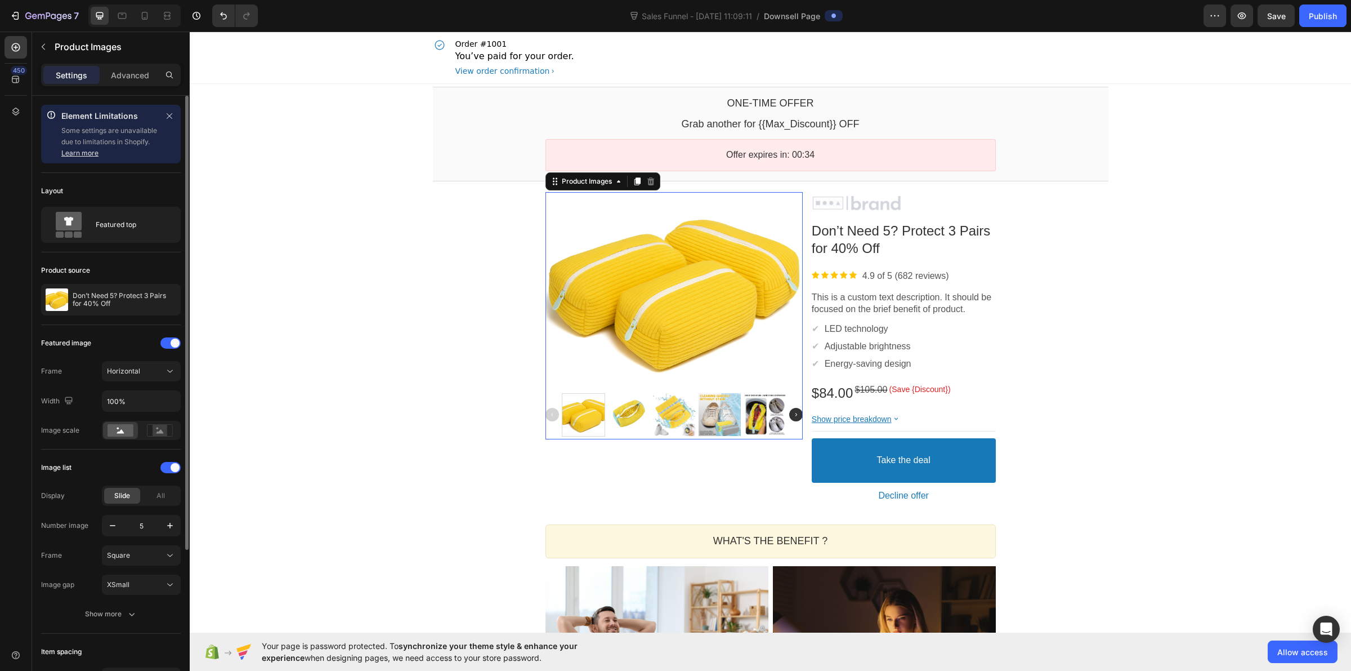
click at [102, 461] on div "Image list" at bounding box center [111, 467] width 140 height 18
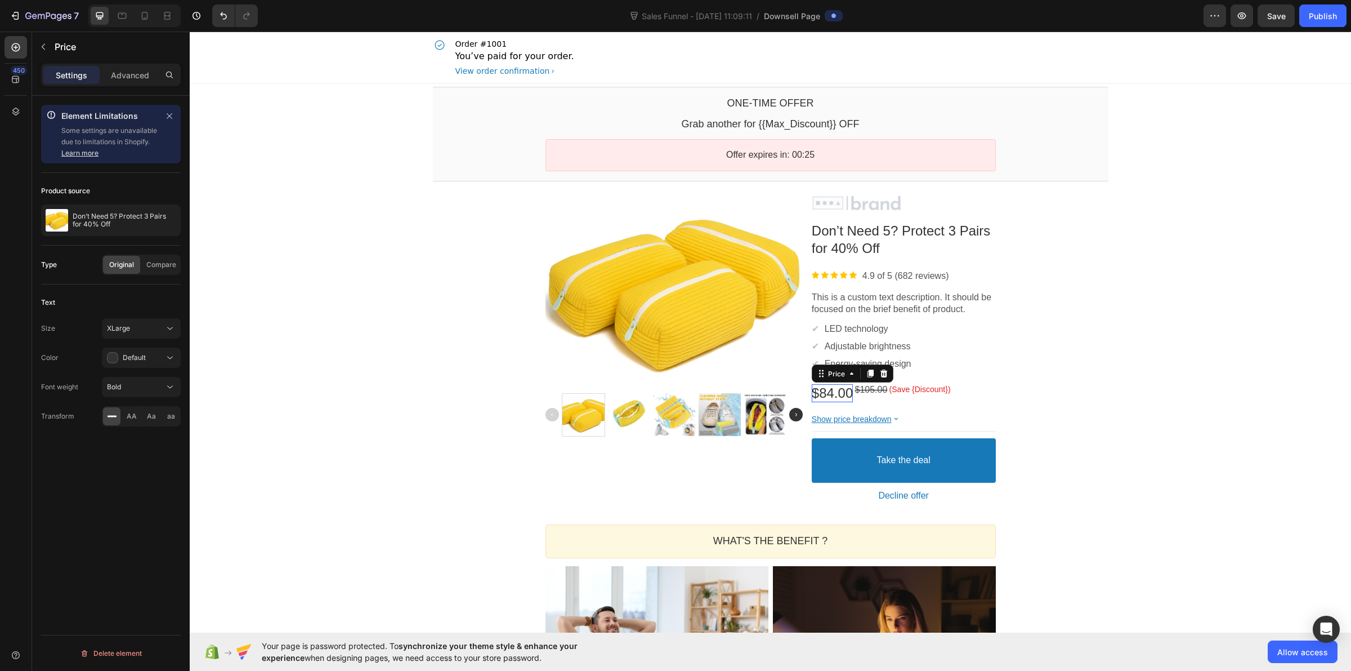
click at [838, 387] on bdo "$84.00" at bounding box center [832, 392] width 41 height 15
click at [324, 422] on div "One-time Offer Callout Text Grab another for {{Max_Discount}} OFF Callout Text …" at bounding box center [771, 597] width 1162 height 1027
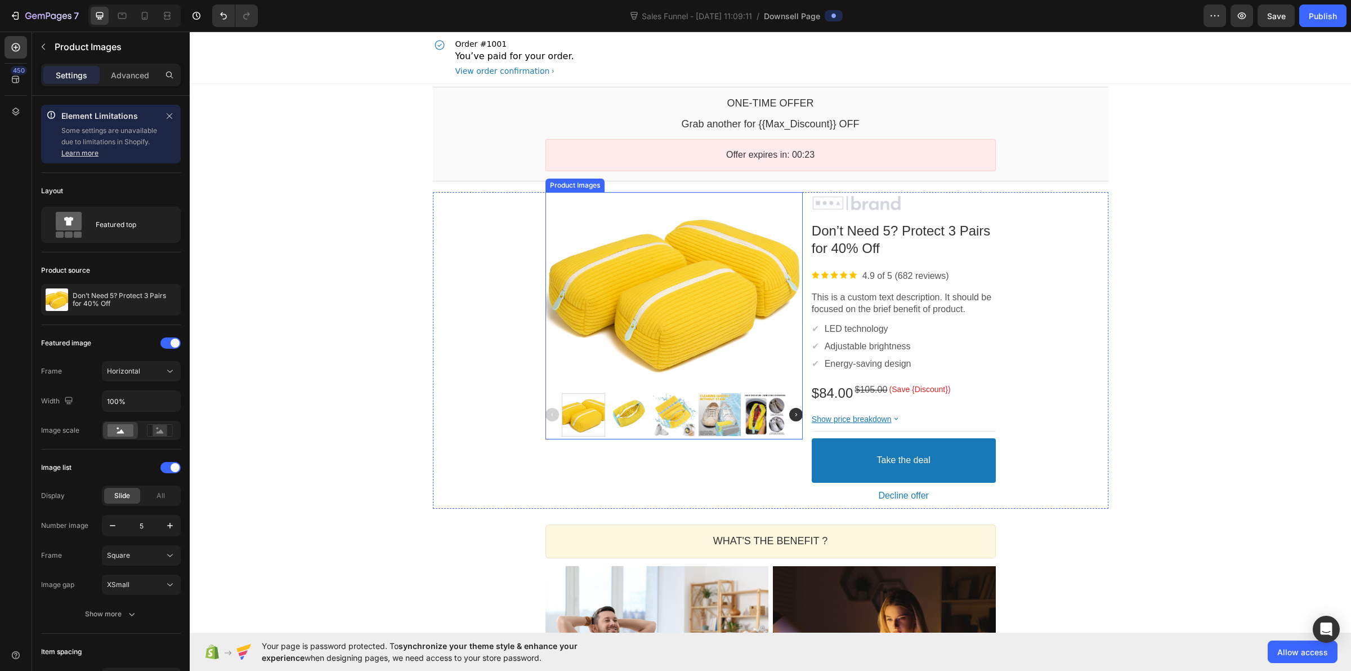
click at [711, 279] on div at bounding box center [674, 291] width 257 height 193
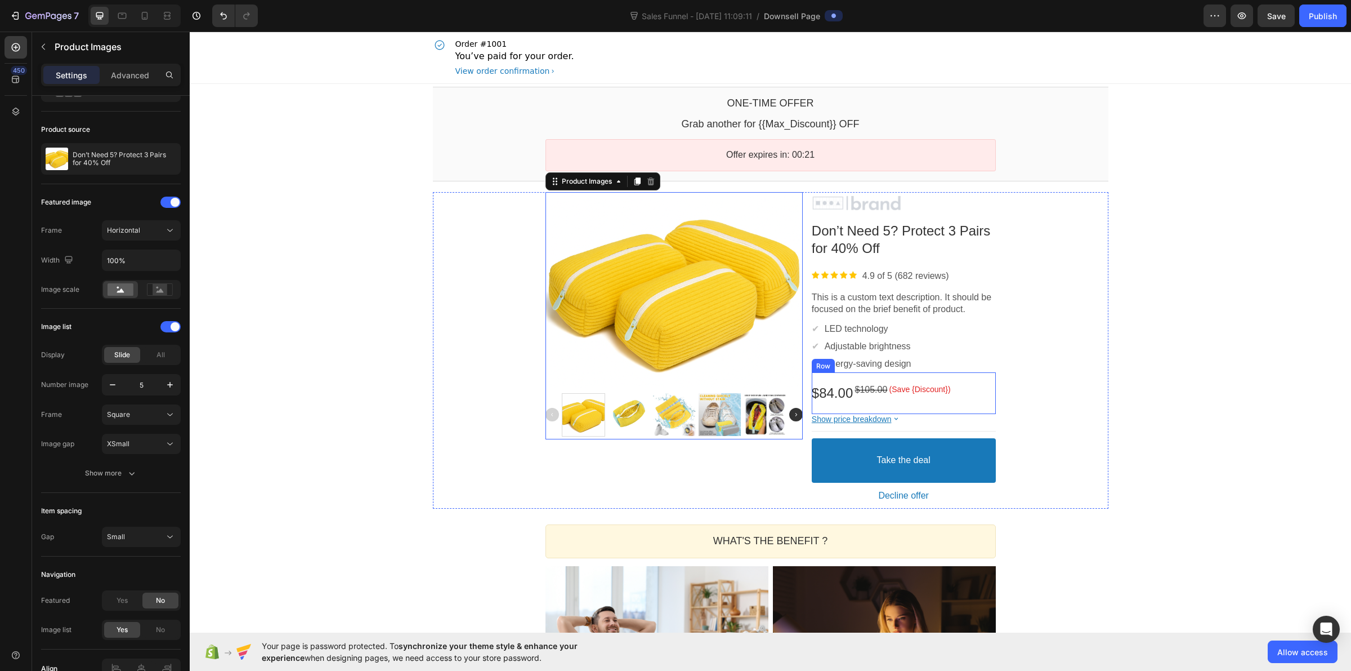
click at [896, 403] on div "$84.00 Price $105.00 Price (Save {Discount}) Discount Tag Row" at bounding box center [904, 392] width 184 height 41
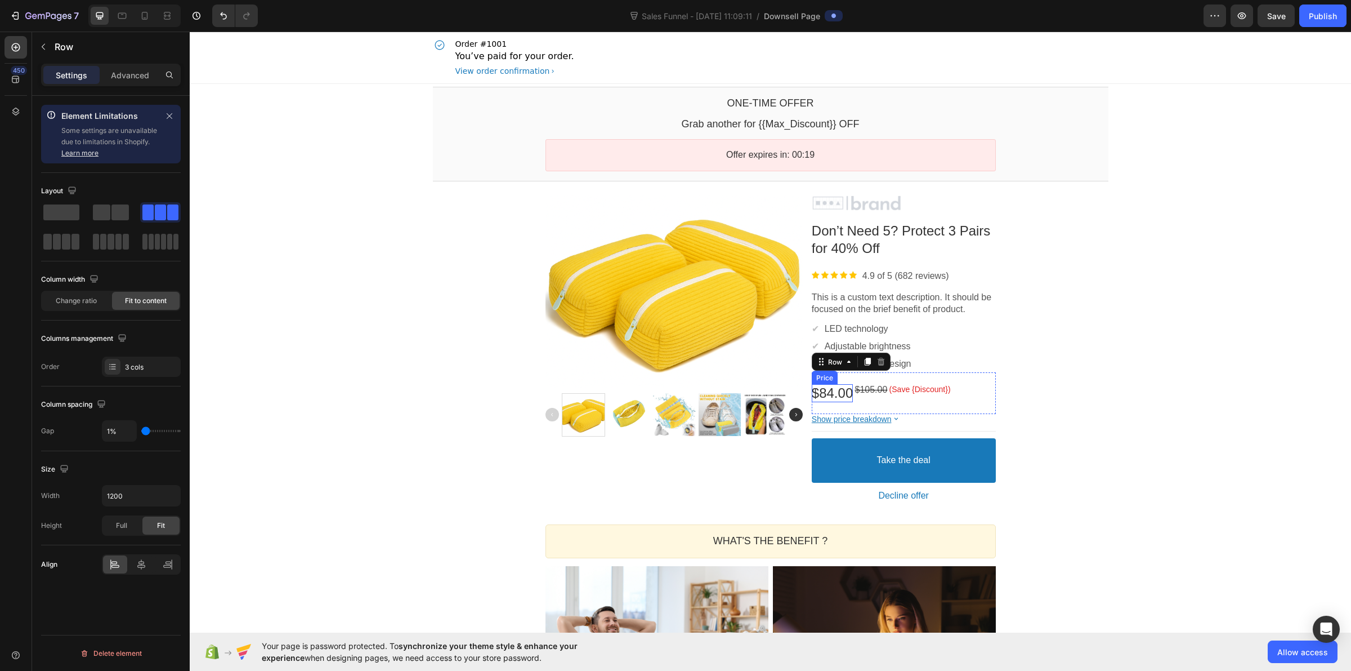
click at [838, 389] on bdo "$84.00" at bounding box center [832, 392] width 41 height 15
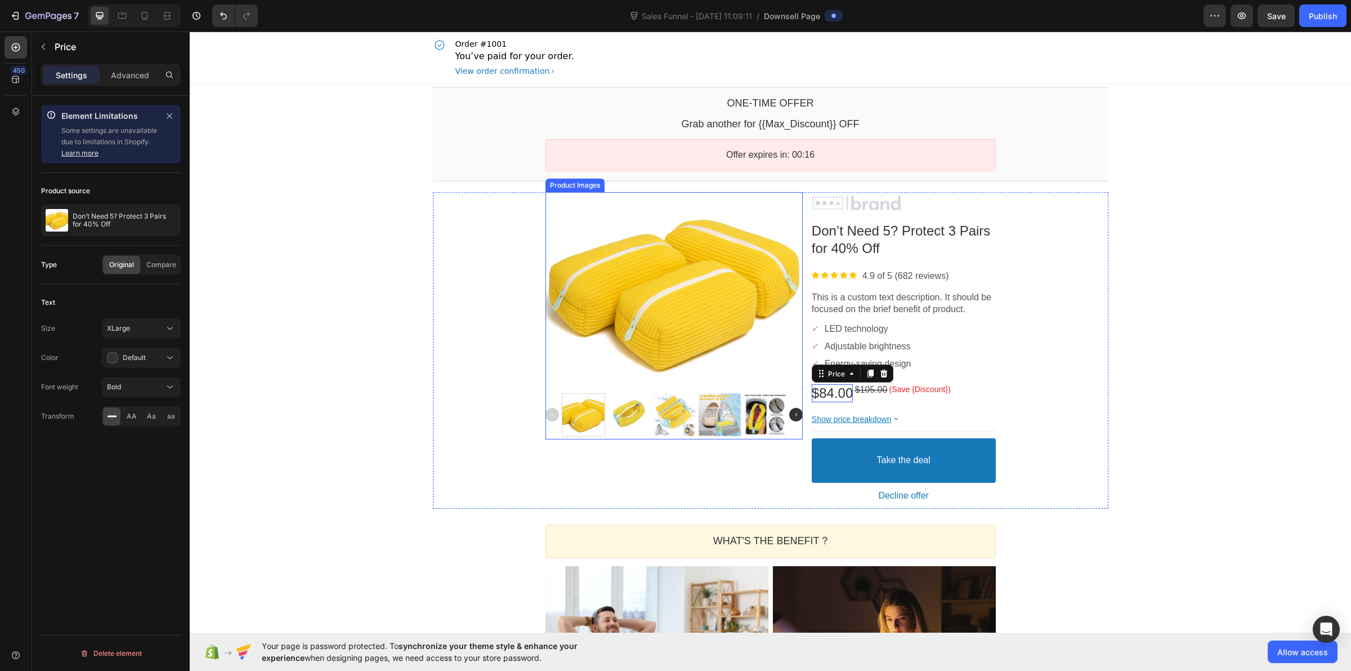
click at [733, 320] on div at bounding box center [674, 291] width 257 height 193
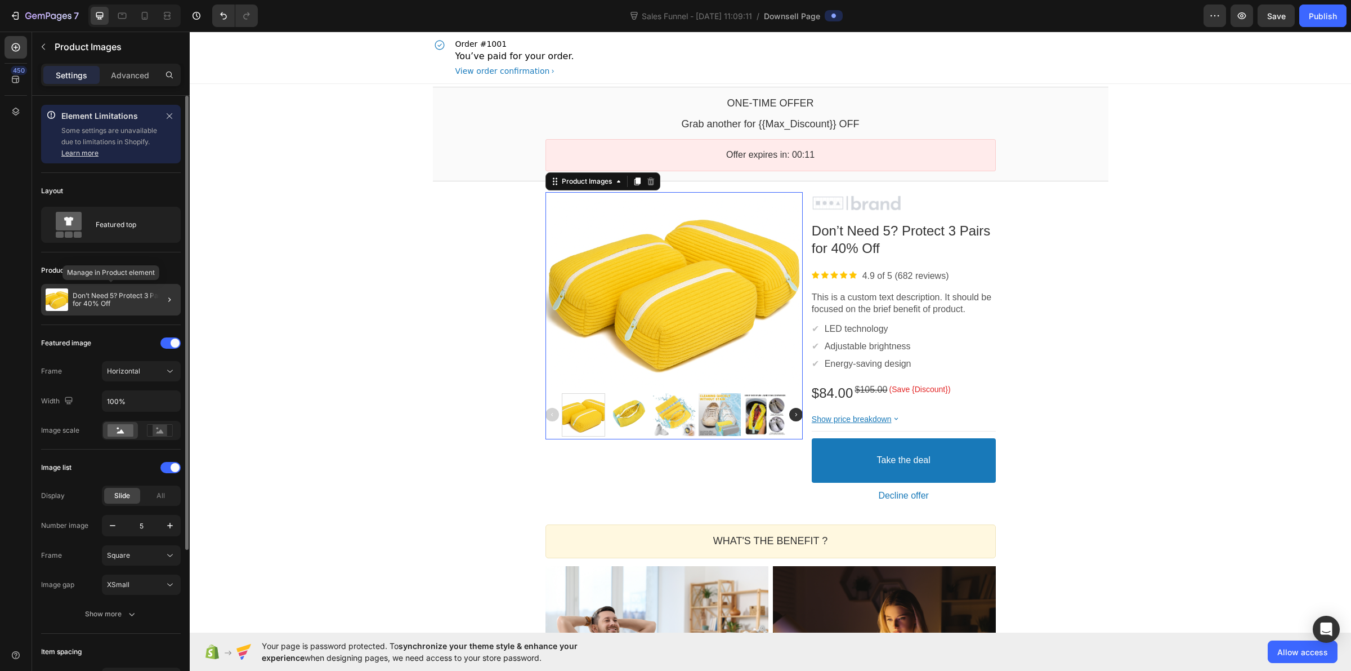
click at [123, 293] on p "Don’t Need 5? Protect 3 Pairs for 40% Off" at bounding box center [125, 300] width 104 height 16
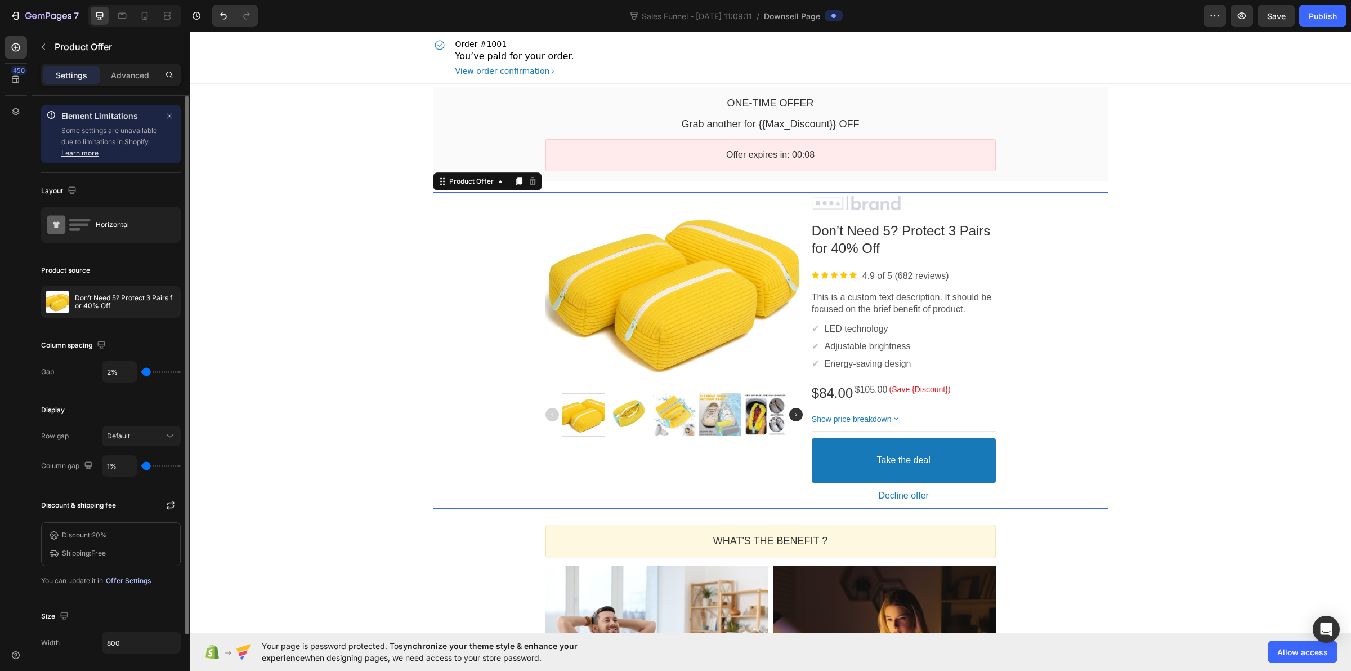
click at [119, 575] on button "Offer Settings" at bounding box center [128, 581] width 46 height 16
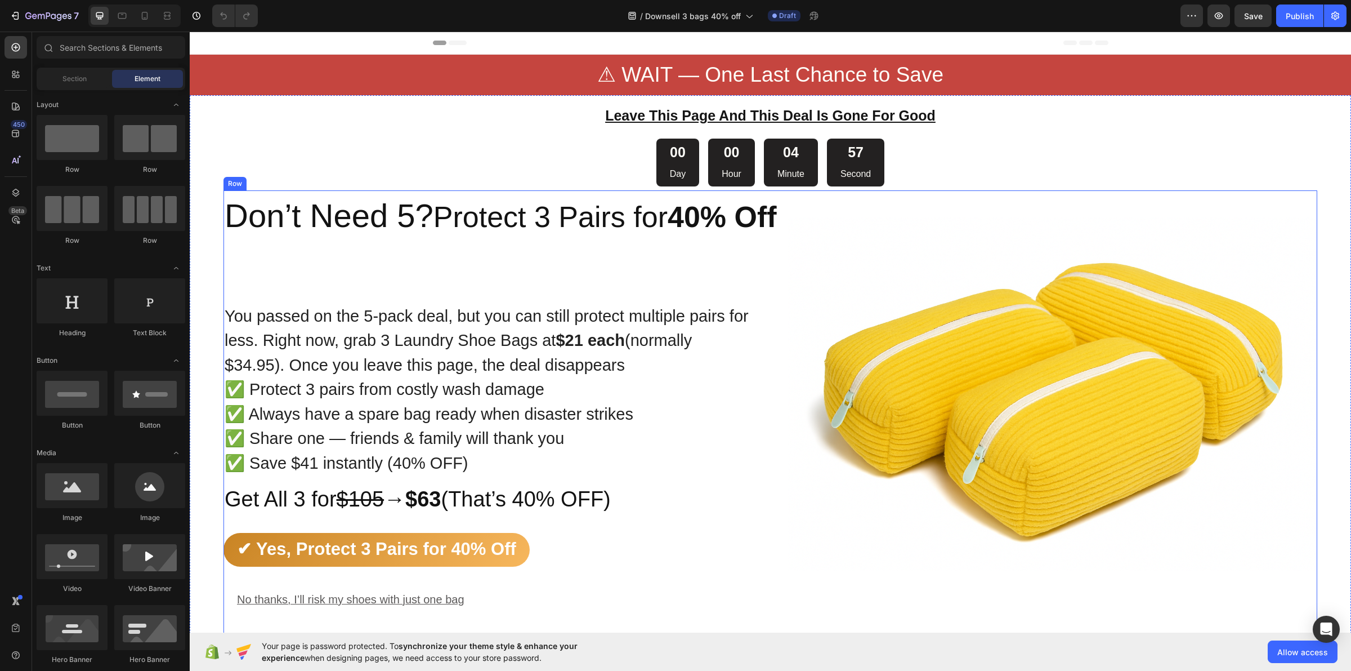
click at [593, 214] on div "You passed on the 5-pack deal, but you can still protect multiple pairs for les…" at bounding box center [489, 411] width 530 height 443
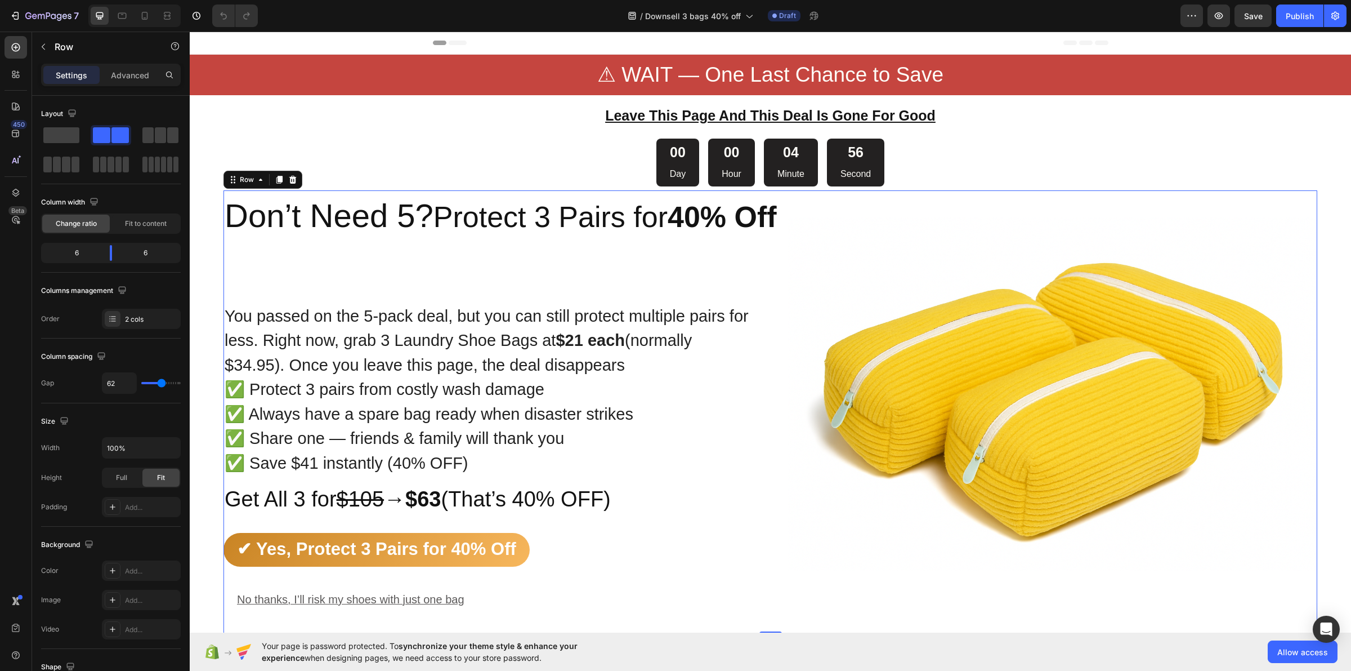
click at [593, 214] on div "You passed on the 5-pack deal, but you can still protect multiple pairs for les…" at bounding box center [489, 411] width 530 height 443
click at [448, 212] on div "You passed on the 5-pack deal, but you can still protect multiple pairs for les…" at bounding box center [489, 411] width 530 height 443
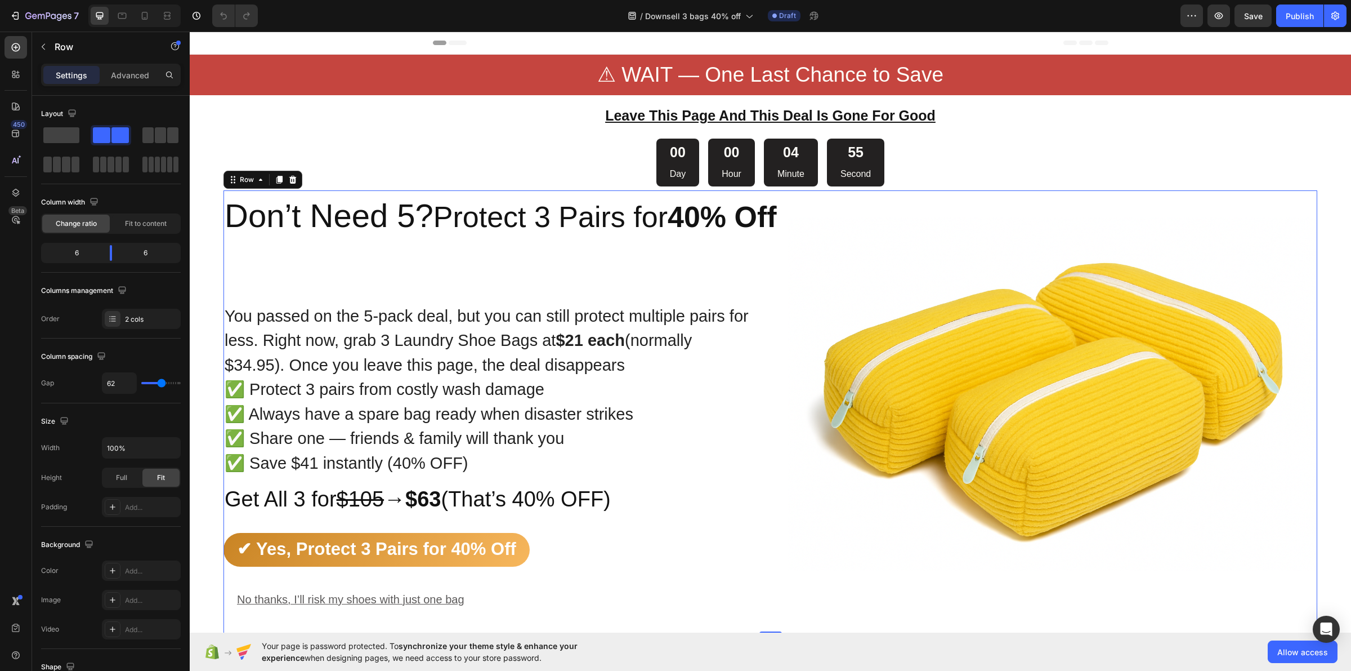
click at [381, 218] on div "You passed on the 5-pack deal, but you can still protect multiple pairs for les…" at bounding box center [489, 411] width 530 height 443
click at [175, 17] on div at bounding box center [167, 16] width 18 height 18
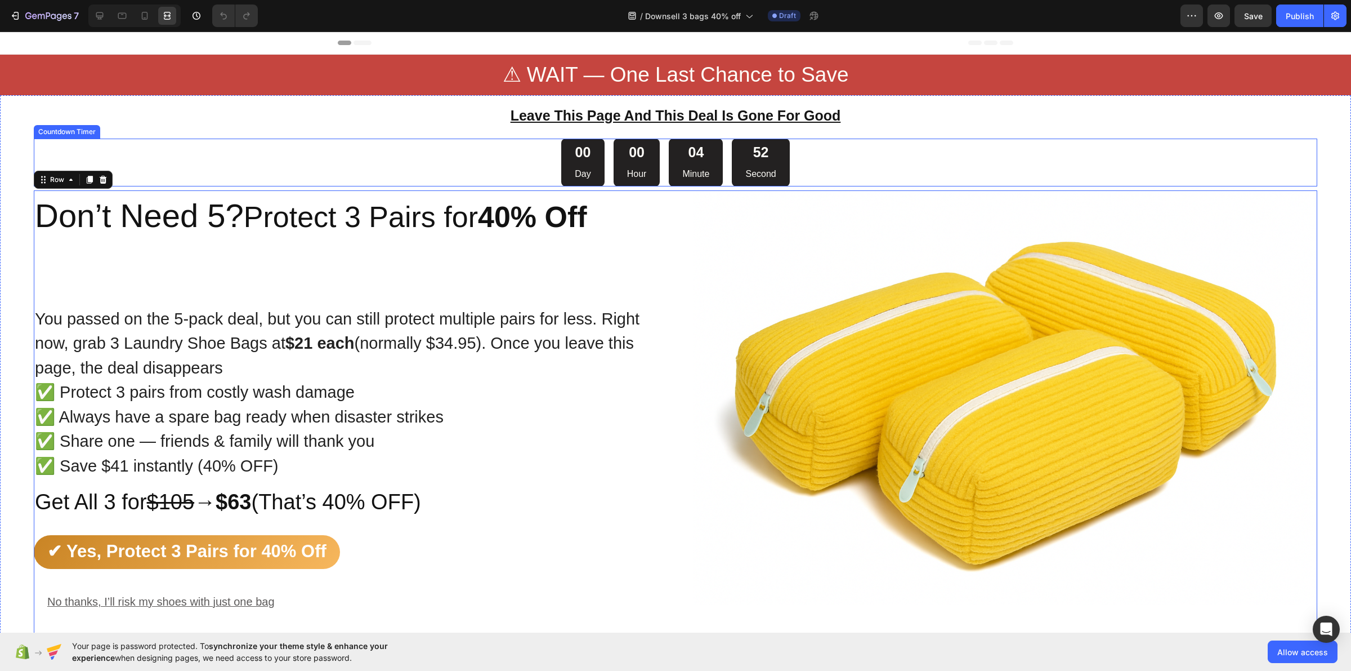
click at [189, 169] on div "00 Day 00 Hour 04 Minute 52 Second" at bounding box center [676, 163] width 1284 height 48
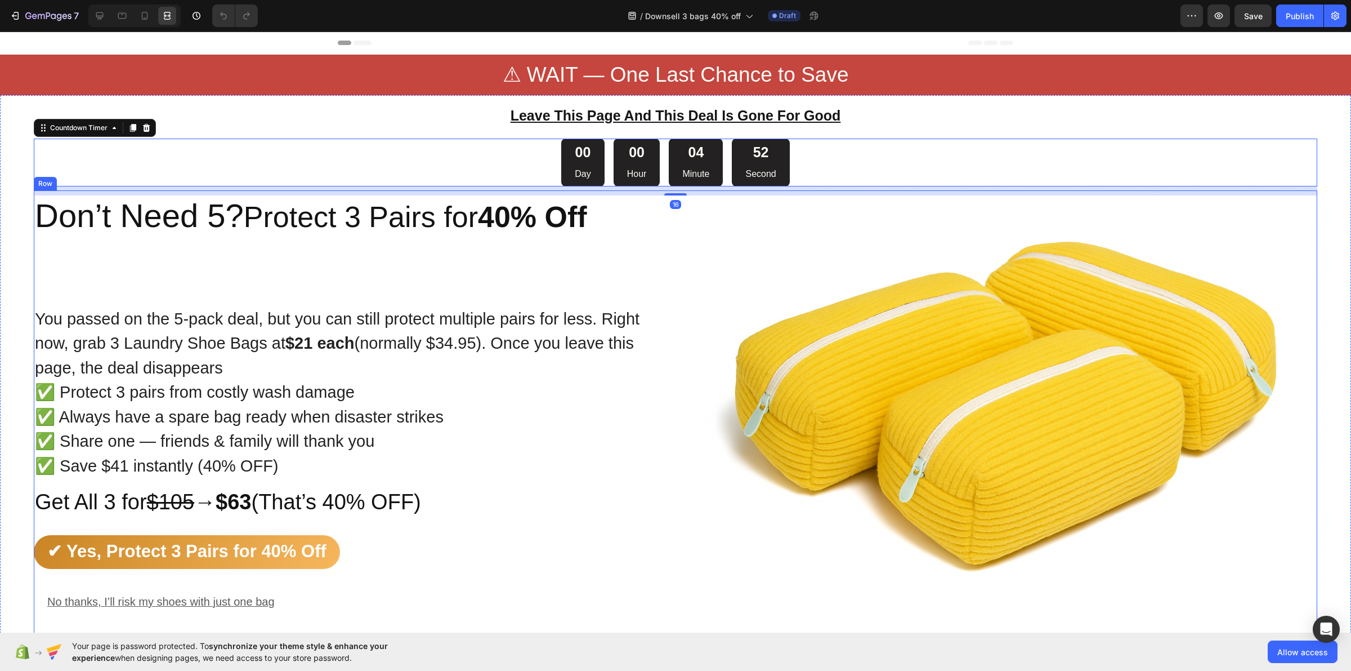
click at [173, 209] on div "You passed on the 5-pack deal, but you can still protect multiple pairs for les…" at bounding box center [346, 414] width 624 height 448
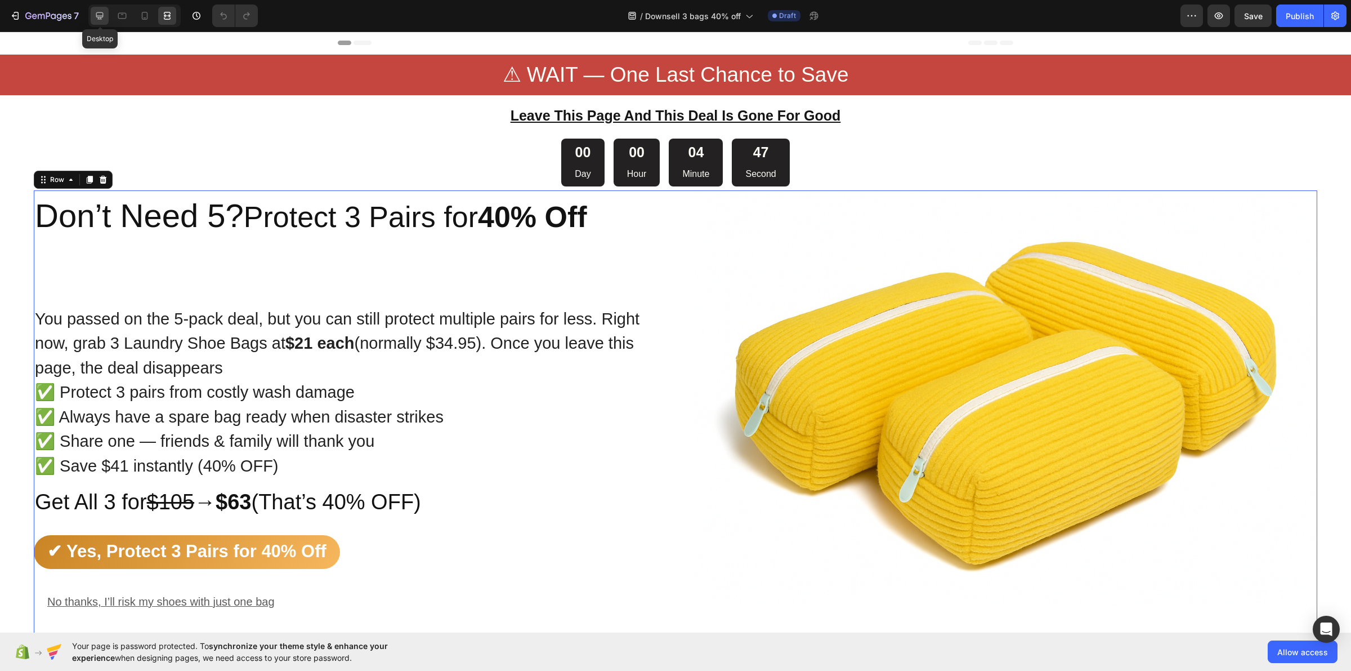
click at [100, 16] on icon at bounding box center [99, 15] width 7 height 7
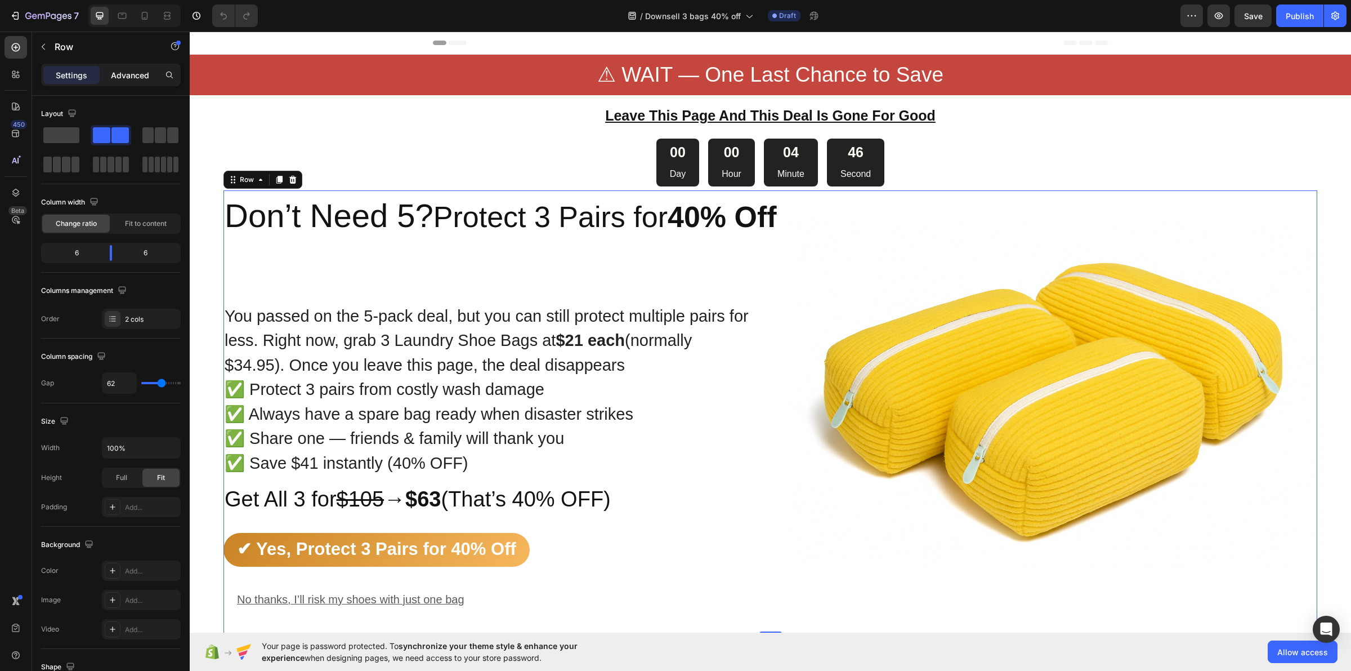
click at [113, 79] on p "Advanced" at bounding box center [130, 75] width 38 height 12
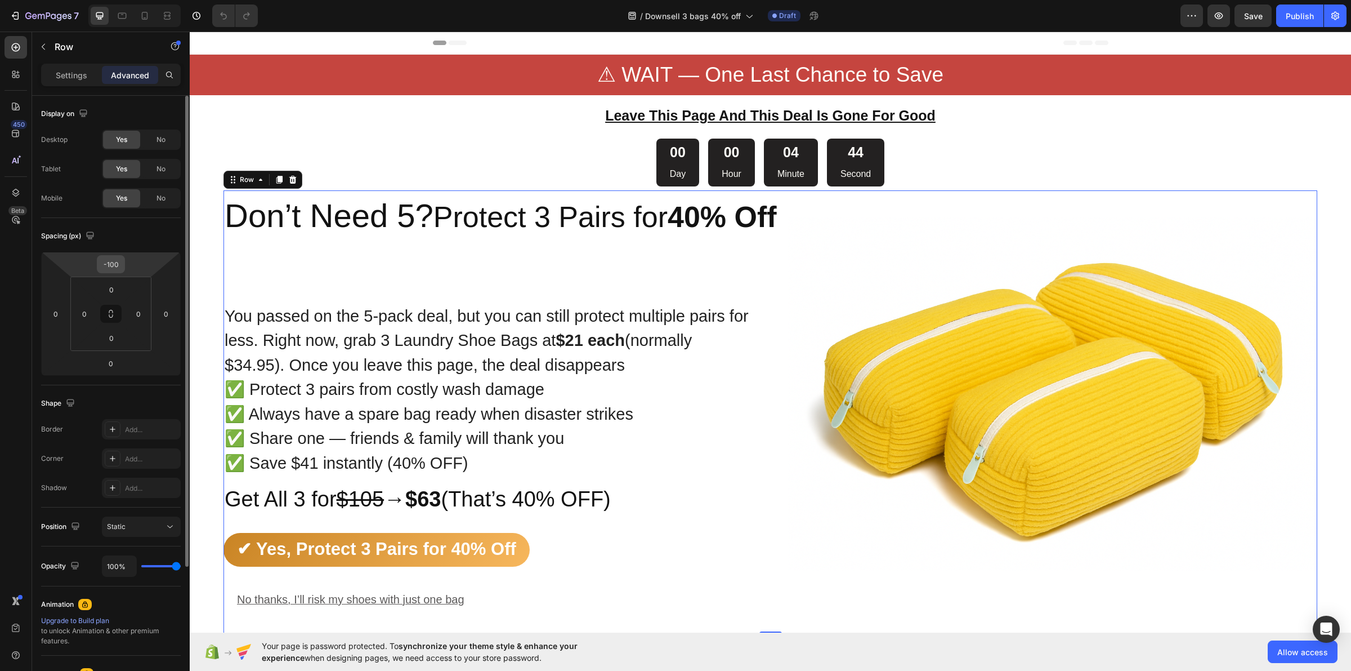
click at [113, 258] on input "-100" at bounding box center [111, 264] width 23 height 17
type input "0"
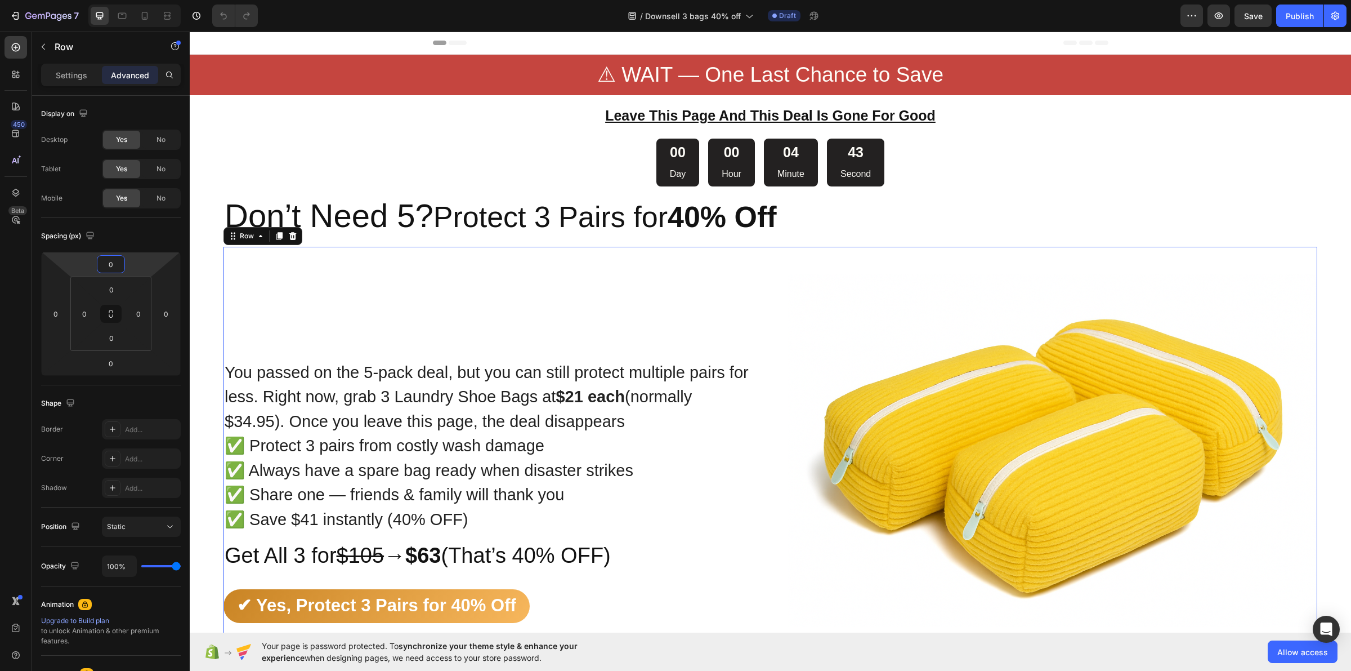
click at [333, 215] on span "Don’t Need 5?" at bounding box center [329, 215] width 209 height 37
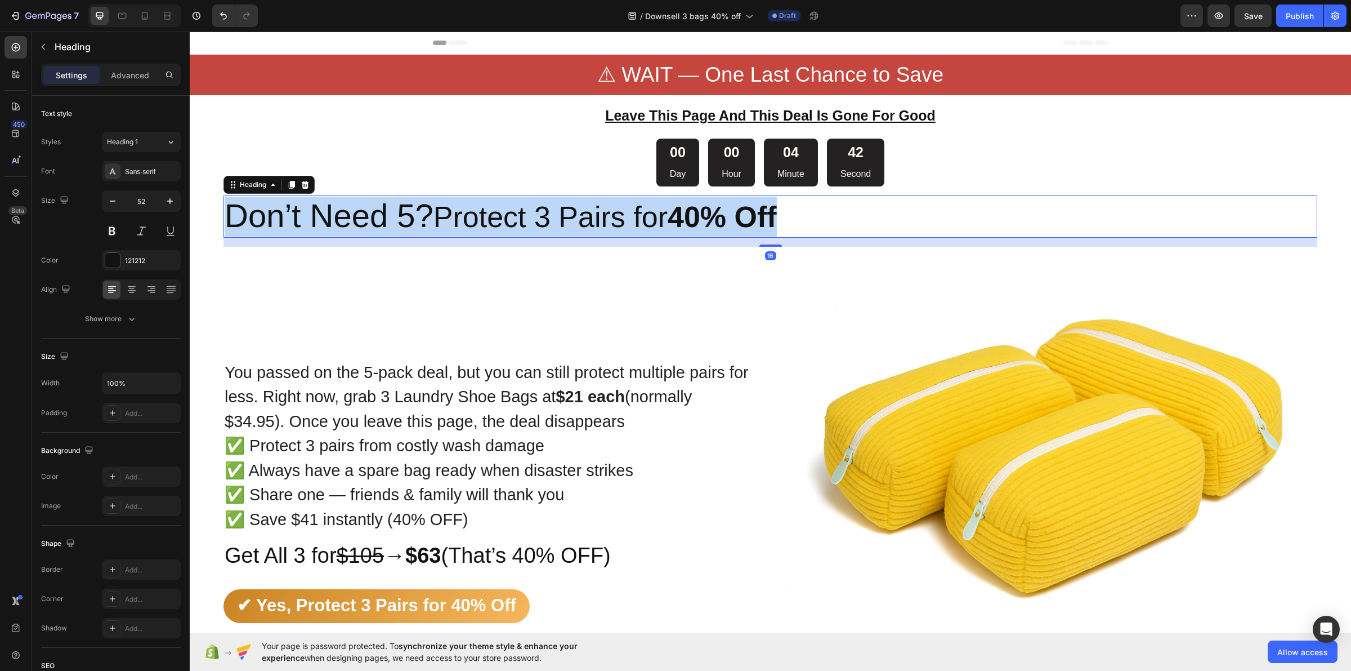
click at [333, 215] on span "Don’t Need 5?" at bounding box center [329, 215] width 209 height 37
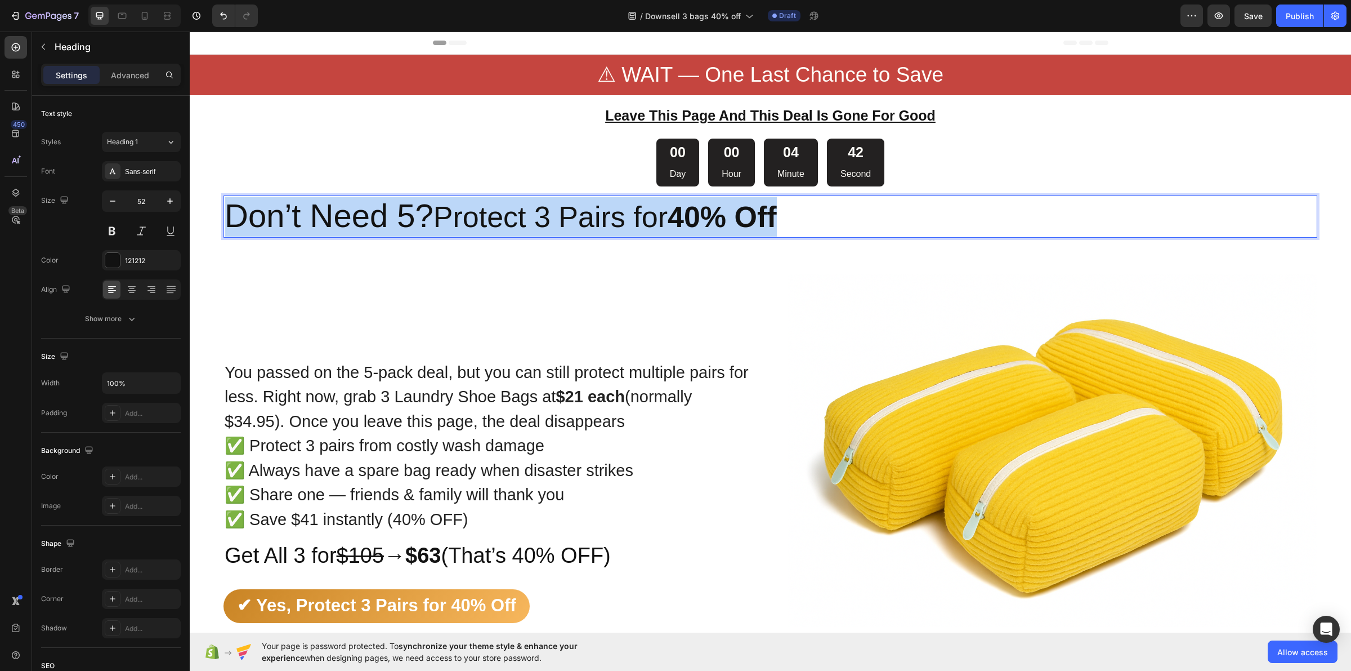
click at [333, 215] on span "Don’t Need 5?" at bounding box center [329, 215] width 209 height 37
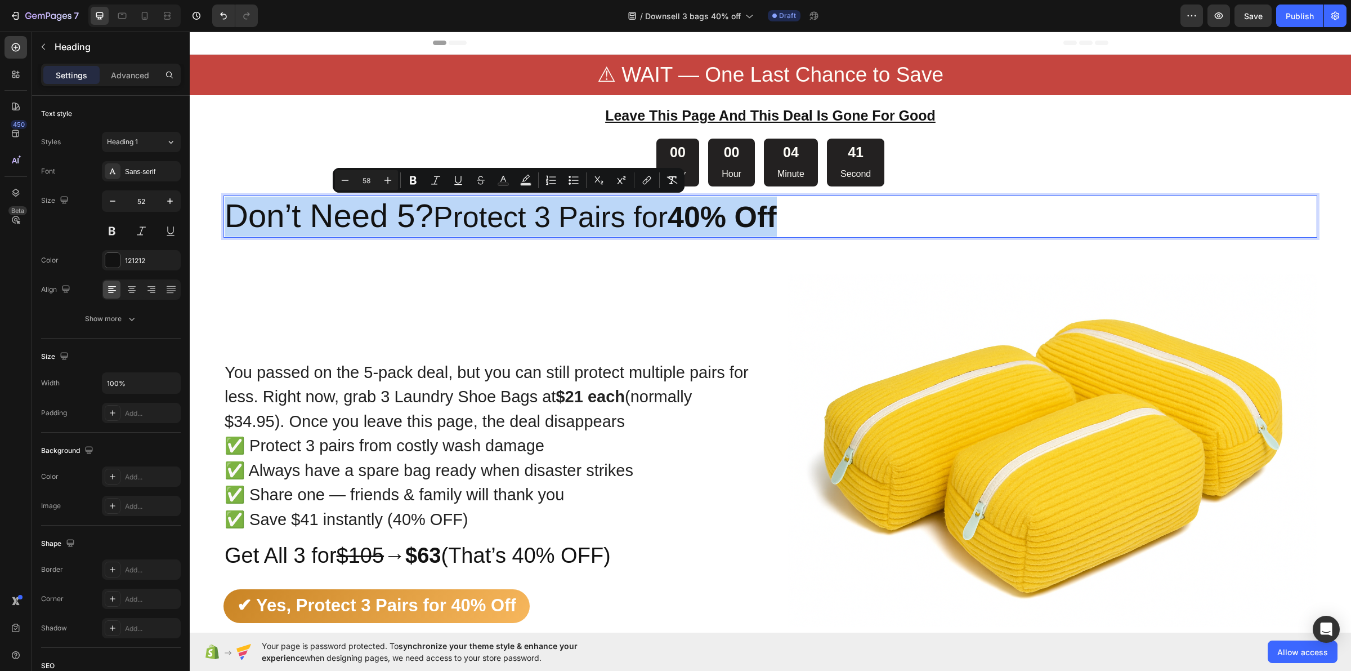
copy p "Don’t Need 5? Protect 3 Pairs for 40% Off"
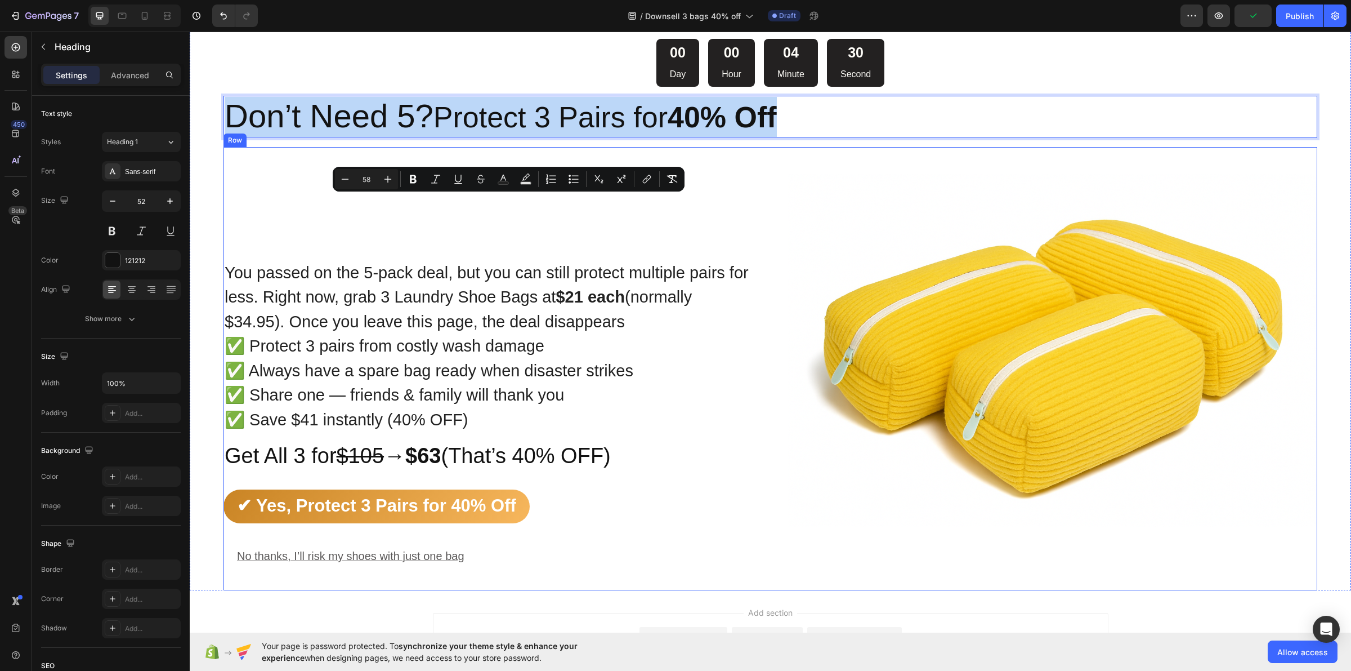
scroll to position [141, 0]
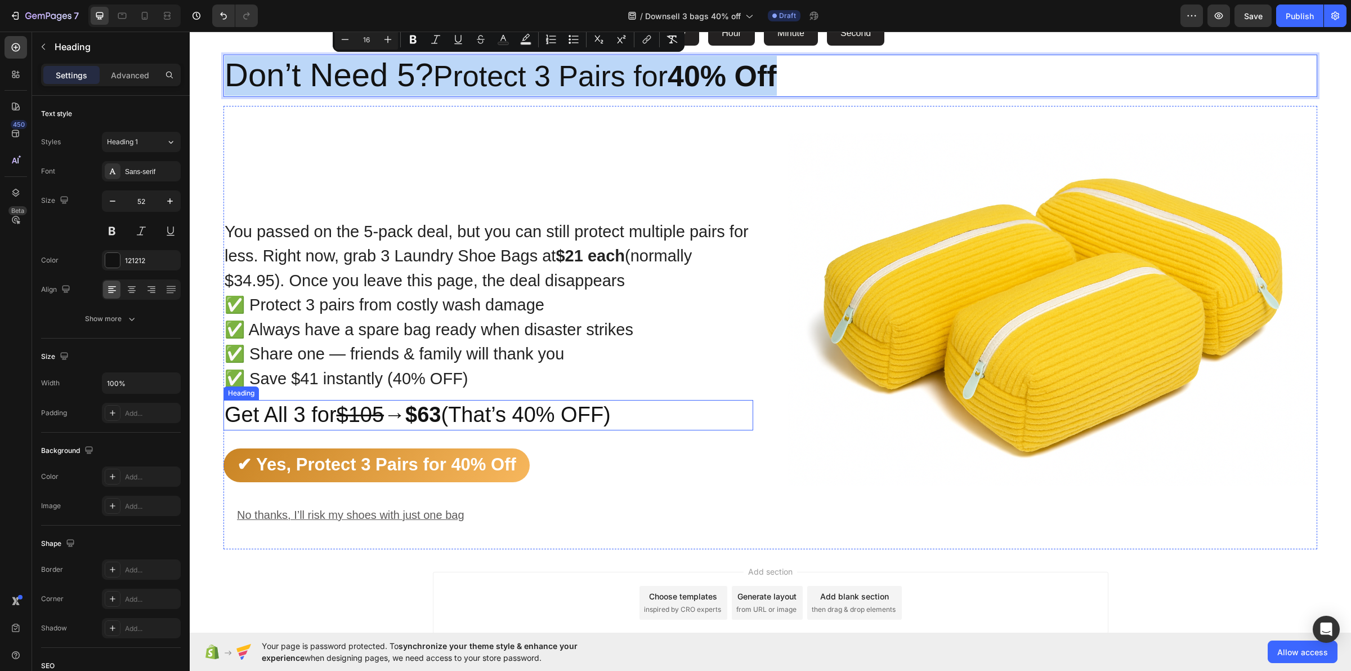
click at [432, 412] on strong "$63" at bounding box center [422, 415] width 35 height 24
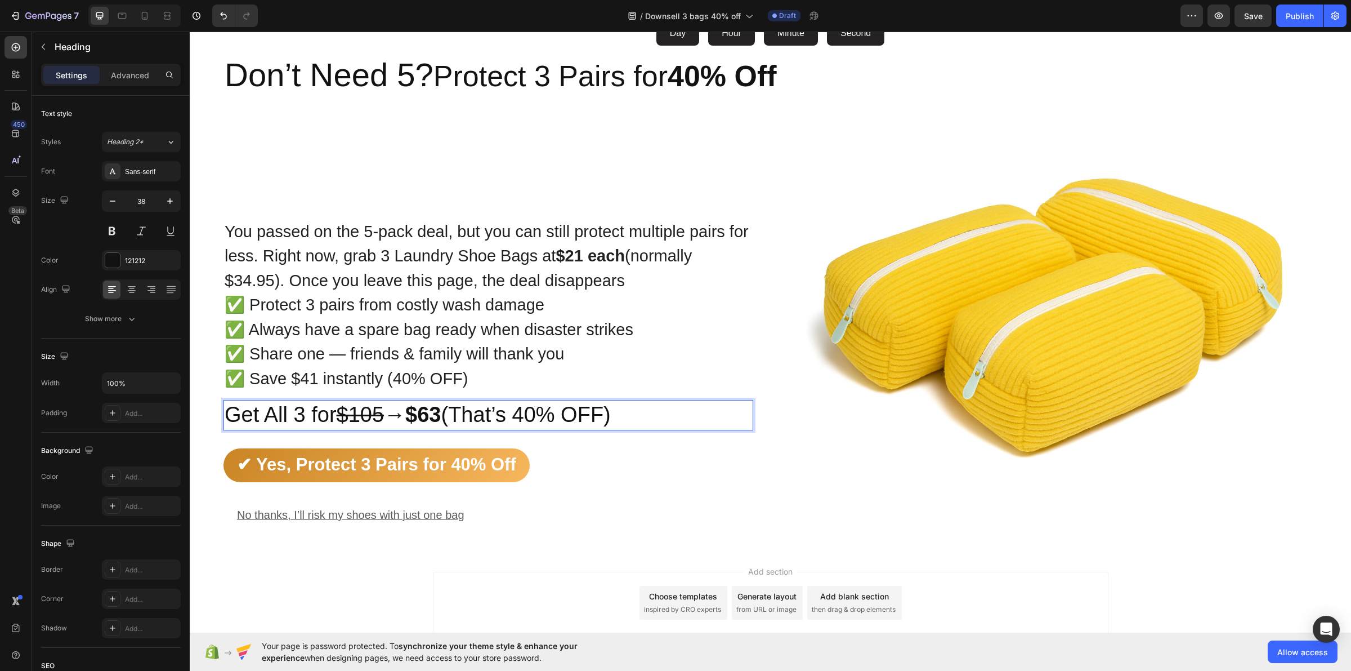
click at [429, 414] on strong "$63" at bounding box center [422, 415] width 35 height 24
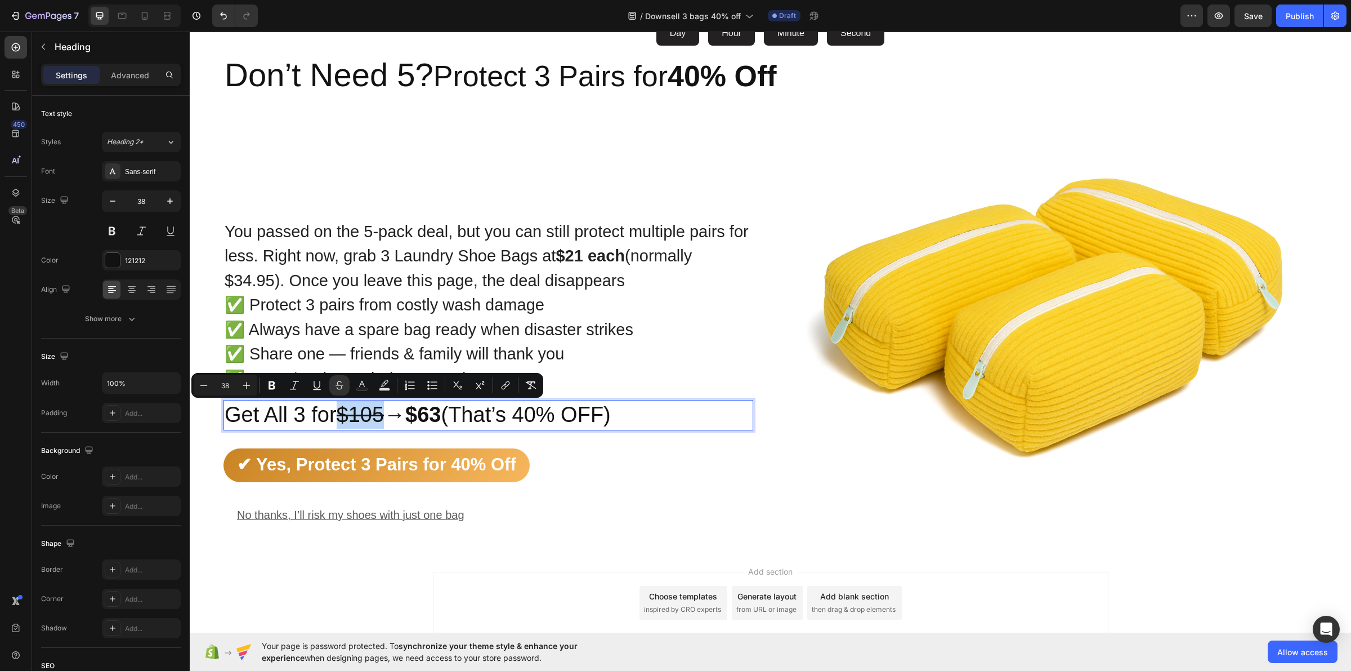
drag, startPoint x: 386, startPoint y: 409, endPoint x: 346, endPoint y: 407, distance: 40.0
click at [346, 407] on s "$105" at bounding box center [361, 415] width 48 height 24
copy s "$105"
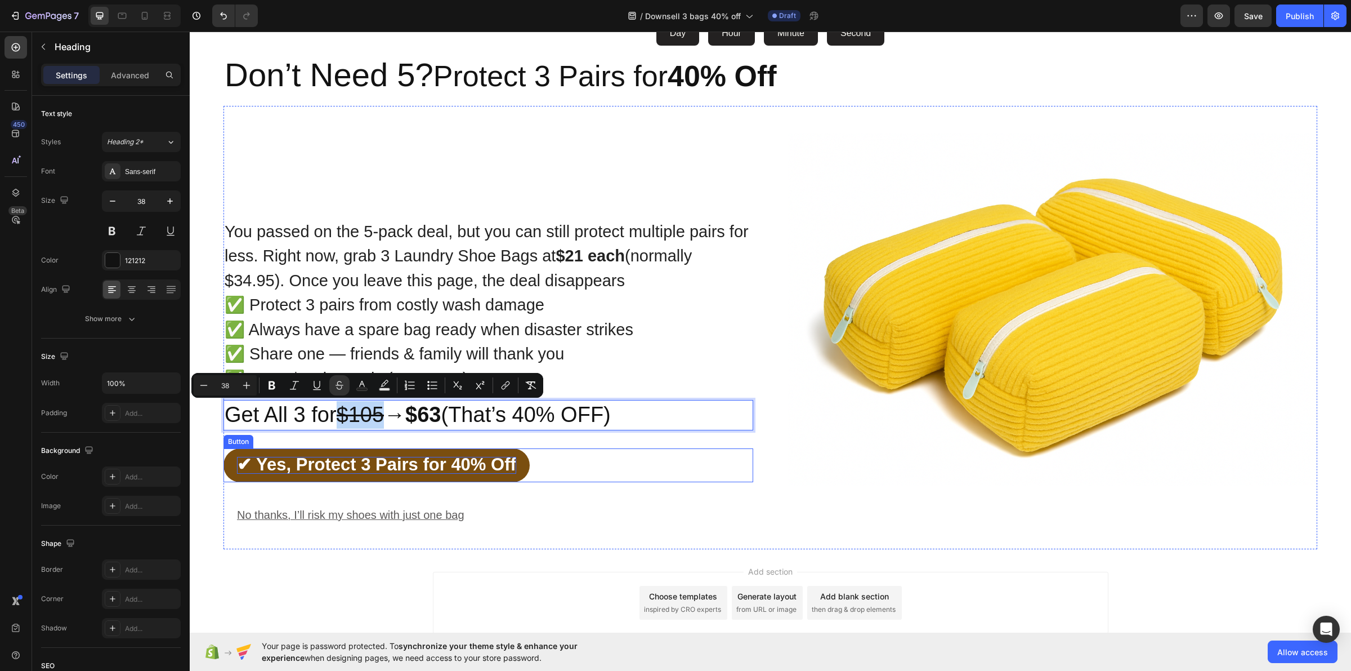
click at [442, 459] on span "✔ Yes, Protect 3 Pairs for 40% Off" at bounding box center [376, 464] width 279 height 20
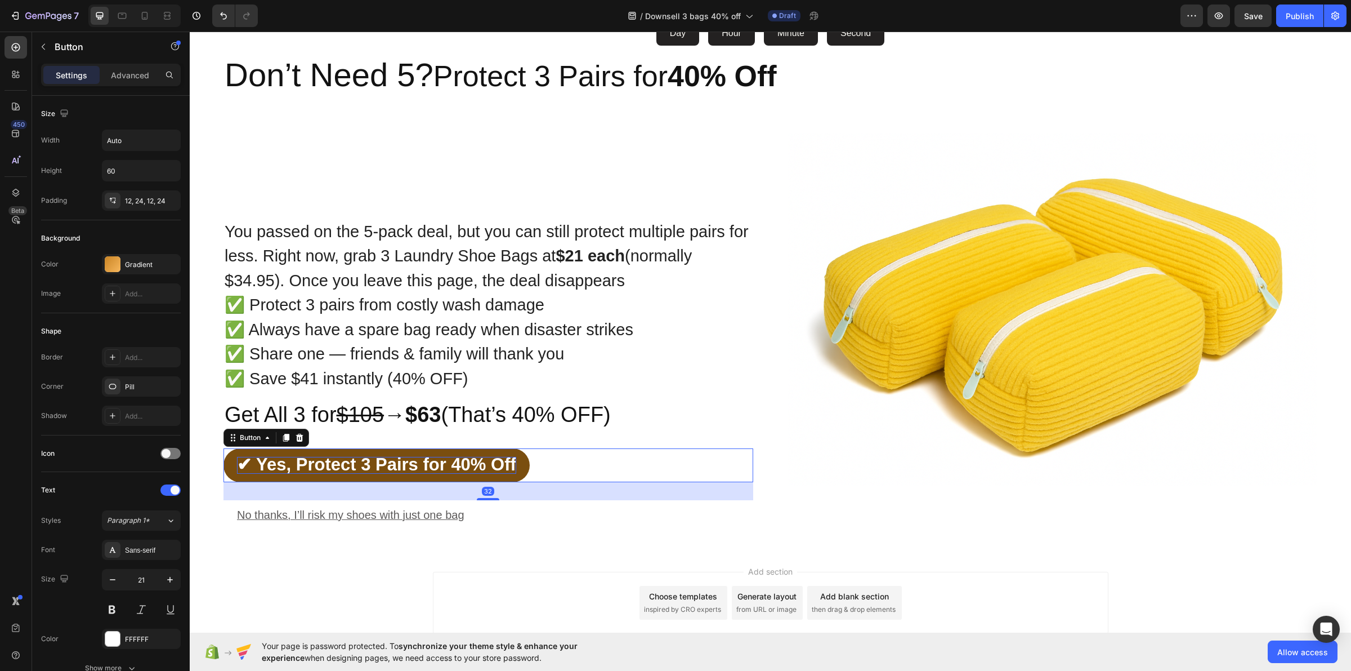
click at [442, 459] on span "✔ Yes, Protect 3 Pairs for 40% Off" at bounding box center [376, 464] width 279 height 20
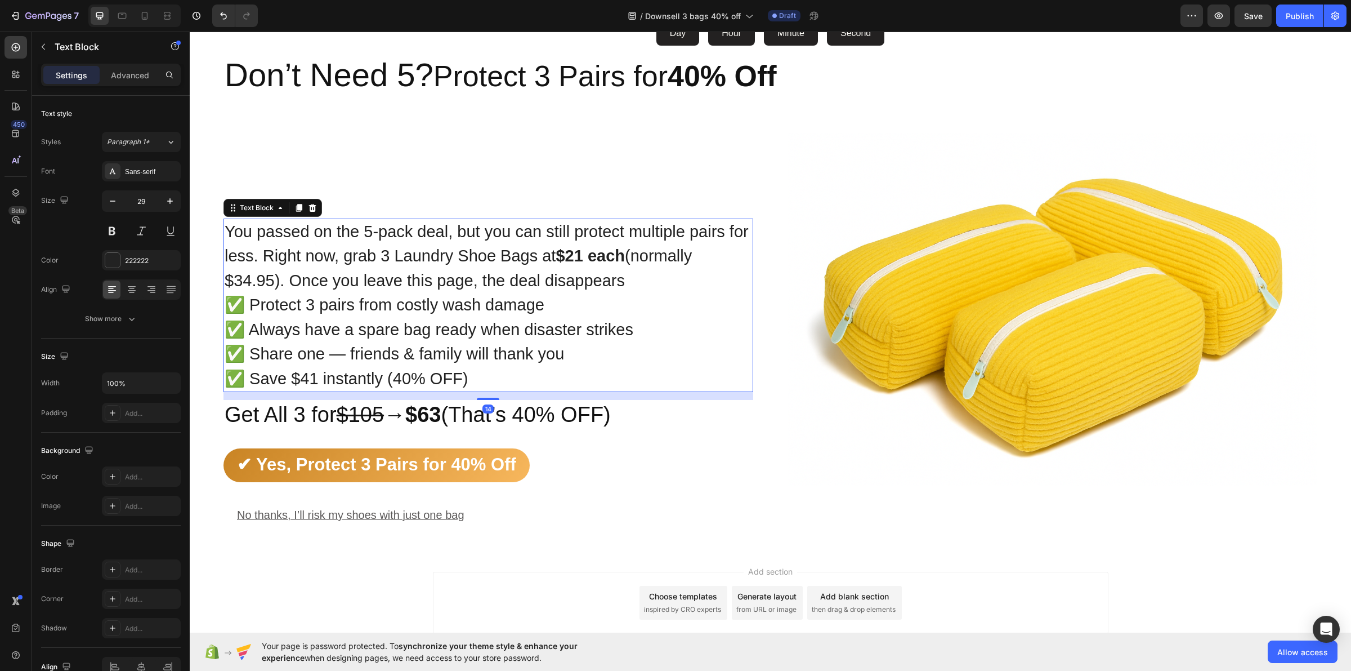
click at [418, 247] on p "You passed on the 5-pack deal, but you can still protect multiple pairs for les…" at bounding box center [489, 269] width 528 height 98
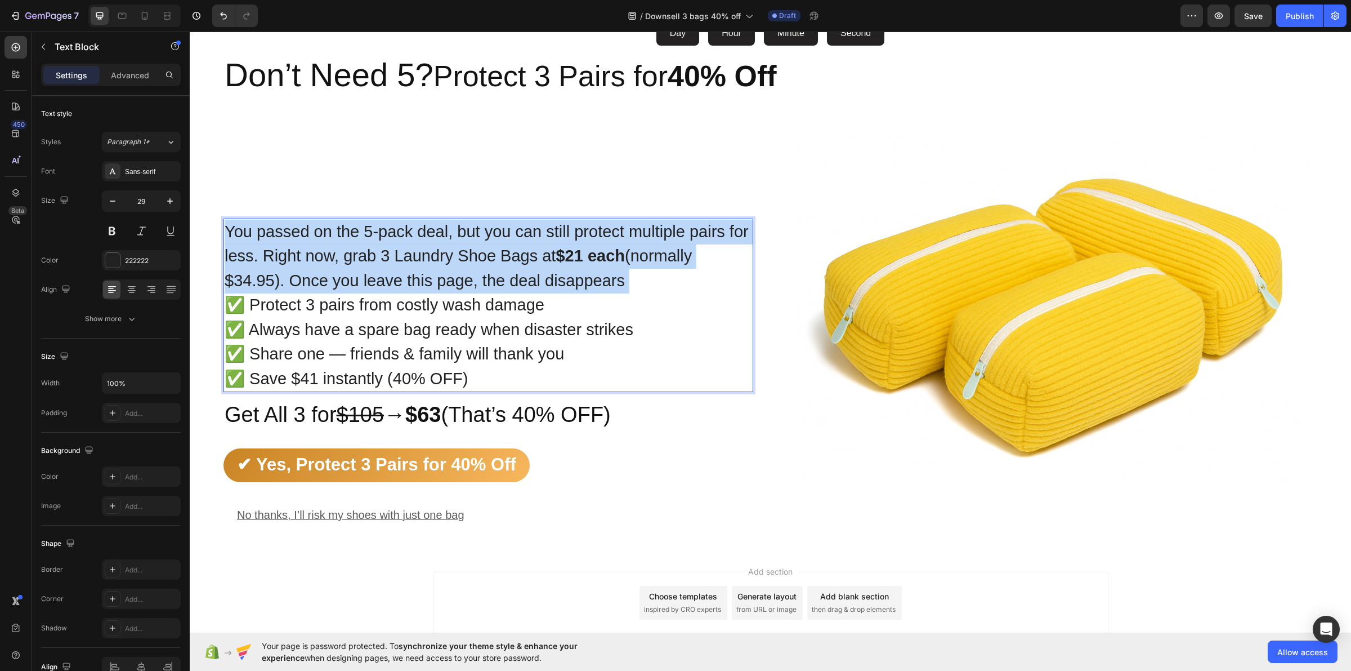
click at [418, 247] on p "You passed on the 5-pack deal, but you can still protect multiple pairs for les…" at bounding box center [489, 269] width 528 height 98
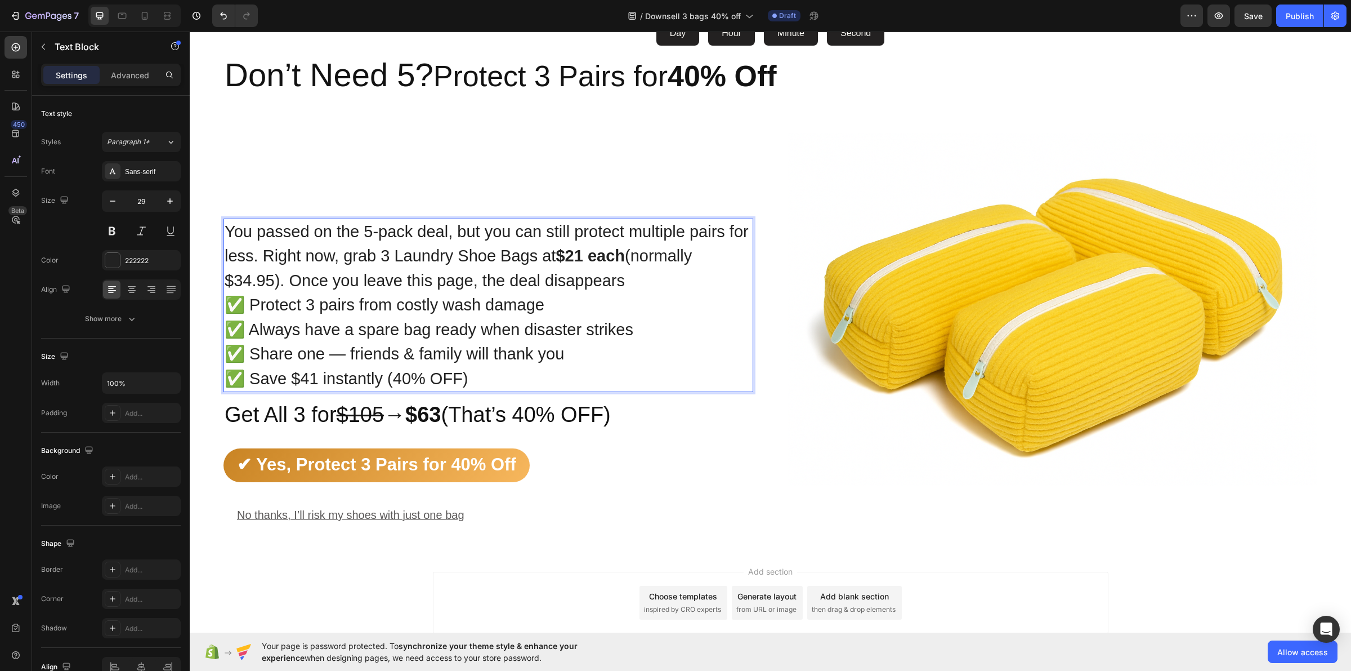
click at [446, 355] on p "✅ Share one — friends & family will thank you" at bounding box center [489, 354] width 528 height 25
click at [487, 376] on p "✅ Save $41 instantly (40% OFF)" at bounding box center [489, 379] width 528 height 25
drag, startPoint x: 551, startPoint y: 305, endPoint x: 255, endPoint y: 299, distance: 296.2
click at [255, 299] on p "You passed on the 5-pack deal, but you can still protect multiple pairs for les…" at bounding box center [489, 269] width 528 height 98
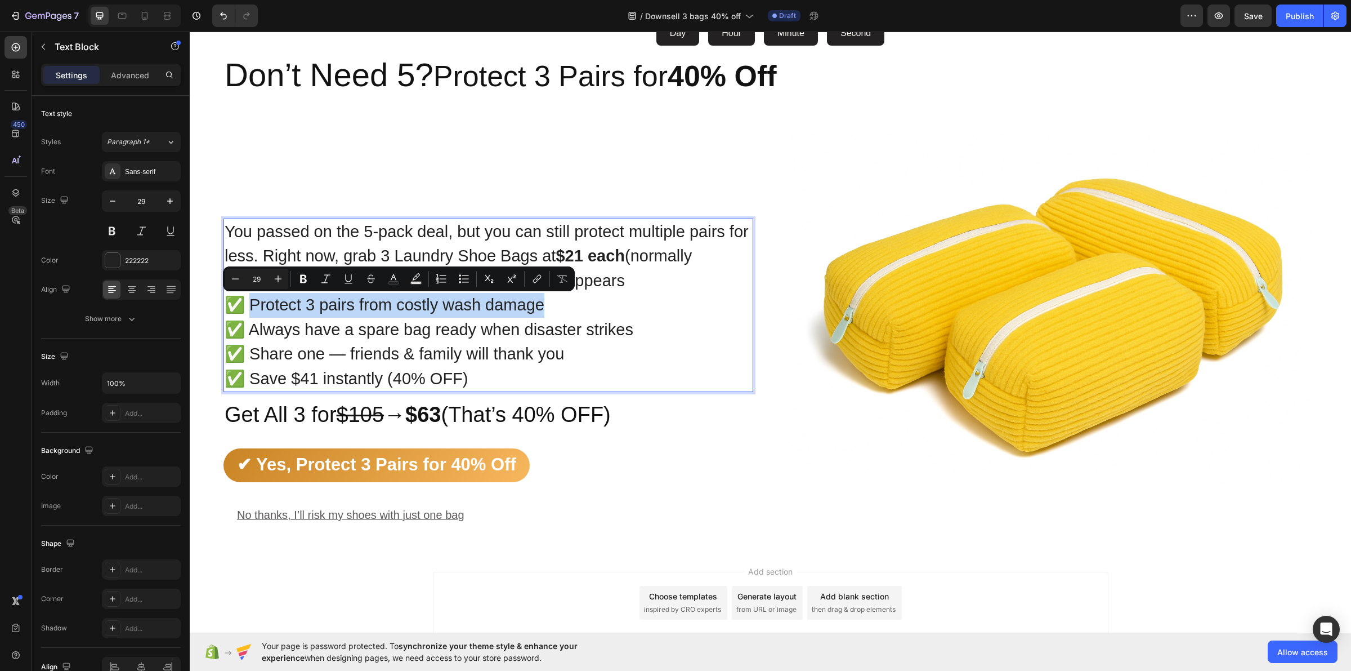
copy p "Protect 3 pairs from costly wash damage"
click at [505, 327] on p "✅ Always have a spare bag ready when disaster strikes" at bounding box center [489, 330] width 528 height 25
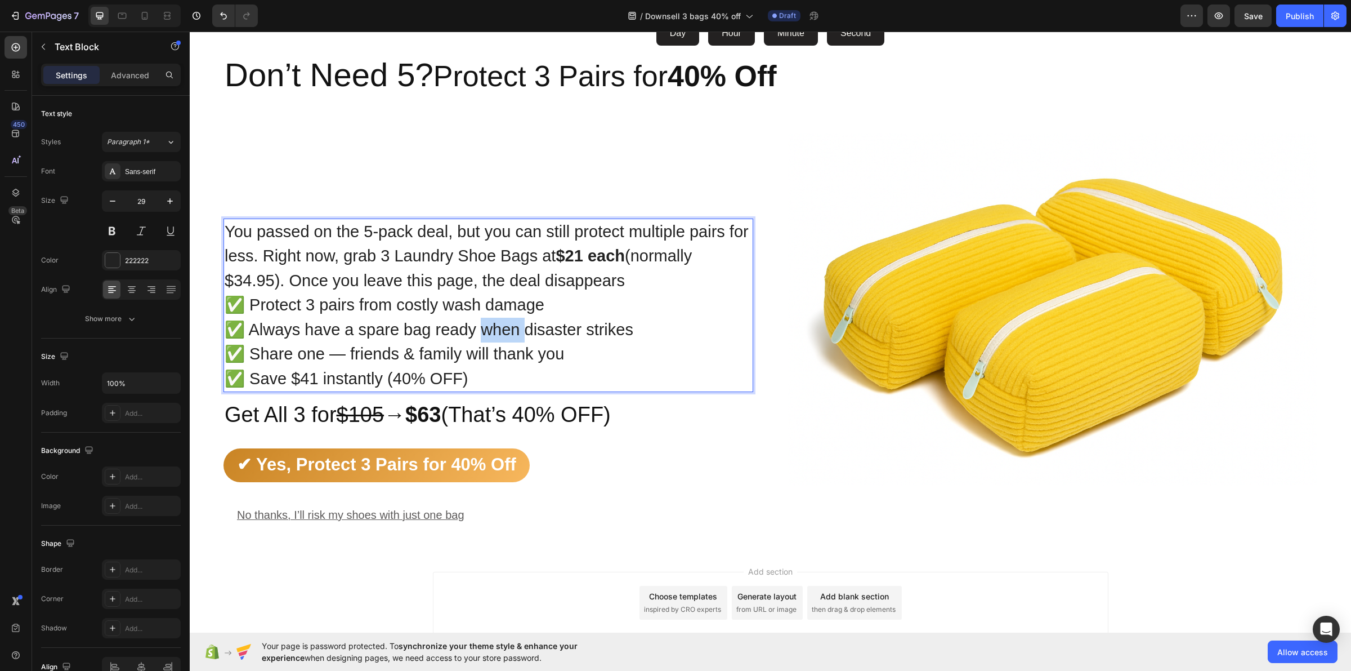
click at [505, 327] on p "✅ Always have a spare bag ready when disaster strikes" at bounding box center [489, 330] width 528 height 25
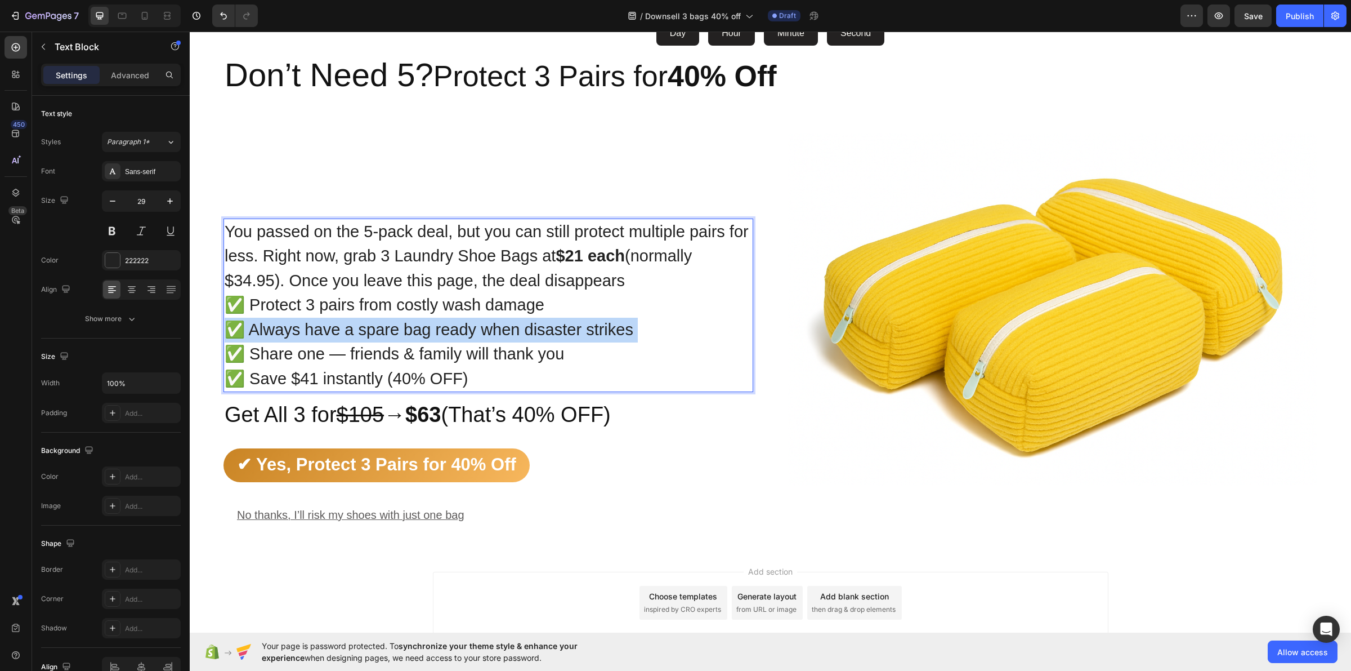
click at [505, 327] on p "✅ Always have a spare bag ready when disaster strikes" at bounding box center [489, 330] width 528 height 25
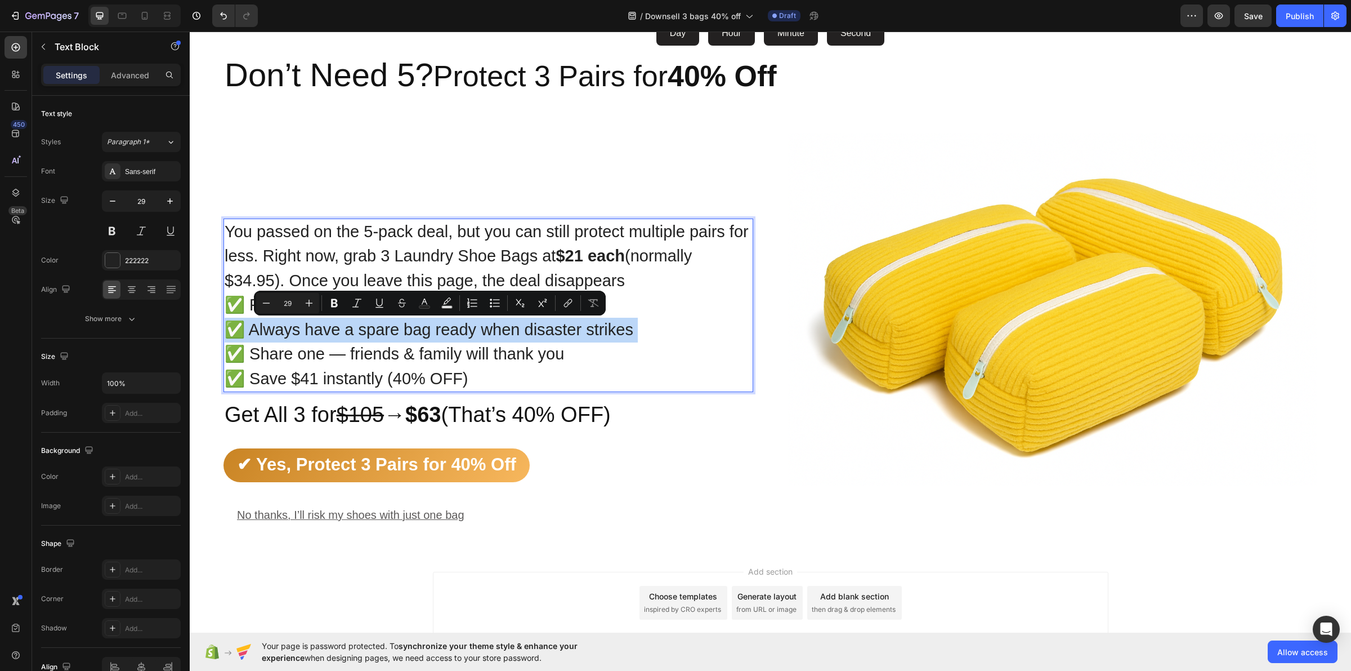
copy p "✅ Always have a spare bag ready when disaster strikes"
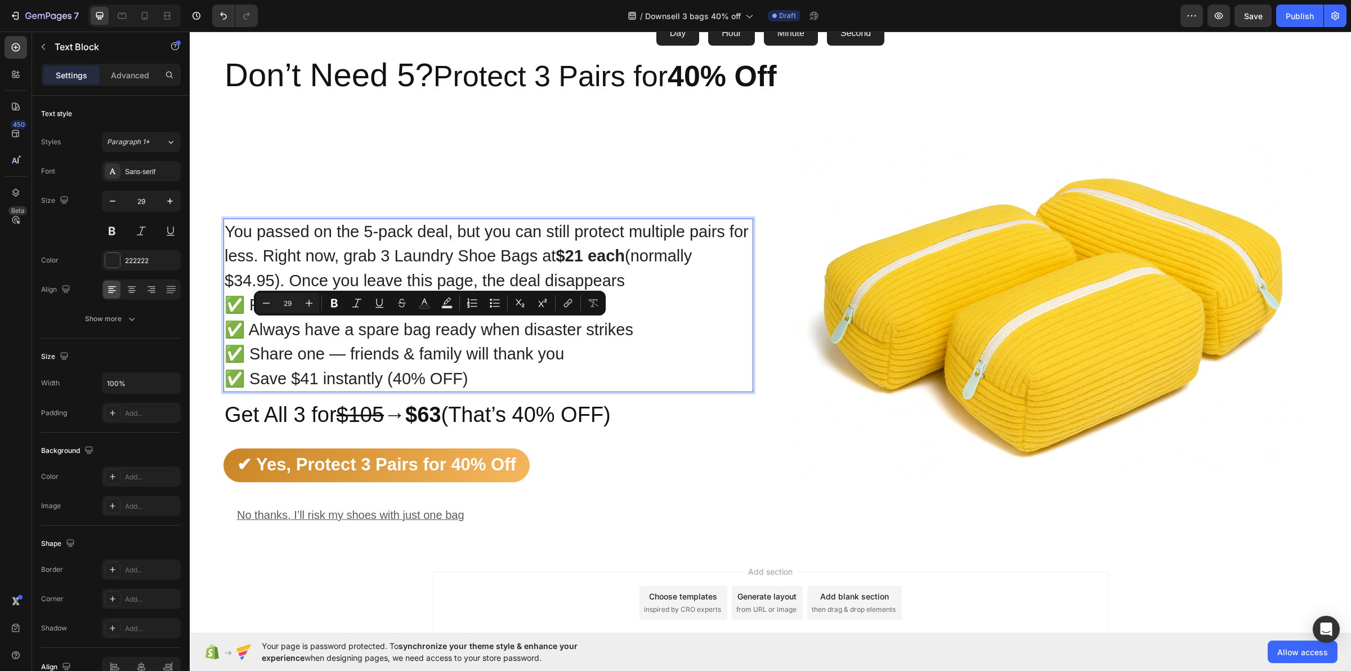
click at [644, 293] on p "You passed on the 5-pack deal, but you can still protect multiple pairs for les…" at bounding box center [489, 269] width 528 height 98
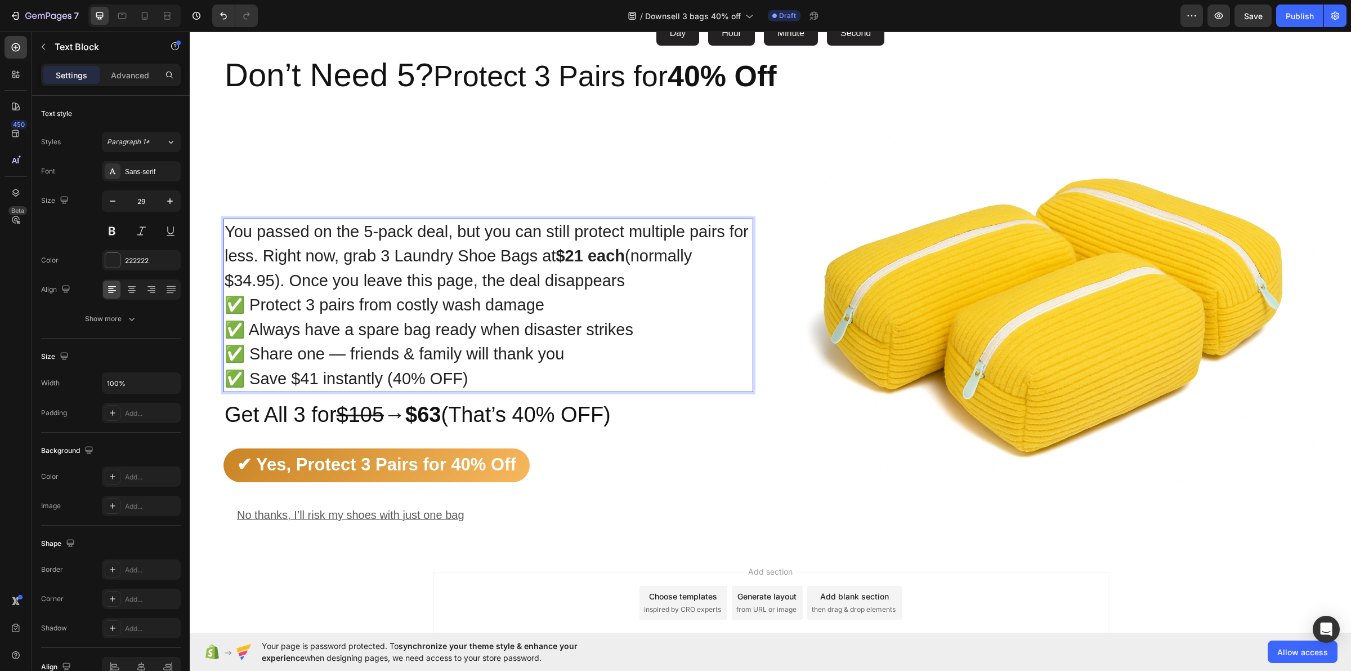
click at [494, 298] on p "You passed on the 5-pack deal, but you can still protect multiple pairs for les…" at bounding box center [489, 269] width 528 height 98
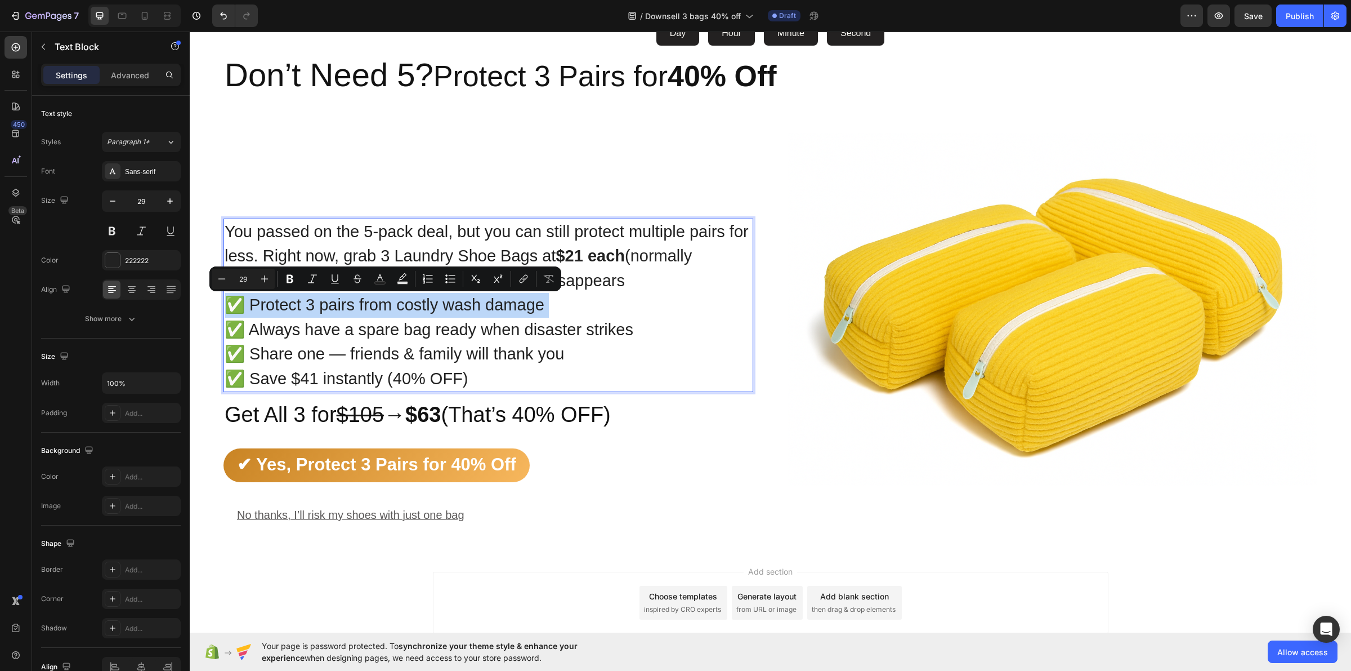
copy p "✅ Protect 3 pairs from costly wash damage"
click at [529, 335] on p "✅ Always have a spare bag ready when disaster strikes" at bounding box center [489, 330] width 528 height 25
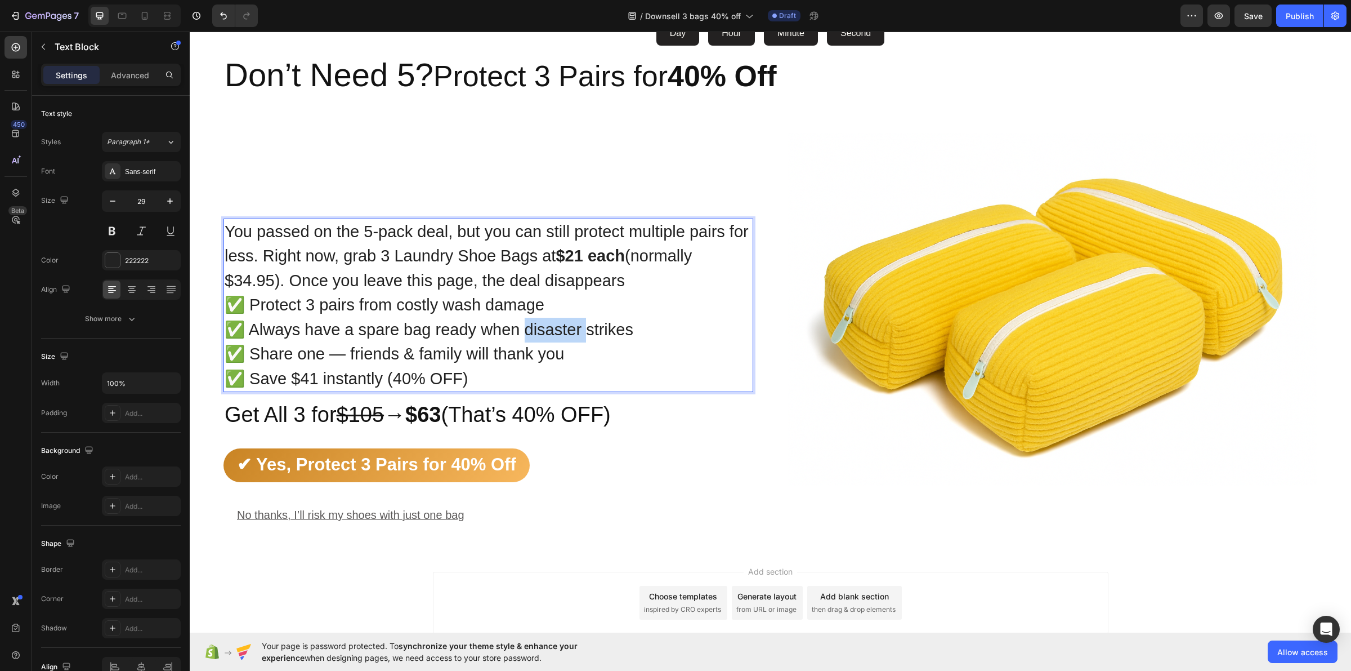
click at [529, 335] on p "✅ Always have a spare bag ready when disaster strikes" at bounding box center [489, 330] width 528 height 25
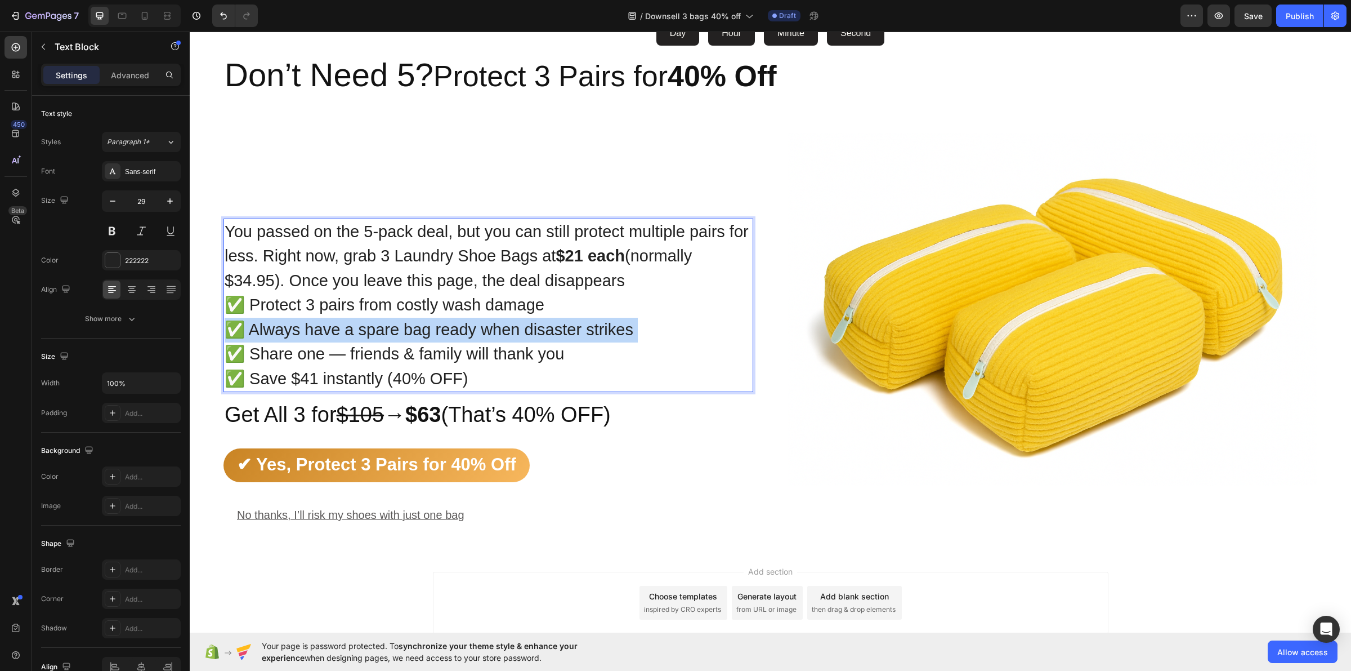
click at [529, 335] on p "✅ Always have a spare bag ready when disaster strikes" at bounding box center [489, 330] width 528 height 25
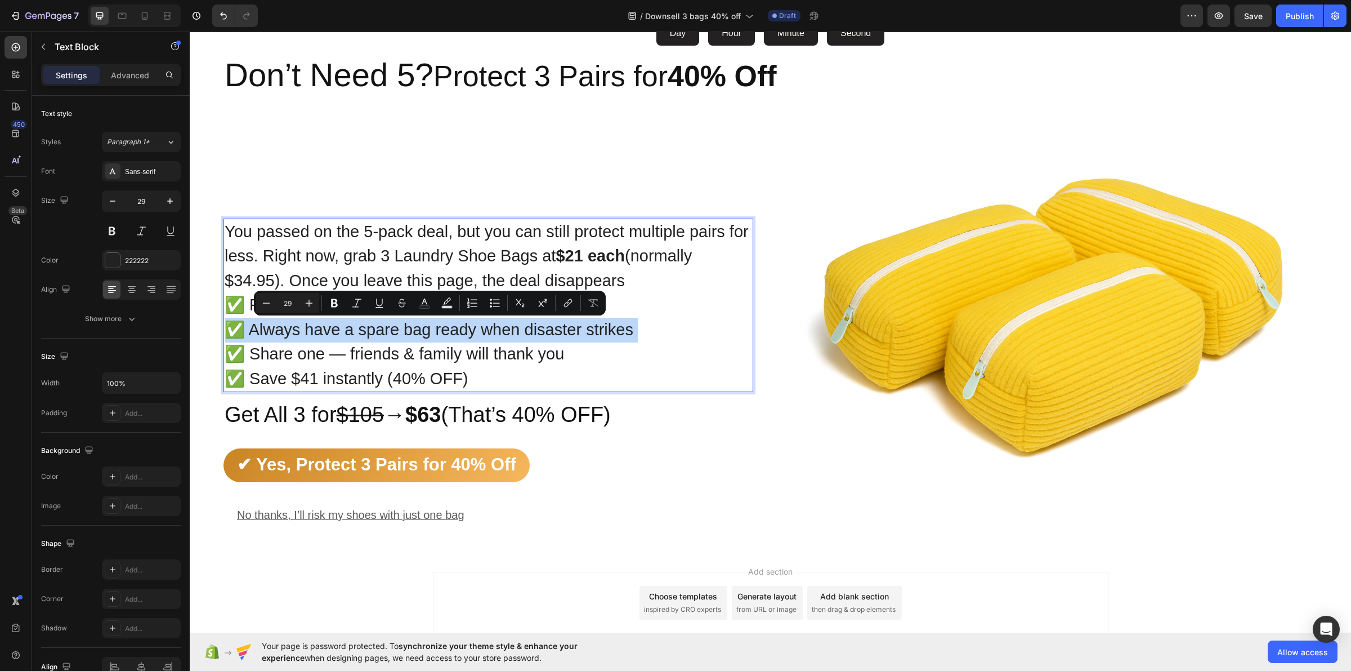
copy p "✅ Always have a spare bag ready when disaster strikes"
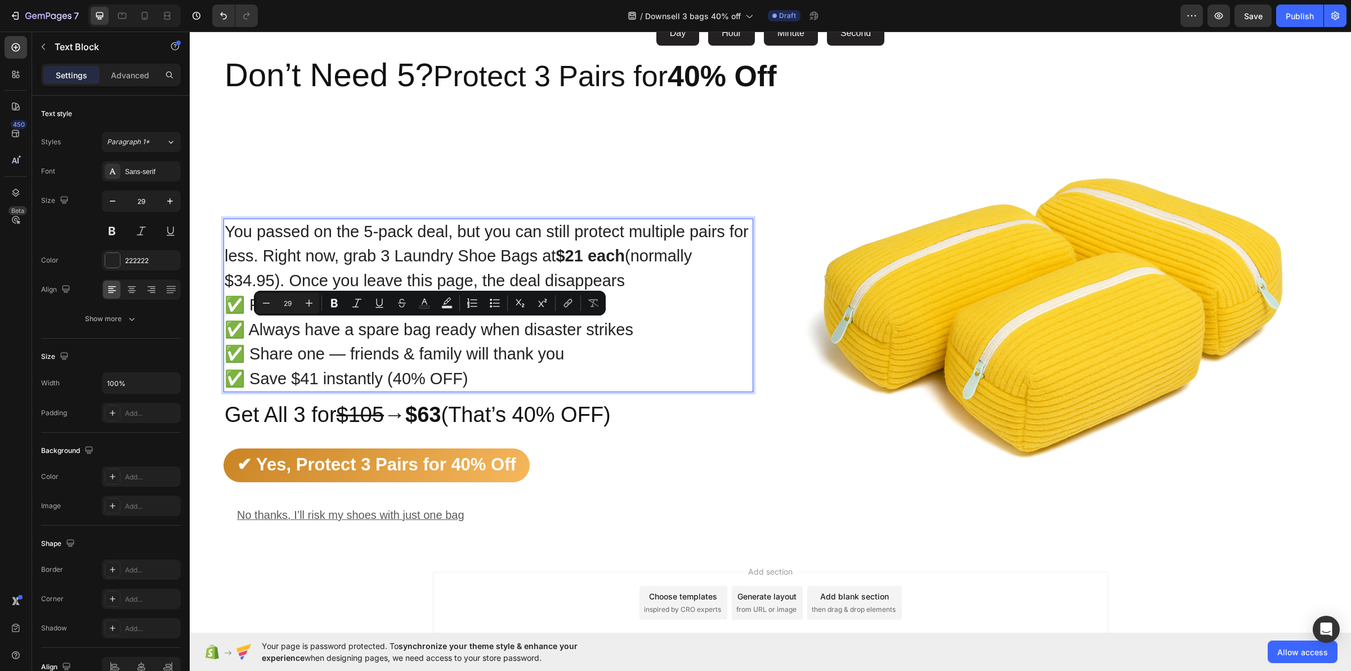
click at [521, 351] on p "✅ Share one — friends & family will thank you" at bounding box center [489, 354] width 528 height 25
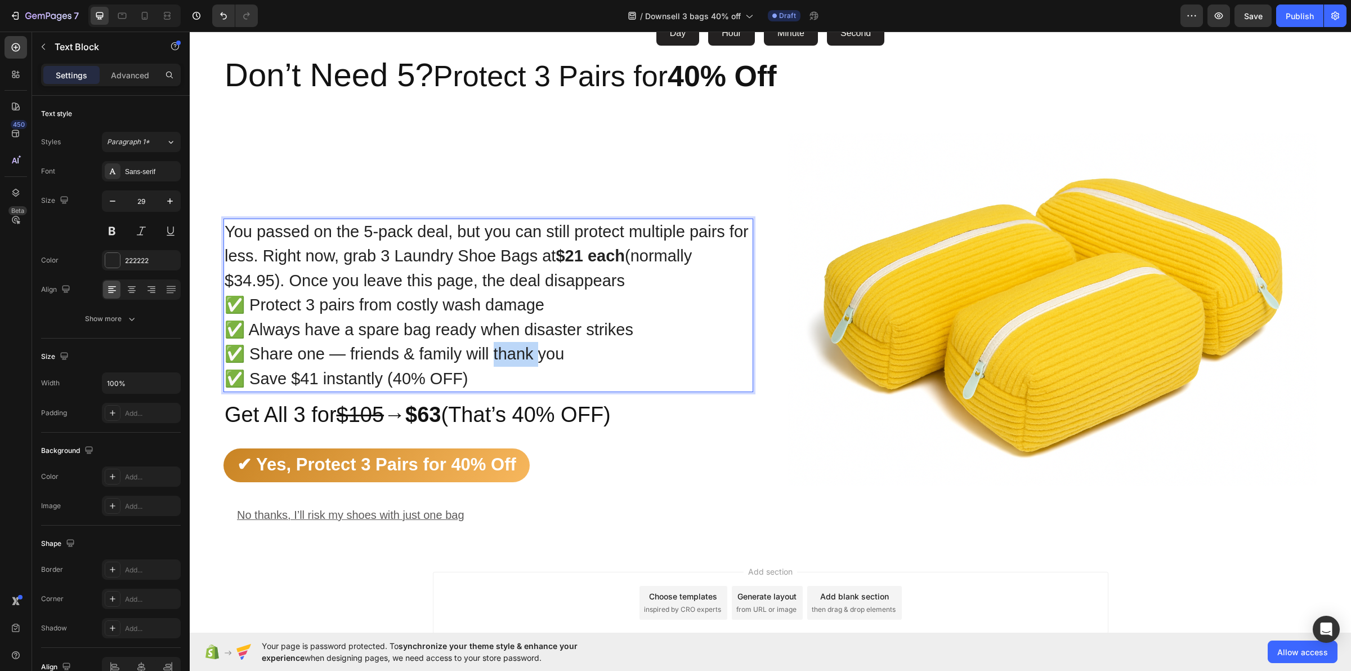
click at [521, 351] on p "✅ Share one — friends & family will thank you" at bounding box center [489, 354] width 528 height 25
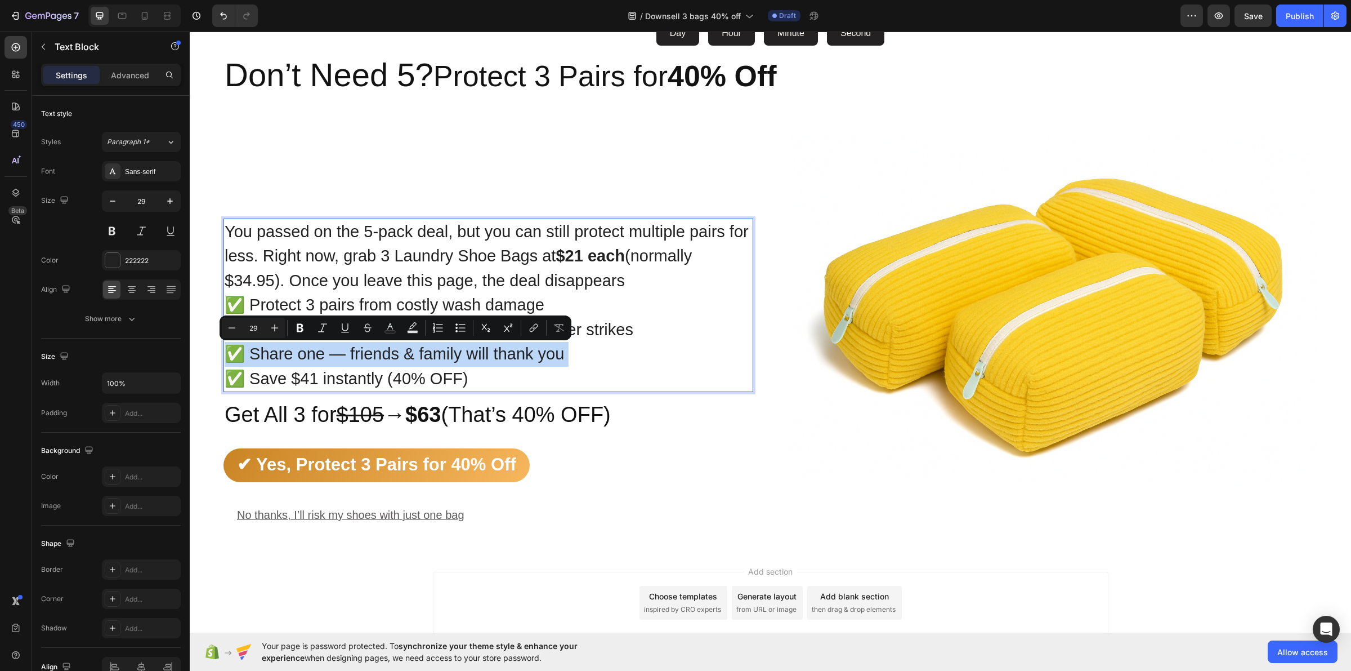
copy p "✅ Share one — friends & family will thank you"
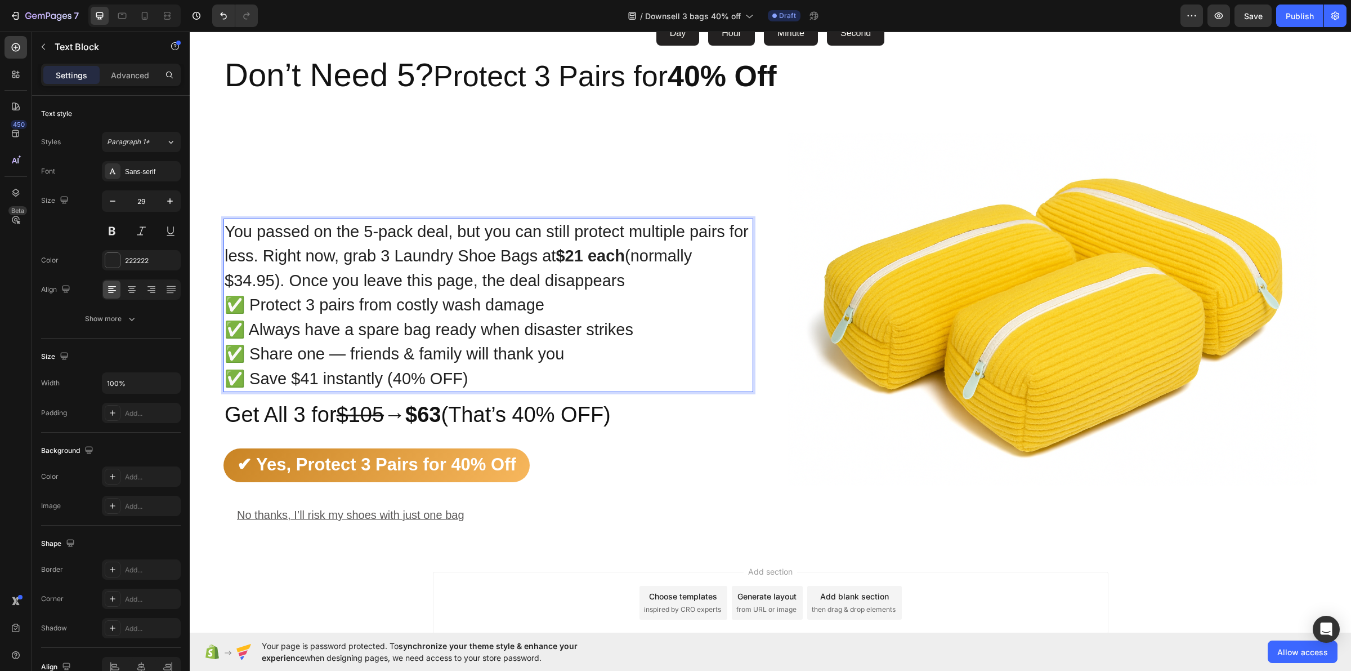
click at [454, 381] on p "✅ Save $41 instantly (40% OFF)" at bounding box center [489, 379] width 528 height 25
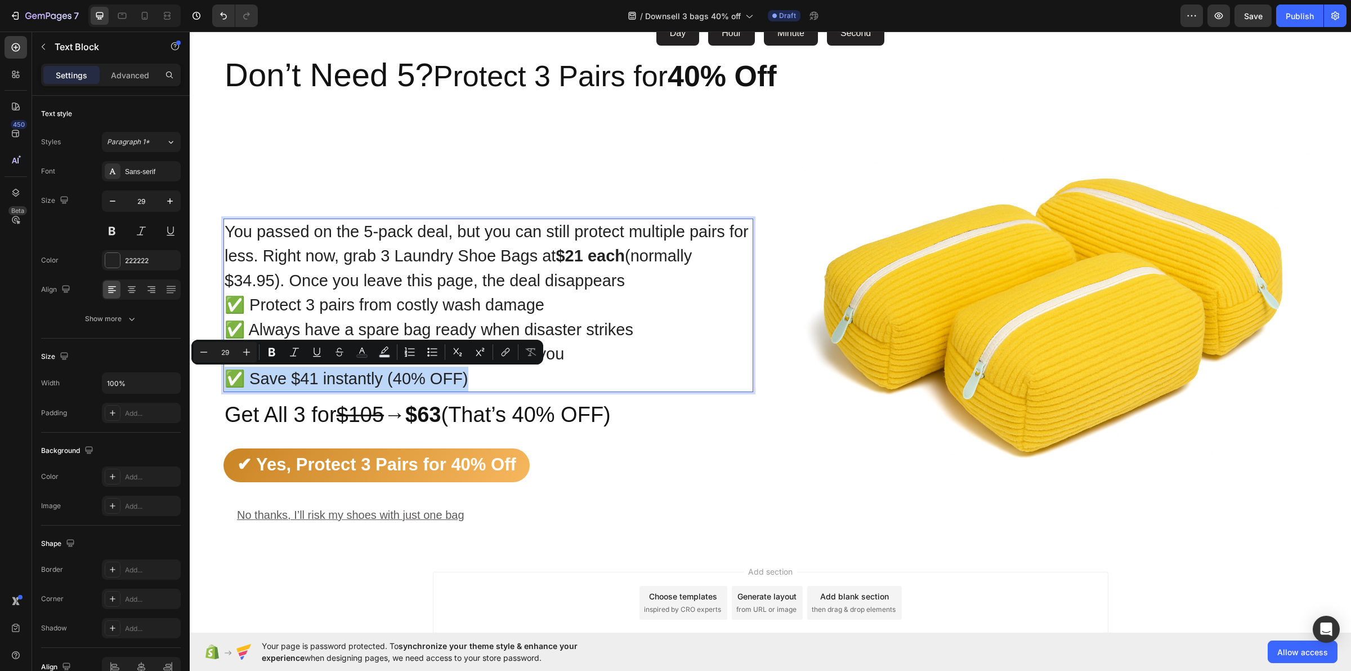
copy p "✅ Save $41 instantly (40% OFF)"
click at [807, 472] on img at bounding box center [1053, 309] width 530 height 397
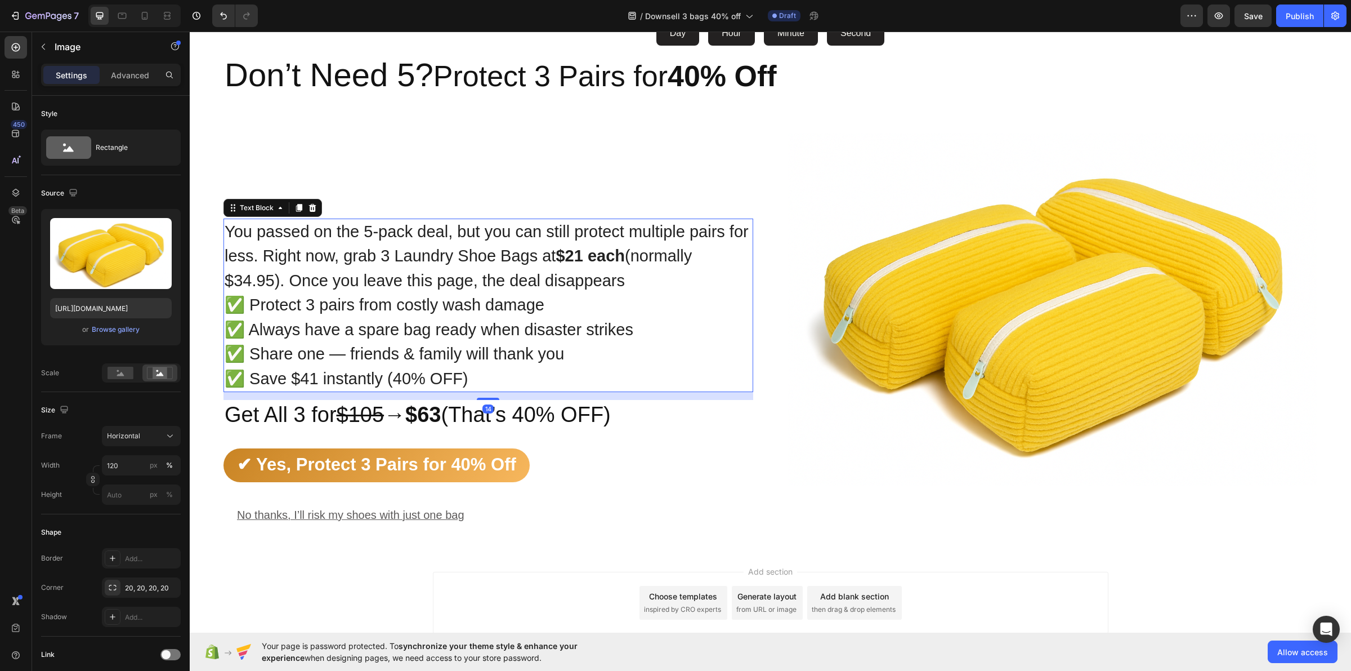
click at [374, 331] on p "✅ Always have a spare bag ready when disaster strikes" at bounding box center [489, 330] width 528 height 25
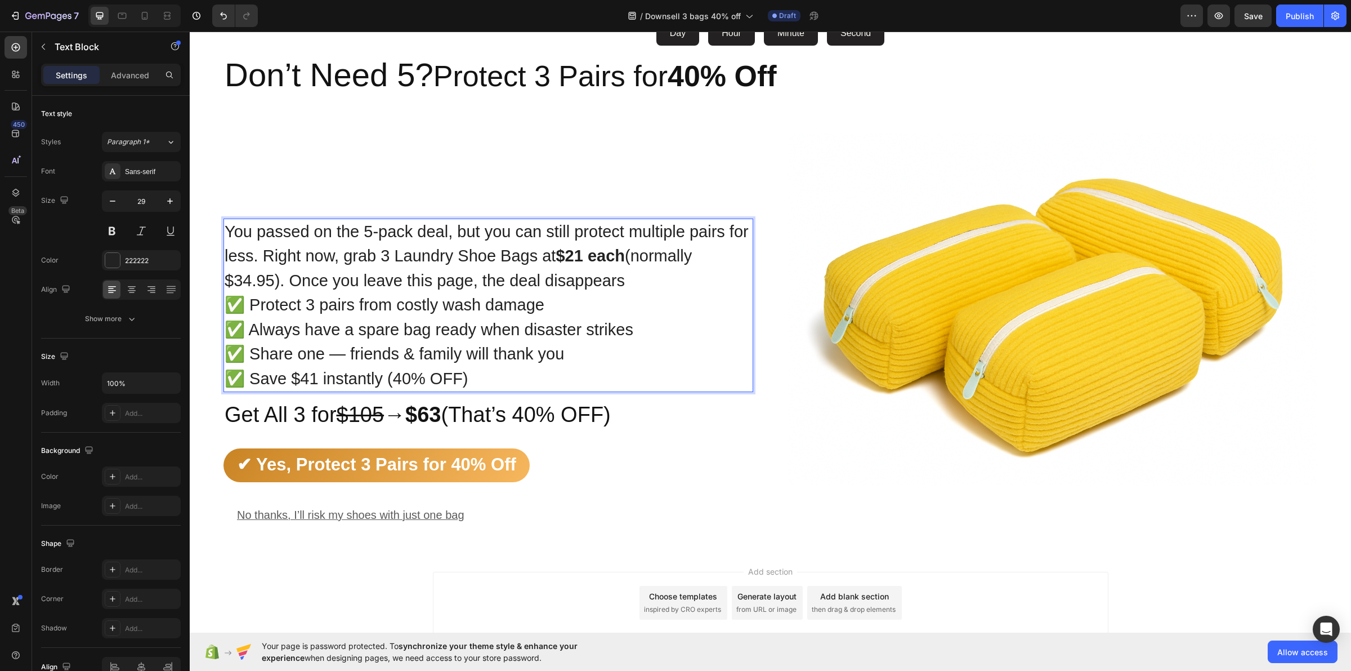
click at [374, 331] on p "✅ Always have a spare bag ready when disaster strikes" at bounding box center [489, 330] width 528 height 25
click at [412, 351] on p "✅ Share one — friends & family will thank you" at bounding box center [489, 354] width 528 height 25
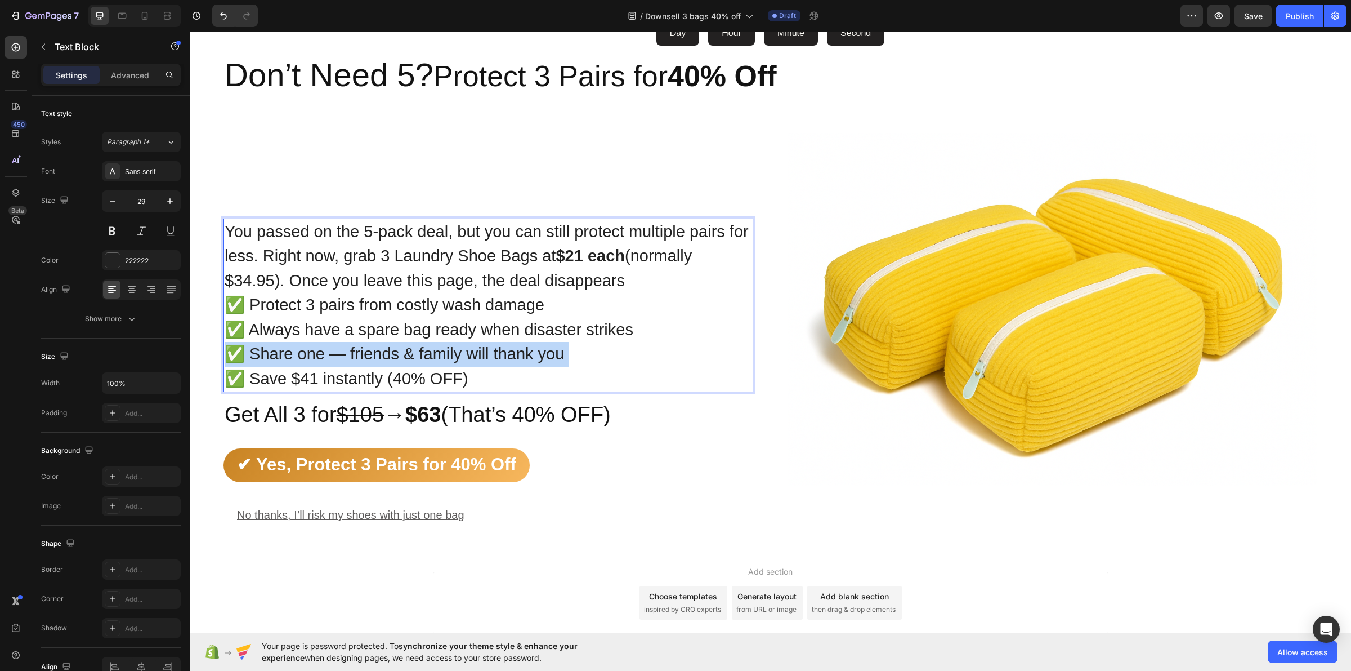
click at [412, 351] on p "✅ Share one — friends & family will thank you" at bounding box center [489, 354] width 528 height 25
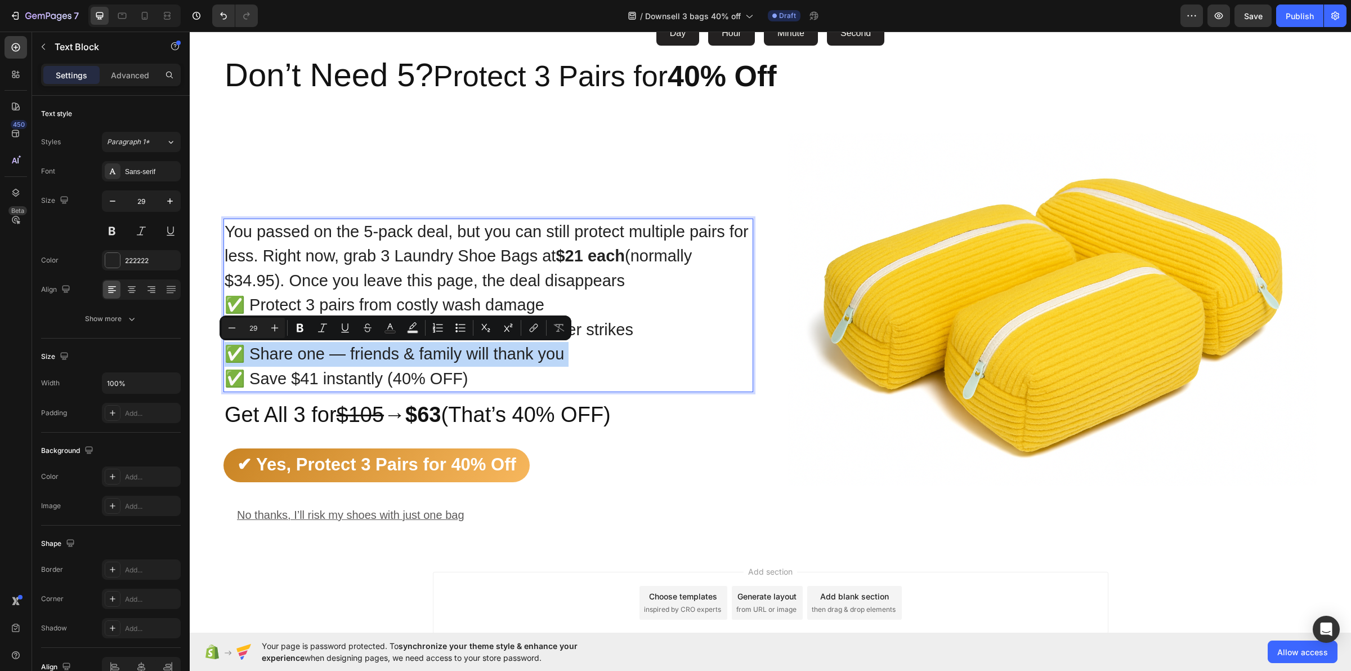
copy p "✅ Share one — friends & family will thank you"
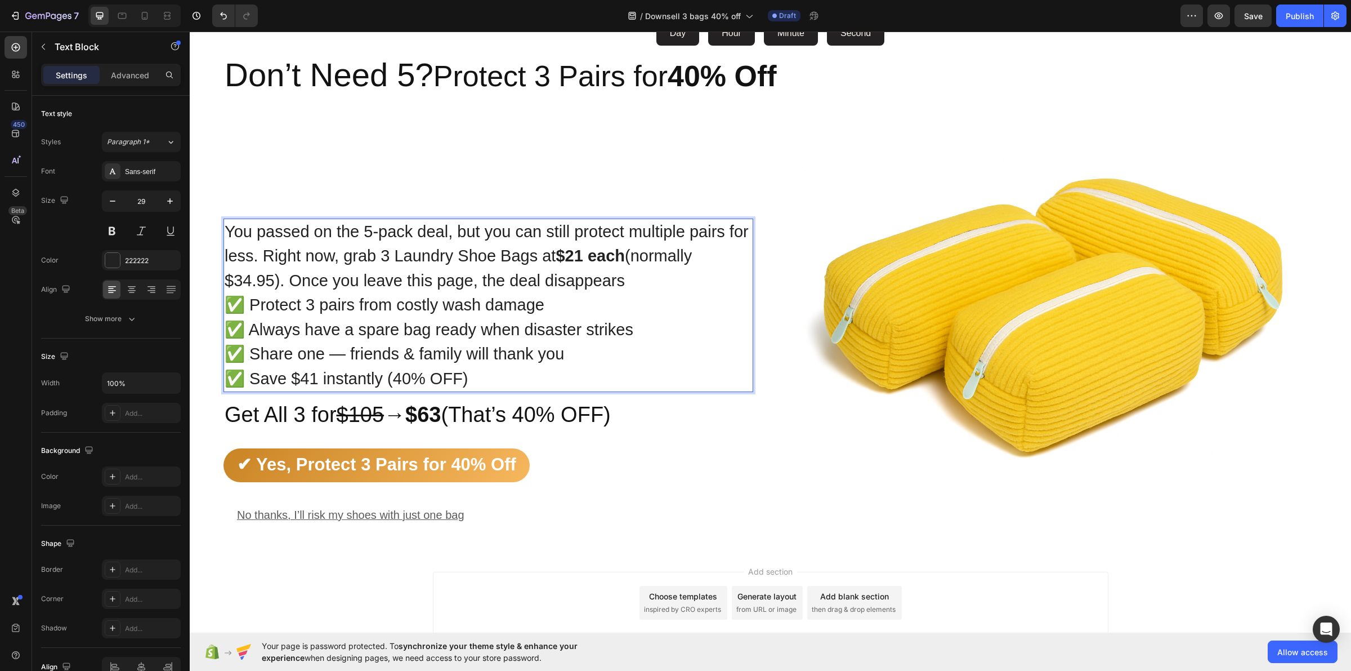
click at [456, 370] on p "✅ Save $41 instantly (40% OFF)" at bounding box center [489, 379] width 528 height 25
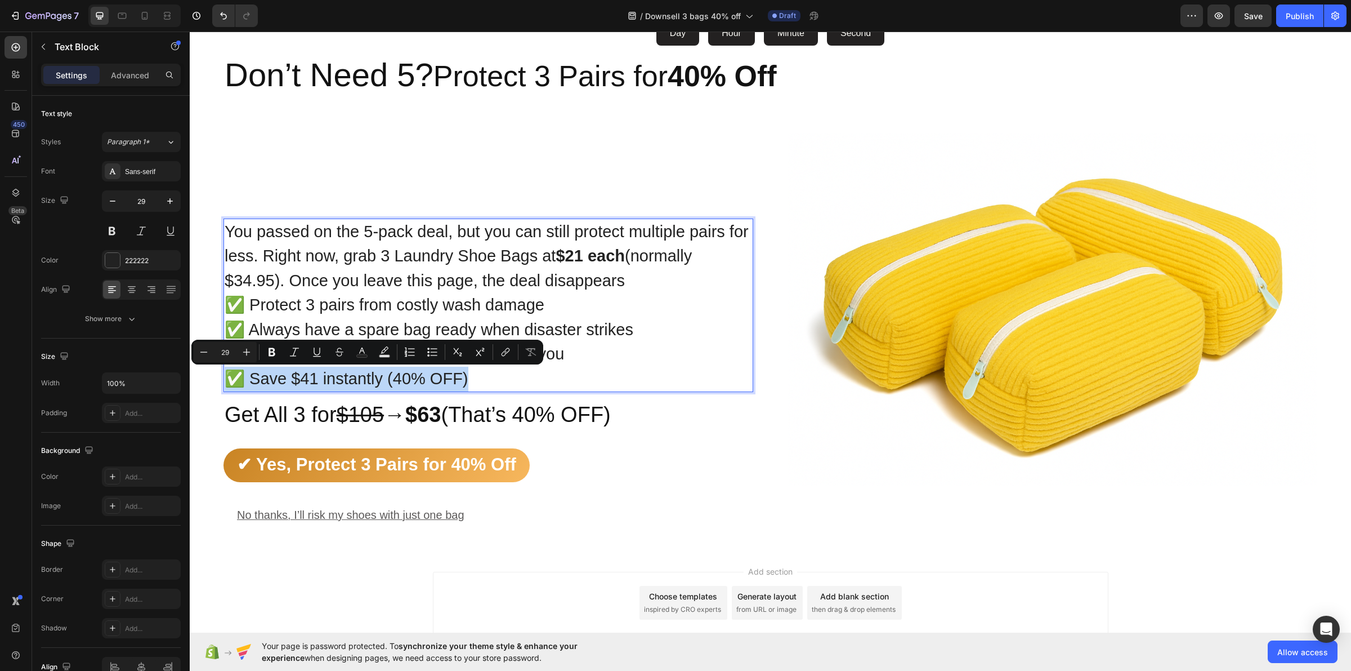
copy p "✅ Save $41 instantly (40% OFF)"
click at [242, 375] on p "✅ Save $41 instantly (40% OFF)" at bounding box center [489, 379] width 528 height 25
drag, startPoint x: 243, startPoint y: 375, endPoint x: 229, endPoint y: 375, distance: 13.5
click at [229, 375] on p "✅ Save $41 instantly (40% OFF)" at bounding box center [489, 379] width 528 height 25
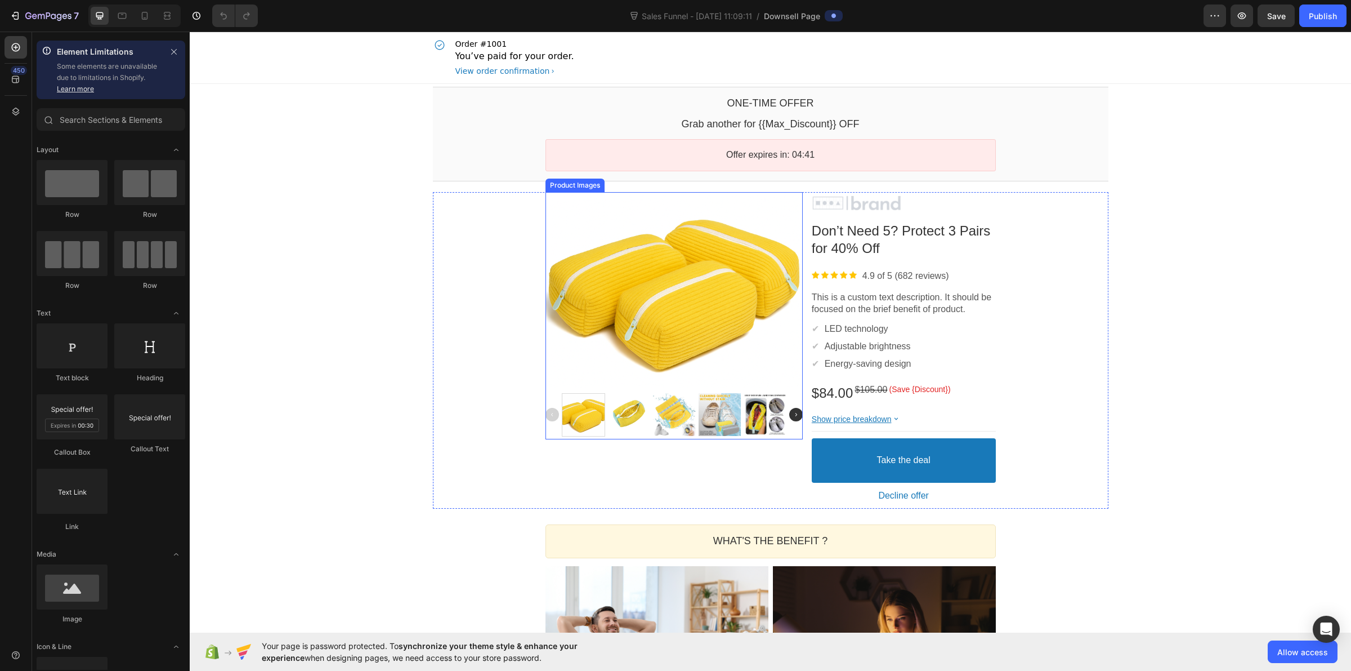
click at [659, 305] on div at bounding box center [674, 291] width 257 height 193
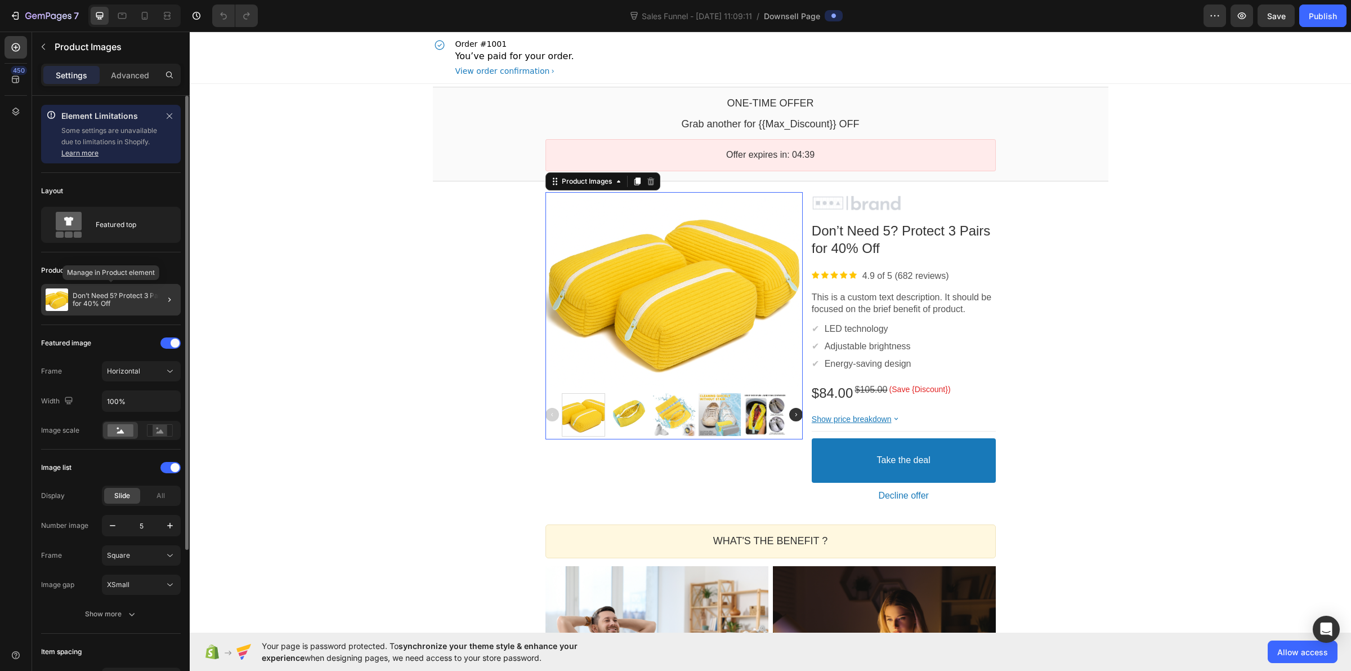
click at [133, 304] on p "Don’t Need 5? Protect 3 Pairs for 40% Off" at bounding box center [125, 300] width 104 height 16
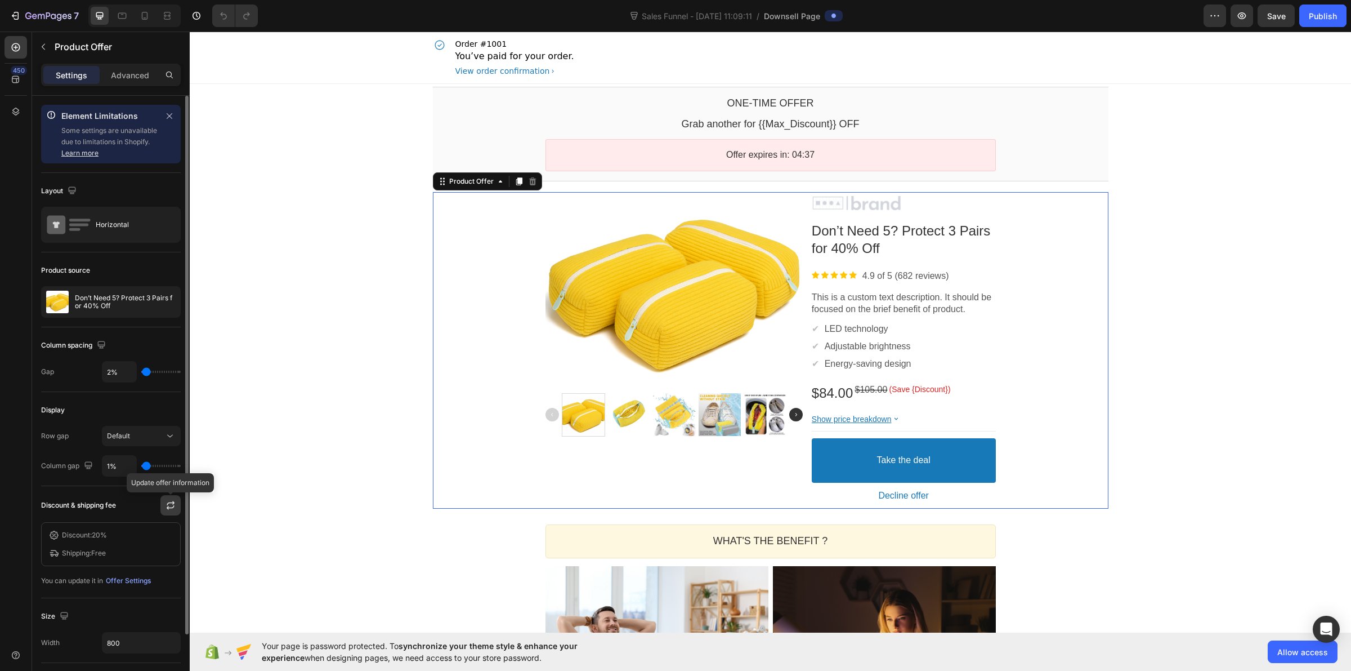
click at [167, 507] on icon "button" at bounding box center [170, 504] width 11 height 11
click at [908, 202] on div at bounding box center [904, 203] width 184 height 17
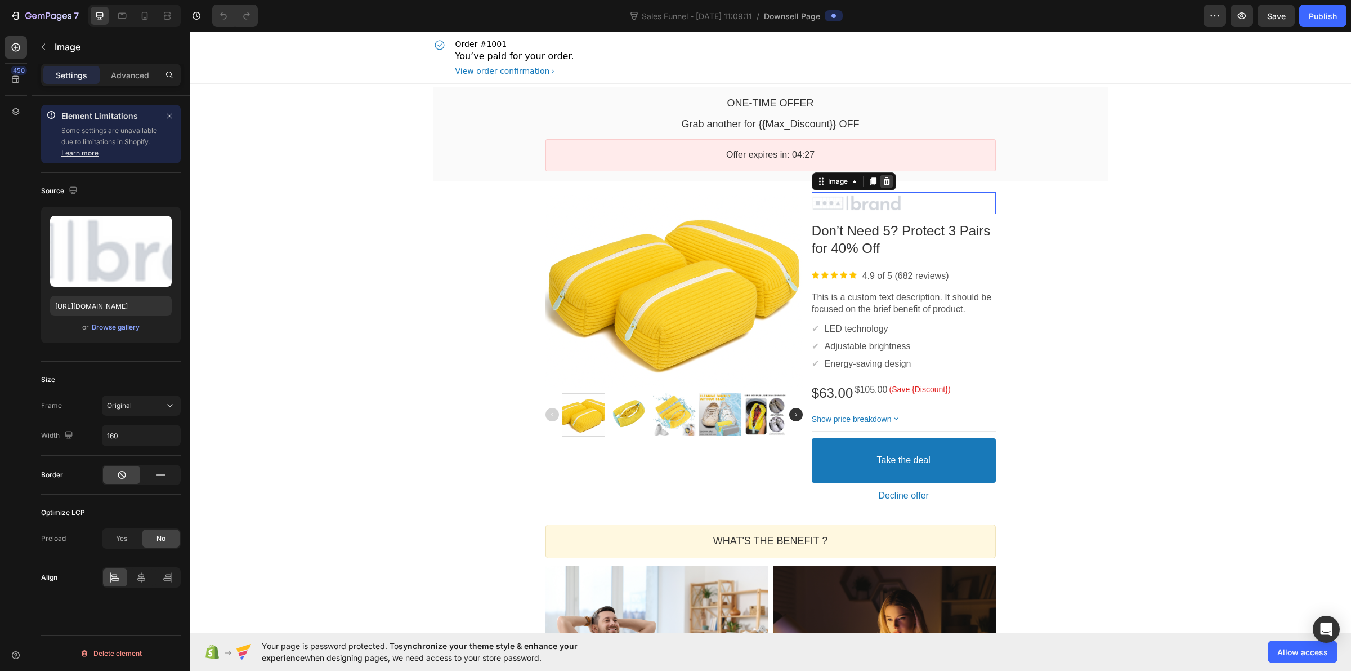
click at [884, 183] on icon at bounding box center [886, 181] width 7 height 8
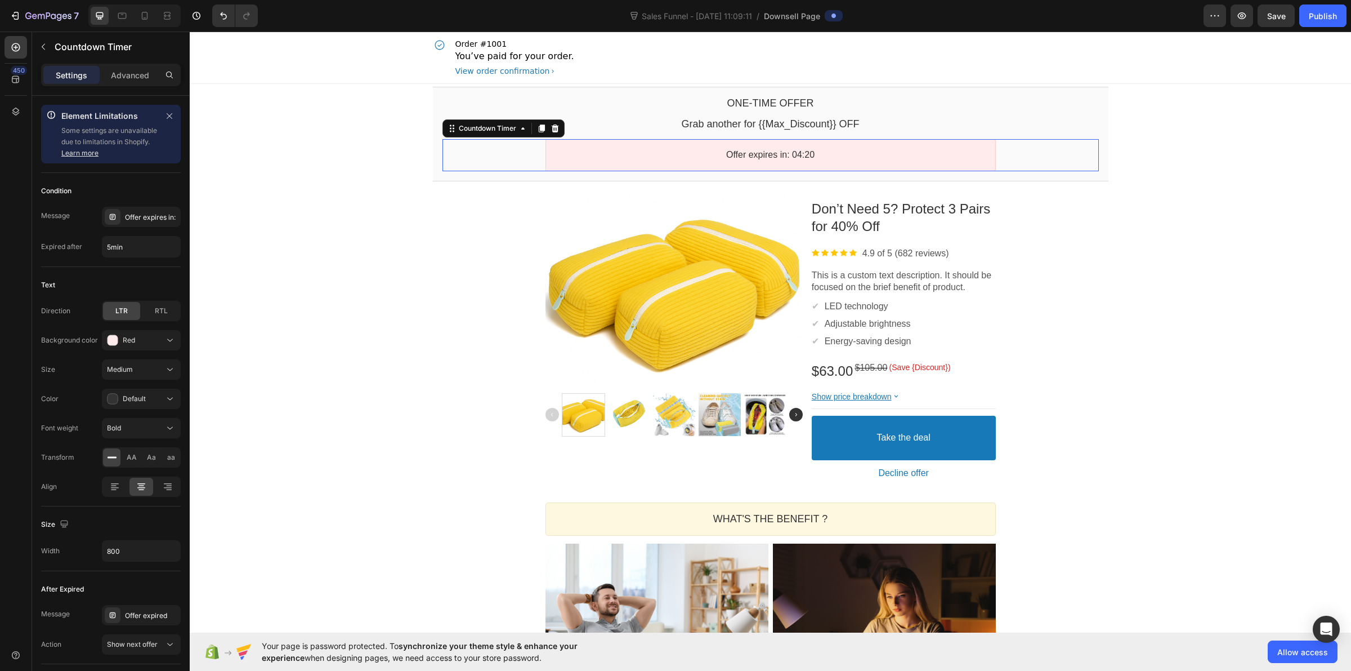
click at [617, 158] on div "Offer expires in: 04:20" at bounding box center [771, 155] width 430 height 12
click at [123, 249] on input "5min" at bounding box center [141, 246] width 78 height 20
type input "3min"
click at [278, 290] on div "One-time Offer Callout Text Grab another for {{Max_Discount}} OFF Callout Text …" at bounding box center [771, 586] width 1162 height 1004
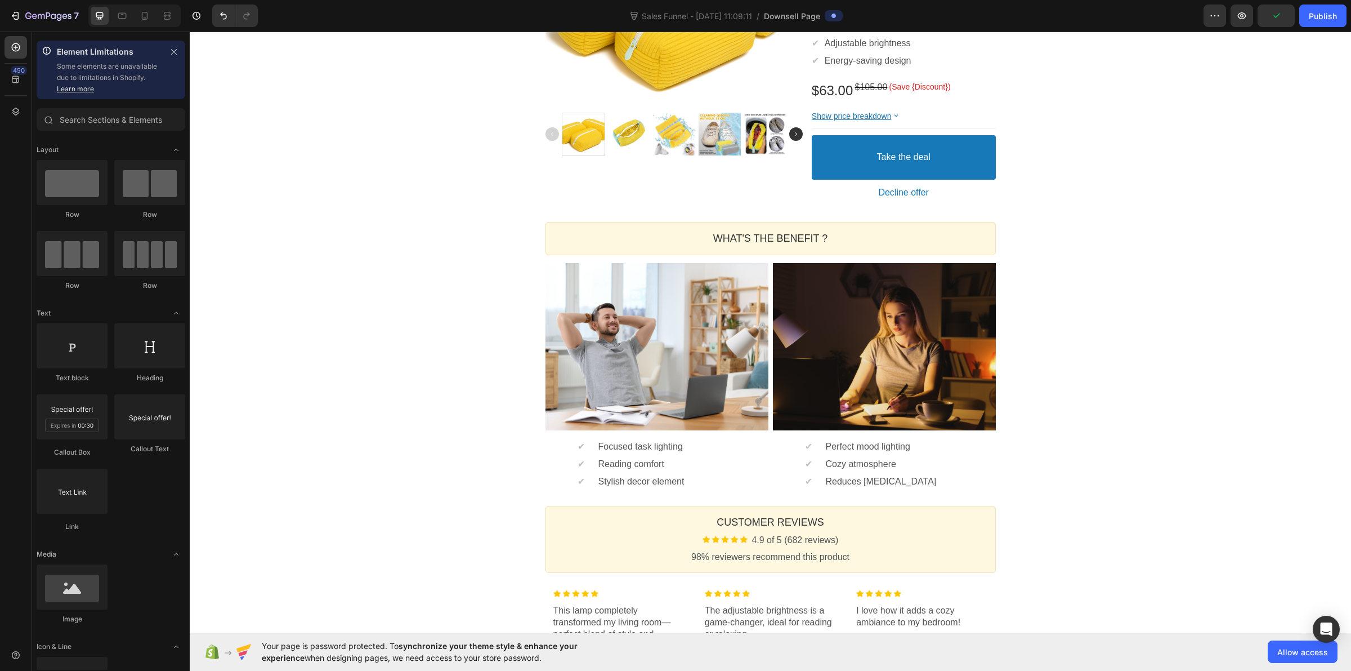
scroll to position [282, 0]
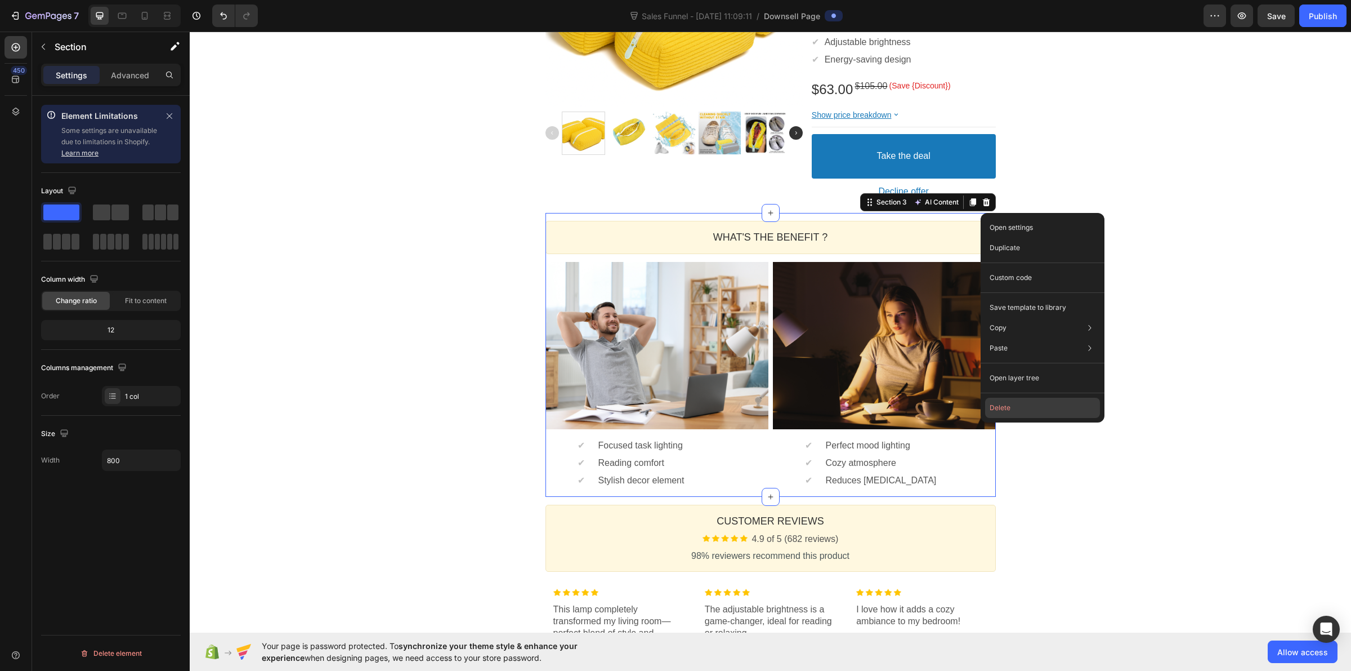
click at [1006, 398] on button "Delete" at bounding box center [1042, 408] width 115 height 20
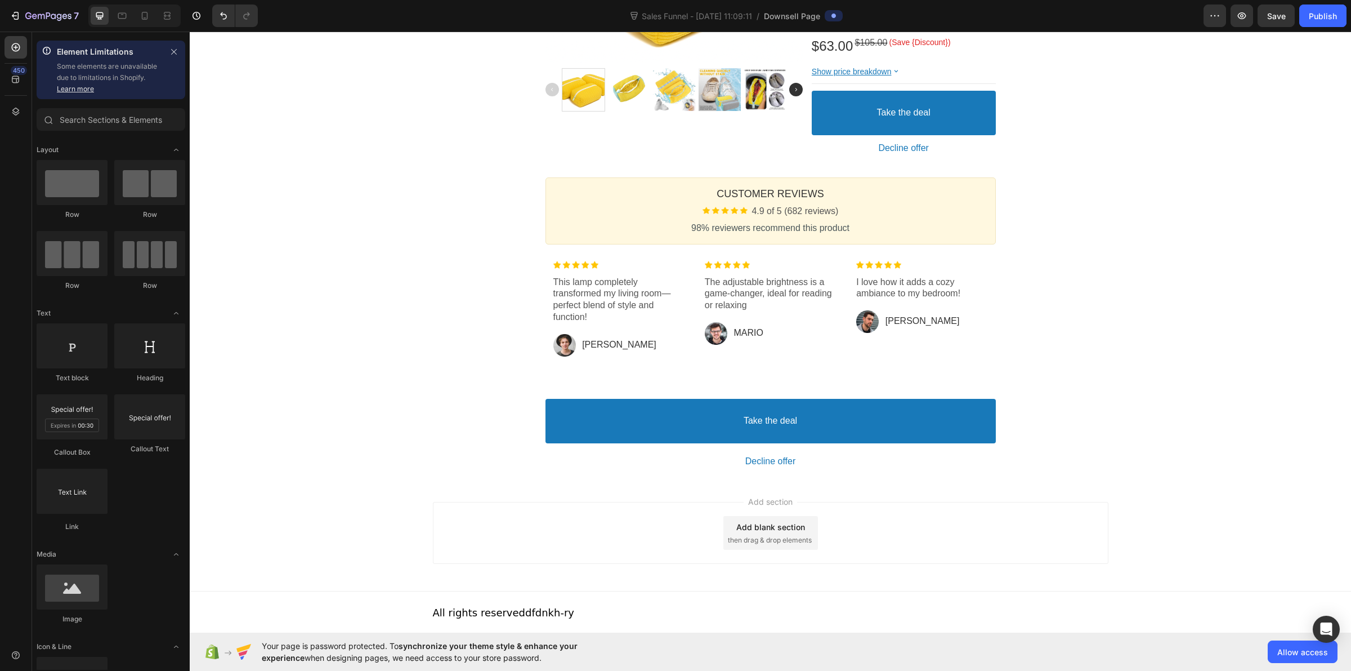
scroll to position [328, 0]
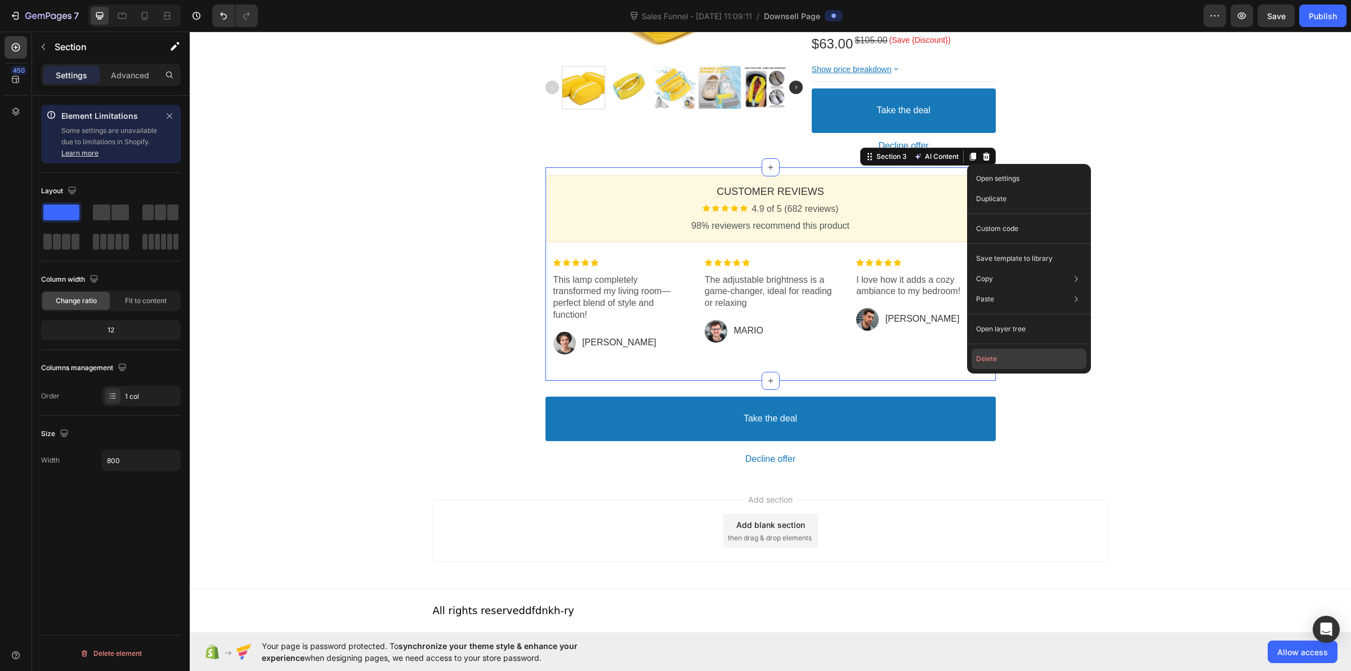
click at [983, 351] on button "Delete" at bounding box center [1029, 359] width 115 height 20
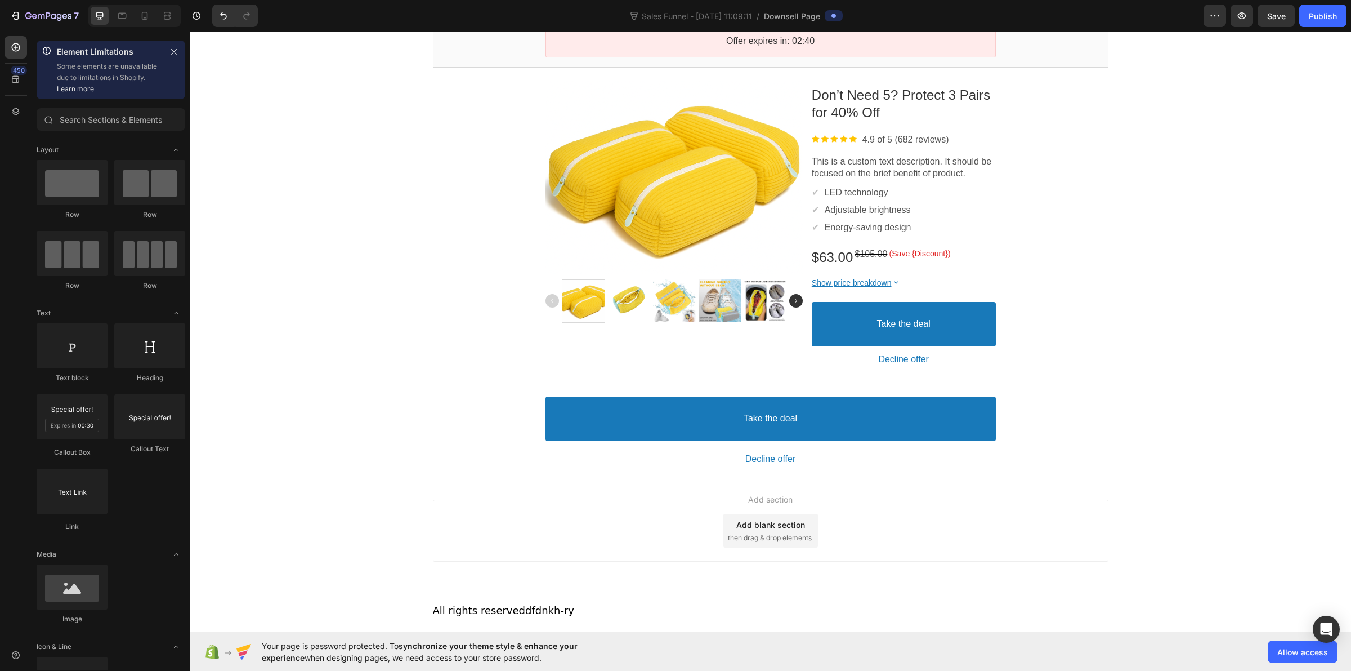
scroll to position [114, 0]
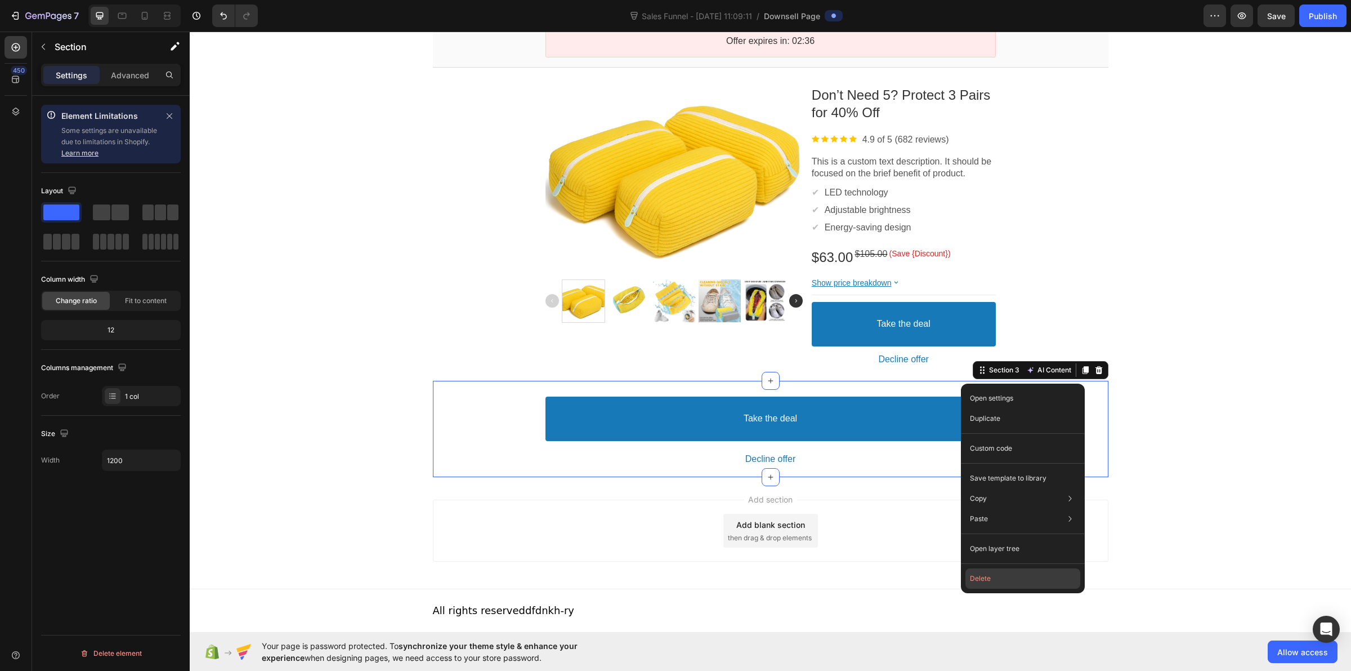
click at [1015, 575] on button "Delete" at bounding box center [1023, 578] width 115 height 20
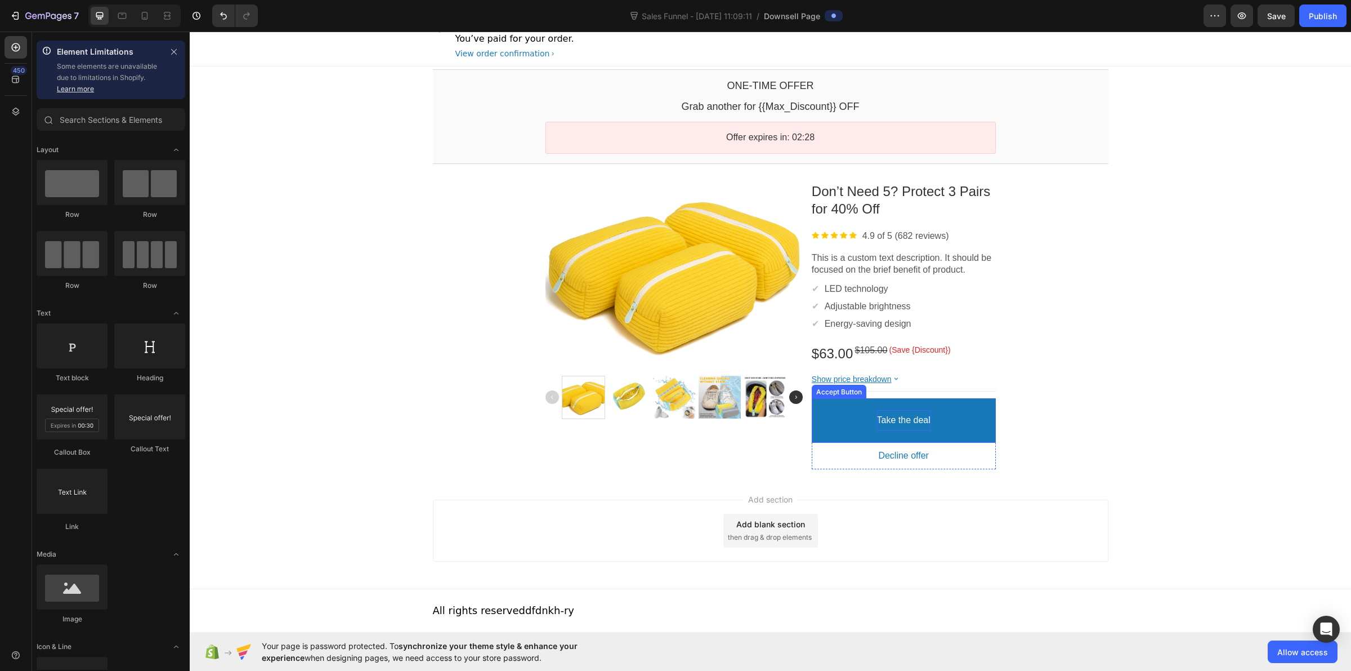
click at [889, 419] on bdo "Take the deal" at bounding box center [903, 420] width 53 height 12
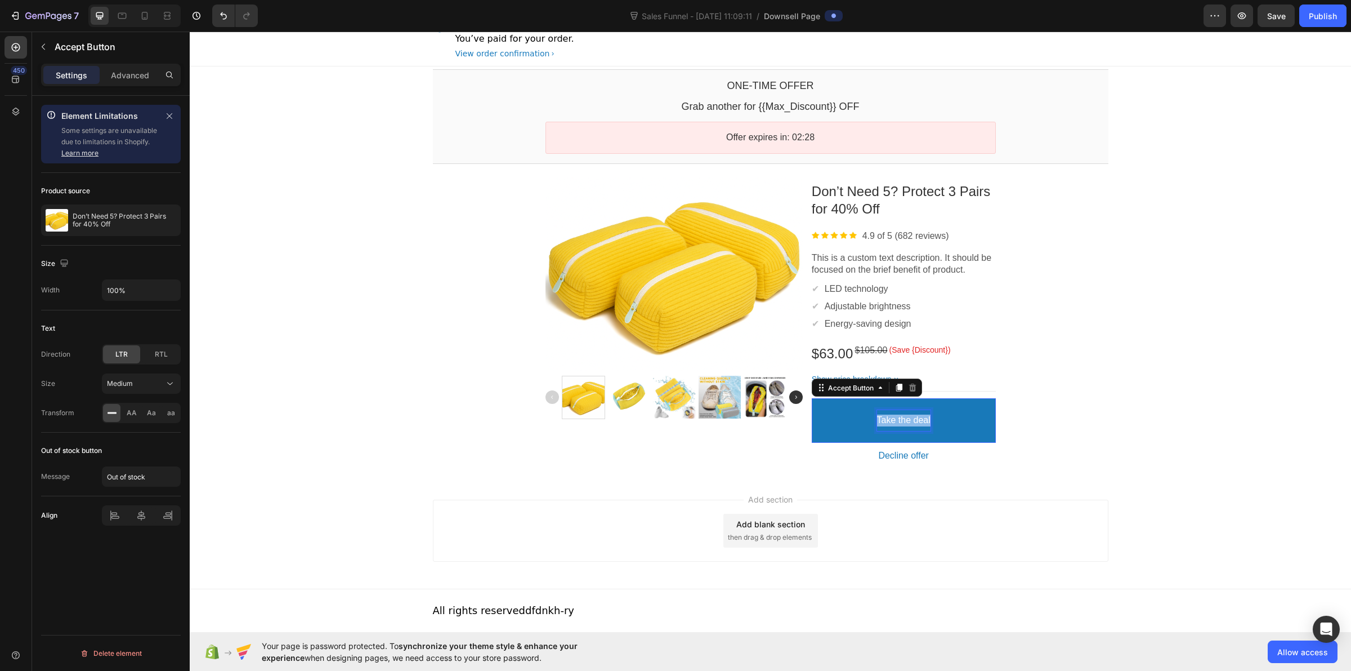
click at [889, 419] on p "Take the deal" at bounding box center [903, 420] width 53 height 12
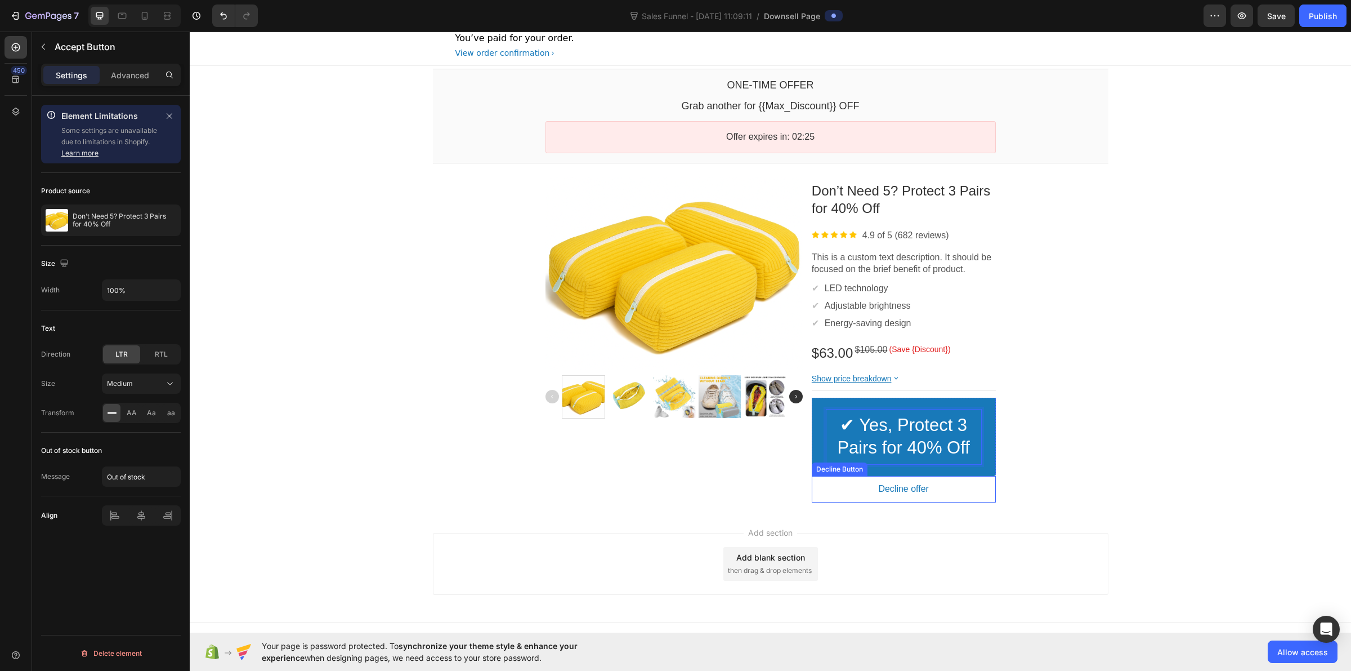
click at [940, 487] on button "Decline offer" at bounding box center [904, 489] width 184 height 21
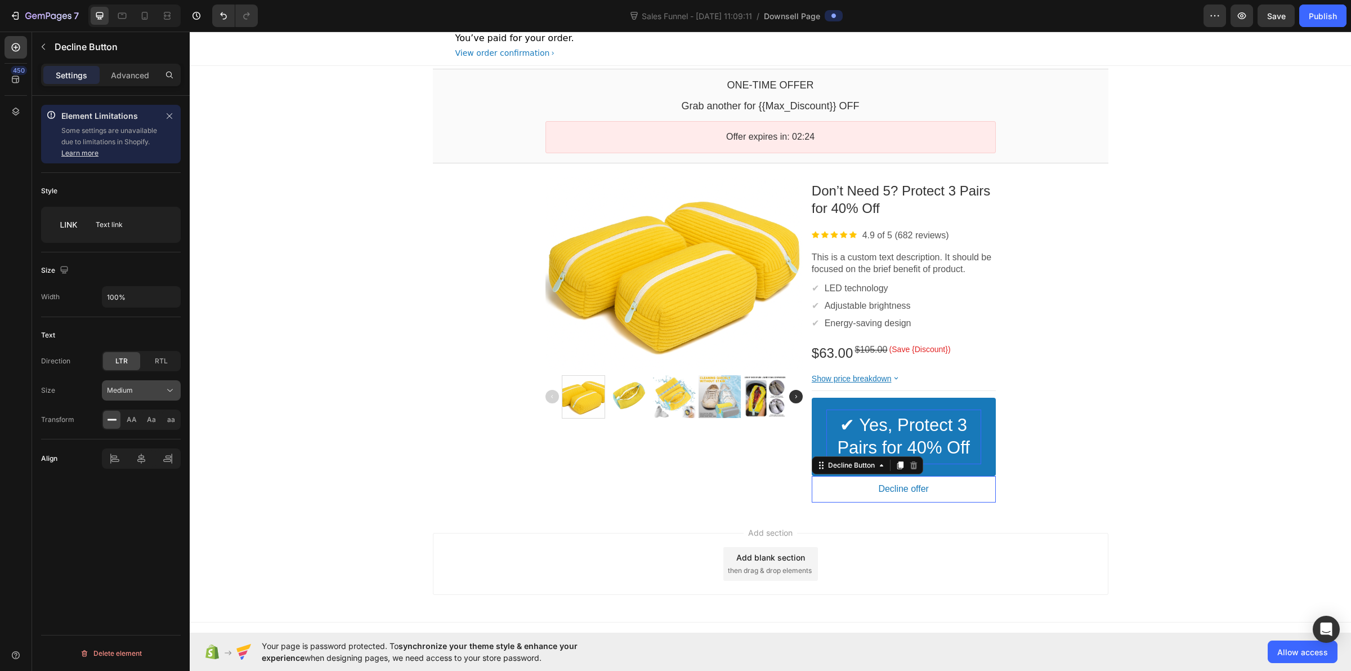
click at [139, 399] on button "Medium" at bounding box center [141, 390] width 79 height 20
click at [150, 479] on p "Large 18px" at bounding box center [139, 483] width 64 height 10
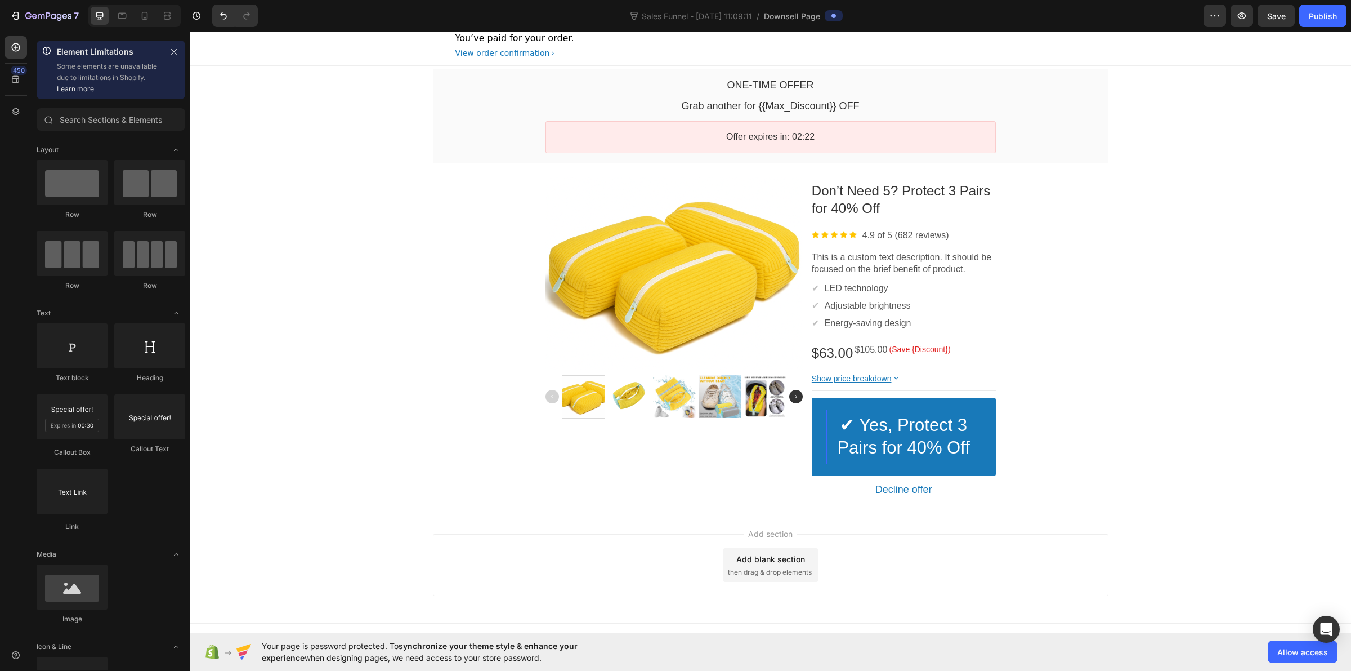
click at [314, 482] on div "One-time Offer Callout Text Grab another for {{Max_Discount}} OFF Callout Text …" at bounding box center [771, 288] width 1162 height 445
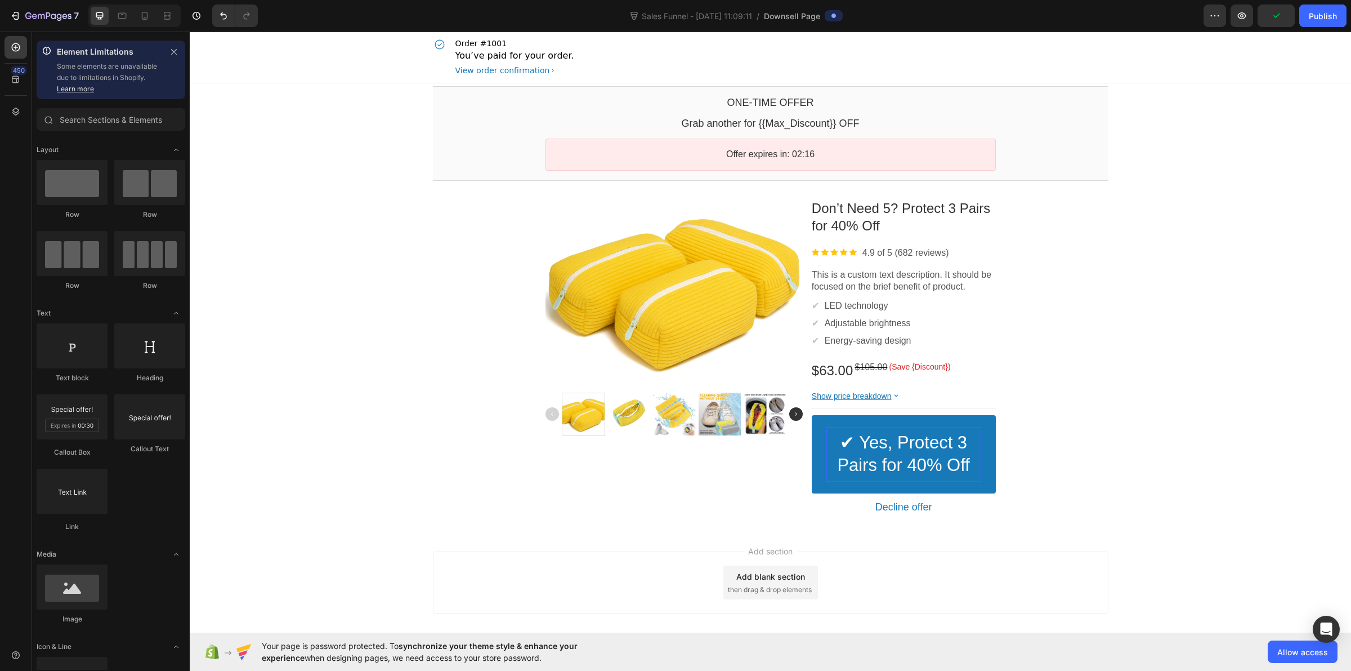
scroll to position [0, 0]
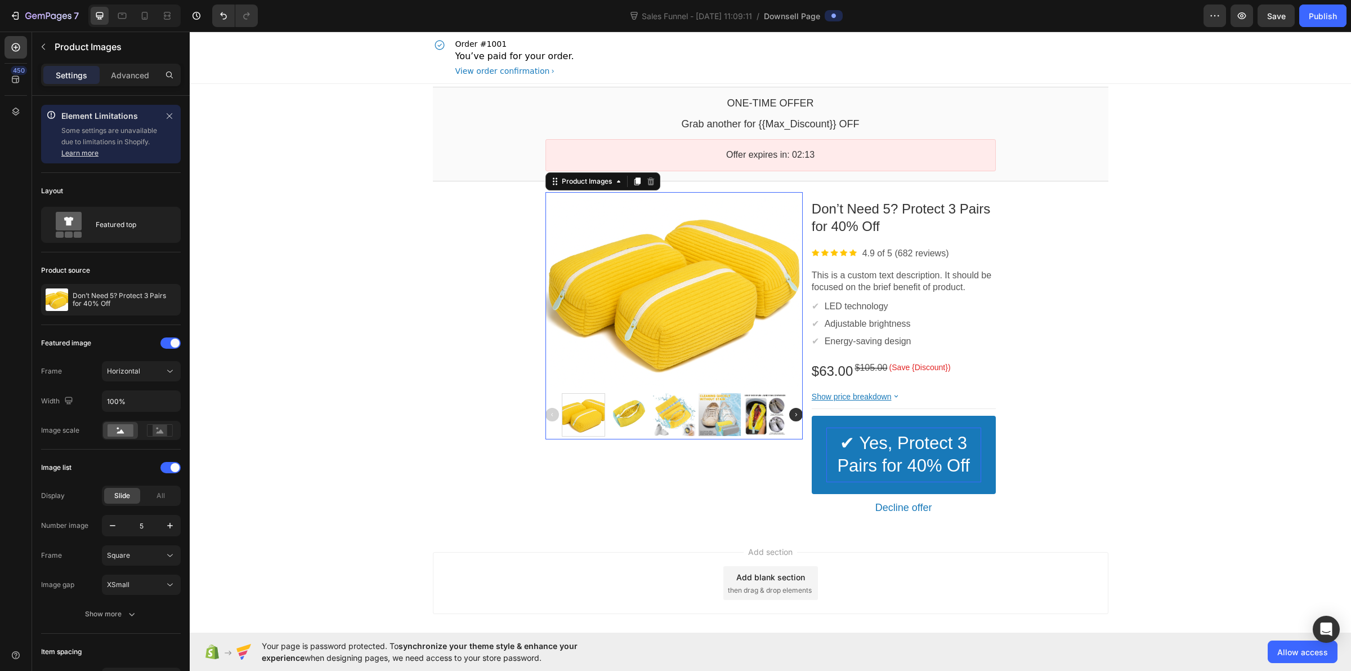
click at [679, 364] on div at bounding box center [674, 291] width 257 height 193
click at [124, 240] on div "Featured top" at bounding box center [111, 225] width 140 height 36
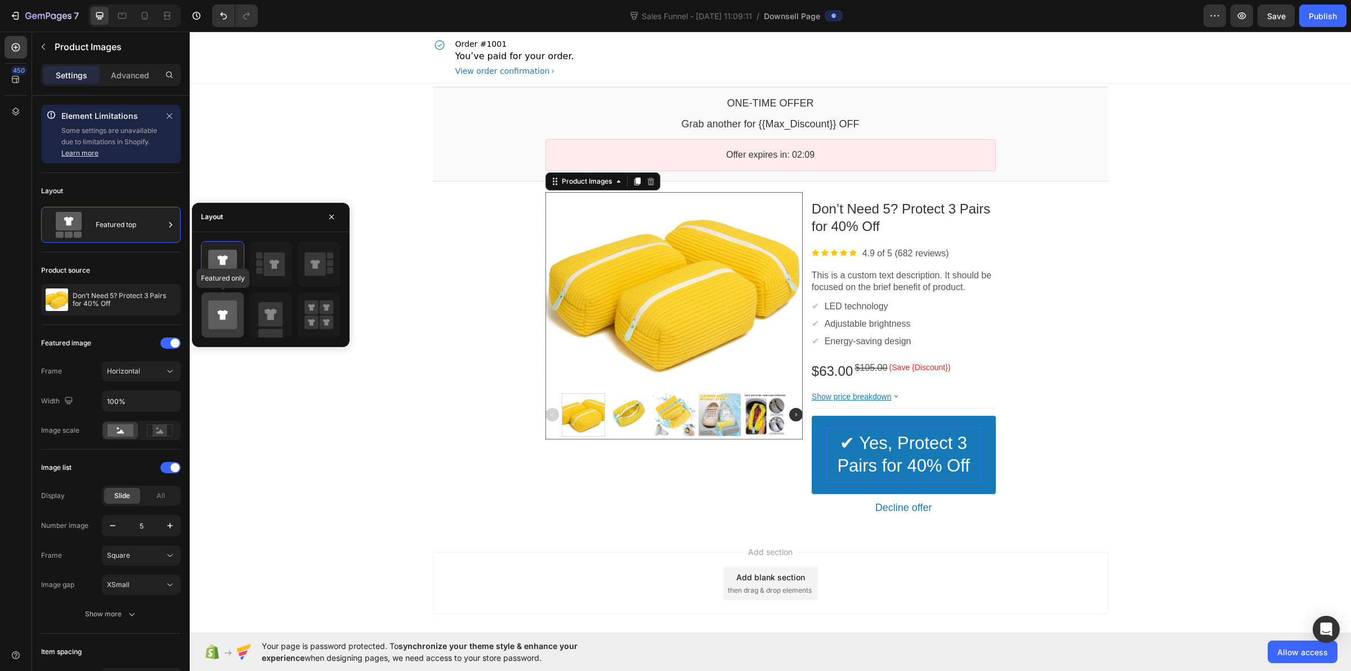
click at [218, 313] on icon at bounding box center [222, 315] width 10 height 10
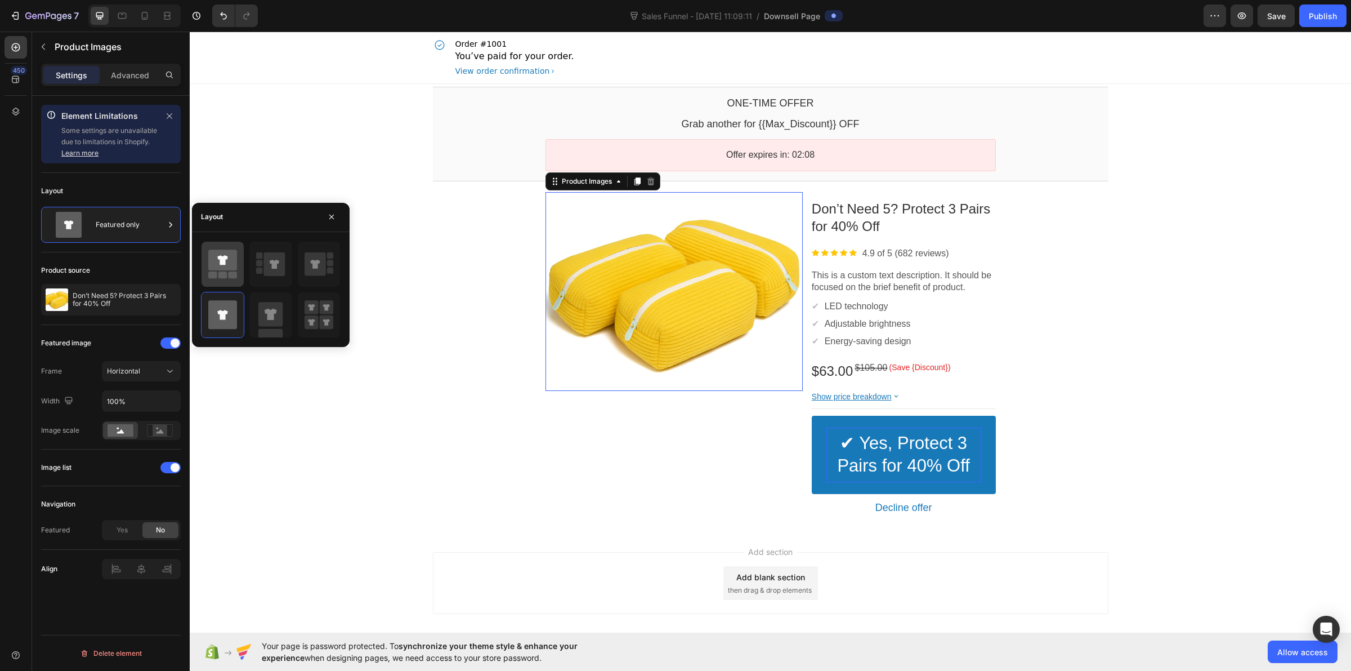
click at [220, 266] on icon at bounding box center [222, 259] width 29 height 21
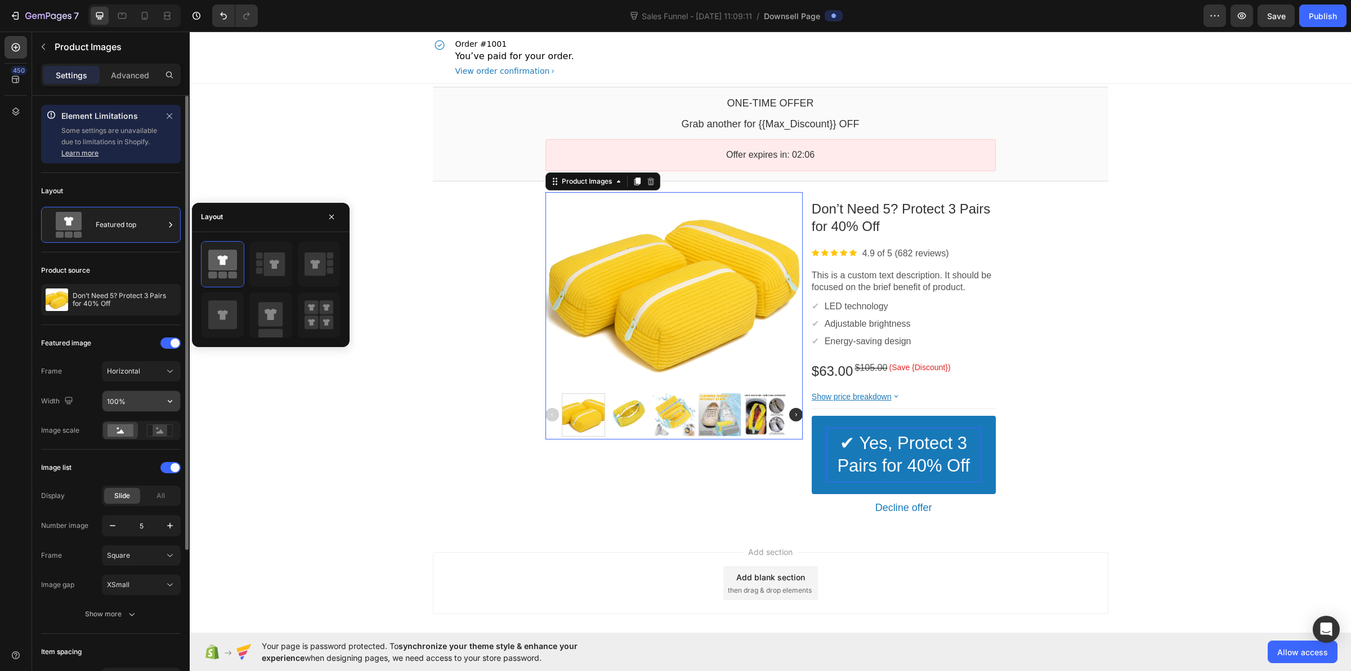
click at [153, 397] on input "100%" at bounding box center [141, 401] width 78 height 20
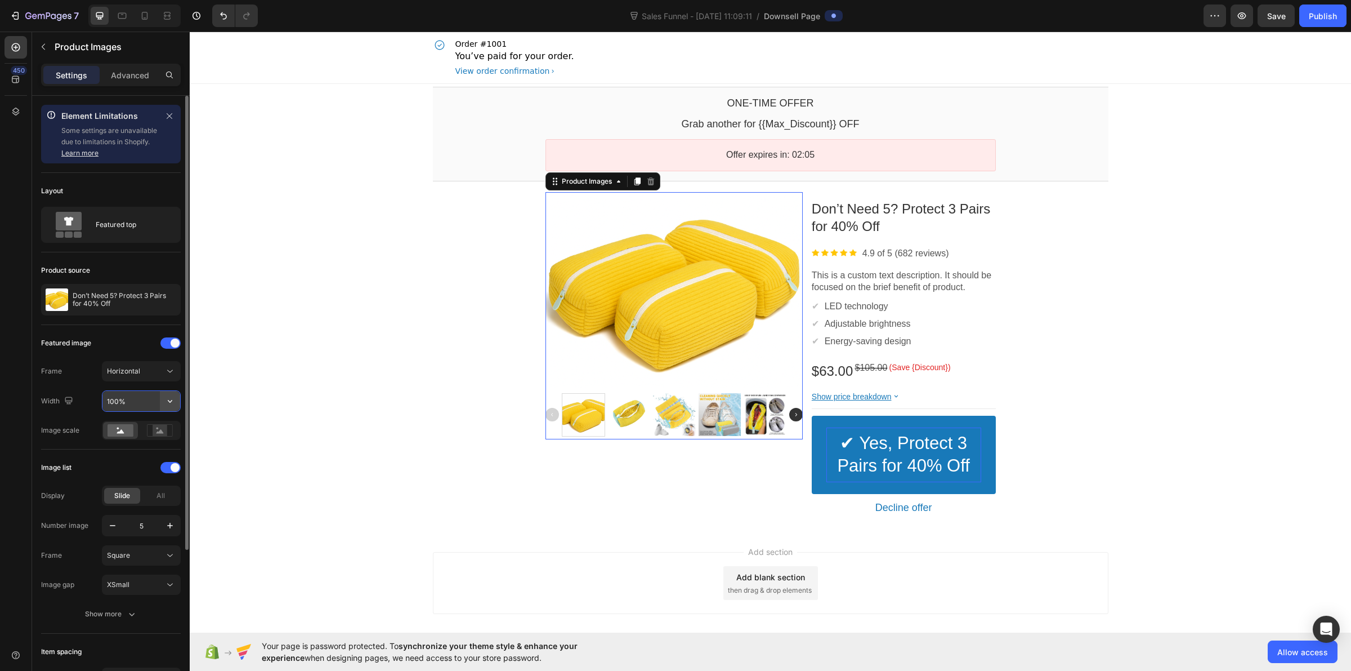
click at [172, 407] on button "button" at bounding box center [170, 401] width 20 height 20
click at [159, 421] on div "Full 100%" at bounding box center [129, 429] width 92 height 21
click at [155, 432] on rect at bounding box center [160, 430] width 15 height 11
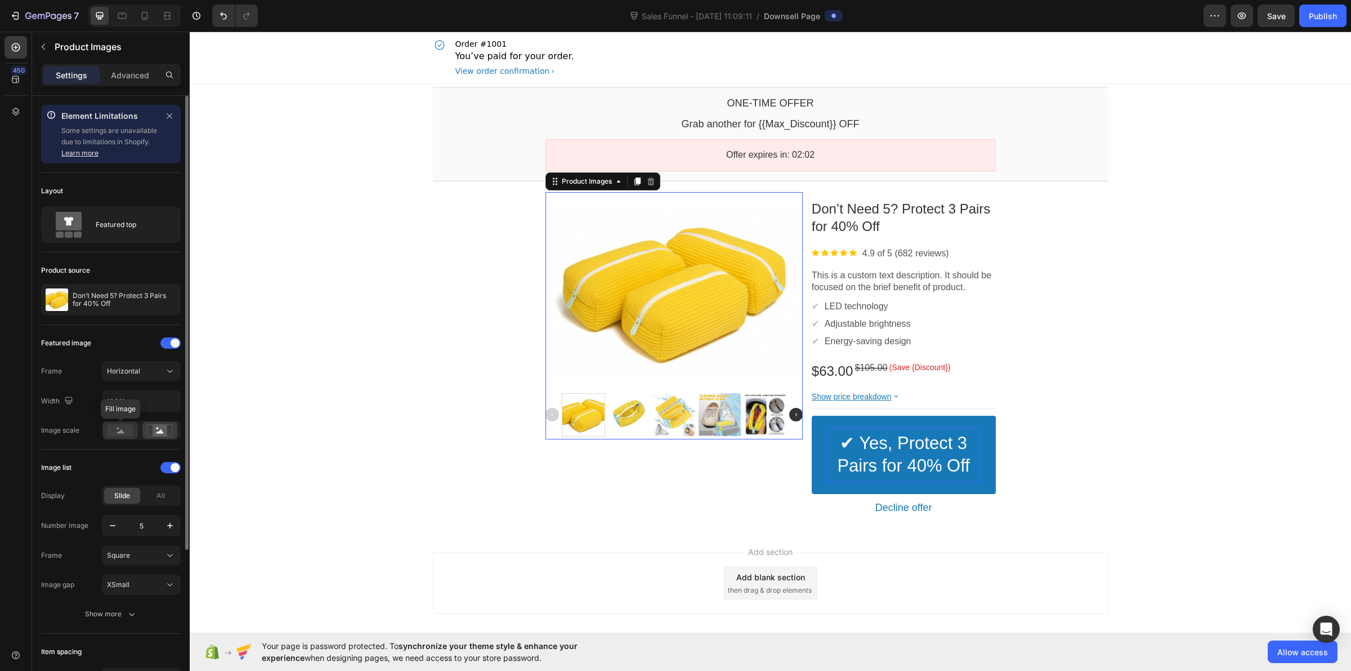
click at [130, 434] on rect at bounding box center [121, 430] width 26 height 12
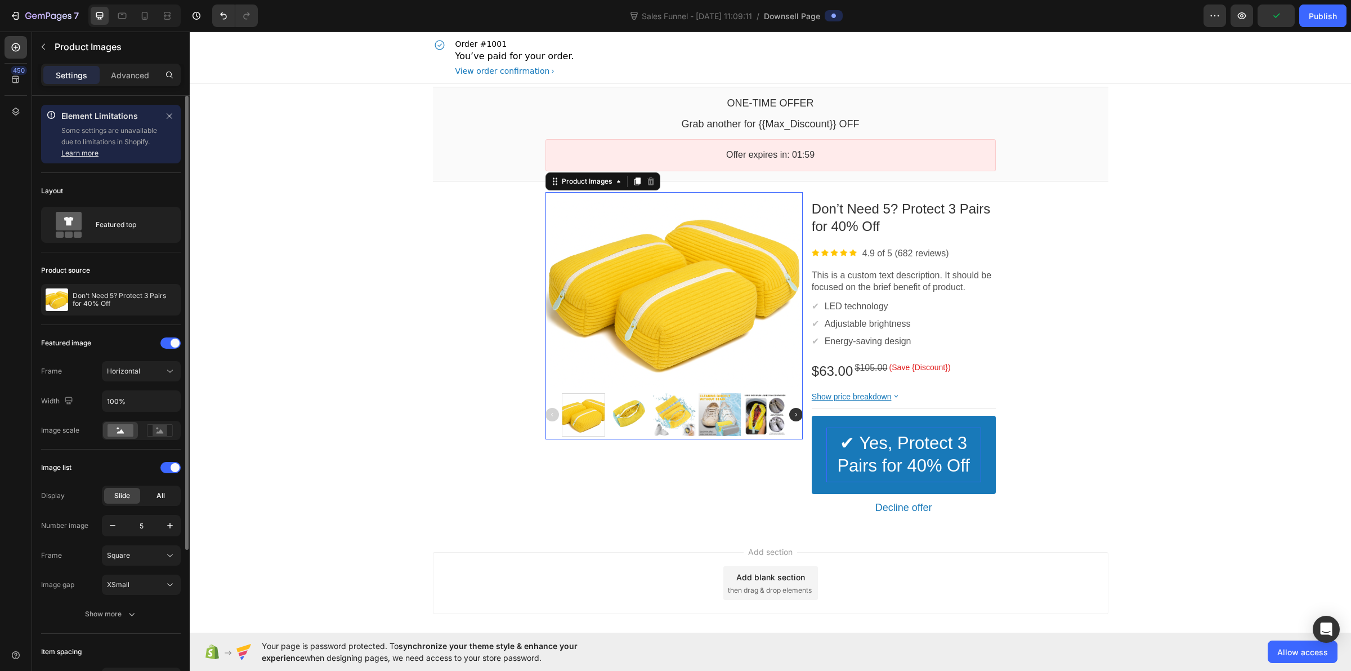
click at [153, 496] on div "All" at bounding box center [160, 496] width 36 height 16
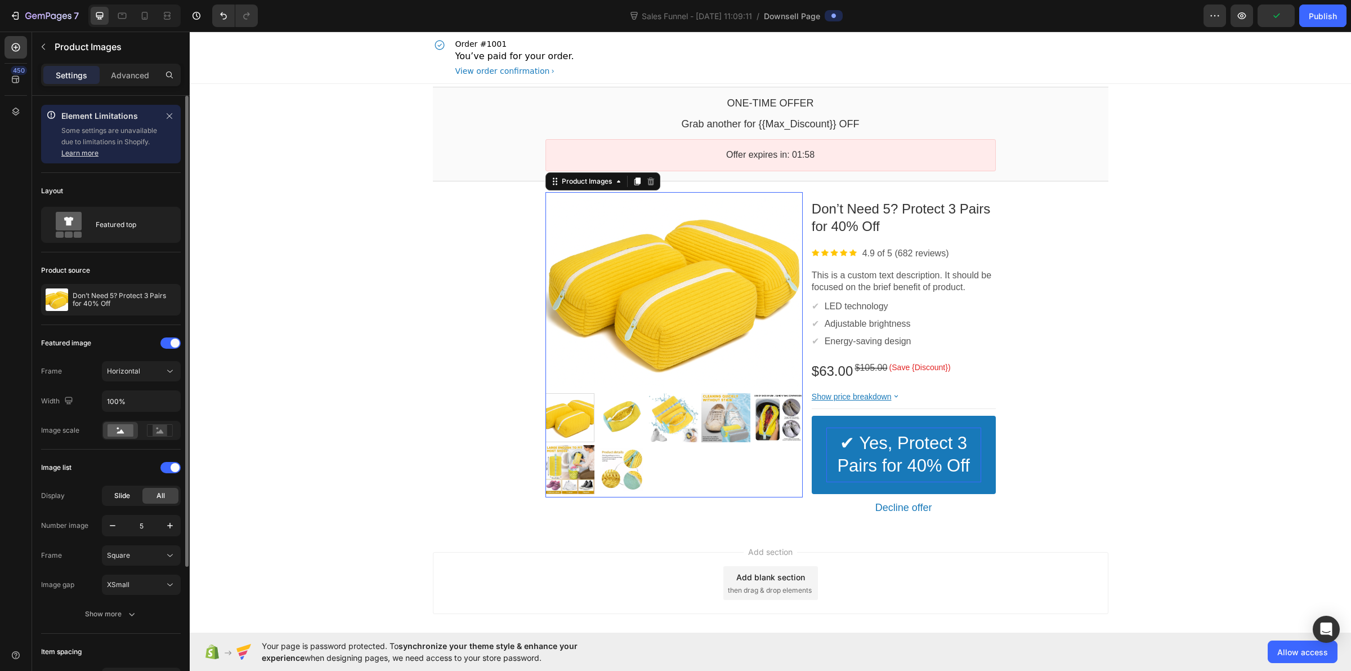
click at [132, 490] on div "Slide" at bounding box center [122, 496] width 36 height 16
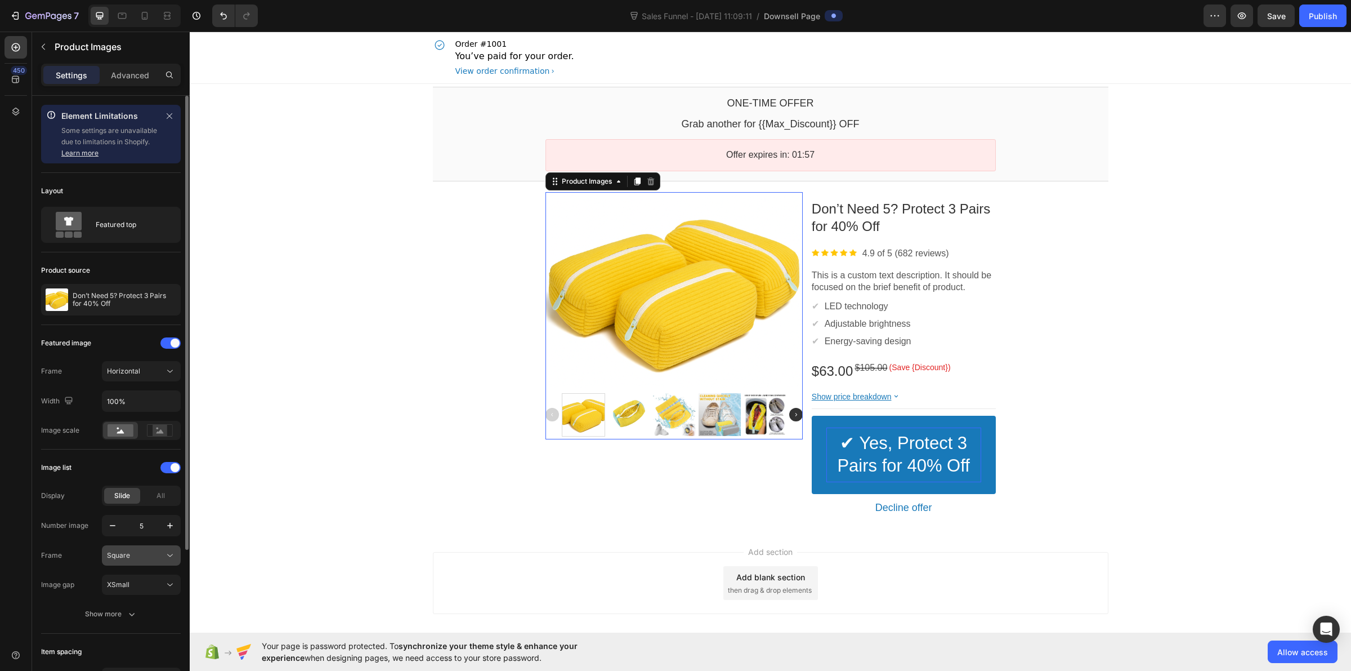
click at [151, 555] on div "Square" at bounding box center [135, 555] width 57 height 10
click at [147, 552] on div "Square" at bounding box center [135, 555] width 57 height 10
click at [145, 552] on div "Square" at bounding box center [135, 555] width 57 height 10
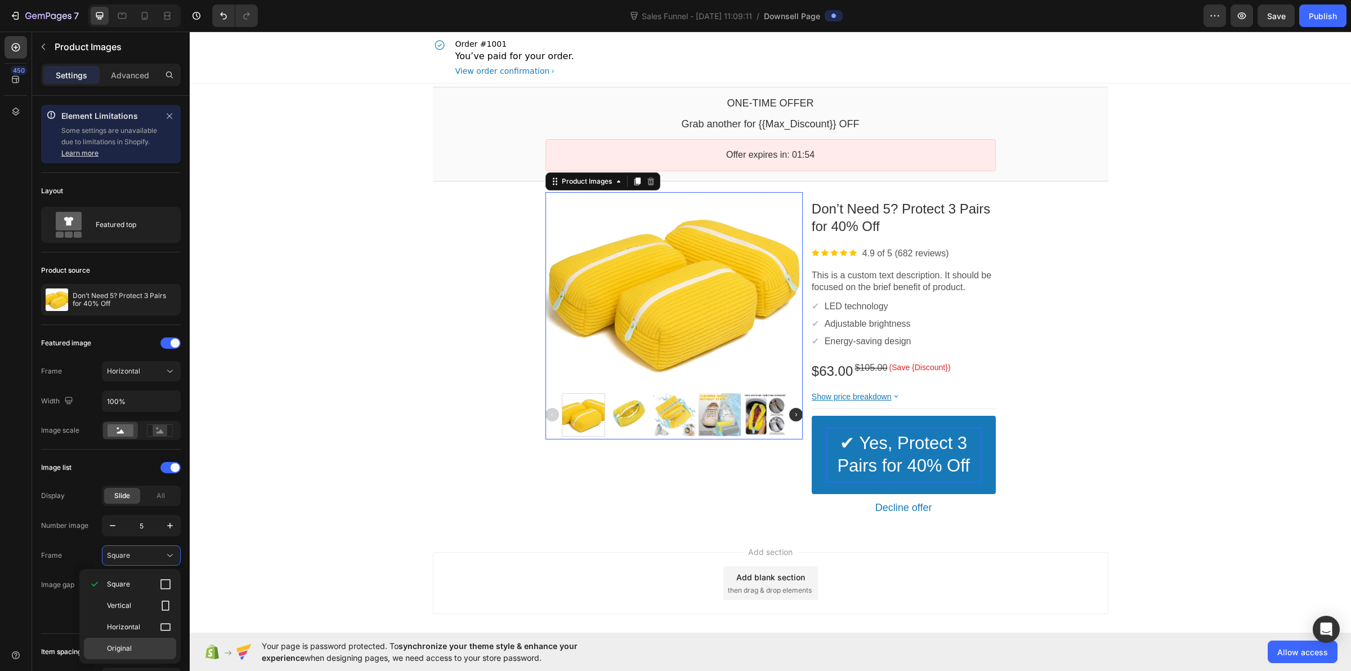
click at [137, 651] on p "Original" at bounding box center [139, 648] width 64 height 10
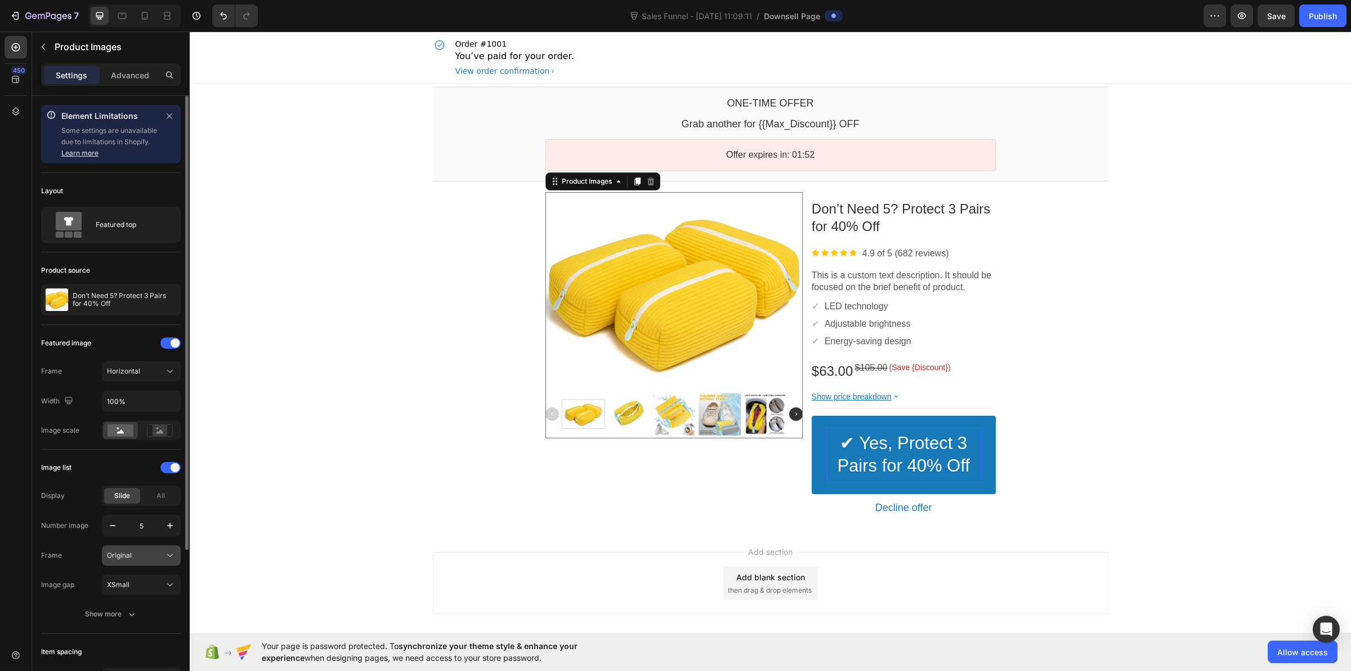
click at [133, 565] on button "Original" at bounding box center [141, 555] width 79 height 20
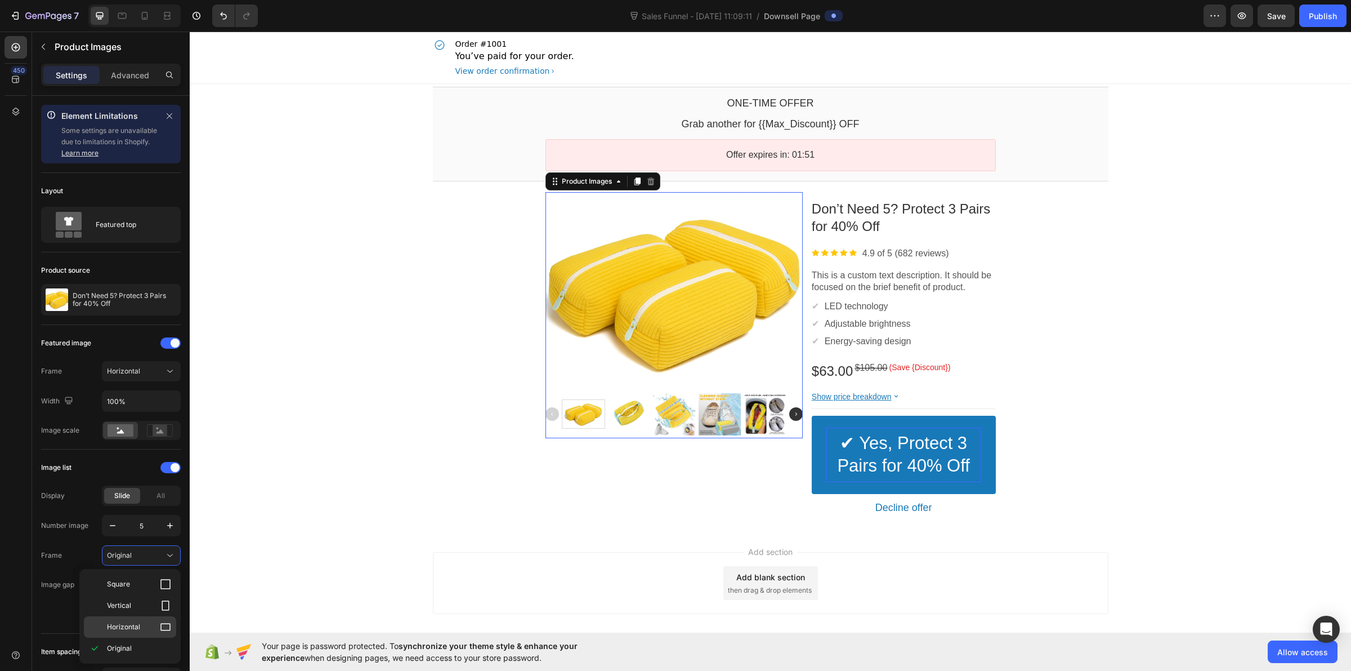
click at [139, 623] on span "Horizontal" at bounding box center [123, 627] width 33 height 10
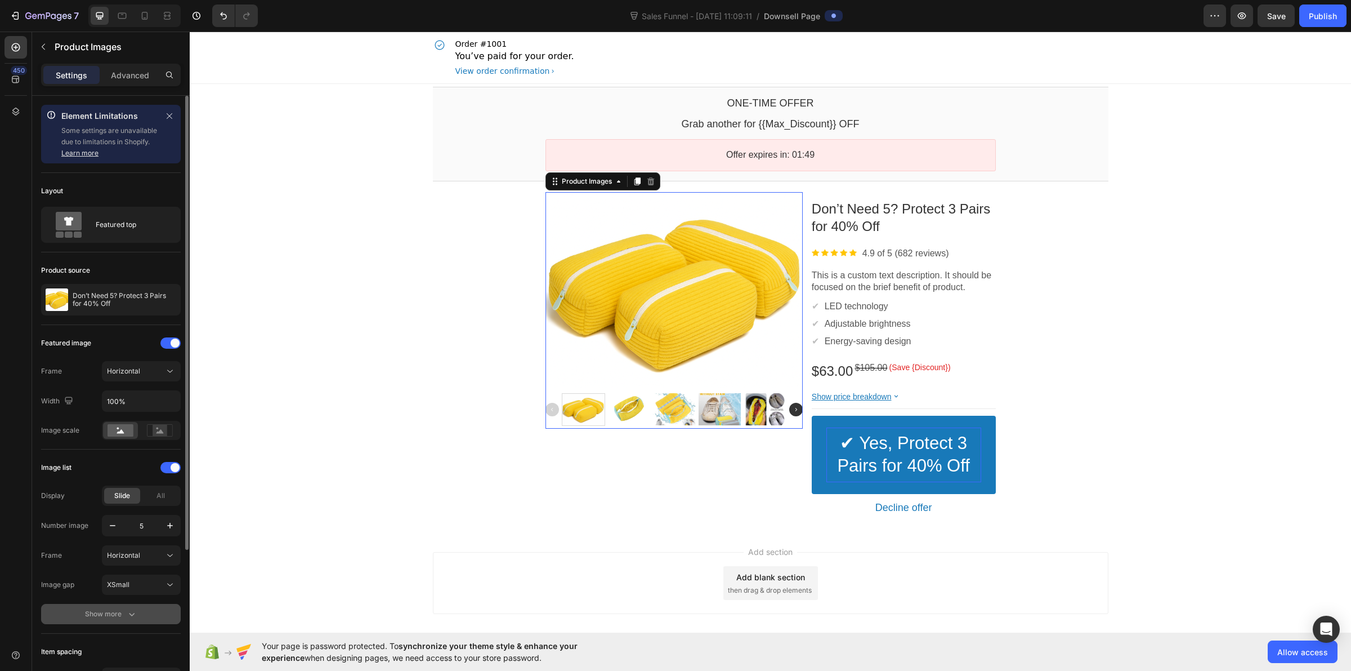
click at [137, 618] on button "Show more" at bounding box center [111, 614] width 140 height 20
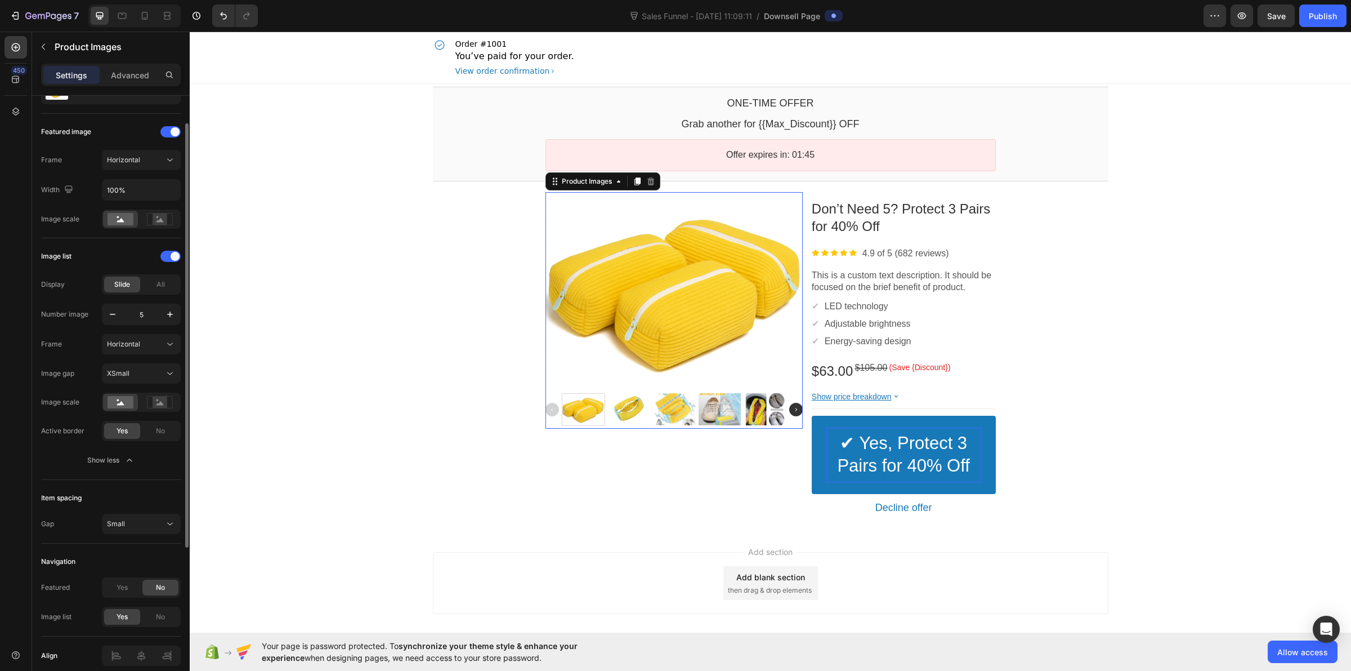
scroll to position [262, 0]
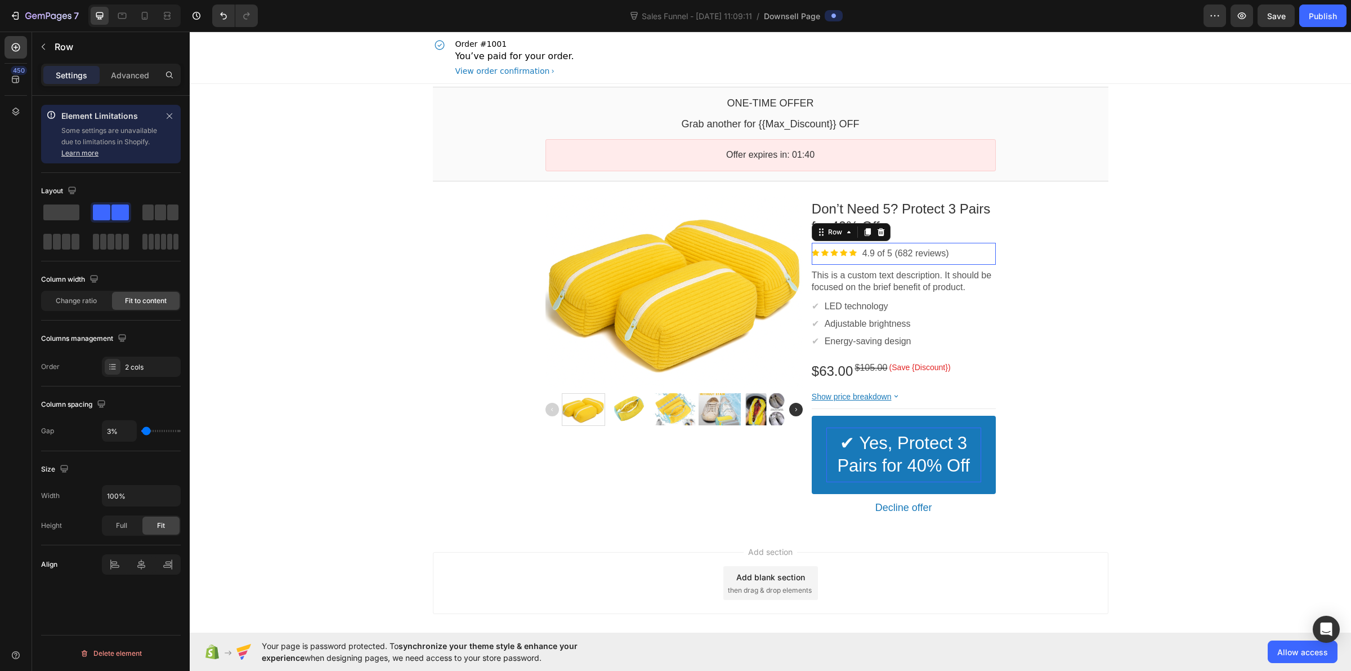
click at [967, 252] on div "Image 4.9 of 5 (682 reviews) Text block Row" at bounding box center [904, 254] width 184 height 22
click at [877, 234] on icon at bounding box center [881, 231] width 9 height 9
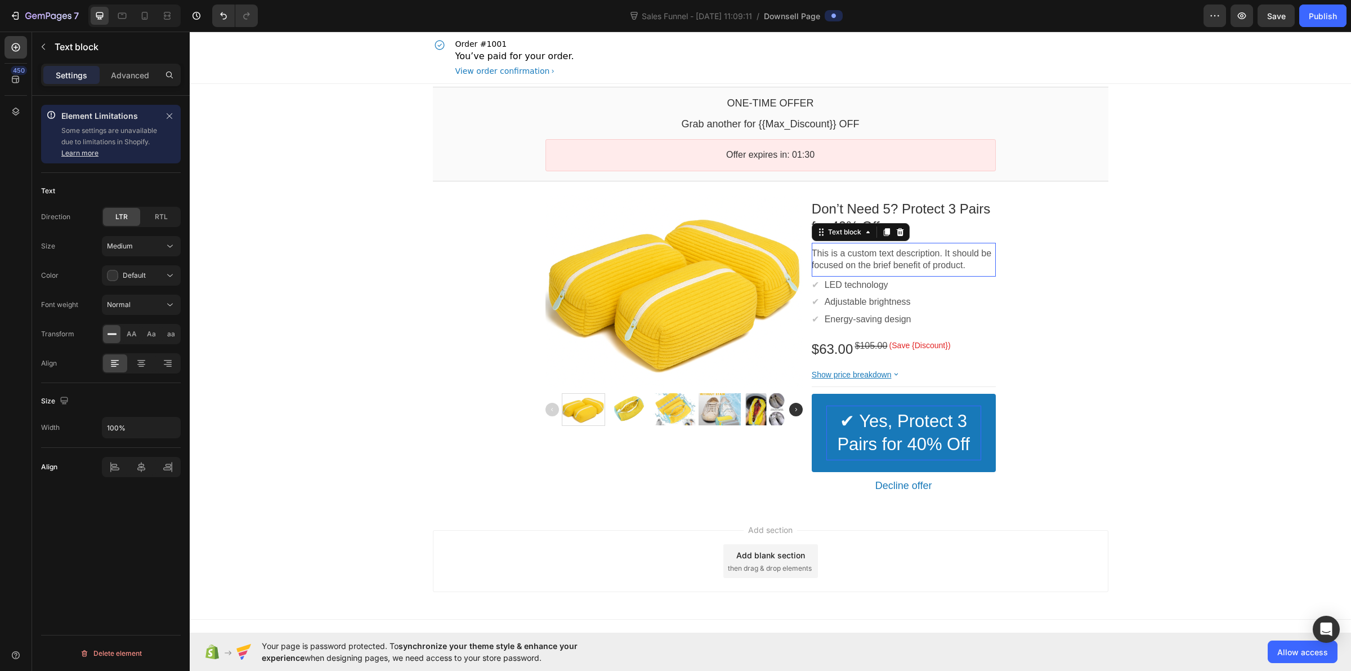
click at [907, 256] on p "This is a custom text description. It should be focused on the brief benefit of…" at bounding box center [904, 260] width 184 height 24
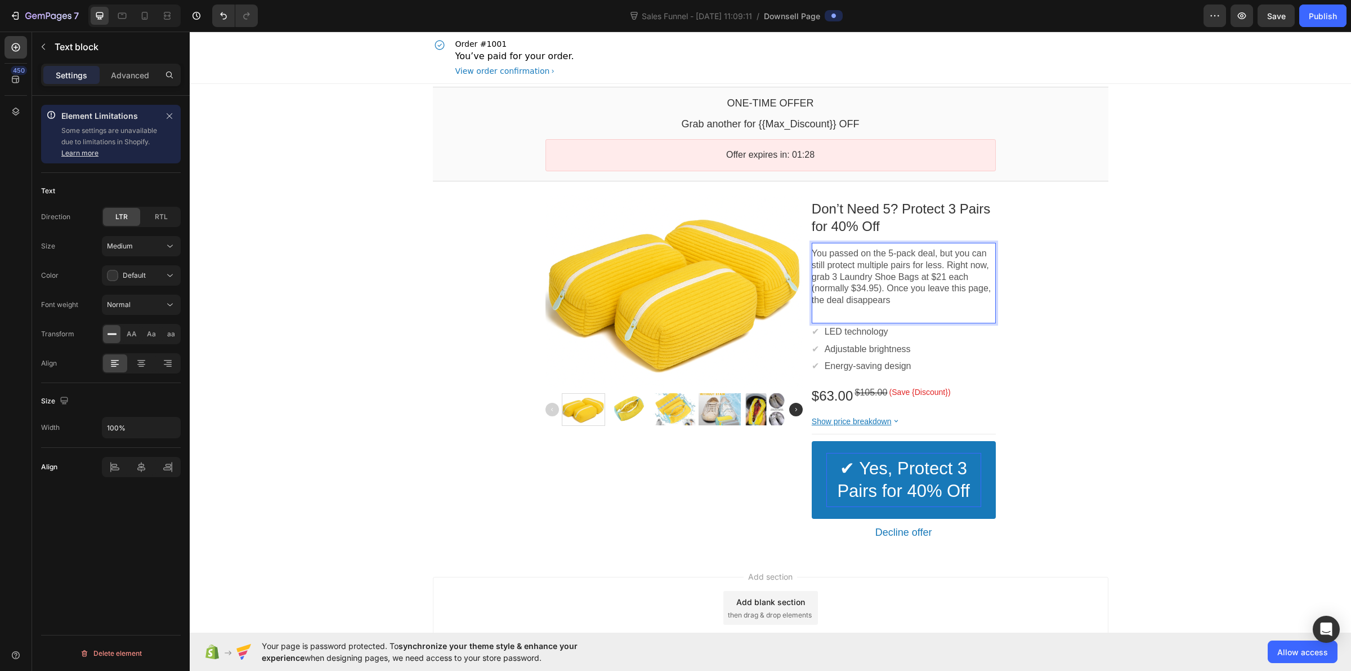
click at [898, 313] on p "You passed on the 5-pack deal, but you can still protect multiple pairs for les…" at bounding box center [904, 283] width 184 height 70
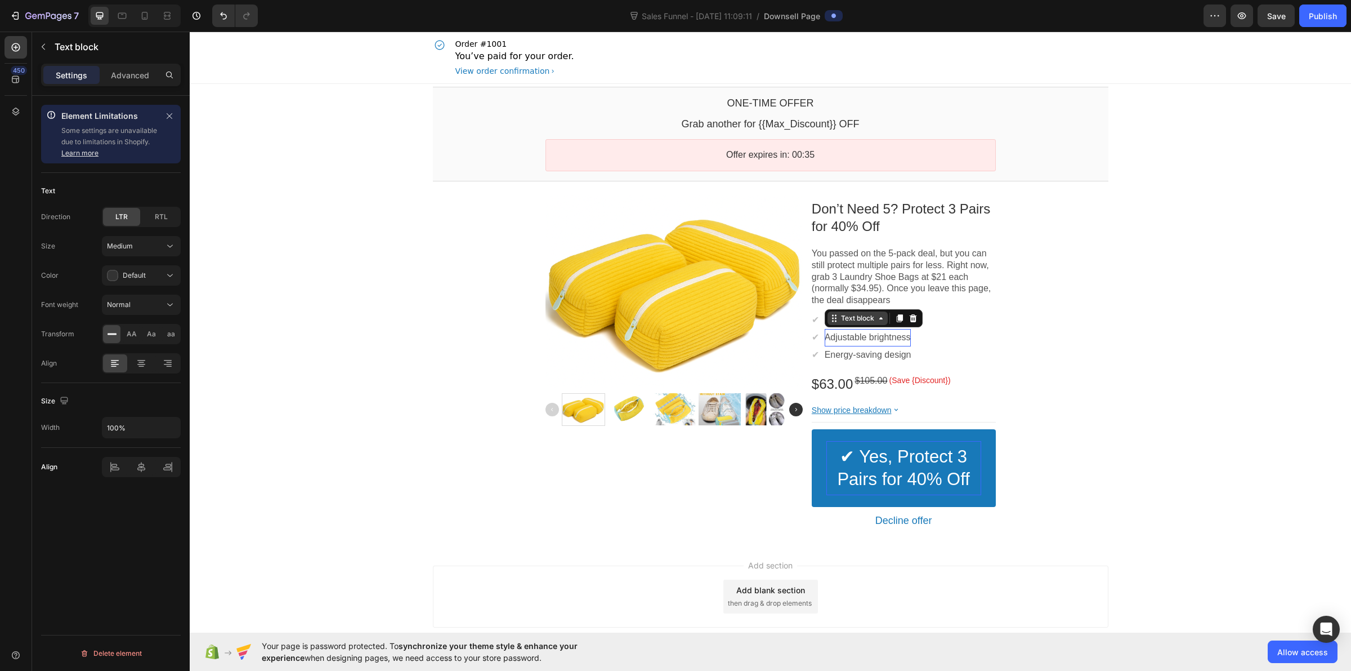
click at [846, 322] on div "Text block" at bounding box center [858, 318] width 38 height 8
click at [977, 333] on div "✔ Text block Adjustable brightness Text block Row 2 cols Product Offer Section …" at bounding box center [904, 337] width 184 height 17
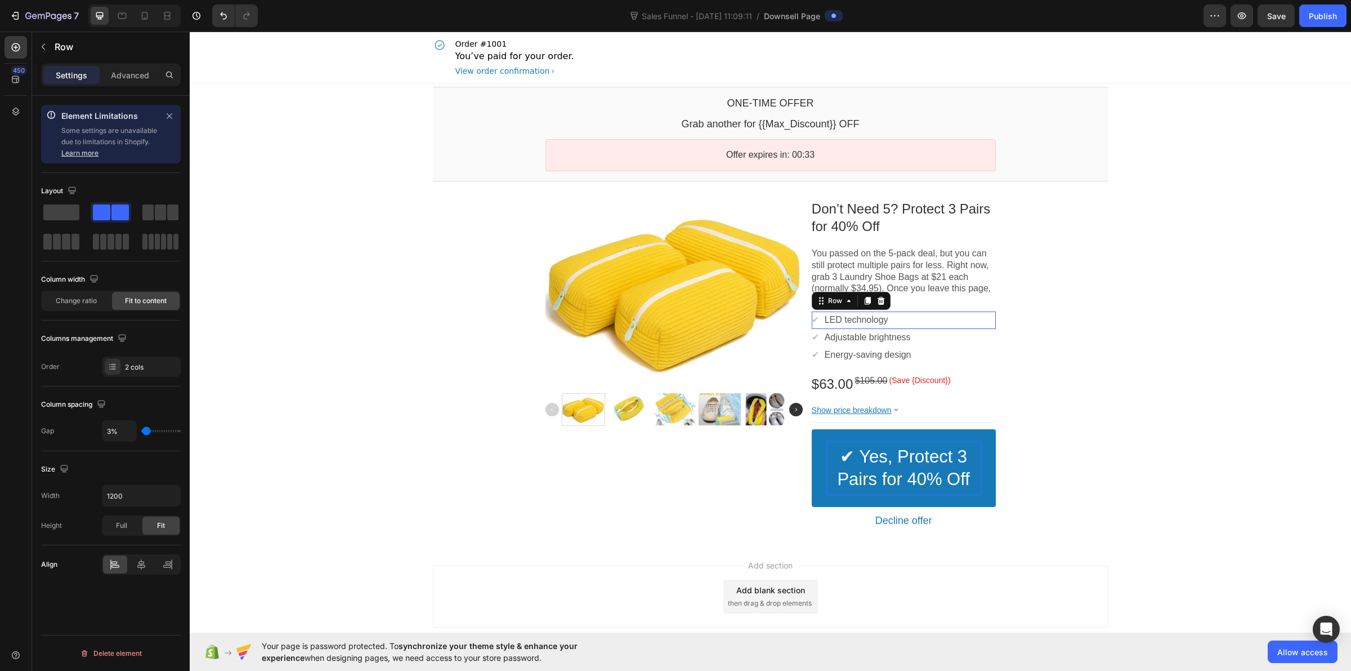
click at [909, 317] on div "✔ Text block LED technology Text block Row" at bounding box center [904, 319] width 184 height 17
click at [882, 319] on p "LED technology" at bounding box center [857, 320] width 64 height 12
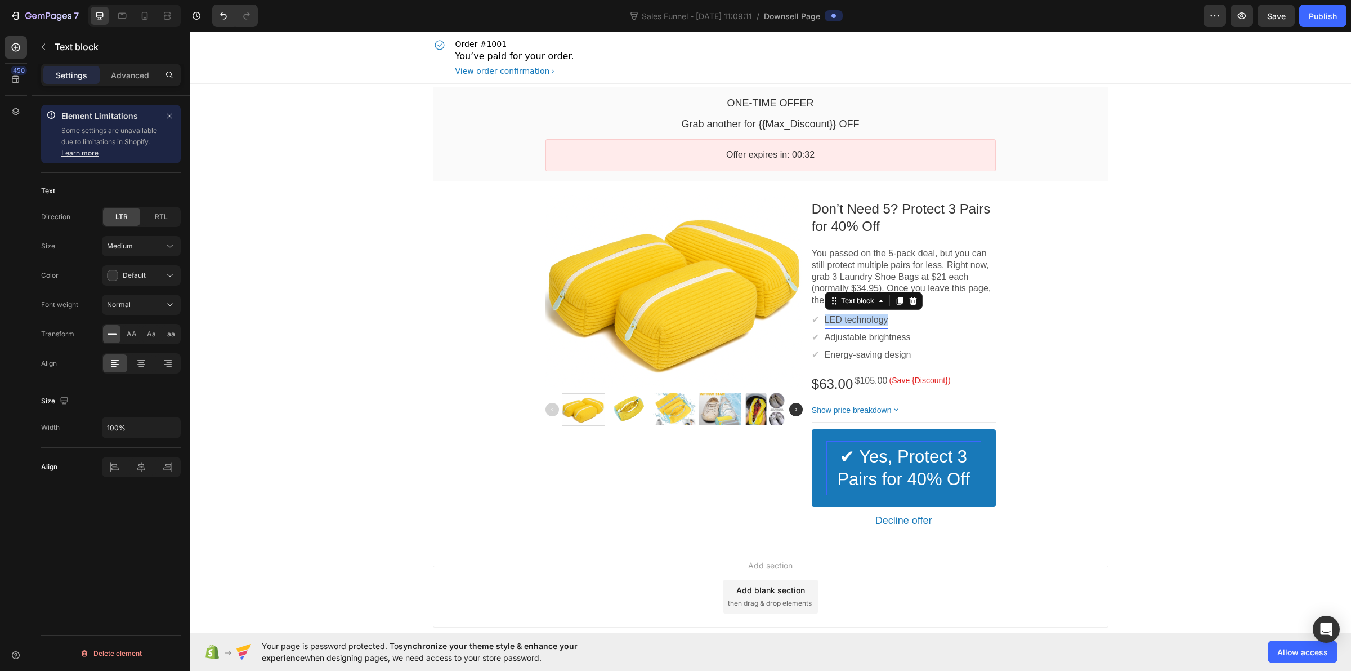
click at [882, 319] on p "LED technology" at bounding box center [857, 320] width 64 height 12
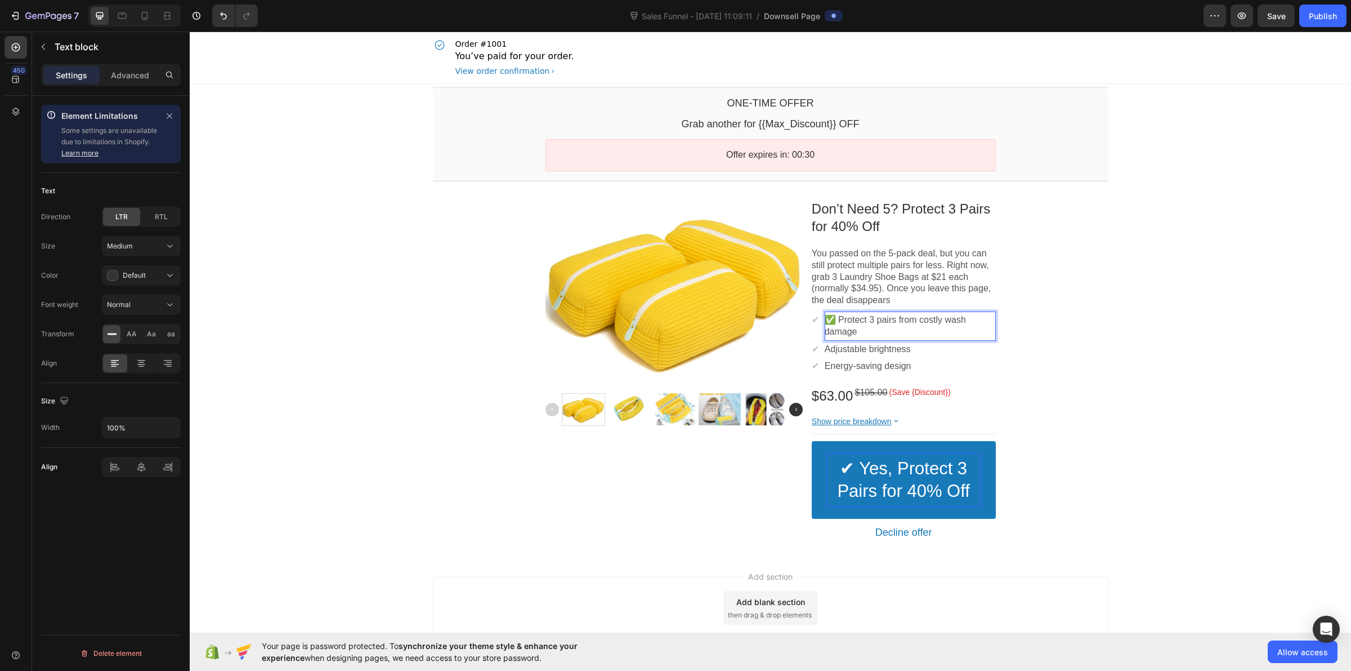
click at [839, 322] on p "✅ Protect 3 pairs from costly wash damage" at bounding box center [910, 326] width 171 height 24
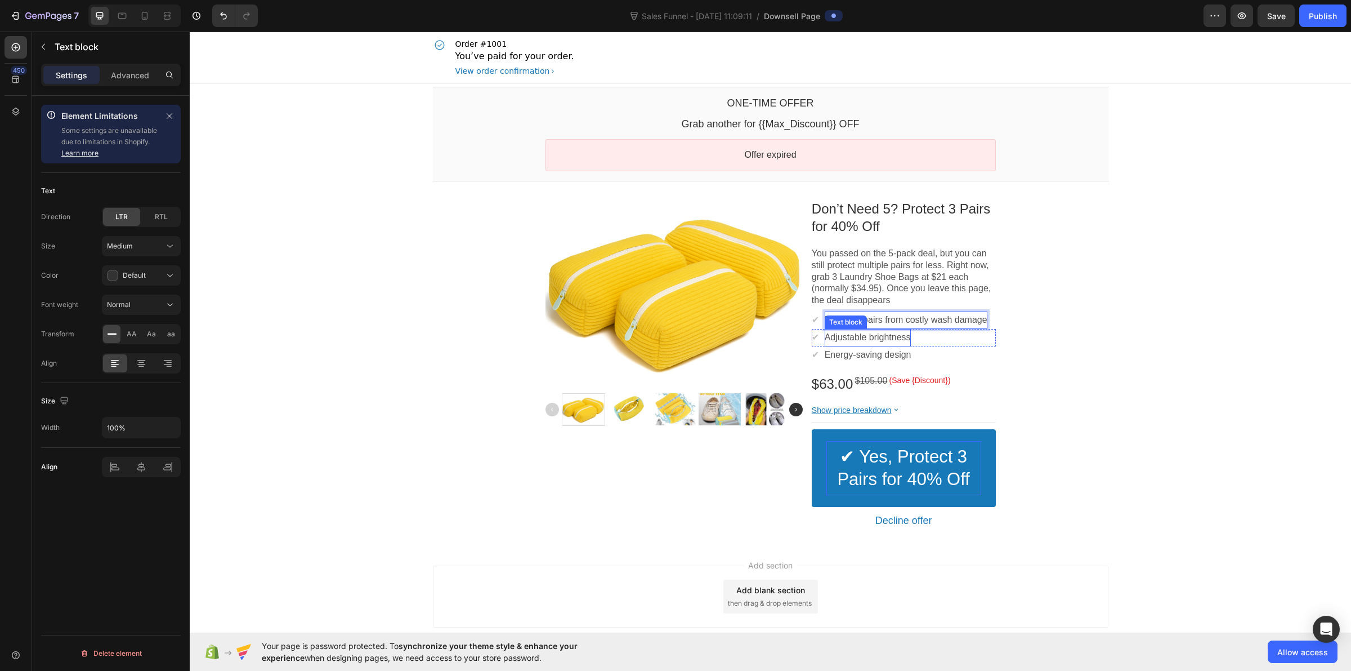
click at [877, 342] on p "Adjustable brightness" at bounding box center [868, 338] width 86 height 12
click at [877, 338] on p "Adjustable brightness" at bounding box center [868, 338] width 86 height 12
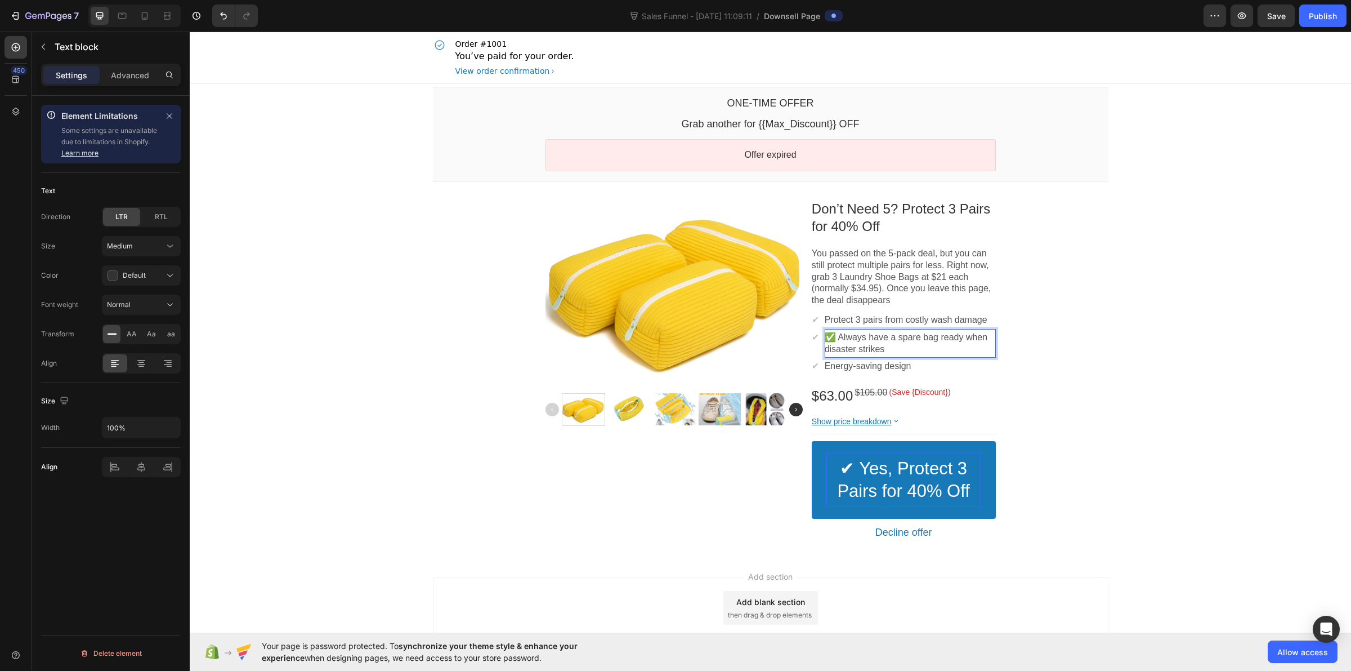
click at [840, 338] on p "✅ Always have a spare bag ready when disaster strikes" at bounding box center [910, 344] width 171 height 24
click at [852, 368] on p "Energy-saving design" at bounding box center [868, 366] width 87 height 12
click at [853, 367] on p "Energy-saving design" at bounding box center [868, 366] width 87 height 12
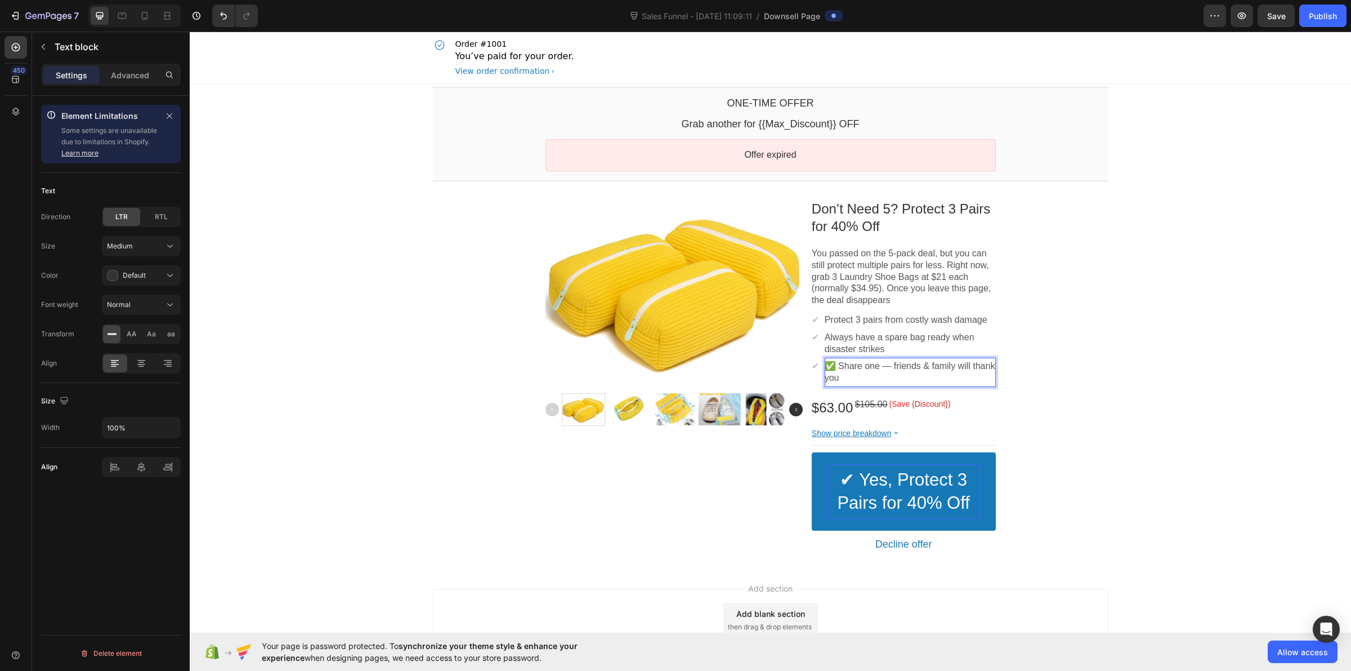
click at [842, 366] on p "✅ Share one — friends & family will thank you" at bounding box center [910, 372] width 171 height 24
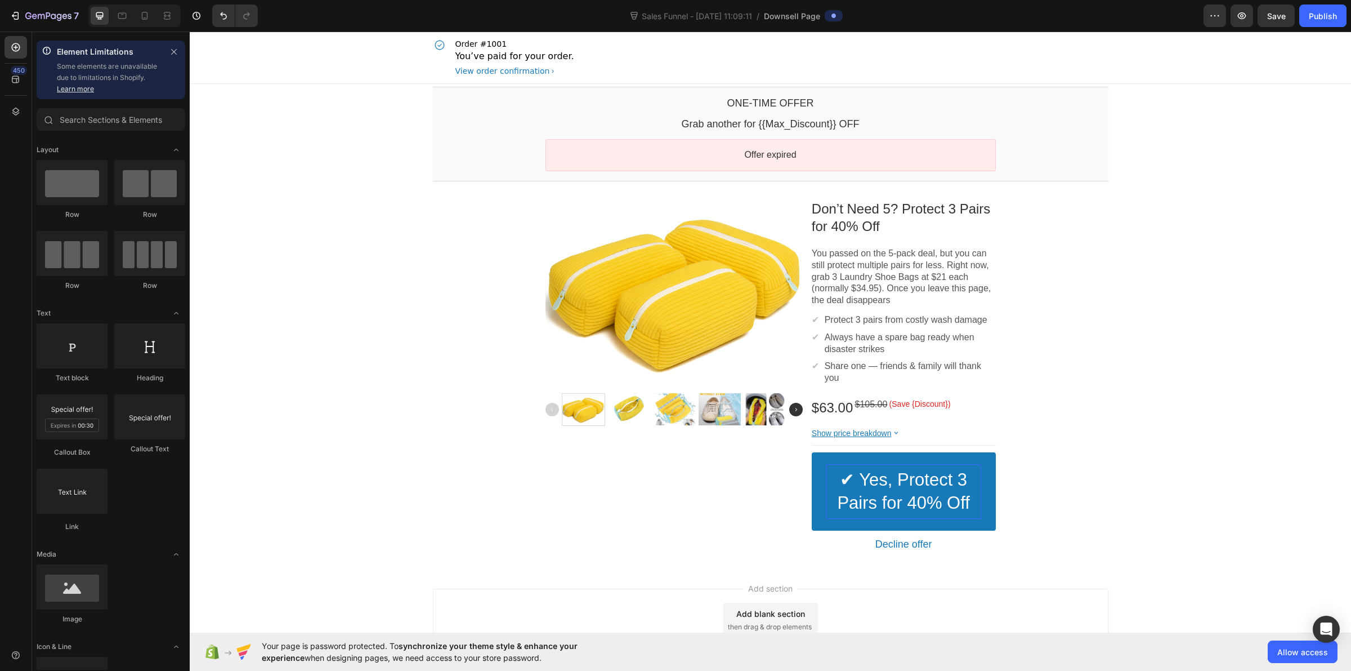
click at [352, 474] on div "One-time Offer Callout Text Grab another for {{Max_Discount}} OFF Callout Text …" at bounding box center [771, 325] width 1162 height 482
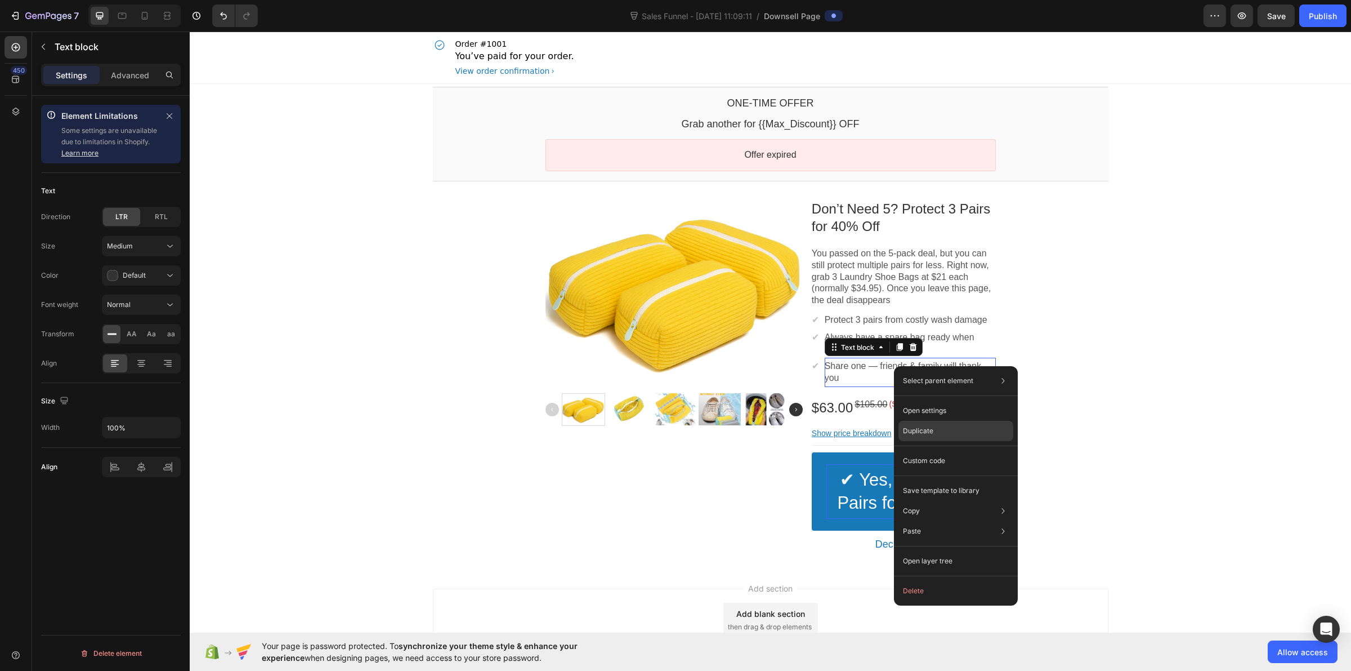
click at [923, 450] on div "Duplicate" at bounding box center [956, 460] width 115 height 20
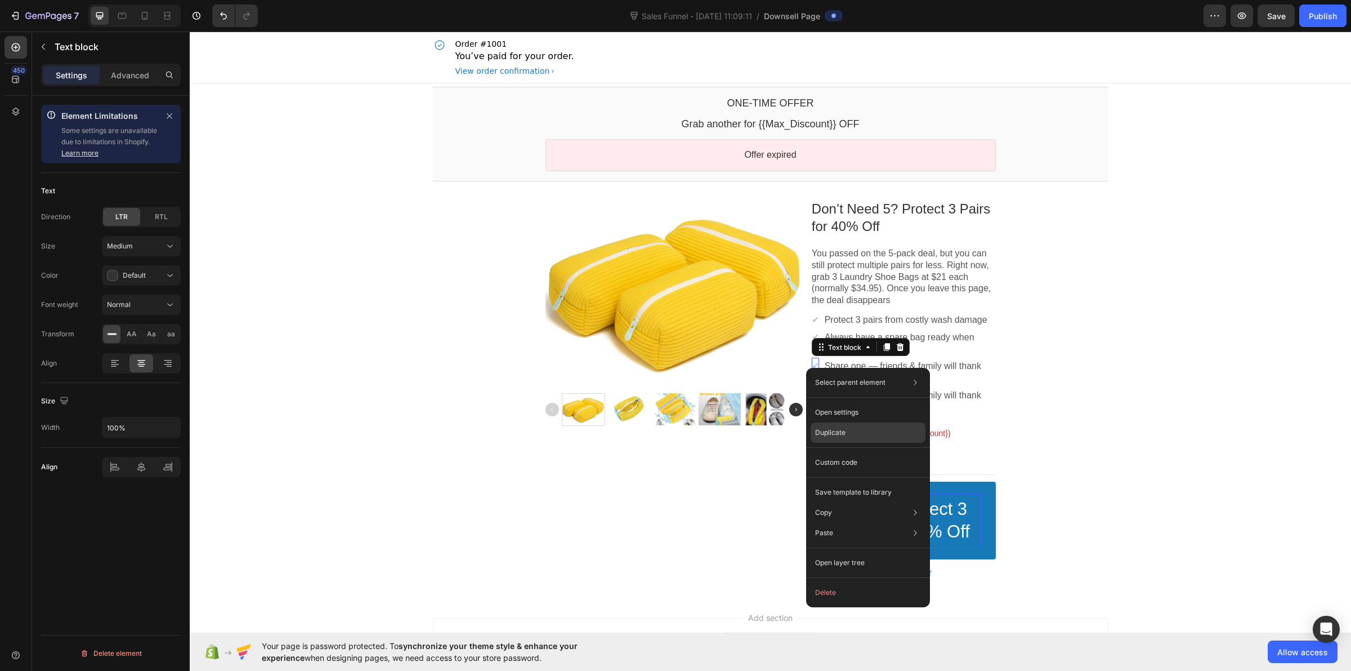
click at [834, 437] on p "Duplicate" at bounding box center [830, 432] width 30 height 10
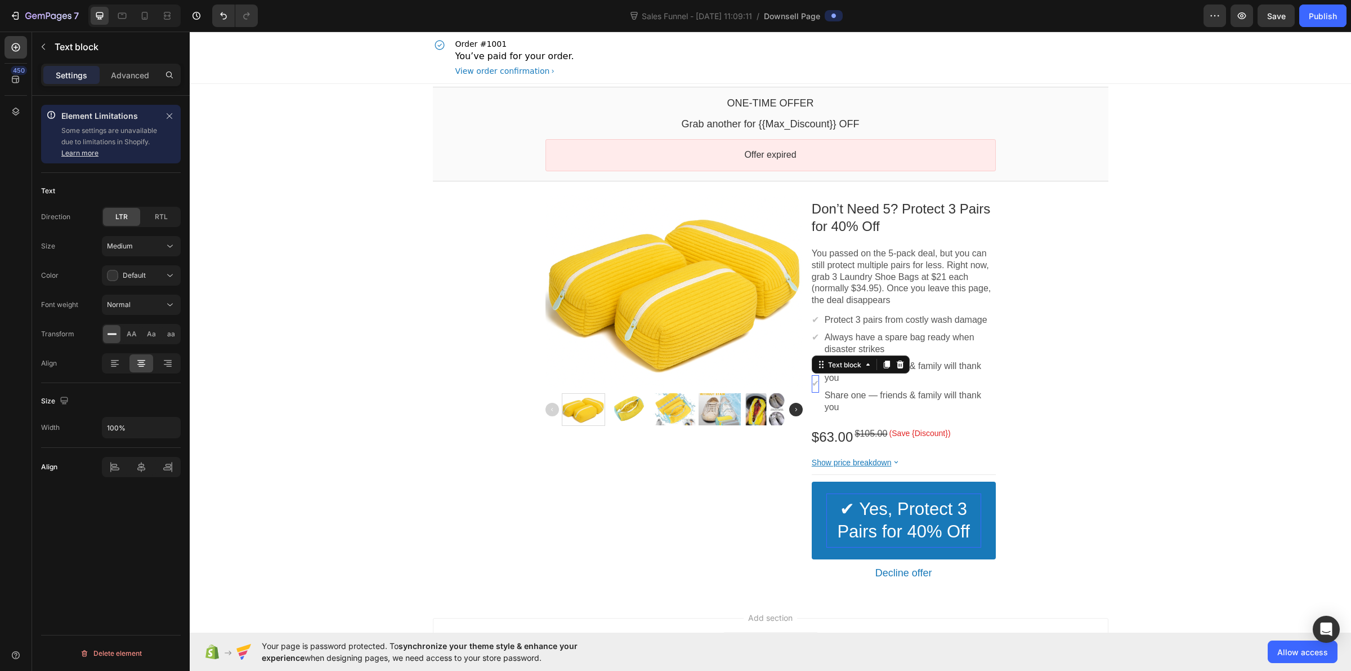
click at [297, 401] on div "One-time Offer Callout Text Grab another for {{Max_Discount}} OFF Callout Text …" at bounding box center [771, 339] width 1162 height 511
click at [873, 364] on p "Share one — friends & family will thank you" at bounding box center [910, 372] width 171 height 24
click at [876, 367] on p "Share one — friends & family will thank you" at bounding box center [910, 372] width 171 height 24
click at [863, 366] on p "Share one — friends & family will thank you" at bounding box center [910, 372] width 171 height 24
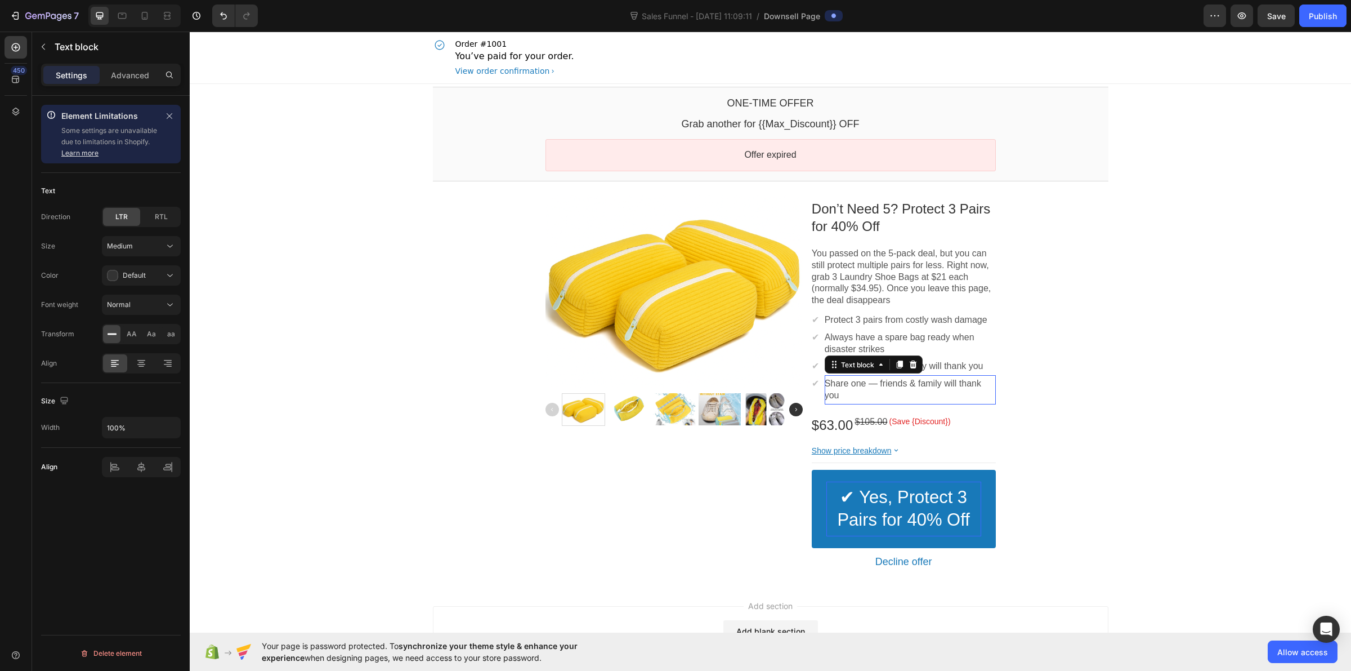
click at [898, 387] on p "Share one — friends & family will thank you" at bounding box center [910, 390] width 171 height 24
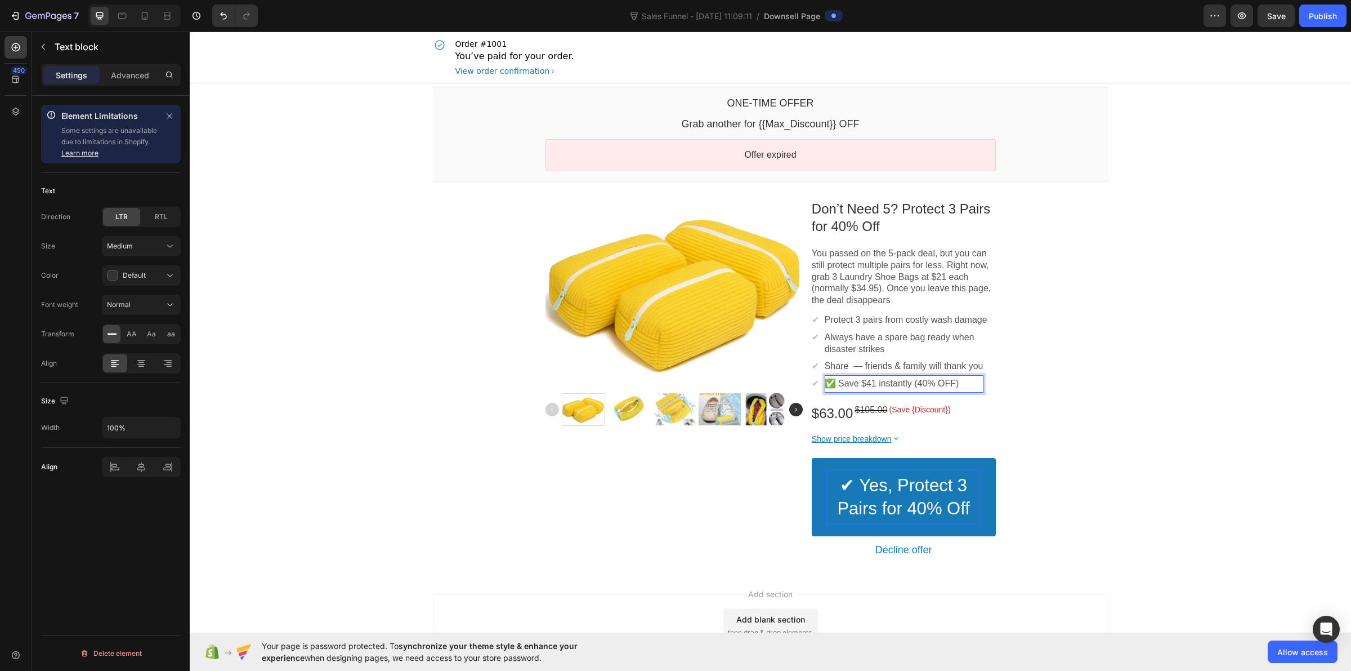
click at [842, 384] on p "✅ Save $41 instantly (40% OFF)" at bounding box center [904, 384] width 159 height 12
click at [816, 382] on span "✔" at bounding box center [815, 383] width 7 height 10
click at [815, 382] on span "✔" at bounding box center [815, 383] width 7 height 10
click at [812, 342] on span "✔" at bounding box center [815, 337] width 7 height 10
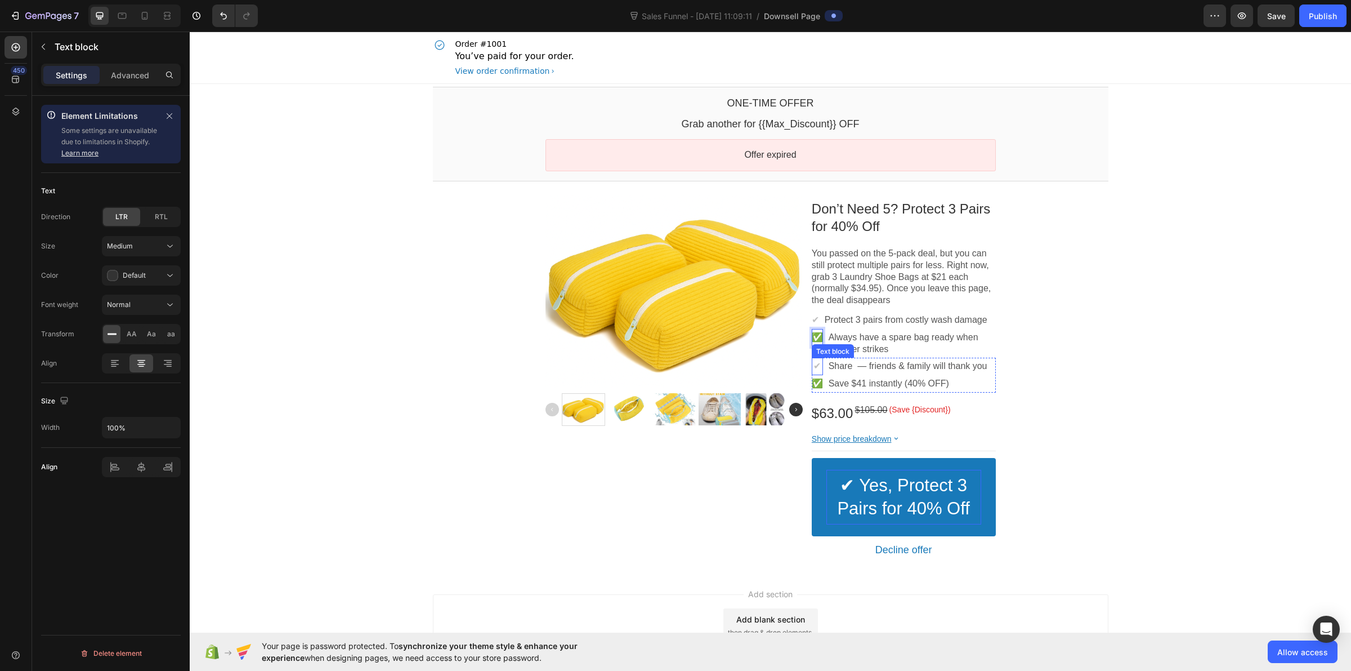
click at [814, 366] on span "✔" at bounding box center [817, 366] width 7 height 10
click at [814, 318] on span "✔" at bounding box center [815, 320] width 7 height 10
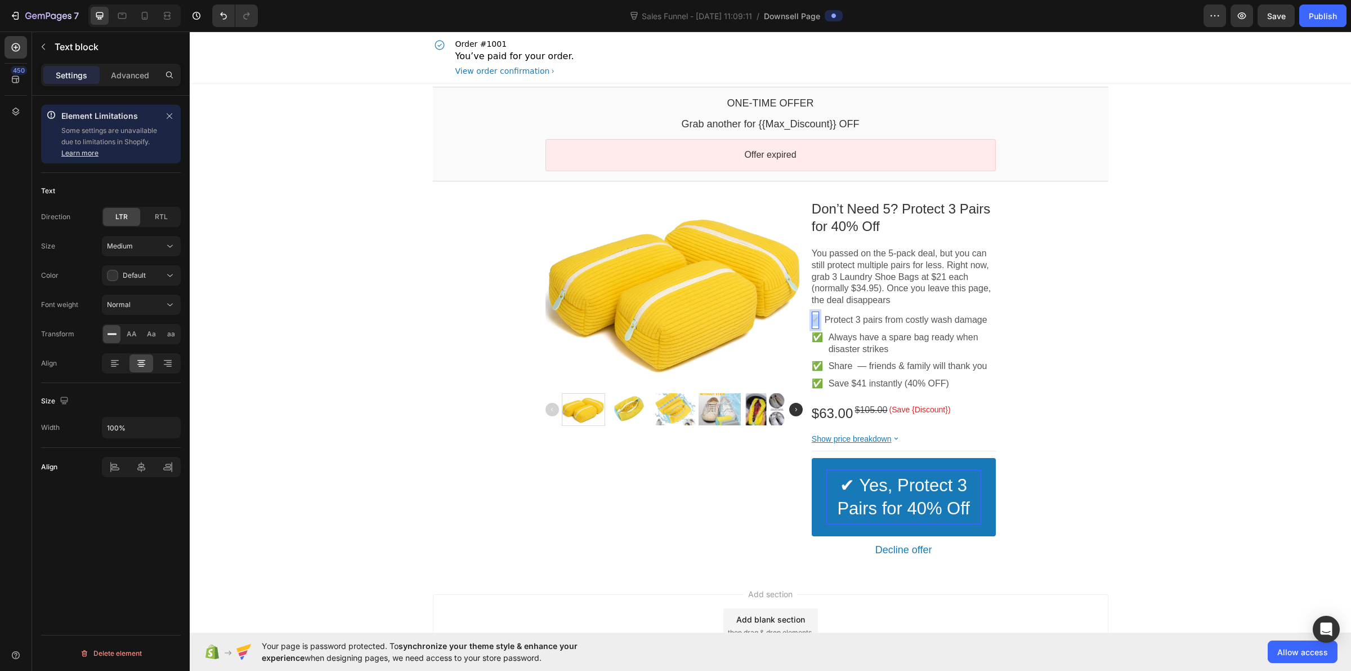
click at [814, 318] on span "✔" at bounding box center [815, 320] width 7 height 10
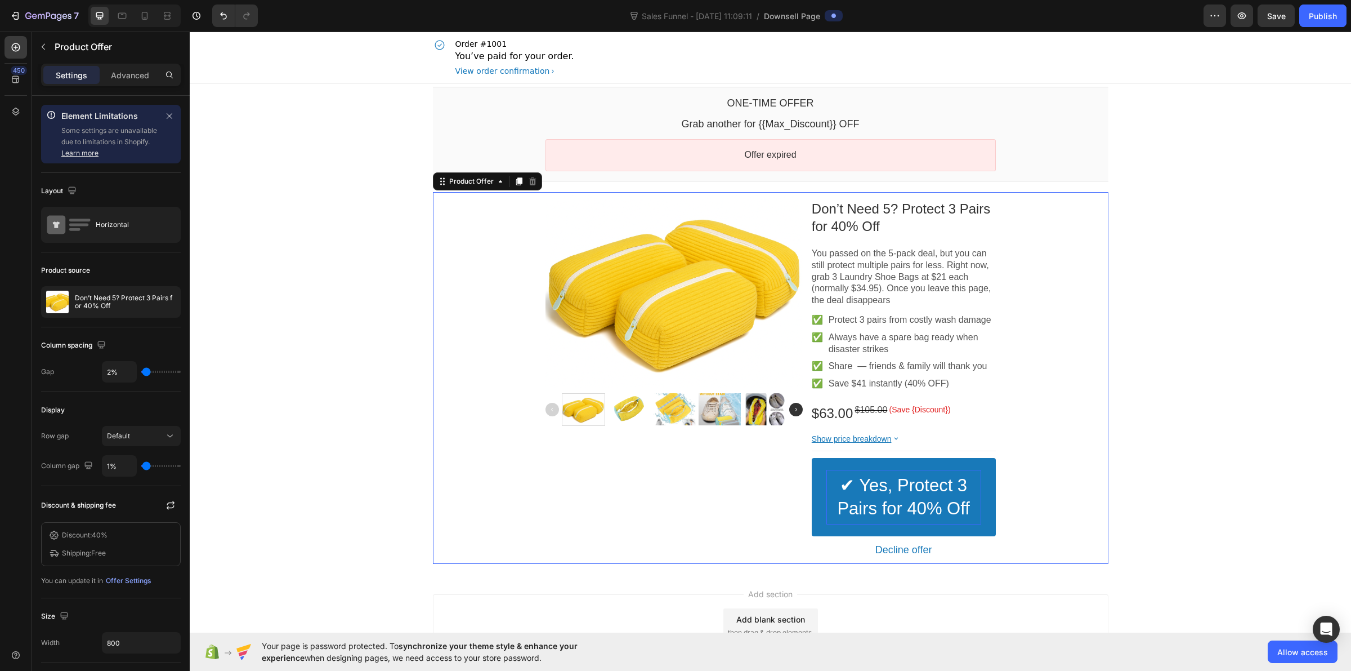
click at [434, 462] on div "Product Images Don’t Need 5? Protect 3 Pairs for 40% Off Product Title You pass…" at bounding box center [771, 378] width 676 height 372
click at [392, 468] on div "One-time Offer Callout Text Grab another for {{Max_Discount}} OFF Callout Text …" at bounding box center [771, 328] width 1162 height 488
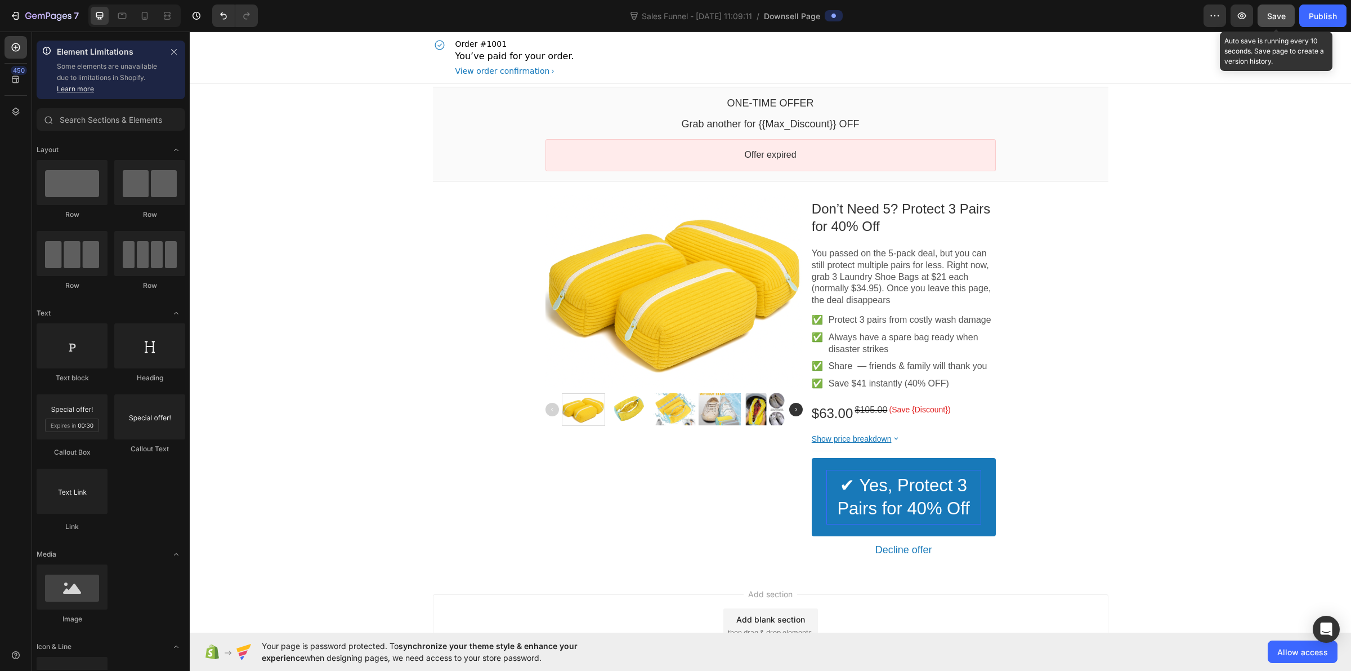
click at [1274, 15] on span "Save" at bounding box center [1276, 16] width 19 height 10
click at [142, 15] on icon at bounding box center [145, 16] width 6 height 8
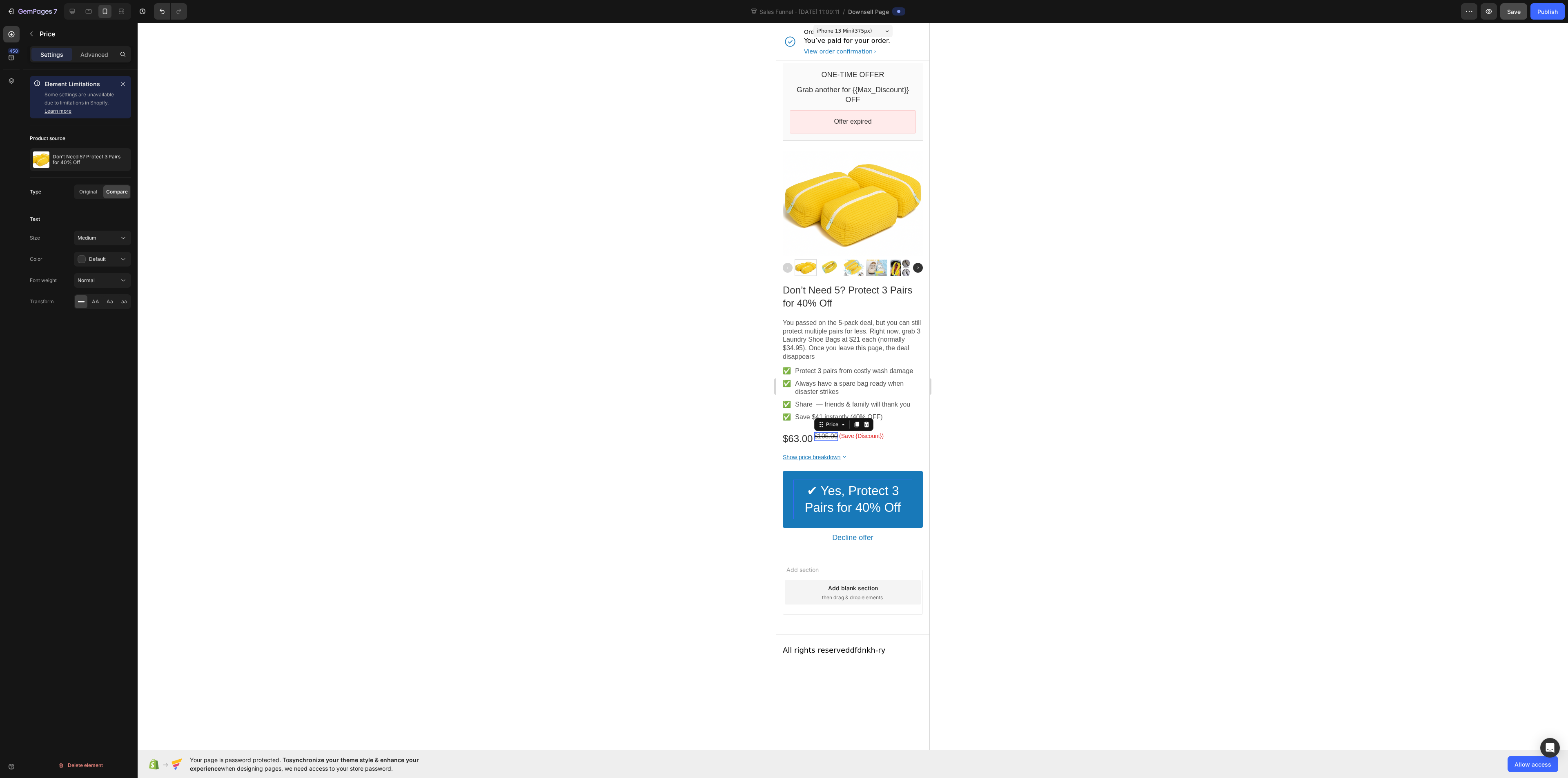
click at [826, 438] on bdo "$105.00" at bounding box center [826, 436] width 24 height 7
click at [867, 426] on icon at bounding box center [866, 425] width 5 height 6
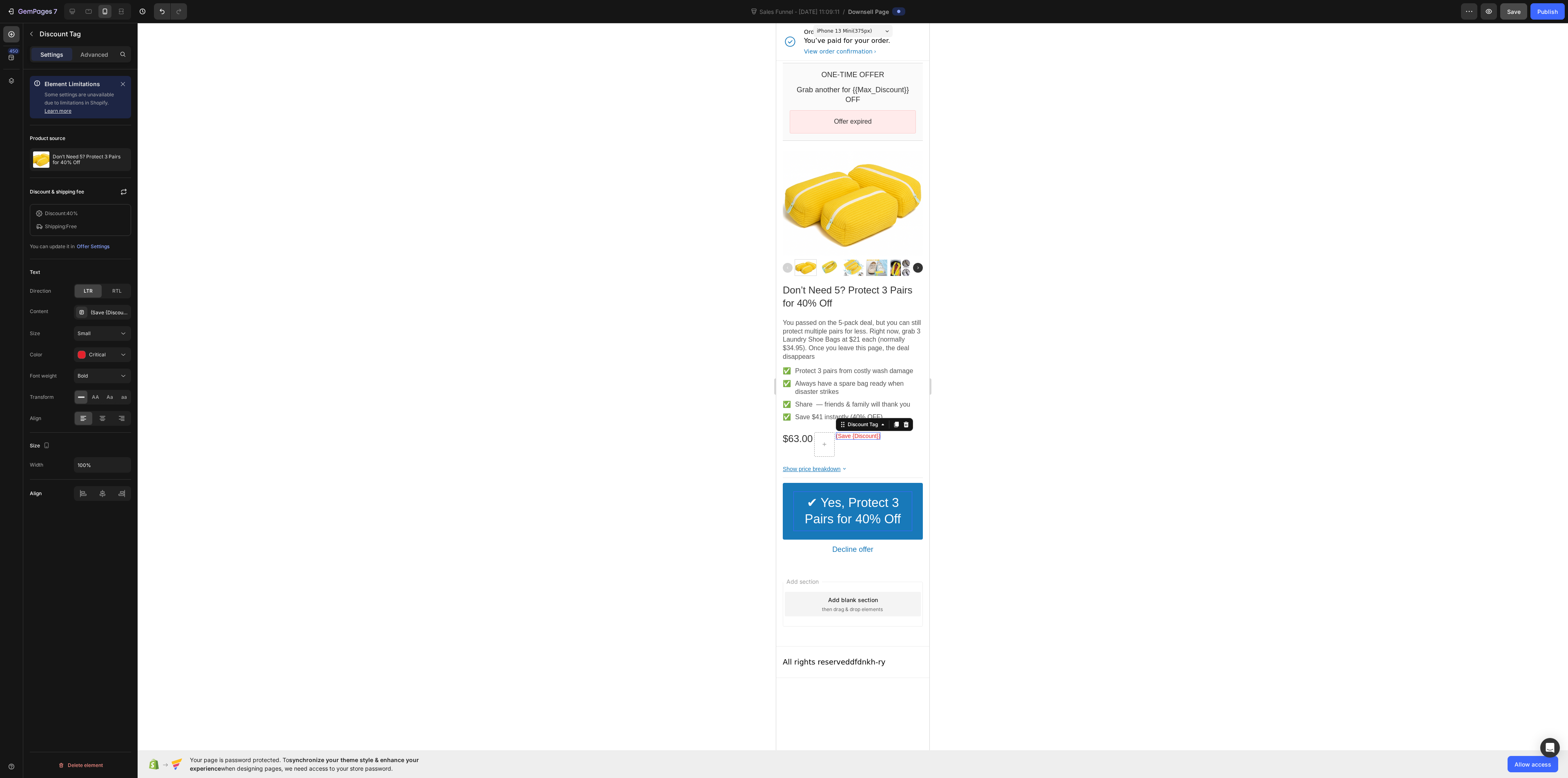
click at [855, 439] on bdo "(Save {Discount})" at bounding box center [858, 436] width 44 height 7
click at [907, 423] on div at bounding box center [907, 425] width 10 height 10
click at [801, 436] on bdo "$63.00" at bounding box center [797, 438] width 30 height 11
click at [801, 436] on bdo "$63.00" at bounding box center [797, 438] width 30 height 11
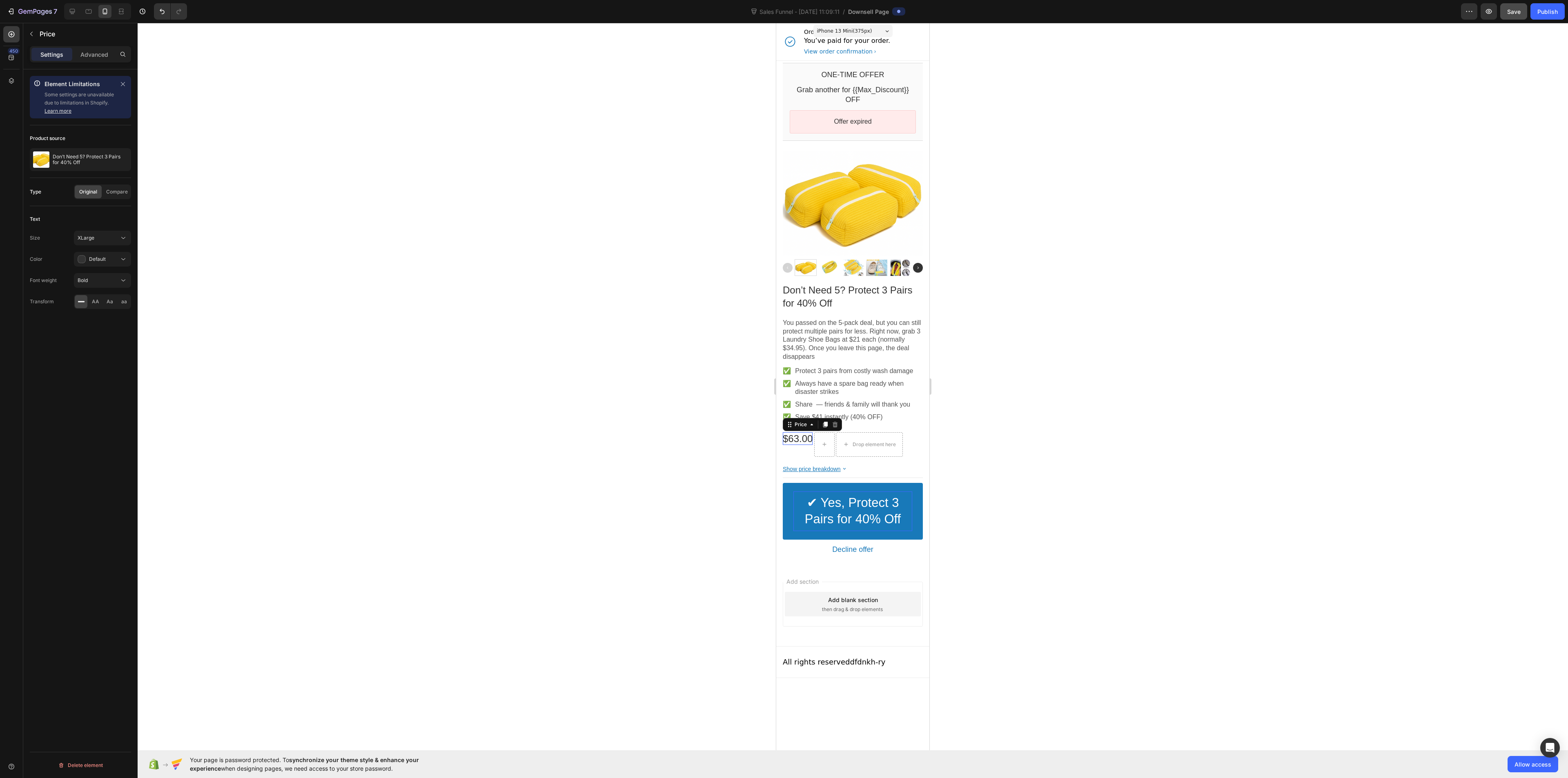
click at [801, 436] on bdo "$63.00" at bounding box center [797, 438] width 30 height 11
click at [801, 439] on bdo "$63.00" at bounding box center [797, 438] width 30 height 11
drag, startPoint x: 789, startPoint y: 440, endPoint x: 795, endPoint y: 441, distance: 6.1
click at [825, 445] on icon at bounding box center [824, 444] width 7 height 7
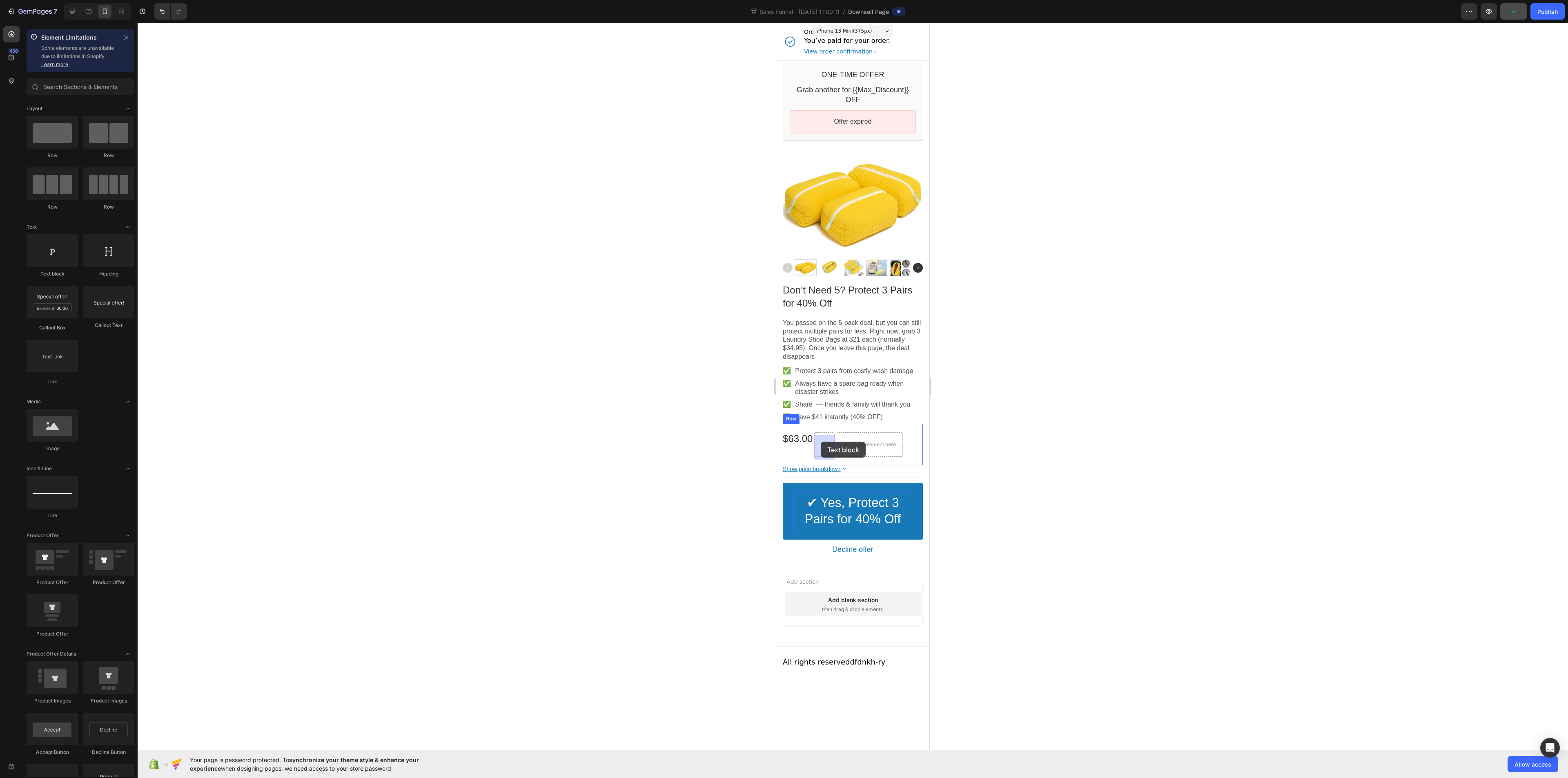
drag, startPoint x: 836, startPoint y: 279, endPoint x: 822, endPoint y: 442, distance: 163.6
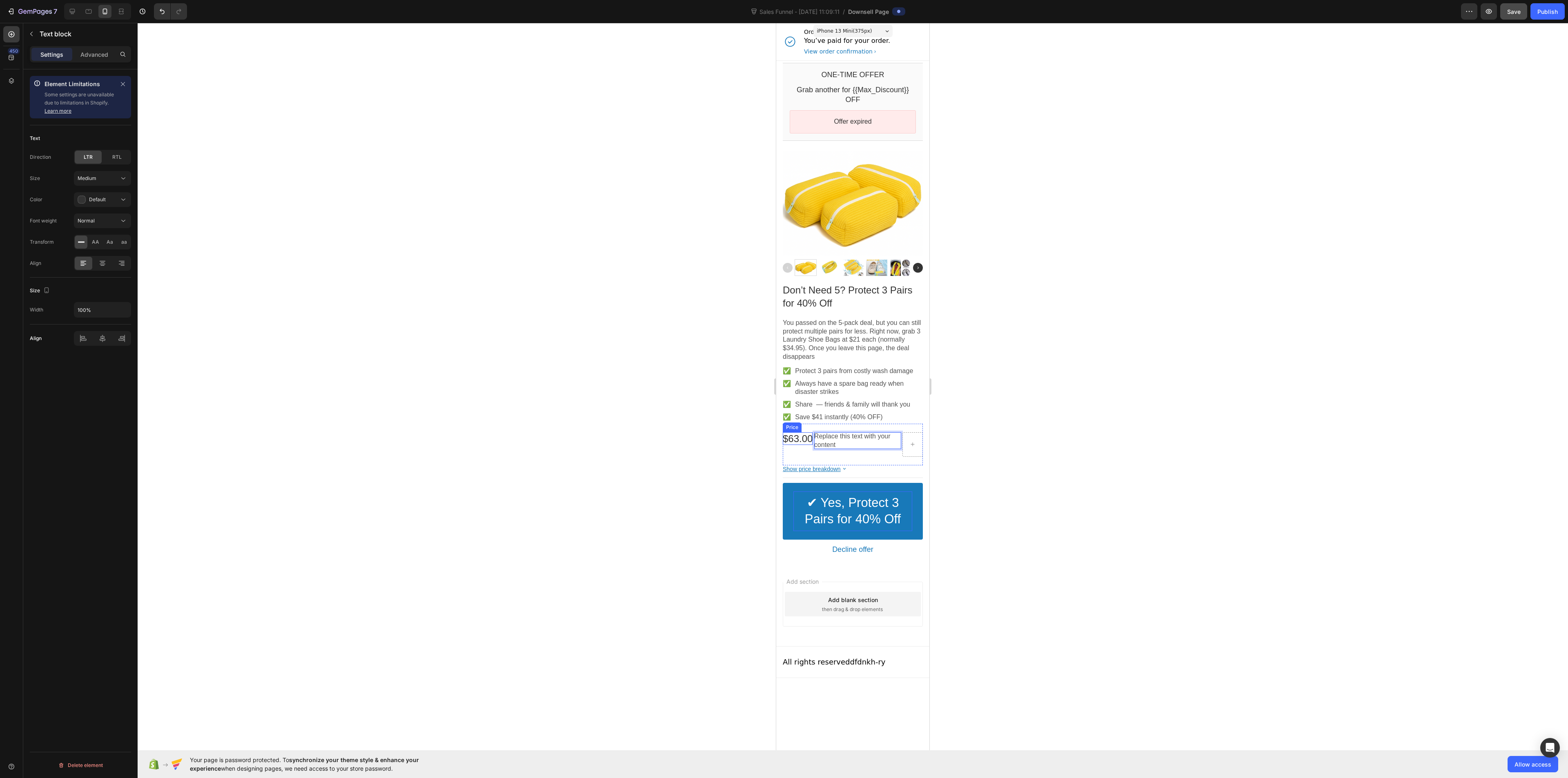
drag, startPoint x: 826, startPoint y: 441, endPoint x: 783, endPoint y: 444, distance: 43.1
drag, startPoint x: 798, startPoint y: 439, endPoint x: 834, endPoint y: 442, distance: 36.1
drag, startPoint x: 817, startPoint y: 453, endPoint x: 793, endPoint y: 445, distance: 25.3
click at [803, 441] on p "Replace this text with your content" at bounding box center [826, 441] width 87 height 17
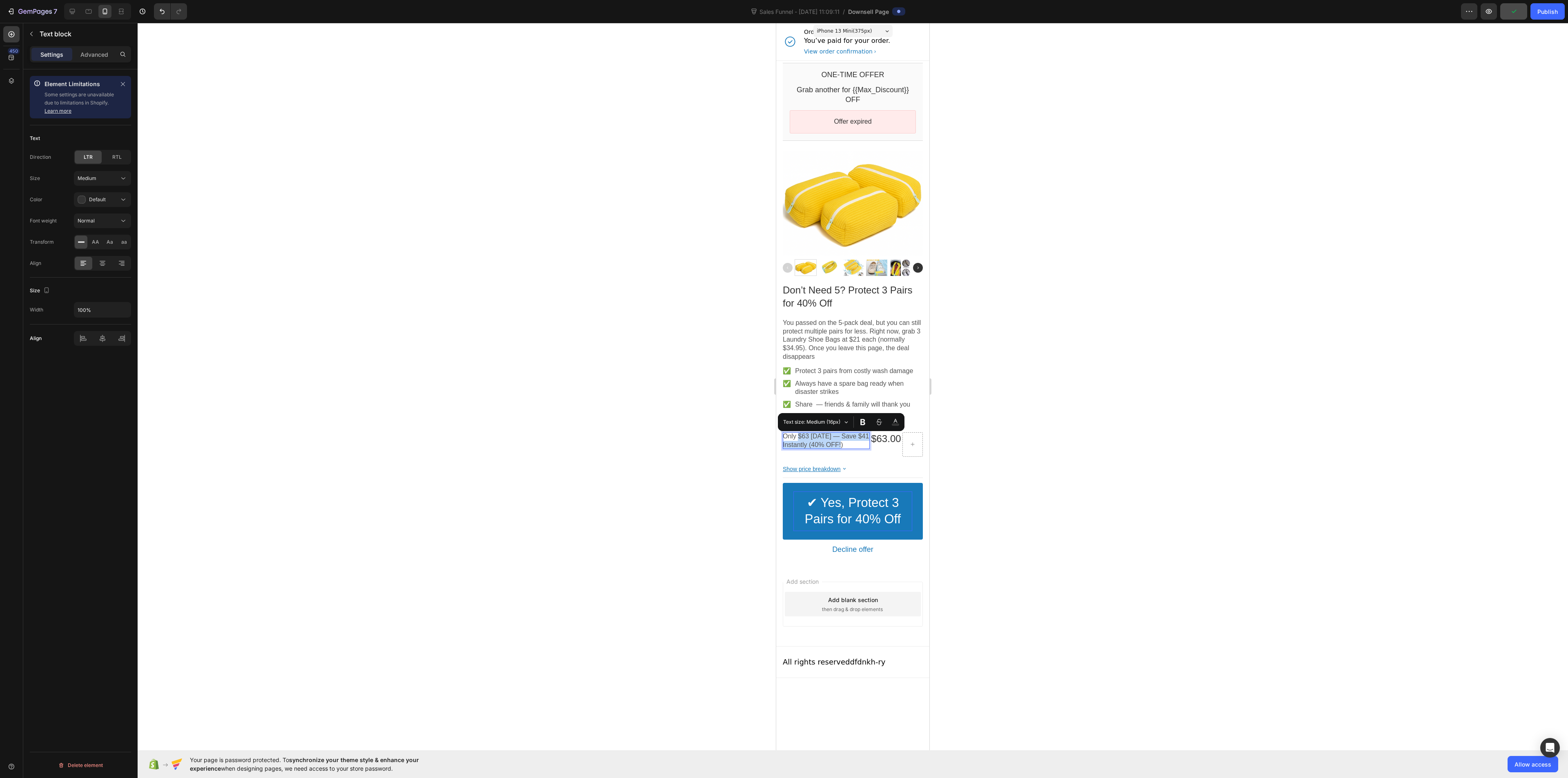
drag, startPoint x: 798, startPoint y: 438, endPoint x: 841, endPoint y: 447, distance: 43.9
click at [841, 447] on p "Only $63 Today — Save $41 Instantly (40% OFF!)" at bounding box center [826, 441] width 87 height 17
click at [830, 444] on p "Only $63 Today — Save $41 Instantly (40% OFF!)" at bounding box center [826, 441] width 87 height 17
drag, startPoint x: 809, startPoint y: 436, endPoint x: 841, endPoint y: 445, distance: 33.2
click at [841, 445] on p "Only $63 Today — Save $41 Instantly (40% OFF!)" at bounding box center [826, 441] width 87 height 17
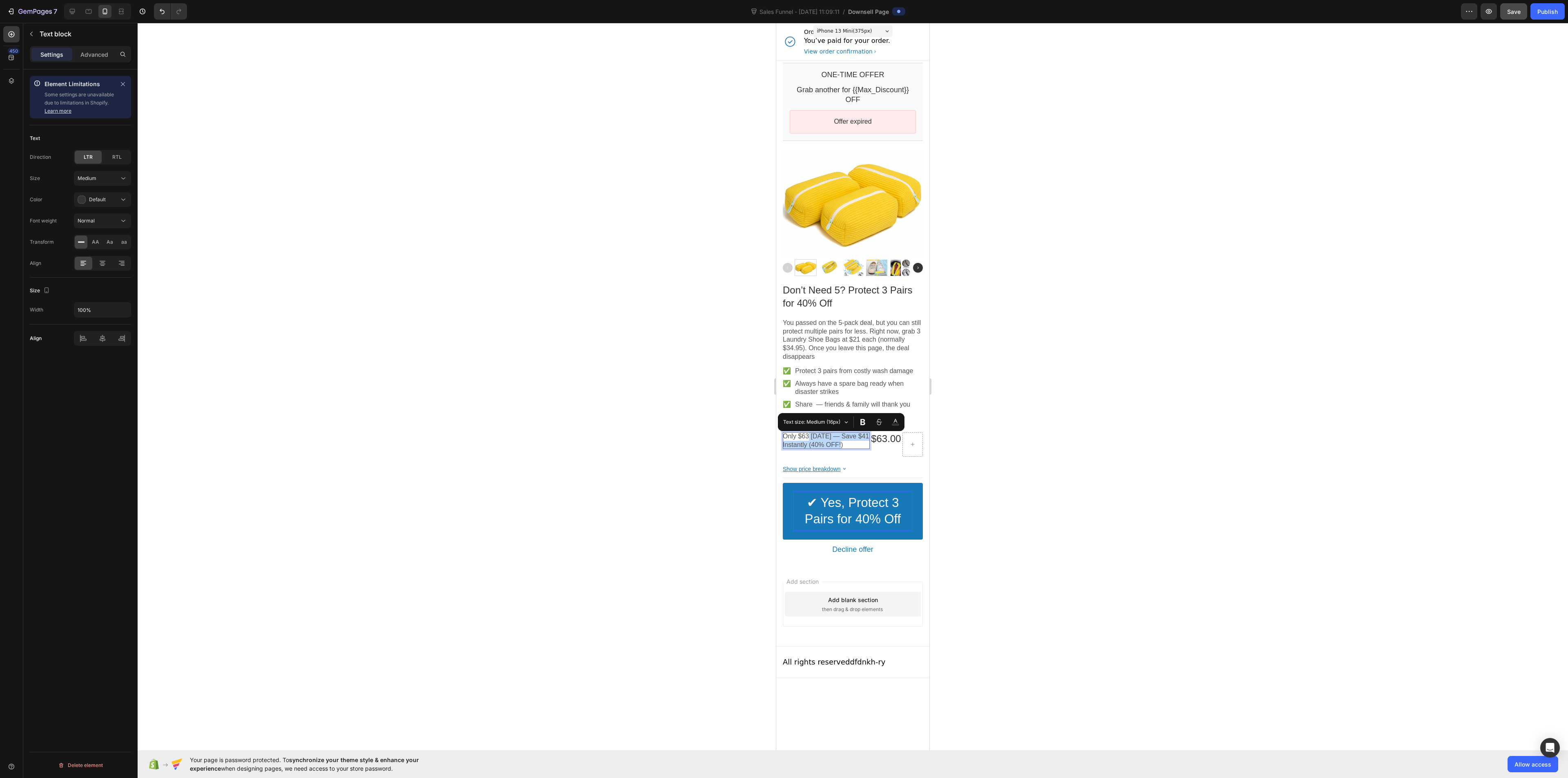
copy p "Today — Save $41 Instantly (40% OFF!)"
click at [842, 438] on div at bounding box center [839, 444] width 20 height 25
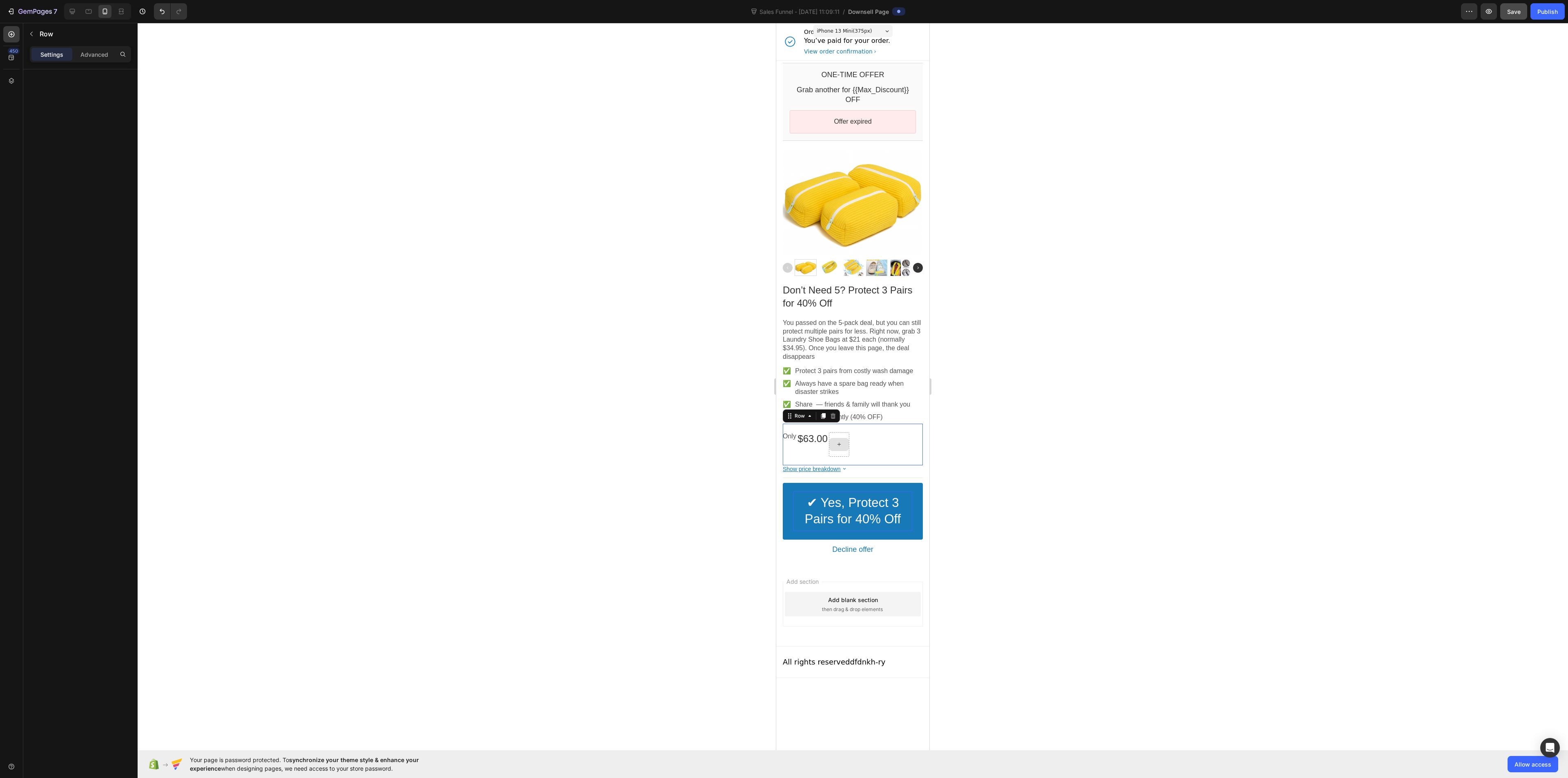
click at [842, 444] on icon at bounding box center [839, 444] width 7 height 7
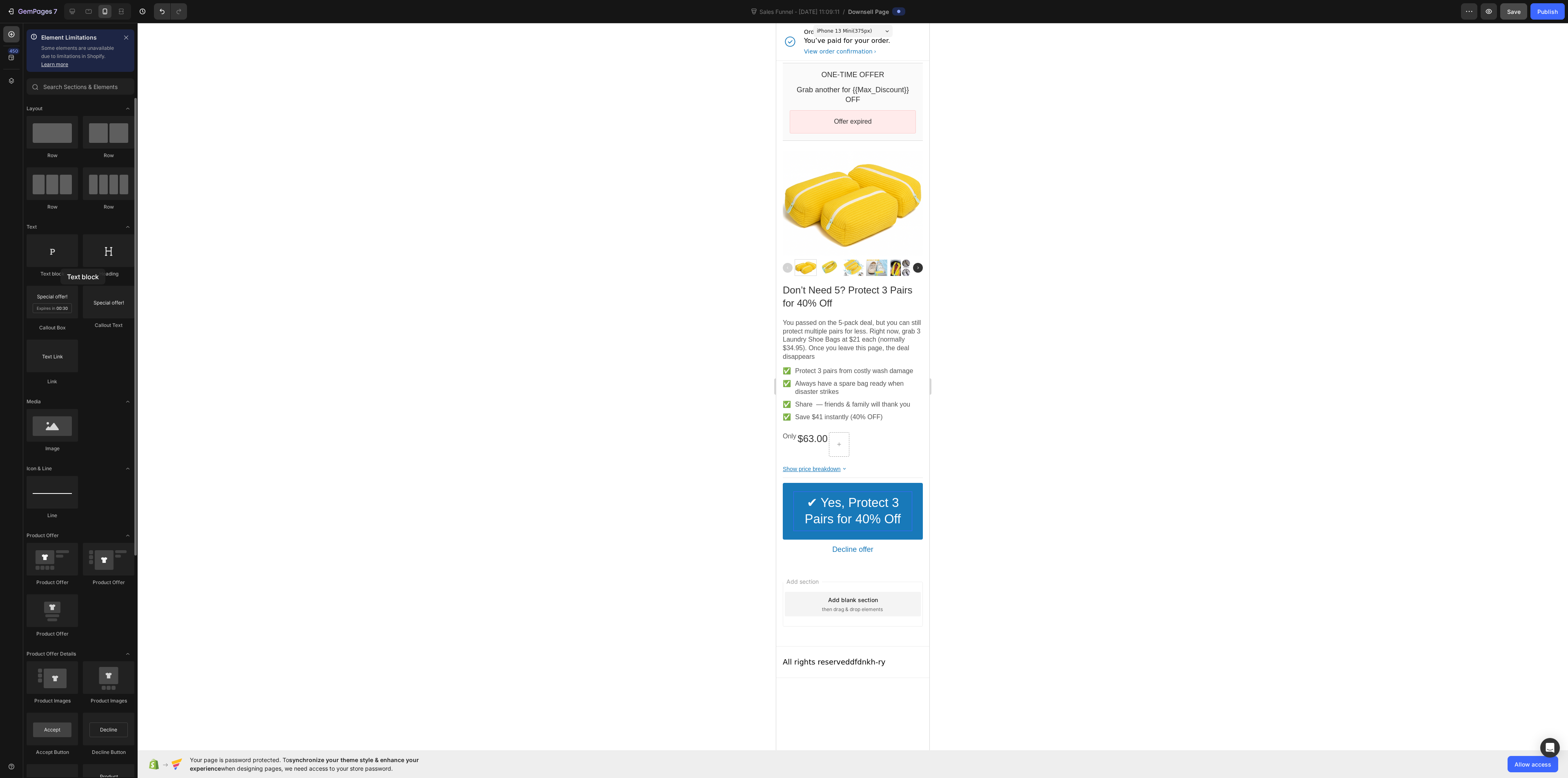
click at [60, 268] on div "Text block" at bounding box center [52, 256] width 51 height 44
drag, startPoint x: 820, startPoint y: 280, endPoint x: 842, endPoint y: 445, distance: 166.5
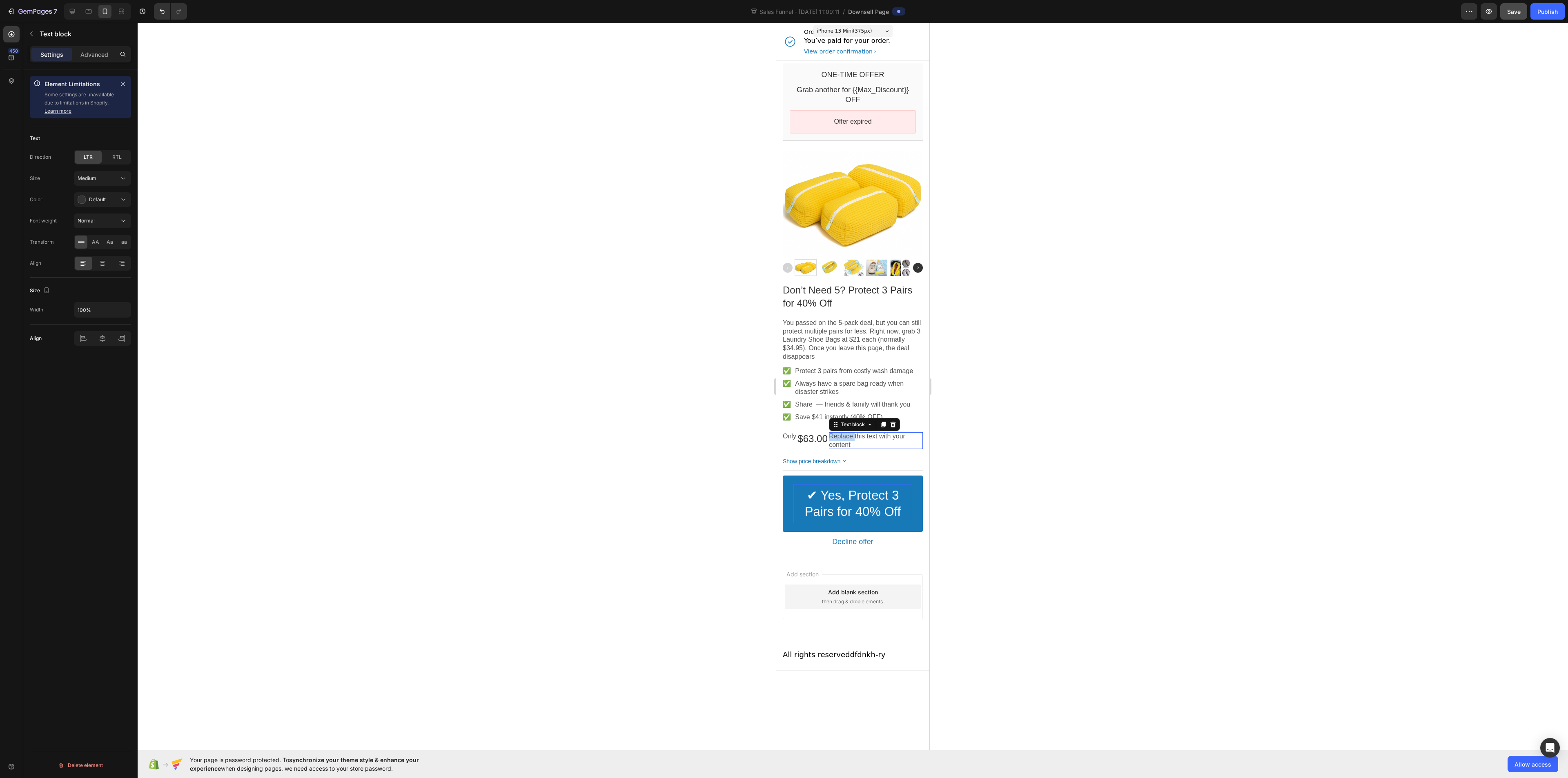
click at [847, 442] on p "Replace this text with your content" at bounding box center [876, 441] width 94 height 17
click at [811, 443] on bdo "$63.00" at bounding box center [812, 438] width 30 height 11
click at [99, 244] on button "XLarge" at bounding box center [102, 238] width 57 height 15
click at [117, 305] on span "18px" at bounding box center [119, 307] width 11 height 7
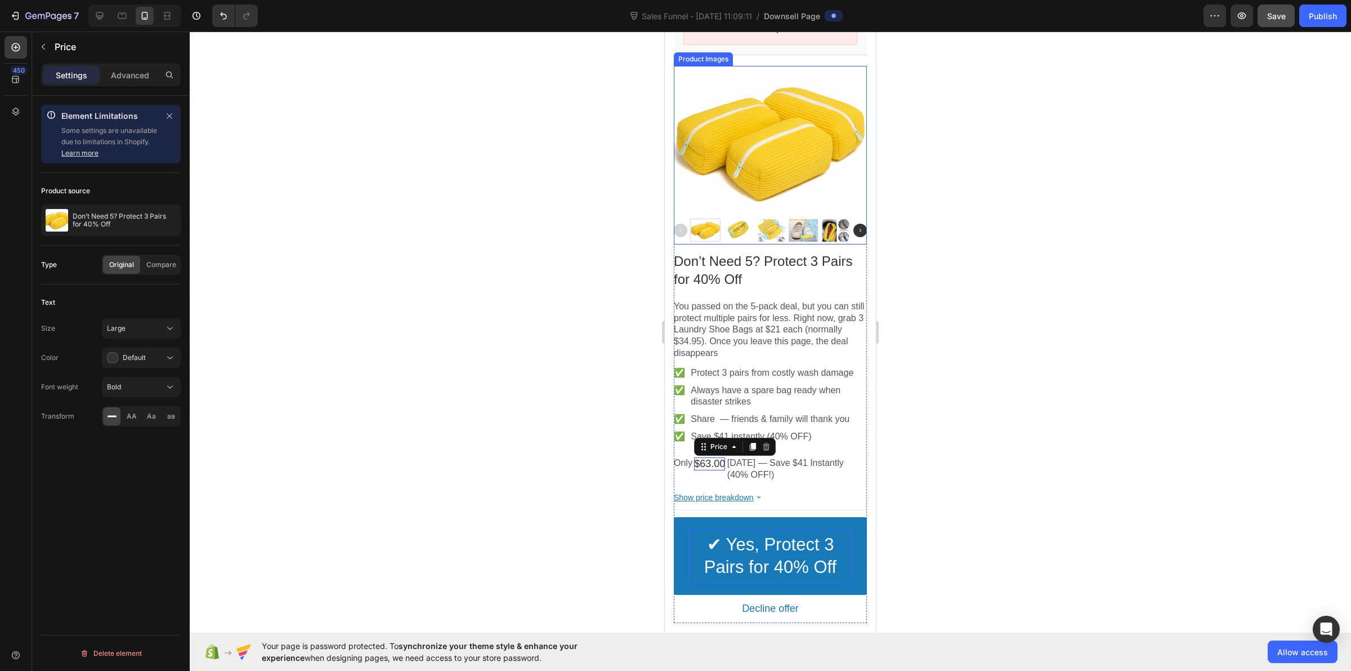
scroll to position [141, 0]
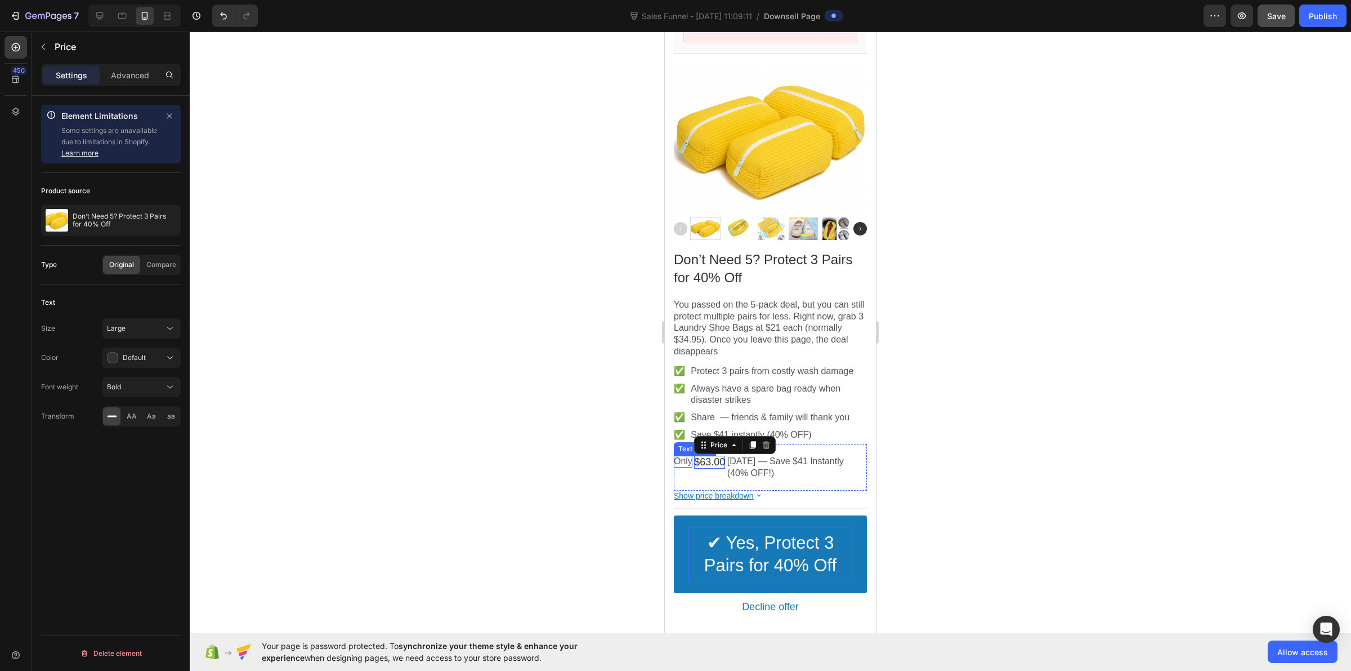
click at [680, 456] on div "Only Text block" at bounding box center [683, 462] width 19 height 12
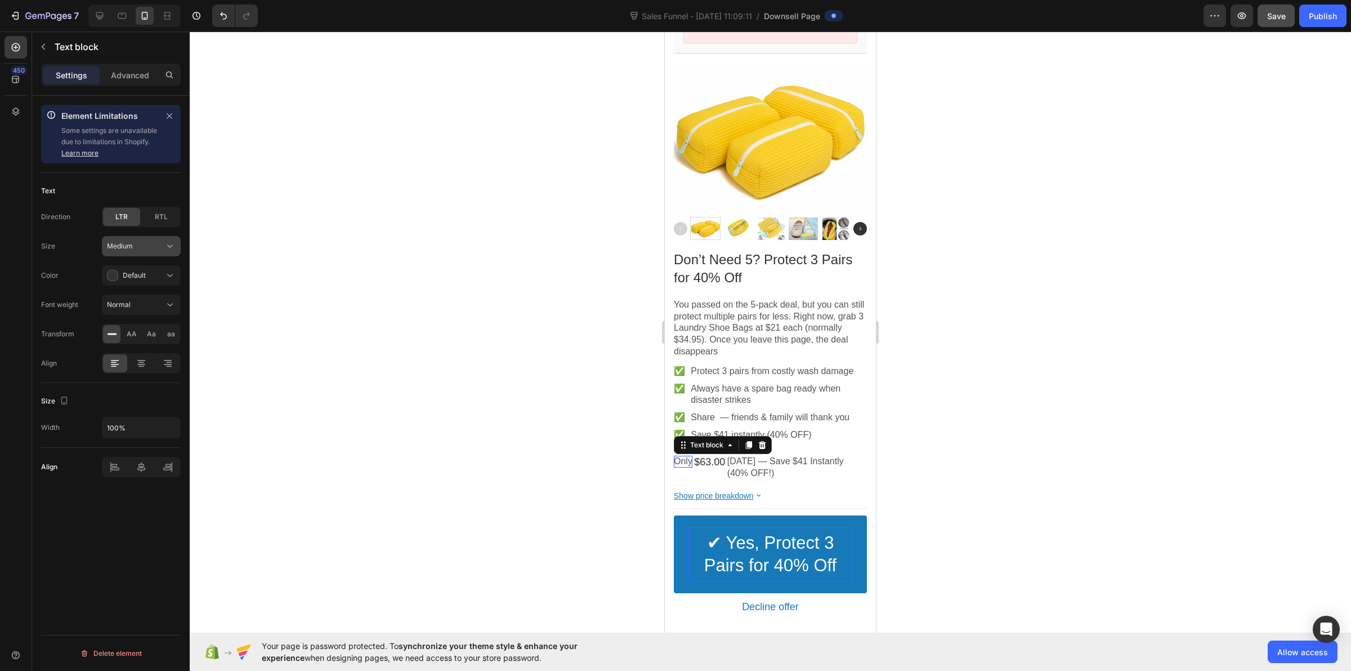
click at [144, 245] on div "Medium" at bounding box center [135, 246] width 57 height 10
click at [151, 339] on p "Large 18px" at bounding box center [139, 338] width 64 height 10
click at [684, 456] on p "Only" at bounding box center [684, 462] width 21 height 13
click at [780, 425] on icon "Editor contextual toolbar" at bounding box center [783, 428] width 11 height 11
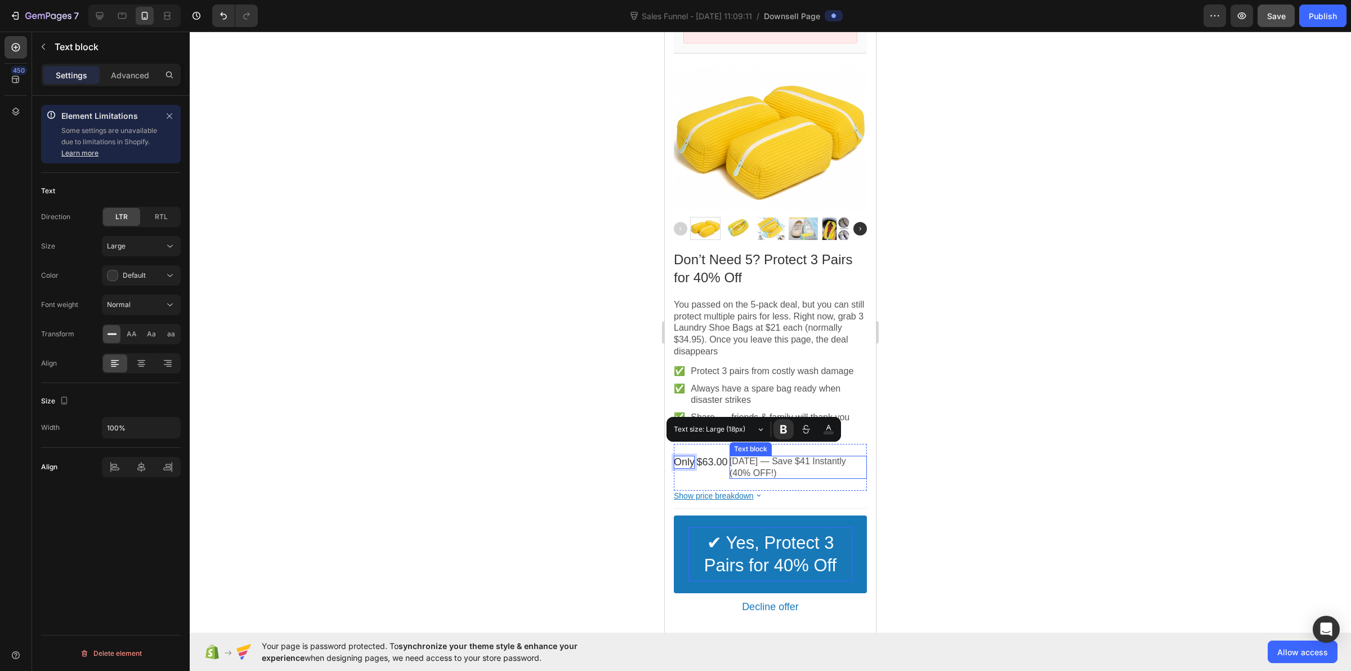
click at [749, 456] on p "Today — Save $41 Instantly (40% OFF!)" at bounding box center [798, 468] width 137 height 24
click at [141, 245] on div "Medium" at bounding box center [135, 246] width 57 height 10
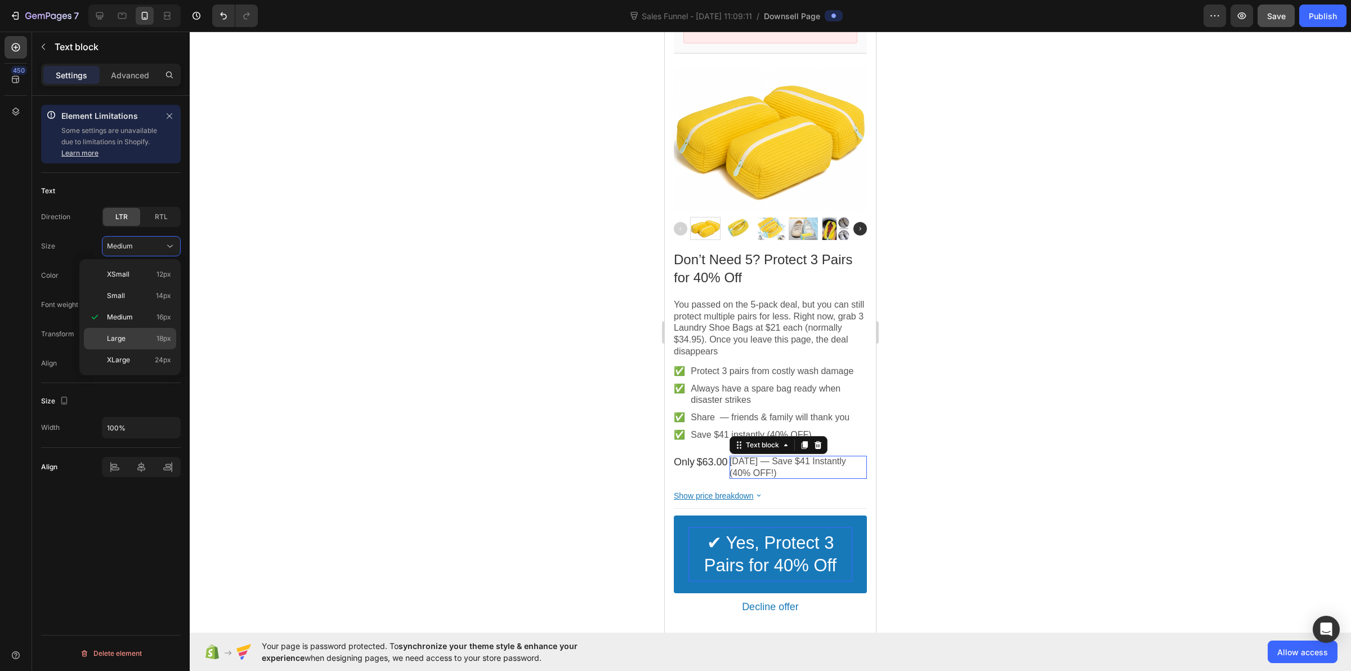
click at [157, 349] on div "Large 18px" at bounding box center [130, 359] width 92 height 21
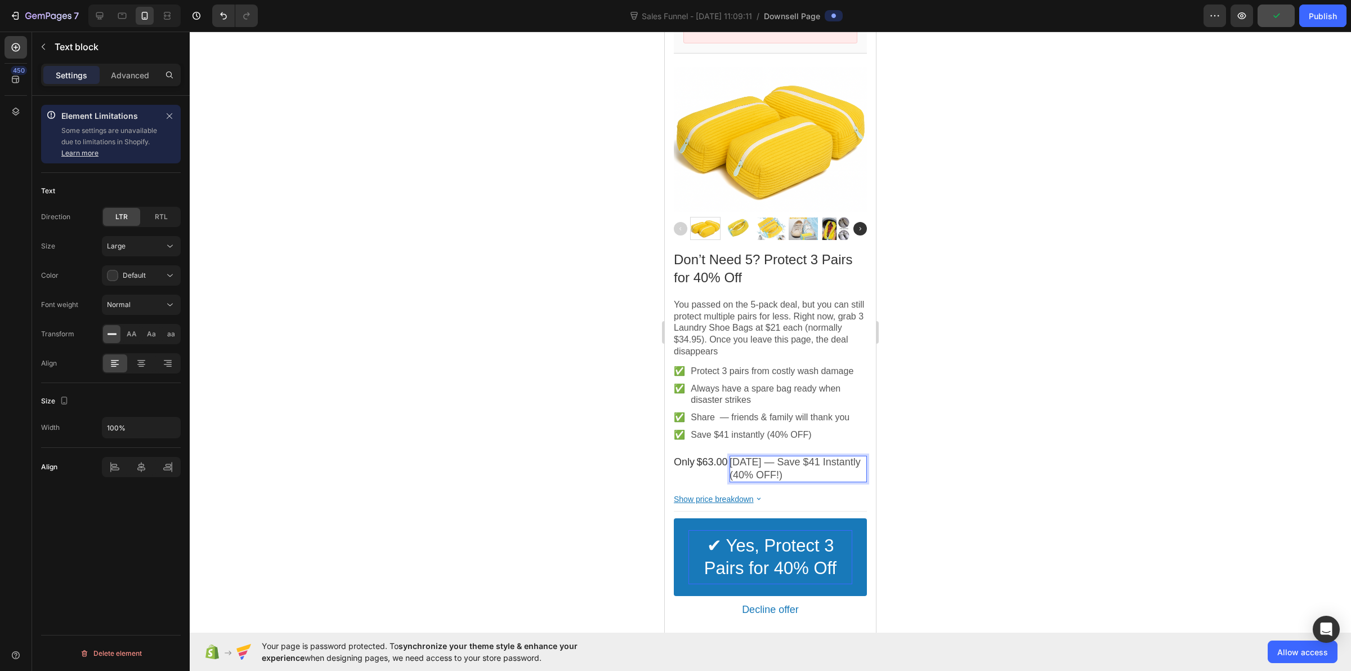
drag, startPoint x: 763, startPoint y: 454, endPoint x: 818, endPoint y: 460, distance: 55.0
click at [818, 460] on p "Today — Save $41 Instantly (40% OFF!)" at bounding box center [798, 469] width 137 height 26
click at [815, 458] on p "Today — Save $41 Instantly (40% OFF!)" at bounding box center [798, 469] width 137 height 26
click at [826, 463] on p "Today — Save $41 Instantly (40% OFF!)" at bounding box center [798, 469] width 137 height 26
drag, startPoint x: 826, startPoint y: 463, endPoint x: 767, endPoint y: 456, distance: 58.9
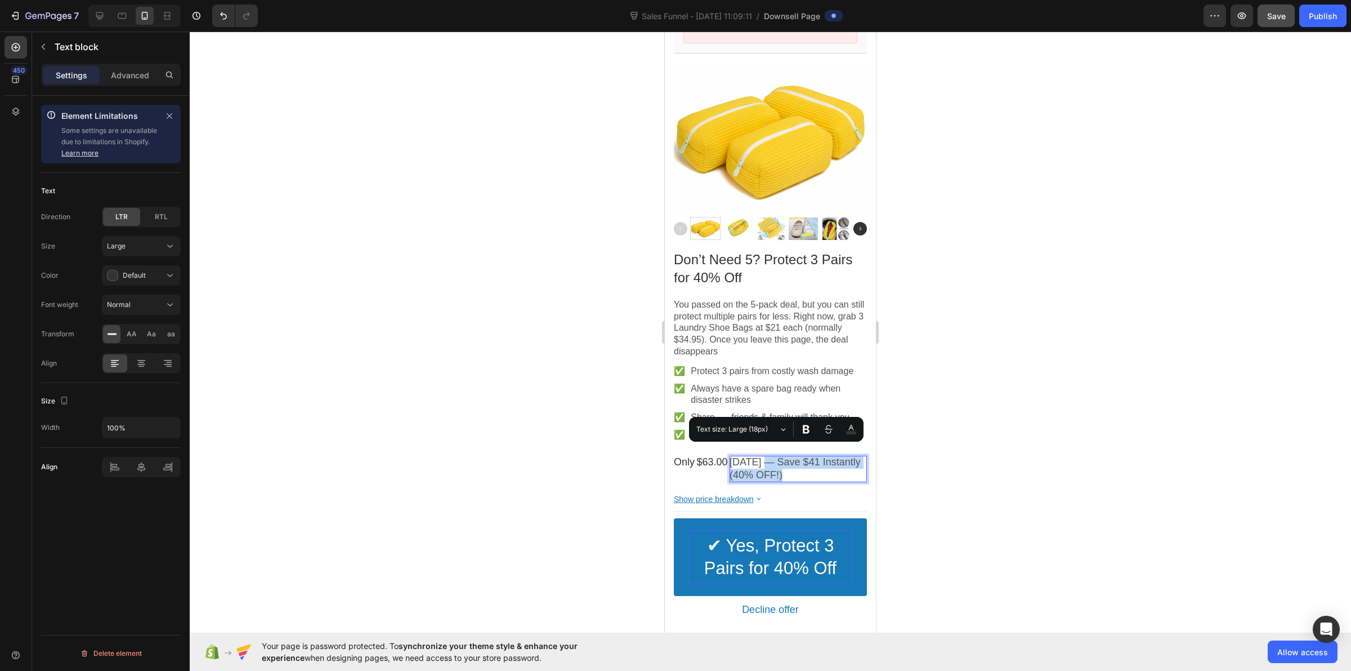
click at [767, 456] on p "Today — Save $41 Instantly (40% OFF!)" at bounding box center [798, 469] width 137 height 26
drag, startPoint x: 778, startPoint y: 455, endPoint x: 820, endPoint y: 467, distance: 43.5
click at [820, 467] on p "Today — Save $41 Instantly (40% OFF!)" at bounding box center [798, 469] width 137 height 26
copy p "Save $41 Instantly (40% OFF!"
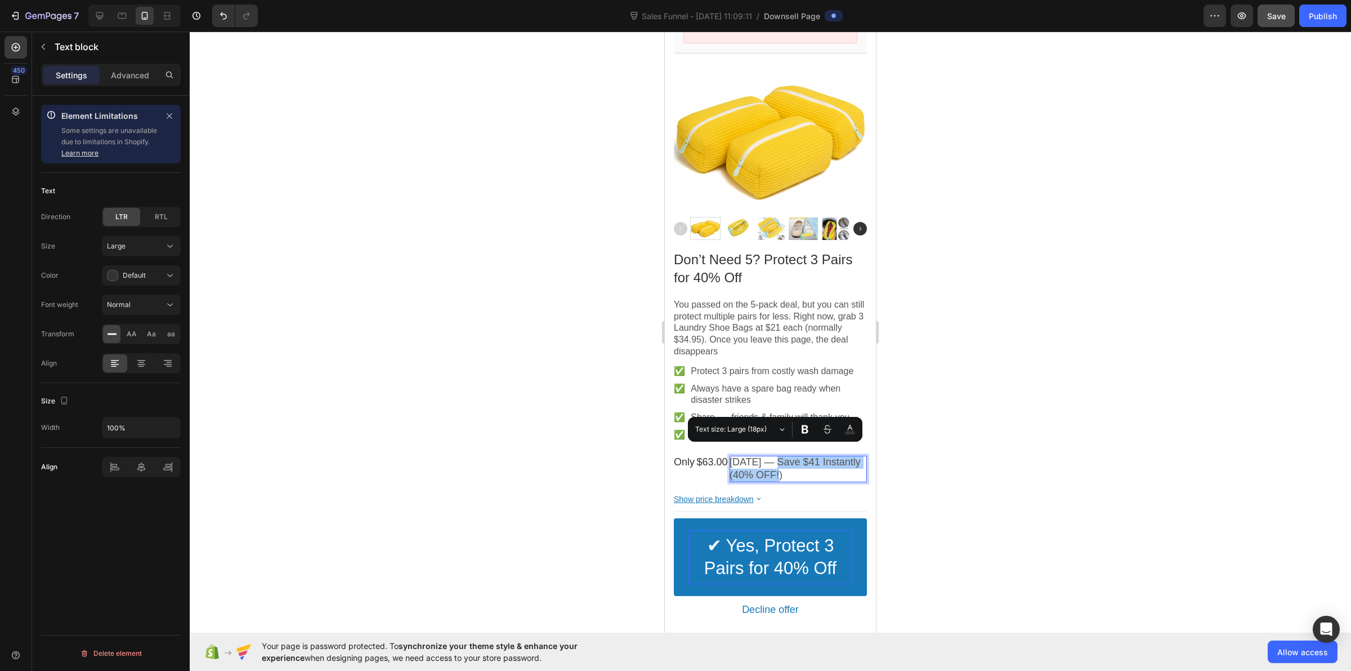
click at [598, 447] on div at bounding box center [771, 351] width 1162 height 639
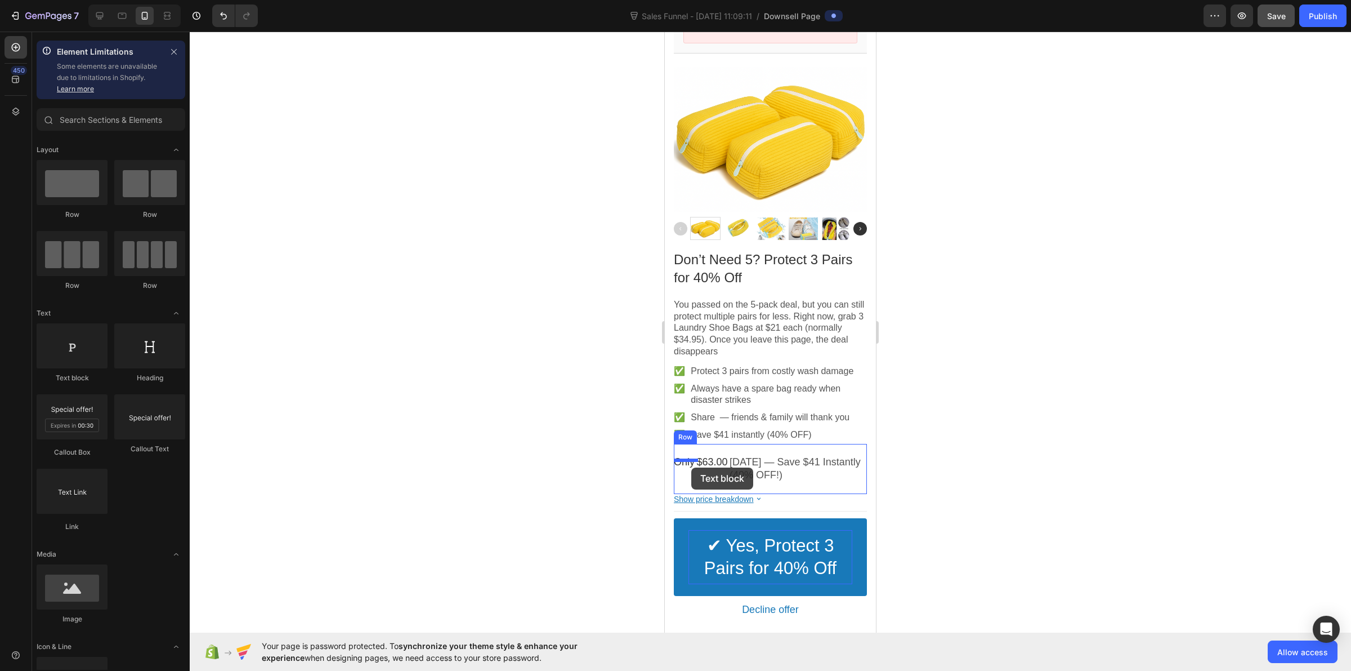
drag, startPoint x: 800, startPoint y: 389, endPoint x: 691, endPoint y: 467, distance: 133.9
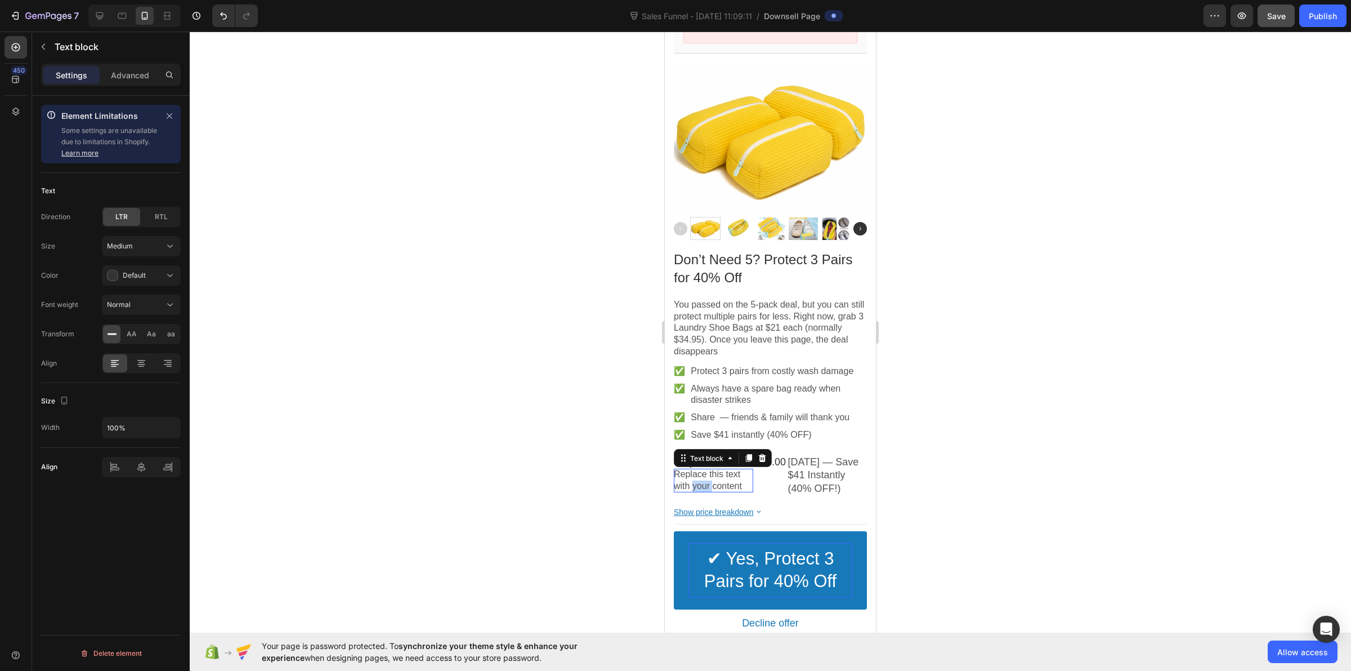
click at [696, 472] on p "Replace this text with your content" at bounding box center [713, 480] width 79 height 24
click at [810, 456] on p "Today — Save $41 Instantly (40% OFF!)" at bounding box center [827, 475] width 79 height 39
click at [811, 456] on p "Today — Save $41 Instantly (40% OFF!)" at bounding box center [827, 475] width 79 height 39
drag, startPoint x: 812, startPoint y: 455, endPoint x: 841, endPoint y: 479, distance: 37.2
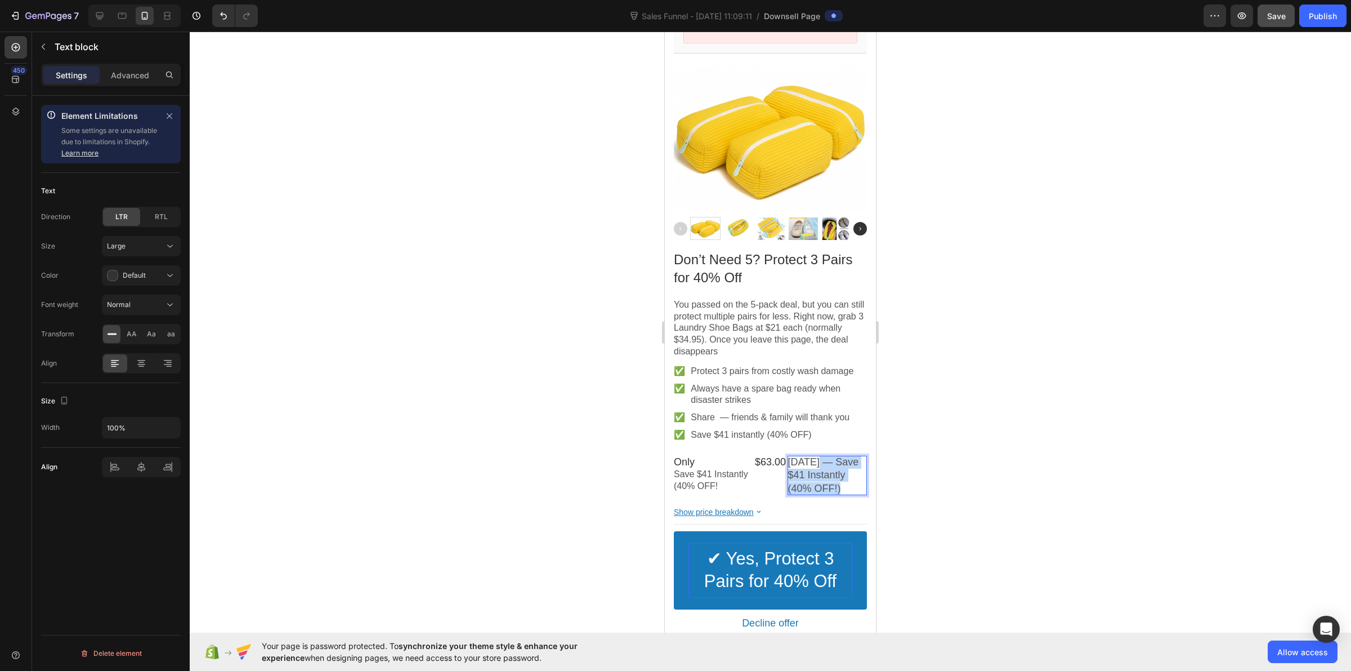
click at [841, 479] on p "Today — Save $41 Instantly (40% OFF!)" at bounding box center [827, 475] width 79 height 39
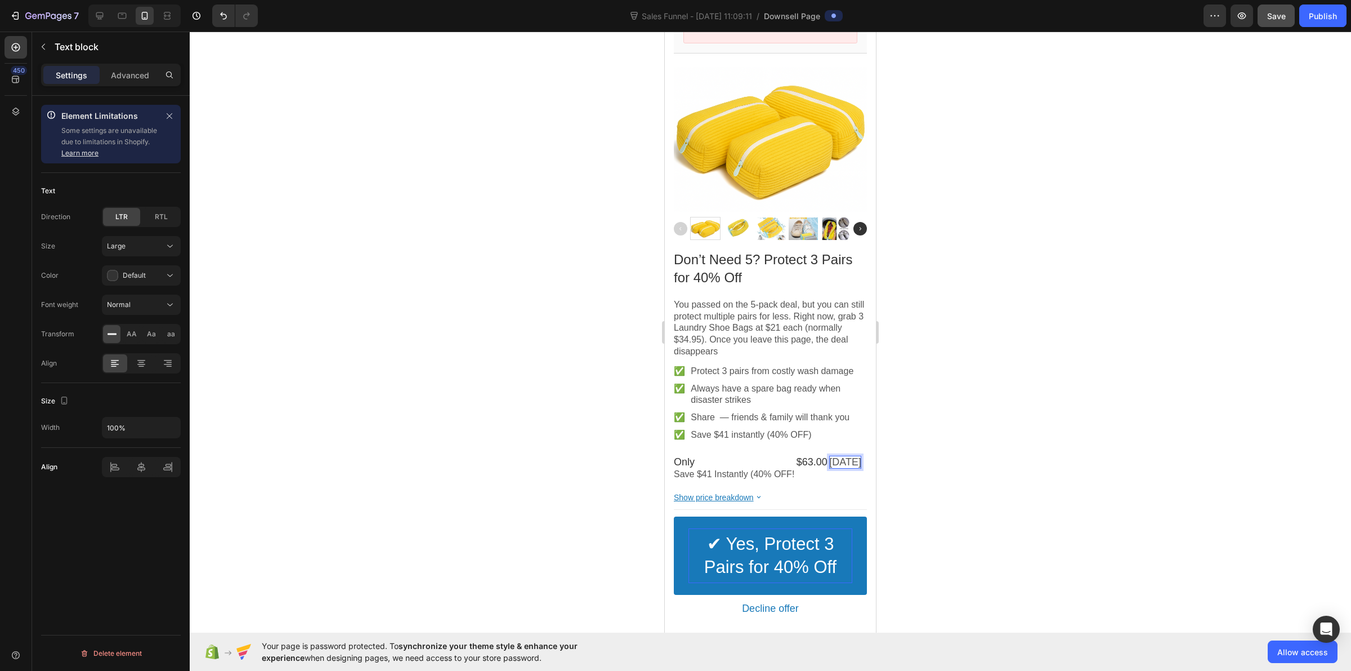
click at [834, 456] on p "Today" at bounding box center [845, 462] width 32 height 13
click at [765, 456] on p "Only" at bounding box center [734, 462] width 120 height 13
click at [778, 456] on p "Only" at bounding box center [734, 462] width 120 height 13
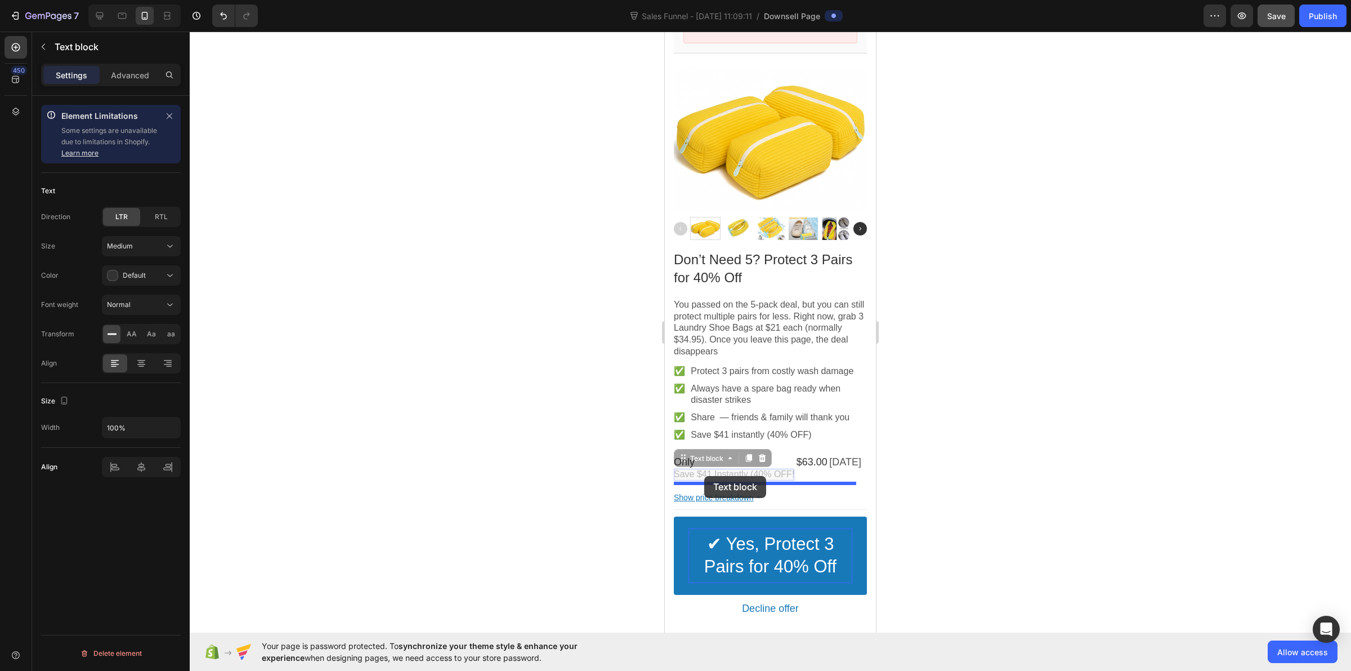
drag, startPoint x: 702, startPoint y: 466, endPoint x: 704, endPoint y: 476, distance: 9.8
click at [637, 455] on div at bounding box center [771, 351] width 1162 height 639
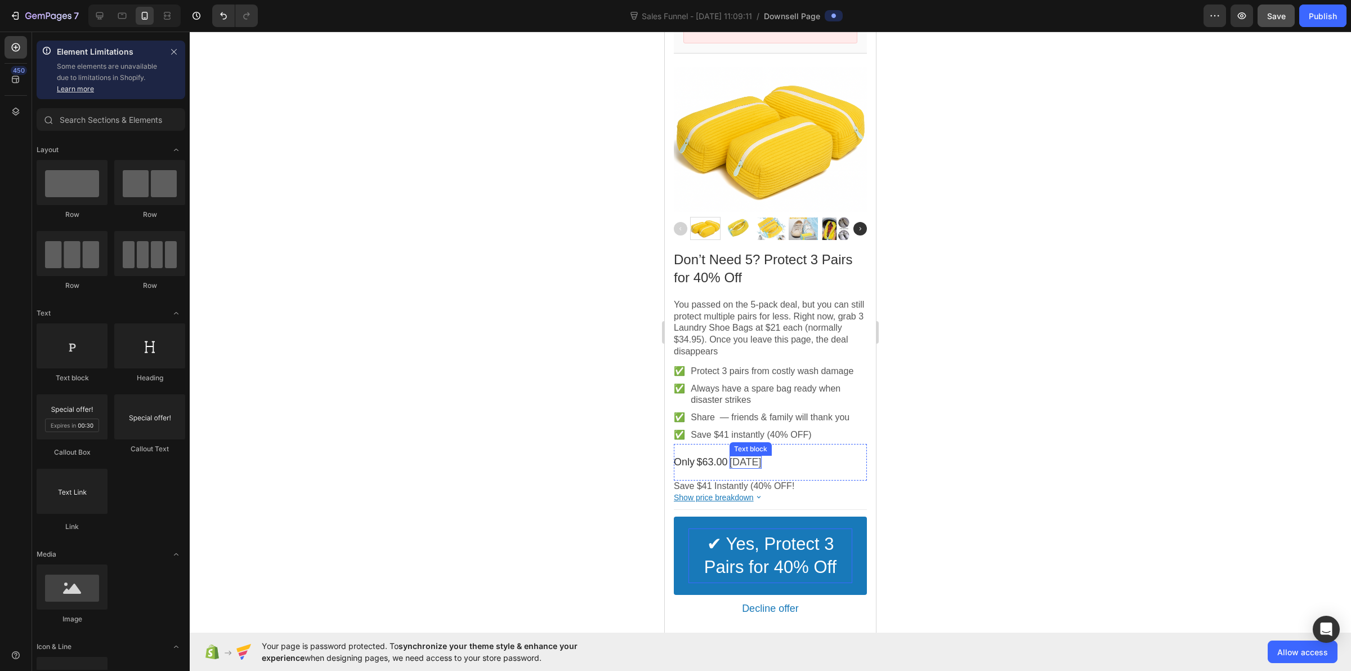
click at [745, 456] on p "Today" at bounding box center [746, 462] width 32 height 13
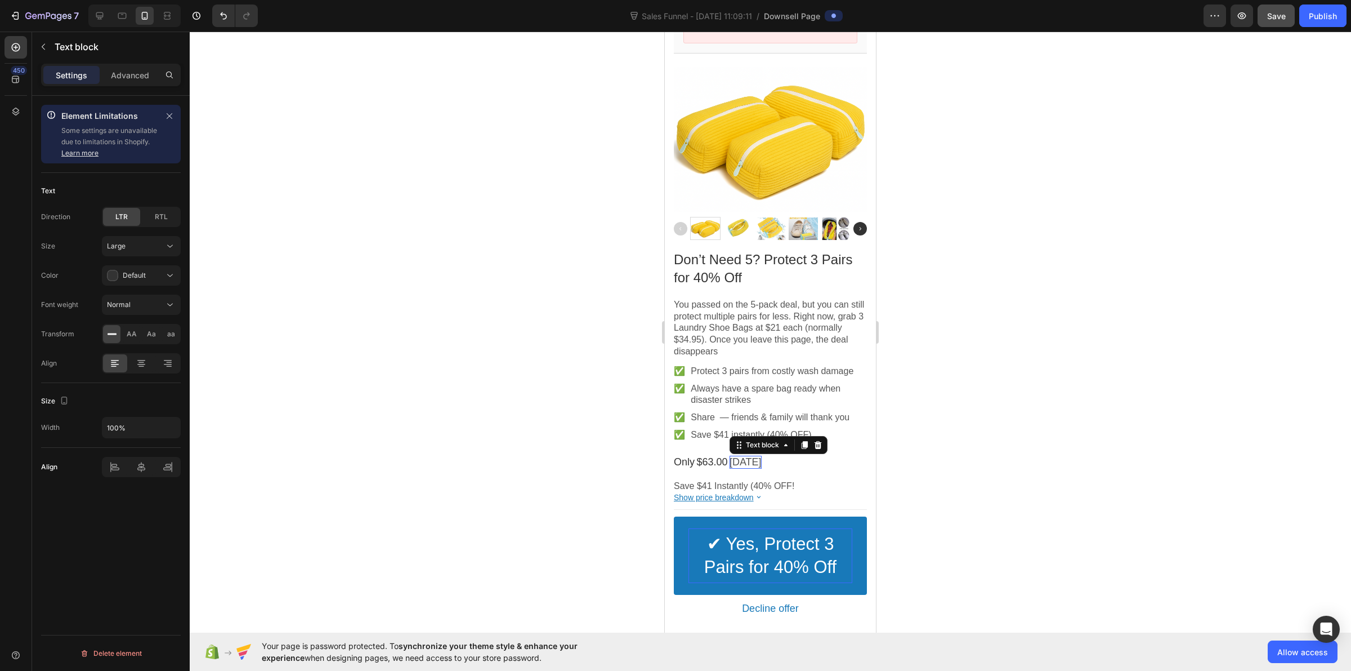
click at [747, 456] on p "Today" at bounding box center [746, 462] width 32 height 13
click at [780, 426] on icon "Editor contextual toolbar" at bounding box center [783, 428] width 11 height 11
click at [553, 443] on div at bounding box center [771, 351] width 1162 height 639
drag, startPoint x: 691, startPoint y: 472, endPoint x: 716, endPoint y: 459, distance: 27.7
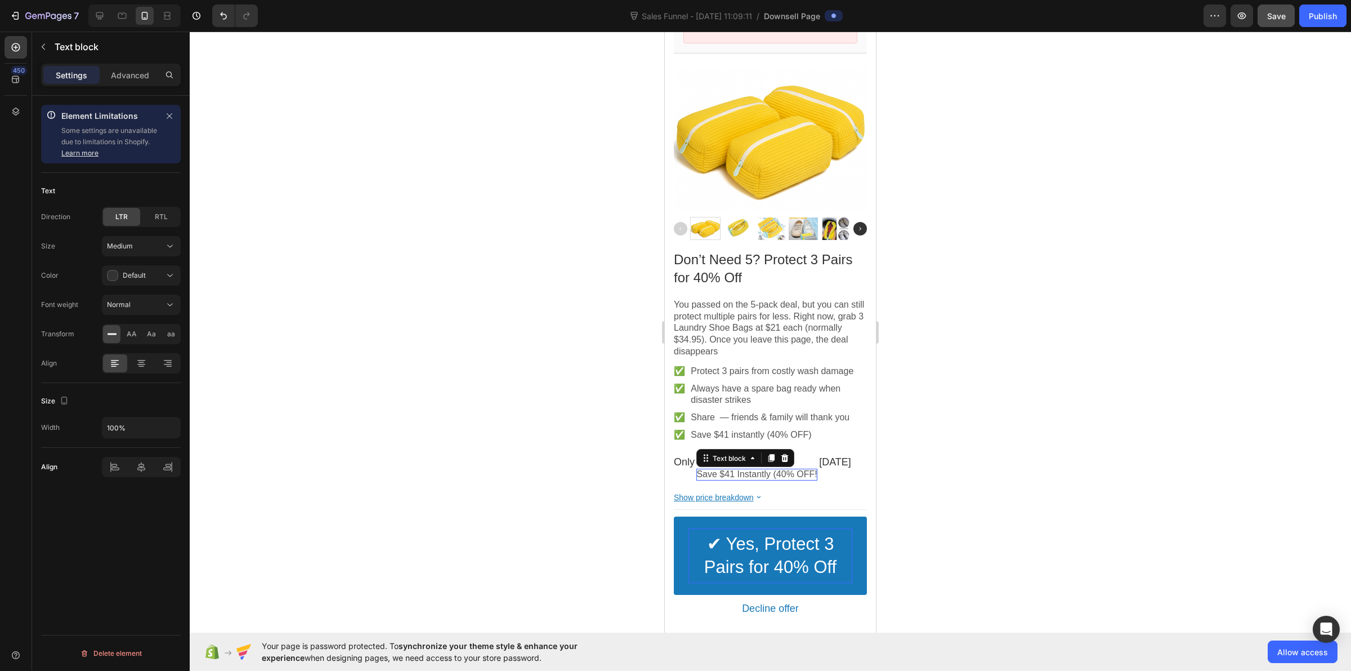
click at [520, 446] on div at bounding box center [771, 351] width 1162 height 639
drag, startPoint x: 721, startPoint y: 463, endPoint x: 693, endPoint y: 477, distance: 31.5
click at [587, 465] on div at bounding box center [771, 351] width 1162 height 639
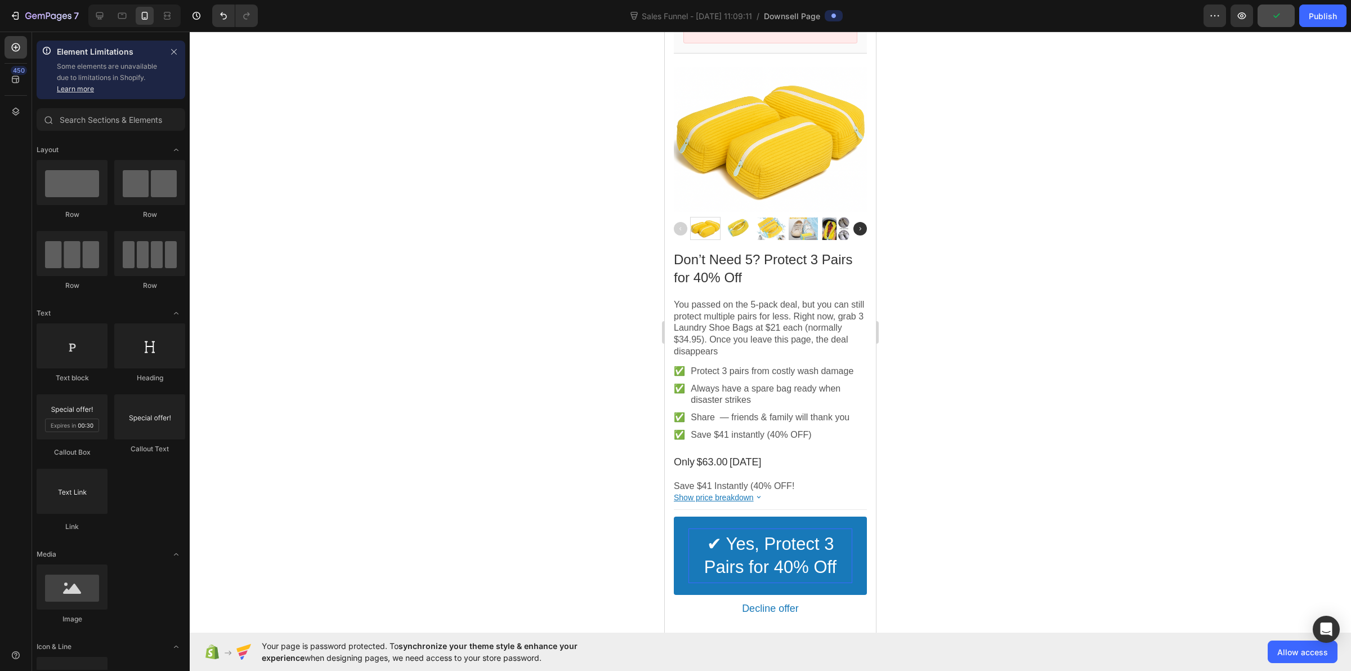
click at [603, 450] on div at bounding box center [771, 351] width 1162 height 639
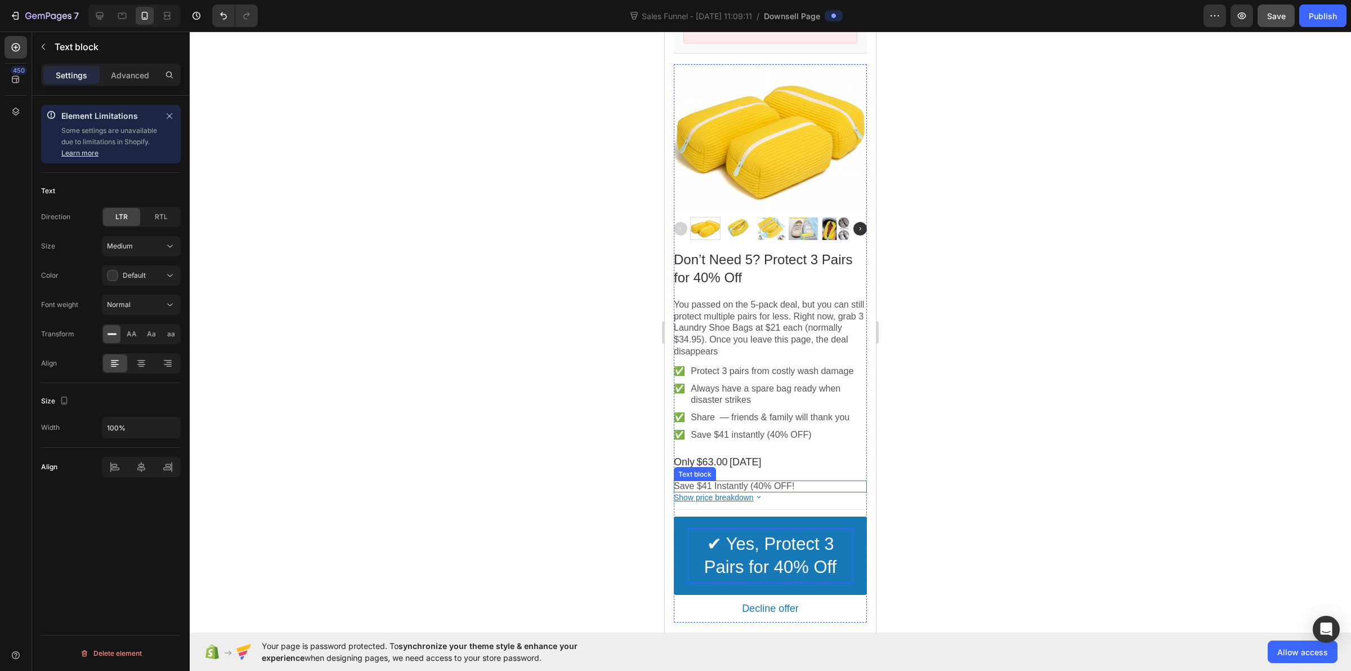
click at [738, 480] on p "Save $41 Instantly (40% OFF!" at bounding box center [770, 486] width 193 height 12
click at [124, 72] on p "Advanced" at bounding box center [130, 75] width 38 height 12
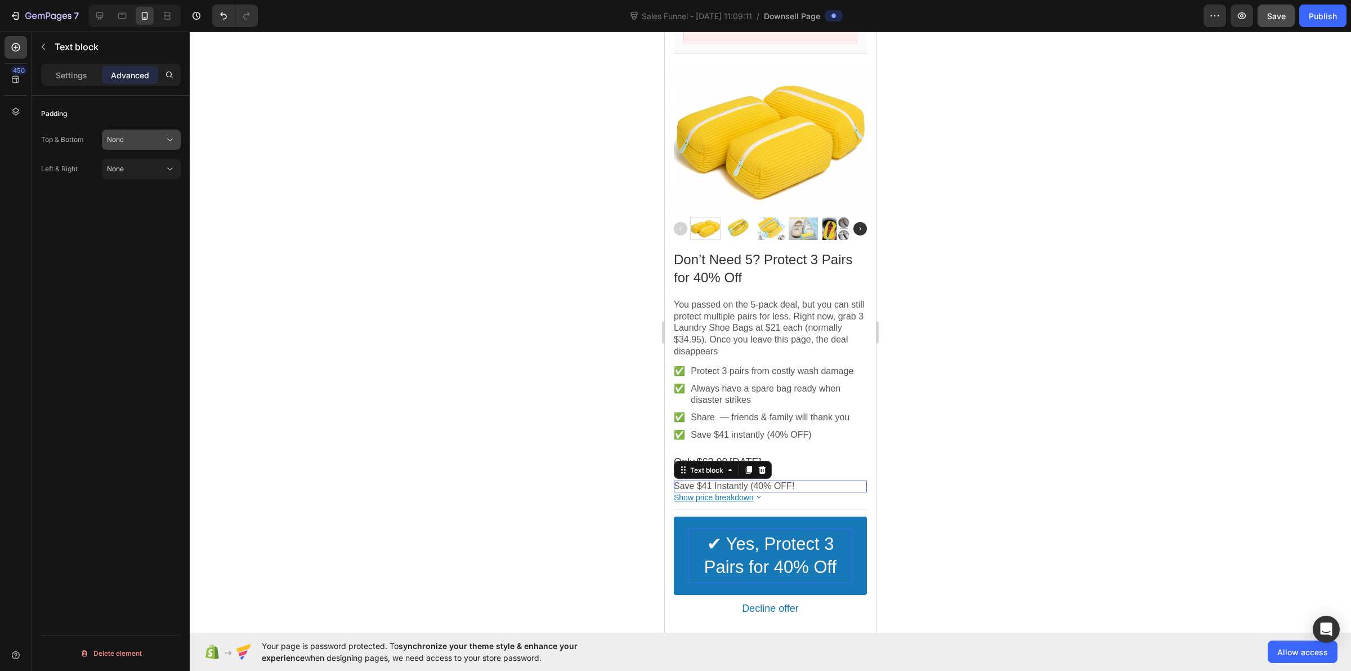
click at [136, 145] on button "None" at bounding box center [141, 140] width 79 height 20
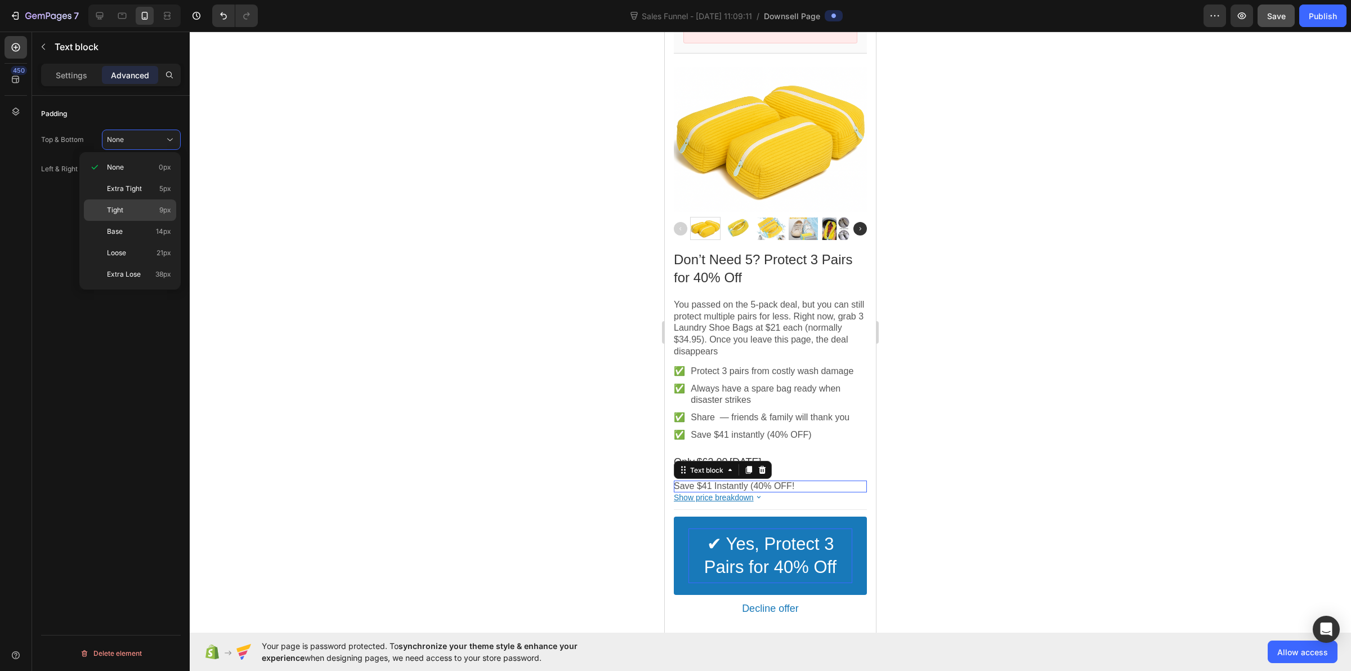
click at [141, 221] on div "Tight 9px" at bounding box center [130, 231] width 92 height 21
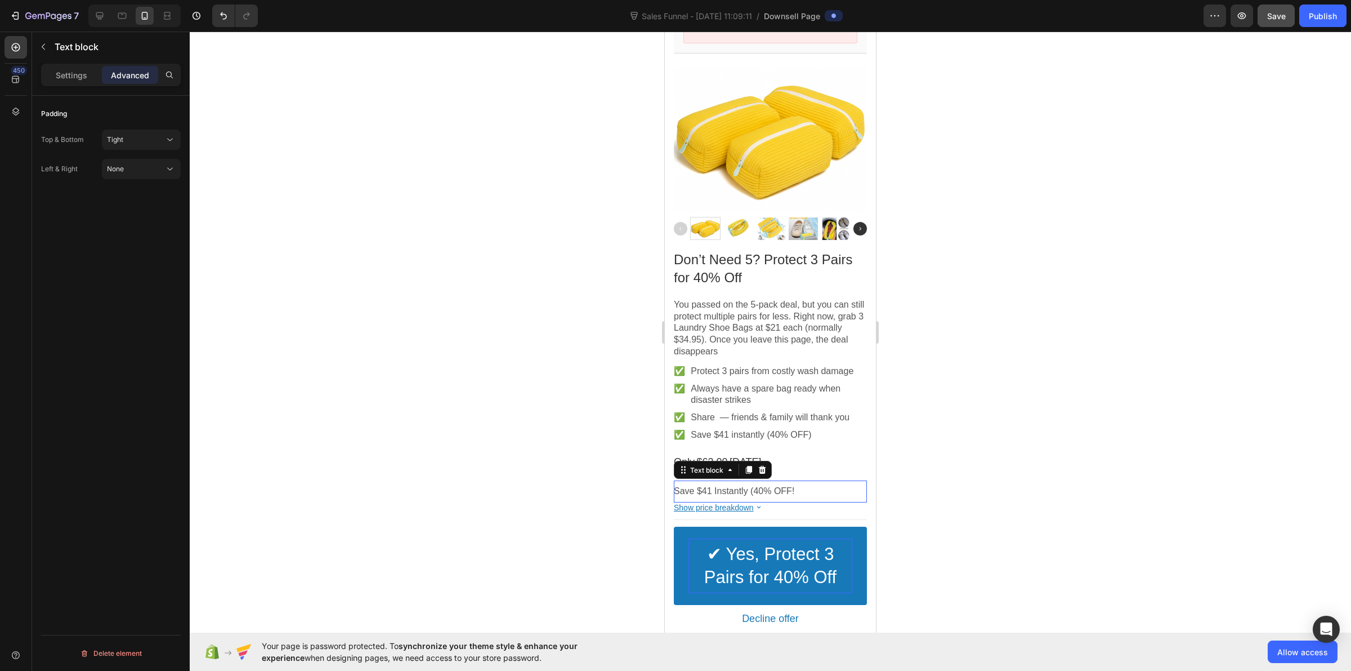
click at [307, 245] on div at bounding box center [771, 351] width 1162 height 639
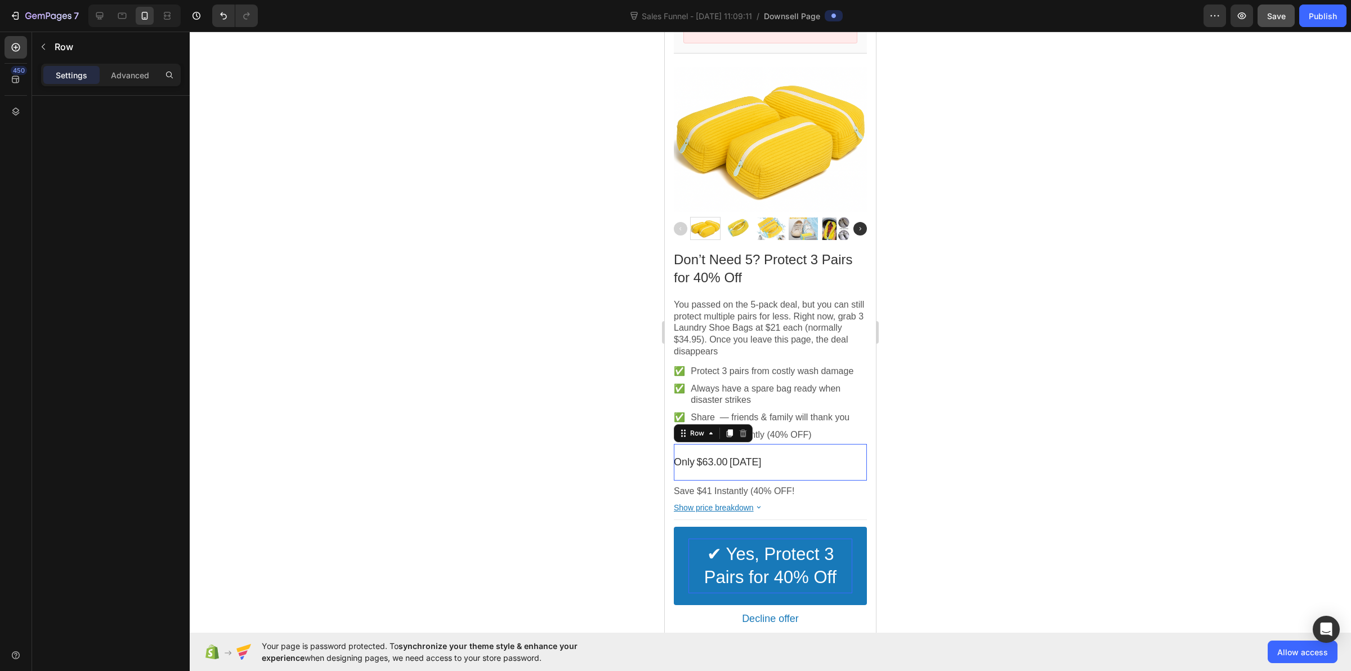
click at [697, 465] on div "Only Text block $63.00 Price Today Text block Row This element contains require…" at bounding box center [770, 462] width 193 height 37
click at [123, 72] on p "Advanced" at bounding box center [130, 75] width 38 height 12
click at [141, 140] on div "Loose" at bounding box center [135, 140] width 57 height 10
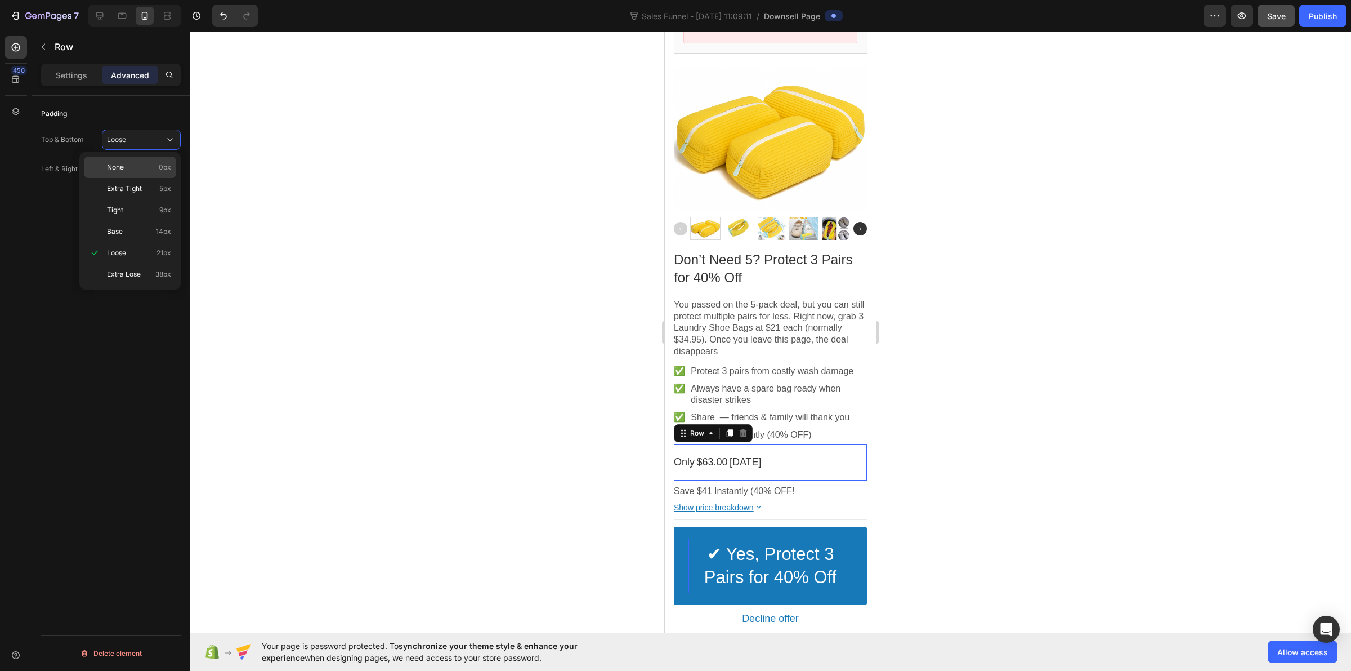
click at [136, 162] on p "None 0px" at bounding box center [139, 167] width 64 height 10
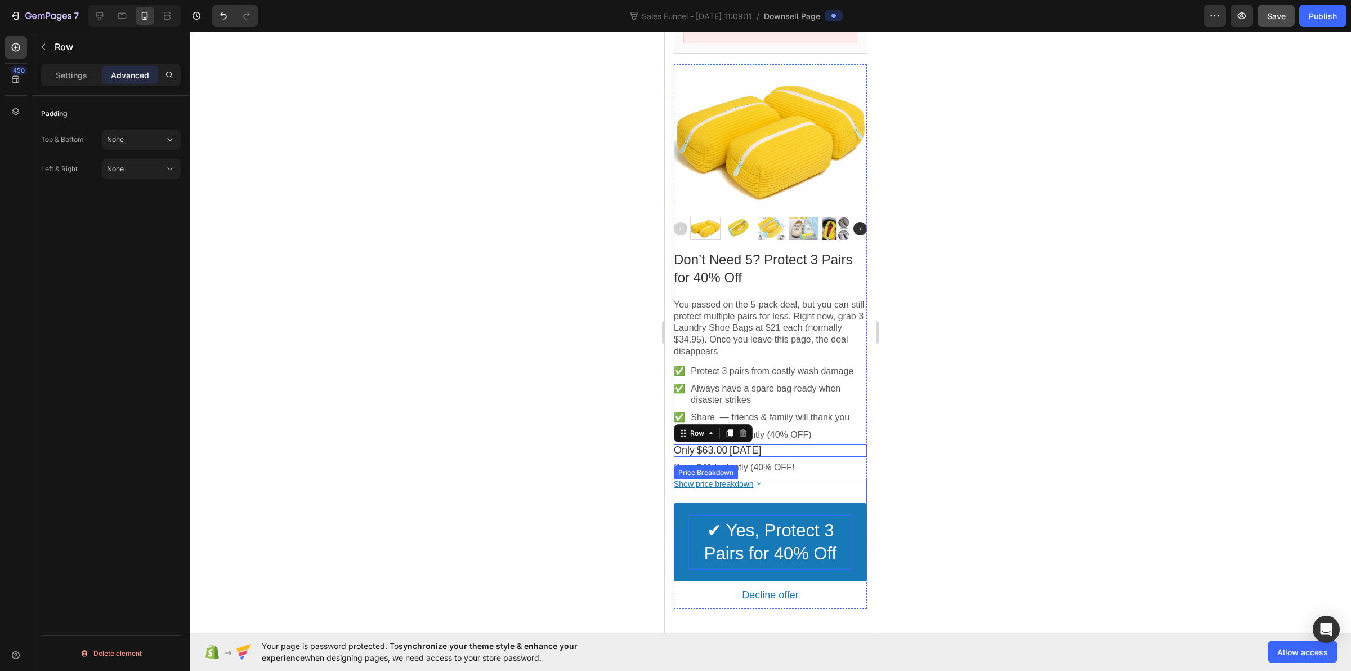
click at [764, 479] on div "Show price breakdown" at bounding box center [770, 484] width 193 height 10
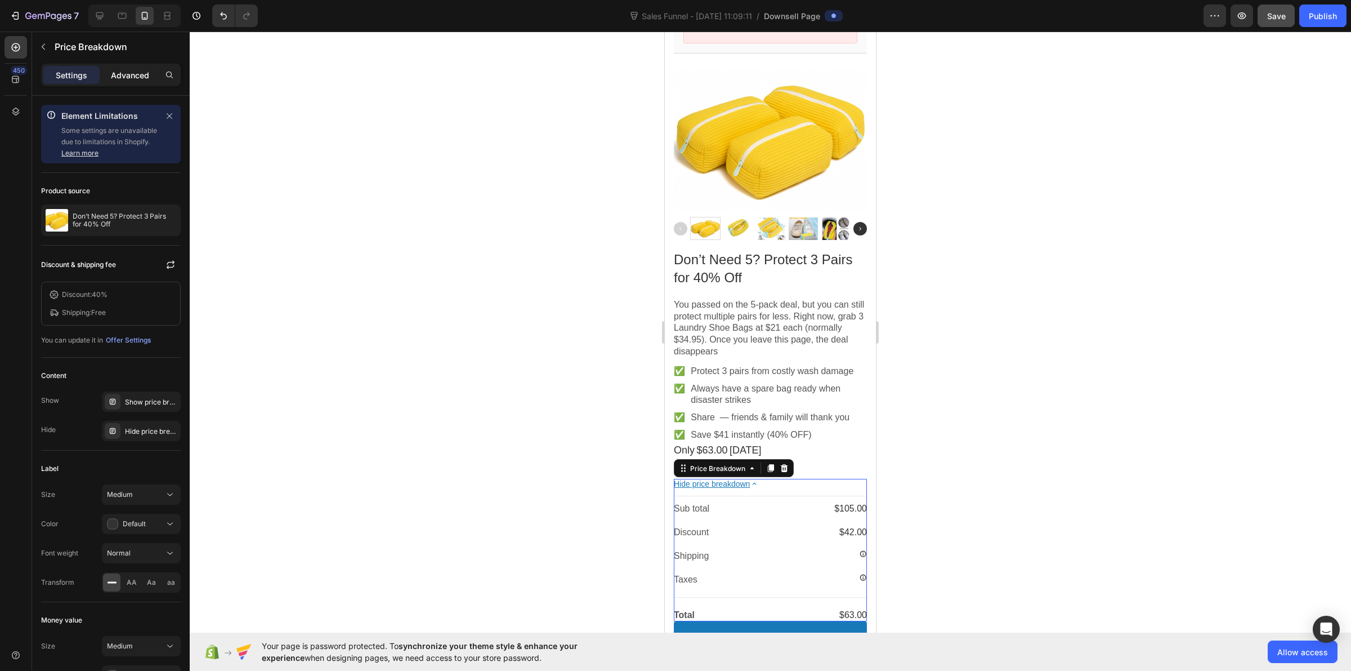
click at [122, 82] on div "Advanced" at bounding box center [130, 75] width 56 height 18
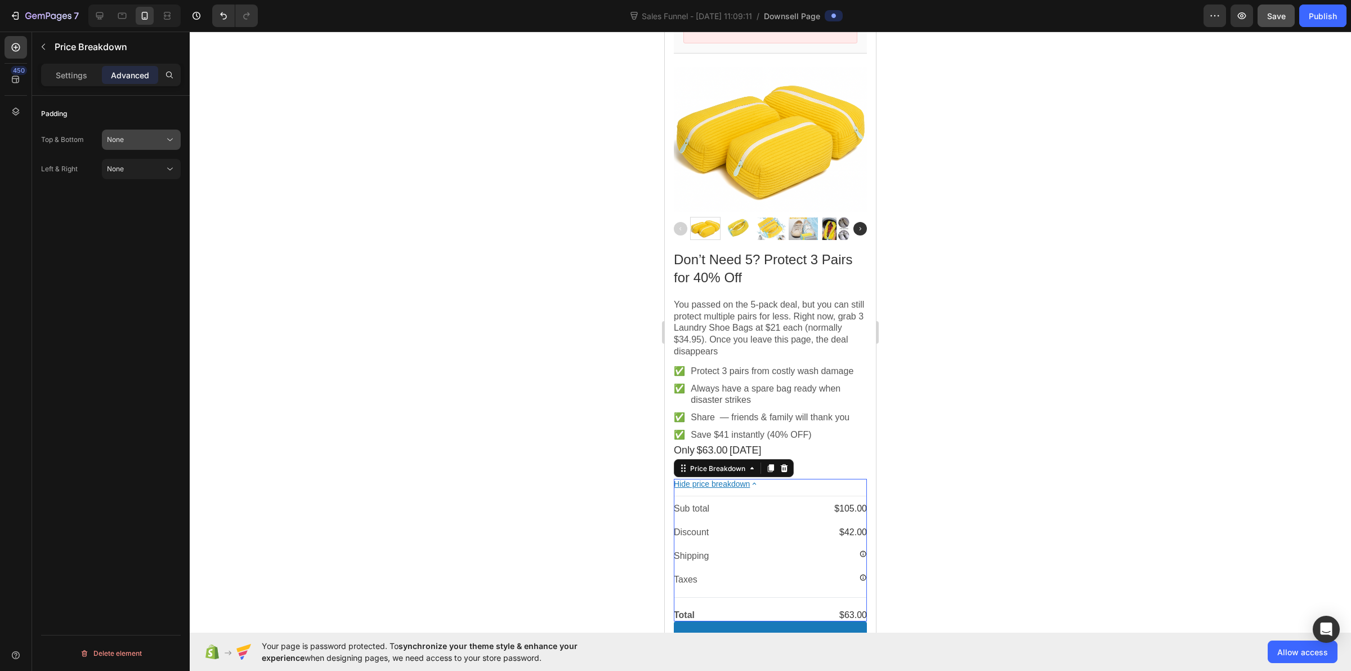
click at [119, 139] on span "None" at bounding box center [115, 139] width 17 height 8
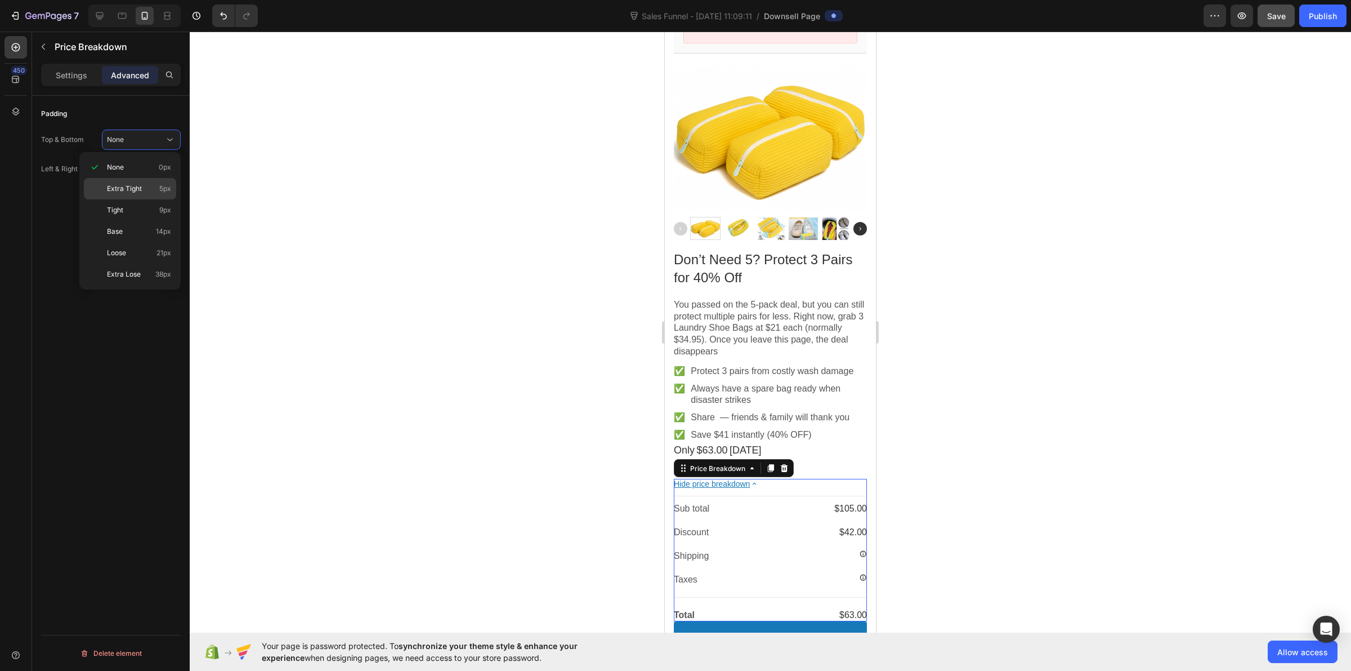
click at [131, 199] on div "Extra Tight 5px" at bounding box center [130, 209] width 92 height 21
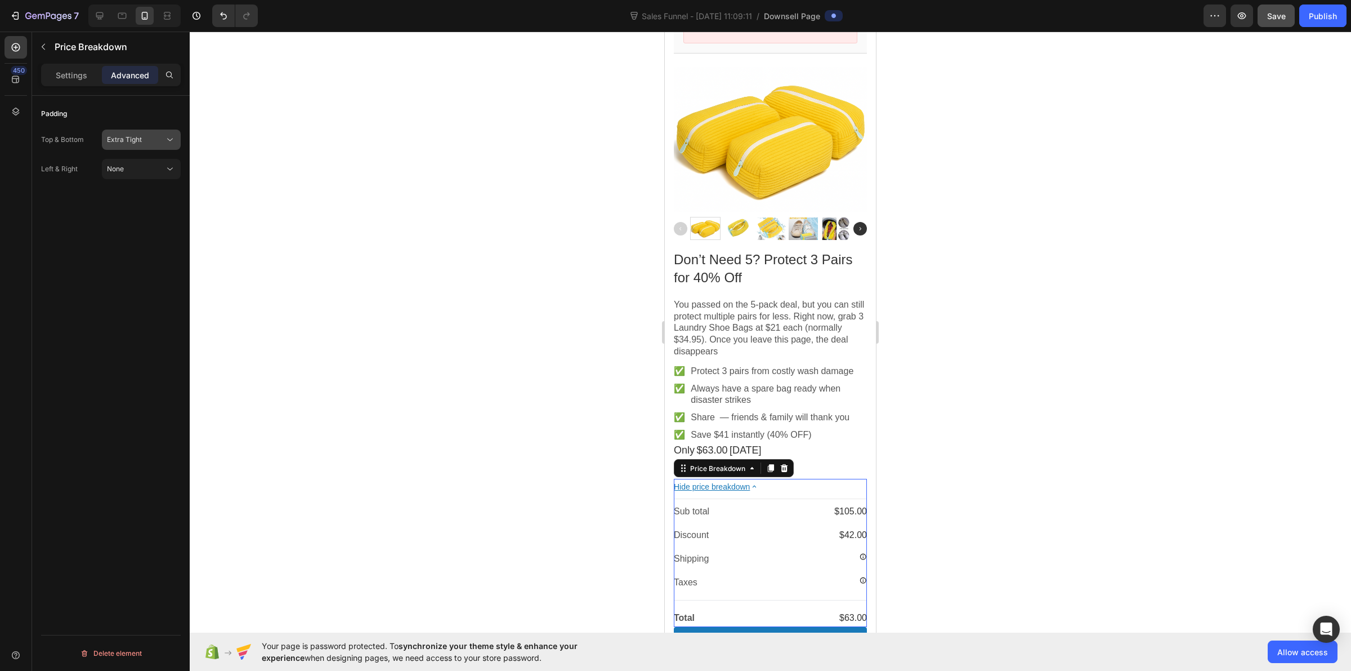
click at [133, 140] on span "Extra Tight" at bounding box center [124, 139] width 35 height 8
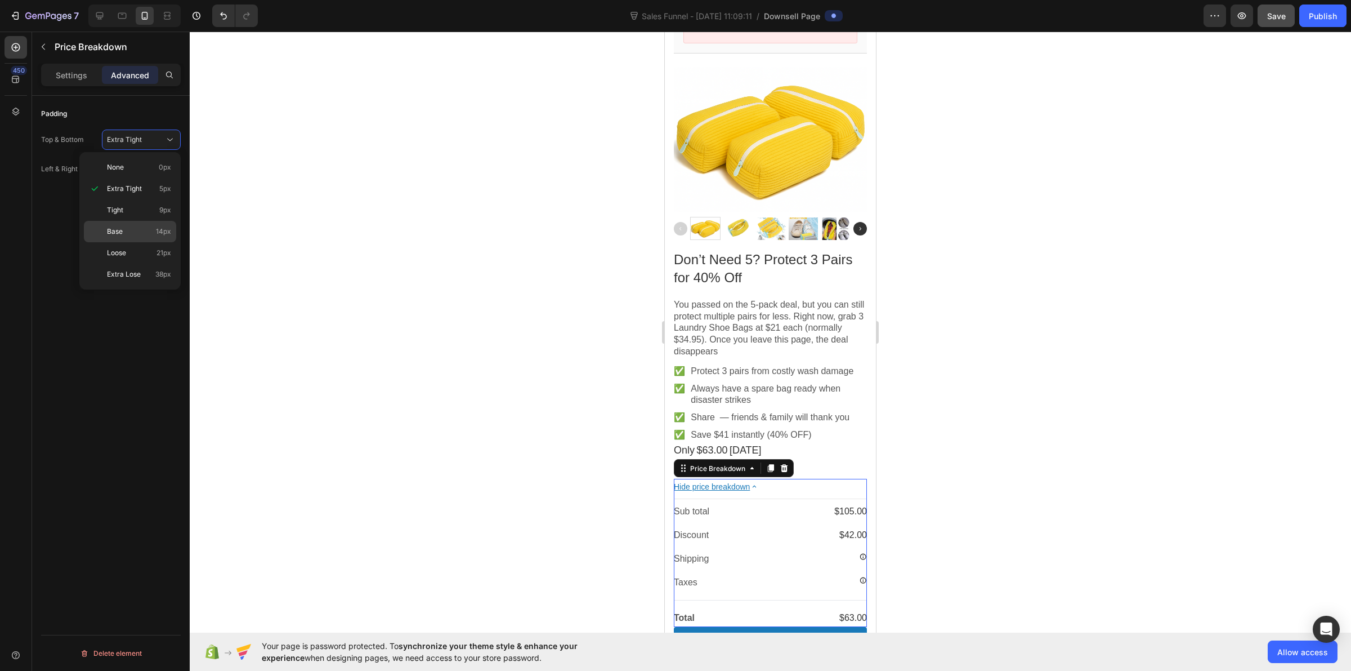
click at [136, 242] on div "Base 14px" at bounding box center [130, 252] width 92 height 21
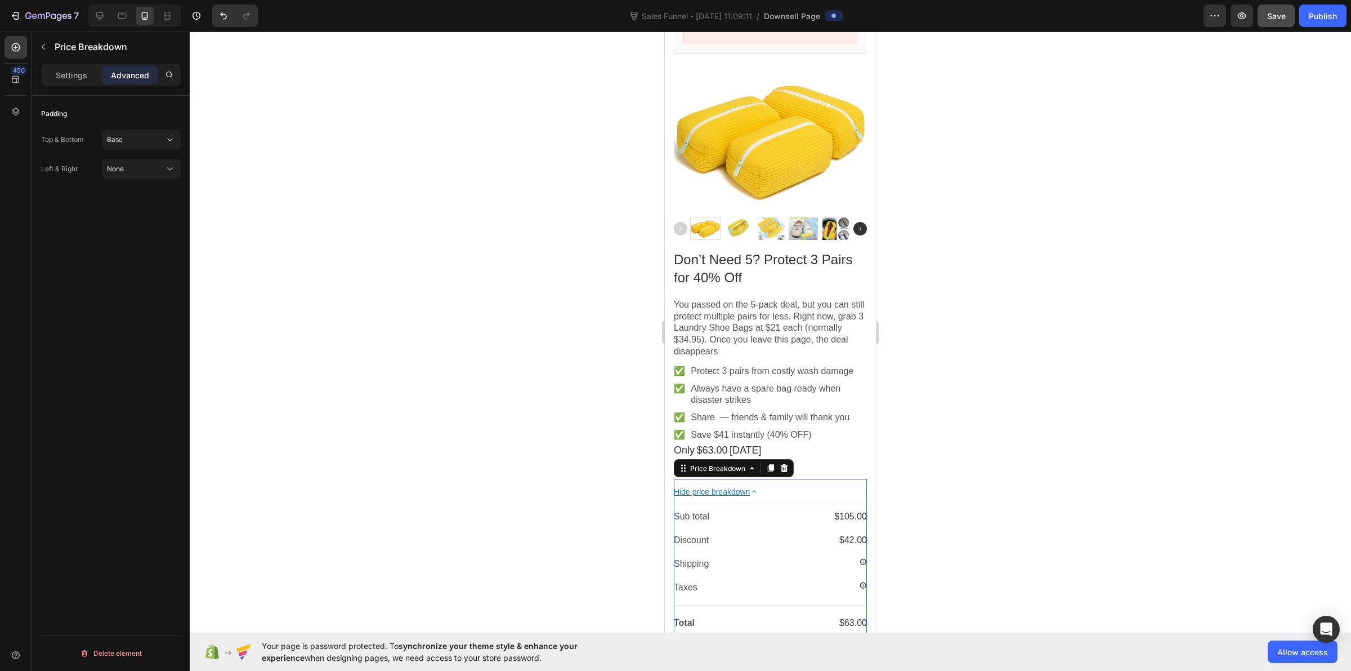
click at [369, 311] on div at bounding box center [771, 351] width 1162 height 639
click at [766, 462] on p "Save $41 Instantly (40% OFF!" at bounding box center [770, 468] width 193 height 12
click at [124, 131] on button "Tight" at bounding box center [141, 140] width 79 height 20
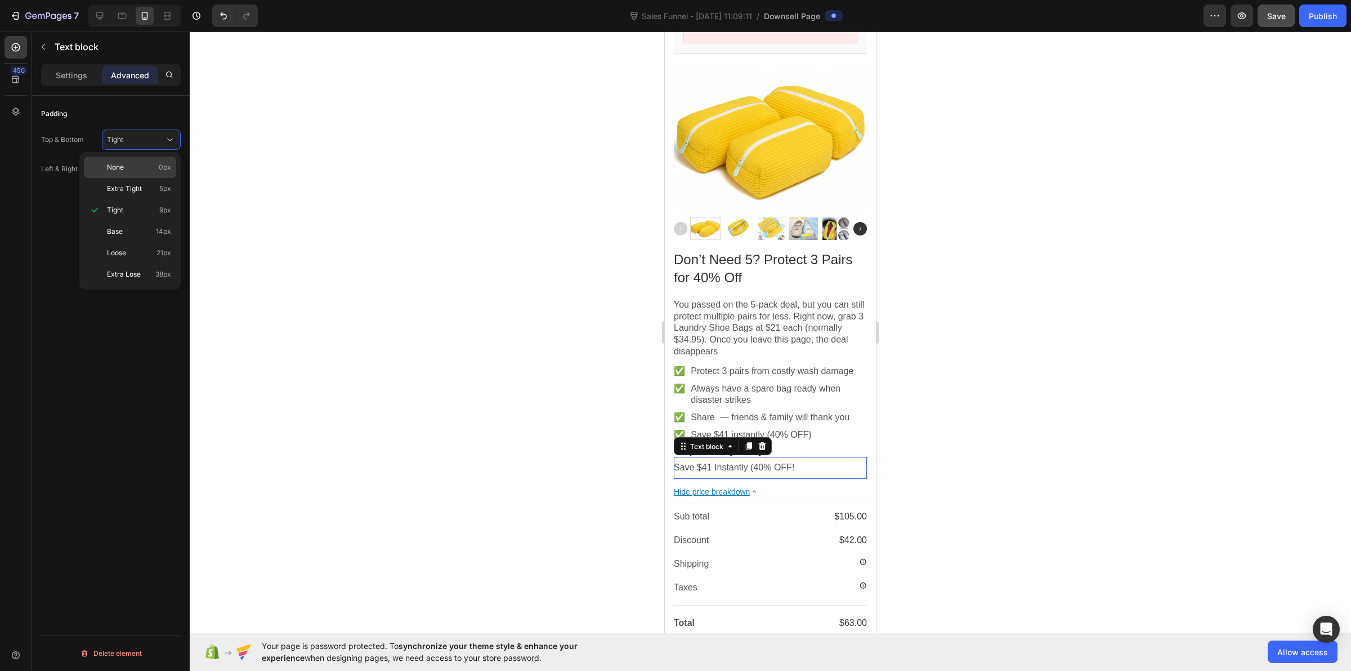
click at [130, 178] on div "None 0px" at bounding box center [130, 188] width 92 height 21
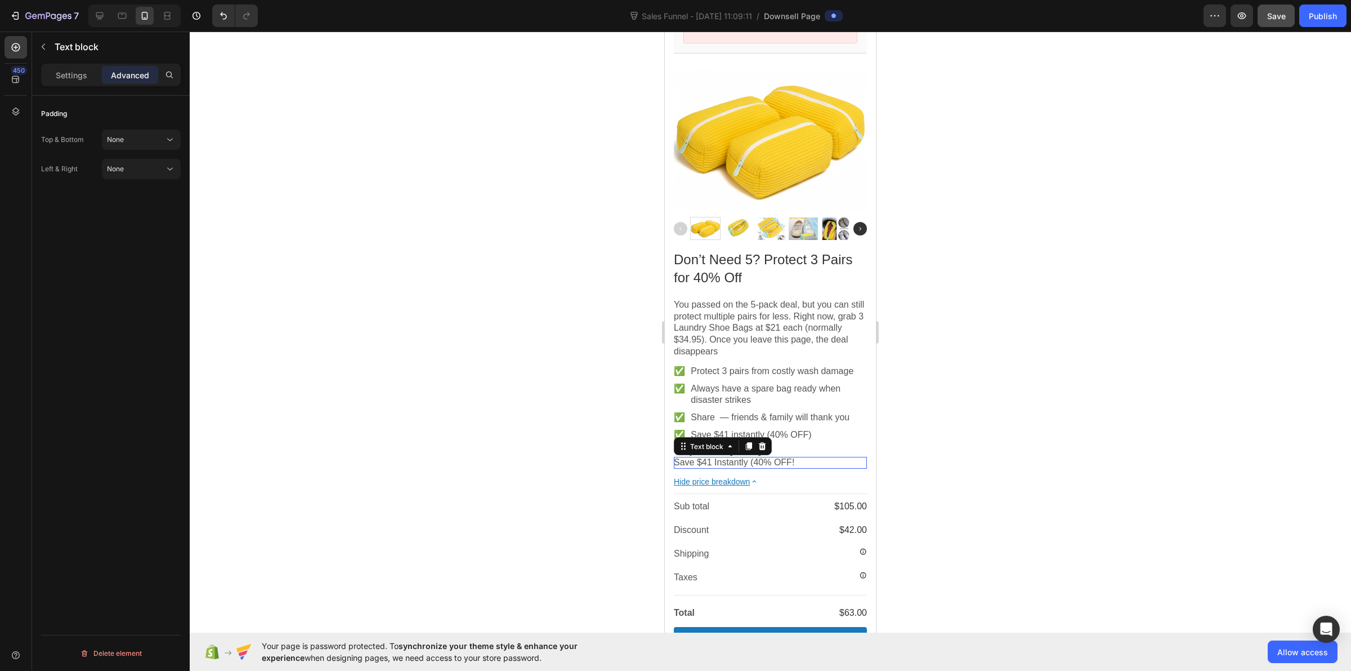
click at [271, 287] on div at bounding box center [771, 351] width 1162 height 639
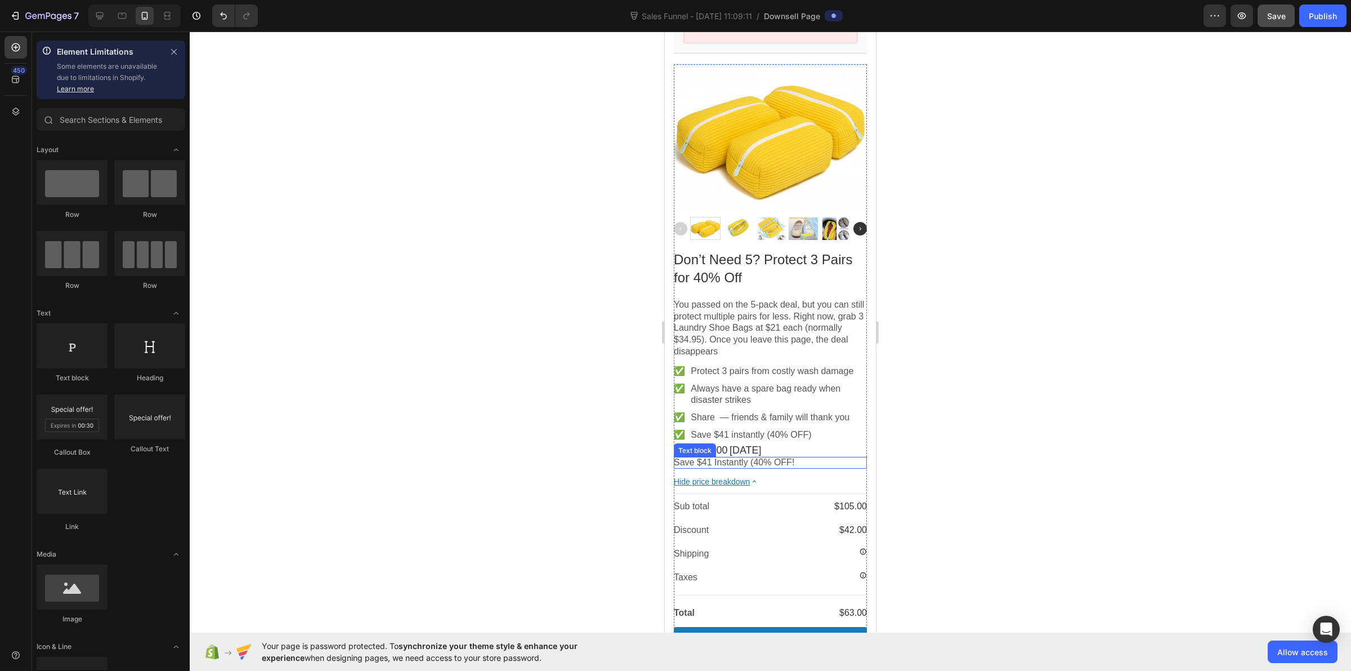
click at [713, 457] on p "Save $41 Instantly (40% OFF!" at bounding box center [770, 463] width 193 height 12
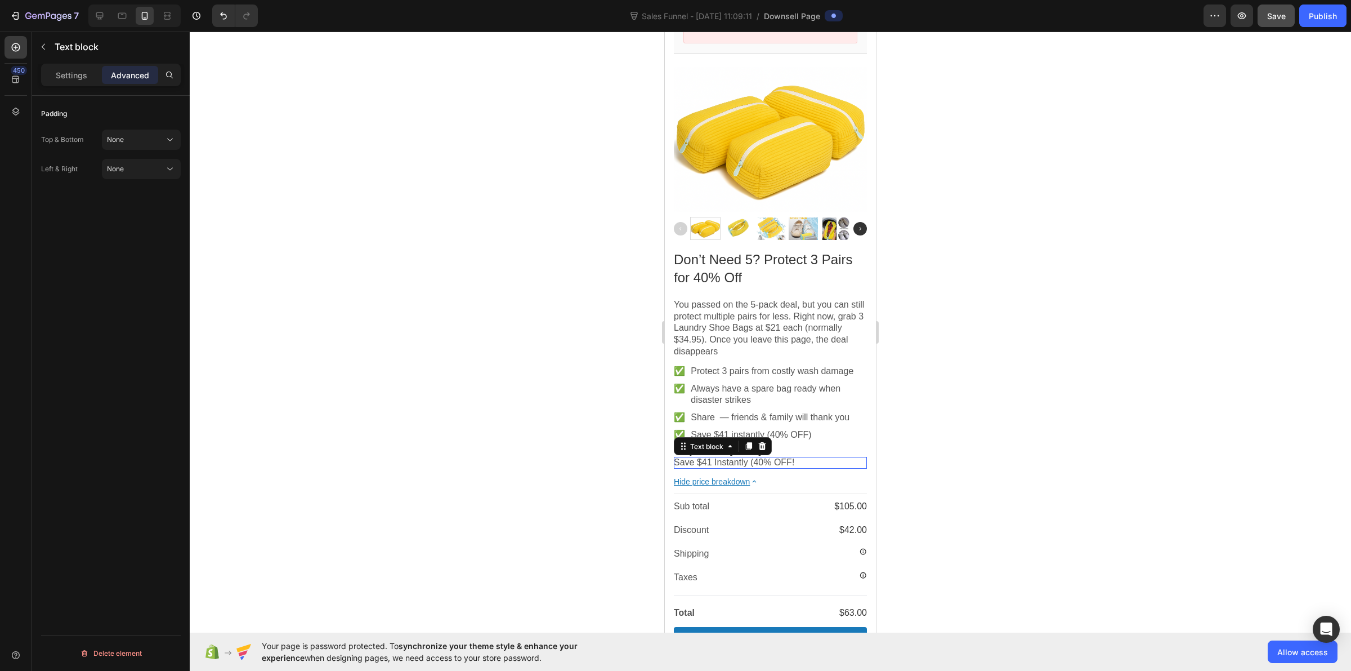
click at [713, 457] on p "Save $41 Instantly (40% OFF!" at bounding box center [770, 463] width 193 height 12
click at [82, 82] on div "Settings" at bounding box center [71, 75] width 56 height 18
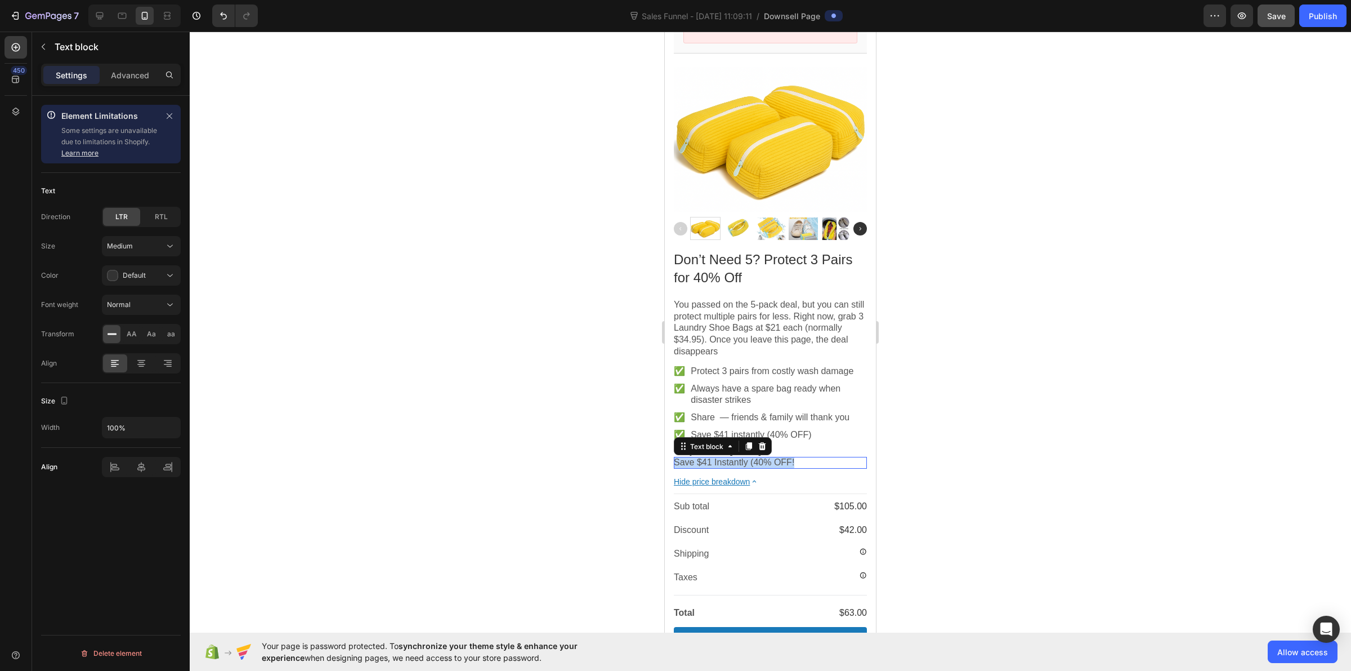
click at [731, 457] on p "Save $41 Instantly (40% OFF!" at bounding box center [770, 463] width 193 height 12
click at [150, 243] on div "Medium" at bounding box center [135, 246] width 57 height 10
click at [159, 336] on span "18px" at bounding box center [164, 338] width 15 height 10
click at [685, 457] on p "Save $41 Instantly (40% OFF!" at bounding box center [770, 463] width 193 height 13
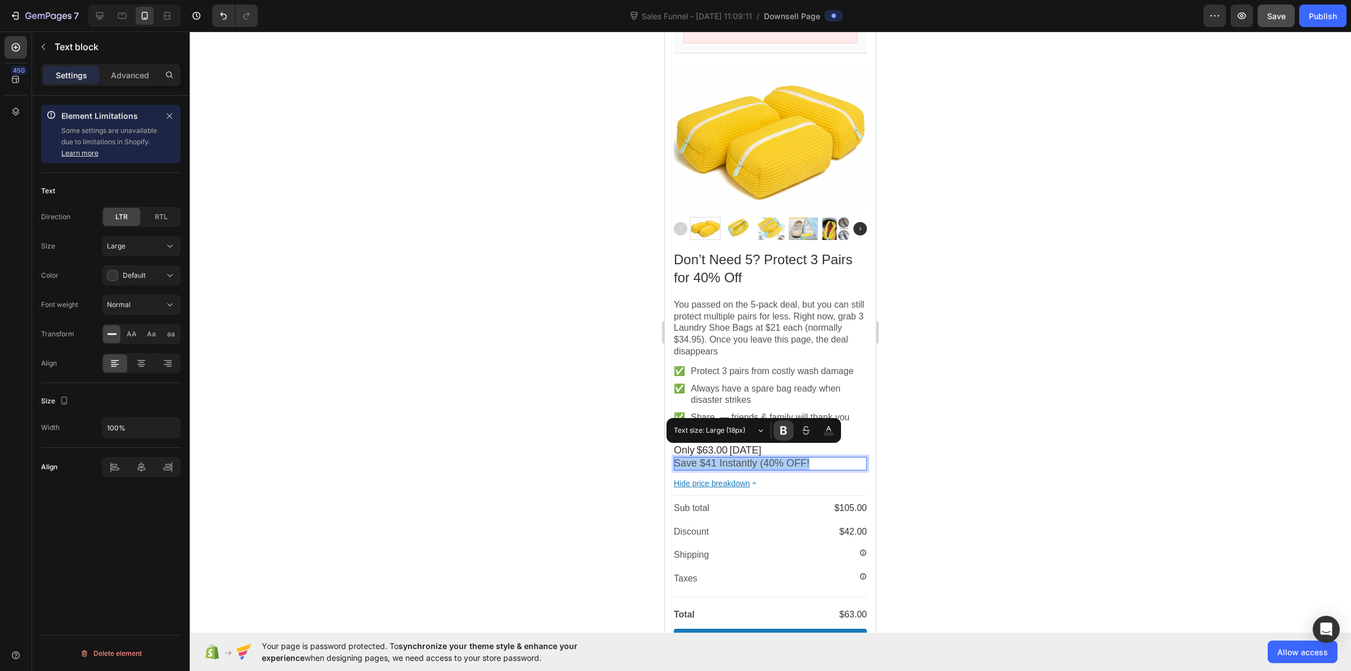
click at [775, 431] on button "Font Weight" at bounding box center [784, 430] width 20 height 20
click at [559, 434] on div at bounding box center [771, 351] width 1162 height 639
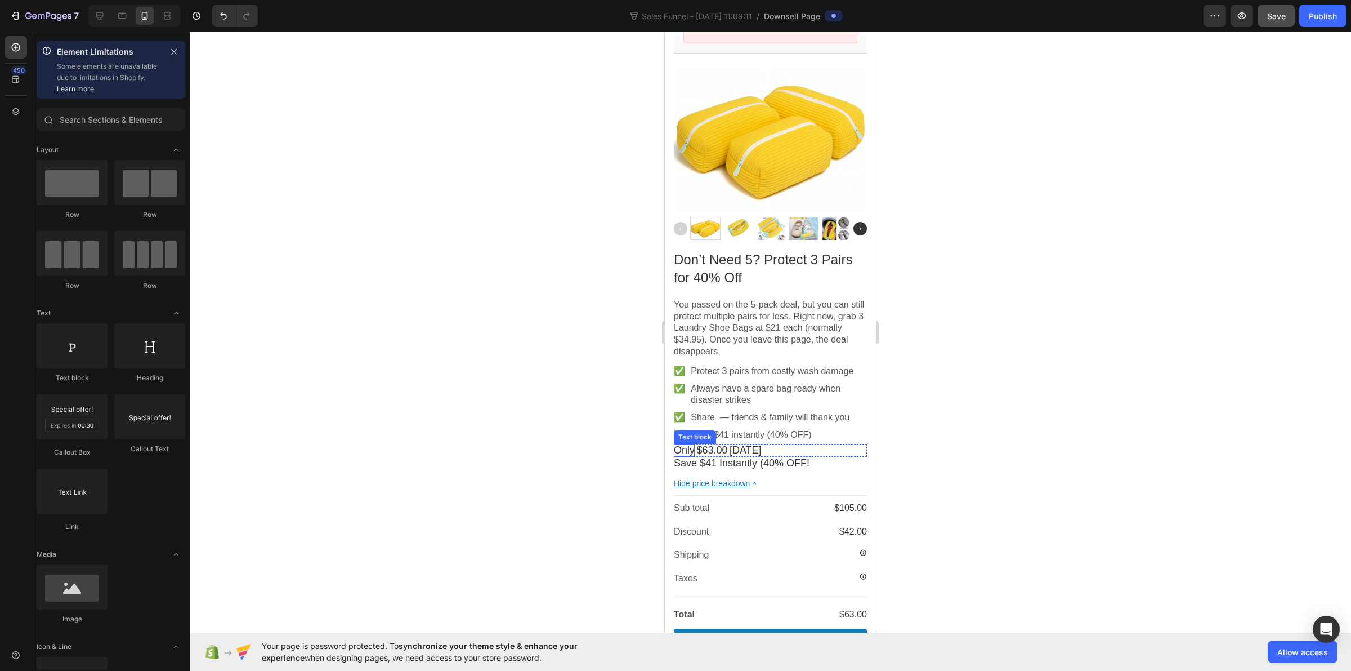
click at [674, 444] on span "Only" at bounding box center [684, 449] width 21 height 11
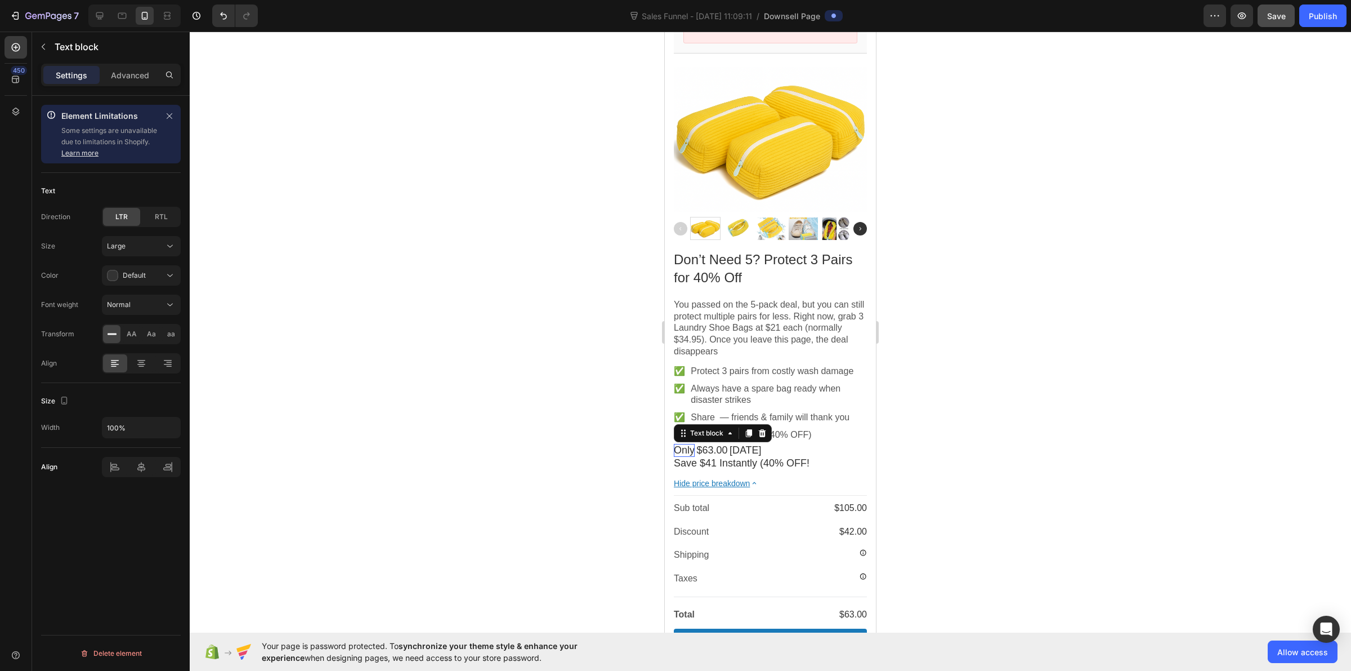
click at [573, 439] on div at bounding box center [771, 351] width 1162 height 639
click at [689, 444] on span "Only" at bounding box center [684, 449] width 21 height 11
click at [708, 418] on span "Text size: Large (18px)" at bounding box center [714, 417] width 80 height 12
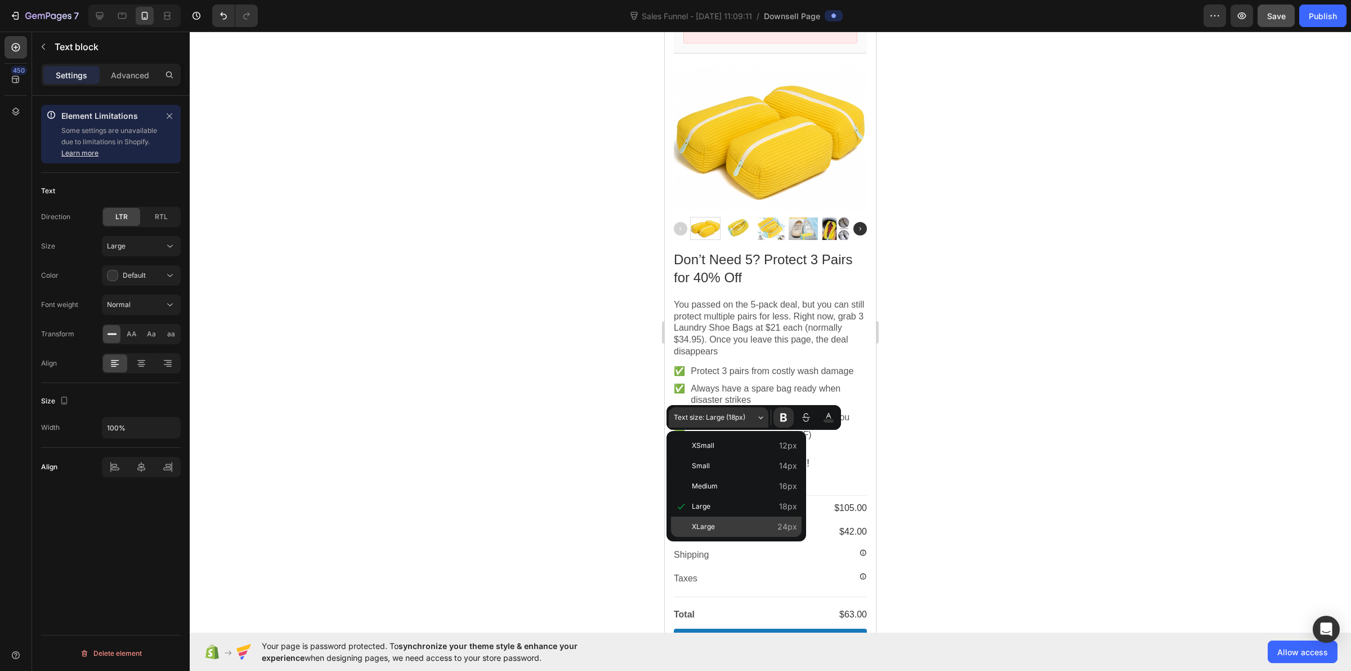
click at [713, 521] on span "XLarge" at bounding box center [744, 526] width 105 height 15
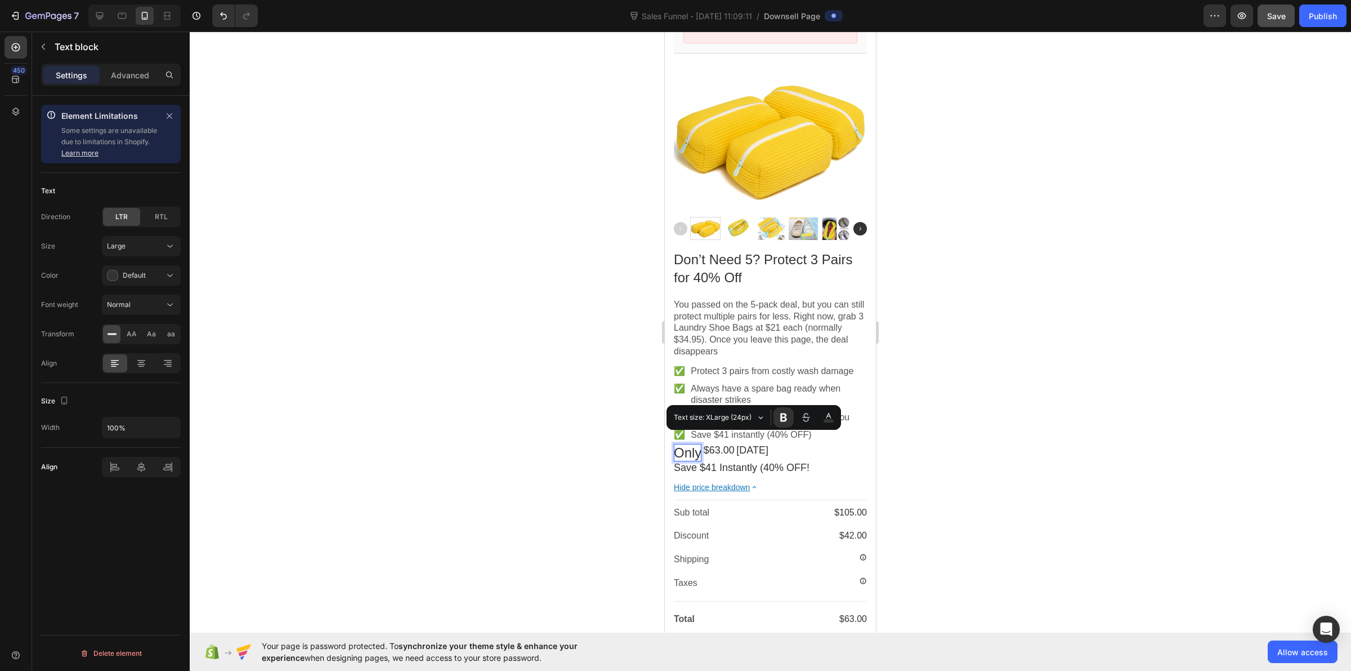
click at [541, 472] on div at bounding box center [771, 351] width 1162 height 639
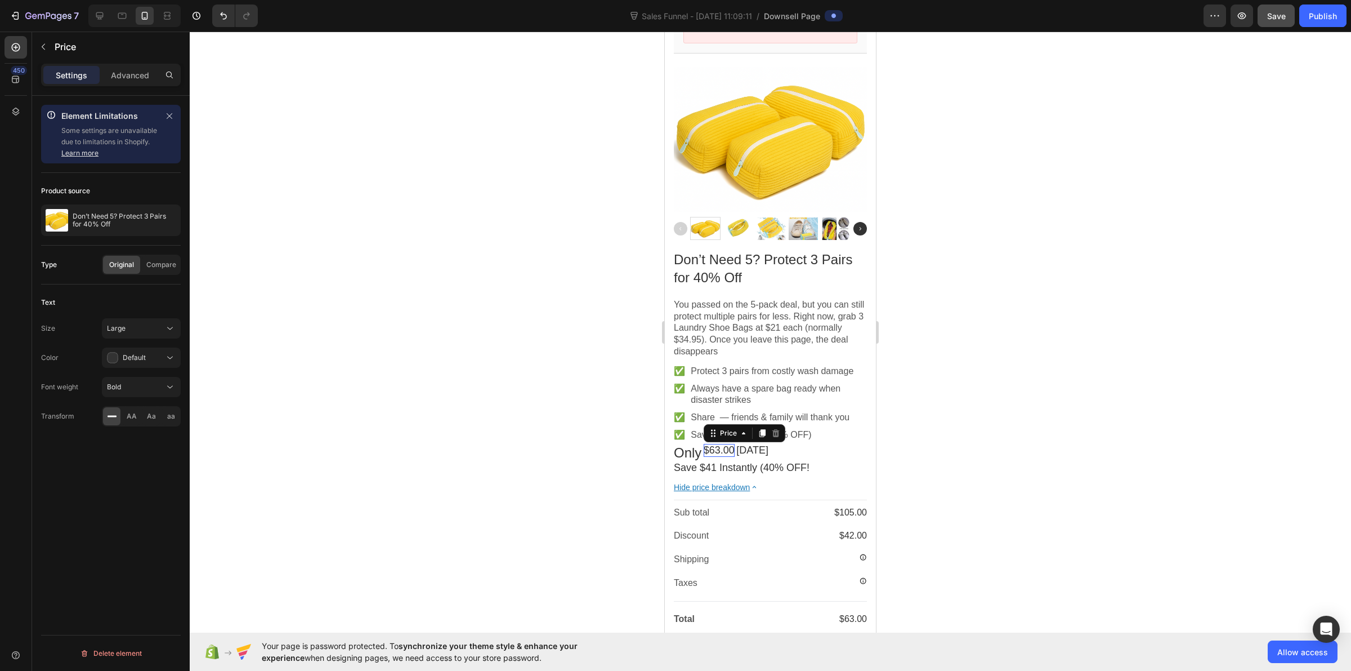
click at [724, 444] on bdo "$63.00" at bounding box center [719, 449] width 31 height 11
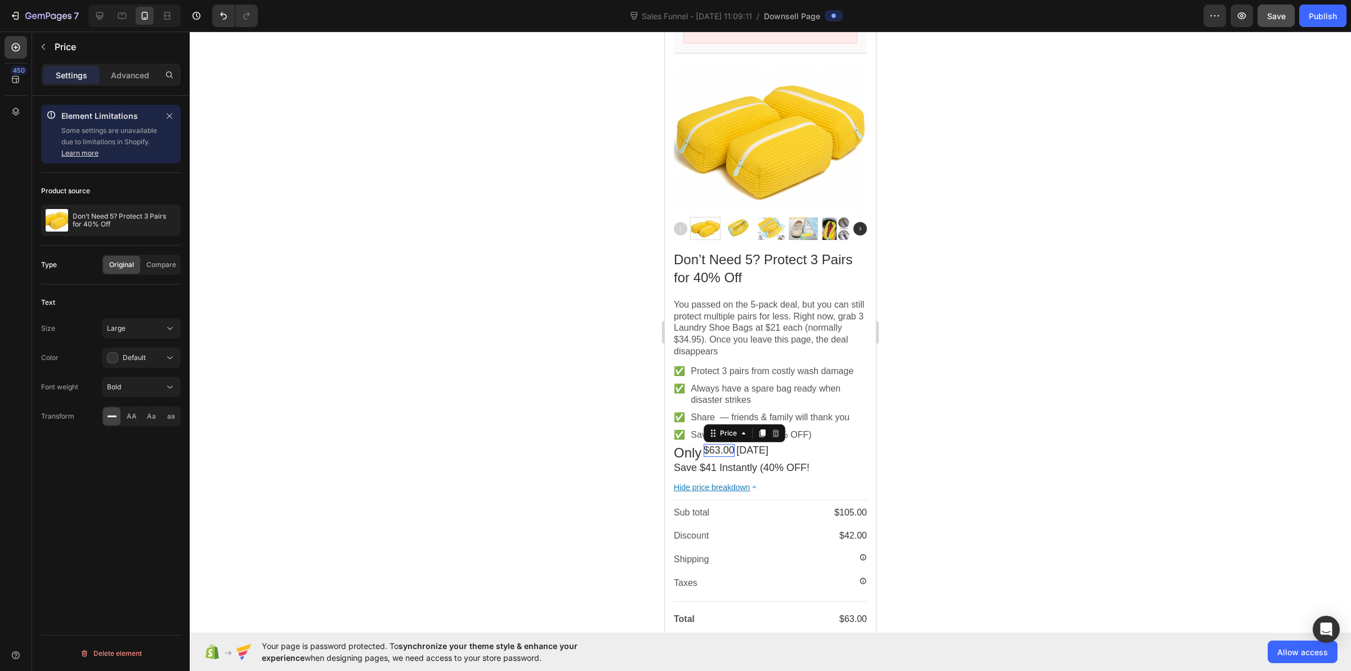
click at [724, 444] on bdo "$63.00" at bounding box center [719, 449] width 31 height 11
click at [739, 428] on div "Price" at bounding box center [728, 432] width 21 height 8
drag, startPoint x: 739, startPoint y: 428, endPoint x: 1303, endPoint y: 470, distance: 565.2
click at [739, 428] on div "Price" at bounding box center [728, 432] width 21 height 8
click at [144, 335] on button "Large" at bounding box center [141, 328] width 79 height 20
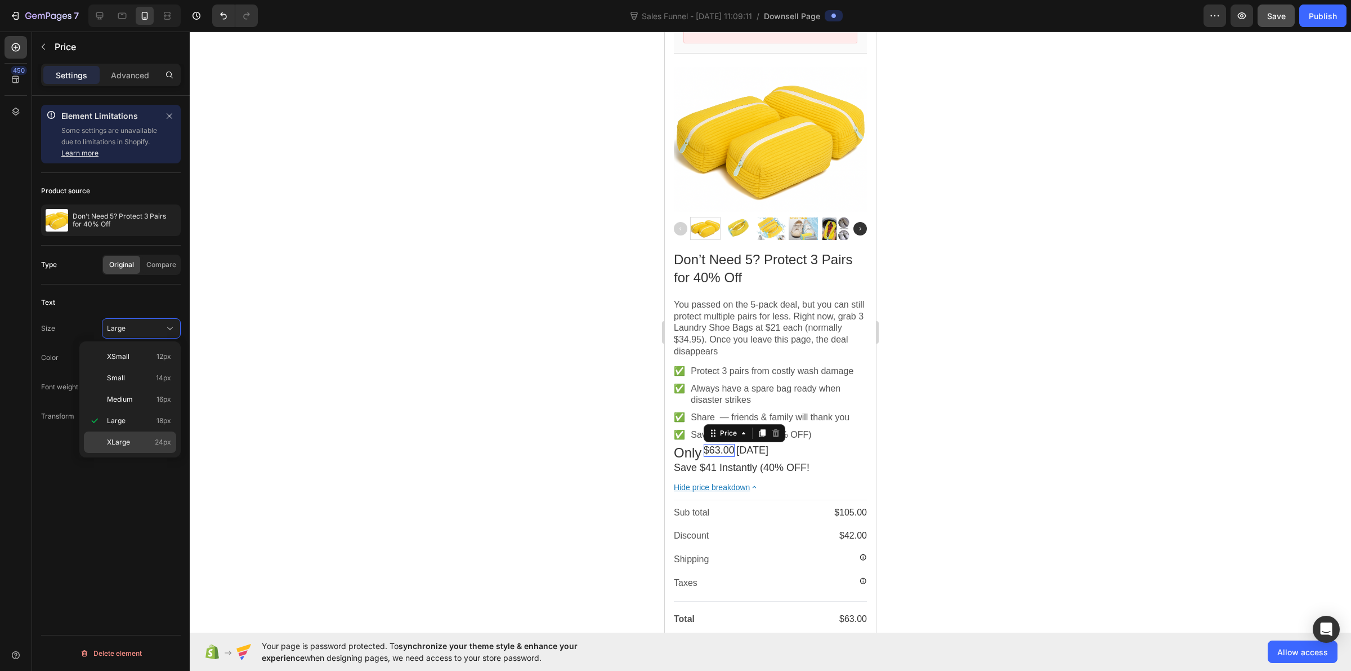
click at [154, 443] on p "XLarge 24px" at bounding box center [139, 442] width 64 height 10
click at [365, 443] on div at bounding box center [771, 351] width 1162 height 639
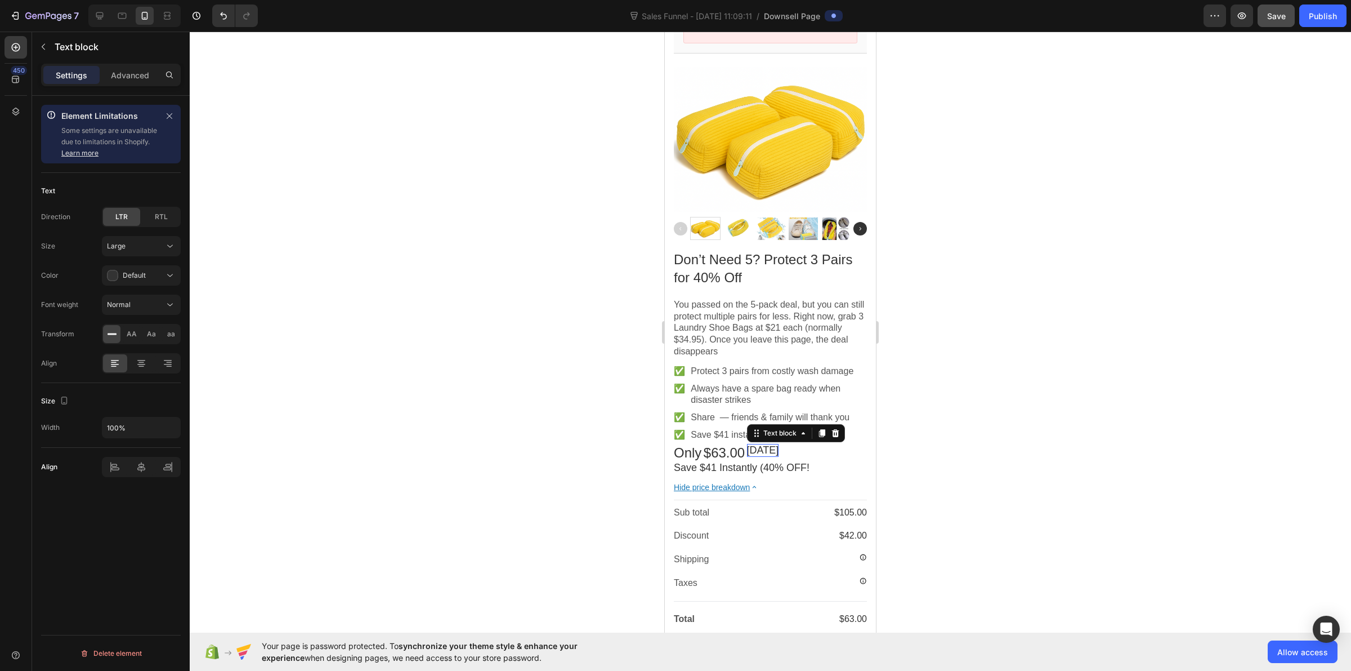
click at [766, 444] on span "Today" at bounding box center [763, 449] width 32 height 11
drag, startPoint x: 757, startPoint y: 419, endPoint x: 755, endPoint y: 428, distance: 8.7
click at [756, 419] on span "Text size: Large (18px)" at bounding box center [725, 417] width 80 height 12
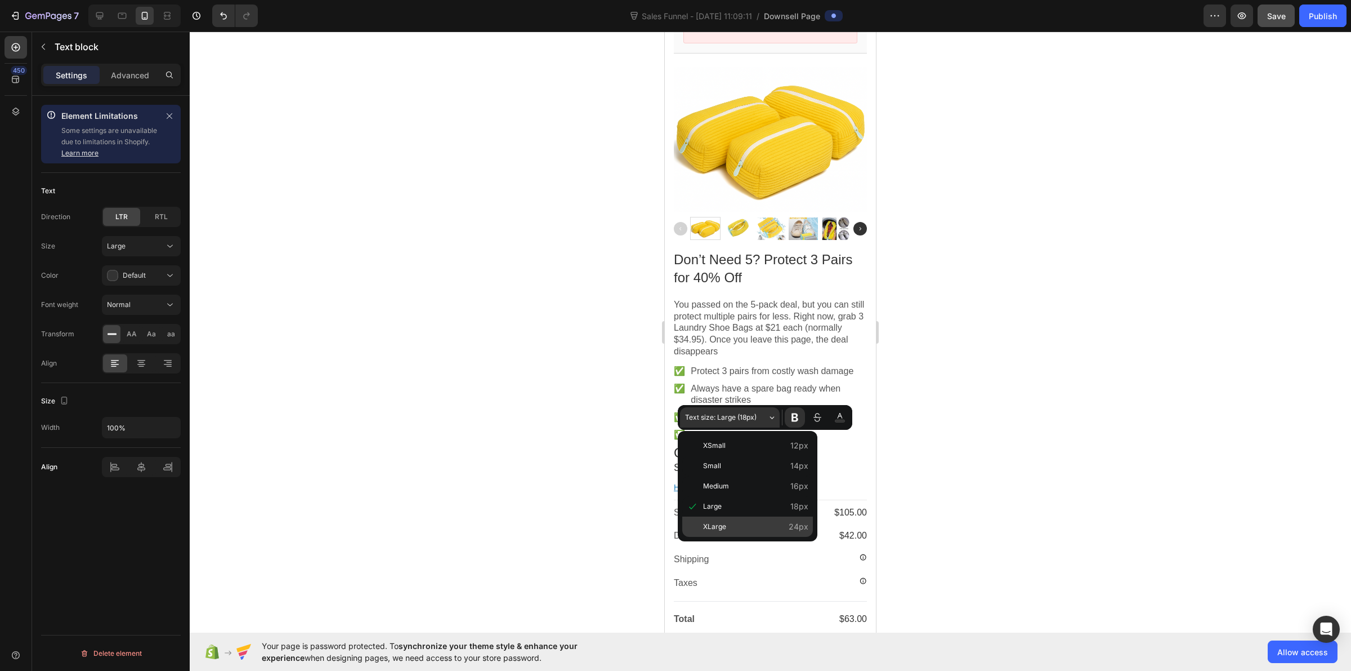
click at [712, 518] on button "XLarge" at bounding box center [747, 526] width 131 height 20
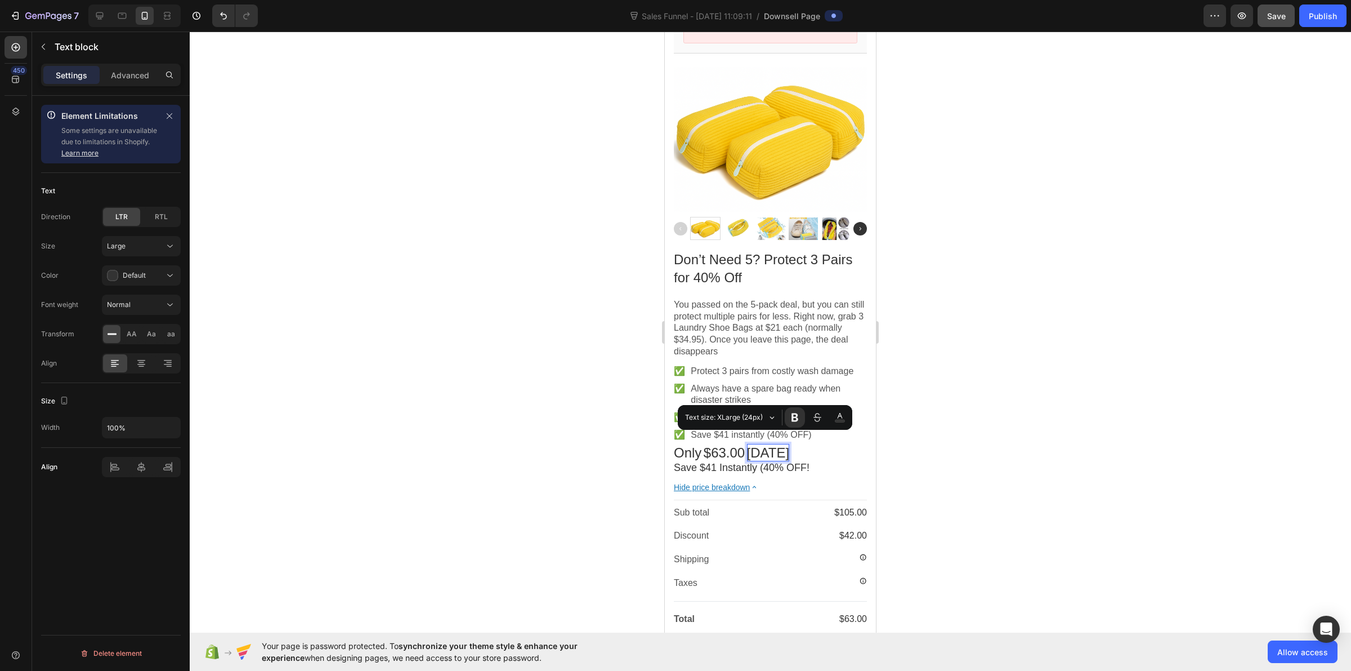
click at [544, 475] on div at bounding box center [771, 351] width 1162 height 639
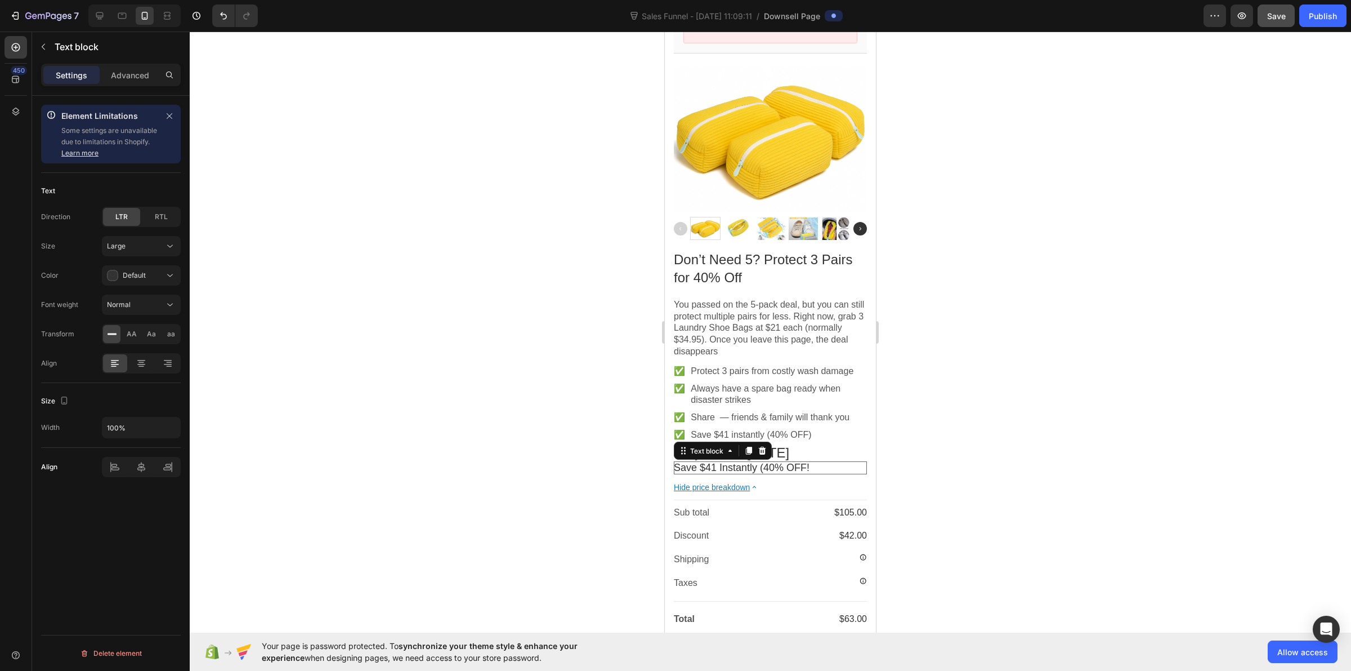
click at [810, 461] on p "Save $41 Instantly (40% OFF!" at bounding box center [770, 467] width 193 height 13
click at [560, 430] on div at bounding box center [771, 351] width 1162 height 639
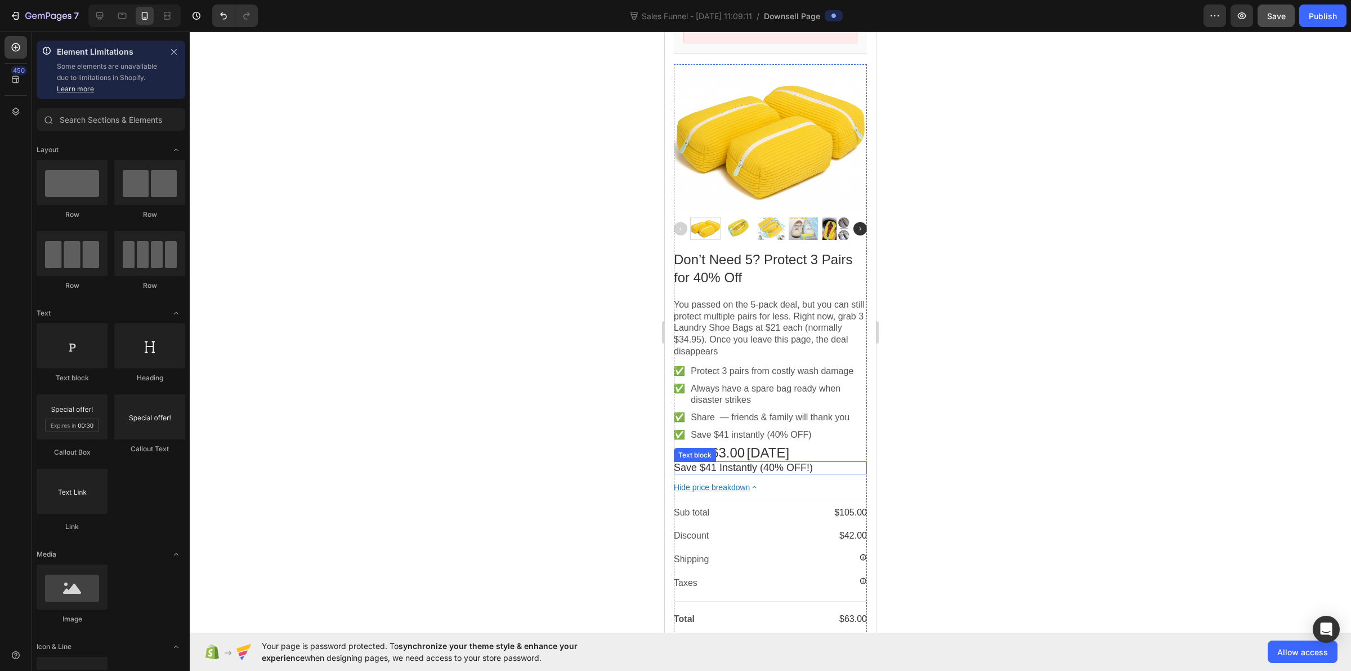
click at [785, 462] on span "Save $41 Instantly (40% OFF!)" at bounding box center [743, 467] width 139 height 11
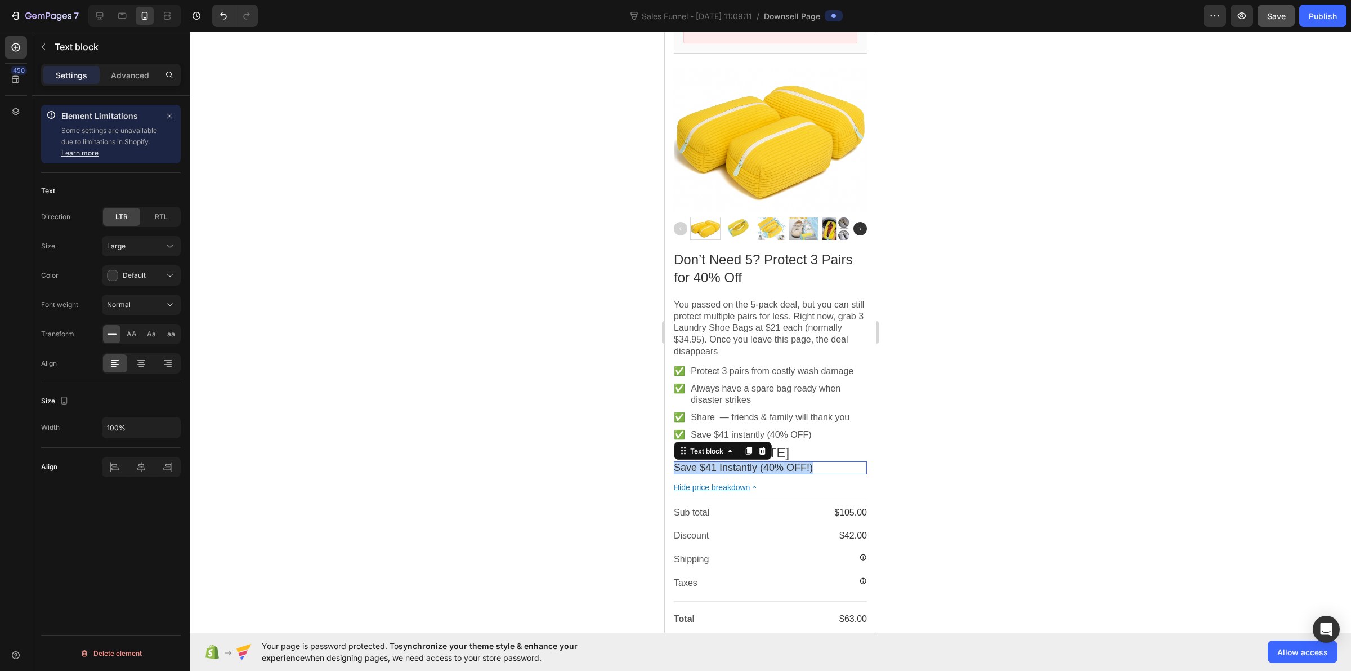
click at [785, 462] on span "Save $41 Instantly (40% OFF!)" at bounding box center [743, 467] width 139 height 11
click at [828, 435] on icon "Editor contextual toolbar" at bounding box center [829, 434] width 10 height 11
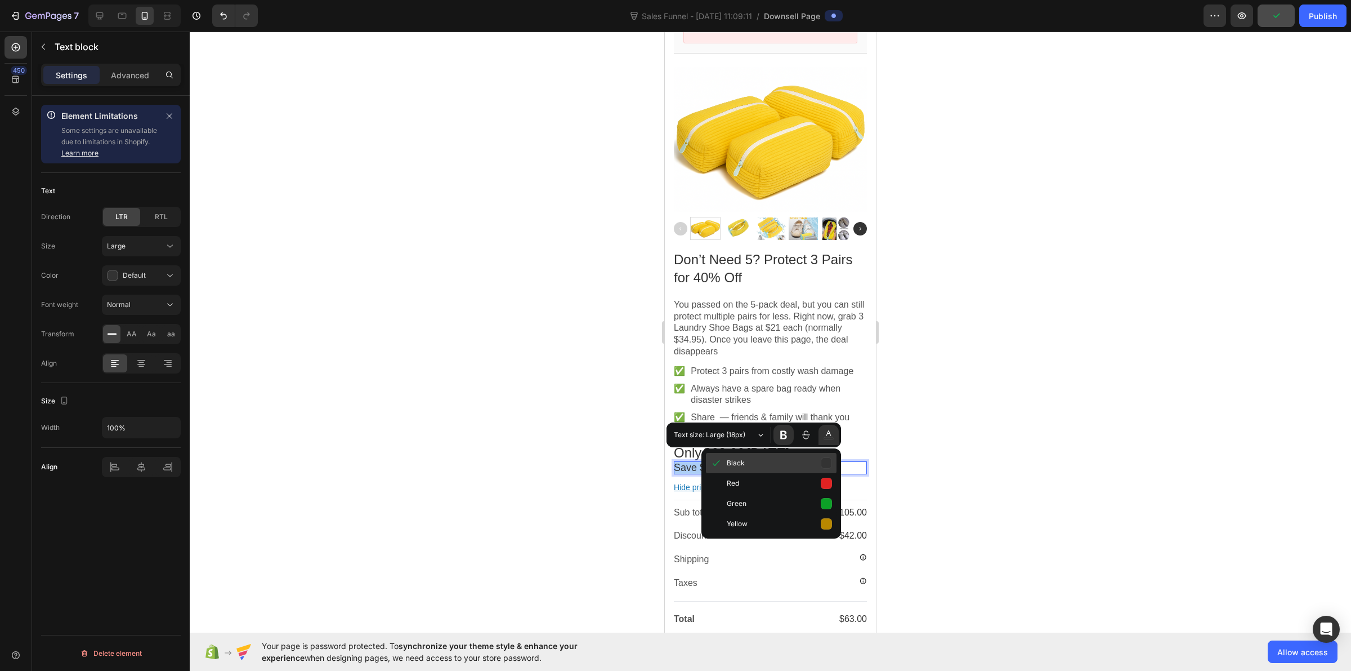
drag, startPoint x: 721, startPoint y: 458, endPoint x: 51, endPoint y: 427, distance: 670.7
click at [721, 458] on icon "Editor contextual toolbar" at bounding box center [717, 462] width 12 height 11
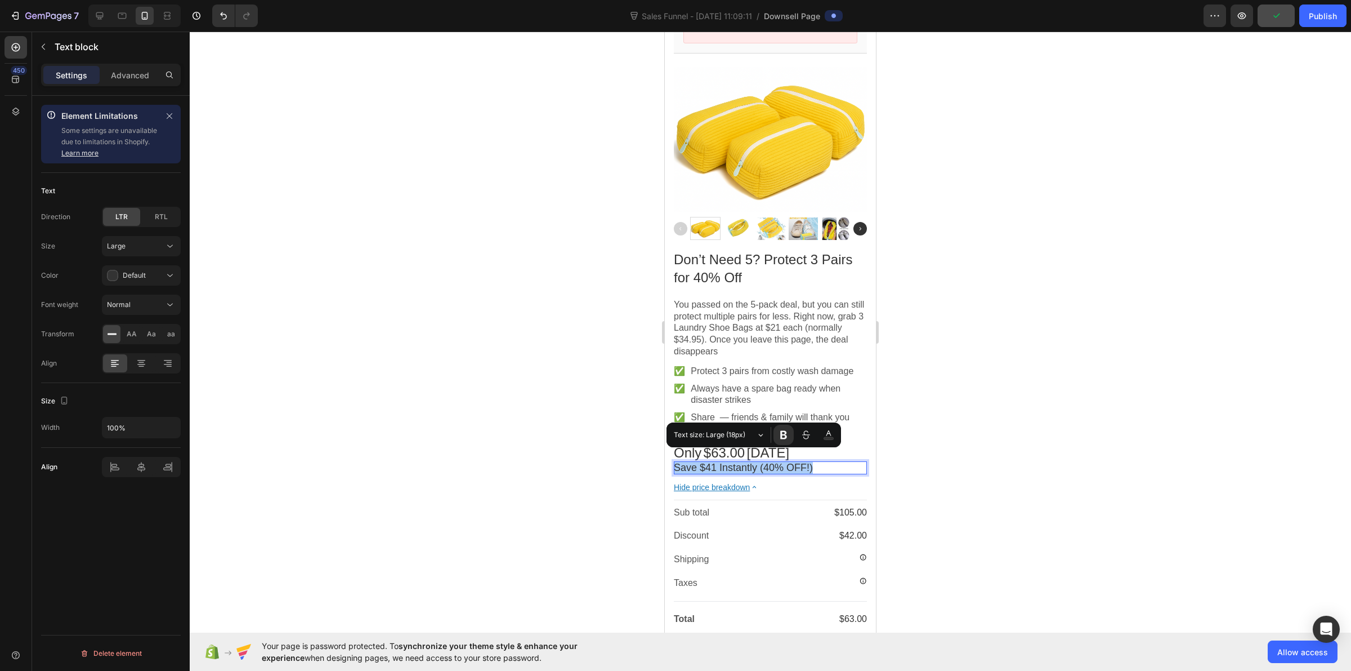
click at [556, 454] on div at bounding box center [771, 351] width 1162 height 639
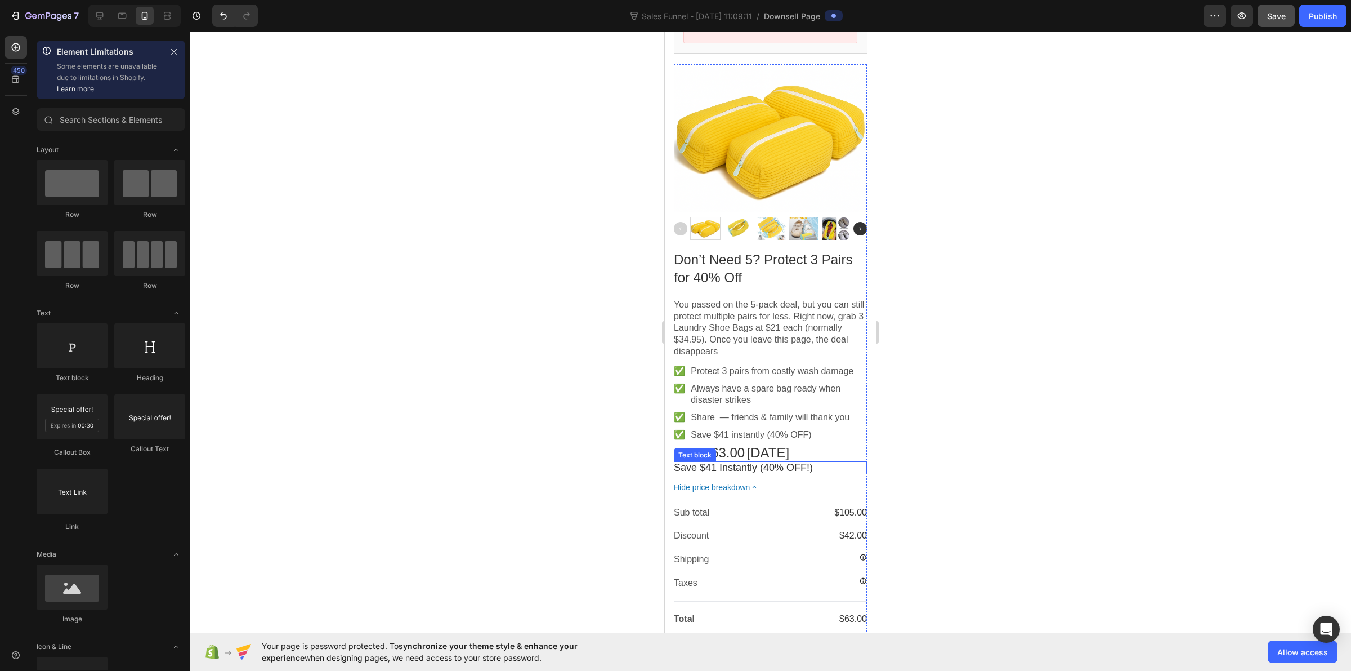
click at [731, 462] on span "Save $41 Instantly (40% OFF!)" at bounding box center [743, 467] width 139 height 11
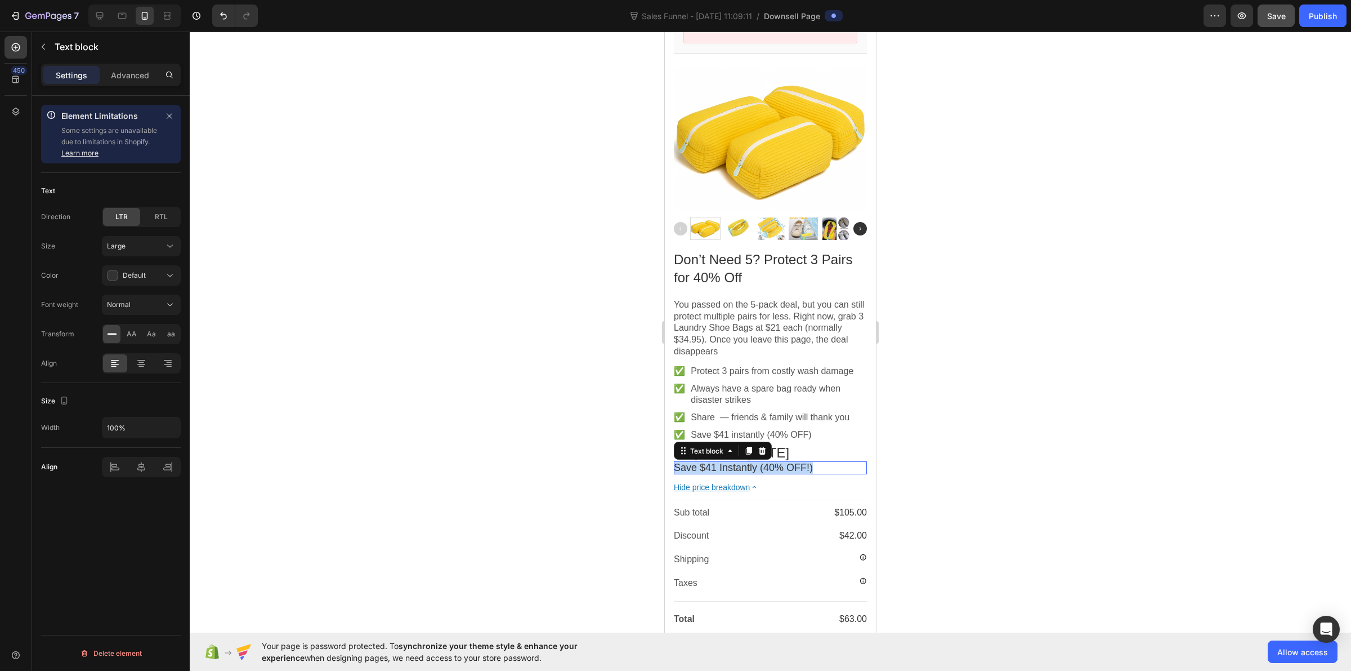
click at [731, 462] on span "Save $41 Instantly (40% OFF!)" at bounding box center [743, 467] width 139 height 11
click at [832, 437] on rect "Editor contextual toolbar" at bounding box center [829, 438] width 10 height 3
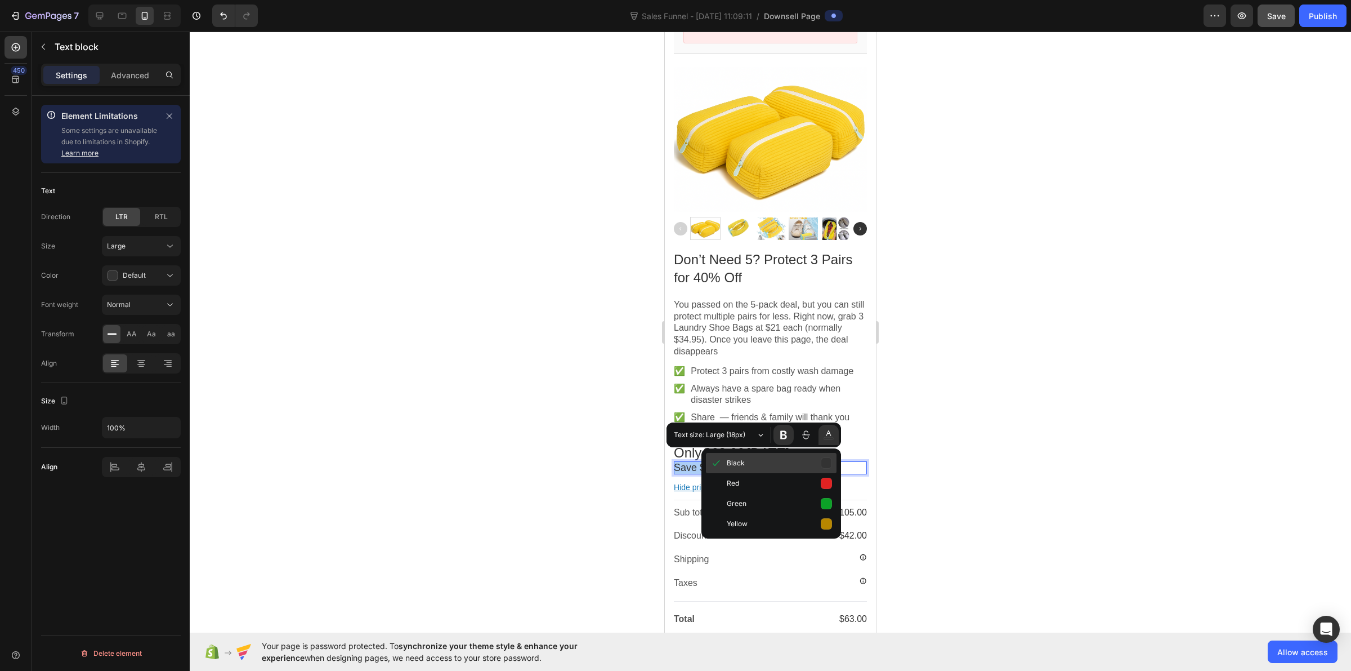
click at [814, 460] on span "Black" at bounding box center [779, 463] width 105 height 15
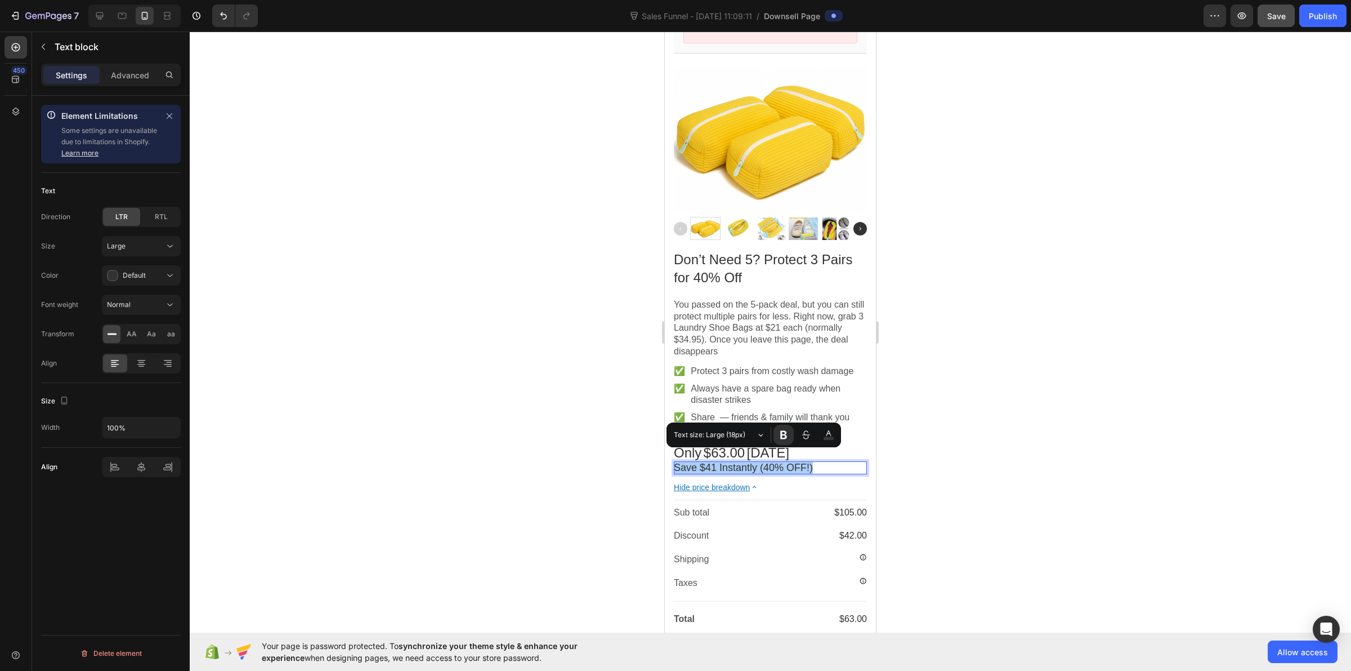
click at [566, 457] on div at bounding box center [771, 351] width 1162 height 639
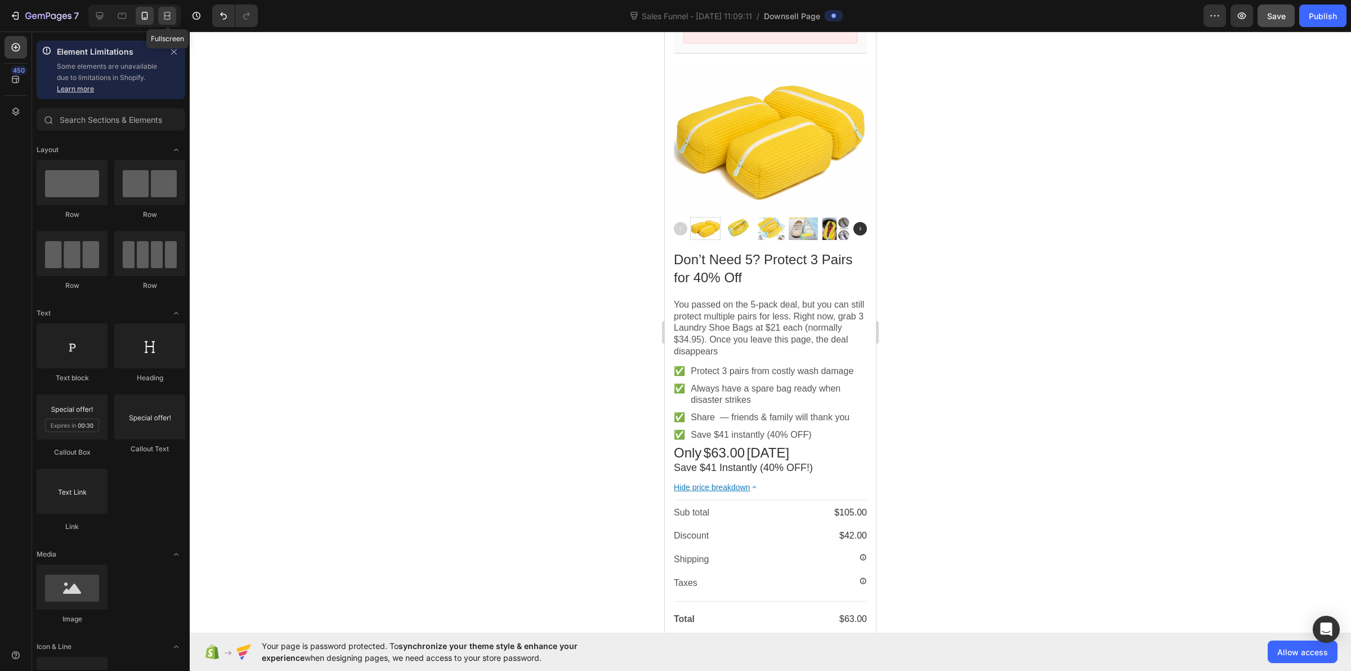
click at [172, 15] on icon at bounding box center [167, 15] width 11 height 11
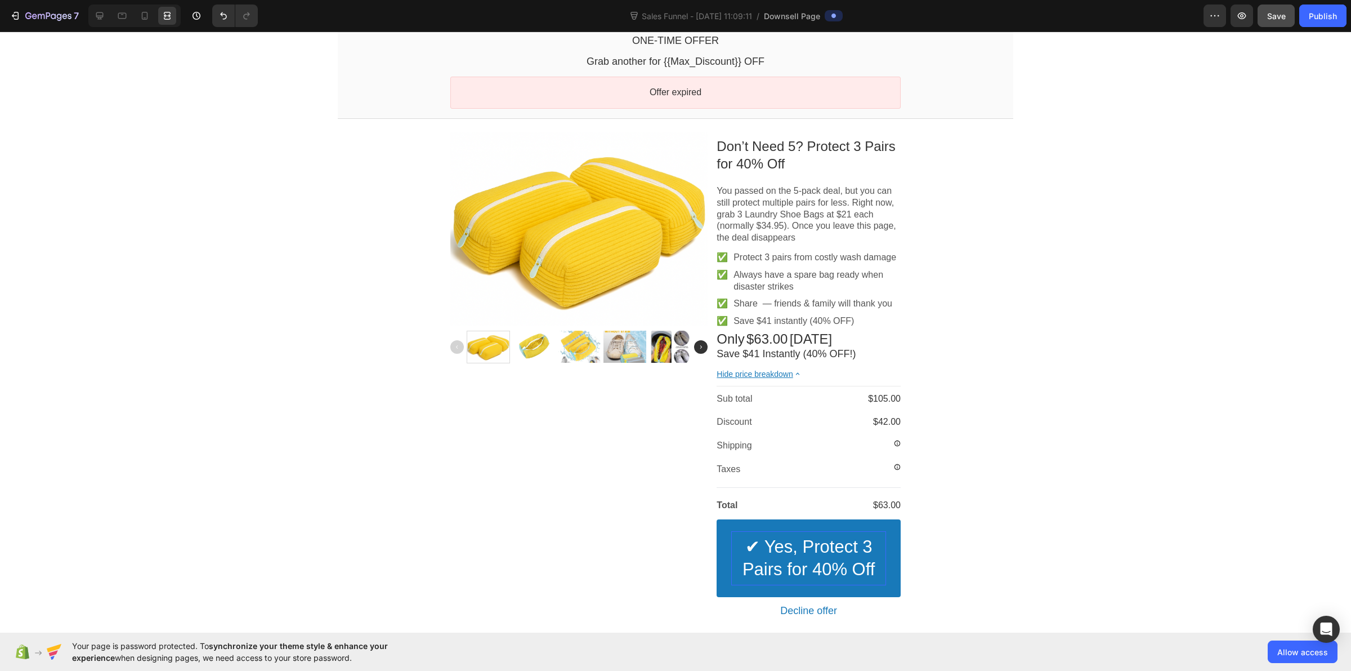
scroll to position [57, 0]
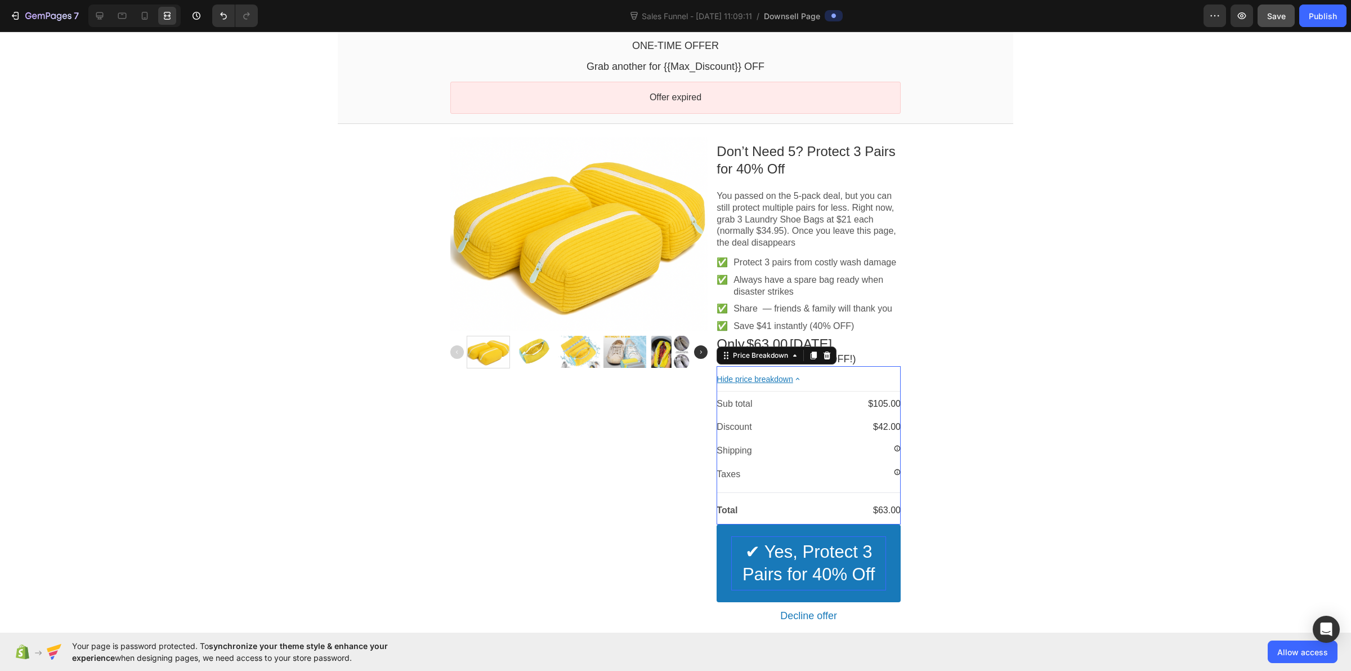
click at [724, 376] on bdo "Hide price breakdown" at bounding box center [755, 378] width 76 height 9
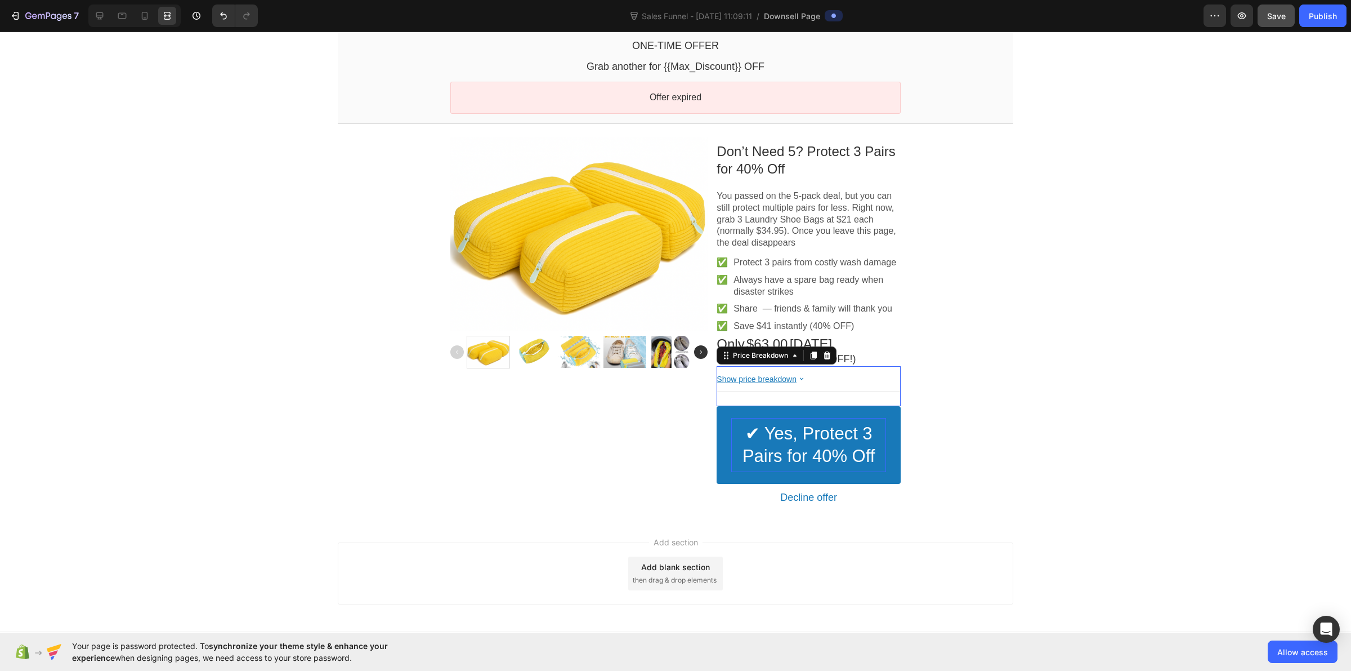
click at [300, 330] on div "One-time Offer Callout Text Grab another for {{Max_Discount}} OFF Callout Text …" at bounding box center [675, 272] width 1351 height 493
click at [764, 436] on span "✔ Yes, Protect 3 Pairs for 40% Off" at bounding box center [809, 444] width 132 height 42
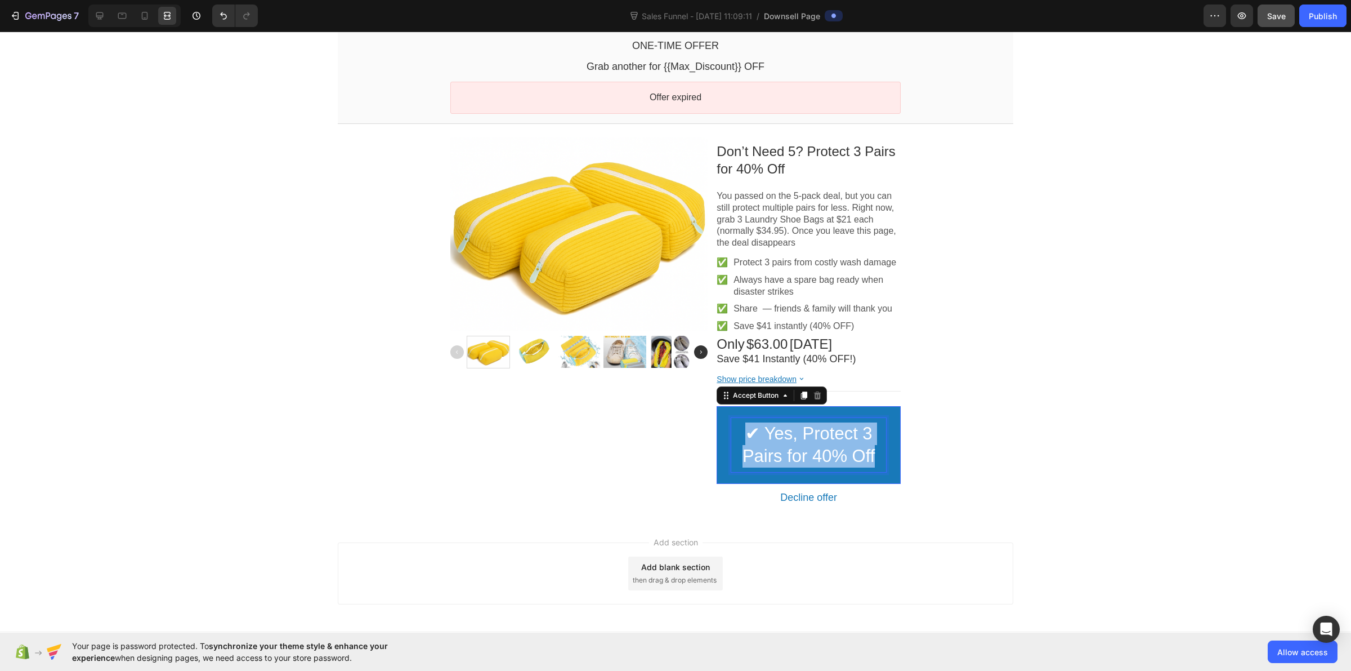
click at [764, 435] on span "✔ Yes, Protect 3 Pairs for 40% Off" at bounding box center [809, 444] width 132 height 42
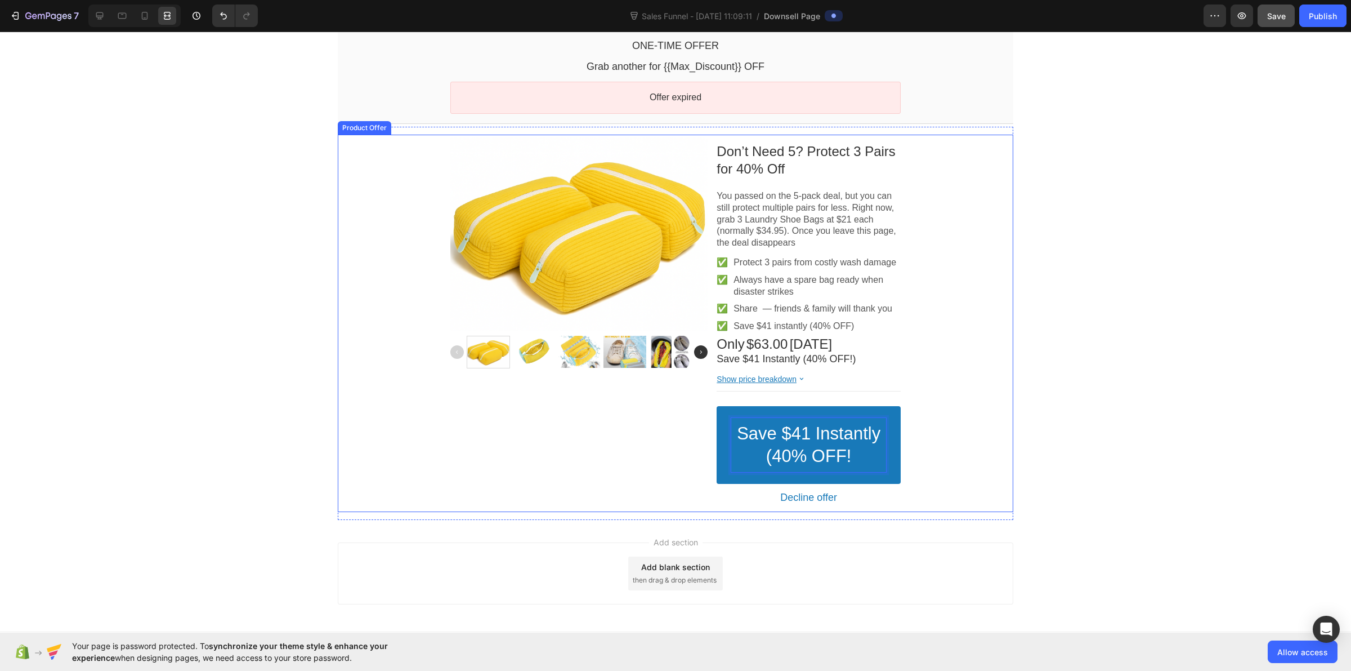
click at [592, 452] on div "Product Images" at bounding box center [578, 323] width 257 height 377
click at [283, 468] on div "One-time Offer Callout Text Grab another for {{Max_Discount}} OFF Callout Text …" at bounding box center [675, 272] width 1351 height 493
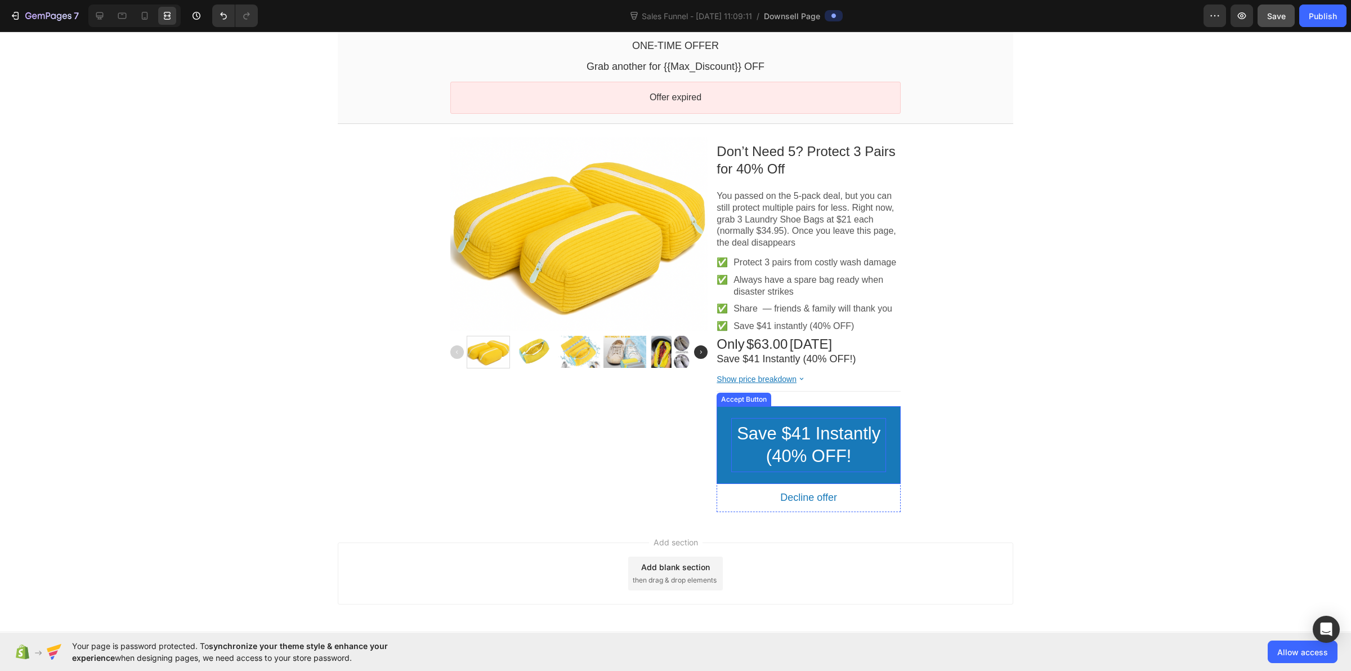
click at [845, 447] on p "Save $41 Instantly (40% OFF!" at bounding box center [808, 445] width 155 height 46
click at [842, 452] on span "Save $41 Instantly (40% OFF!" at bounding box center [809, 444] width 144 height 42
click at [761, 432] on span "Save $41 Instantly (40% OFF!)" at bounding box center [809, 444] width 144 height 42
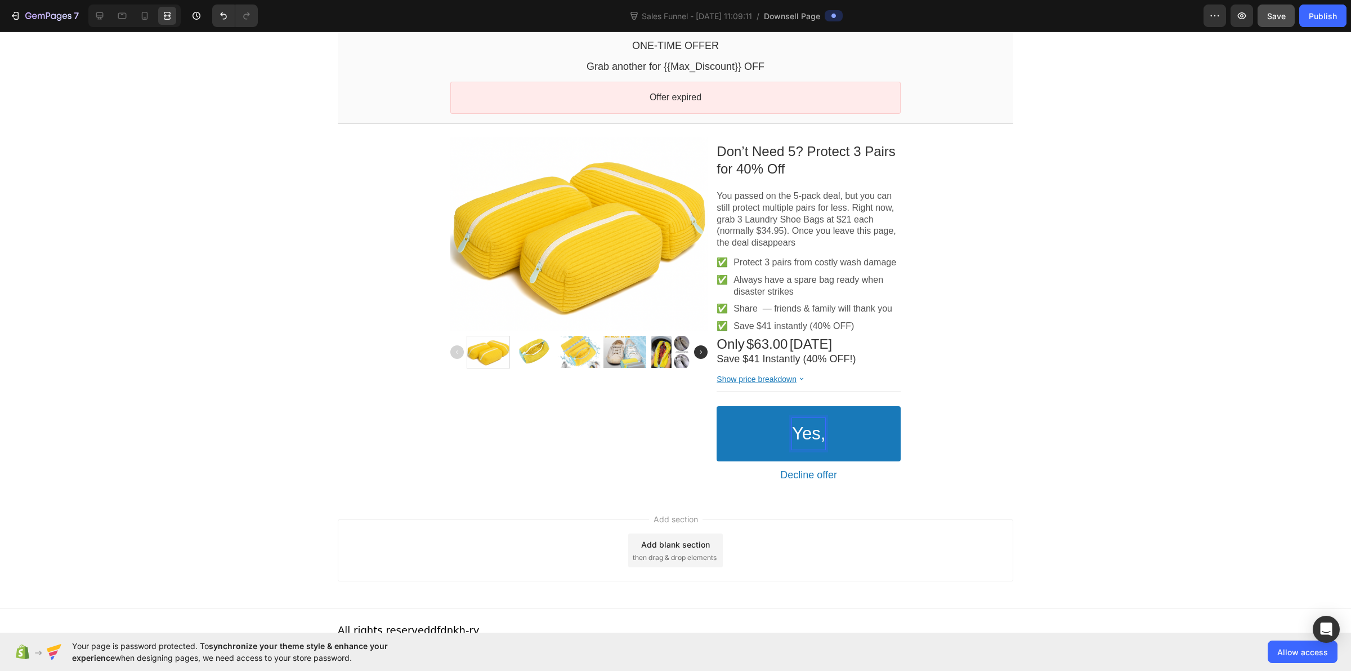
click at [717, 406] on button "Yes," at bounding box center [809, 433] width 184 height 55
click at [717, 406] on button "Yes, Protect" at bounding box center [809, 433] width 184 height 55
click at [717, 406] on button "Yes, Protect My" at bounding box center [809, 433] width 184 height 55
click at [717, 406] on button "Yes, Protect My 3" at bounding box center [809, 433] width 184 height 55
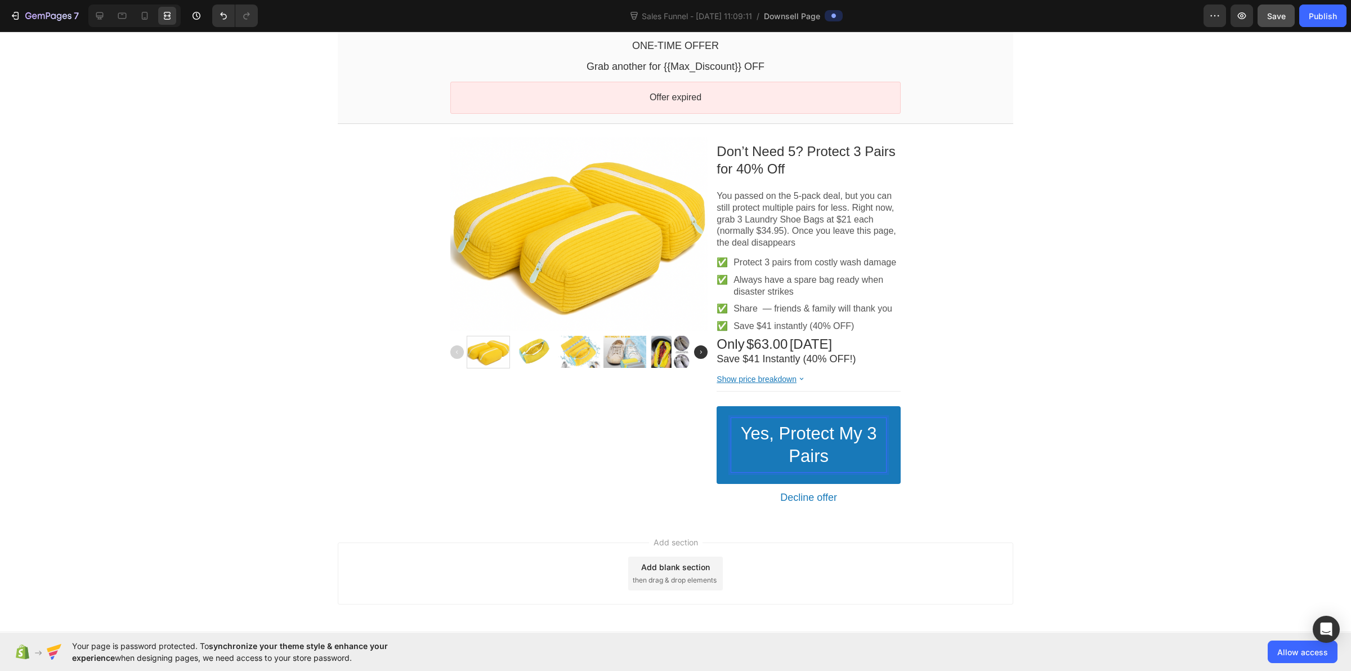
click at [717, 406] on button "Yes, Protect My 3 Pairs" at bounding box center [809, 445] width 184 height 78
click at [717, 406] on button "Yes, Protect My 3 Pairs For" at bounding box center [809, 445] width 184 height 78
click at [717, 406] on button "Yes, Protect My 3 Pairs For 40%" at bounding box center [809, 445] width 184 height 78
click at [226, 451] on div "One-time Offer Callout Text Grab another for {{Max_Discount}} OFF Callout Text …" at bounding box center [675, 272] width 1351 height 493
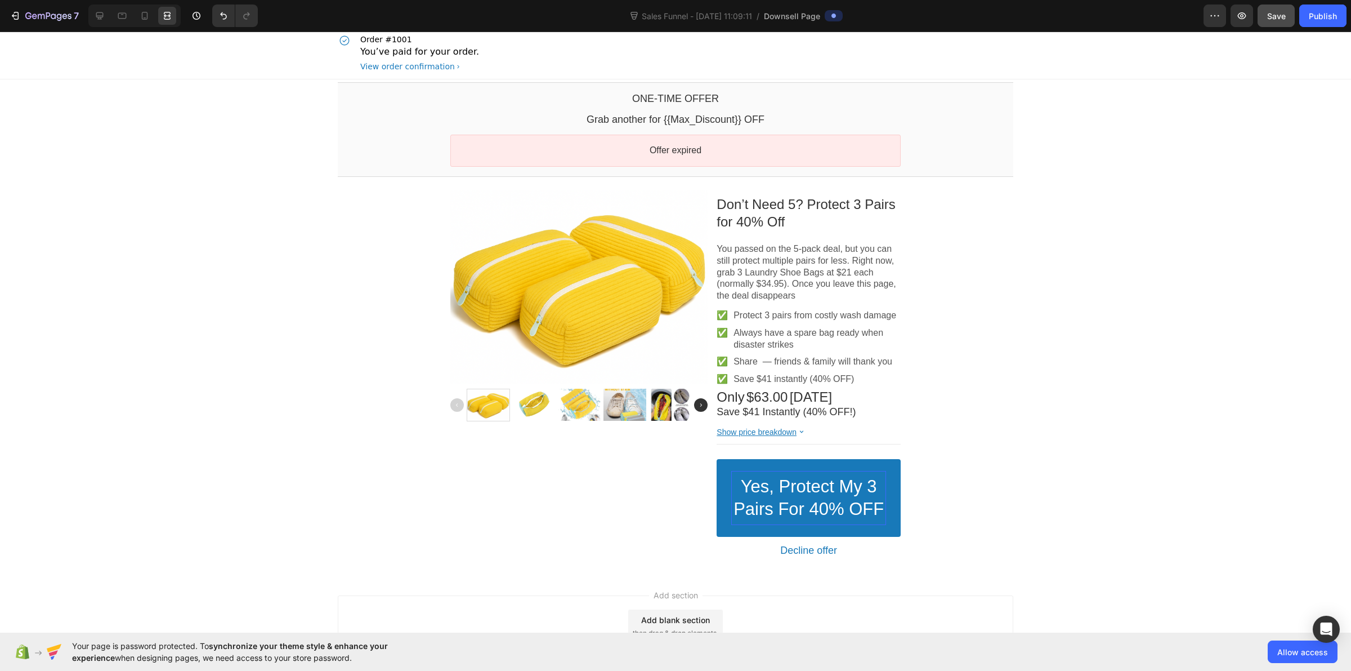
scroll to position [0, 0]
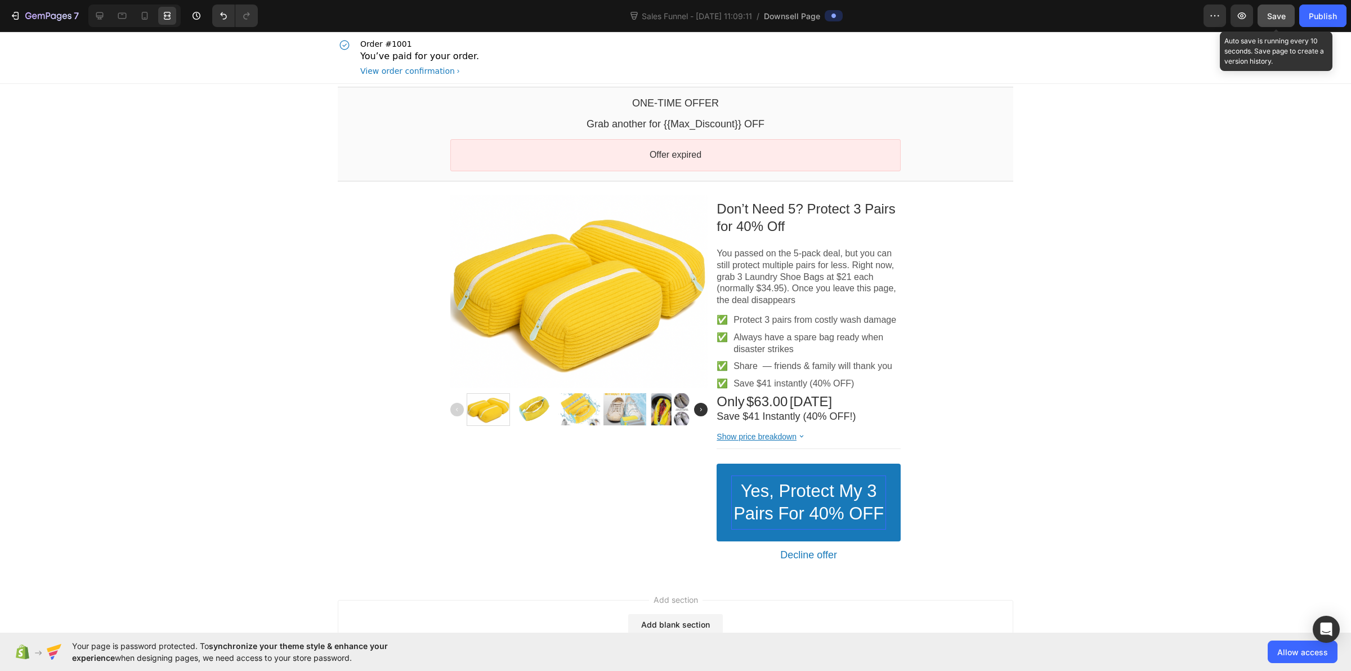
click at [1277, 12] on span "Save" at bounding box center [1276, 16] width 19 height 10
click at [797, 270] on p "You passed on the 5-pack deal, but you can still protect multiple pairs for les…" at bounding box center [809, 277] width 184 height 59
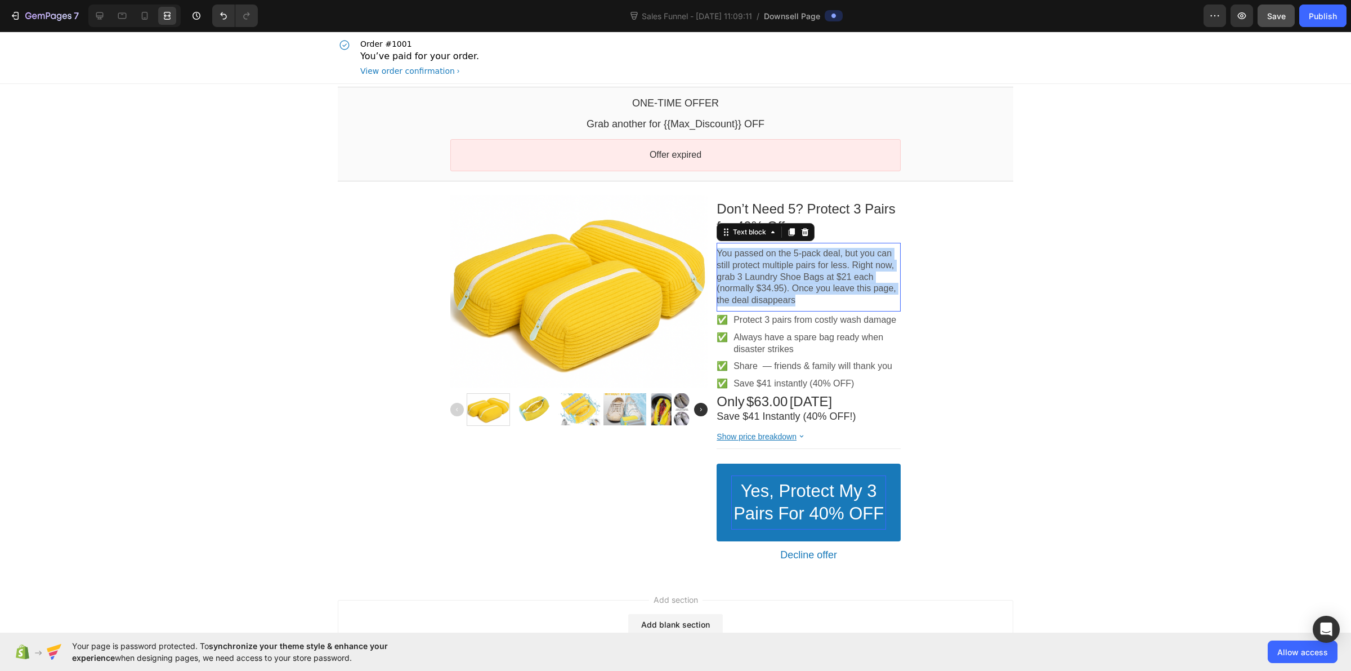
click at [797, 270] on p "You passed on the 5-pack deal, but you can still protect multiple pairs for les…" at bounding box center [809, 277] width 184 height 59
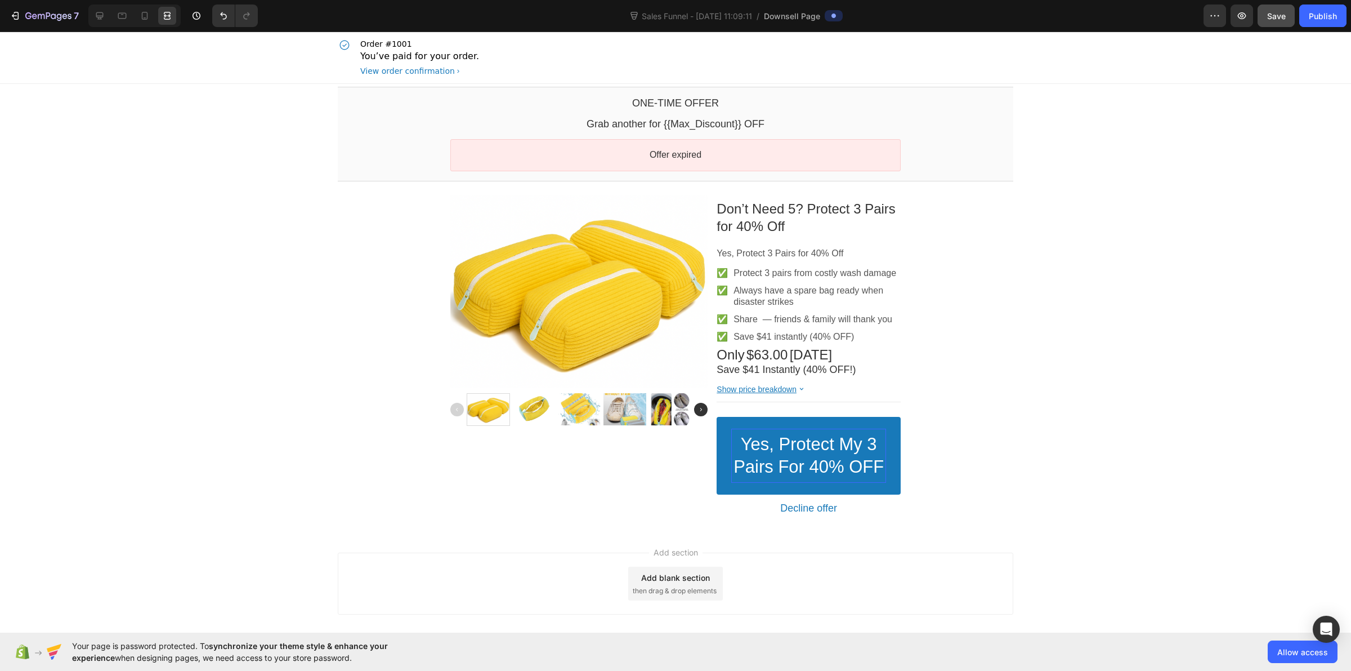
click at [266, 271] on div "One-time Offer Callout Text Grab another for {{Max_Discount}} OFF Callout Text …" at bounding box center [675, 307] width 1351 height 446
click at [809, 254] on p "Yes, Protect 3 Pairs for 40% Off" at bounding box center [809, 254] width 184 height 12
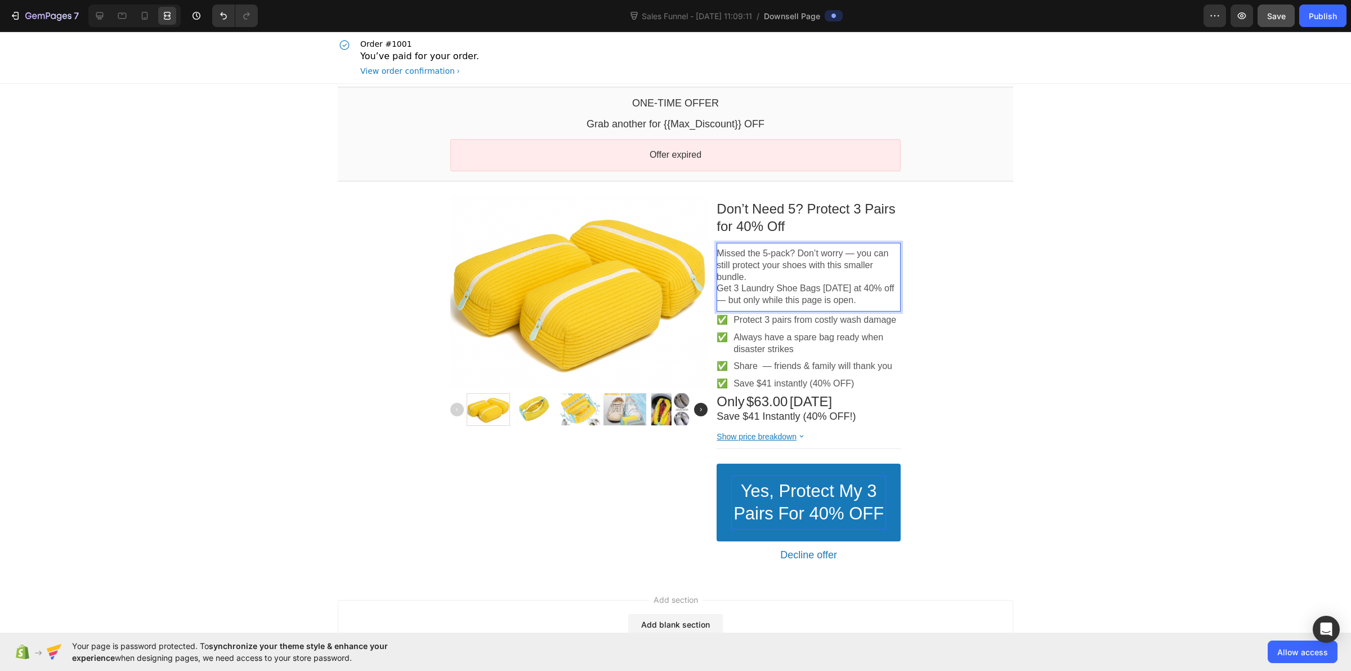
click at [168, 215] on div "One-time Offer Callout Text Grab another for {{Max_Discount}} OFF Callout Text …" at bounding box center [675, 330] width 1351 height 493
click at [763, 253] on p "Missed the 5-pack? Don’t worry — you can still protect your shoes with this sma…" at bounding box center [809, 277] width 184 height 59
click at [794, 291] on p "Missed the 5-pack? Don’t worry — you can still protect your shoes with this sma…" at bounding box center [809, 277] width 184 height 59
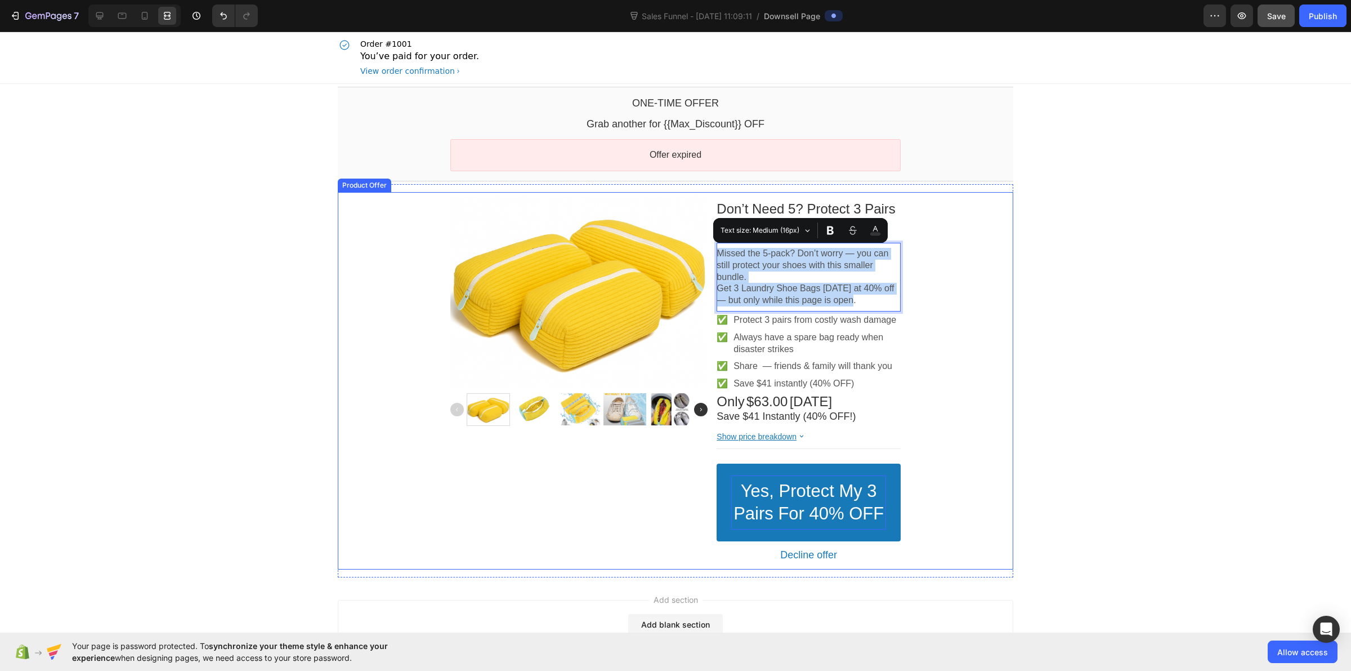
drag, startPoint x: 842, startPoint y: 302, endPoint x: 711, endPoint y: 257, distance: 139.2
click at [711, 257] on div "Product Images Don’t Need 5? Protect 3 Pairs for 40% Off Product Title Missed t…" at bounding box center [675, 380] width 450 height 377
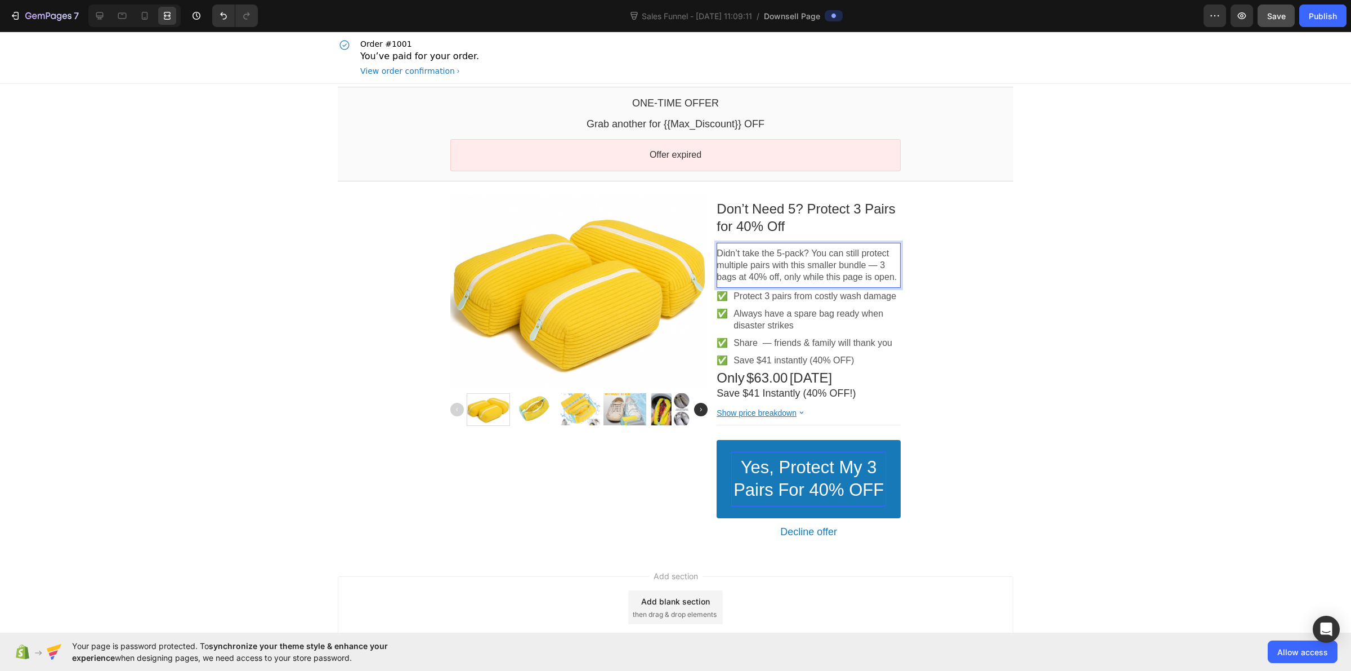
click at [285, 252] on div "One-time Offer Callout Text Grab another for {{Max_Discount}} OFF Callout Text …" at bounding box center [675, 319] width 1351 height 470
click at [144, 16] on icon at bounding box center [144, 15] width 11 height 11
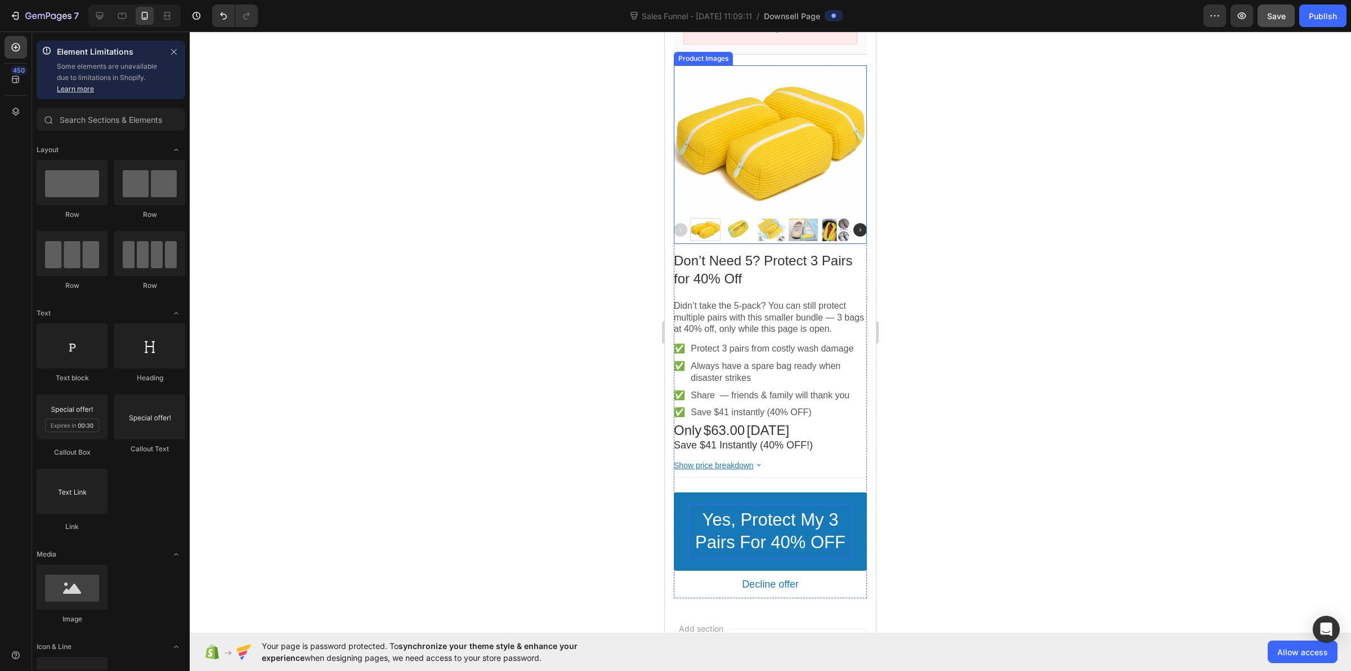
scroll to position [141, 0]
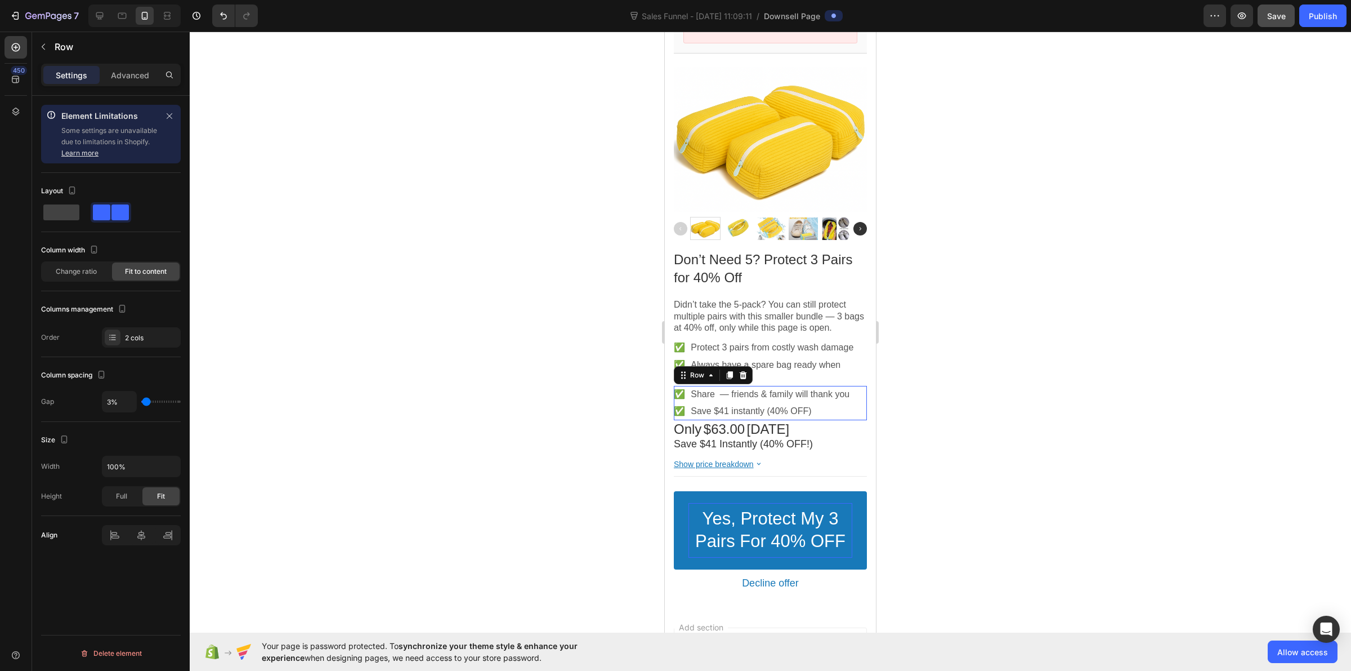
click at [854, 404] on div "✅ Text block ✅ Text block Share — friends & family will thank you Text block Sa…" at bounding box center [770, 403] width 193 height 35
click at [130, 80] on p "Advanced" at bounding box center [130, 75] width 38 height 12
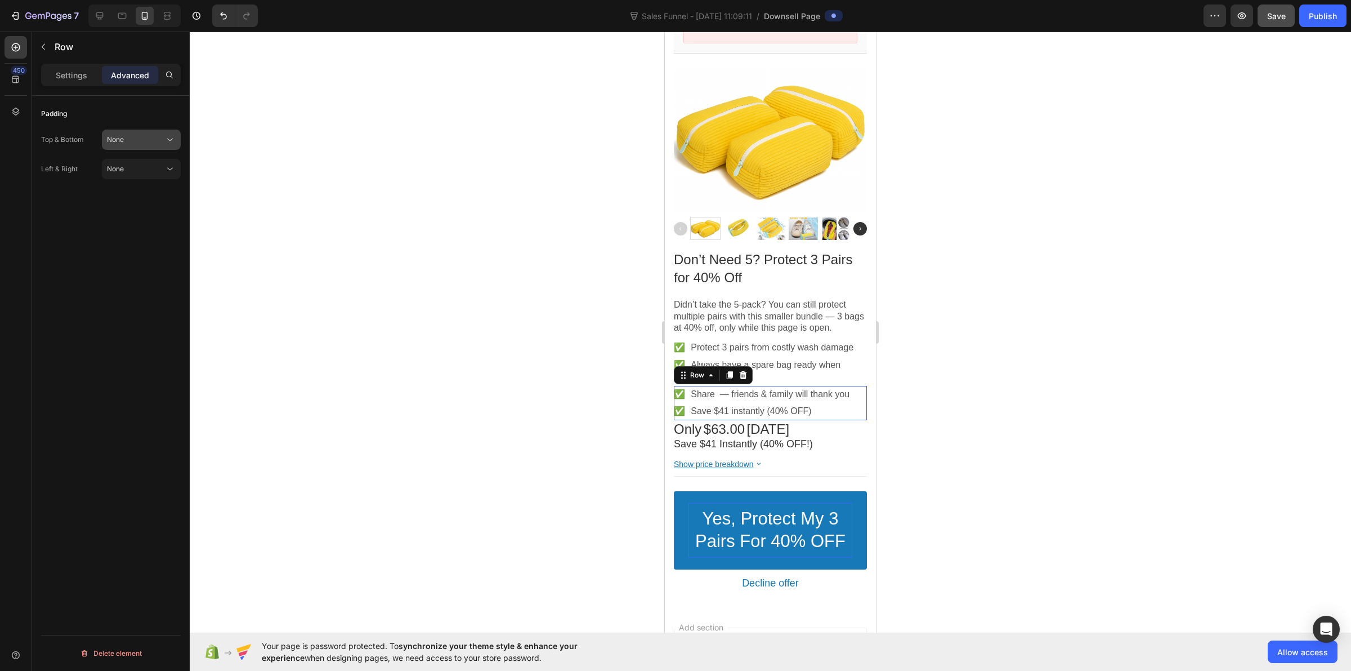
click at [125, 141] on div "None" at bounding box center [135, 140] width 57 height 10
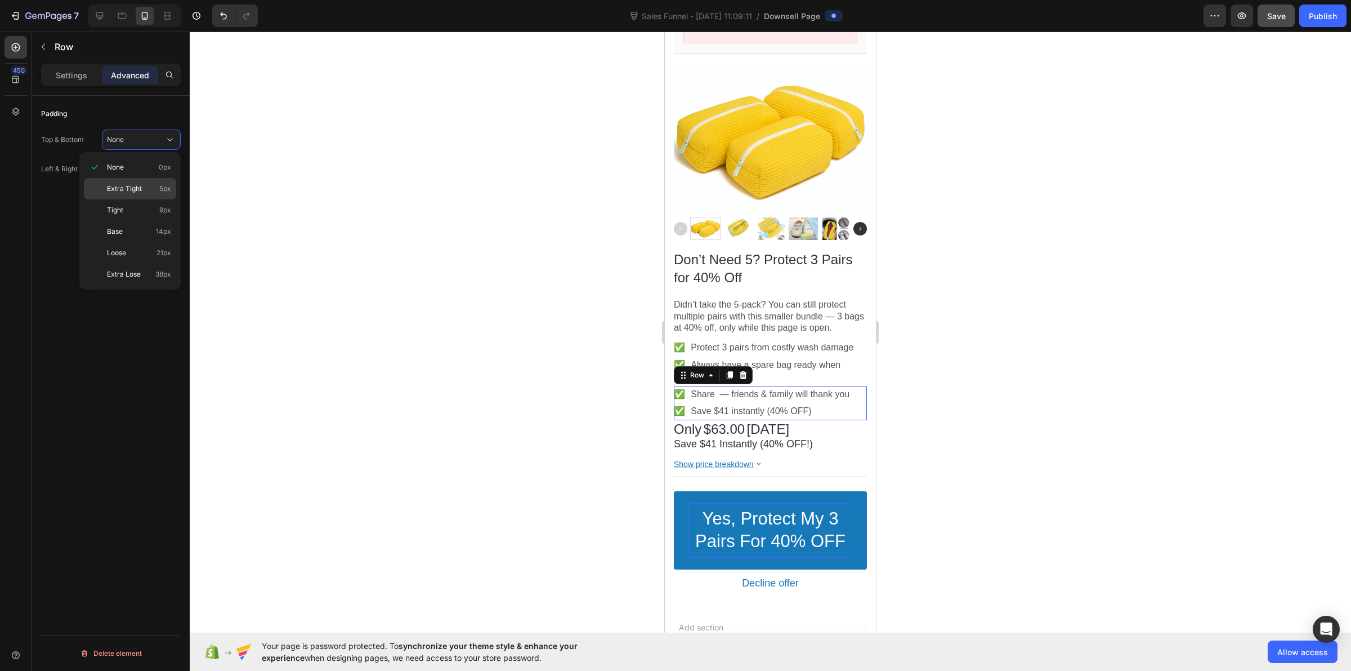
click at [128, 199] on div "Extra Tight 5px" at bounding box center [130, 209] width 92 height 21
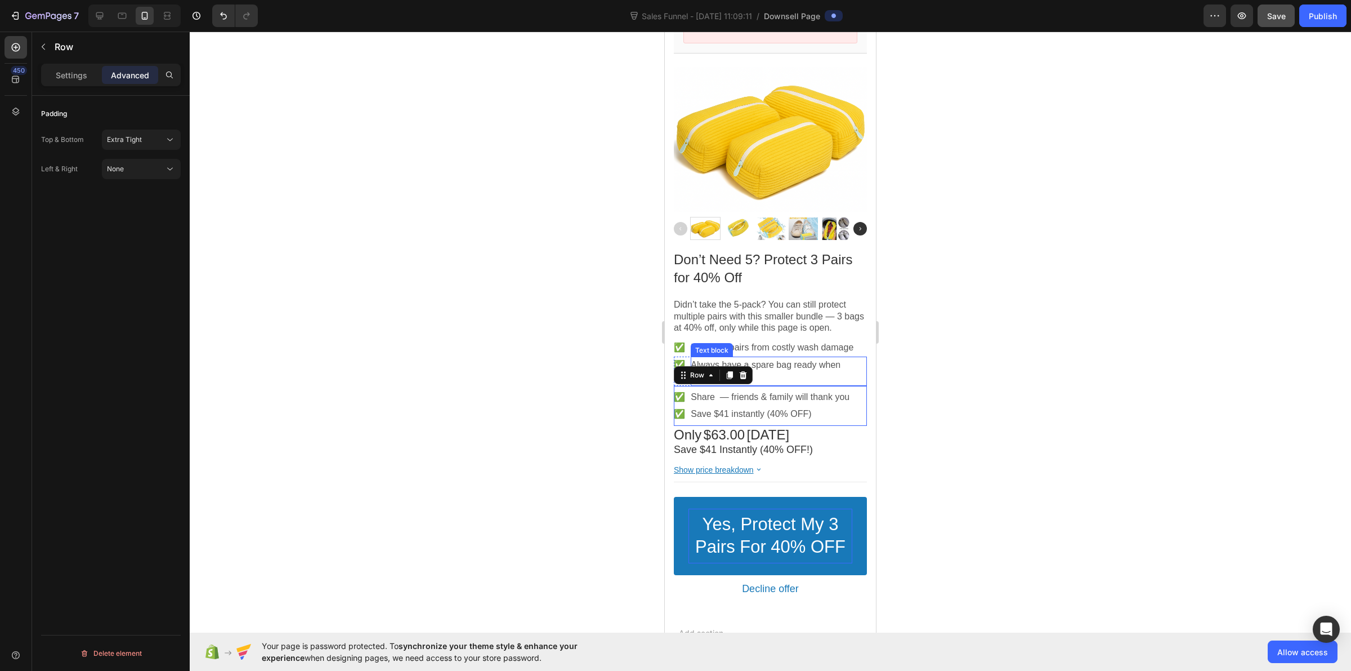
click at [850, 359] on p "Always have a spare bag ready when disaster strikes" at bounding box center [779, 371] width 176 height 24
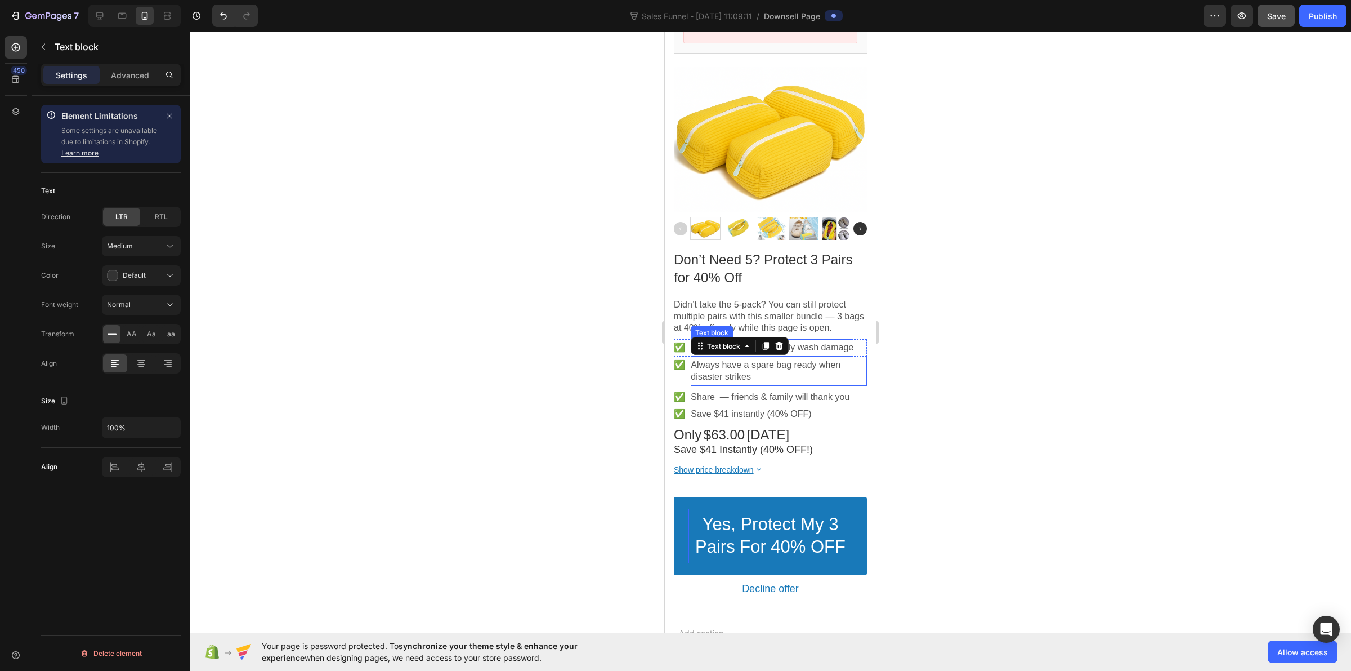
click at [850, 342] on p "Protect 3 pairs from costly wash damage" at bounding box center [772, 348] width 163 height 12
click at [849, 372] on p "Always have a spare bag ready when disaster strikes" at bounding box center [779, 371] width 176 height 24
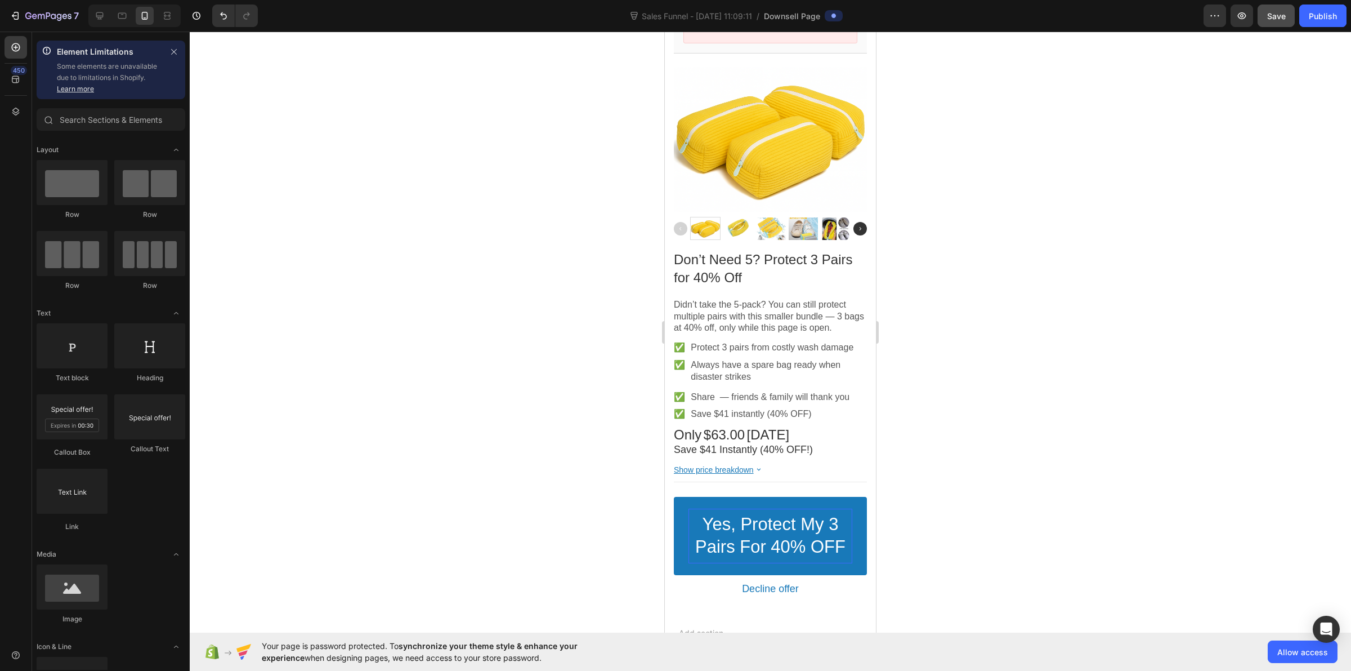
click at [859, 374] on section "Product Images Don’t Need 5? Protect 3 Pairs for 40% Off Product Title Didn’t t…" at bounding box center [770, 333] width 211 height 554
click at [676, 372] on div "✅ Text block" at bounding box center [679, 370] width 11 height 29
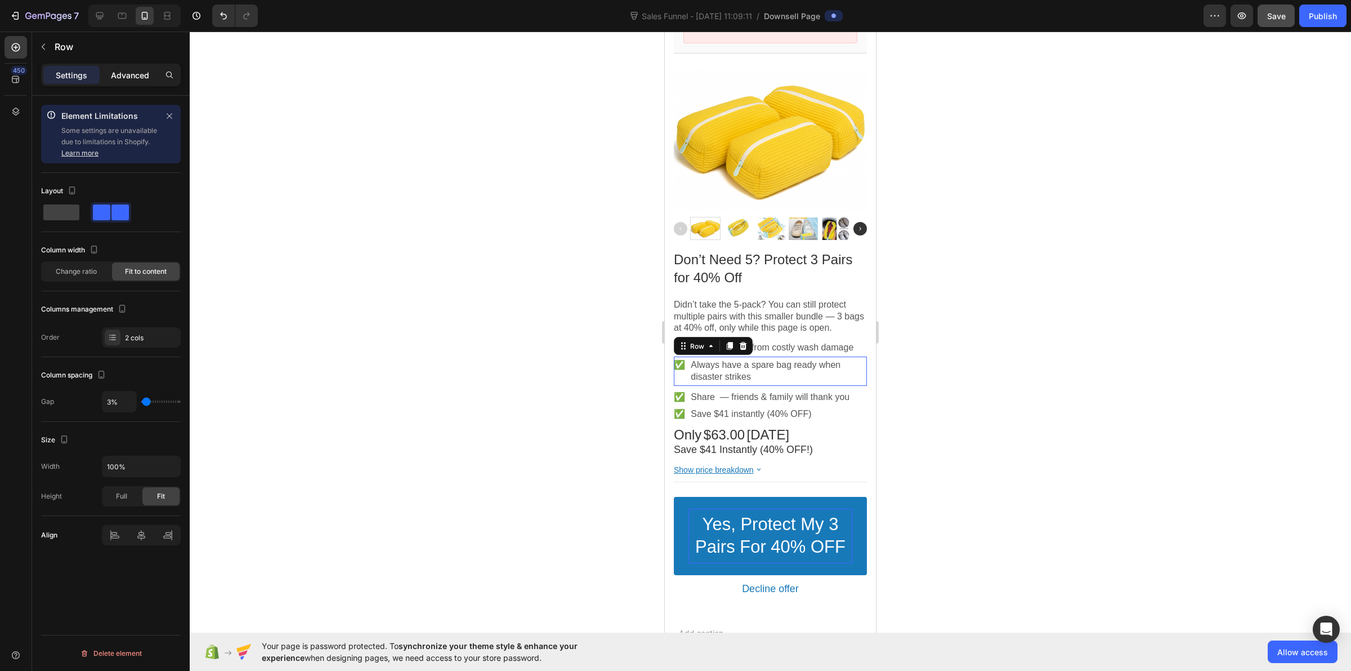
click at [130, 77] on p "Advanced" at bounding box center [130, 75] width 38 height 12
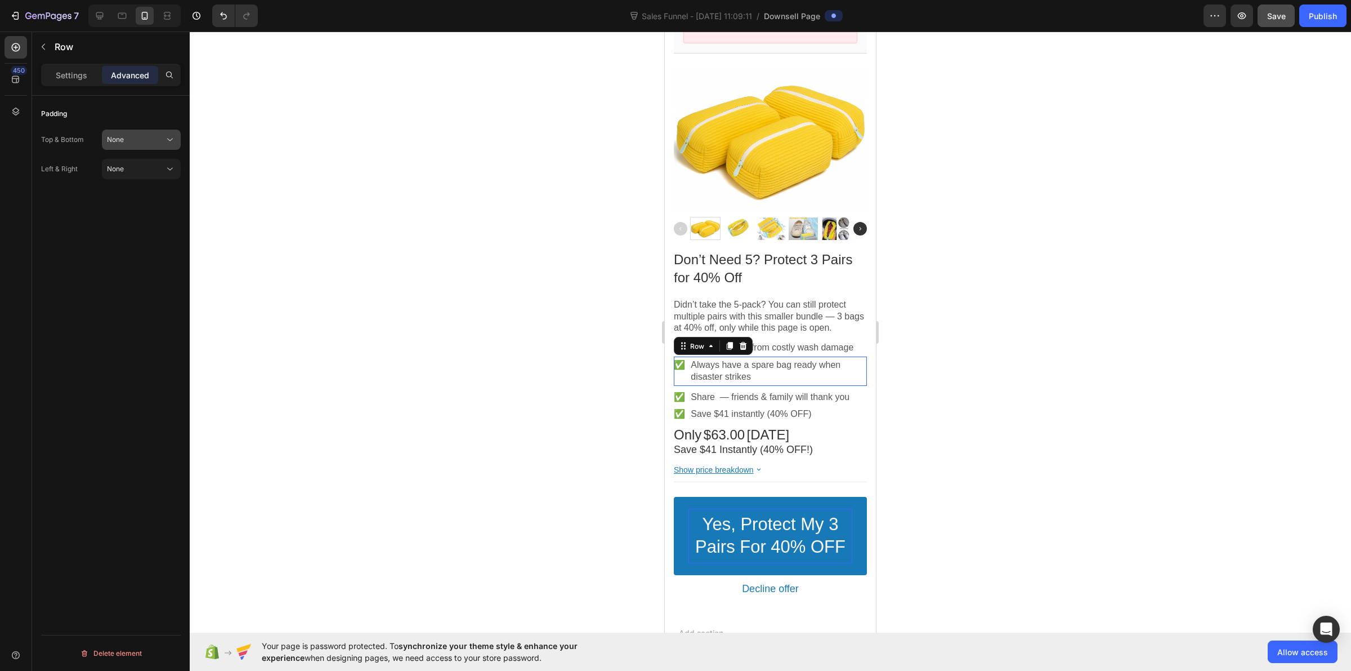
click at [135, 135] on div "None" at bounding box center [135, 140] width 57 height 10
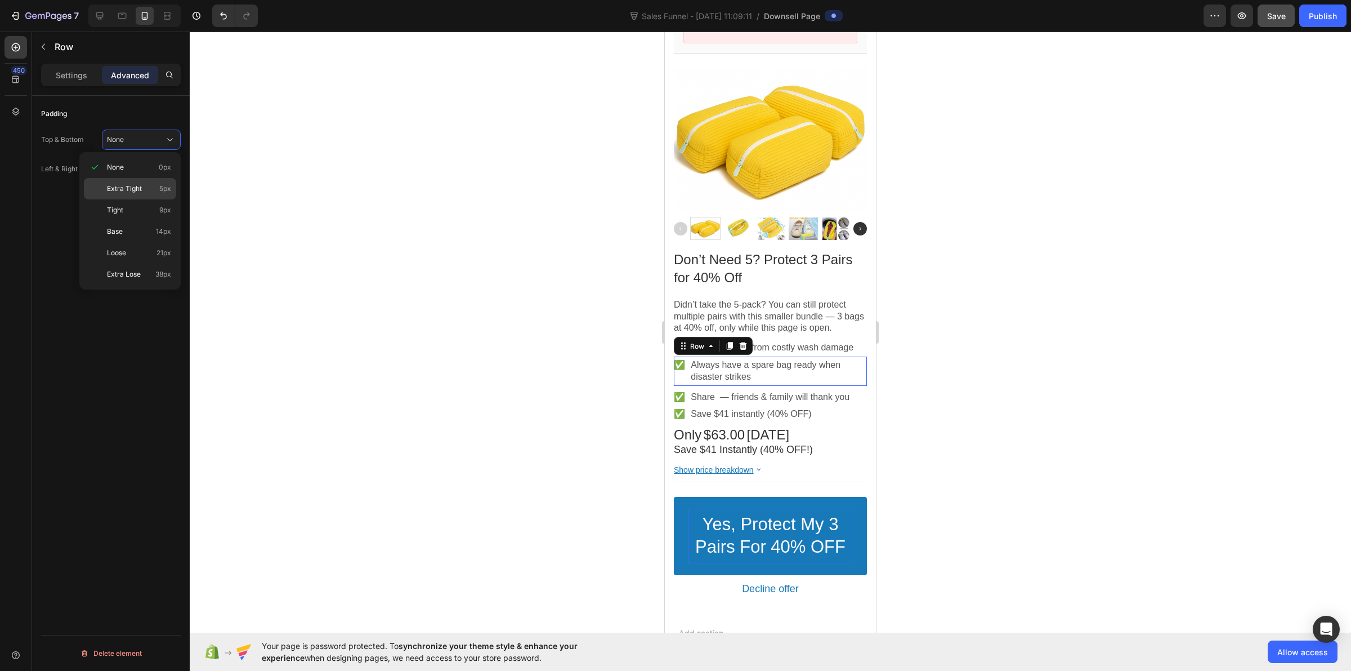
click at [128, 199] on div "Extra Tight 5px" at bounding box center [130, 209] width 92 height 21
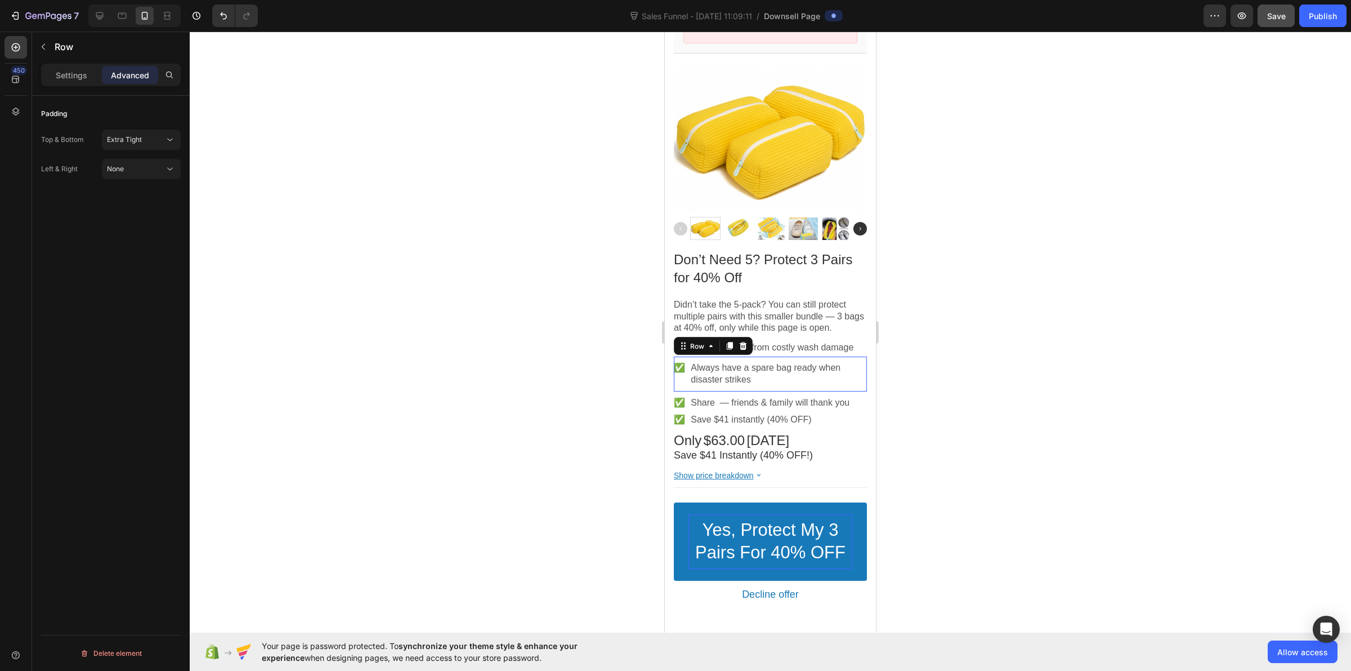
click at [423, 286] on div at bounding box center [771, 351] width 1162 height 639
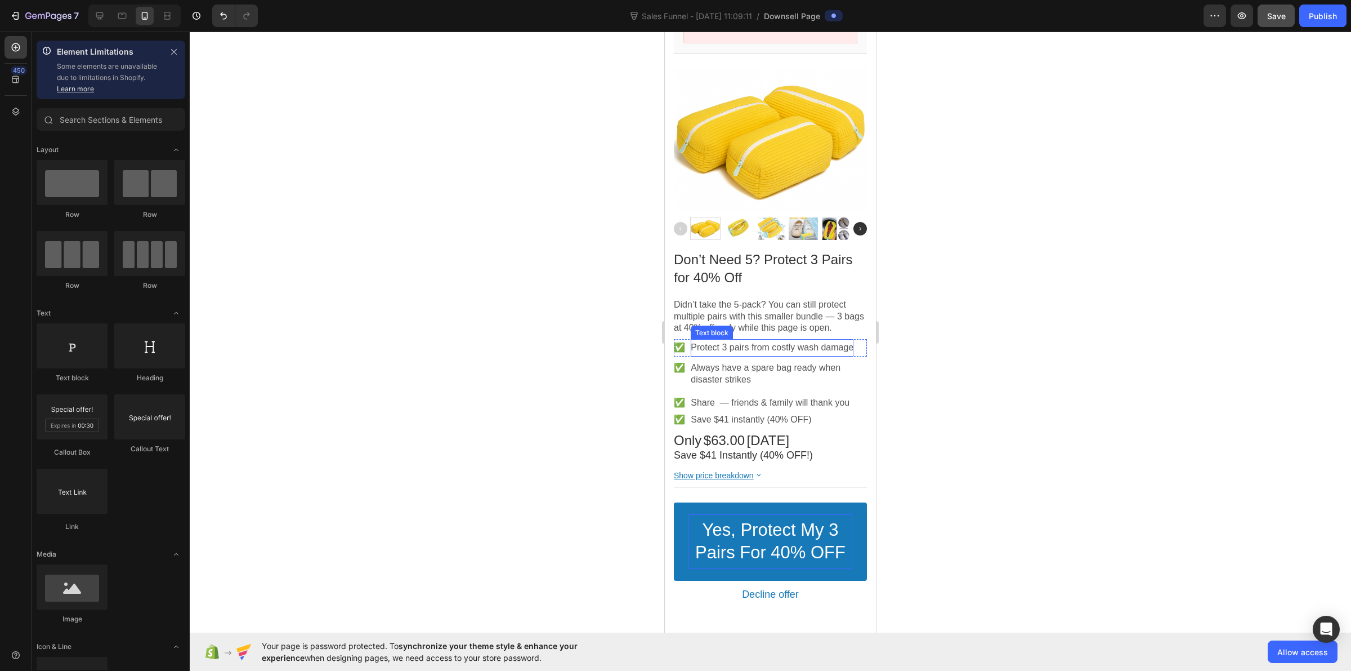
click at [698, 342] on p "Protect 3 pairs from costly wash damage" at bounding box center [772, 348] width 163 height 12
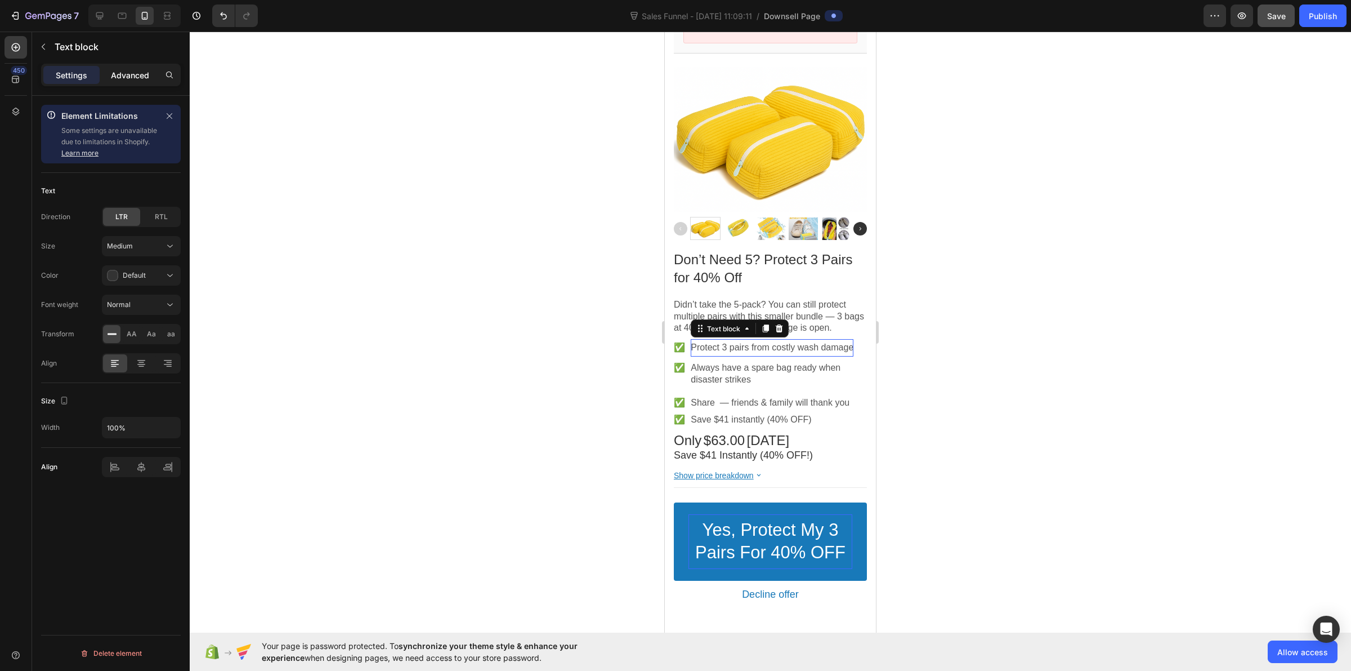
click at [116, 73] on p "Advanced" at bounding box center [130, 75] width 38 height 12
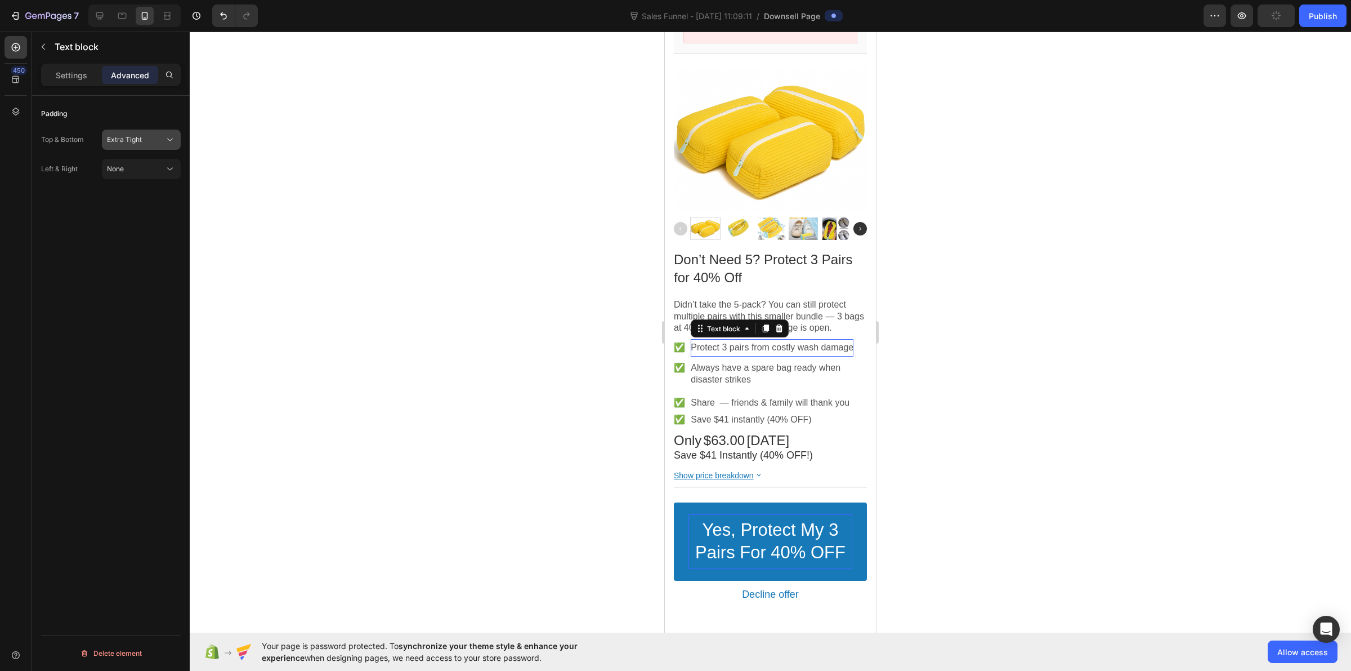
click at [141, 136] on span "Extra Tight" at bounding box center [124, 139] width 35 height 8
click at [142, 114] on div "Padding" at bounding box center [111, 114] width 140 height 18
click at [406, 265] on div at bounding box center [771, 351] width 1162 height 639
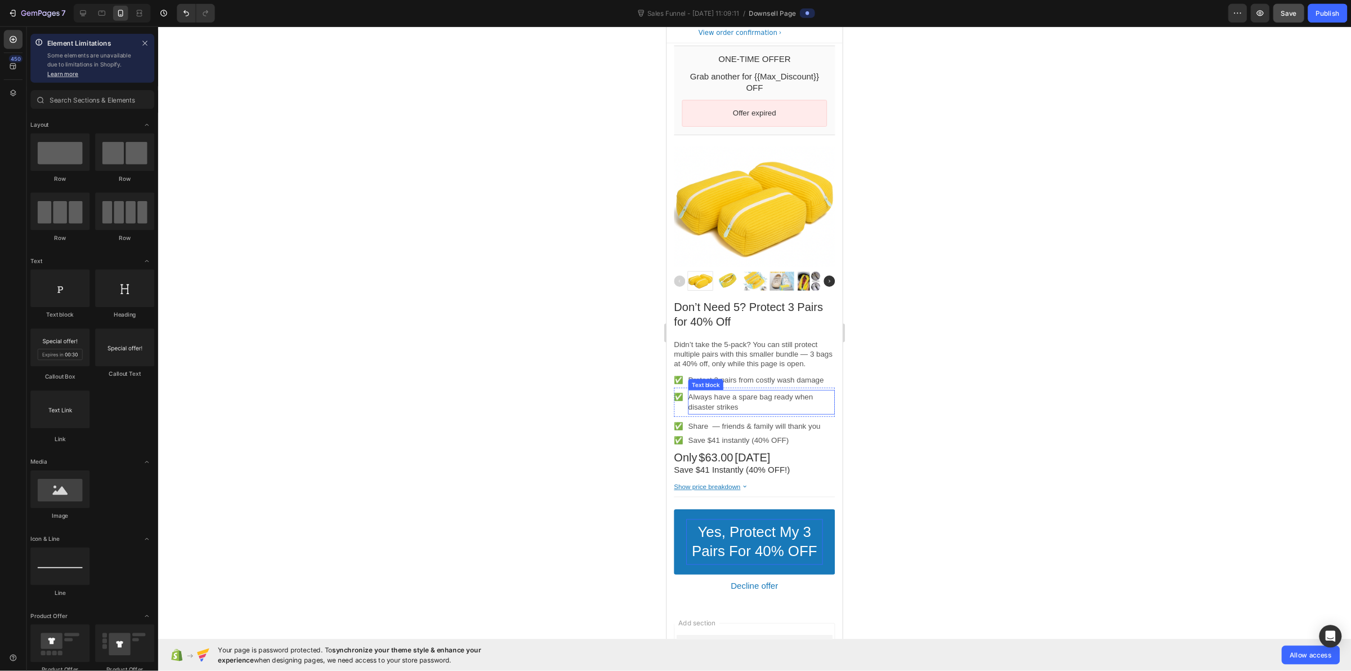
scroll to position [0, 0]
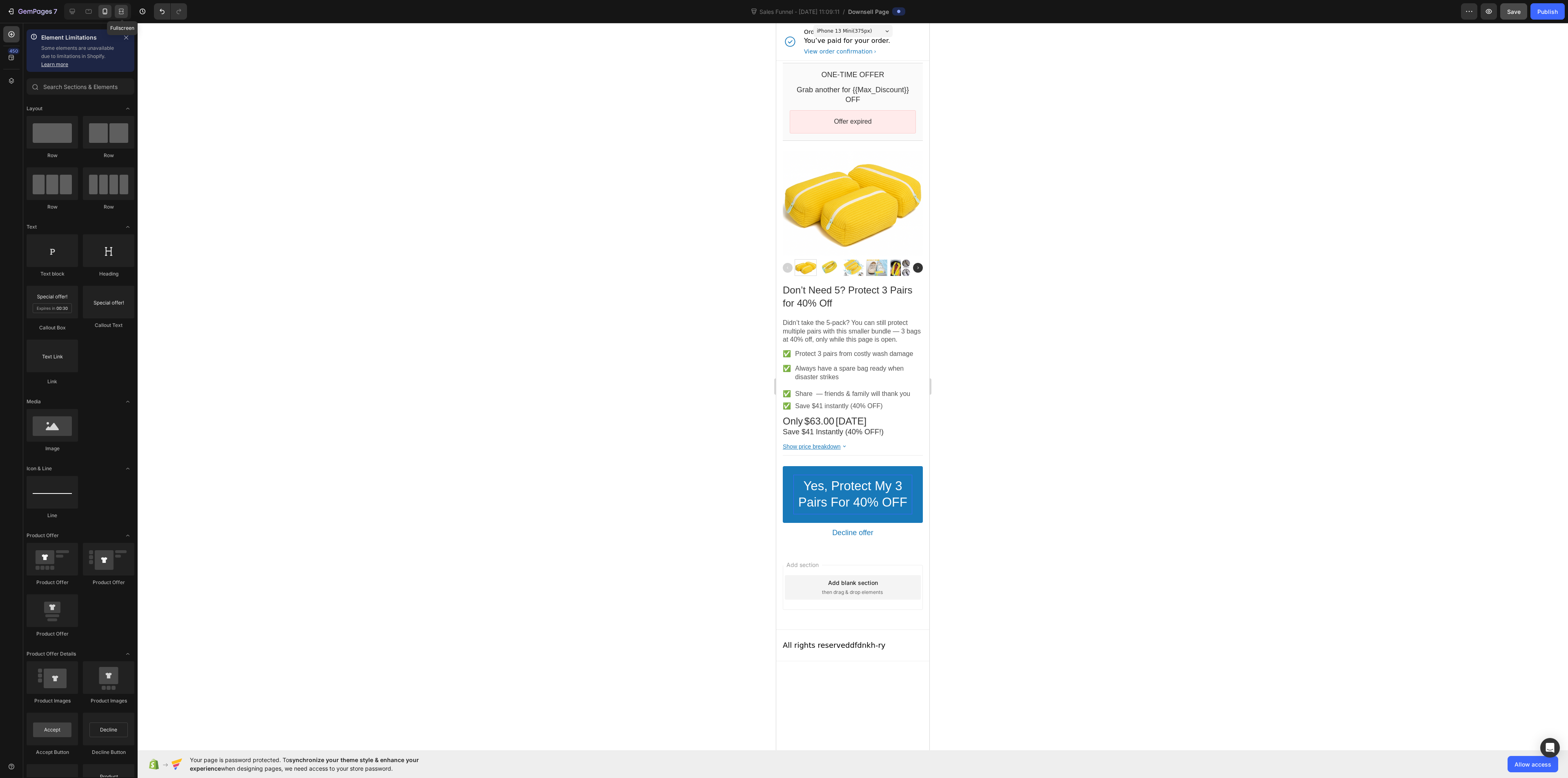
click at [121, 5] on div at bounding box center [121, 12] width 13 height 13
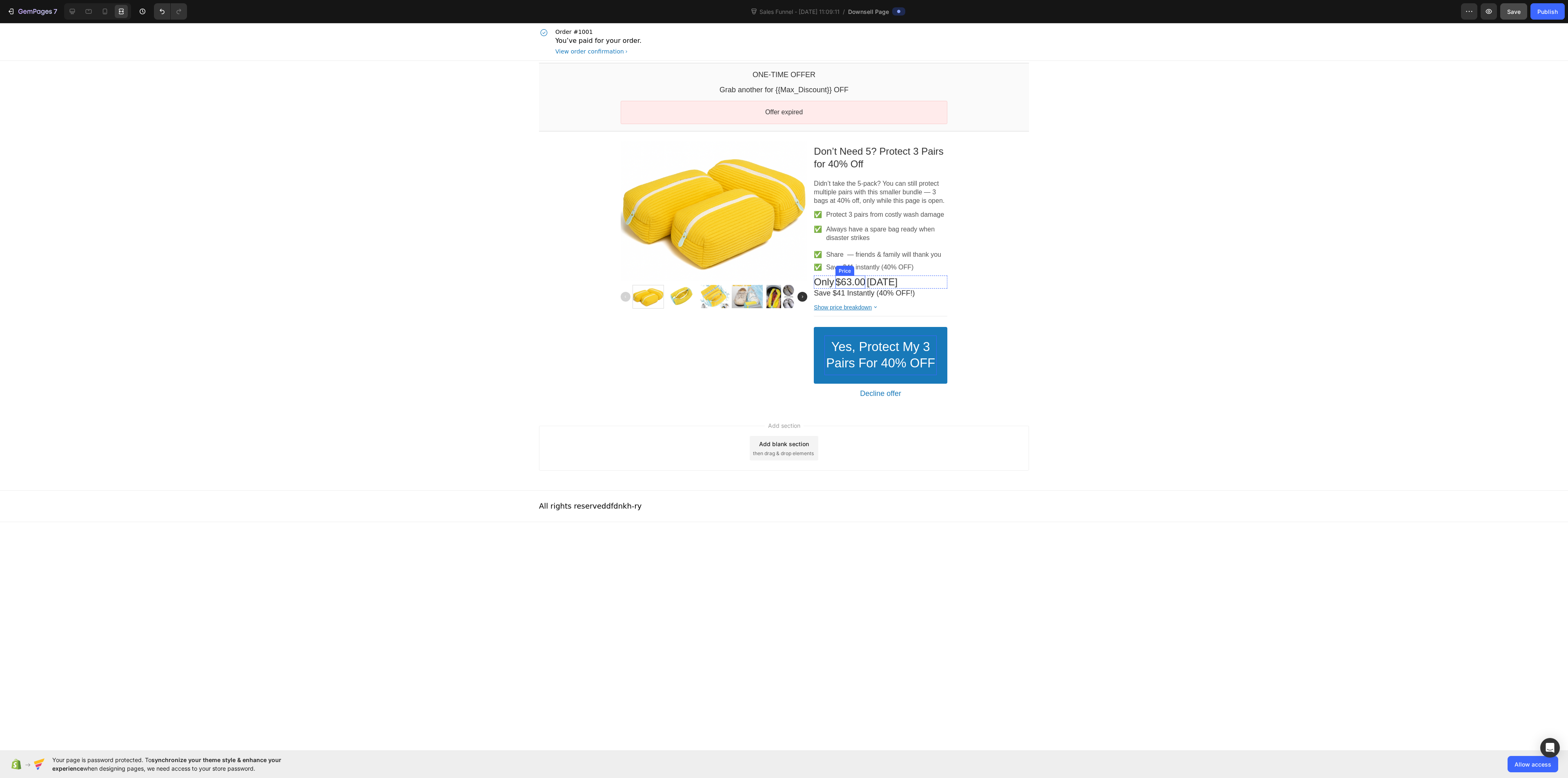
click at [856, 286] on bdo "$63.00" at bounding box center [850, 281] width 30 height 11
click at [862, 273] on div "Price" at bounding box center [854, 268] width 32 height 10
click at [80, 8] on div at bounding box center [97, 12] width 67 height 17
click at [79, 8] on div at bounding box center [73, 12] width 13 height 13
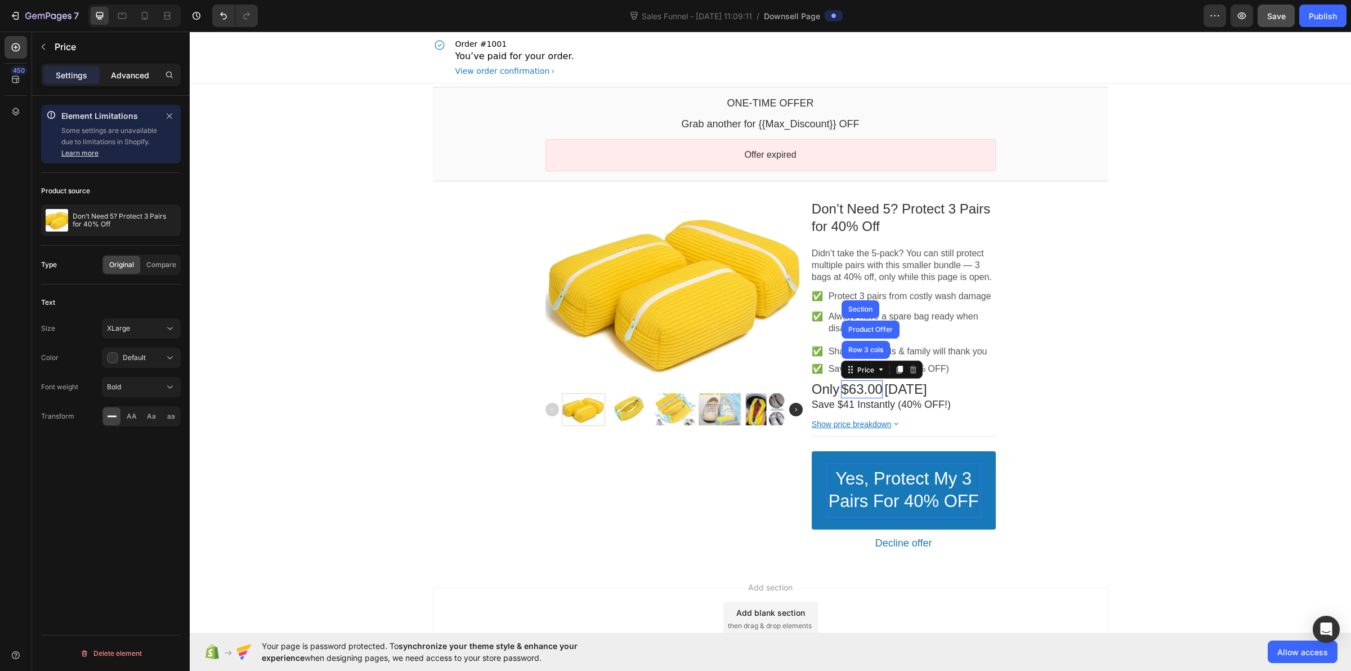
click at [122, 71] on p "Advanced" at bounding box center [130, 75] width 38 height 12
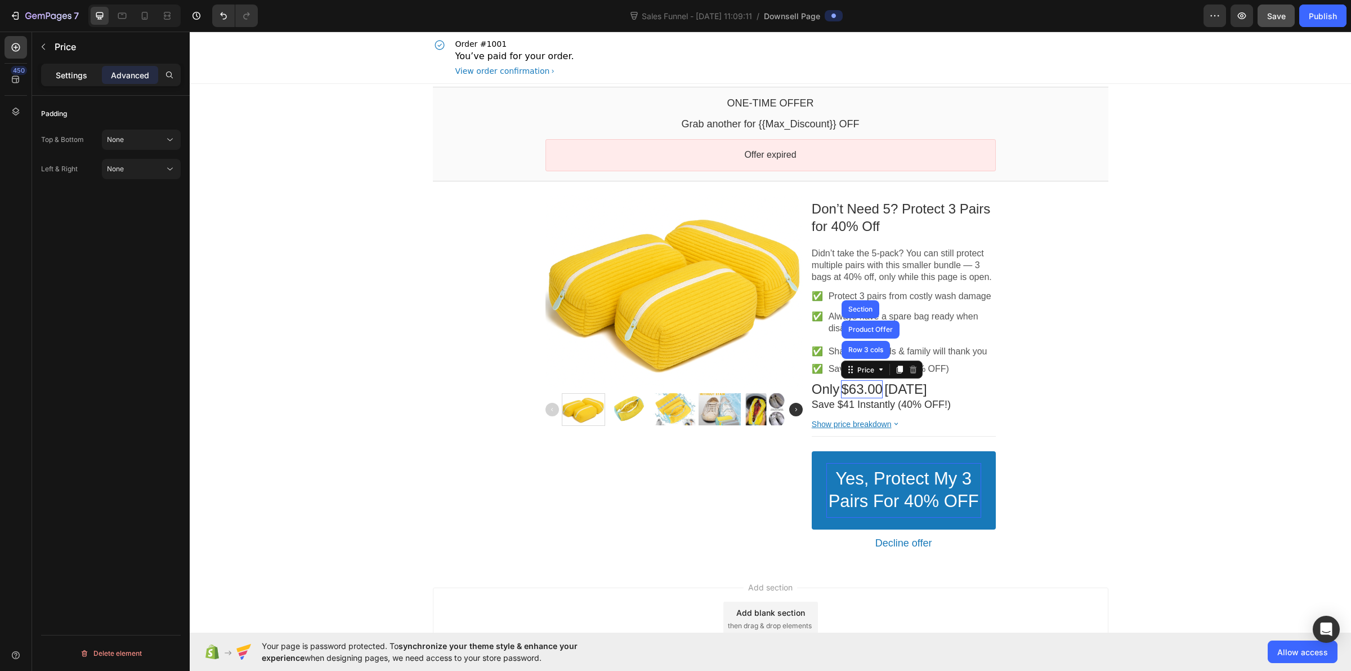
click at [86, 74] on p "Settings" at bounding box center [72, 75] width 32 height 12
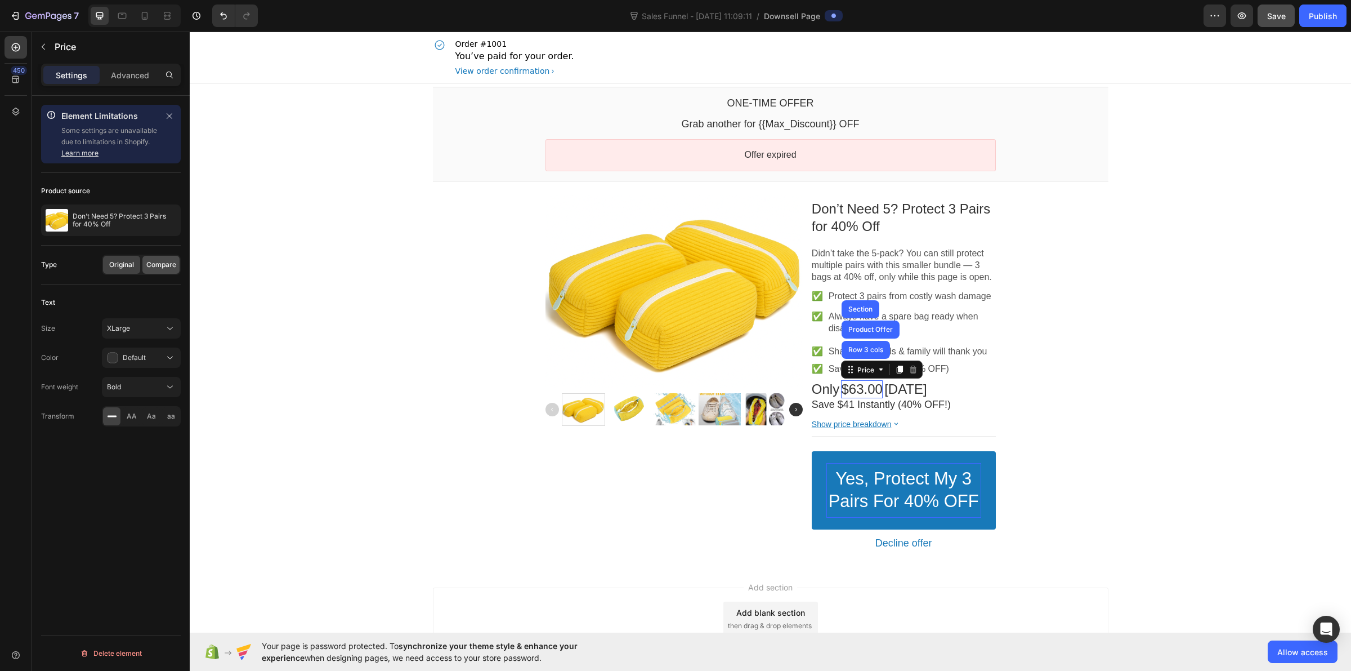
click at [150, 259] on div "Compare" at bounding box center [160, 265] width 37 height 18
click at [131, 265] on span "Original" at bounding box center [121, 265] width 25 height 10
click at [150, 266] on span "Compare" at bounding box center [161, 265] width 30 height 10
click at [126, 265] on span "Original" at bounding box center [121, 265] width 25 height 10
click at [874, 392] on bdo "$63.00" at bounding box center [861, 388] width 41 height 15
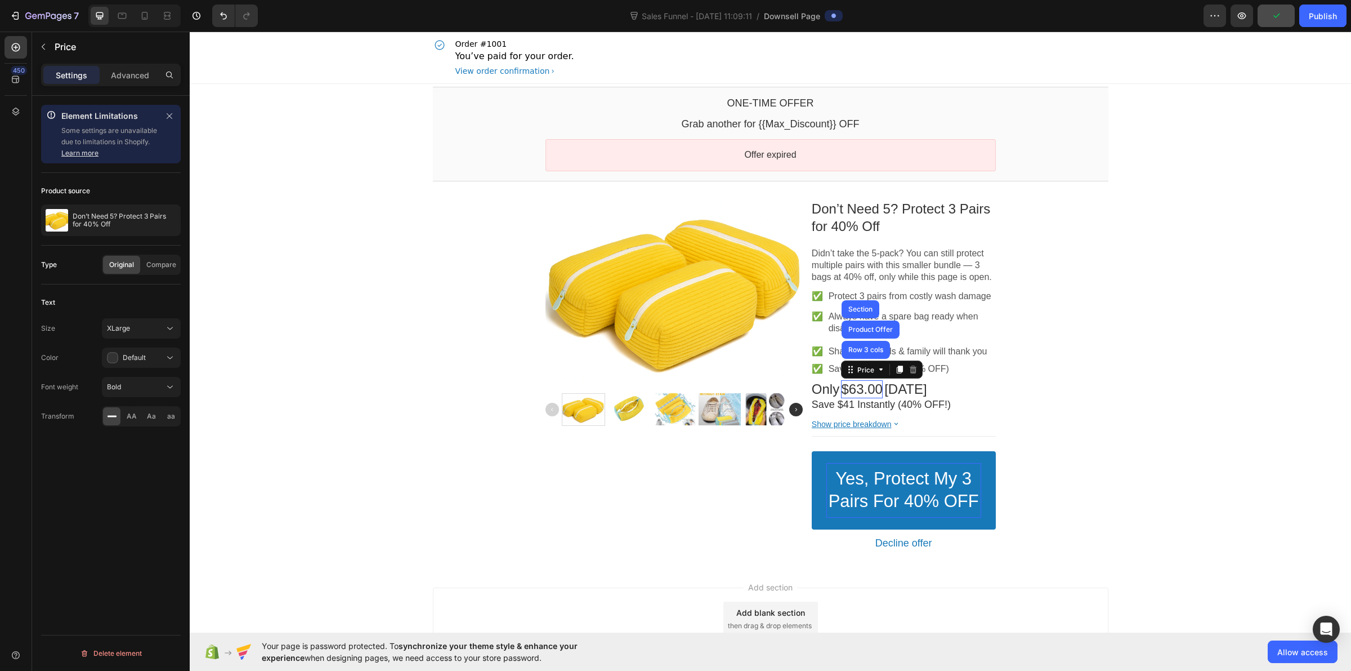
click at [879, 389] on bdo "$63.00" at bounding box center [861, 388] width 41 height 15
click at [877, 372] on icon at bounding box center [881, 369] width 9 height 9
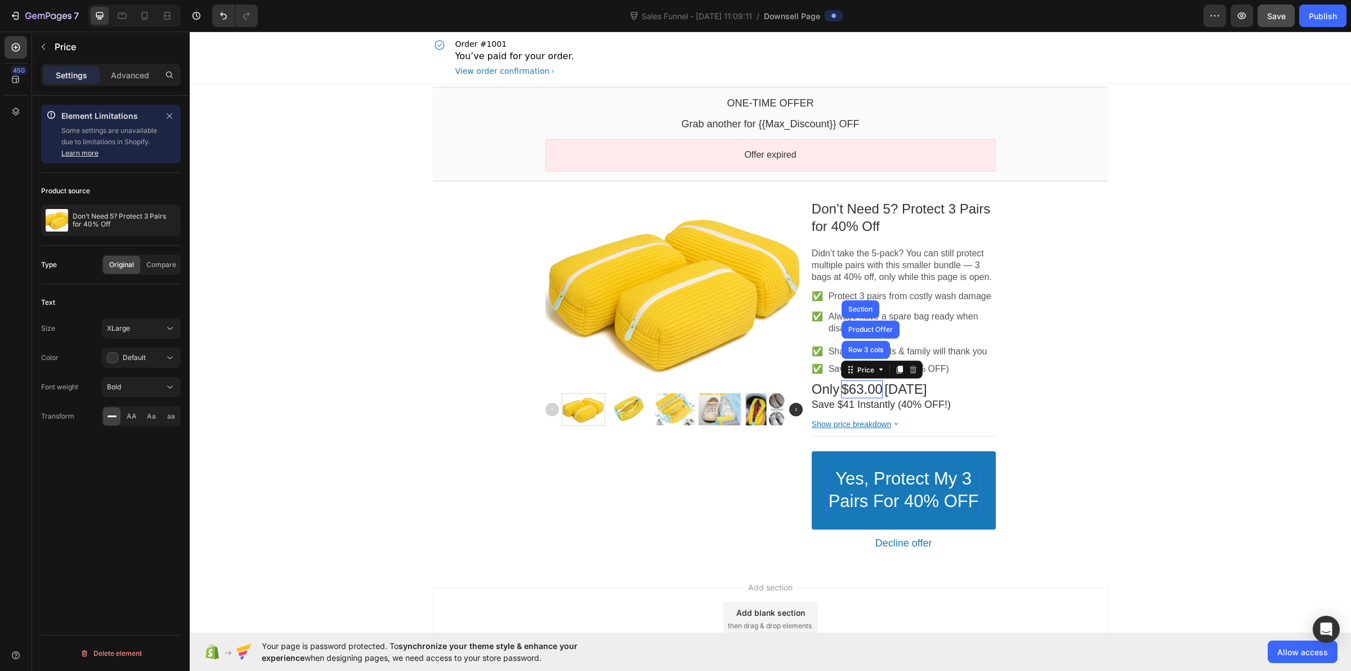
click at [325, 290] on div "One-time Offer Callout Text Grab another for {{Max_Discount}} OFF Callout Text …" at bounding box center [771, 324] width 1162 height 481
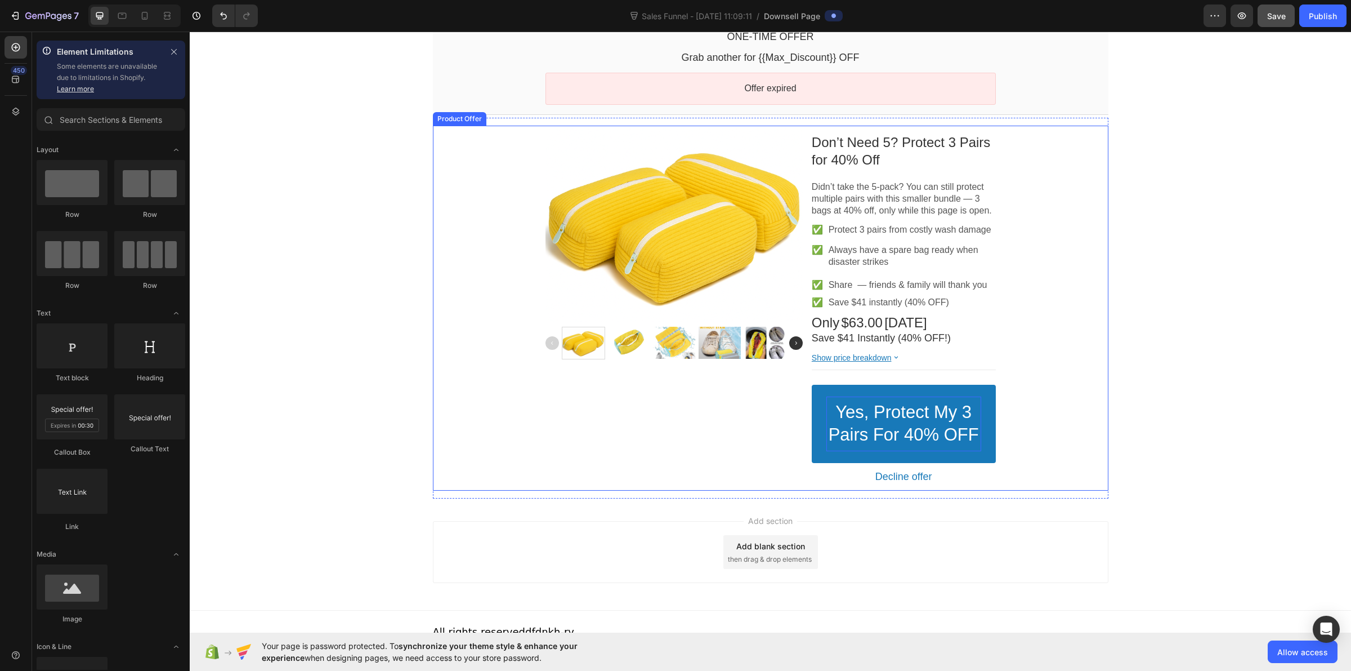
scroll to position [88, 0]
